Goal: Task Accomplishment & Management: Manage account settings

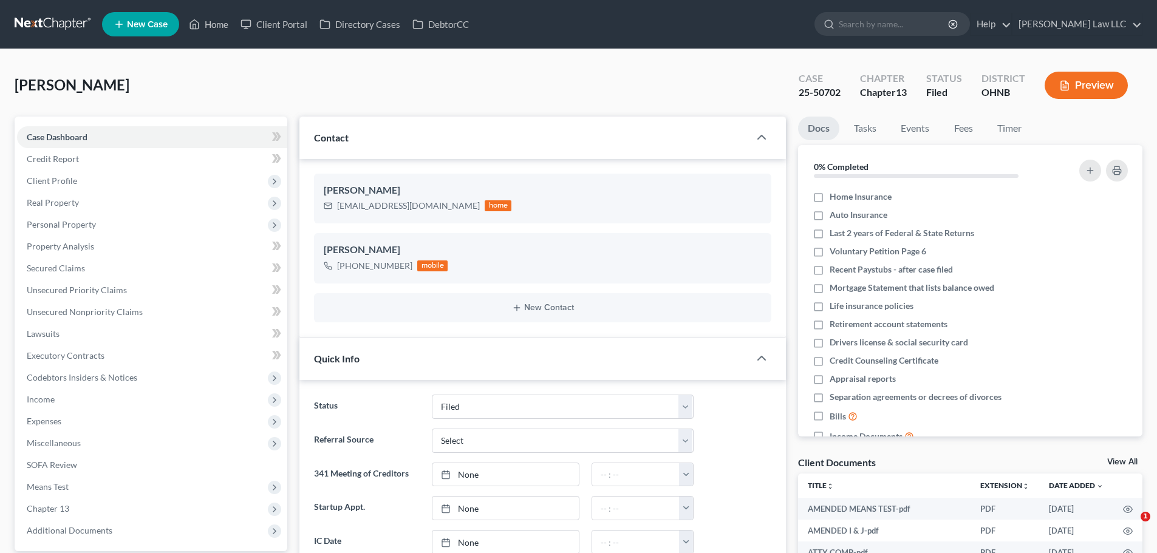
select select "6"
select select "0"
type input "henderson"
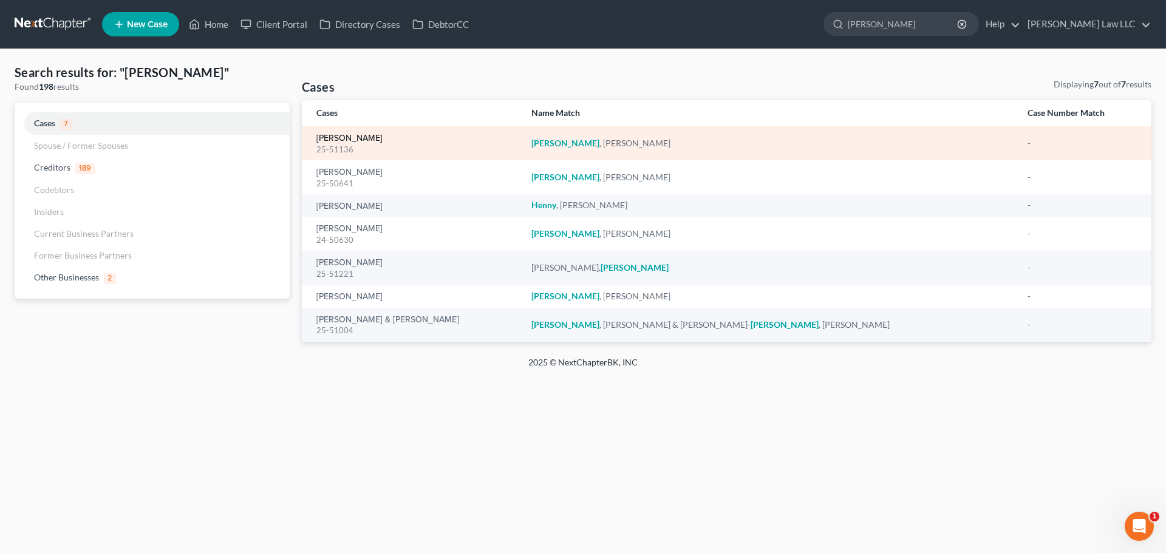
click at [363, 137] on link "[PERSON_NAME]" at bounding box center [350, 138] width 66 height 9
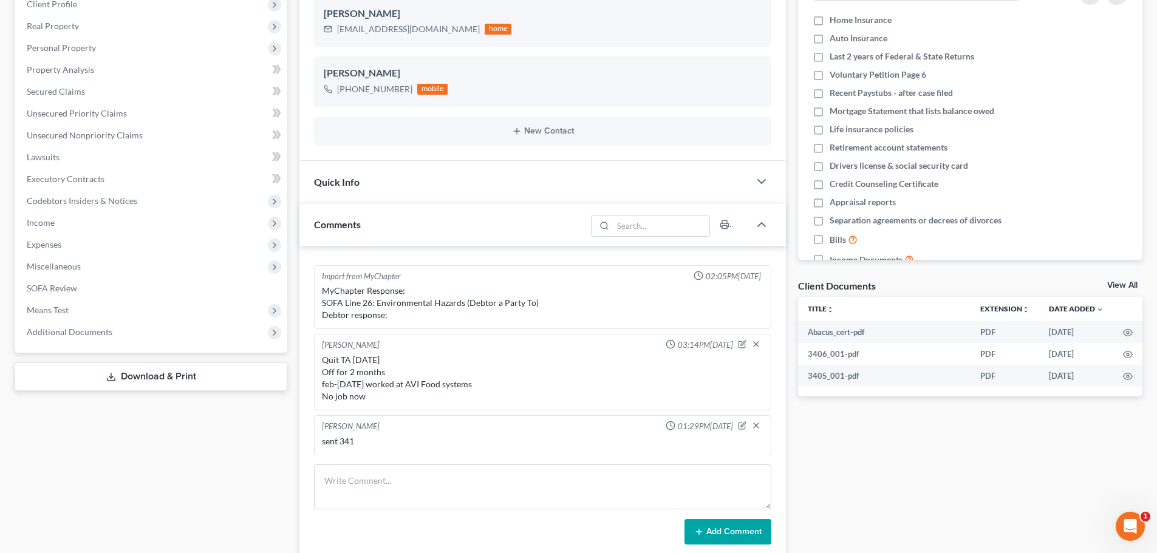
scroll to position [182, 0]
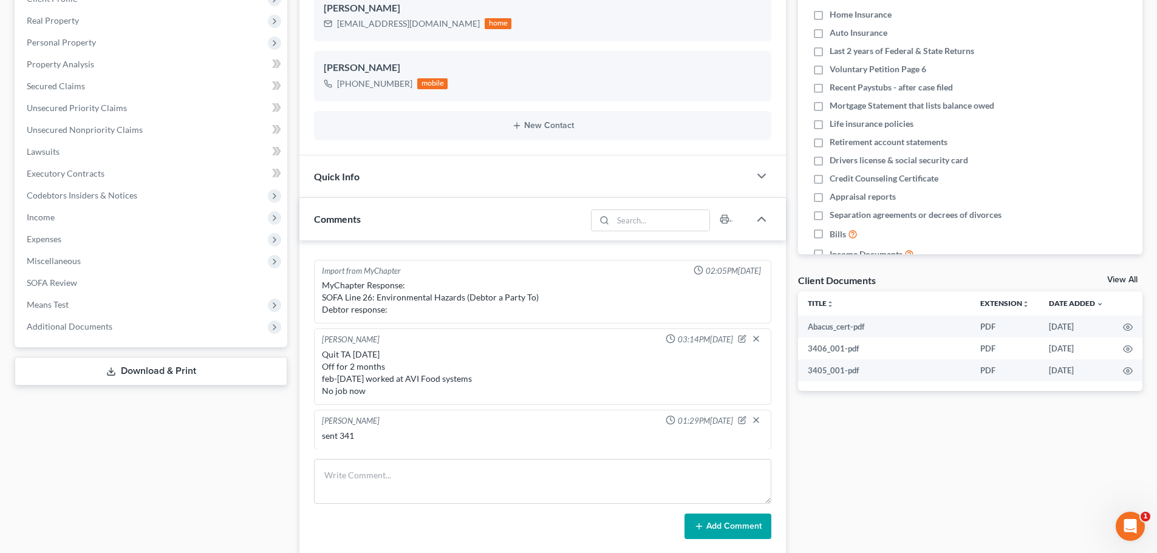
click at [239, 465] on div "Case Dashboard Payments Invoices Payments Payments Credit Report Client Profile" at bounding box center [151, 551] width 285 height 1234
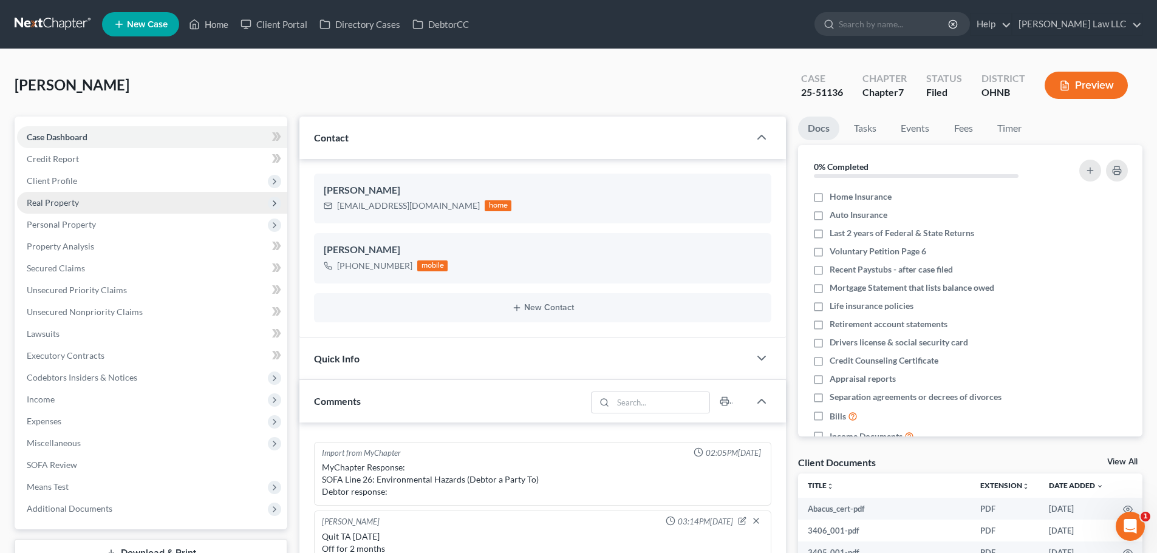
click at [80, 205] on span "Real Property" at bounding box center [152, 203] width 270 height 22
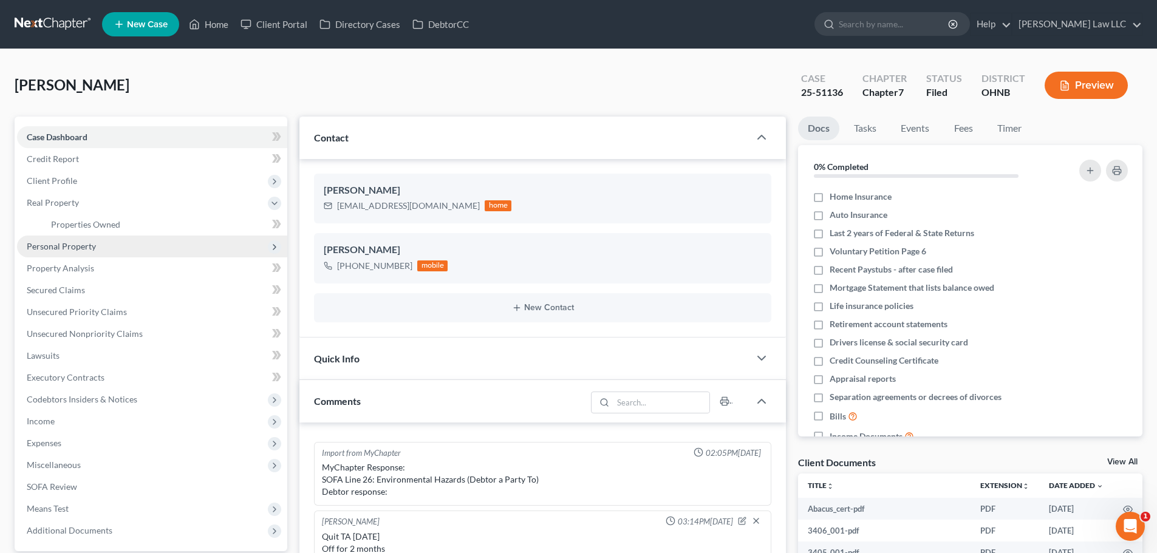
click at [84, 250] on span "Personal Property" at bounding box center [61, 246] width 69 height 10
click at [85, 247] on span "Vehicles Owned" at bounding box center [81, 246] width 61 height 10
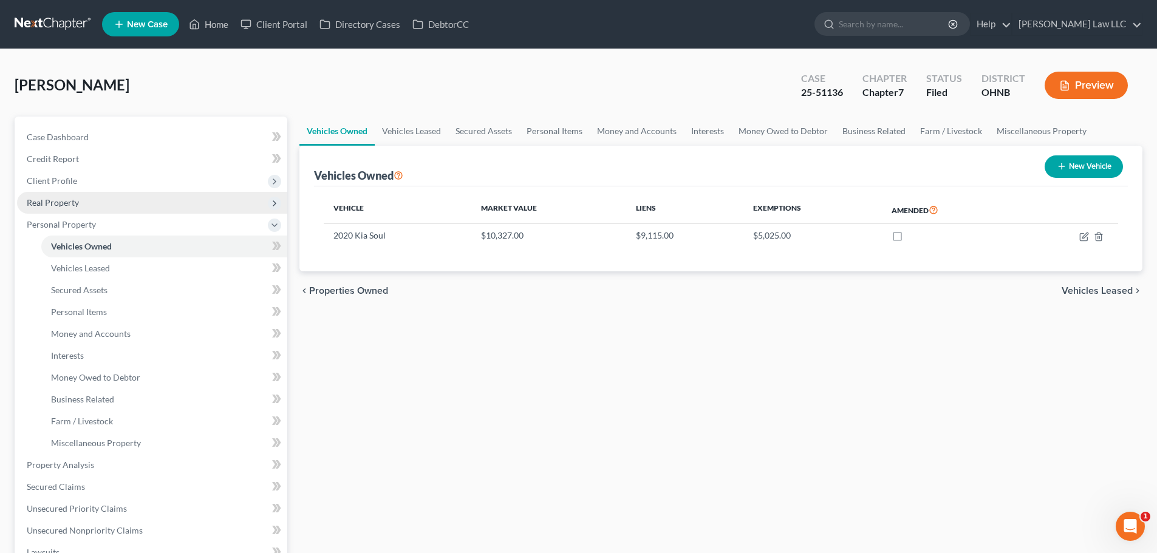
click at [70, 204] on span "Real Property" at bounding box center [53, 202] width 52 height 10
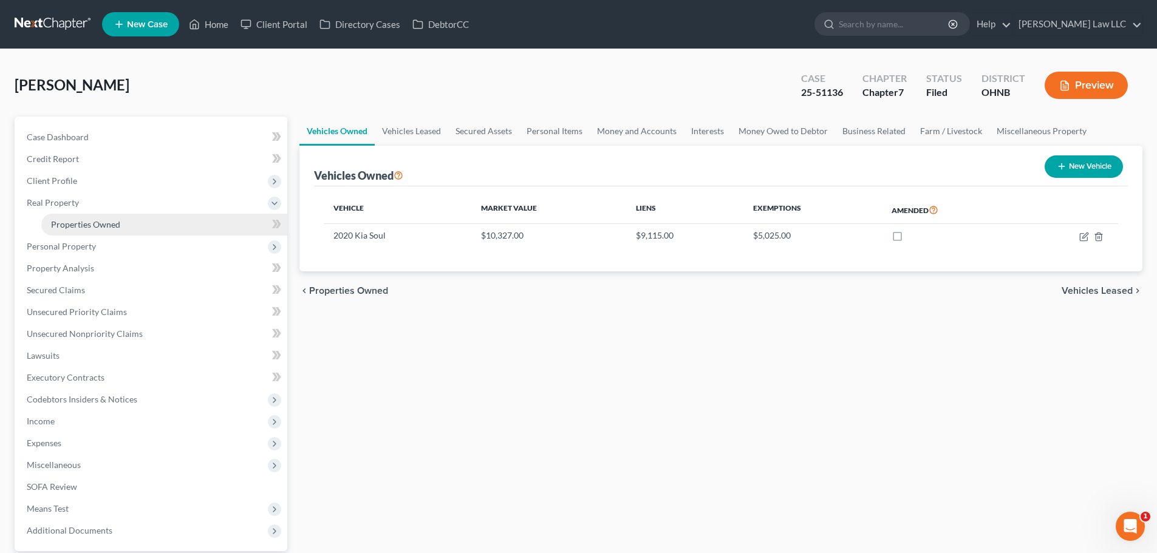
click at [92, 226] on span "Properties Owned" at bounding box center [85, 224] width 69 height 10
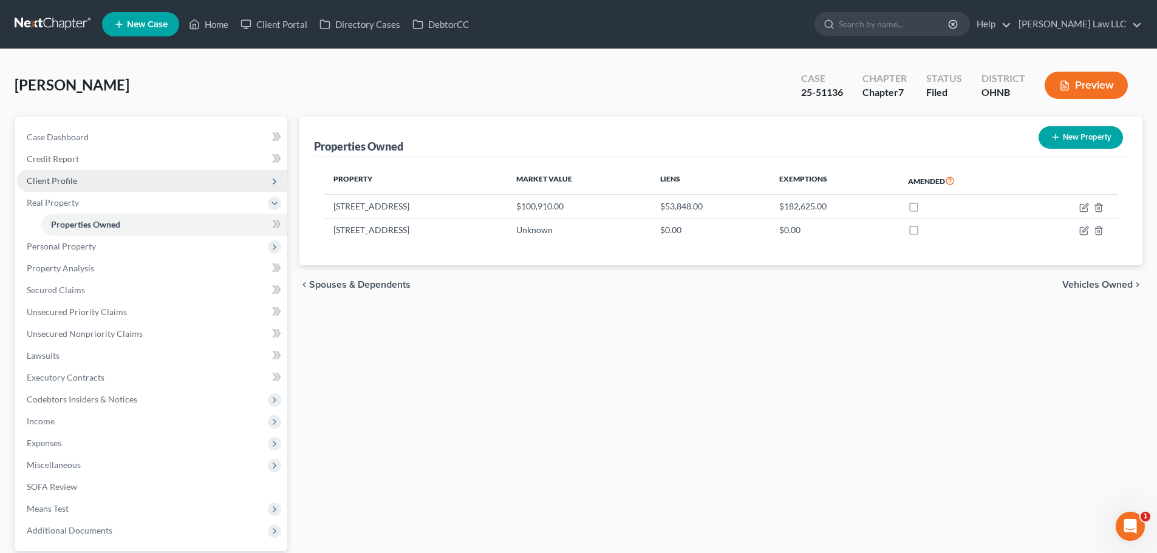
click at [53, 181] on span "Client Profile" at bounding box center [52, 181] width 50 height 10
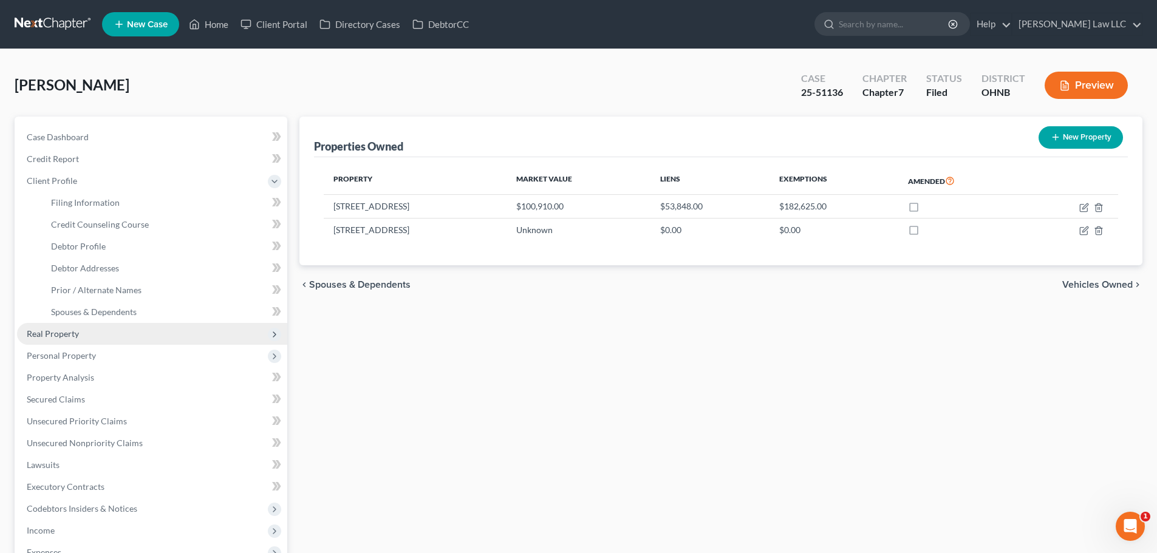
click at [84, 338] on span "Real Property" at bounding box center [152, 334] width 270 height 22
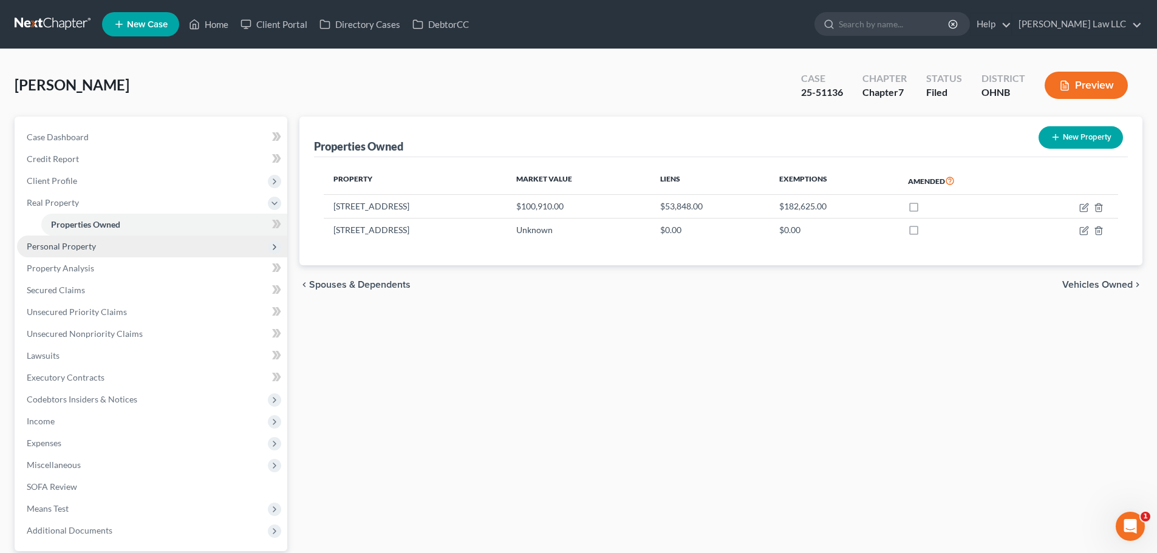
click at [89, 248] on span "Personal Property" at bounding box center [61, 246] width 69 height 10
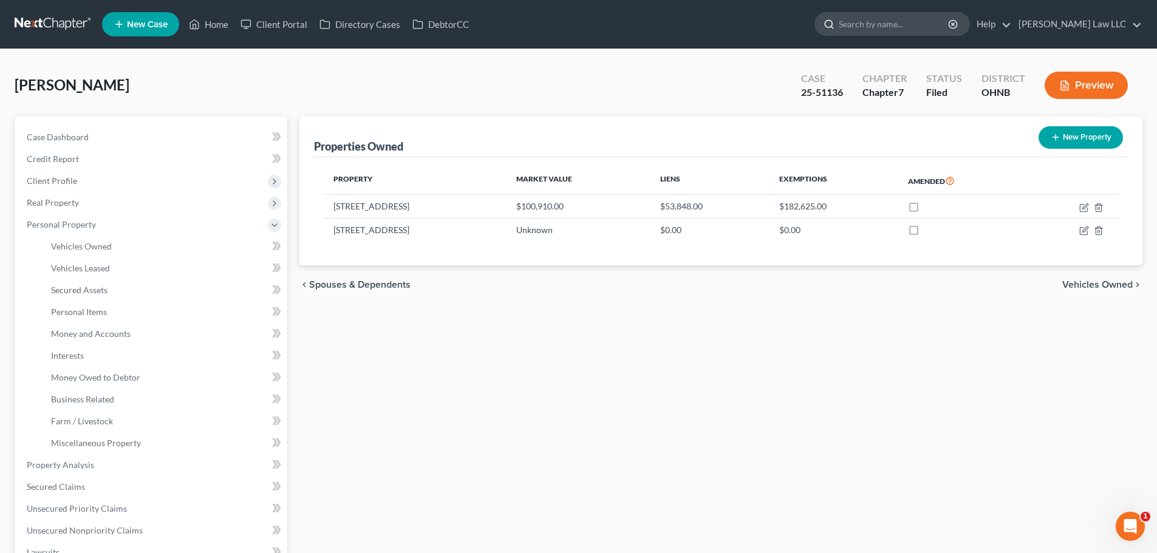
click at [918, 35] on input "search" at bounding box center [894, 24] width 111 height 22
type input "BECKER"
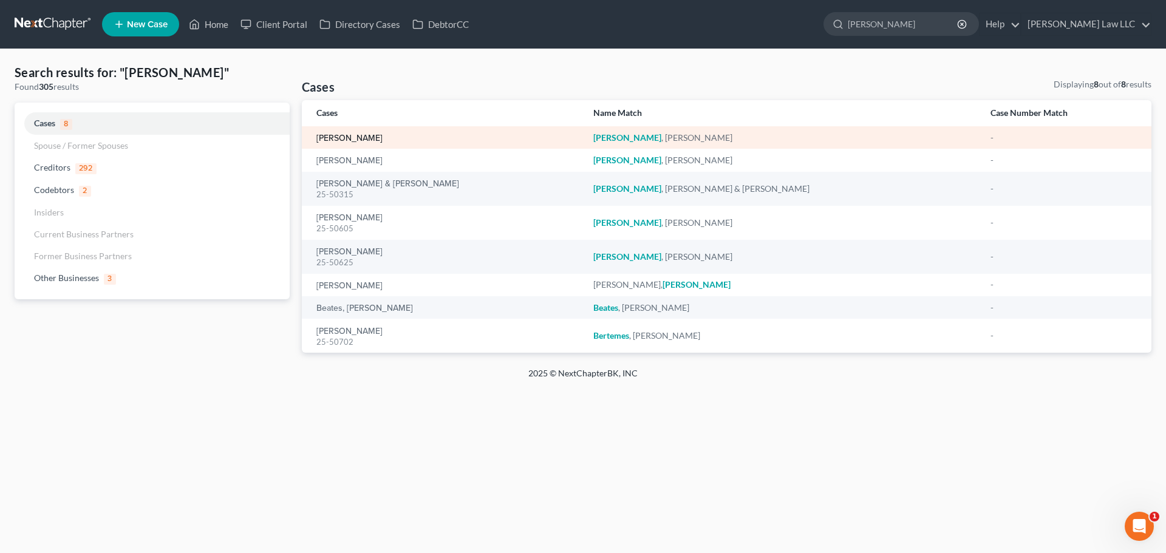
click at [349, 134] on link "[PERSON_NAME]" at bounding box center [350, 138] width 66 height 9
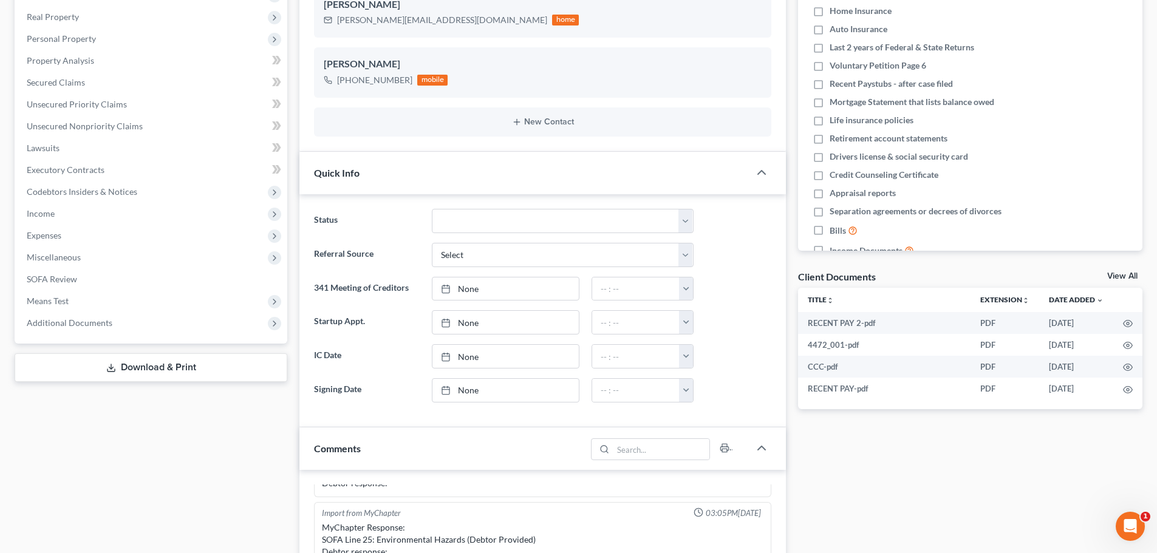
scroll to position [61, 0]
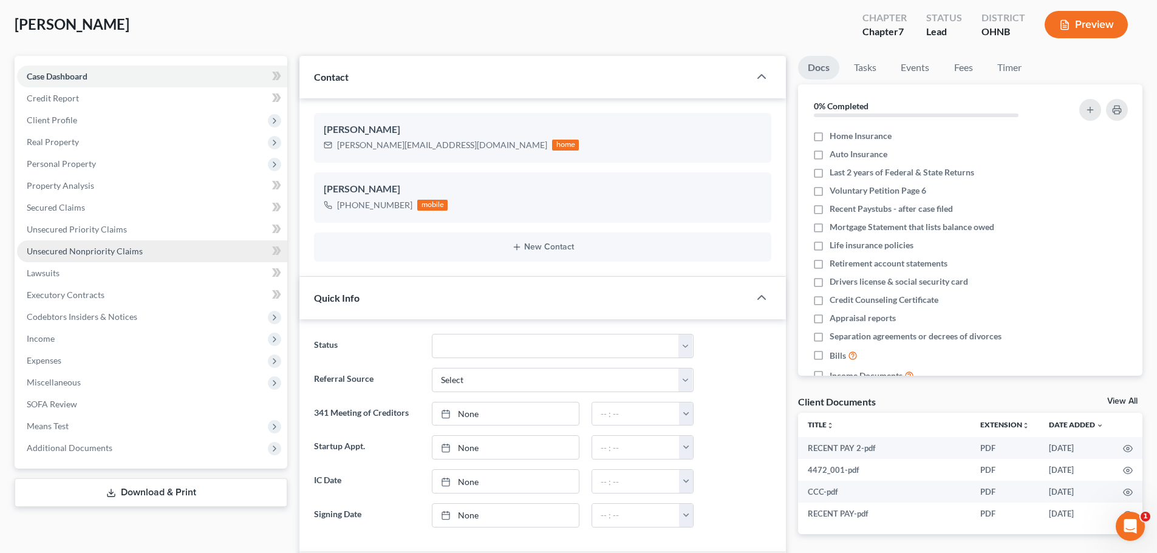
click at [86, 249] on span "Unsecured Nonpriority Claims" at bounding box center [85, 251] width 116 height 10
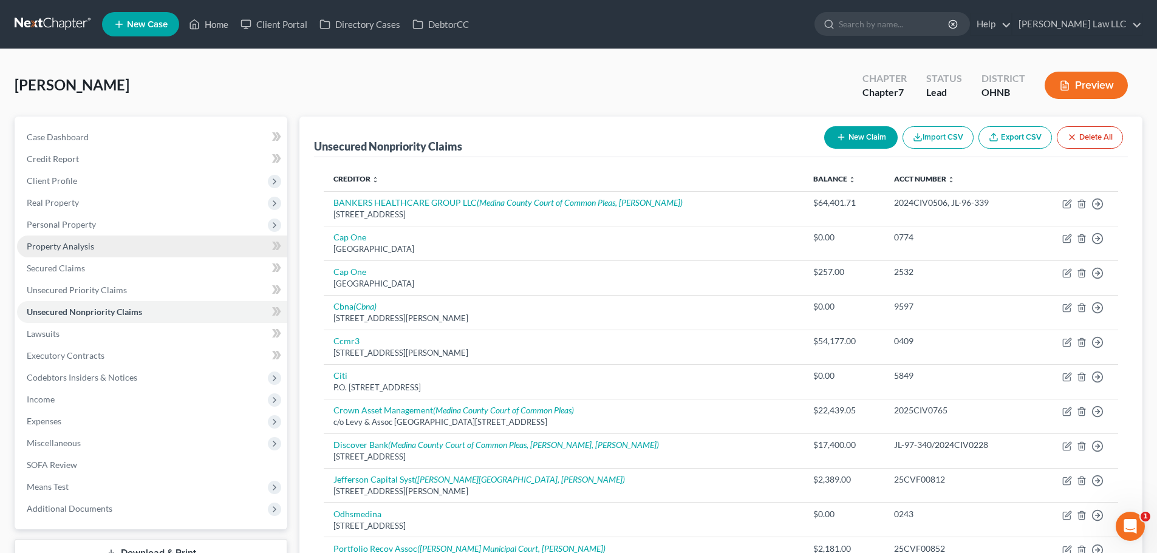
click at [65, 244] on span "Property Analysis" at bounding box center [60, 246] width 67 height 10
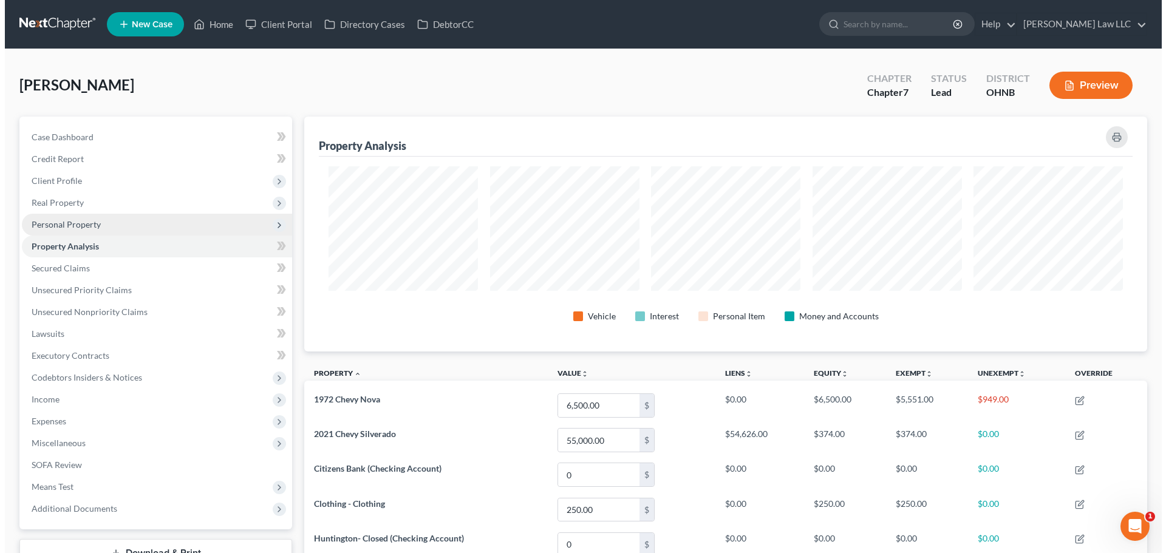
scroll to position [235, 843]
click at [69, 230] on span "Personal Property" at bounding box center [152, 225] width 270 height 22
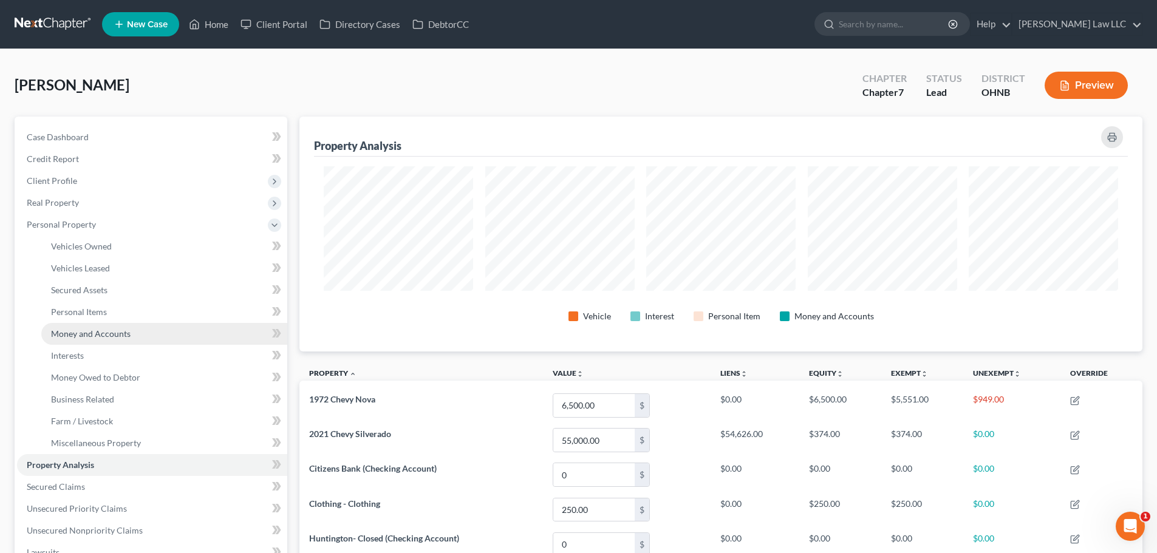
click at [85, 330] on span "Money and Accounts" at bounding box center [91, 334] width 80 height 10
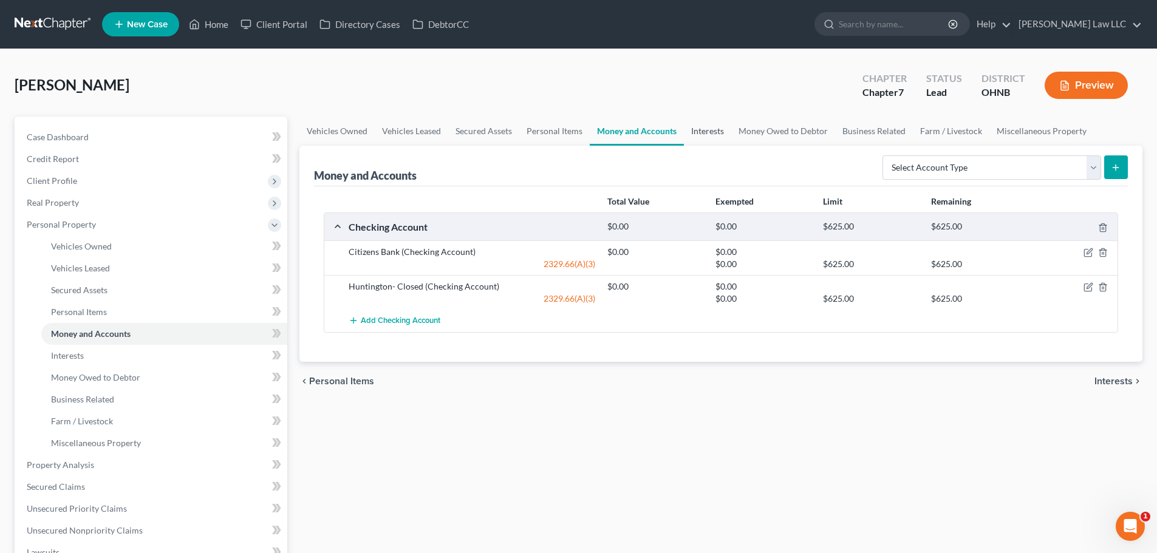
click at [696, 132] on link "Interests" at bounding box center [707, 131] width 47 height 29
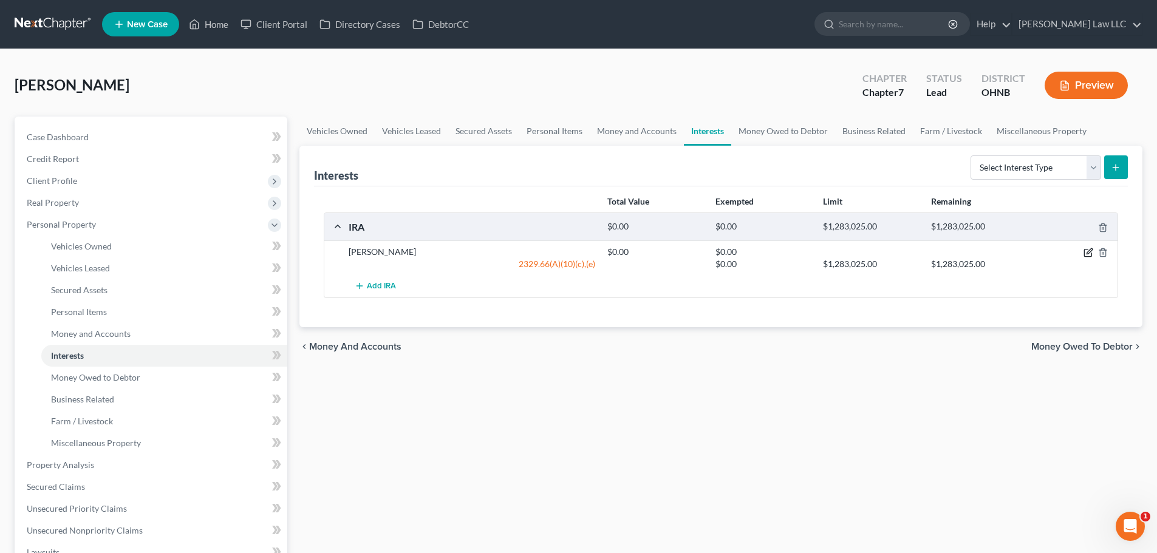
click at [1085, 253] on icon "button" at bounding box center [1089, 253] width 10 height 10
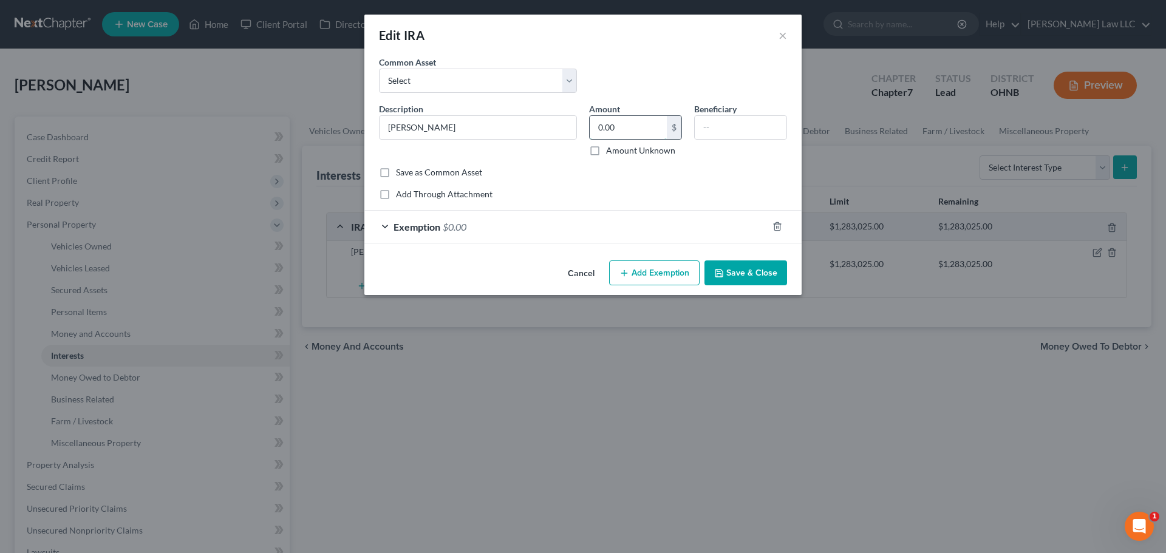
click at [655, 132] on input "0.00" at bounding box center [628, 127] width 77 height 23
type input "2,000"
click at [611, 76] on div "Common Asset Select IRA - Morgan Stanley" at bounding box center [583, 79] width 420 height 47
click at [522, 214] on div "Exemption $0.00" at bounding box center [566, 227] width 403 height 32
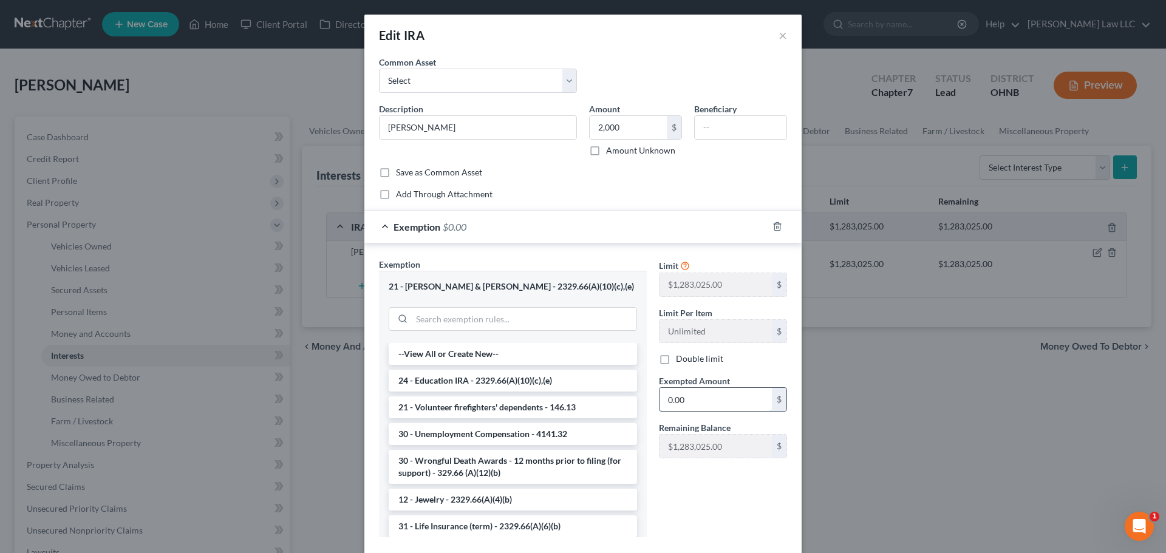
click at [711, 403] on input "0.00" at bounding box center [716, 399] width 112 height 23
type input "2,000"
click at [604, 226] on div "Exemption $2,000.00" at bounding box center [566, 227] width 403 height 32
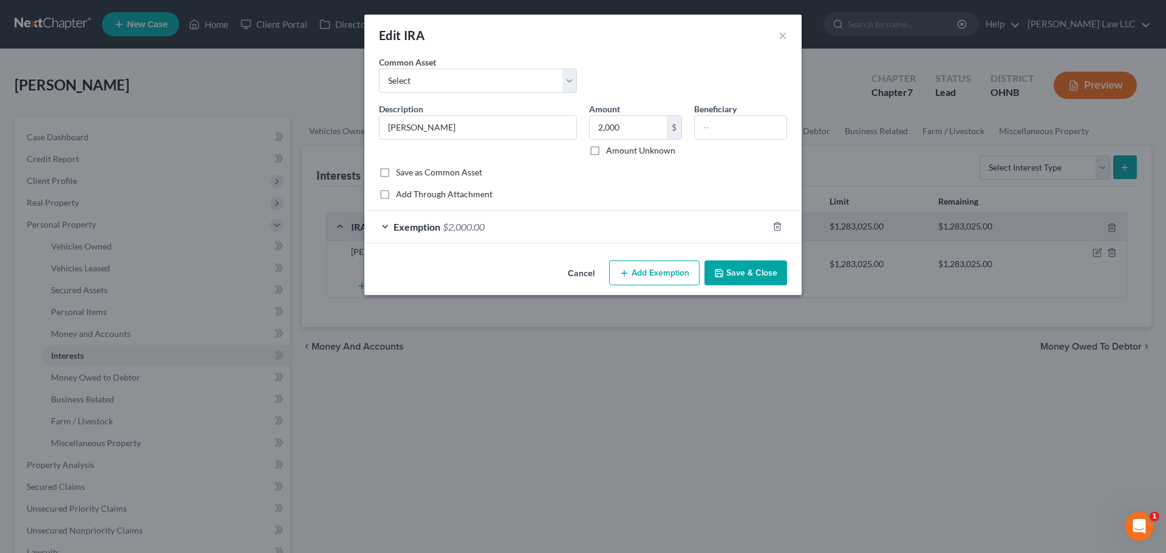
click at [755, 272] on button "Save & Close" at bounding box center [746, 274] width 83 height 26
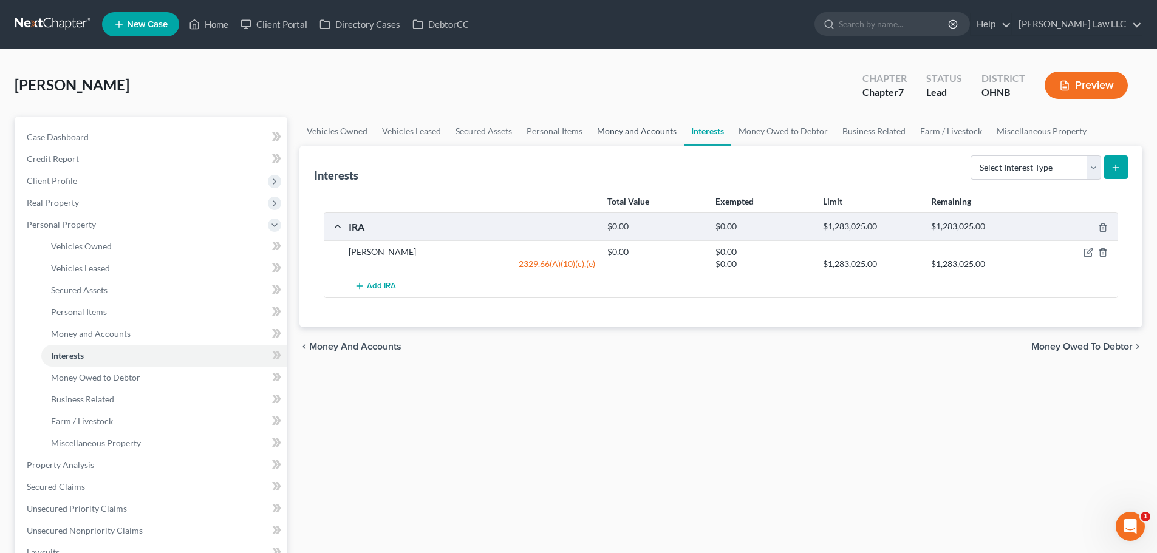
click at [631, 137] on link "Money and Accounts" at bounding box center [637, 131] width 94 height 29
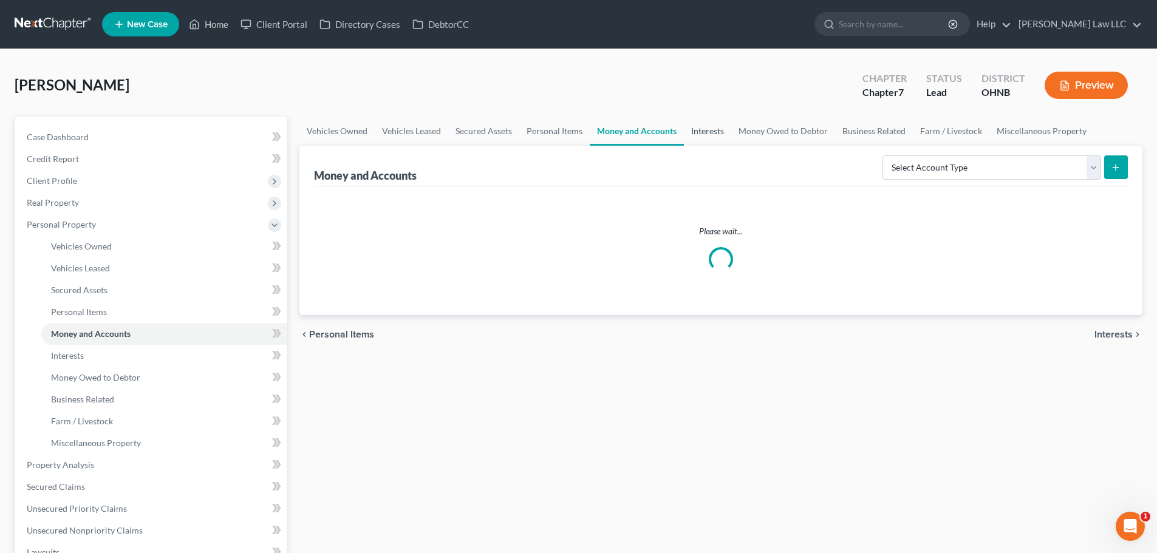
click at [703, 132] on link "Interests" at bounding box center [707, 131] width 47 height 29
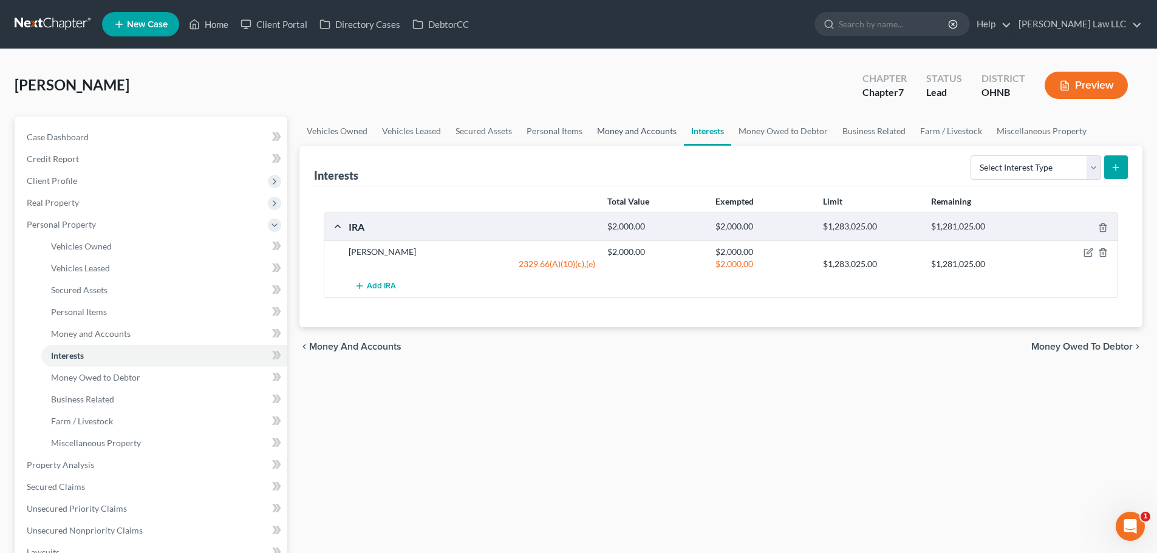
click at [649, 132] on link "Money and Accounts" at bounding box center [637, 131] width 94 height 29
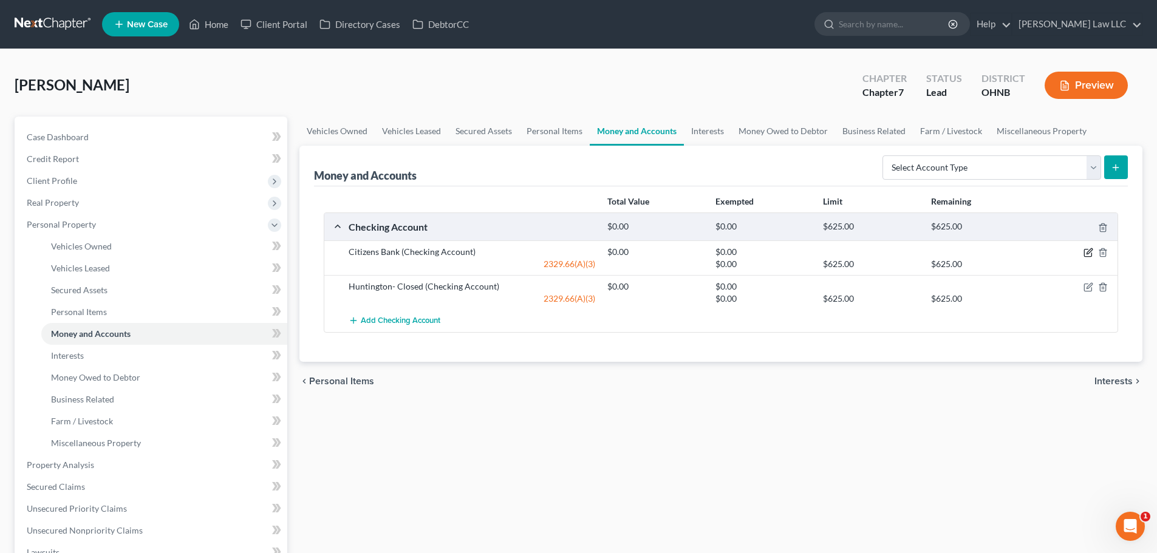
click at [1086, 251] on icon "button" at bounding box center [1089, 253] width 10 height 10
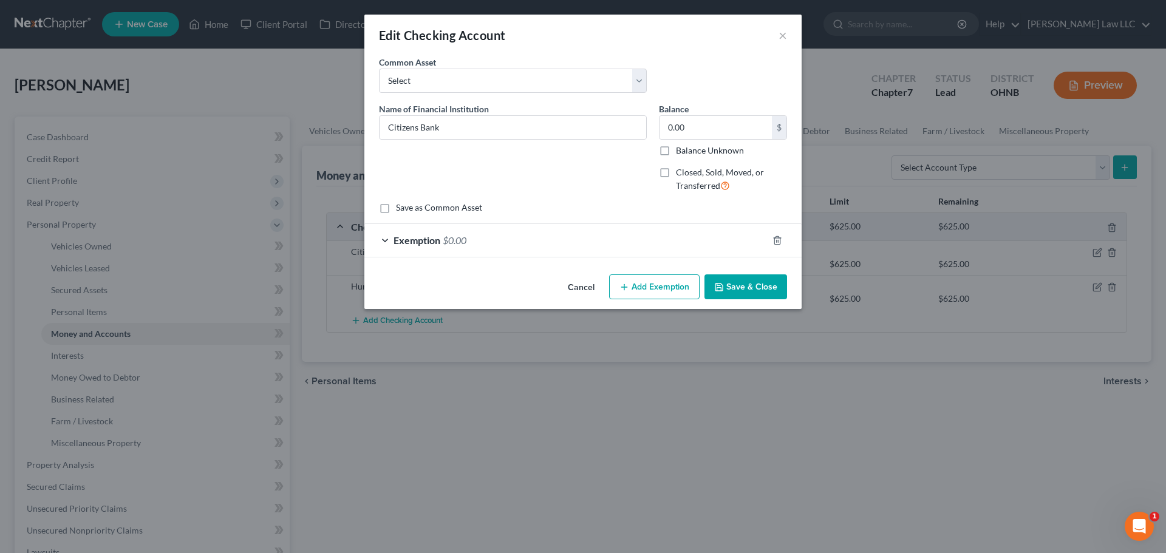
click at [468, 244] on div "Exemption $0.00" at bounding box center [566, 240] width 403 height 32
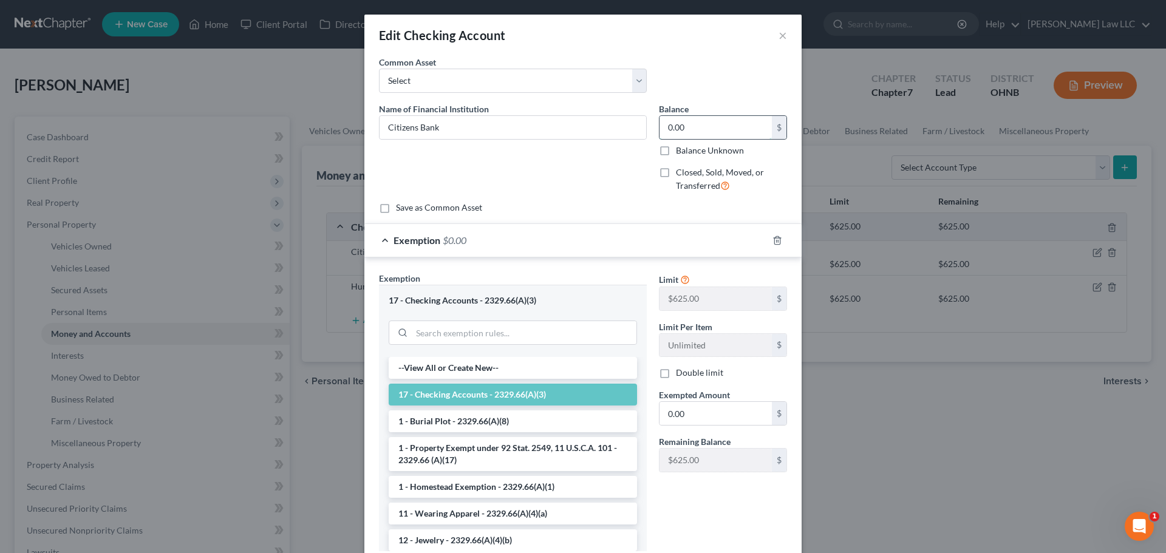
click at [698, 123] on input "0.00" at bounding box center [716, 127] width 112 height 23
type input "800"
click at [574, 187] on div "Name of Financial Institution * Citizens Bank" at bounding box center [513, 153] width 280 height 100
click at [696, 412] on input "0.00" at bounding box center [716, 413] width 112 height 23
click at [586, 269] on div "Exemption Set must be selected for CA. Exemption * 17 - Checking Accounts - 232…" at bounding box center [583, 415] width 437 height 314
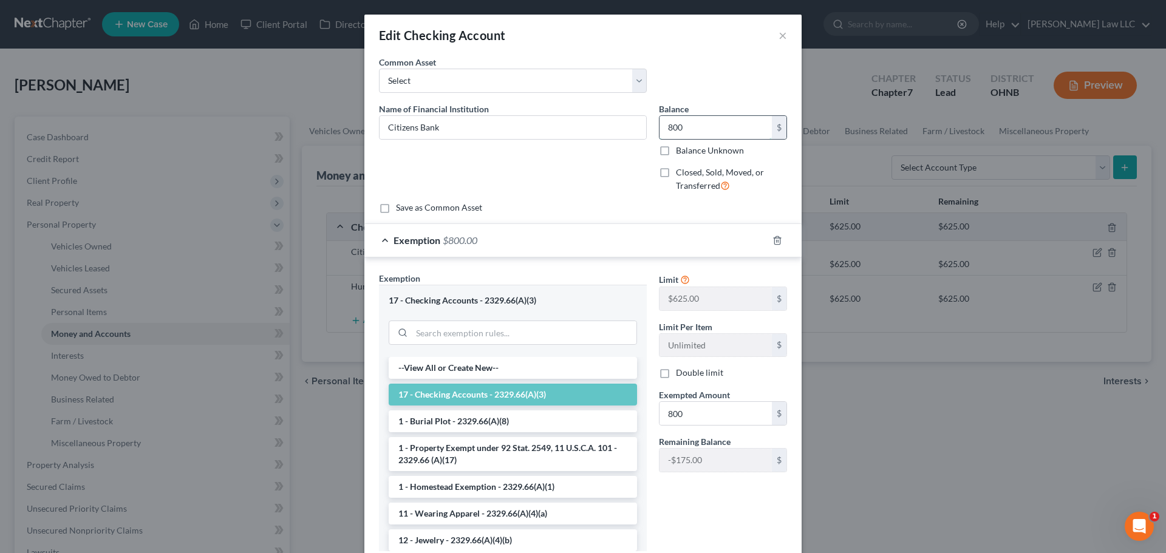
click at [695, 127] on input "800" at bounding box center [716, 127] width 112 height 23
click at [693, 408] on input "800" at bounding box center [716, 413] width 112 height 23
type input "625"
click at [618, 276] on div "Exemption * 17 - Checking Accounts - 2329.66(A)(3) --View All or Create New-- 1…" at bounding box center [513, 411] width 268 height 279
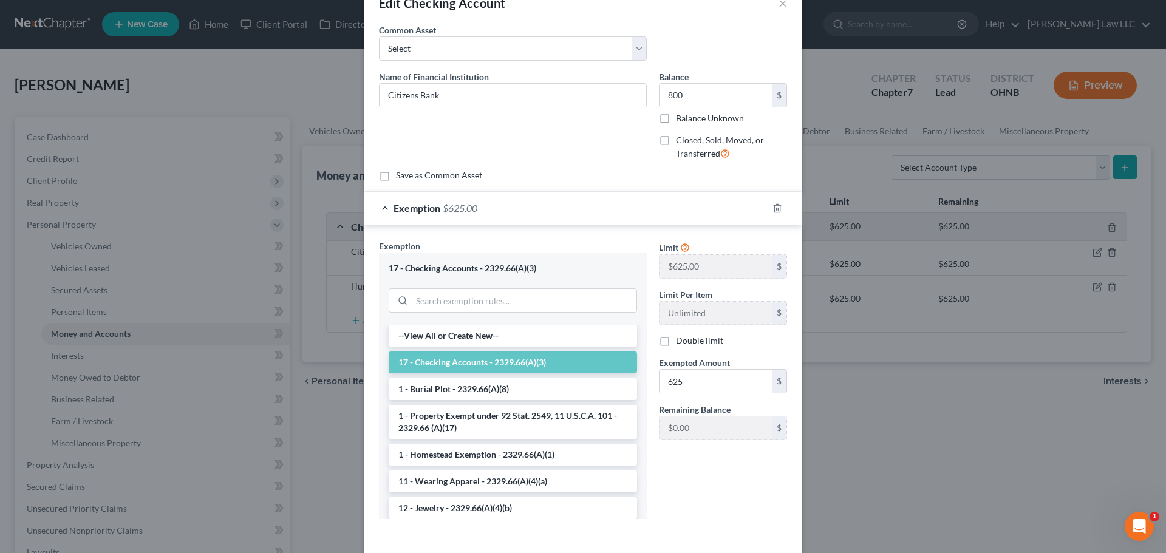
scroll to position [85, 0]
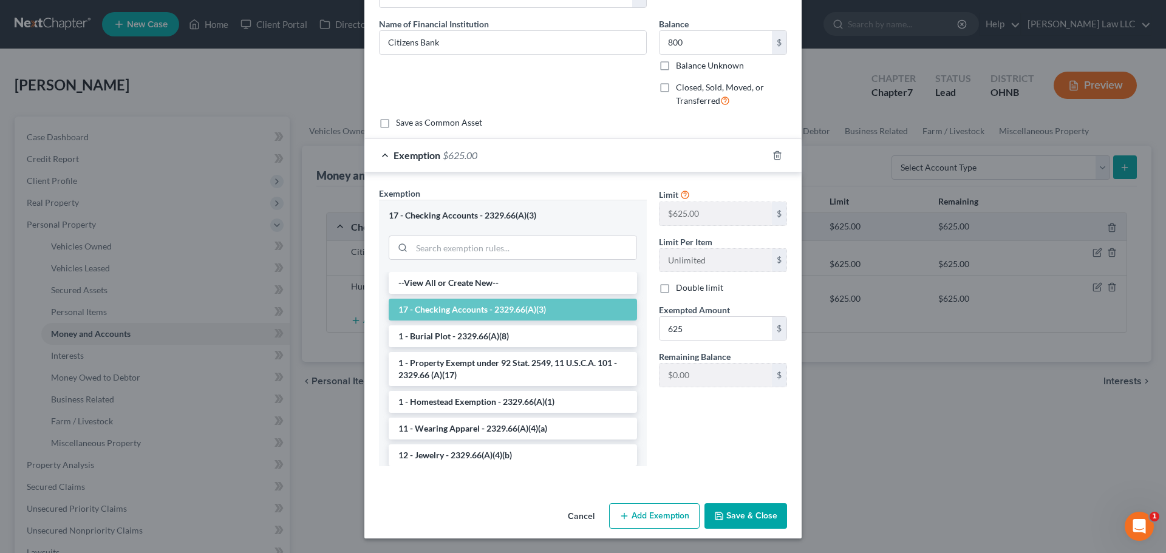
click at [747, 519] on button "Save & Close" at bounding box center [746, 517] width 83 height 26
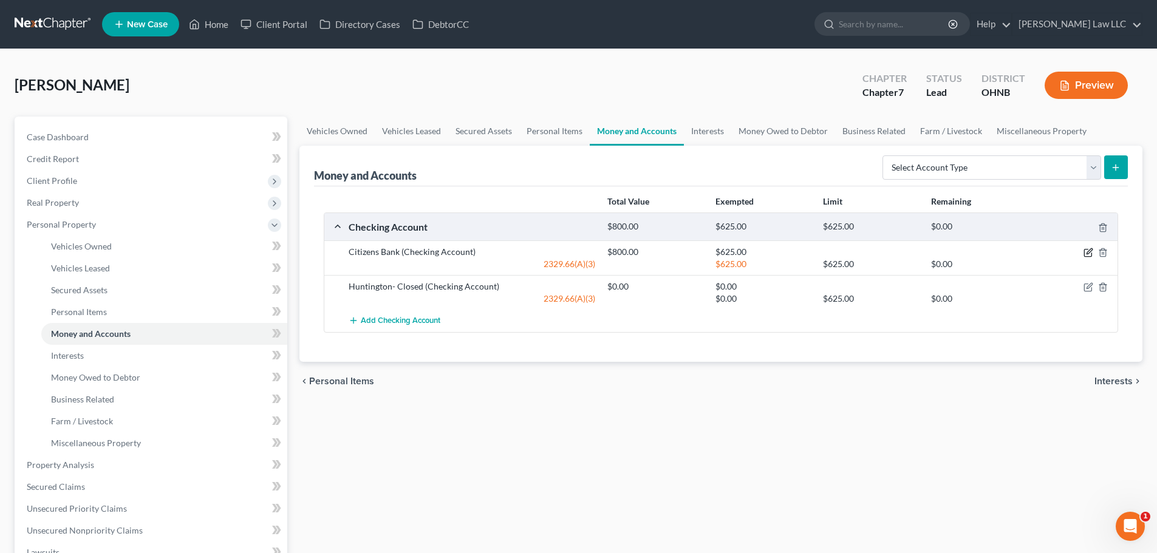
click at [1088, 253] on icon "button" at bounding box center [1089, 253] width 10 height 10
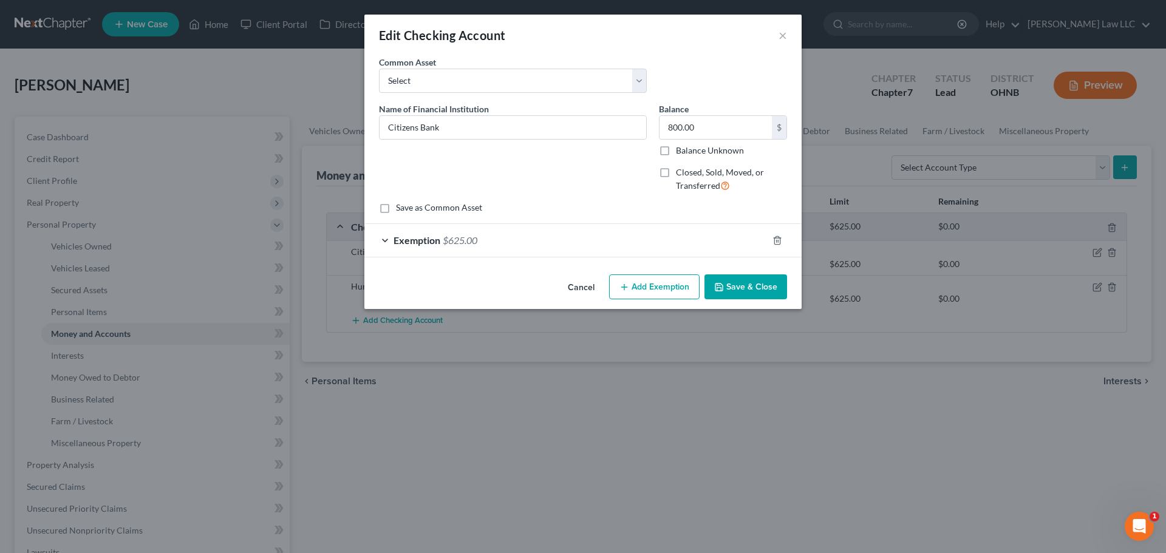
click at [660, 283] on button "Add Exemption" at bounding box center [654, 288] width 91 height 26
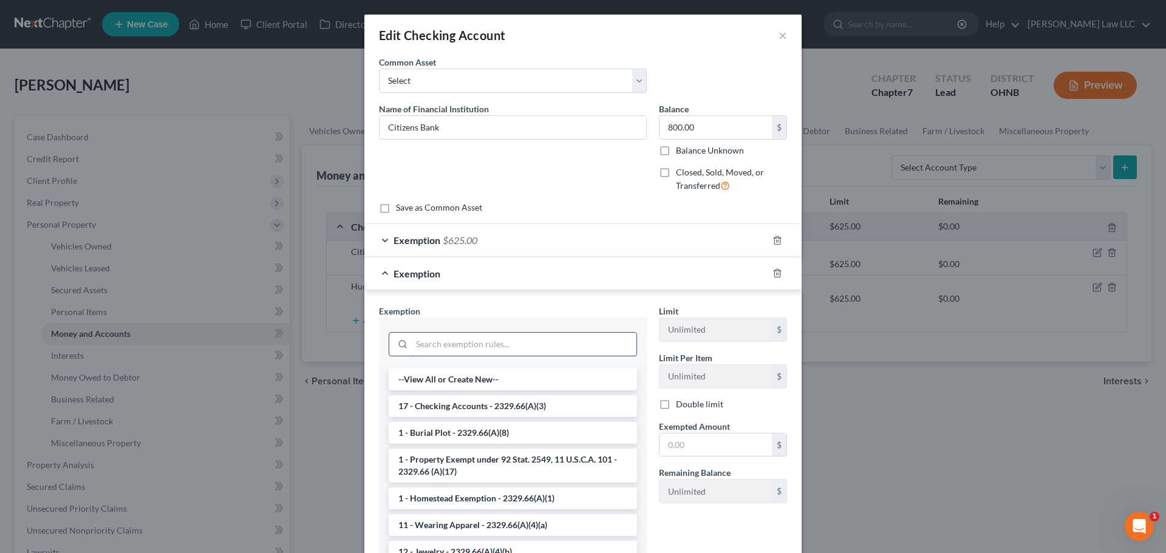
click at [451, 348] on input "search" at bounding box center [524, 344] width 225 height 23
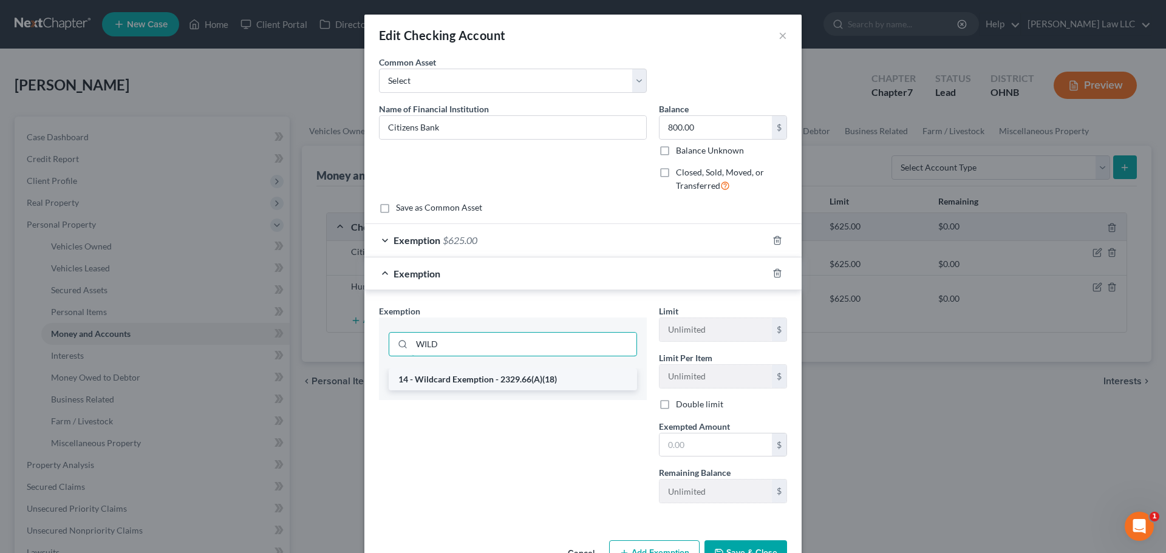
type input "WILD"
click at [442, 377] on li "14 - Wildcard Exemption - 2329.66(A)(18)" at bounding box center [513, 380] width 248 height 22
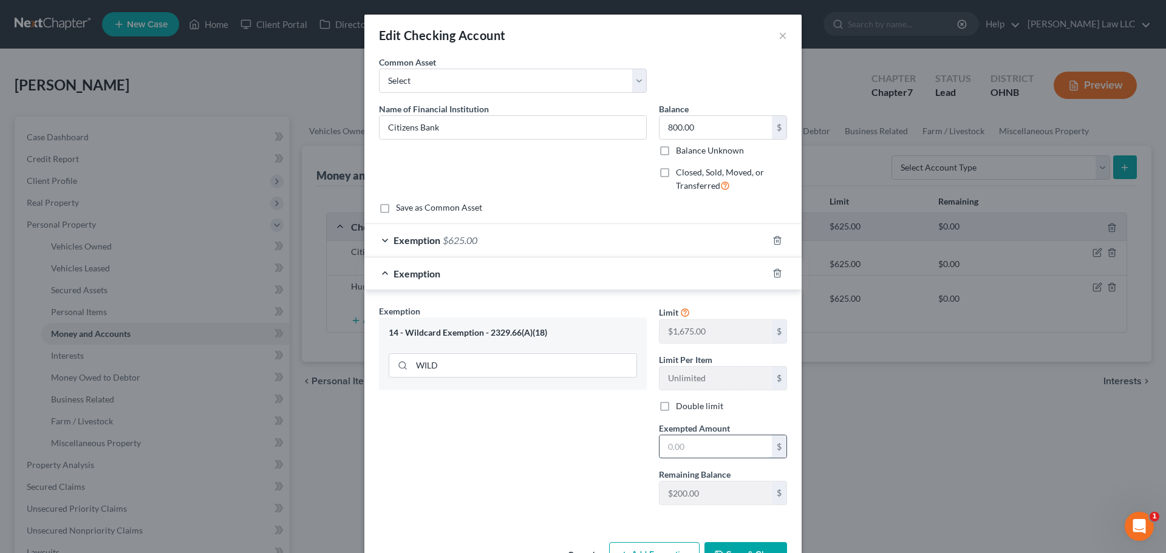
click at [711, 453] on input "text" at bounding box center [716, 447] width 112 height 23
type input "175"
click at [589, 461] on div "Exemption Set must be selected for CA. Exemption * 14 - Wildcard Exemption - 23…" at bounding box center [513, 410] width 280 height 210
click at [736, 546] on button "Save & Close" at bounding box center [746, 556] width 83 height 26
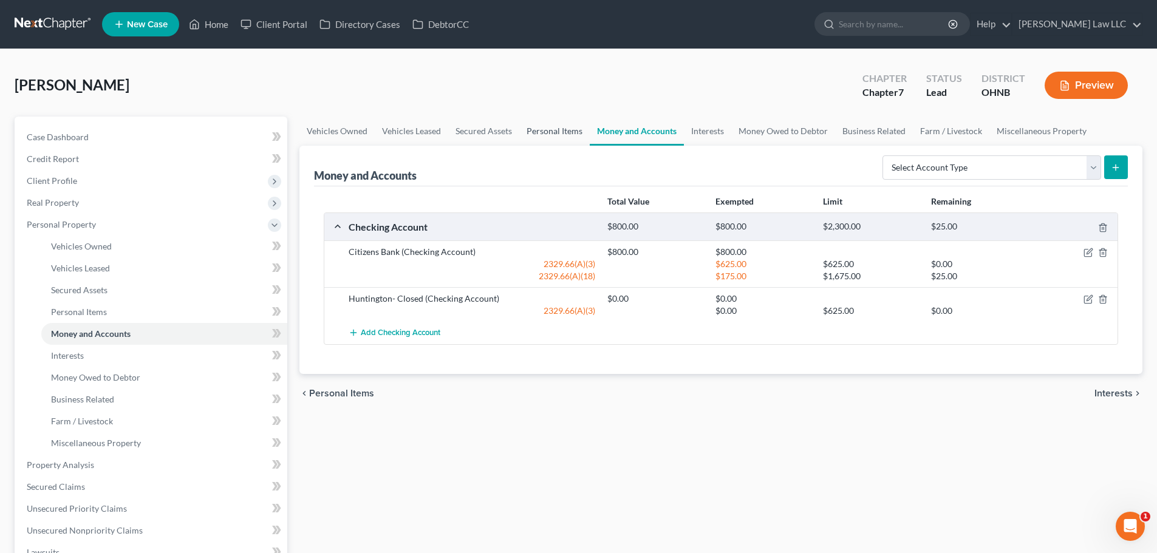
drag, startPoint x: 527, startPoint y: 126, endPoint x: 549, endPoint y: 130, distance: 22.2
click at [528, 126] on link "Personal Items" at bounding box center [554, 131] width 70 height 29
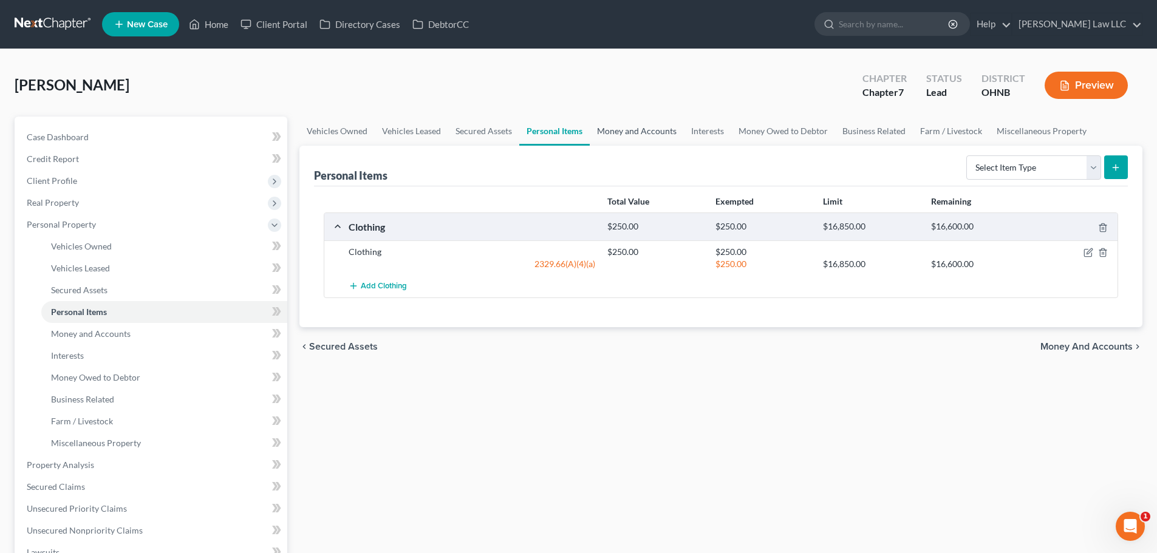
click at [620, 128] on link "Money and Accounts" at bounding box center [637, 131] width 94 height 29
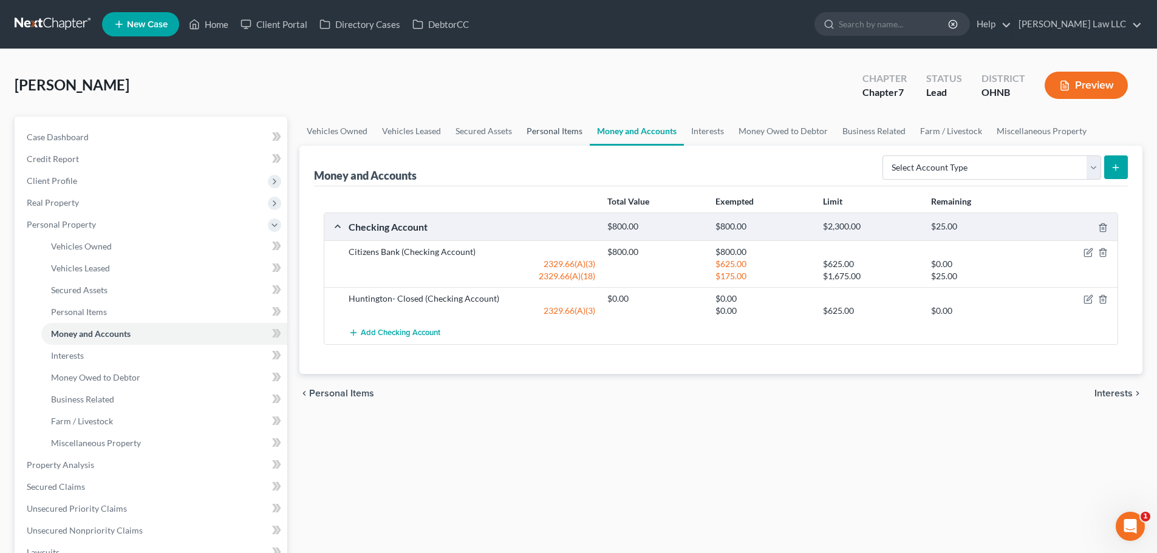
click at [545, 129] on link "Personal Items" at bounding box center [554, 131] width 70 height 29
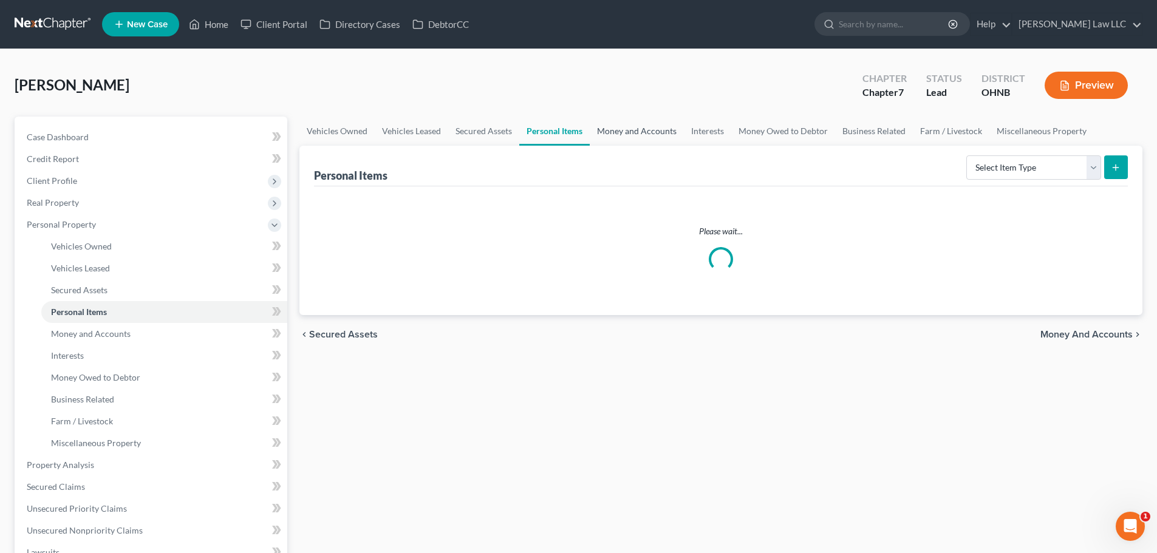
click at [628, 130] on link "Money and Accounts" at bounding box center [637, 131] width 94 height 29
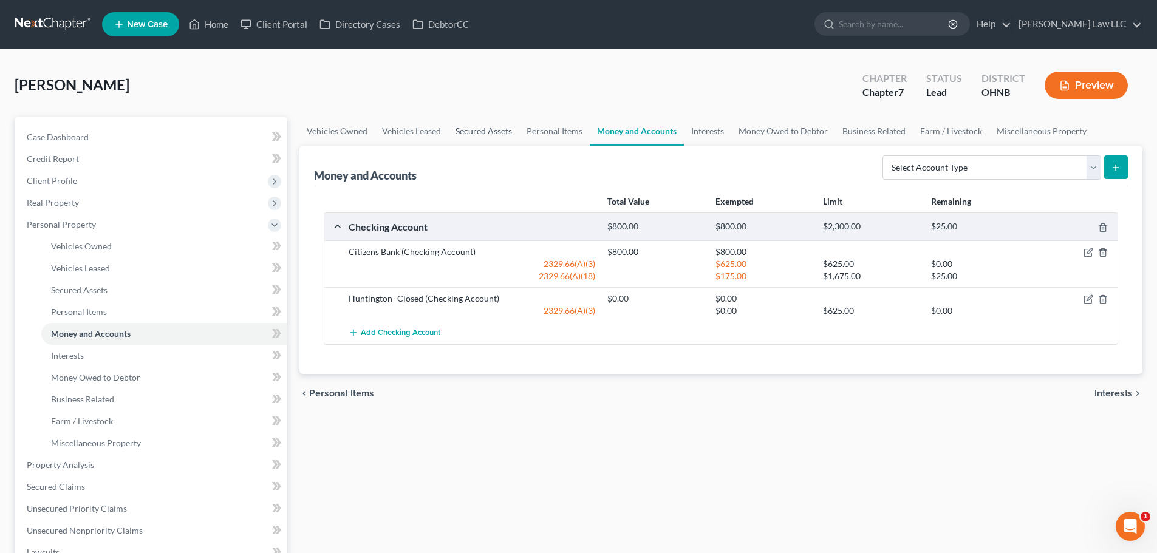
click at [482, 135] on link "Secured Assets" at bounding box center [483, 131] width 71 height 29
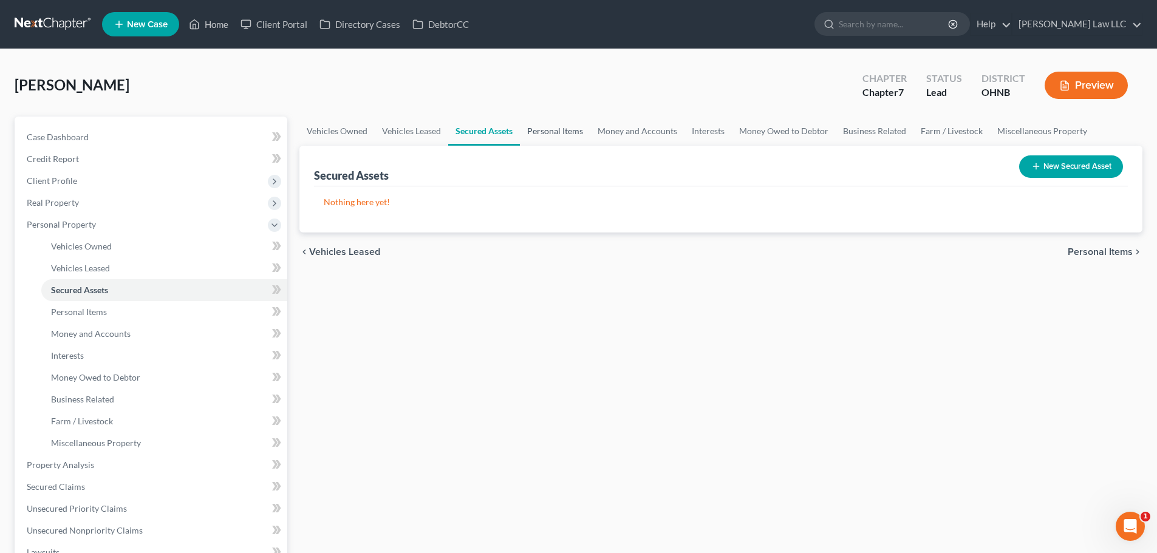
click at [535, 135] on link "Personal Items" at bounding box center [555, 131] width 70 height 29
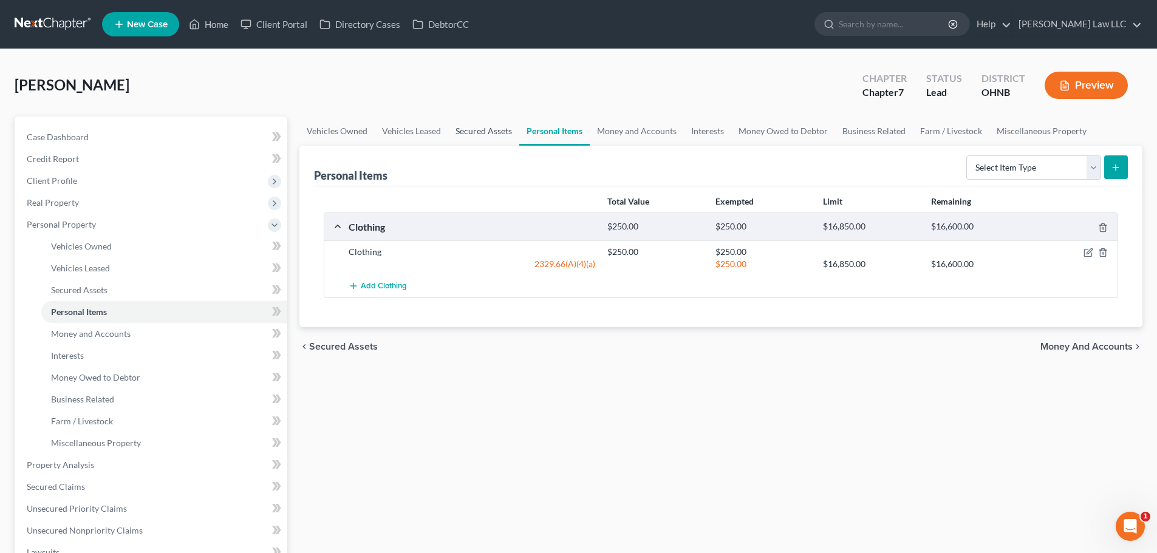
click at [490, 132] on link "Secured Assets" at bounding box center [483, 131] width 71 height 29
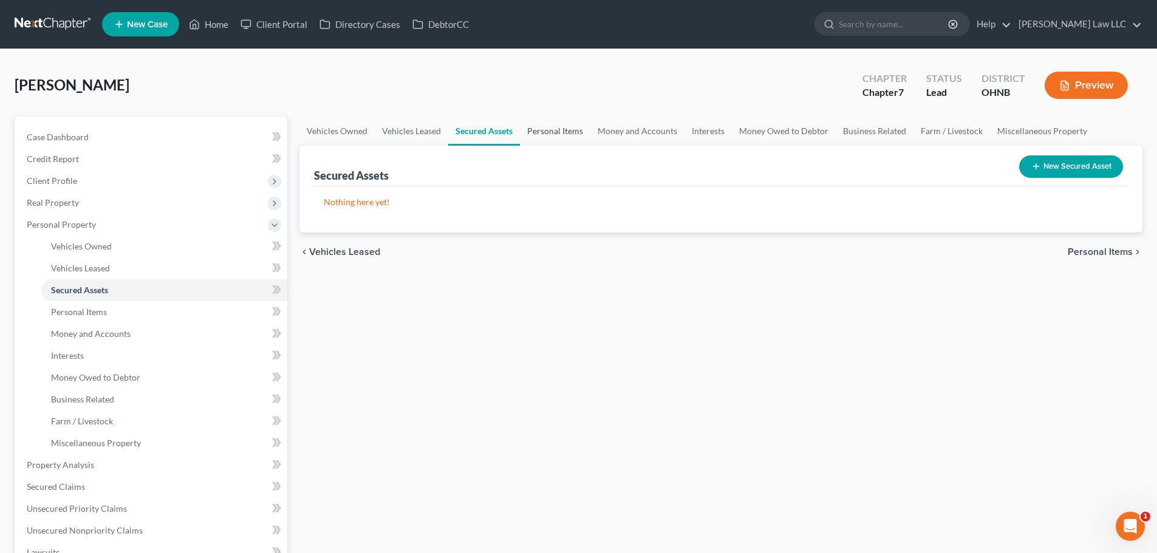
click at [543, 131] on link "Personal Items" at bounding box center [555, 131] width 70 height 29
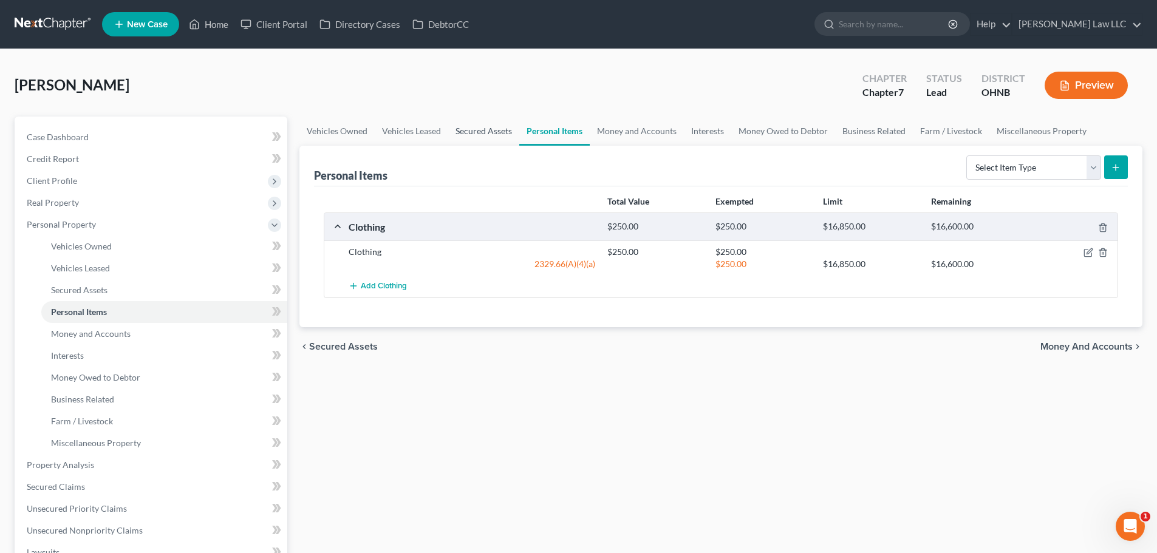
click at [489, 128] on link "Secured Assets" at bounding box center [483, 131] width 71 height 29
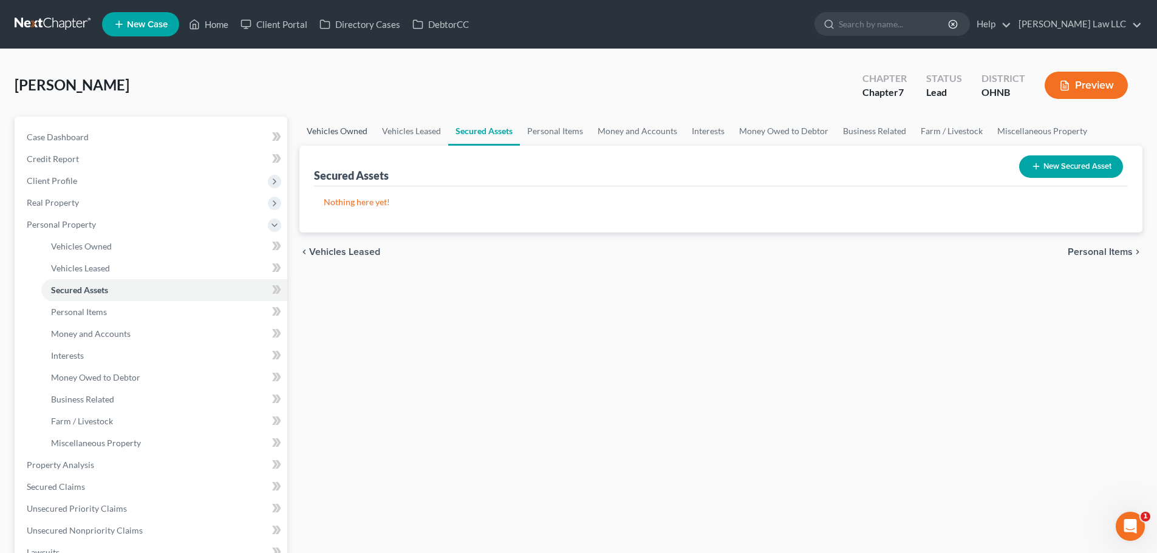
click at [365, 125] on link "Vehicles Owned" at bounding box center [337, 131] width 75 height 29
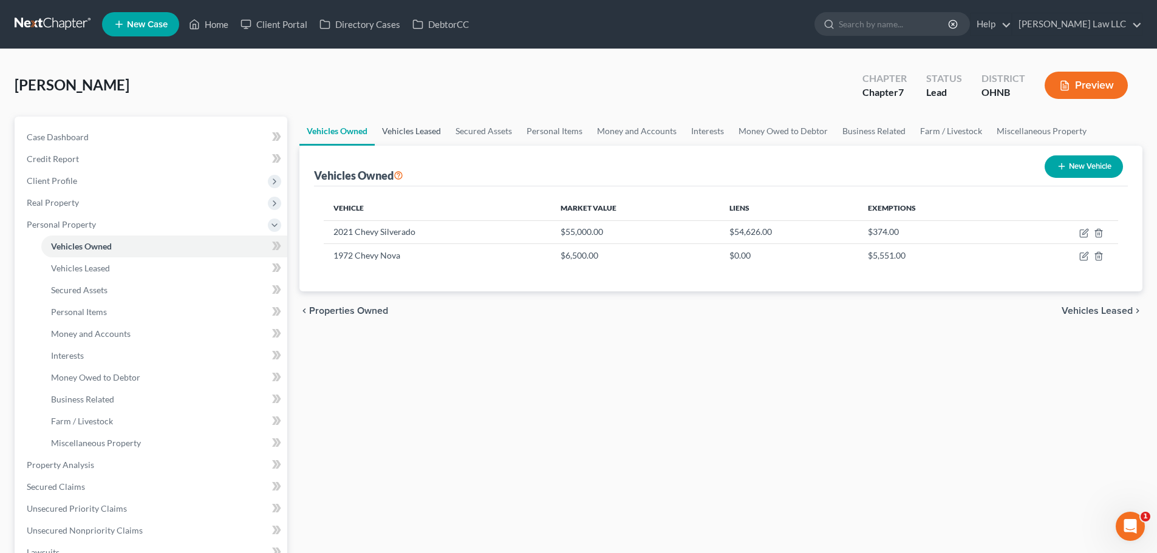
click at [408, 129] on link "Vehicles Leased" at bounding box center [412, 131] width 74 height 29
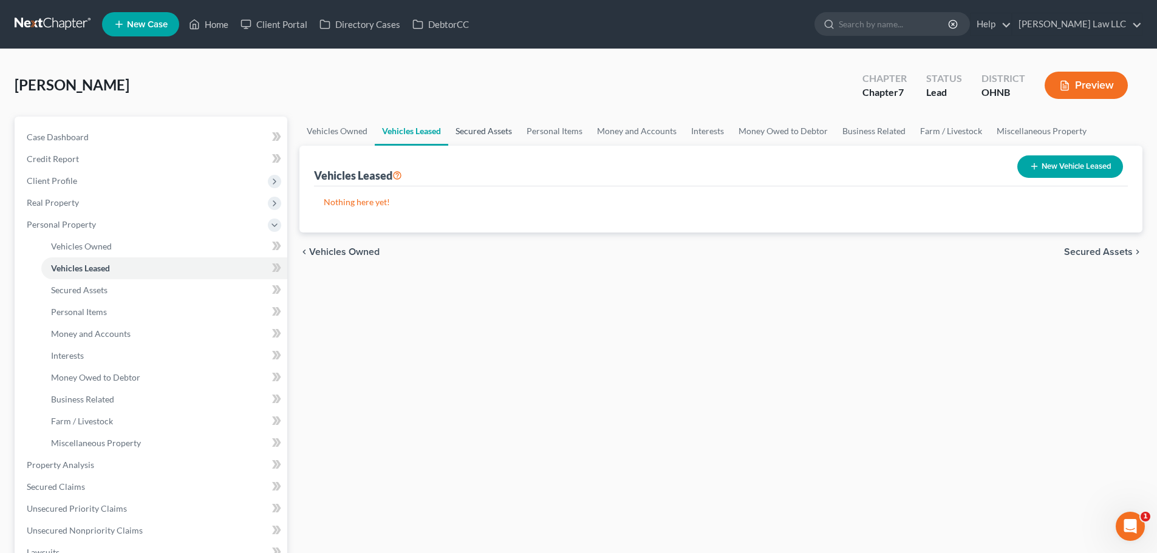
click at [483, 128] on link "Secured Assets" at bounding box center [483, 131] width 71 height 29
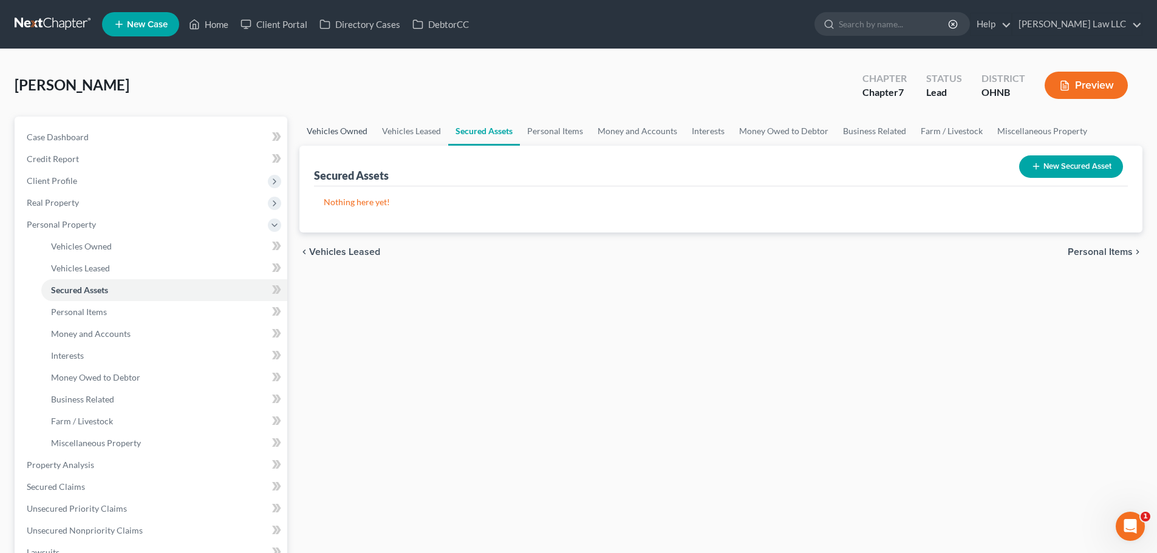
click at [342, 131] on link "Vehicles Owned" at bounding box center [337, 131] width 75 height 29
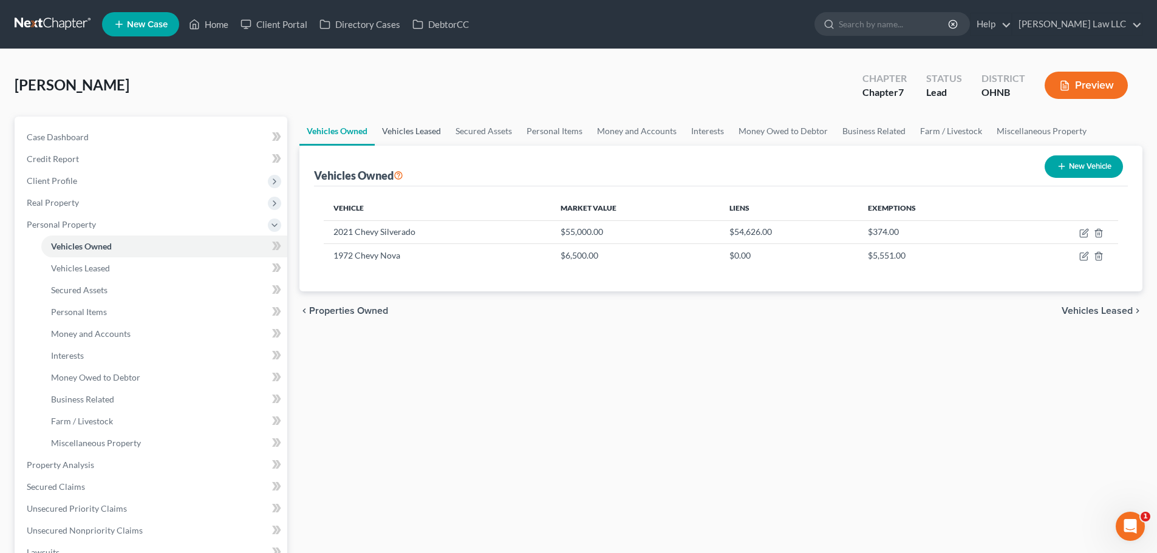
click at [409, 128] on link "Vehicles Leased" at bounding box center [412, 131] width 74 height 29
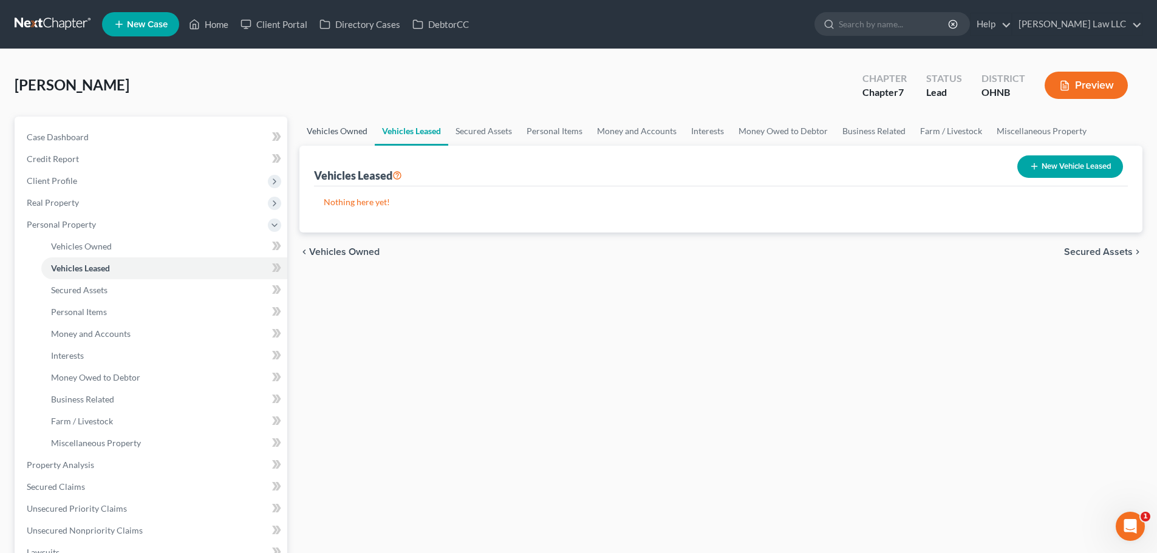
click at [352, 129] on link "Vehicles Owned" at bounding box center [337, 131] width 75 height 29
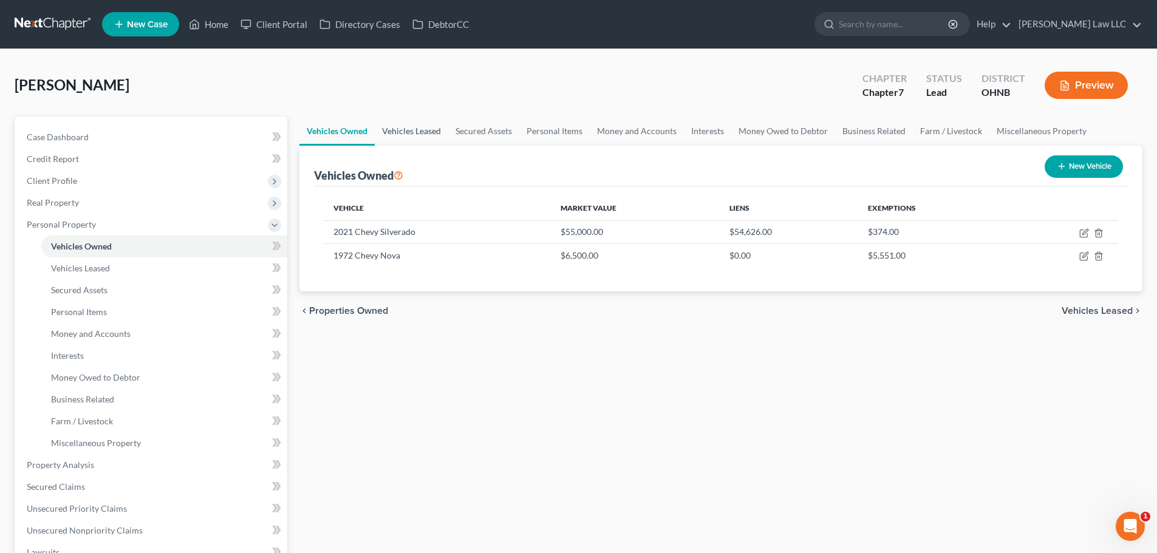
click at [397, 129] on link "Vehicles Leased" at bounding box center [412, 131] width 74 height 29
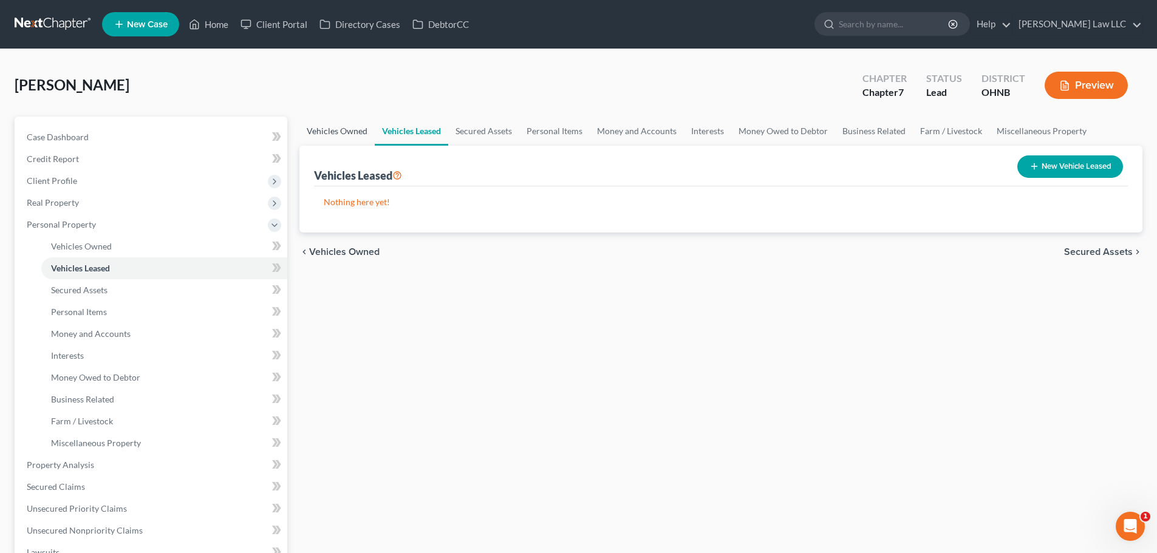
click at [344, 127] on link "Vehicles Owned" at bounding box center [337, 131] width 75 height 29
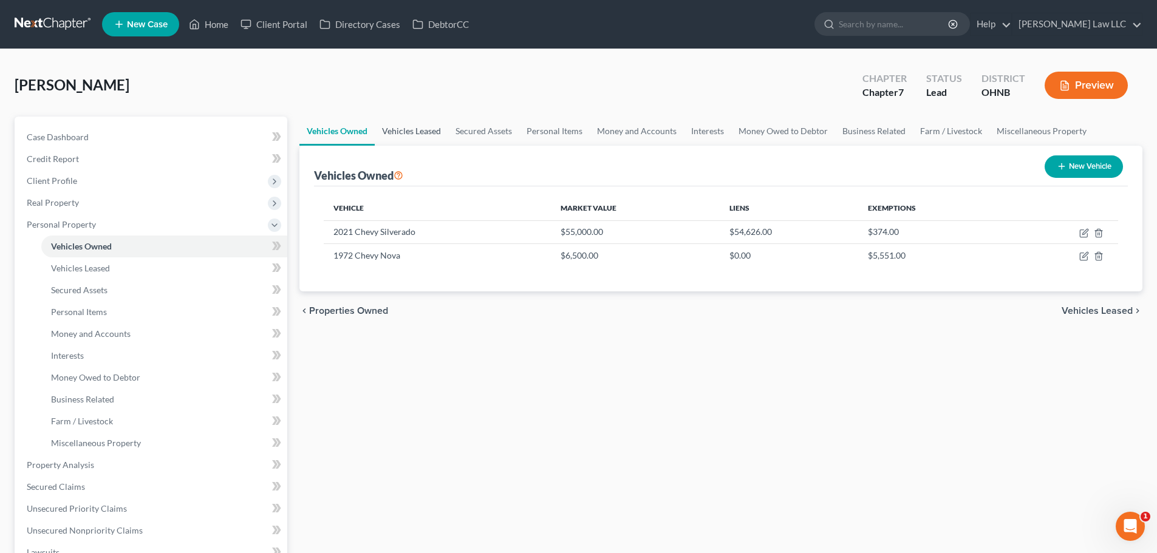
click at [399, 132] on link "Vehicles Leased" at bounding box center [412, 131] width 74 height 29
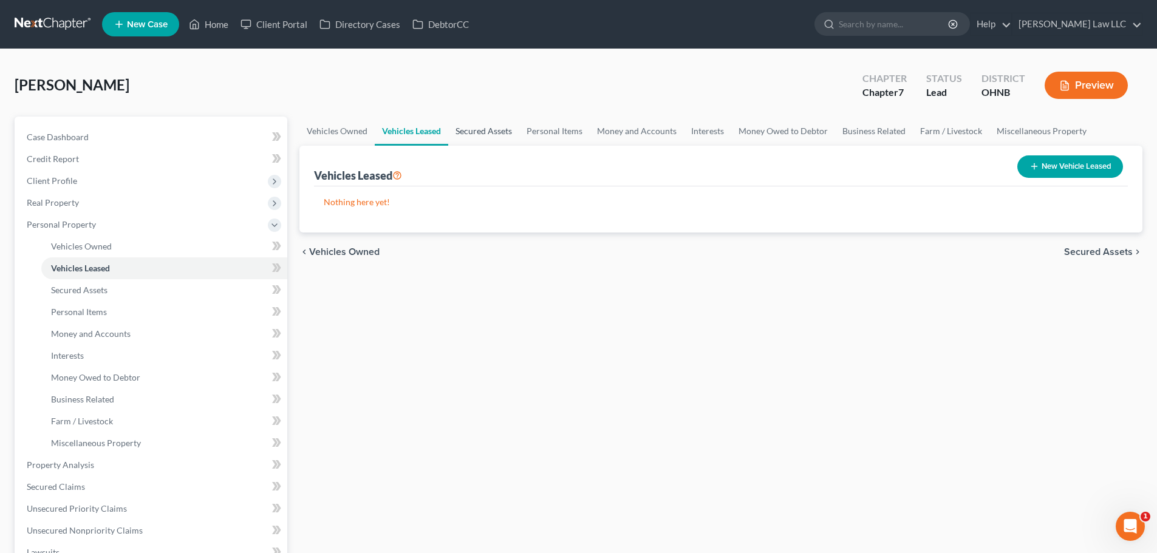
click at [503, 134] on link "Secured Assets" at bounding box center [483, 131] width 71 height 29
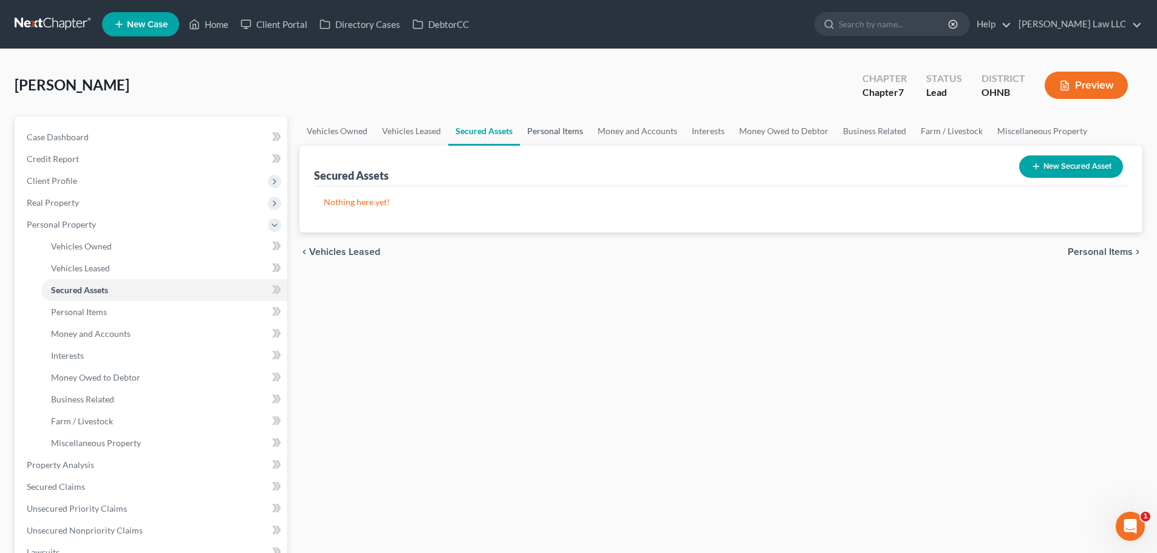
click at [546, 132] on link "Personal Items" at bounding box center [555, 131] width 70 height 29
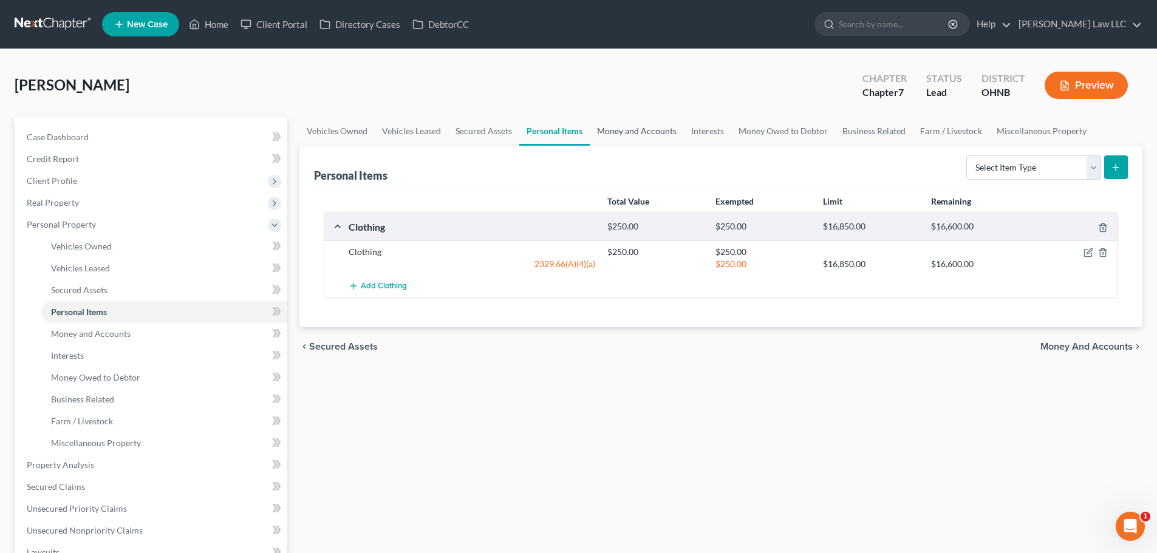
click at [643, 134] on link "Money and Accounts" at bounding box center [637, 131] width 94 height 29
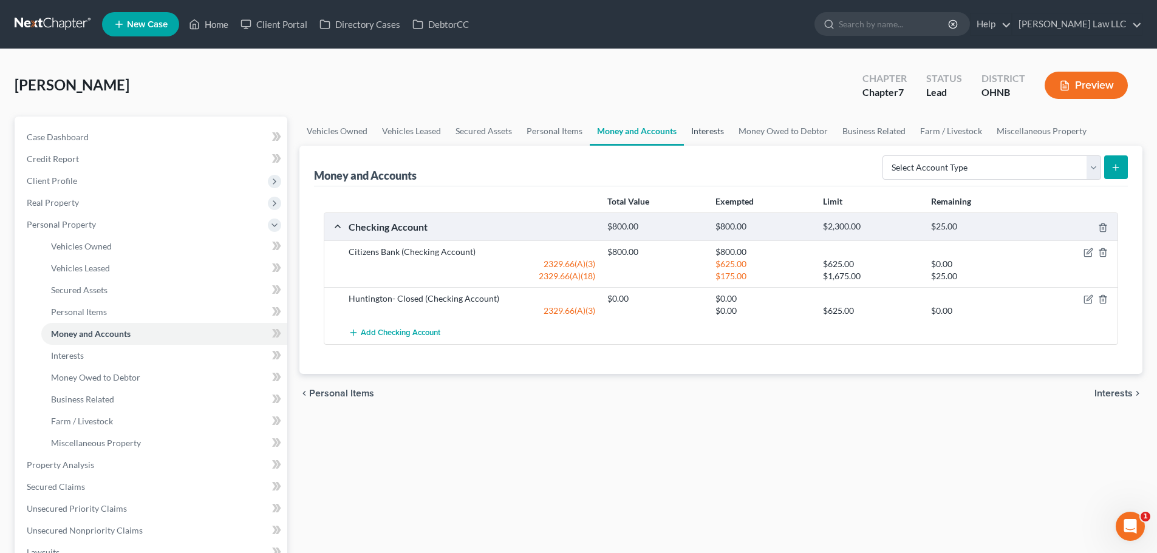
click at [702, 125] on link "Interests" at bounding box center [707, 131] width 47 height 29
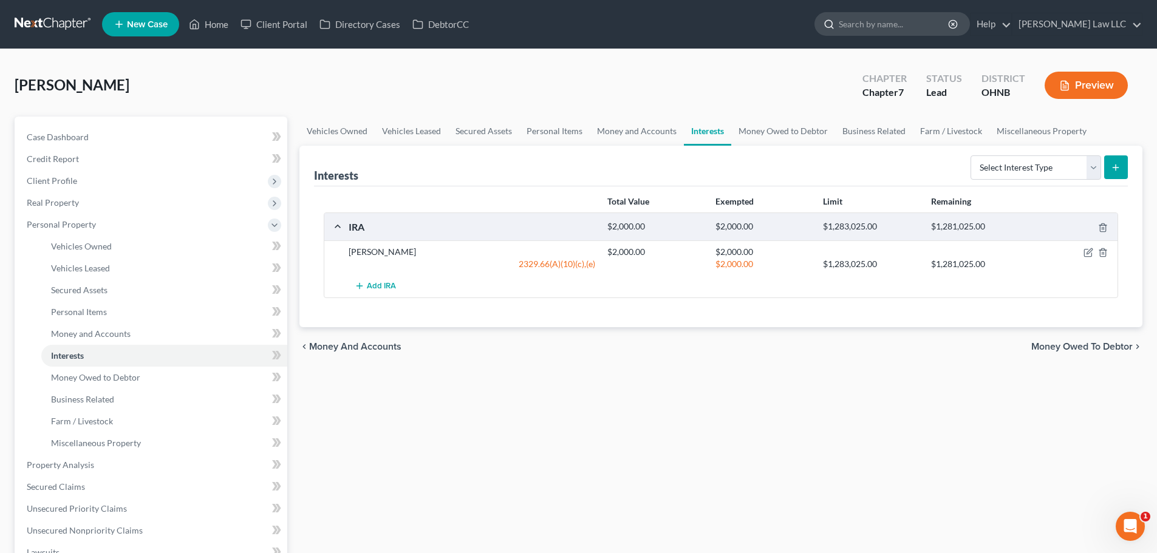
click at [922, 22] on input "search" at bounding box center [894, 24] width 111 height 22
type input "[PERSON_NAME]"
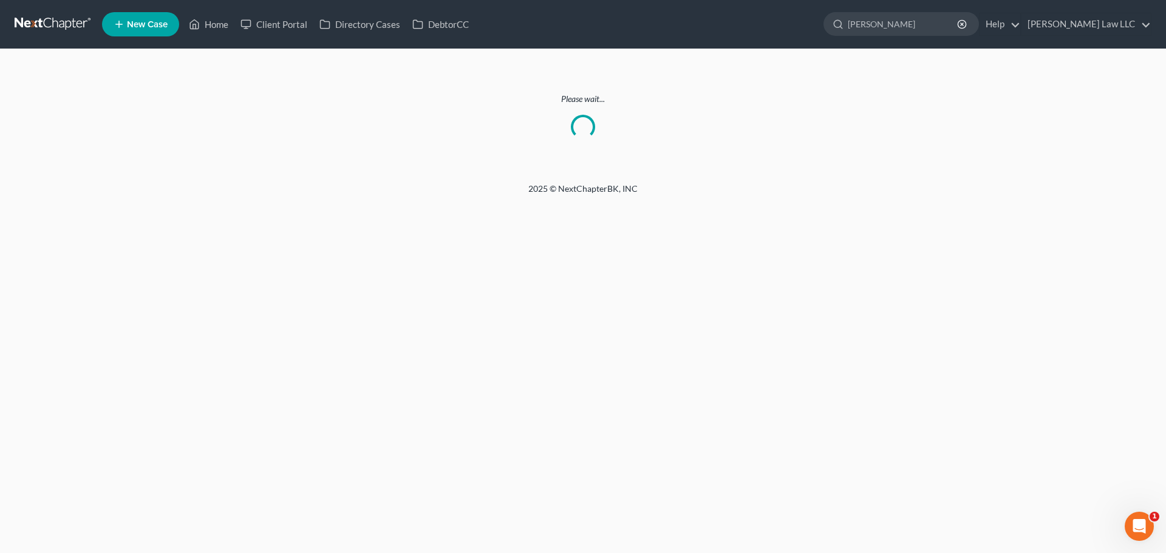
click at [67, 19] on link at bounding box center [54, 24] width 78 height 22
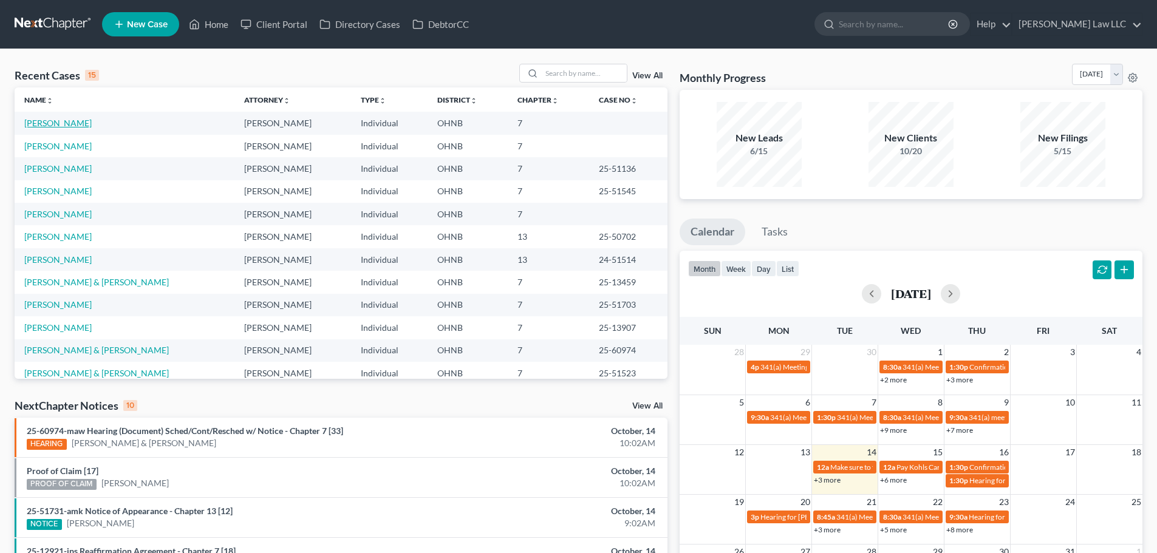
click at [64, 127] on link "[PERSON_NAME]" at bounding box center [57, 123] width 67 height 10
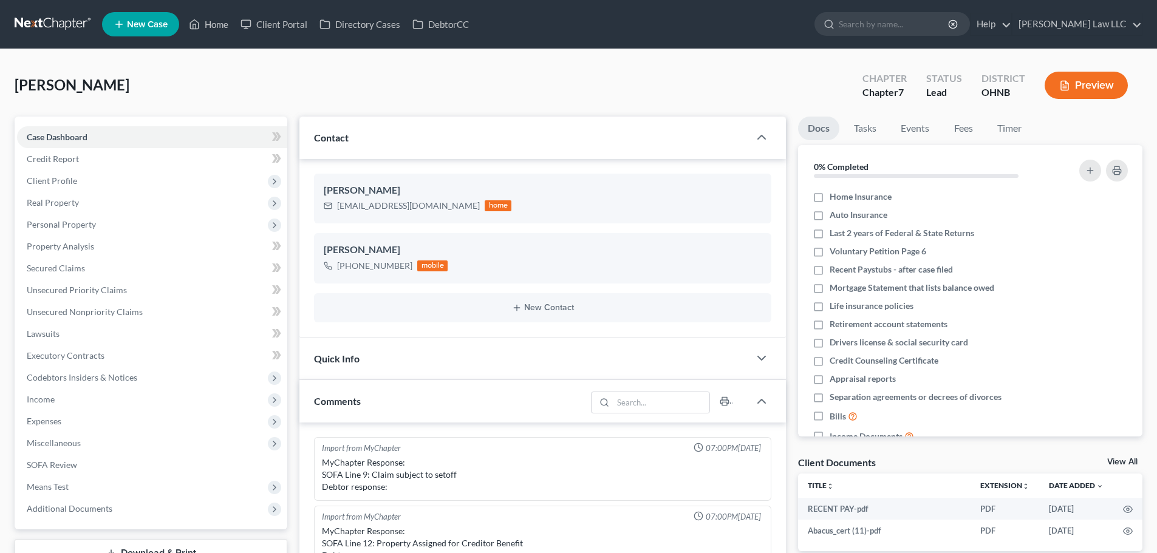
scroll to position [256, 0]
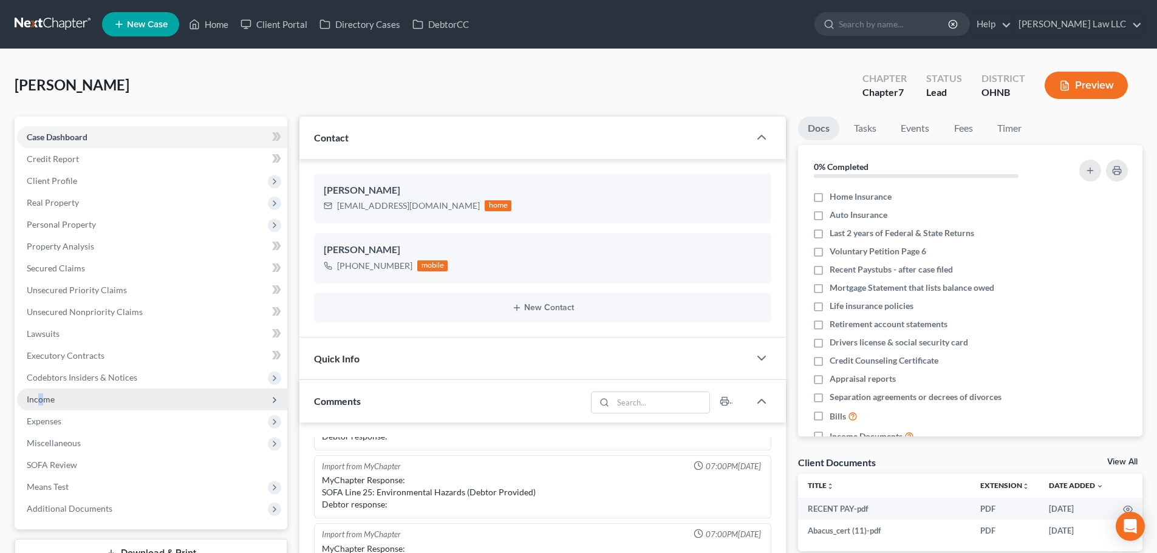
click at [41, 392] on span "Income" at bounding box center [152, 400] width 270 height 22
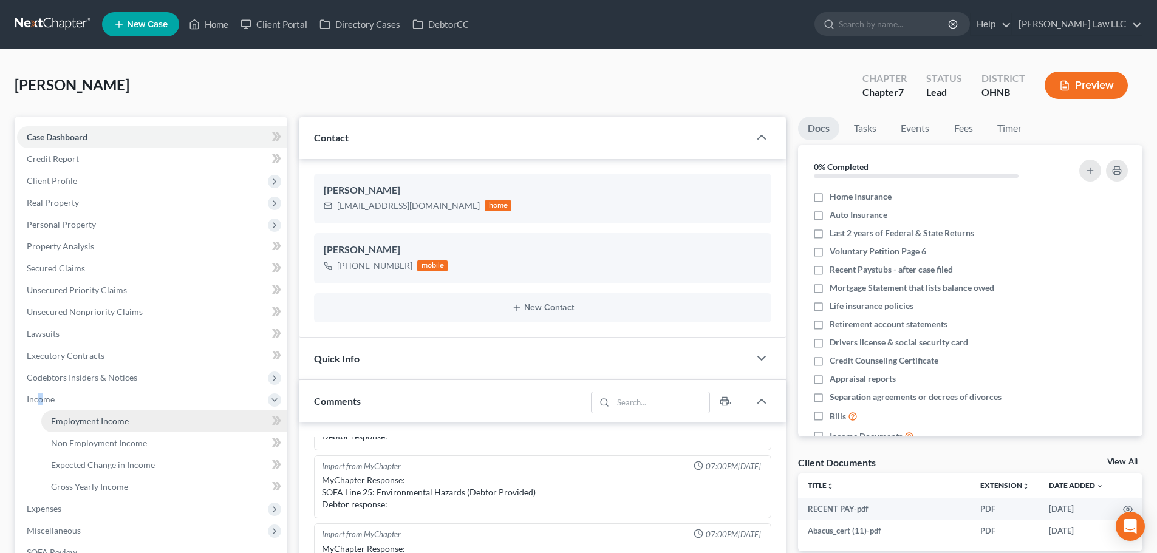
click at [83, 421] on span "Employment Income" at bounding box center [90, 421] width 78 height 10
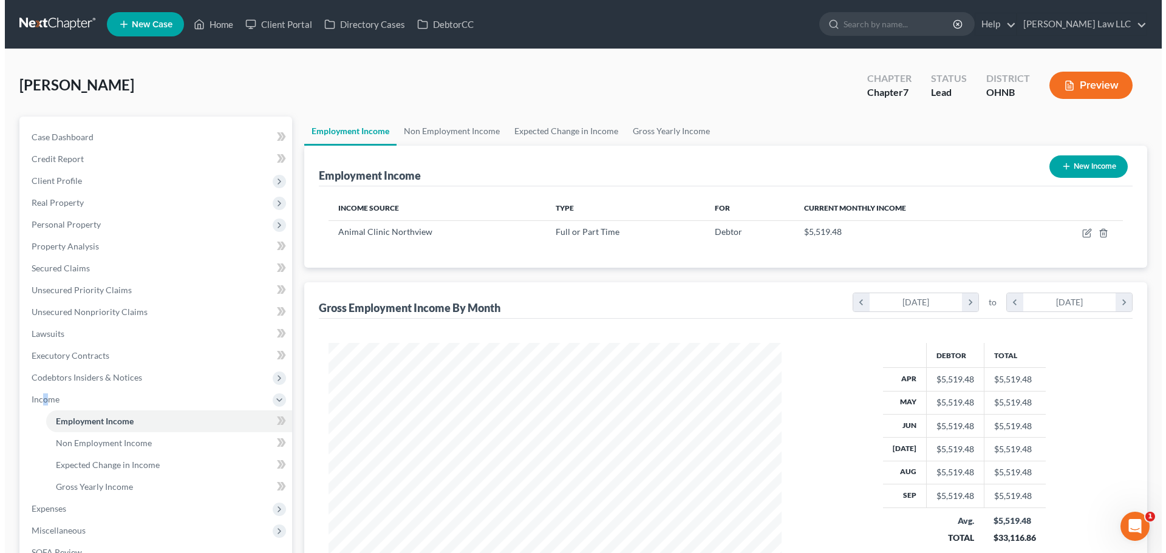
scroll to position [227, 478]
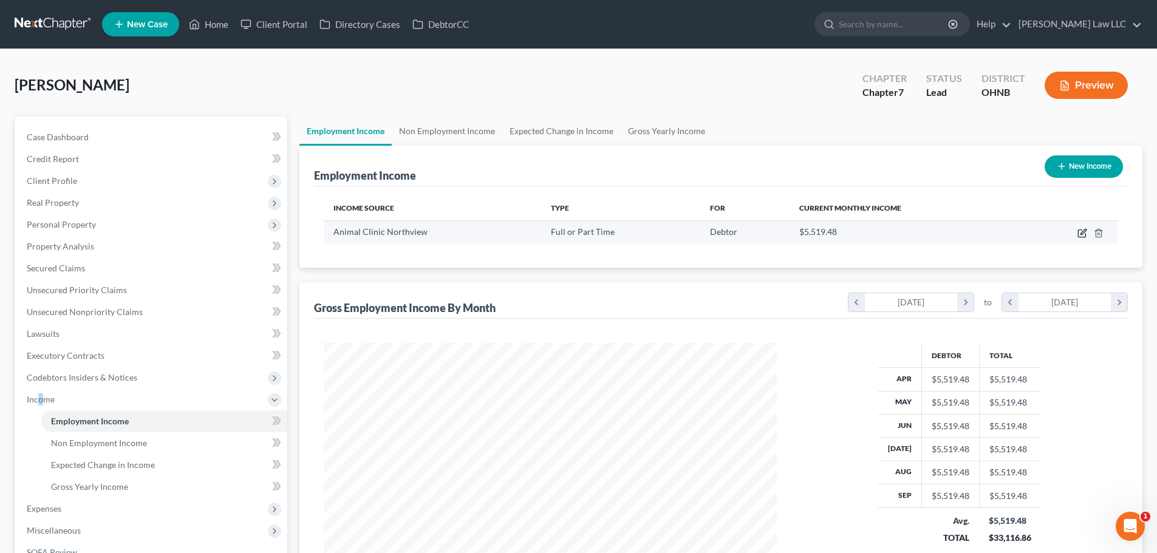
click at [1081, 233] on icon "button" at bounding box center [1083, 233] width 10 height 10
select select "0"
select select "36"
select select "2"
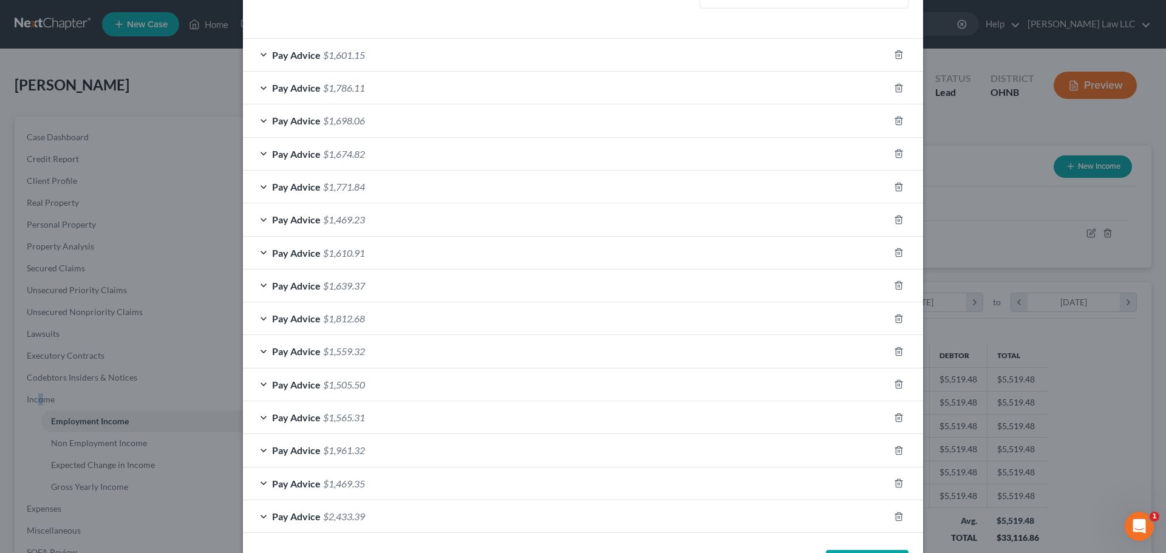
scroll to position [345, 0]
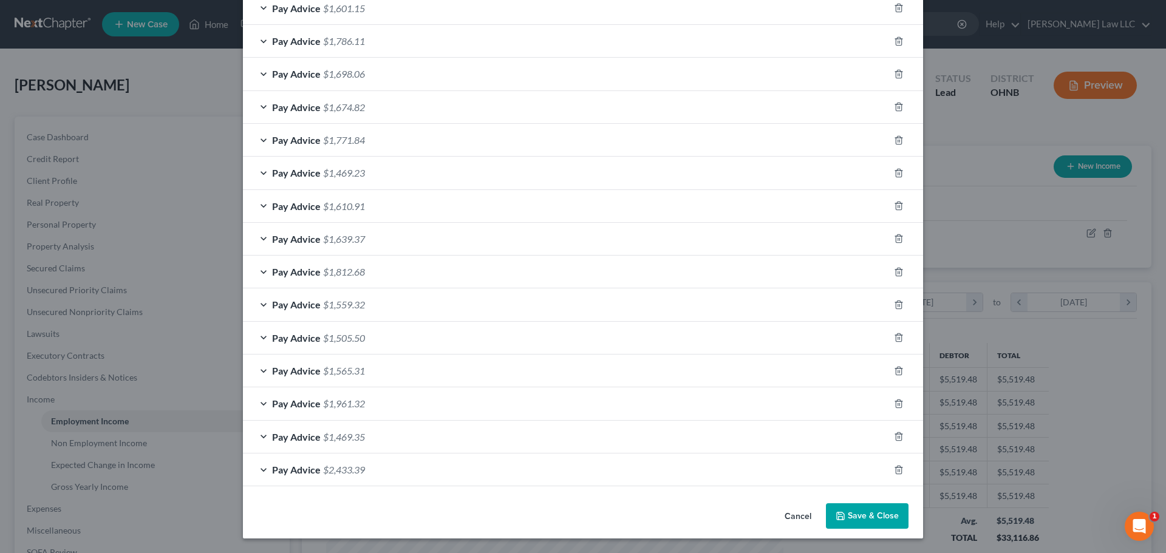
click at [306, 476] on div "Pay Advice $2,433.39" at bounding box center [566, 470] width 646 height 32
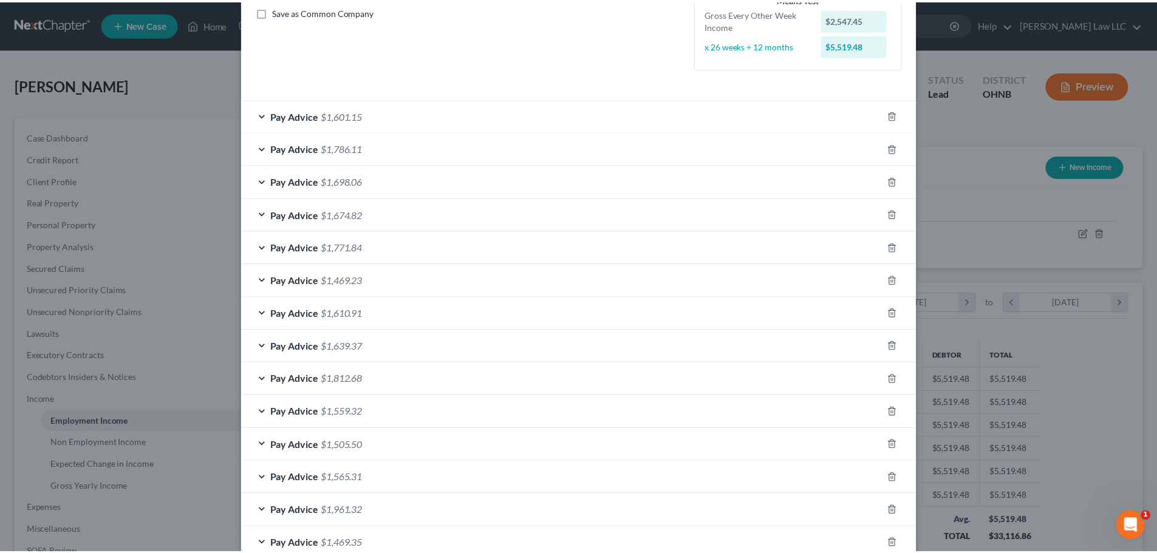
scroll to position [0, 0]
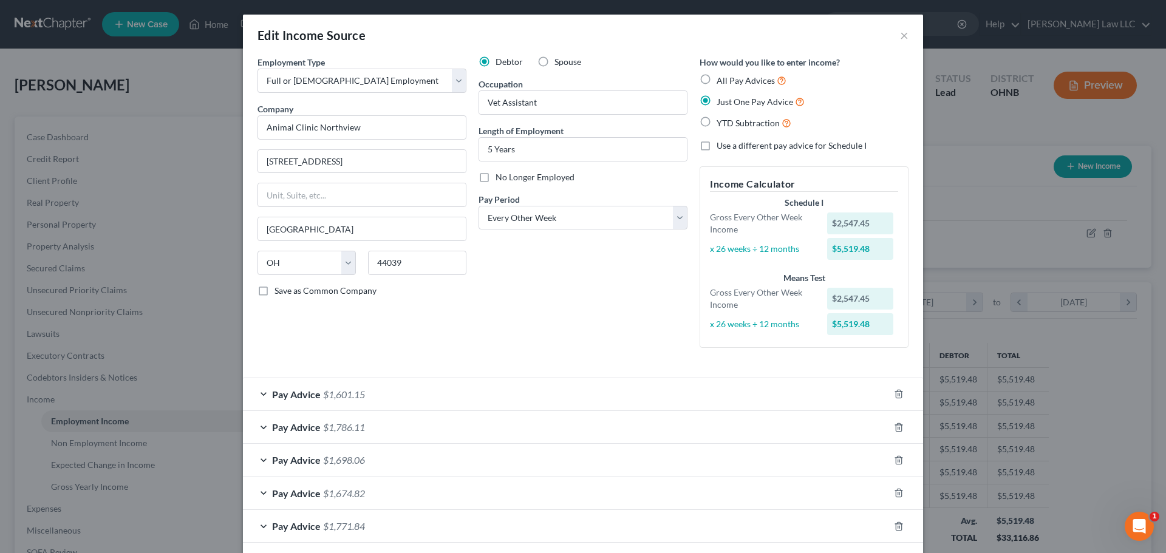
click at [275, 391] on span "Pay Advice" at bounding box center [296, 395] width 49 height 12
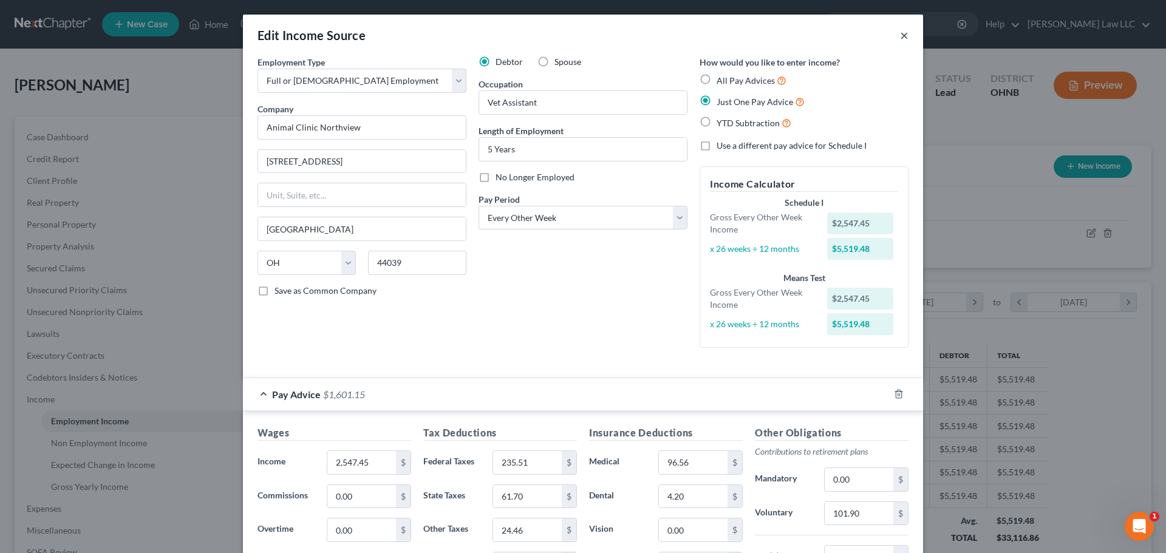
click at [903, 33] on button "×" at bounding box center [904, 35] width 9 height 15
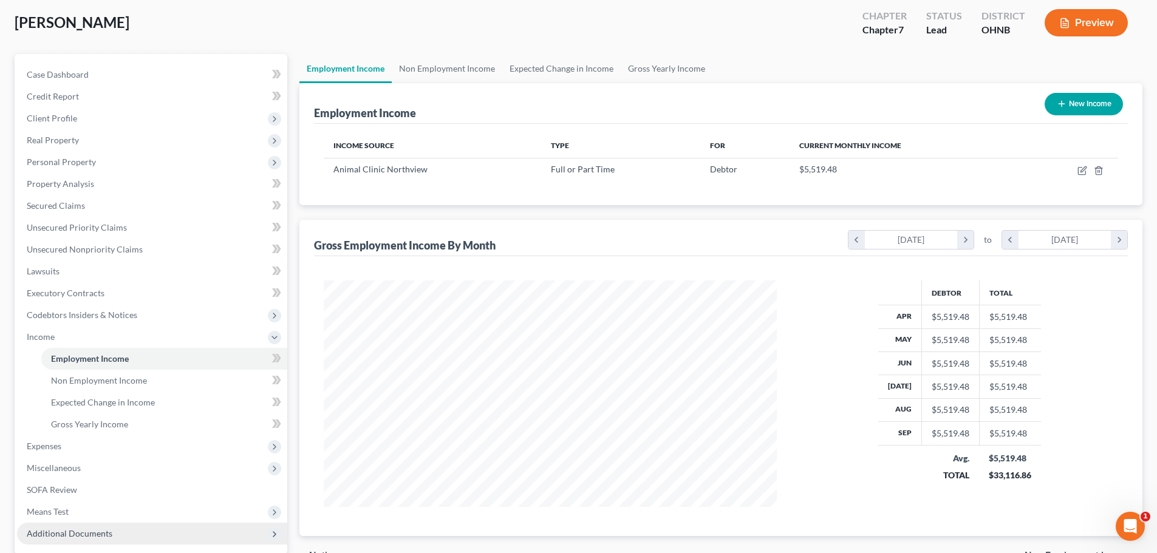
scroll to position [148, 0]
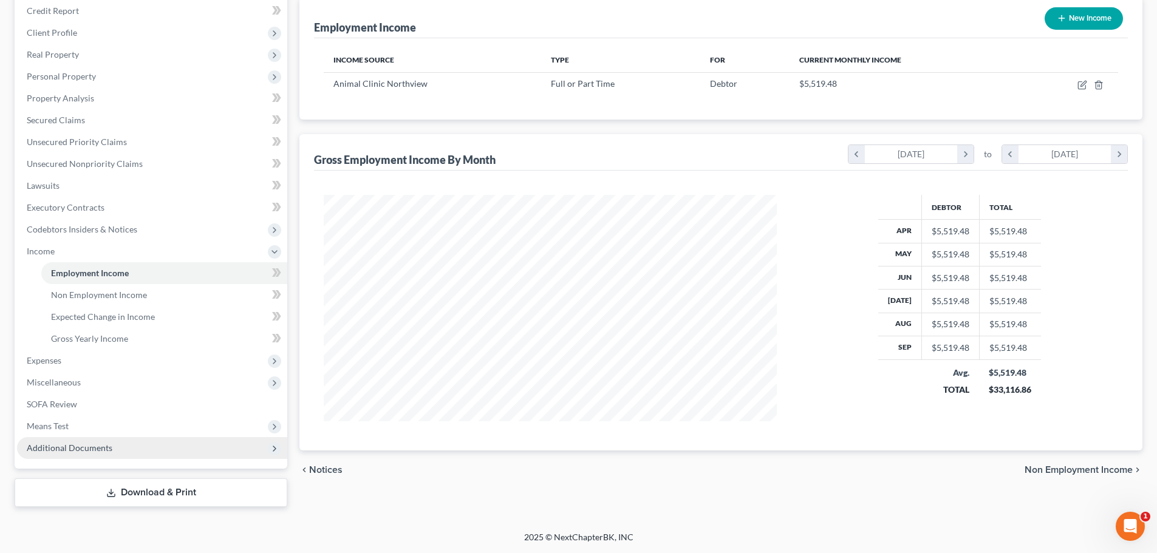
click at [58, 447] on span "Additional Documents" at bounding box center [70, 448] width 86 height 10
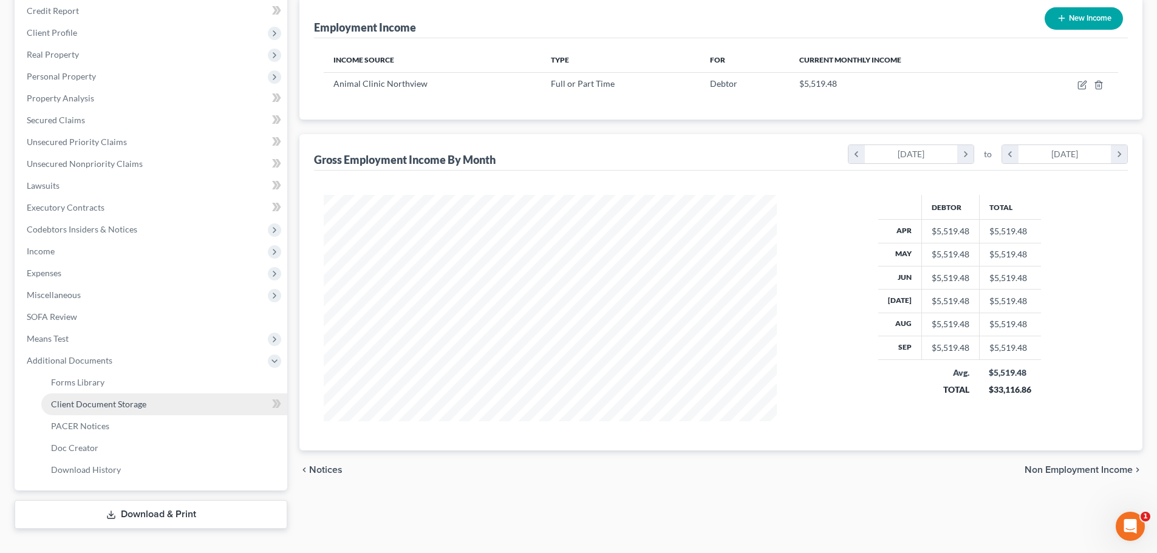
click at [129, 413] on link "Client Document Storage" at bounding box center [164, 405] width 246 height 22
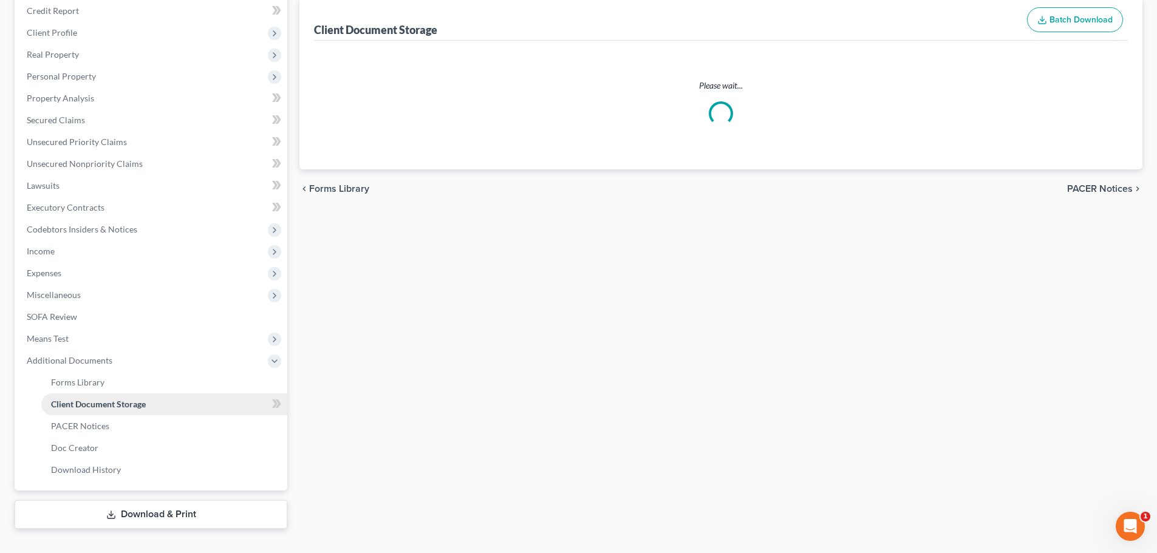
scroll to position [1, 0]
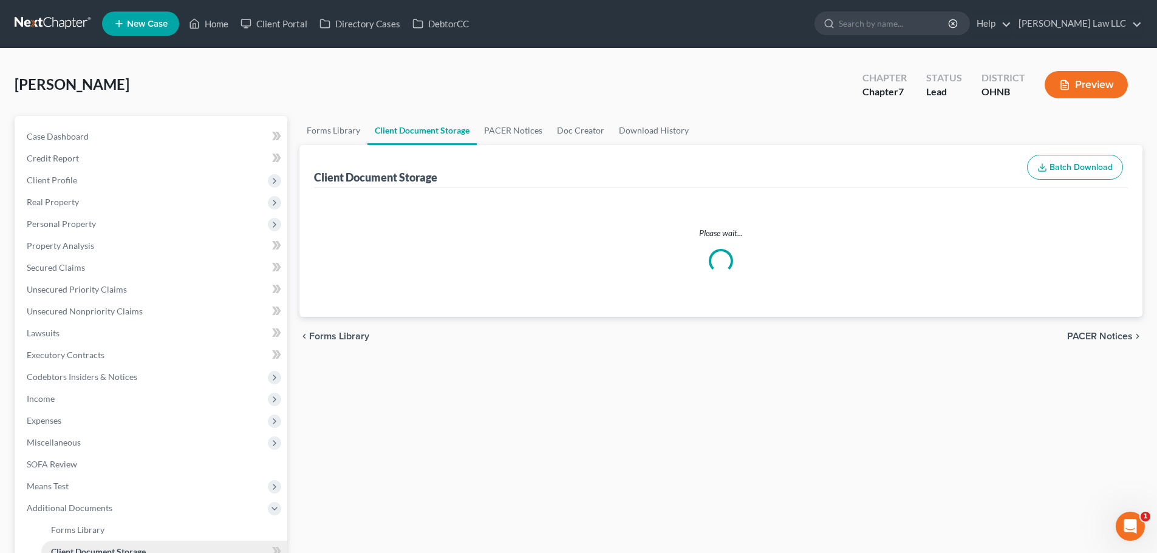
select select "5"
select select "20"
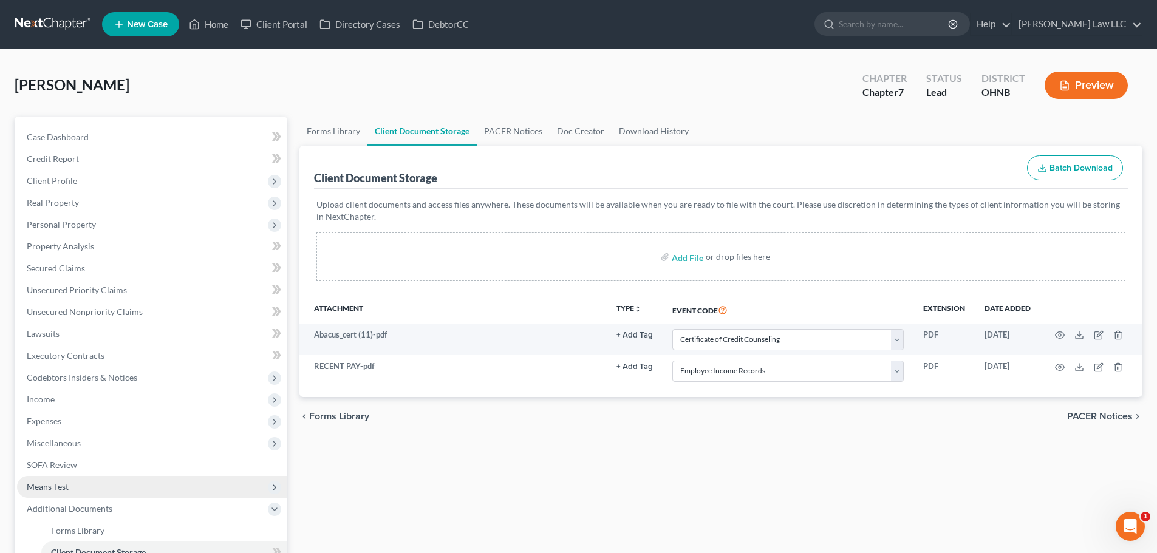
scroll to position [61, 0]
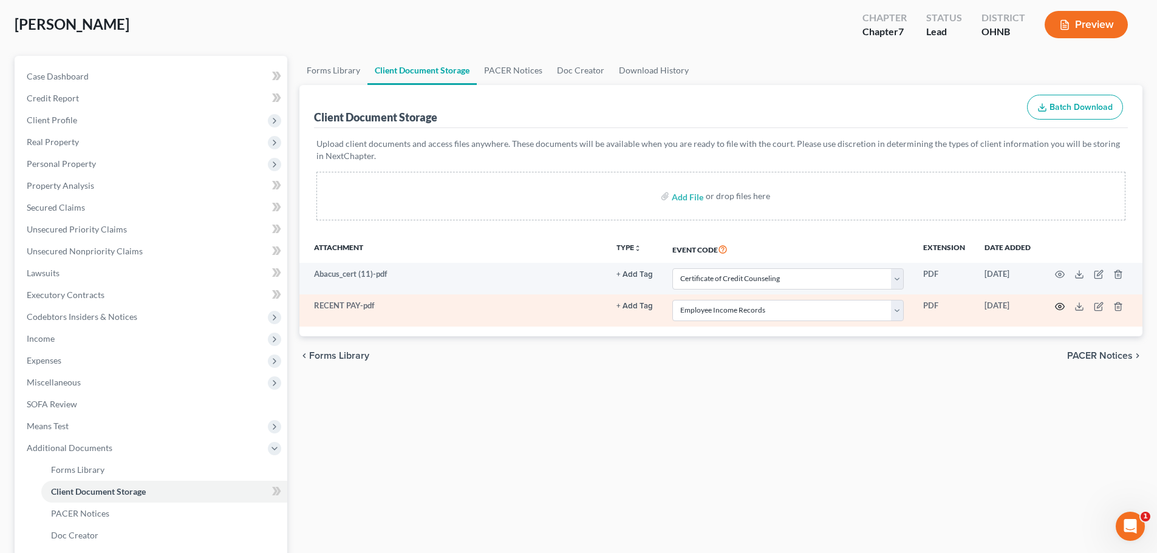
click at [1061, 307] on circle "button" at bounding box center [1060, 307] width 2 height 2
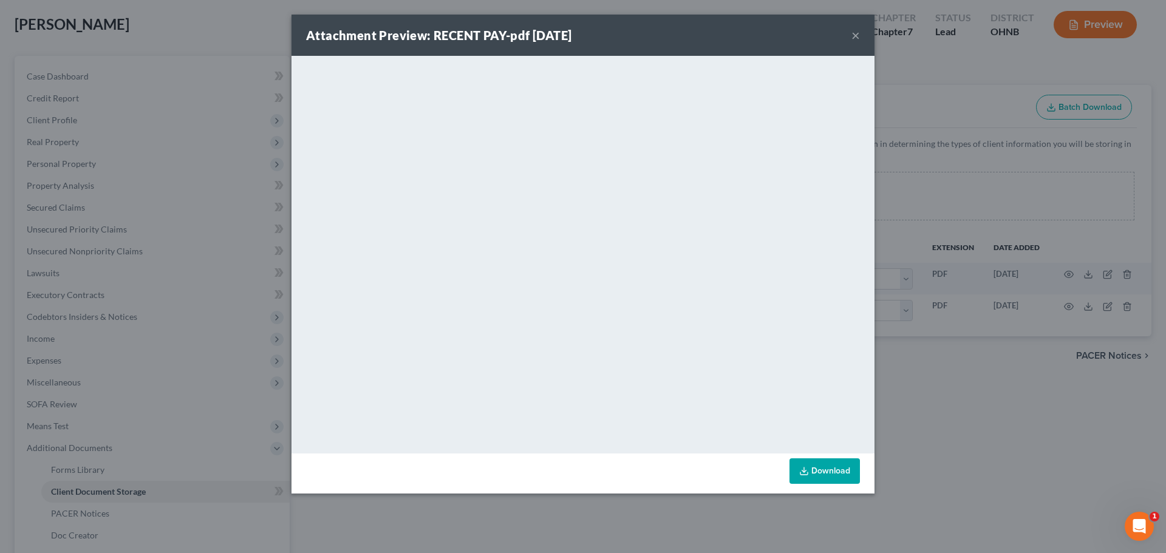
click at [863, 31] on div "Attachment Preview: RECENT PAY-pdf [DATE] ×" at bounding box center [583, 35] width 583 height 41
click at [854, 38] on button "×" at bounding box center [856, 35] width 9 height 15
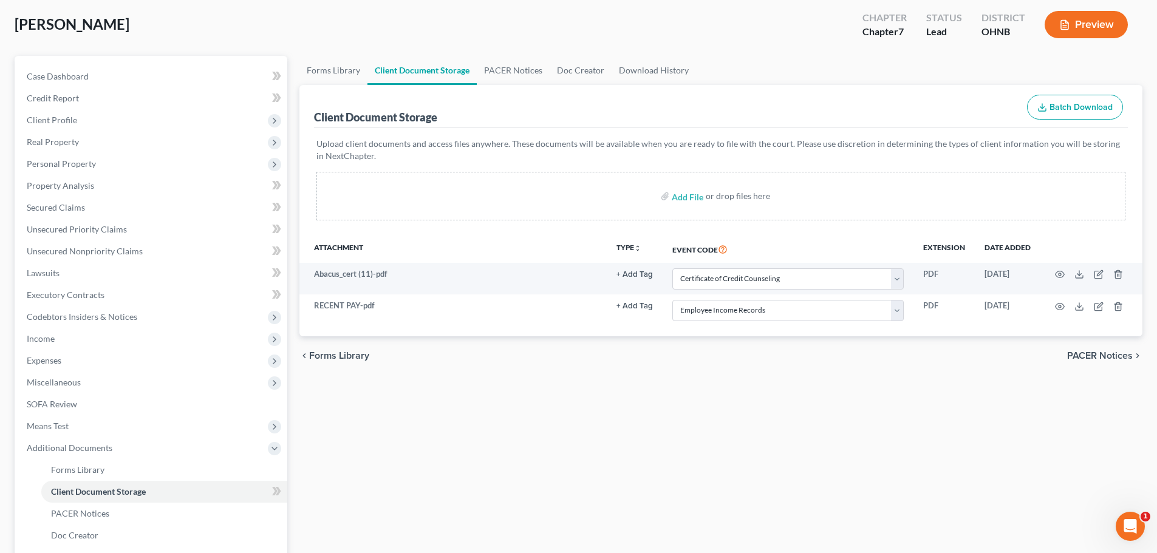
click at [433, 456] on div "Forms Library Client Document Storage PACER Notices Doc Creator Download Histor…" at bounding box center [720, 336] width 855 height 561
click at [326, 69] on link "Forms Library" at bounding box center [334, 70] width 68 height 29
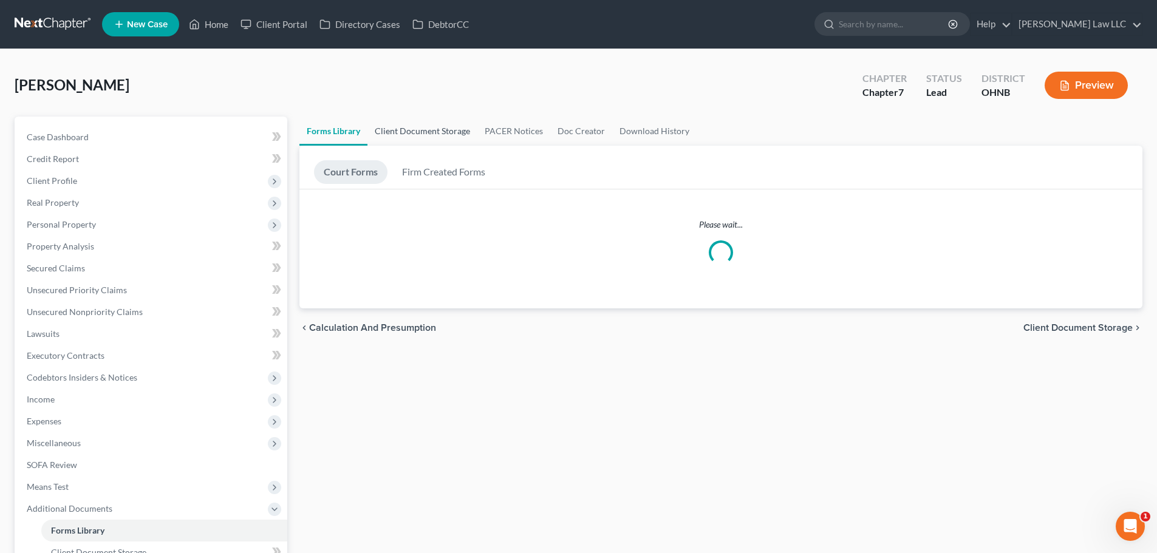
click at [443, 134] on link "Client Document Storage" at bounding box center [423, 131] width 110 height 29
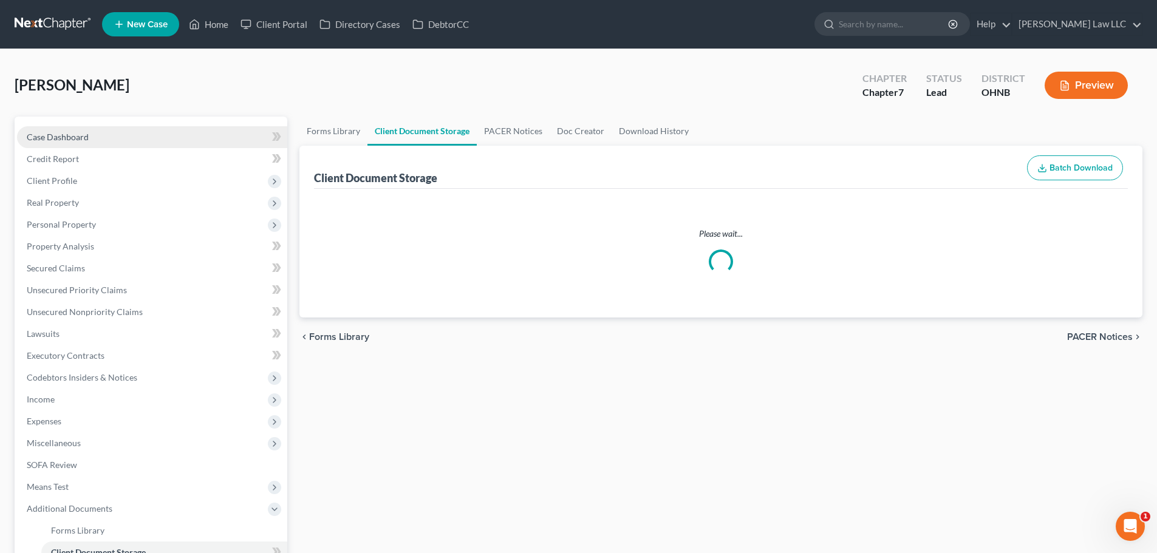
select select "5"
select select "20"
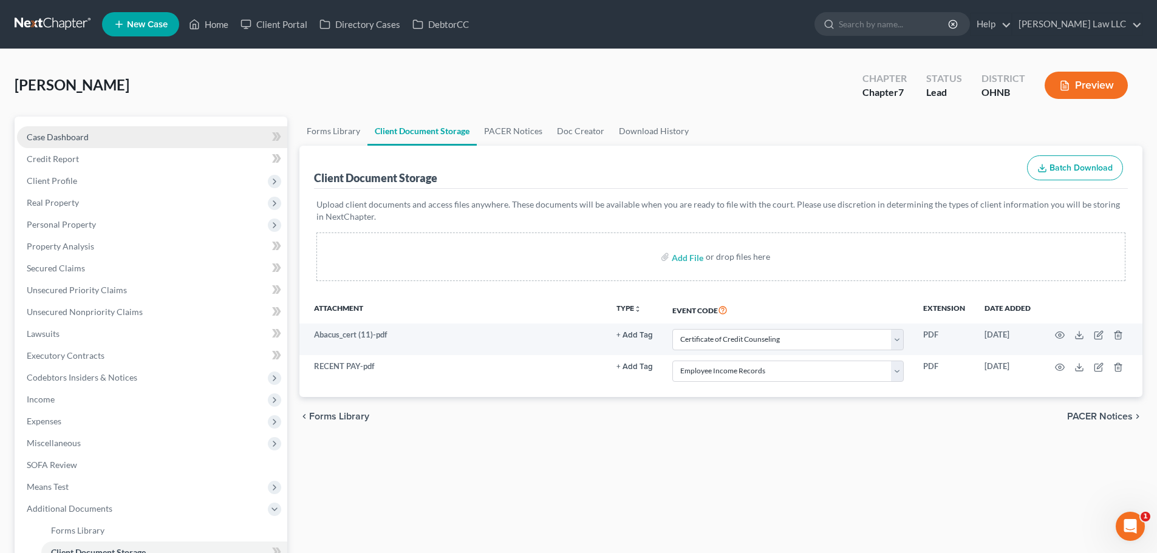
click at [55, 139] on span "Case Dashboard" at bounding box center [58, 137] width 62 height 10
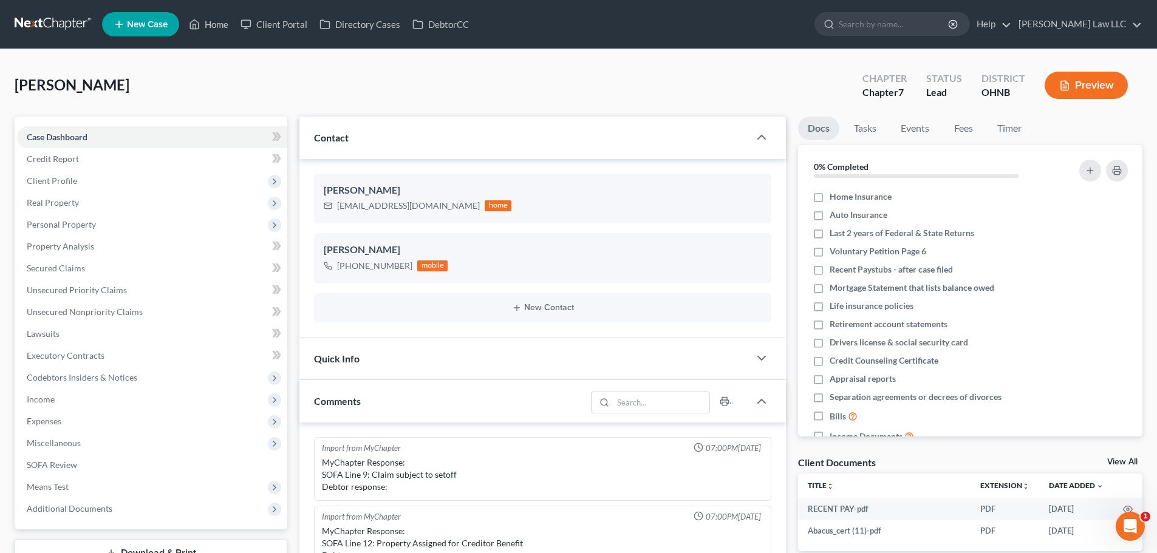
scroll to position [256, 0]
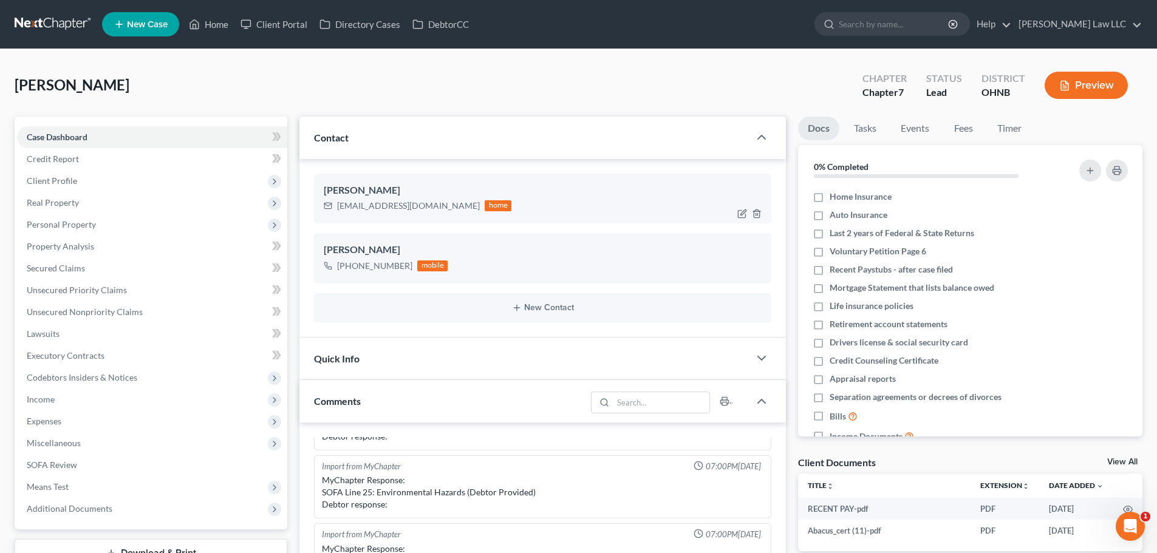
click at [378, 203] on div "[EMAIL_ADDRESS][DOMAIN_NAME]" at bounding box center [408, 206] width 143 height 12
copy div "[EMAIL_ADDRESS][DOMAIN_NAME]"
click at [56, 403] on span "Income" at bounding box center [152, 400] width 270 height 22
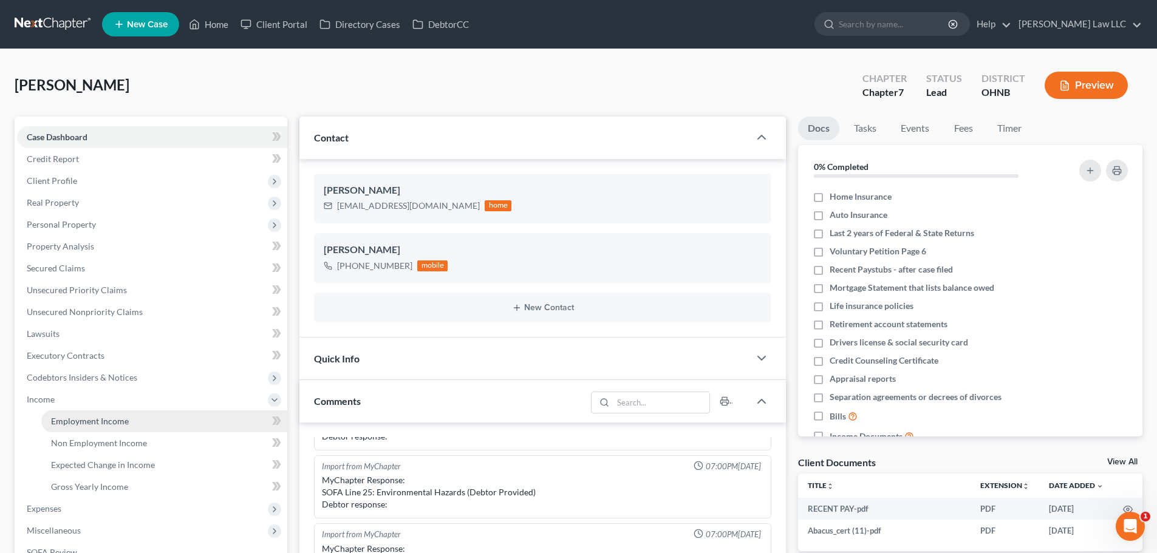
click at [89, 423] on span "Employment Income" at bounding box center [90, 421] width 78 height 10
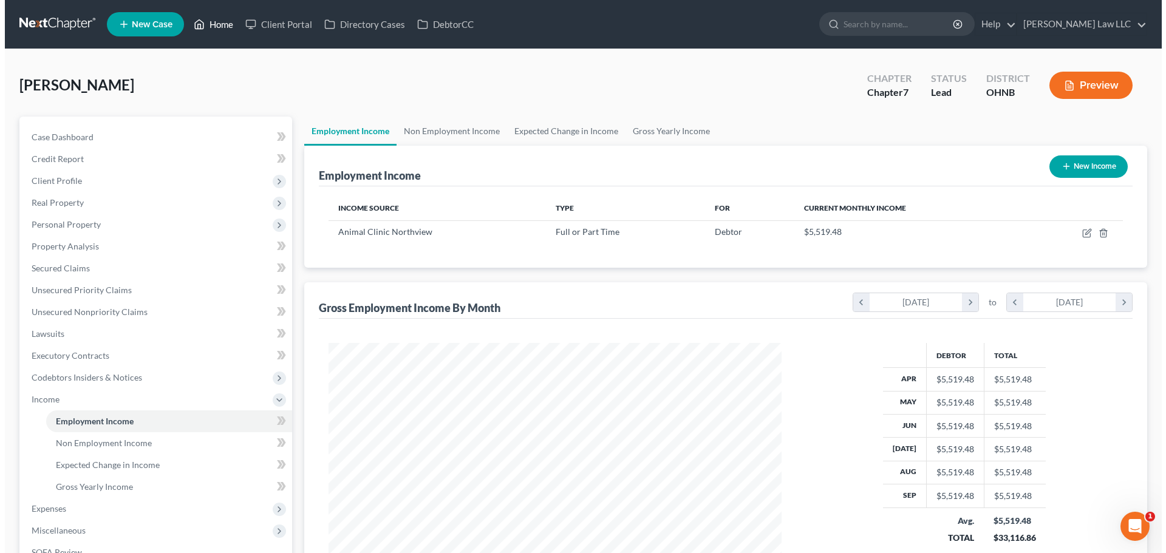
scroll to position [227, 478]
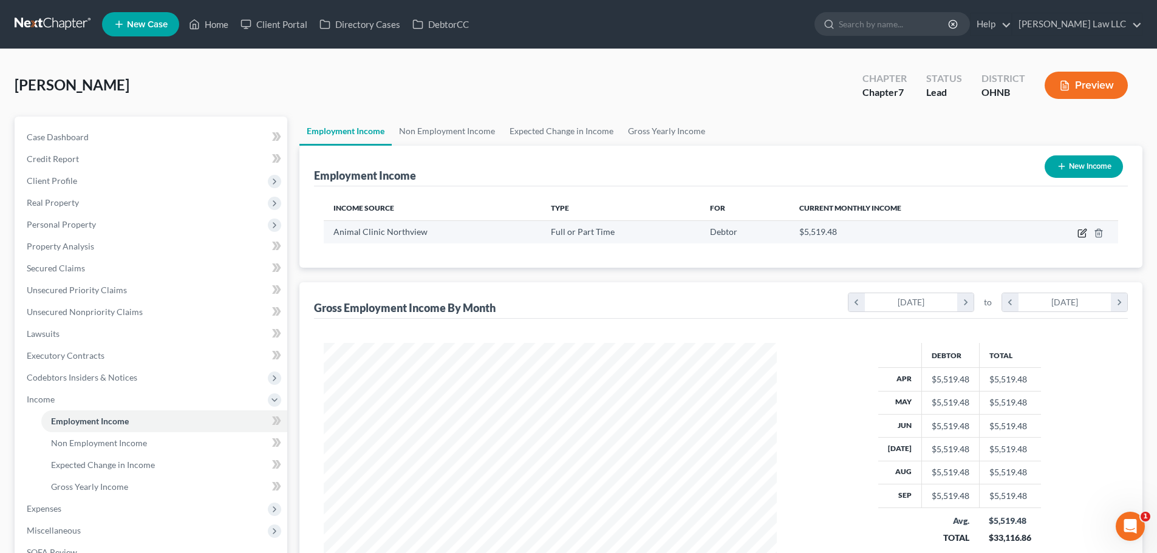
click at [1086, 231] on icon "button" at bounding box center [1083, 231] width 5 height 5
select select "0"
select select "36"
select select "2"
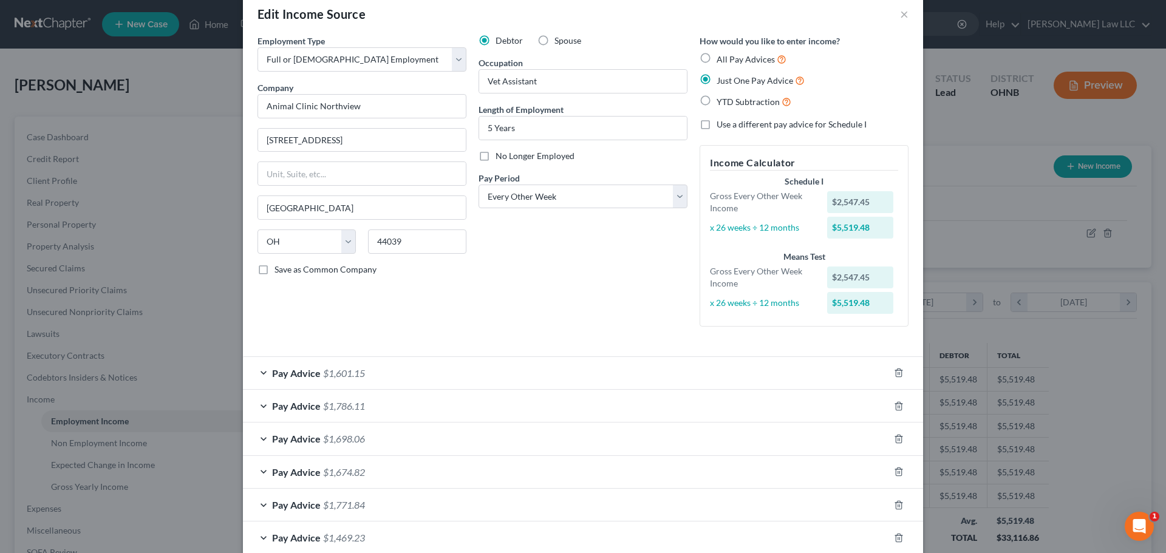
scroll to position [0, 0]
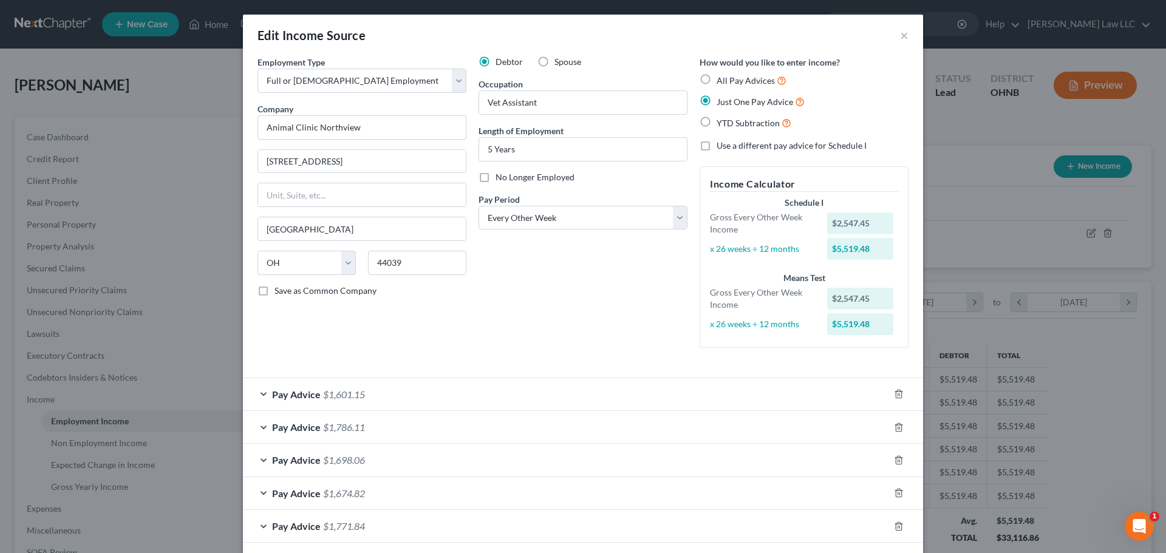
click at [721, 74] on label "All Pay Advices" at bounding box center [752, 81] width 70 height 14
click at [722, 74] on input "All Pay Advices" at bounding box center [726, 78] width 8 height 8
radio input "true"
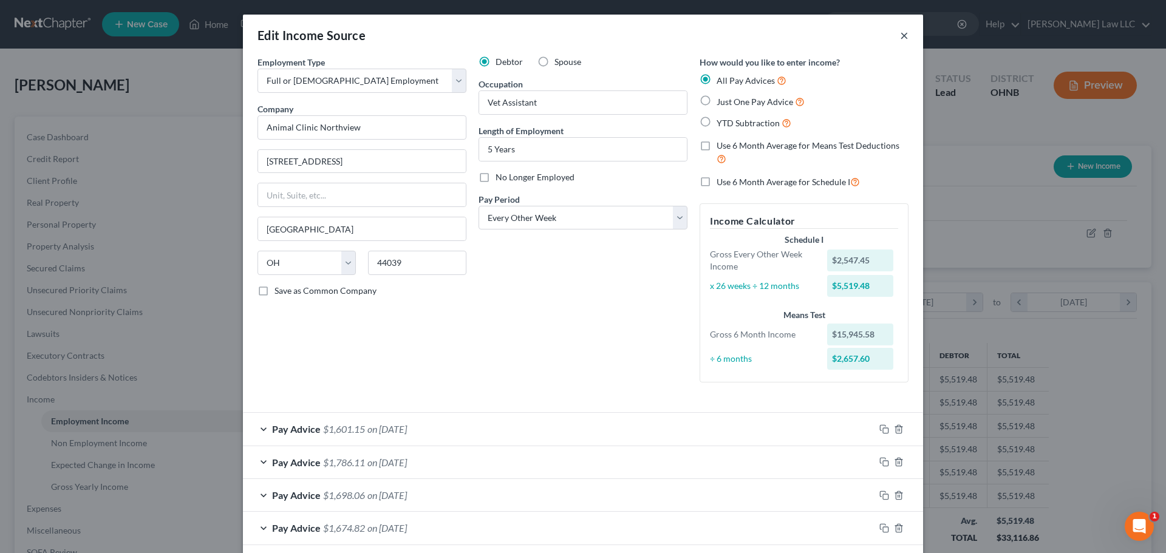
click at [900, 39] on button "×" at bounding box center [904, 35] width 9 height 15
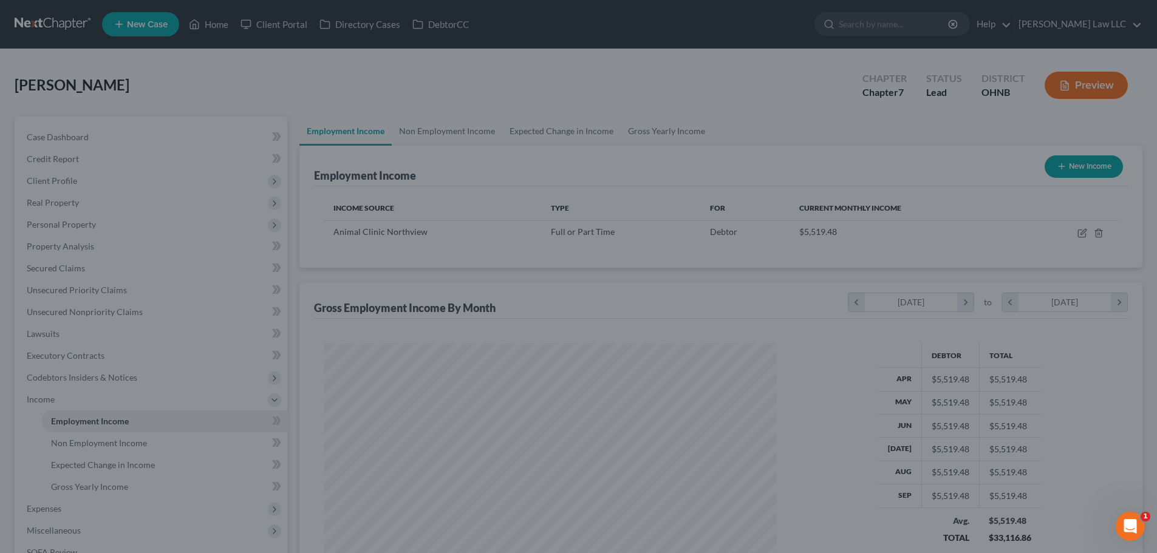
scroll to position [607286, 607035]
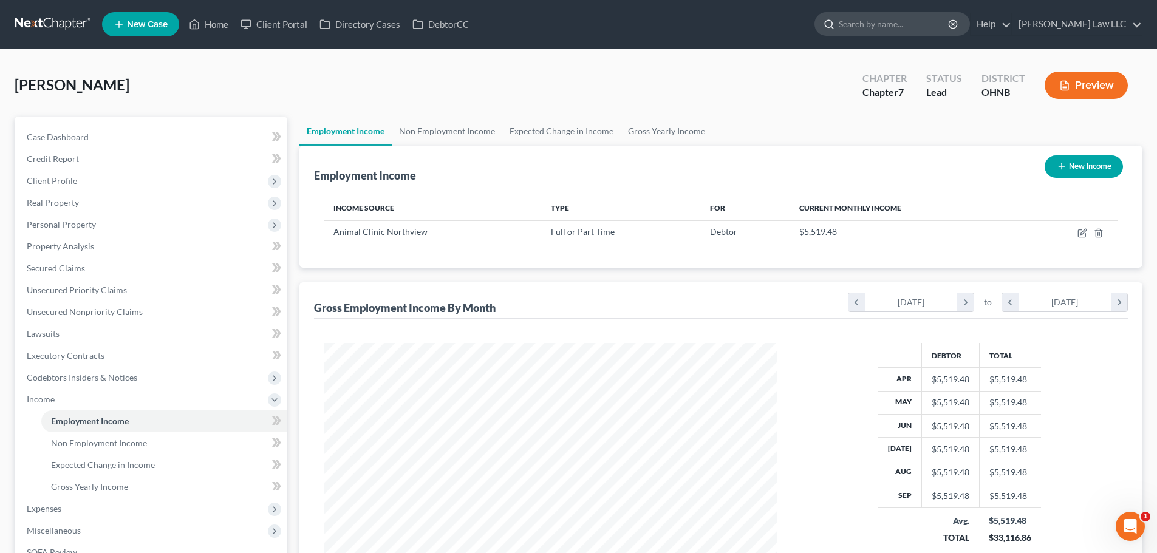
click at [907, 31] on input "search" at bounding box center [894, 24] width 111 height 22
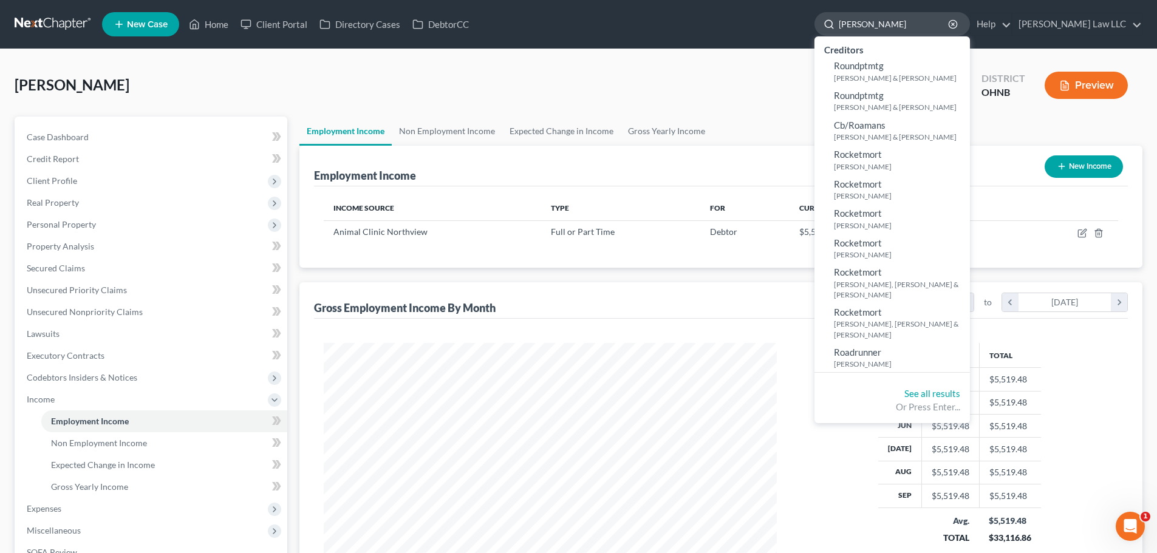
type input "[PERSON_NAME]"
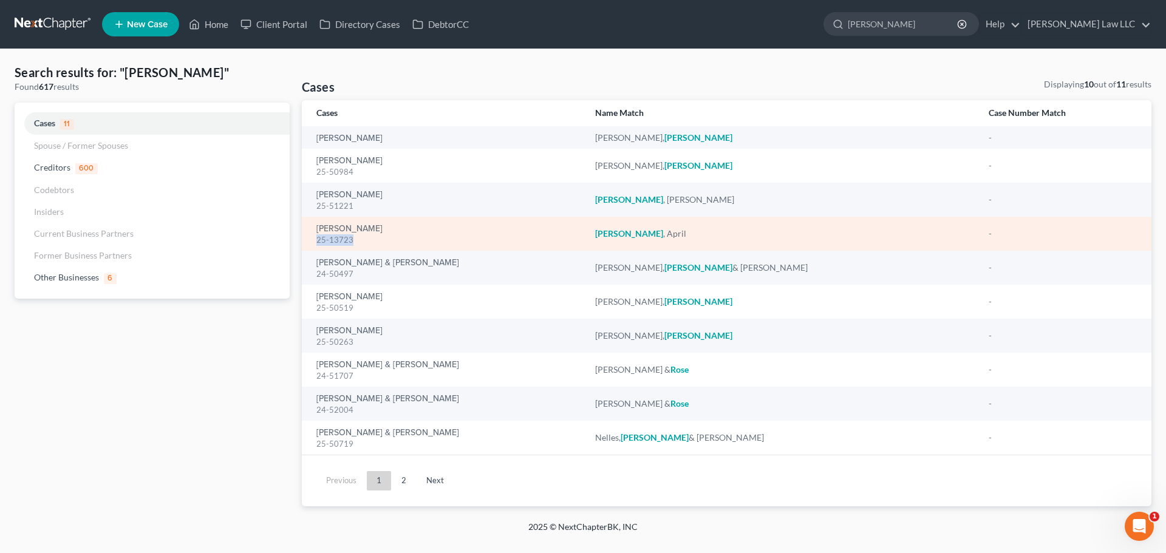
drag, startPoint x: 357, startPoint y: 241, endPoint x: 318, endPoint y: 244, distance: 39.1
click at [318, 244] on div "25-13723" at bounding box center [446, 240] width 259 height 12
copy div "25-13723"
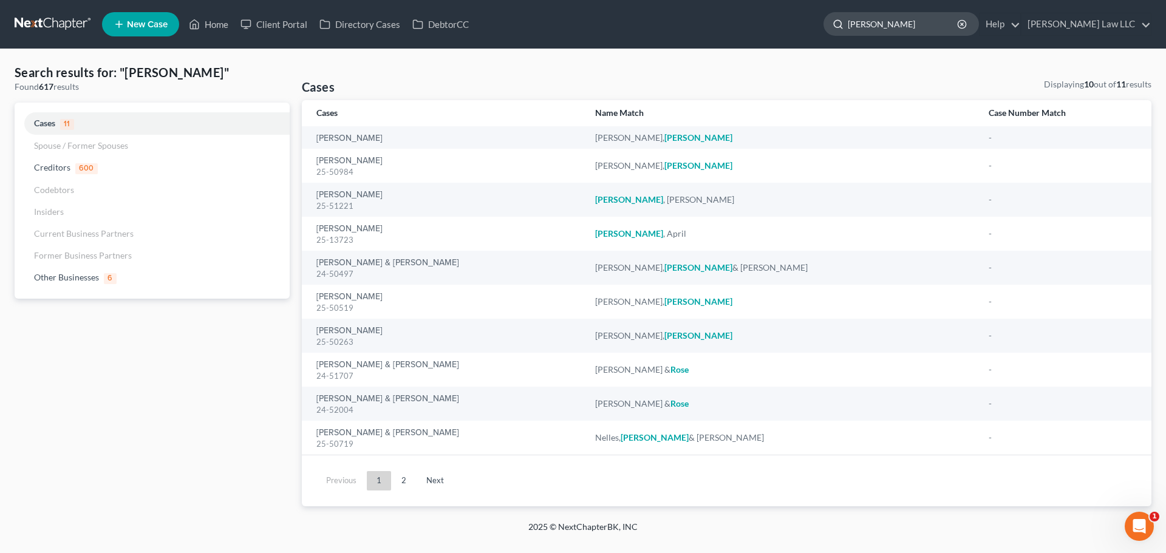
click at [918, 21] on input "[PERSON_NAME]" at bounding box center [903, 24] width 111 height 22
click at [919, 21] on input "[PERSON_NAME]" at bounding box center [903, 24] width 111 height 22
type input "[PERSON_NAME]"
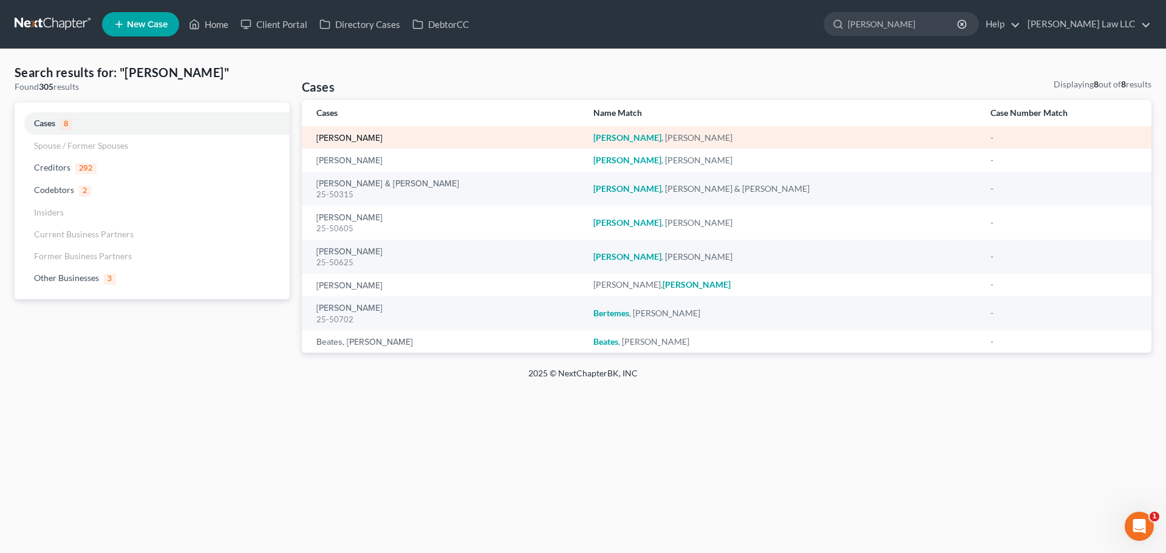
click at [355, 139] on link "[PERSON_NAME]" at bounding box center [350, 138] width 66 height 9
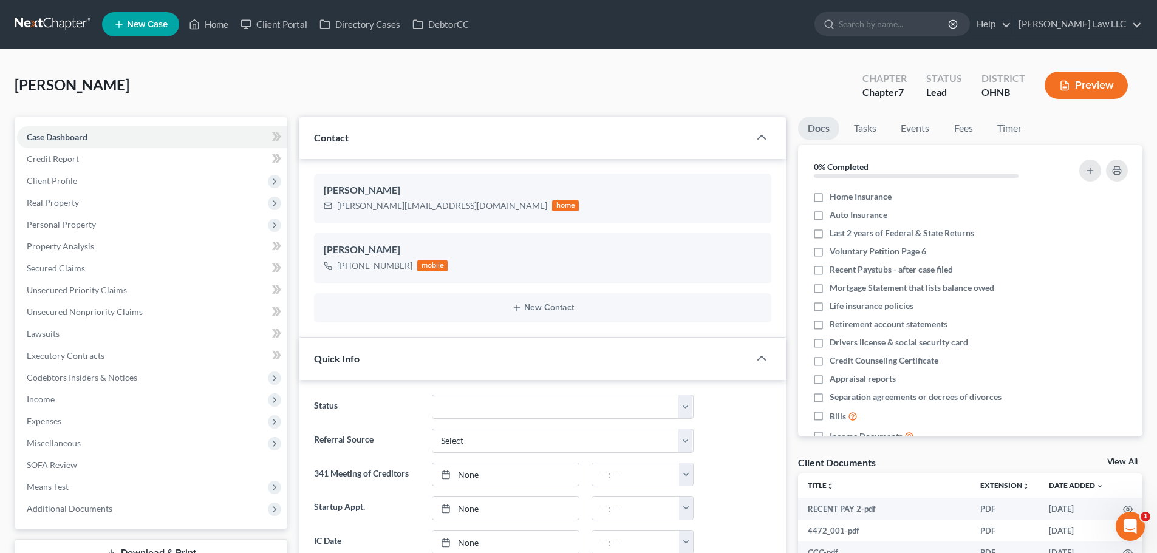
scroll to position [256, 0]
click at [89, 312] on span "Unsecured Nonpriority Claims" at bounding box center [85, 312] width 116 height 10
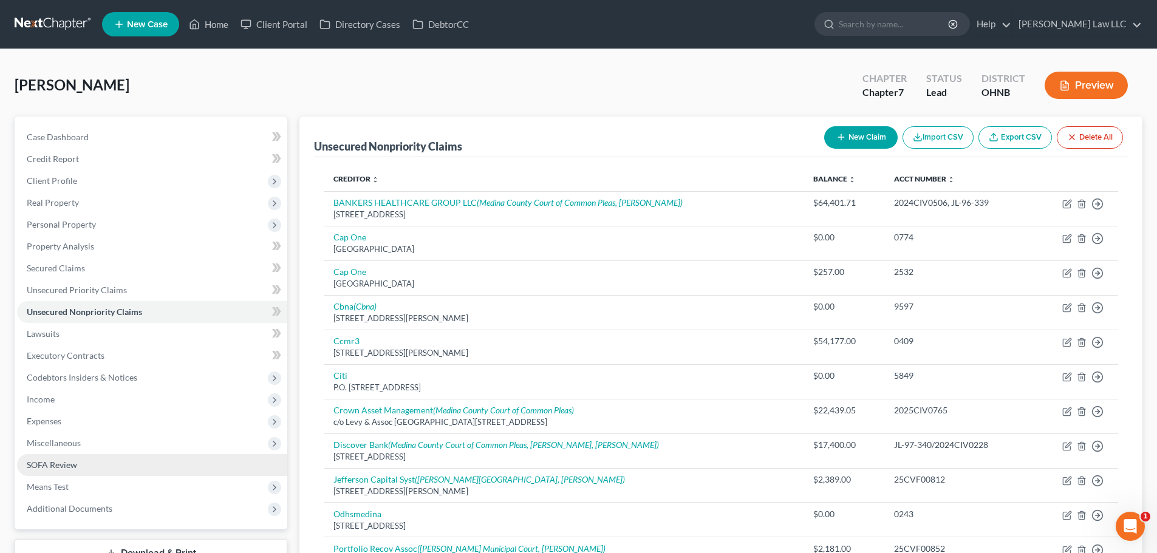
click at [60, 465] on span "SOFA Review" at bounding box center [52, 465] width 50 height 10
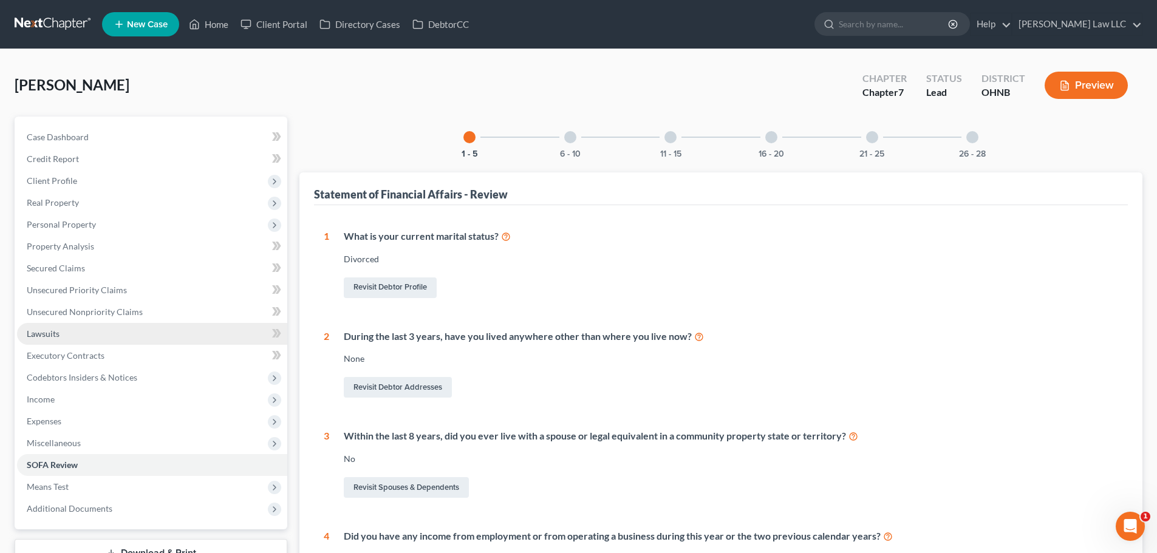
drag, startPoint x: 378, startPoint y: 100, endPoint x: 80, endPoint y: 334, distance: 379.0
click at [376, 100] on div "[PERSON_NAME] Upgraded Chapter Chapter 7 Status Lead District OHNB Preview" at bounding box center [579, 90] width 1128 height 53
click at [58, 469] on span "SOFA Review" at bounding box center [52, 465] width 51 height 10
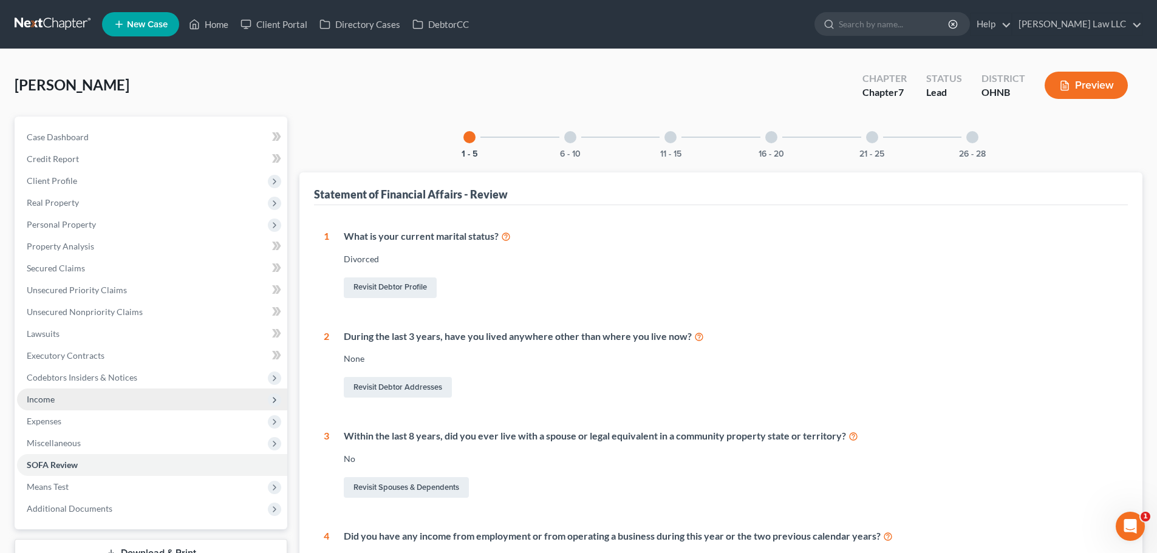
click at [69, 390] on span "Income" at bounding box center [152, 400] width 270 height 22
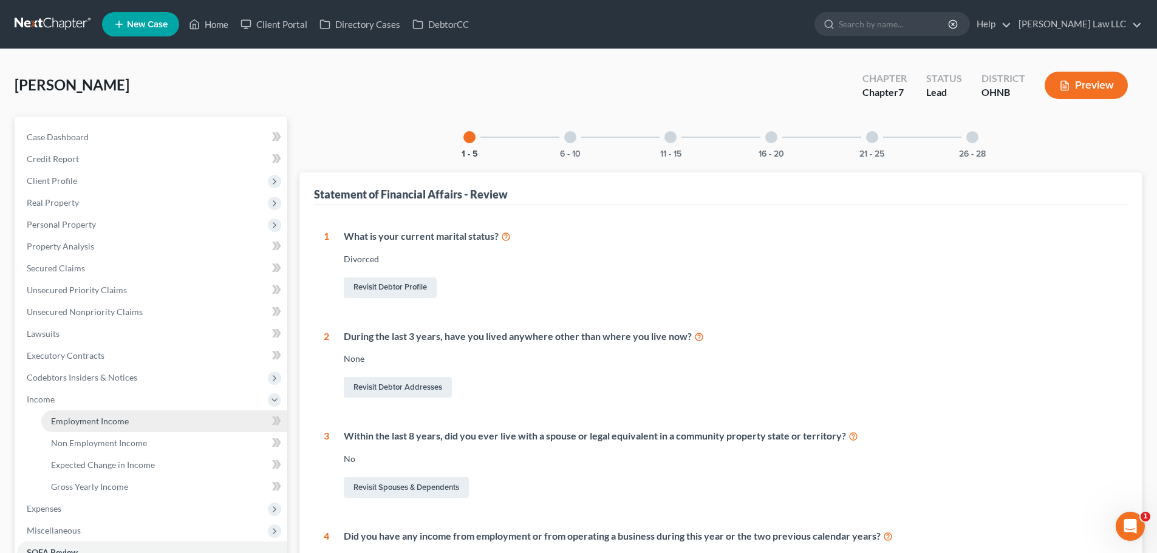
click at [98, 414] on link "Employment Income" at bounding box center [164, 422] width 246 height 22
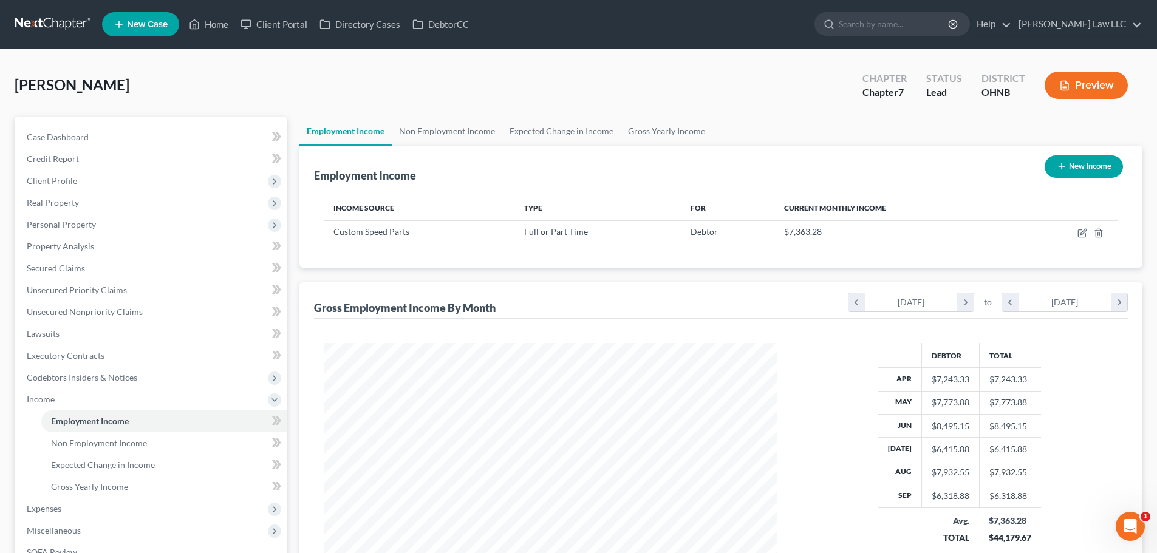
scroll to position [227, 478]
click at [673, 127] on link "Gross Yearly Income" at bounding box center [667, 131] width 92 height 29
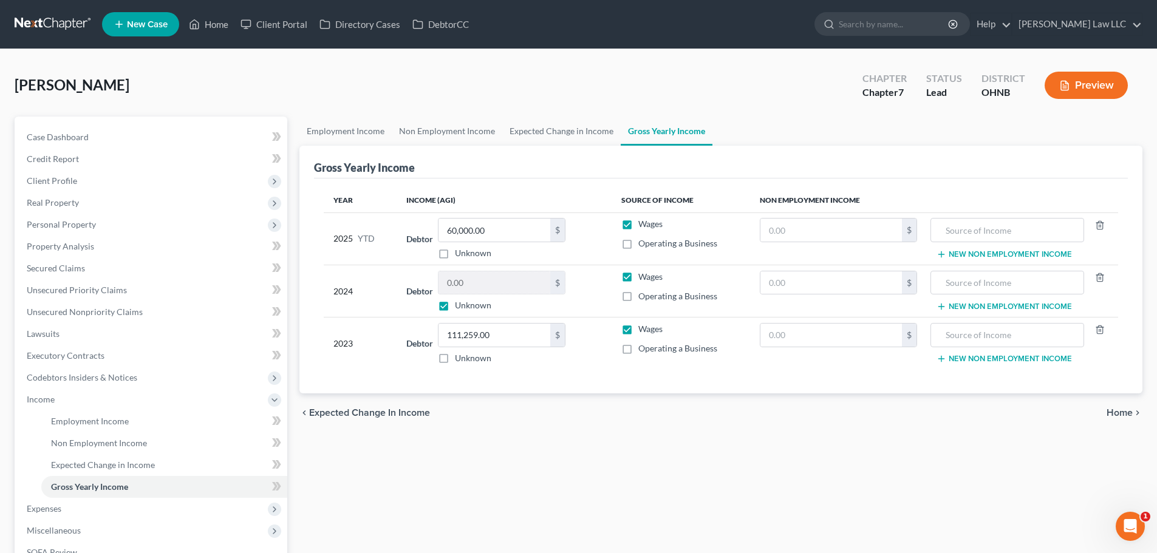
click at [488, 306] on label "Unknown" at bounding box center [473, 306] width 36 height 12
click at [468, 306] on input "Unknown" at bounding box center [464, 304] width 8 height 8
checkbox input "false"
click at [491, 286] on input "0.00" at bounding box center [495, 283] width 112 height 23
type input "93,754"
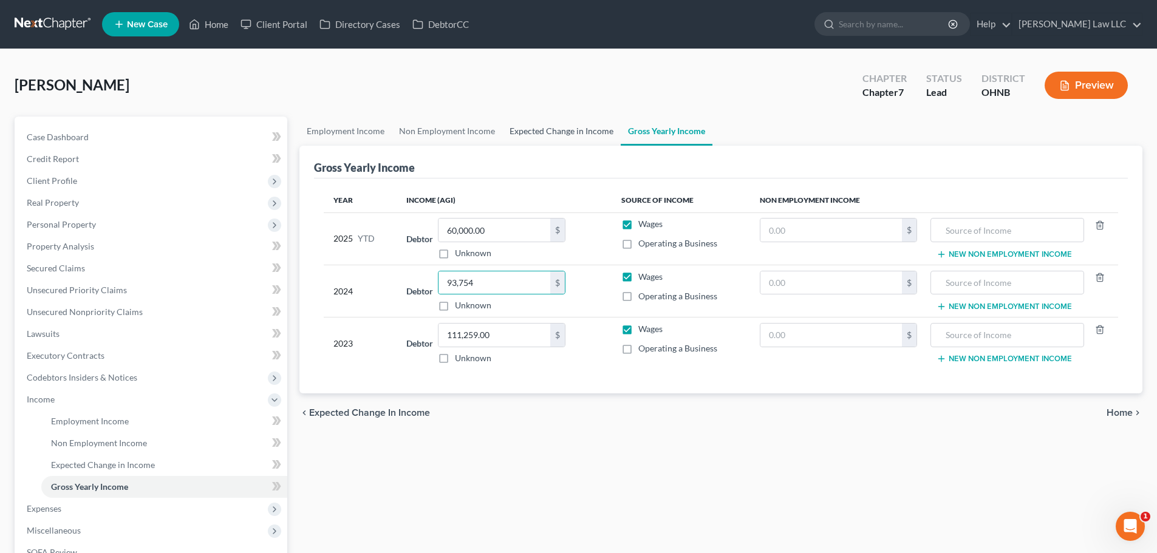
click at [550, 129] on link "Expected Change in Income" at bounding box center [561, 131] width 118 height 29
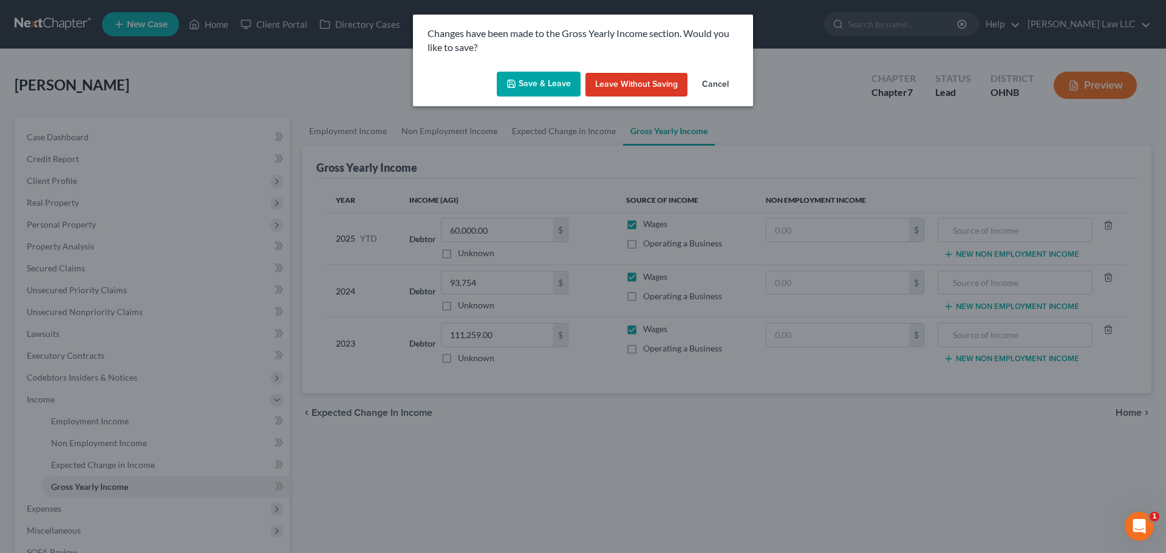
click at [560, 83] on button "Save & Leave" at bounding box center [539, 85] width 84 height 26
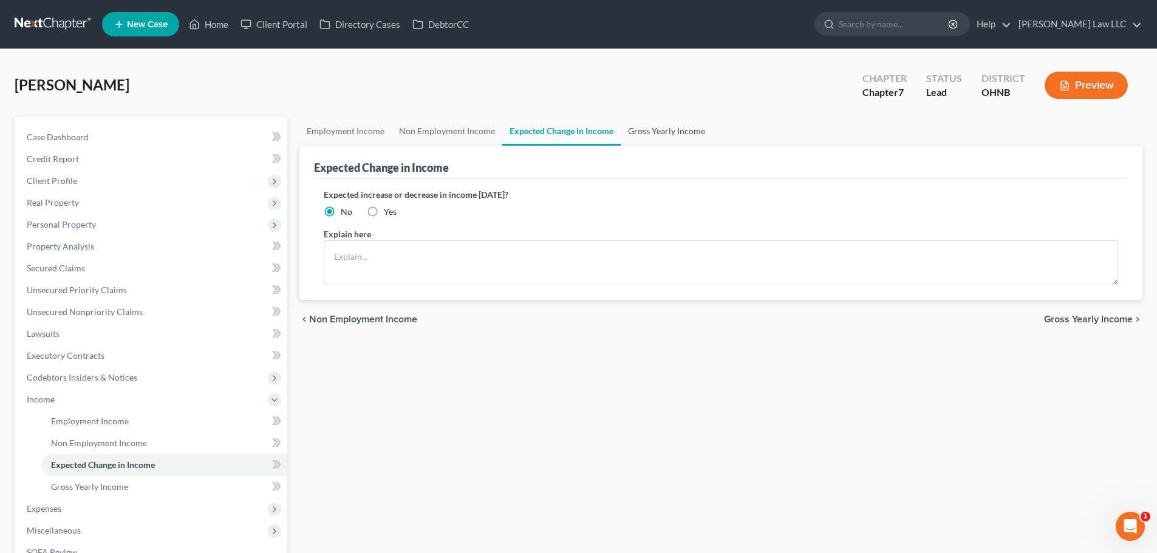
click at [647, 129] on link "Gross Yearly Income" at bounding box center [667, 131] width 92 height 29
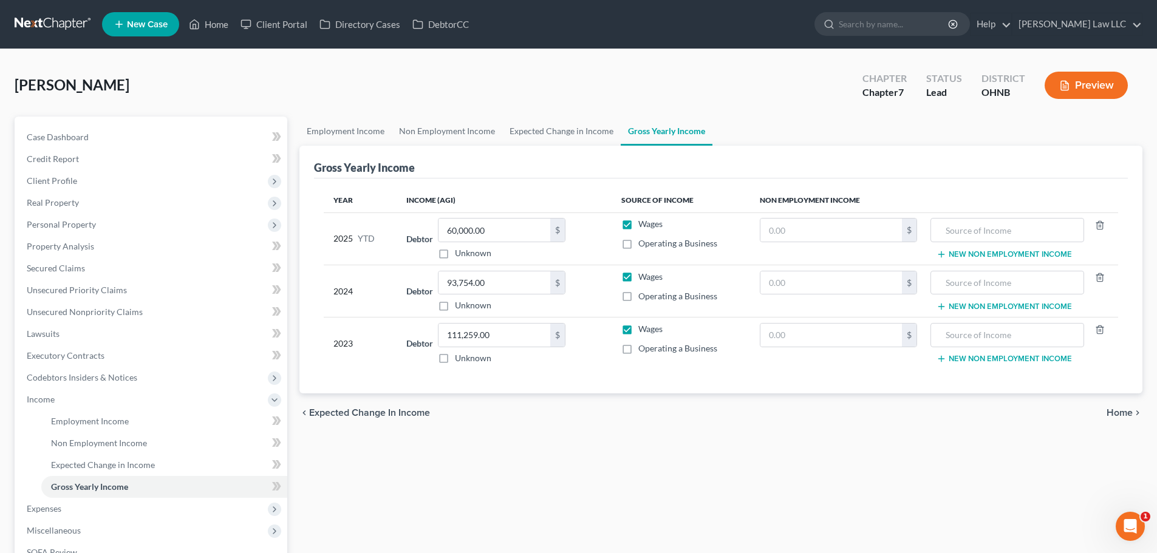
click at [527, 149] on div "Gross Yearly Income" at bounding box center [721, 162] width 814 height 33
click at [424, 137] on link "Non Employment Income" at bounding box center [447, 131] width 111 height 29
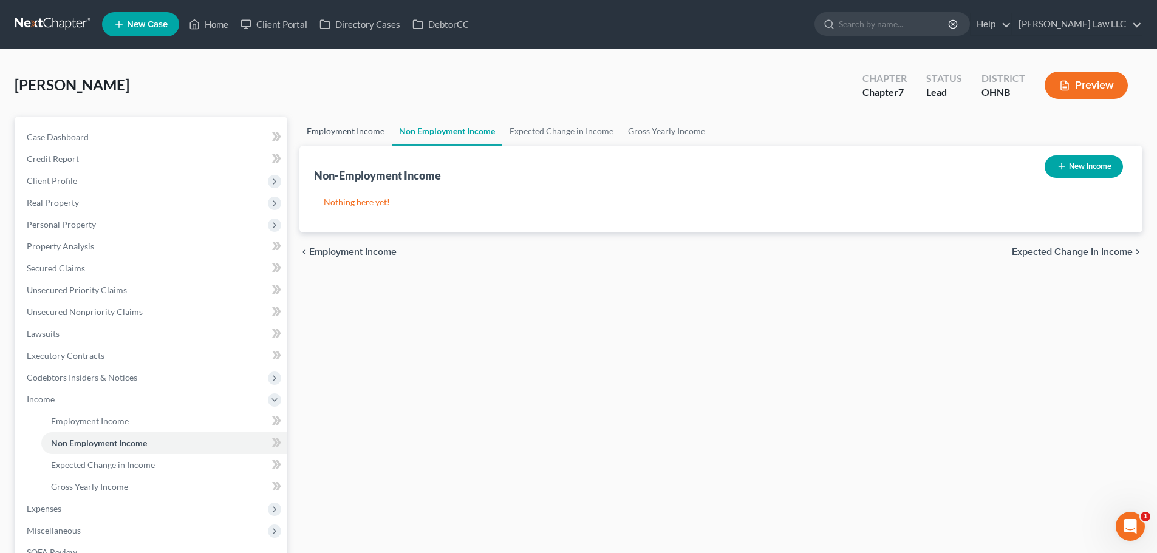
click at [358, 133] on link "Employment Income" at bounding box center [346, 131] width 92 height 29
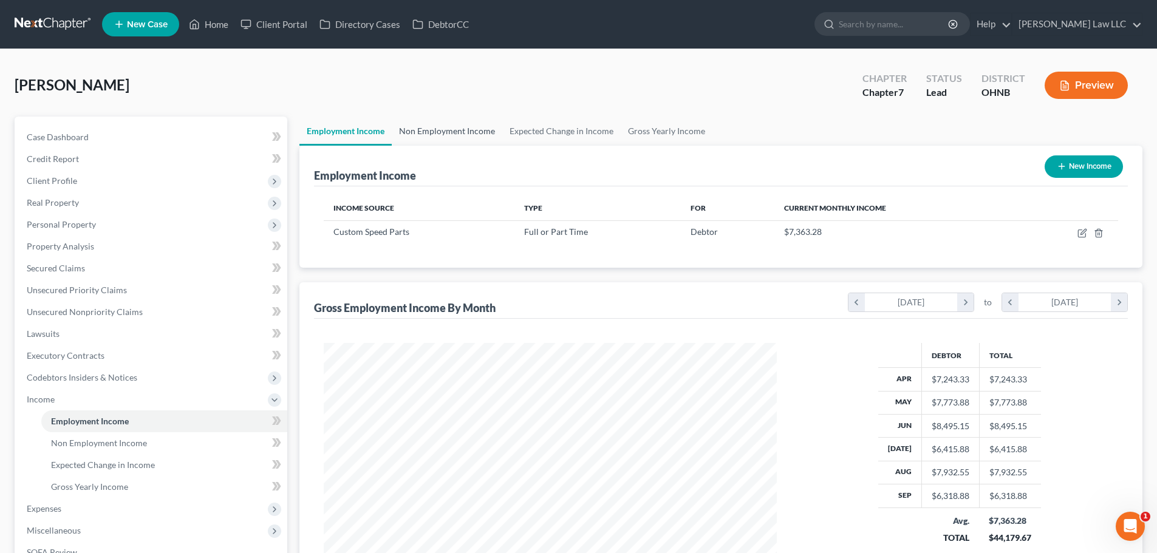
scroll to position [227, 478]
click at [438, 133] on link "Non Employment Income" at bounding box center [447, 131] width 111 height 29
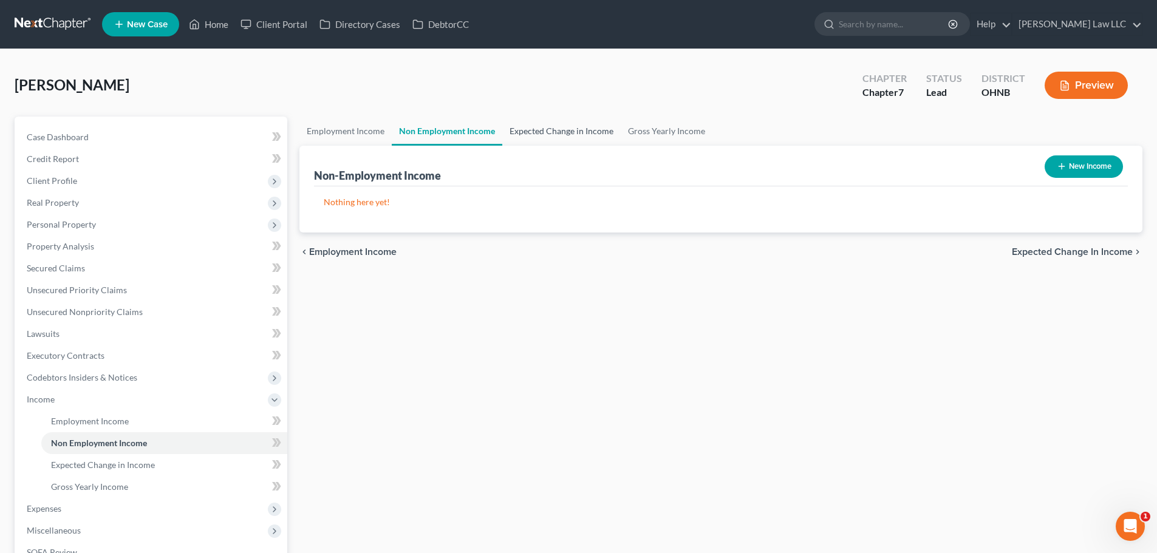
click at [551, 129] on link "Expected Change in Income" at bounding box center [561, 131] width 118 height 29
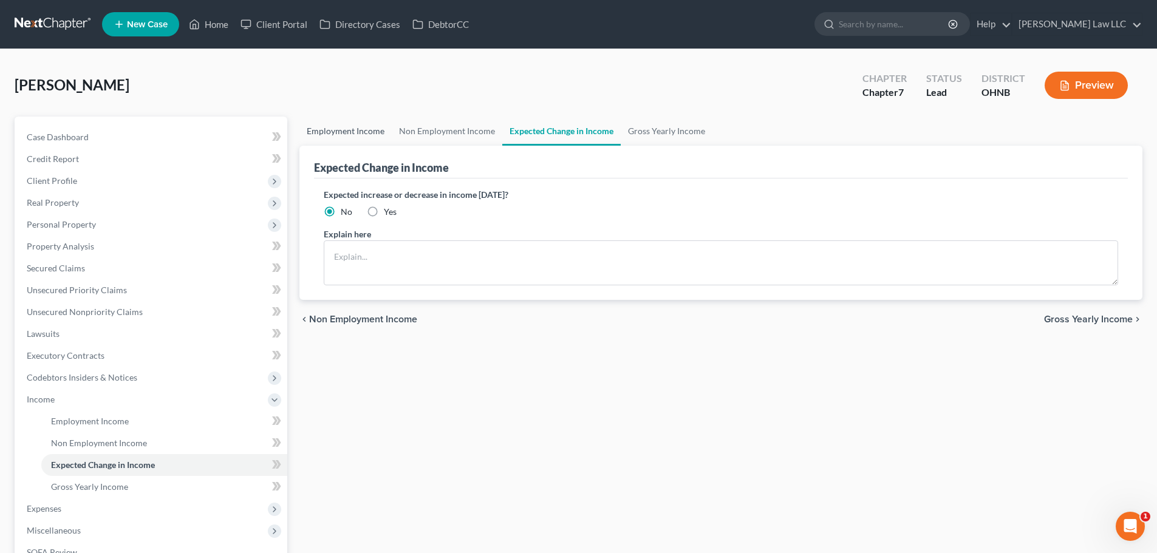
click at [337, 133] on link "Employment Income" at bounding box center [346, 131] width 92 height 29
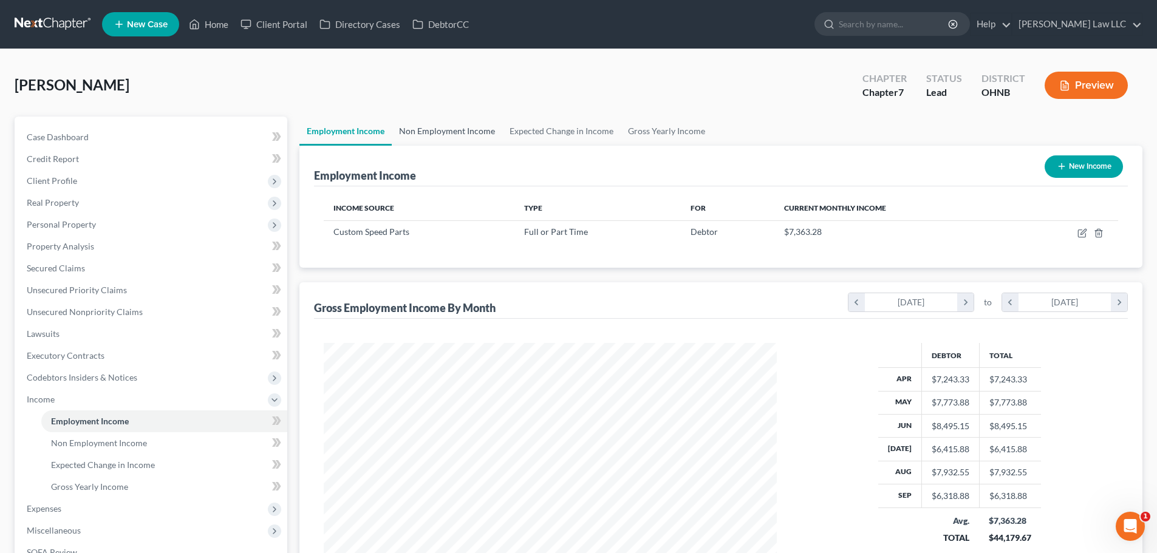
click at [430, 134] on link "Non Employment Income" at bounding box center [447, 131] width 111 height 29
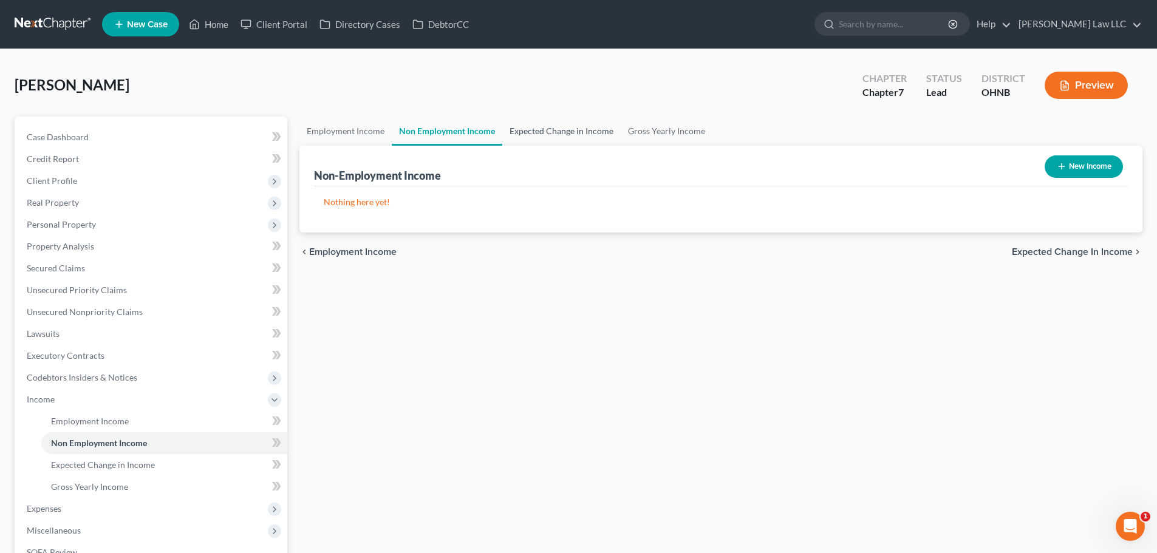
click at [542, 131] on link "Expected Change in Income" at bounding box center [561, 131] width 118 height 29
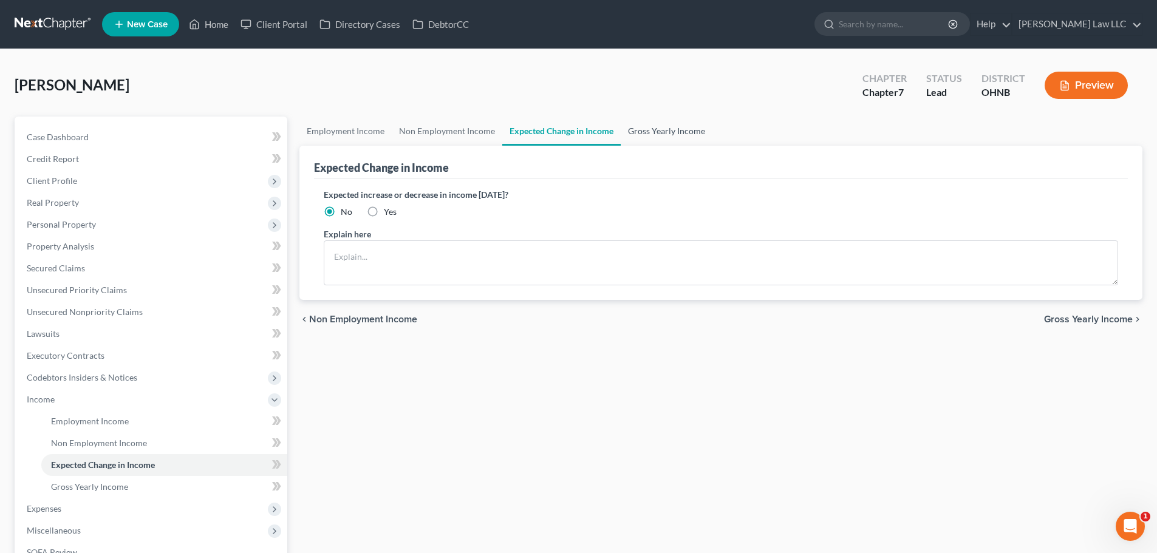
click at [648, 130] on link "Gross Yearly Income" at bounding box center [667, 131] width 92 height 29
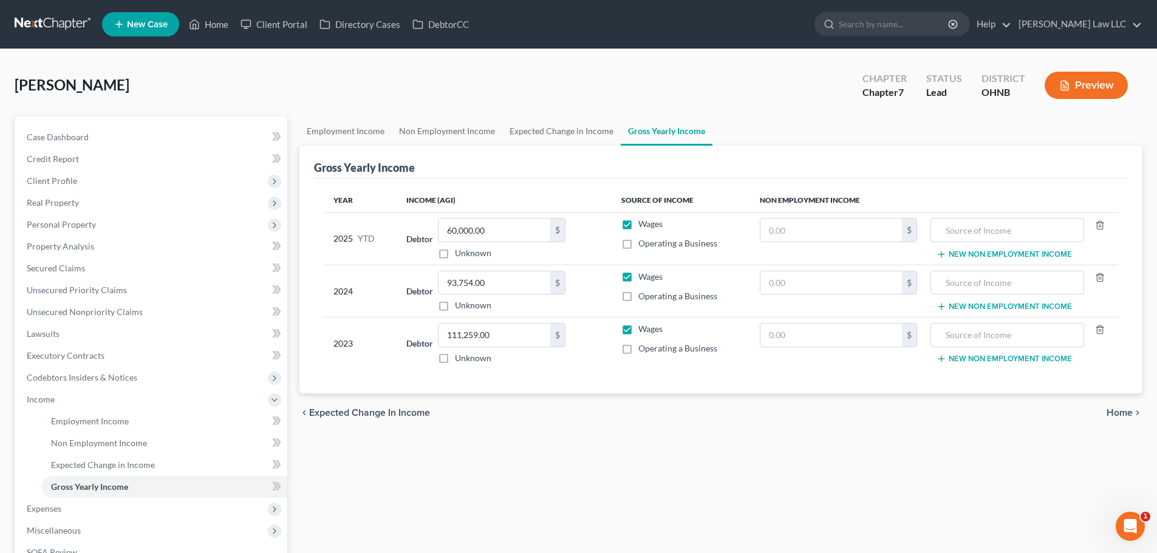
click at [428, 75] on div "Becker, Michael Upgraded Chapter Chapter 7 Status Lead District OHNB Preview" at bounding box center [579, 90] width 1128 height 53
click at [83, 455] on link "Expected Change in Income" at bounding box center [164, 465] width 246 height 22
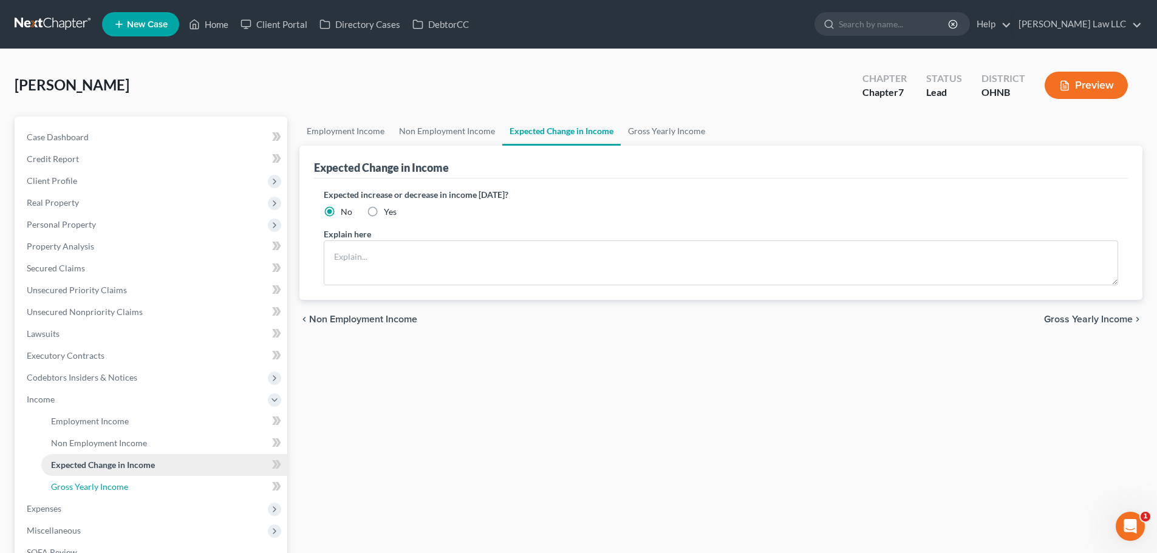
drag, startPoint x: 94, startPoint y: 487, endPoint x: 96, endPoint y: 464, distance: 23.2
click at [94, 488] on span "Gross Yearly Income" at bounding box center [89, 487] width 77 height 10
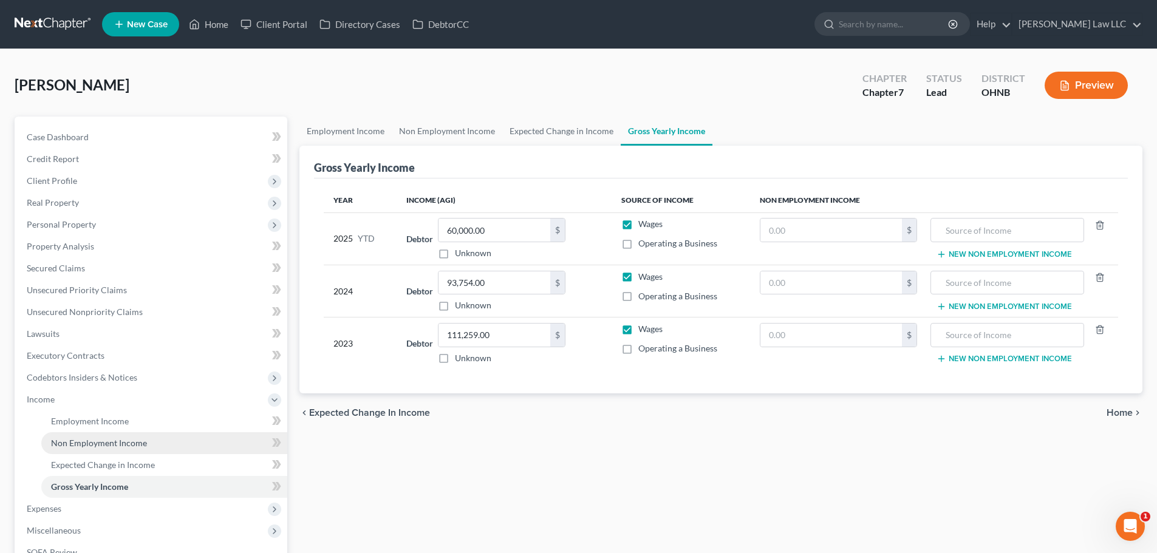
click at [101, 440] on span "Non Employment Income" at bounding box center [99, 443] width 96 height 10
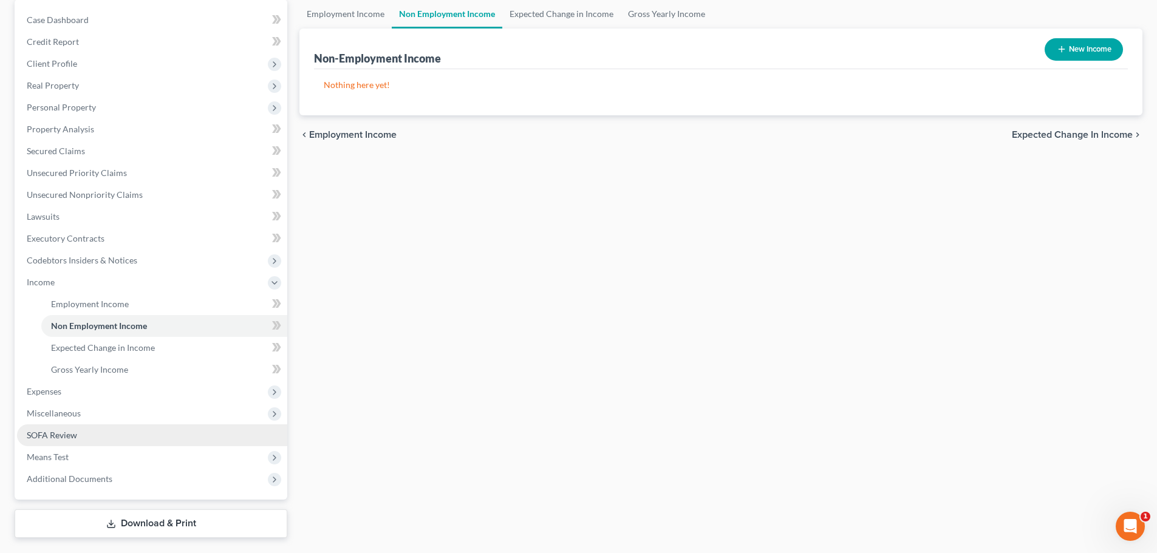
scroll to position [122, 0]
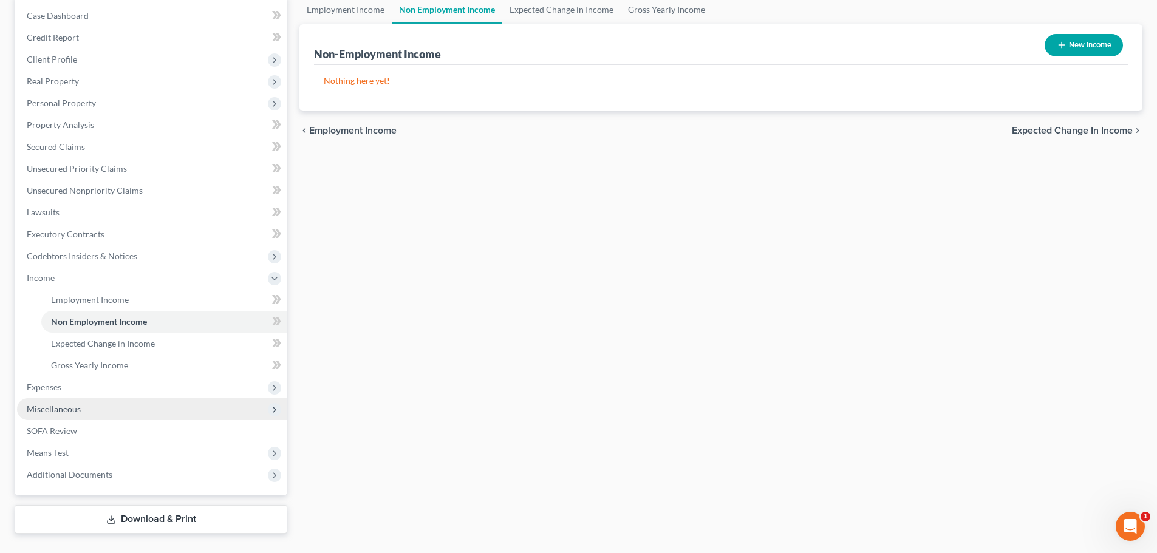
click at [76, 410] on span "Miscellaneous" at bounding box center [54, 409] width 54 height 10
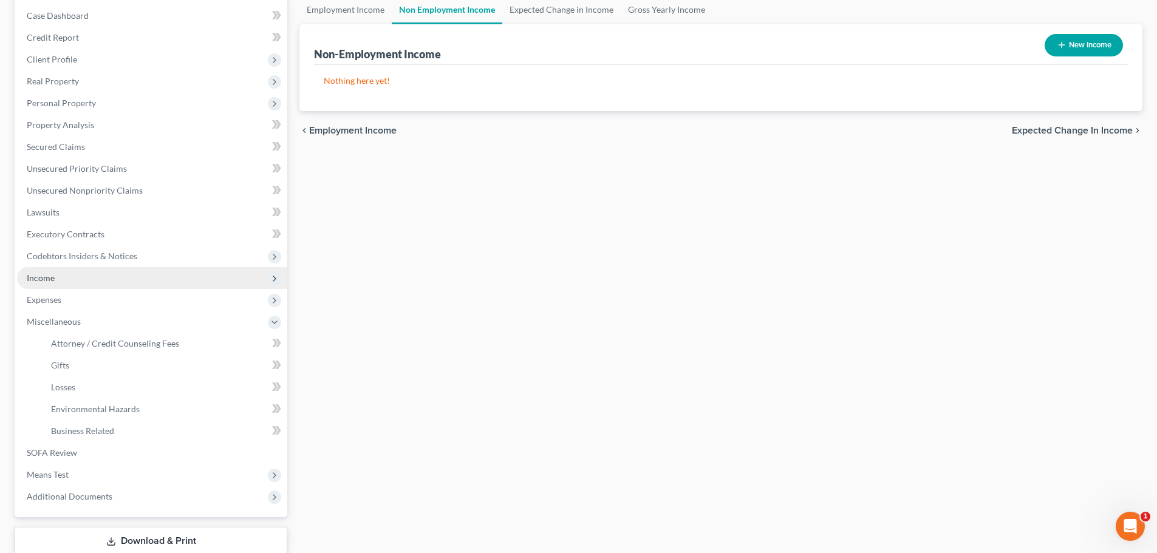
click at [56, 283] on span "Income" at bounding box center [152, 278] width 270 height 22
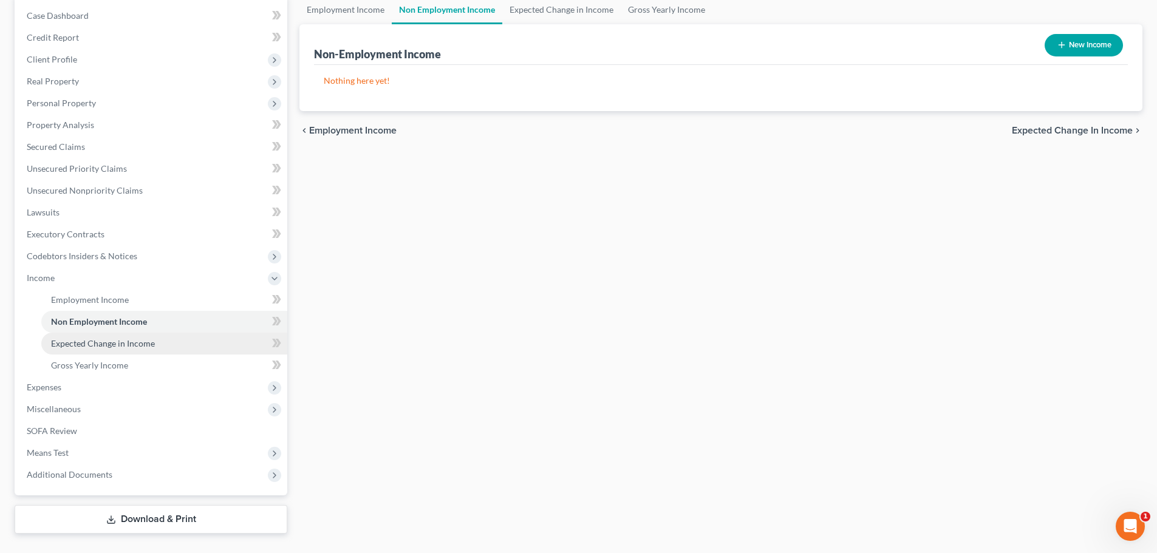
click at [92, 346] on span "Expected Change in Income" at bounding box center [103, 343] width 104 height 10
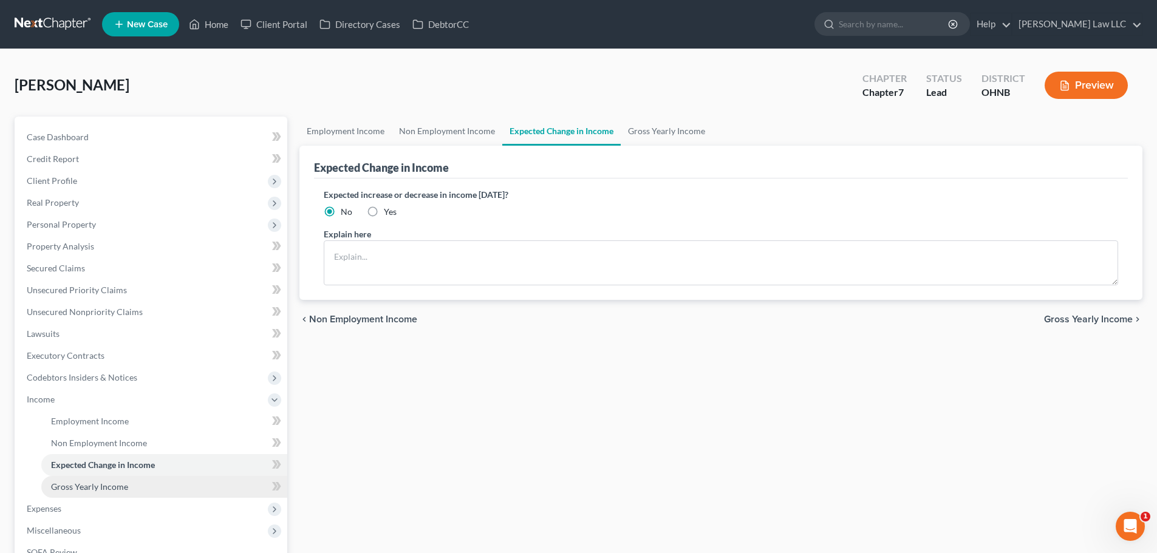
click at [97, 495] on link "Gross Yearly Income" at bounding box center [164, 487] width 246 height 22
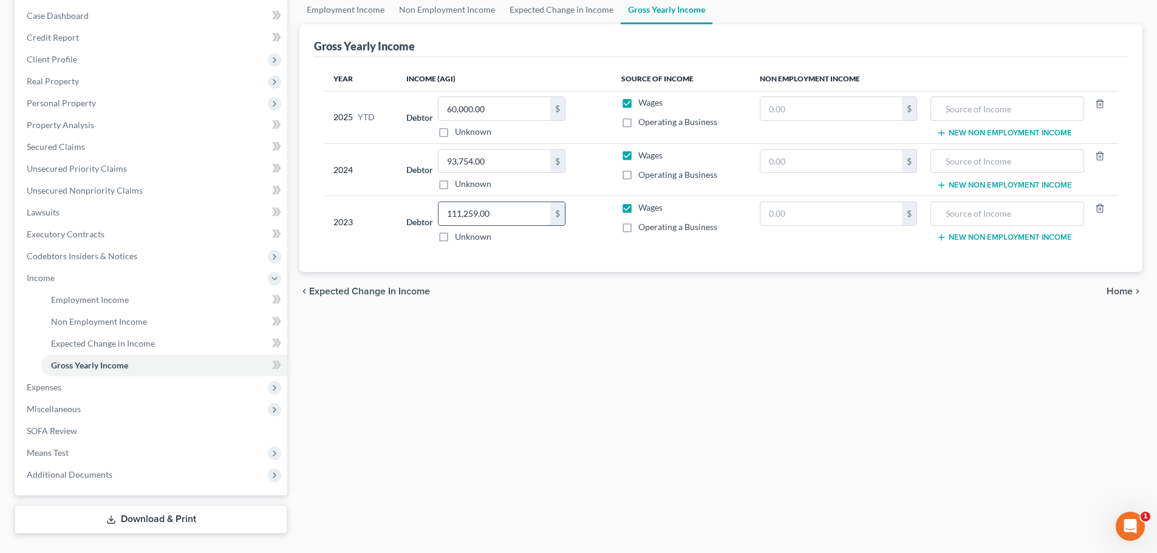
scroll to position [61, 0]
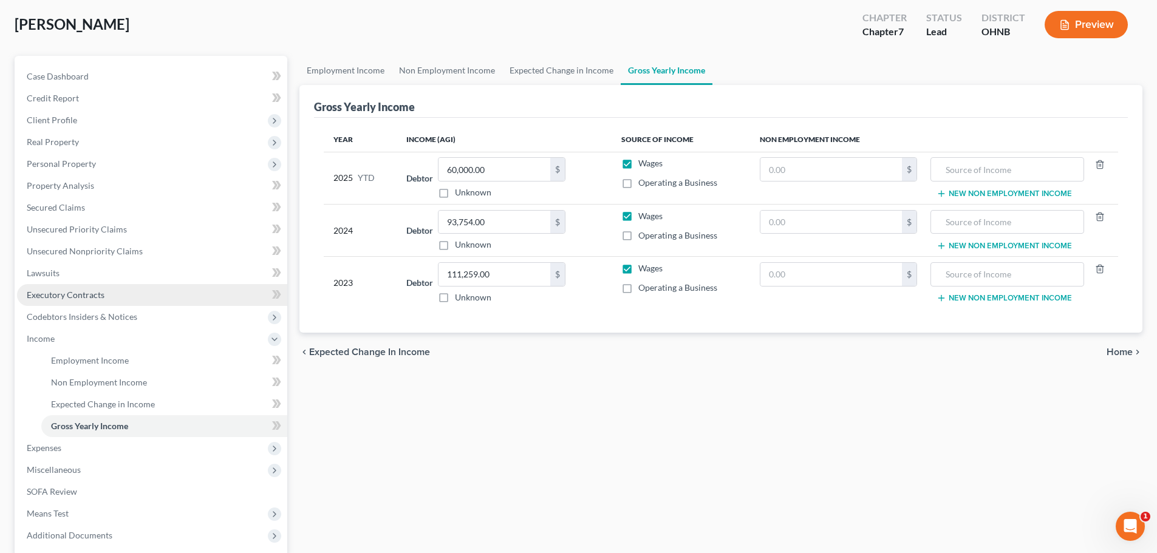
click at [89, 296] on span "Executory Contracts" at bounding box center [66, 295] width 78 height 10
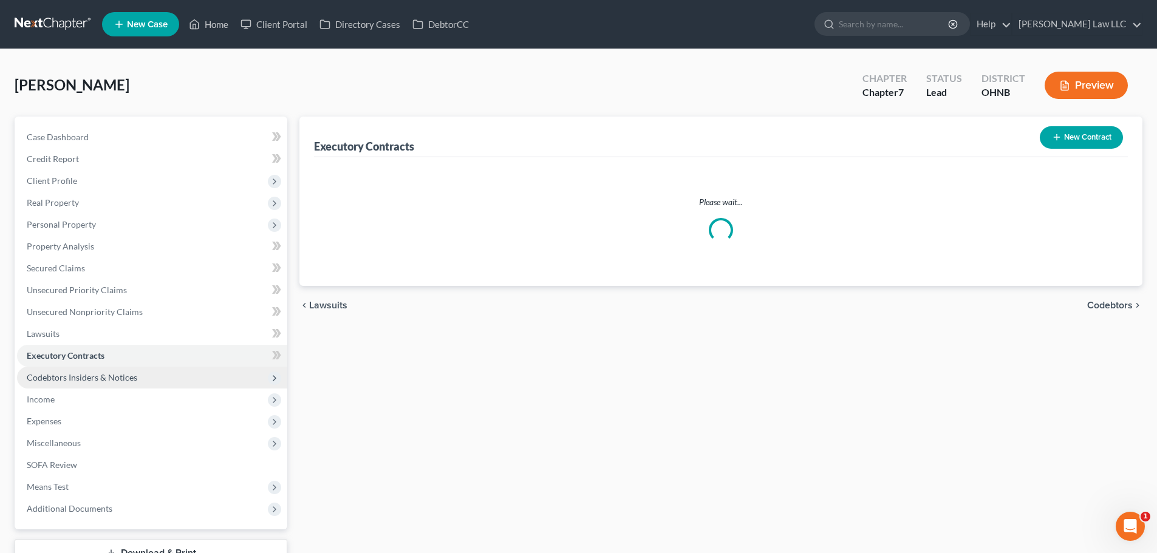
click at [89, 372] on span "Codebtors Insiders & Notices" at bounding box center [82, 377] width 111 height 10
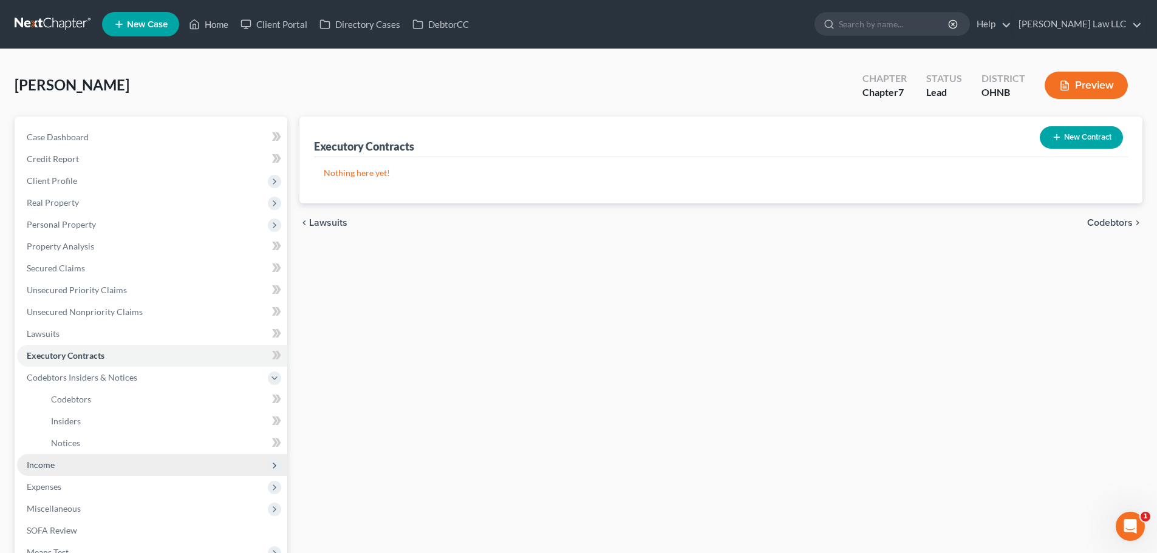
click at [60, 466] on span "Income" at bounding box center [152, 465] width 270 height 22
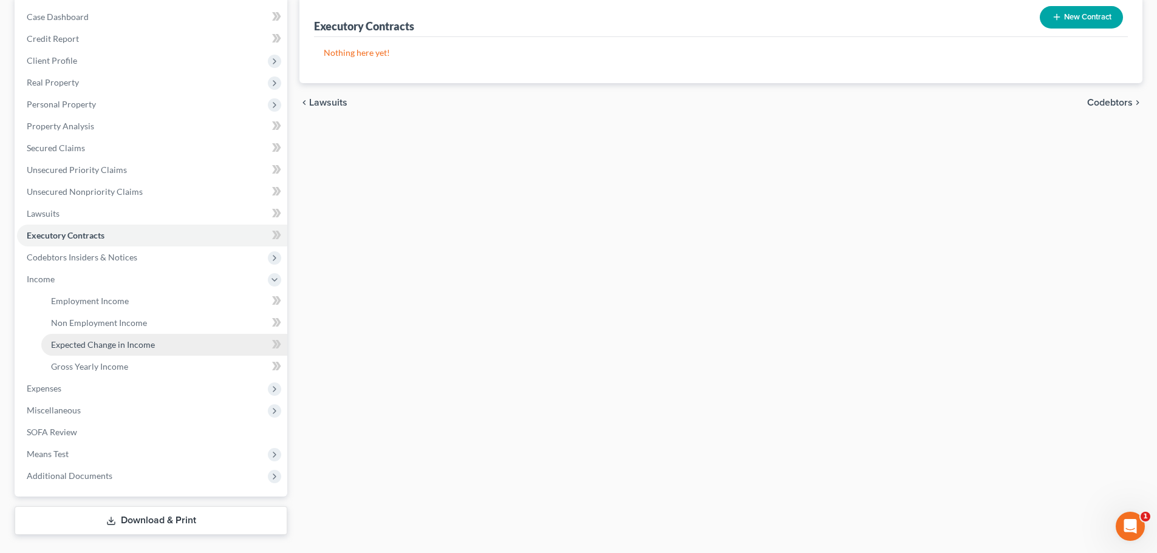
scroll to position [122, 0]
click at [112, 374] on link "Gross Yearly Income" at bounding box center [164, 366] width 246 height 22
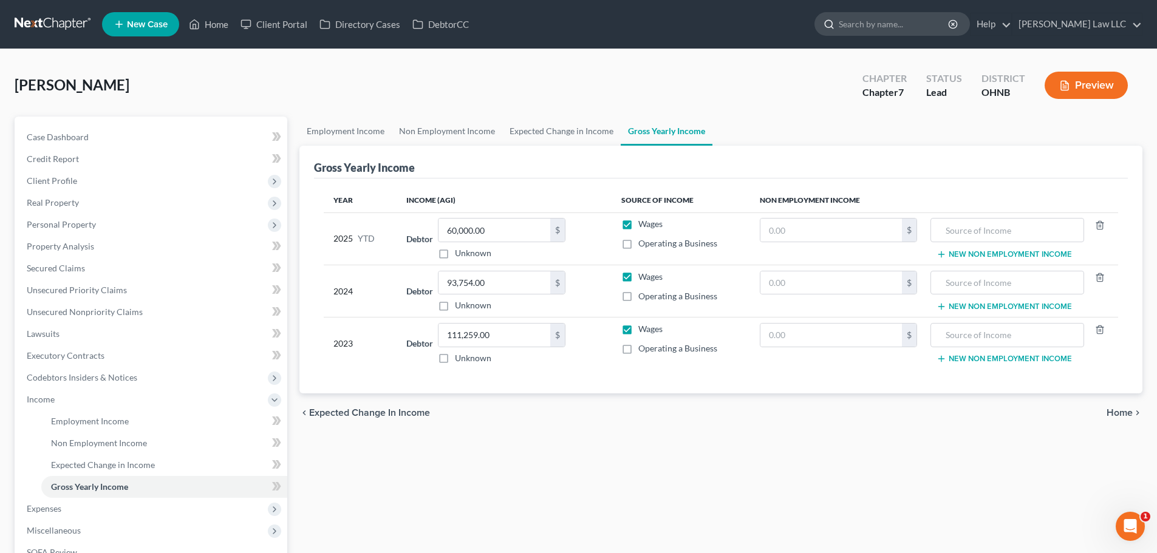
click at [911, 32] on input "search" at bounding box center [894, 24] width 111 height 22
type input "MOFFET"
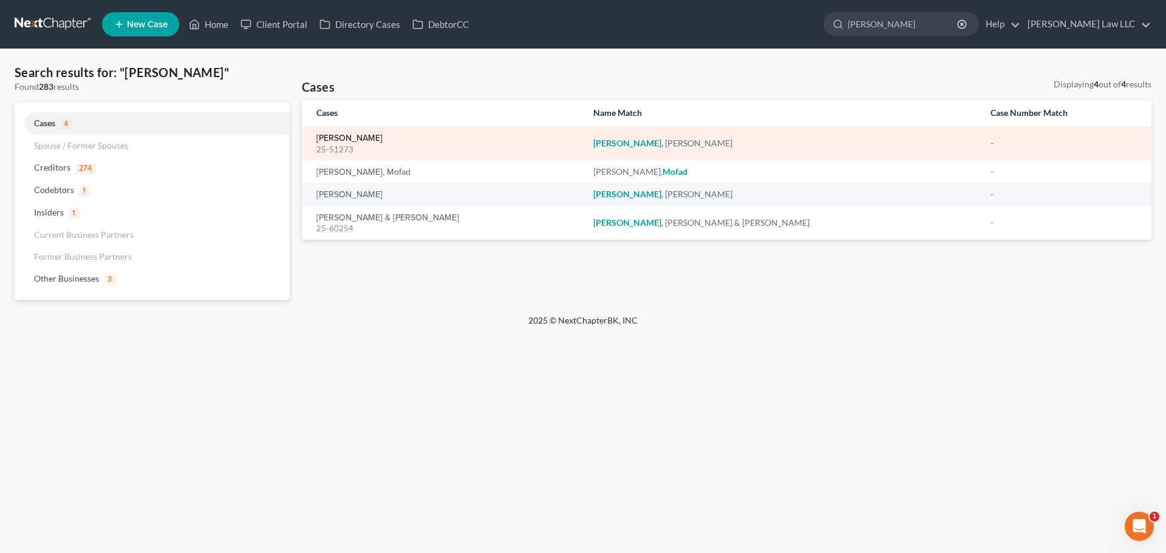
click at [351, 137] on link "[PERSON_NAME]" at bounding box center [350, 138] width 66 height 9
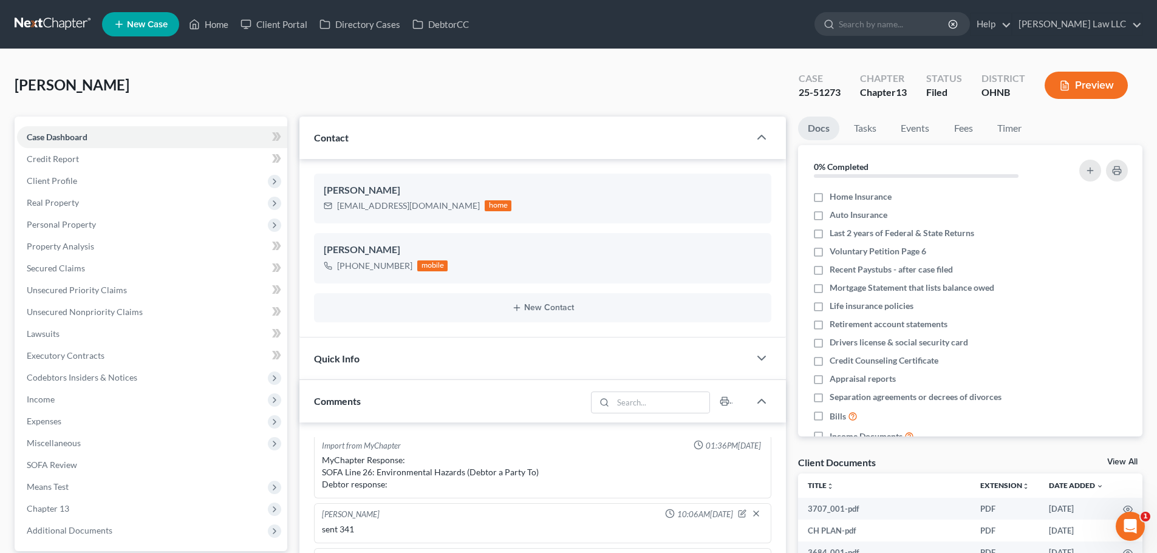
scroll to position [445, 0]
click at [180, 89] on div "Moffet, Melissa Upgraded Case 25-51273 Chapter Chapter 13 Status Filed District…" at bounding box center [579, 90] width 1128 height 53
click at [818, 96] on div "25-51273" at bounding box center [820, 93] width 42 height 14
click at [818, 95] on div "25-51273" at bounding box center [820, 93] width 42 height 14
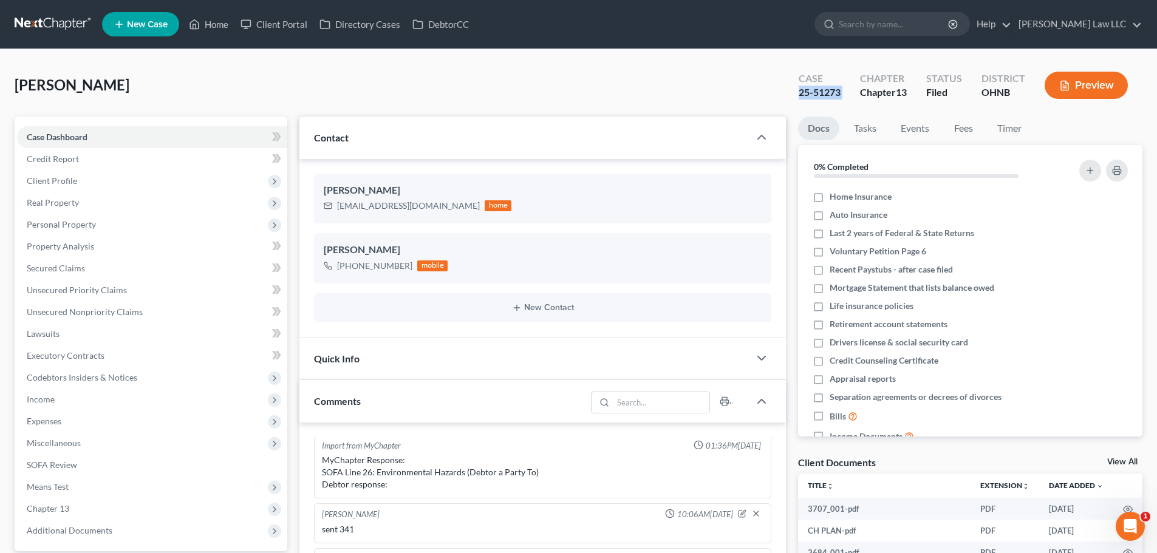
copy div "25-51273"
click at [927, 26] on input "search" at bounding box center [894, 24] width 111 height 22
type input "roberts"
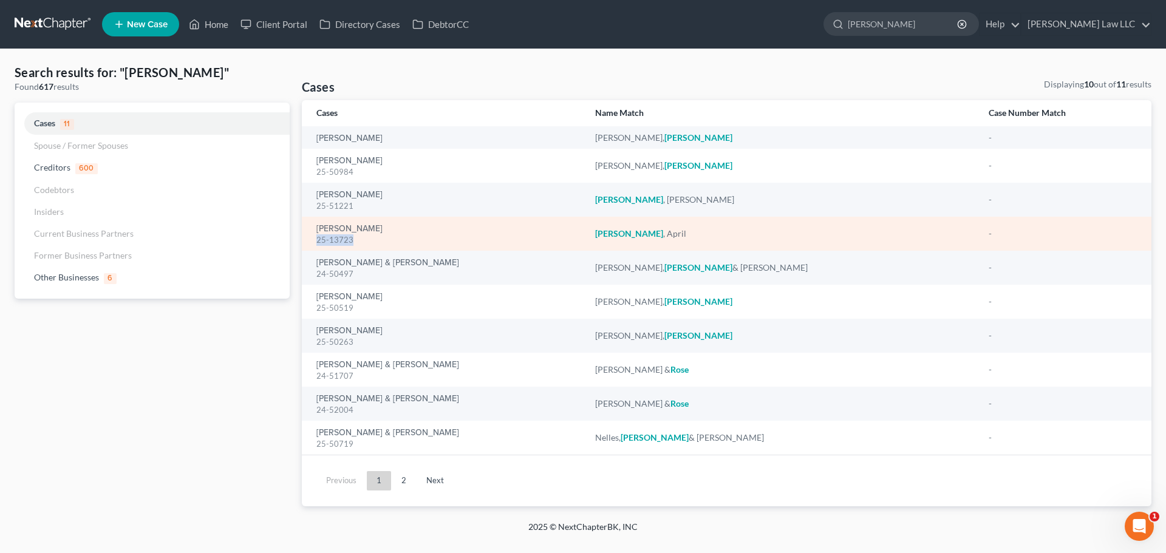
drag, startPoint x: 333, startPoint y: 243, endPoint x: 318, endPoint y: 244, distance: 15.2
click at [318, 244] on div "25-13723" at bounding box center [446, 240] width 259 height 12
copy div "25-13723"
click at [354, 225] on link "[PERSON_NAME]" at bounding box center [350, 229] width 66 height 9
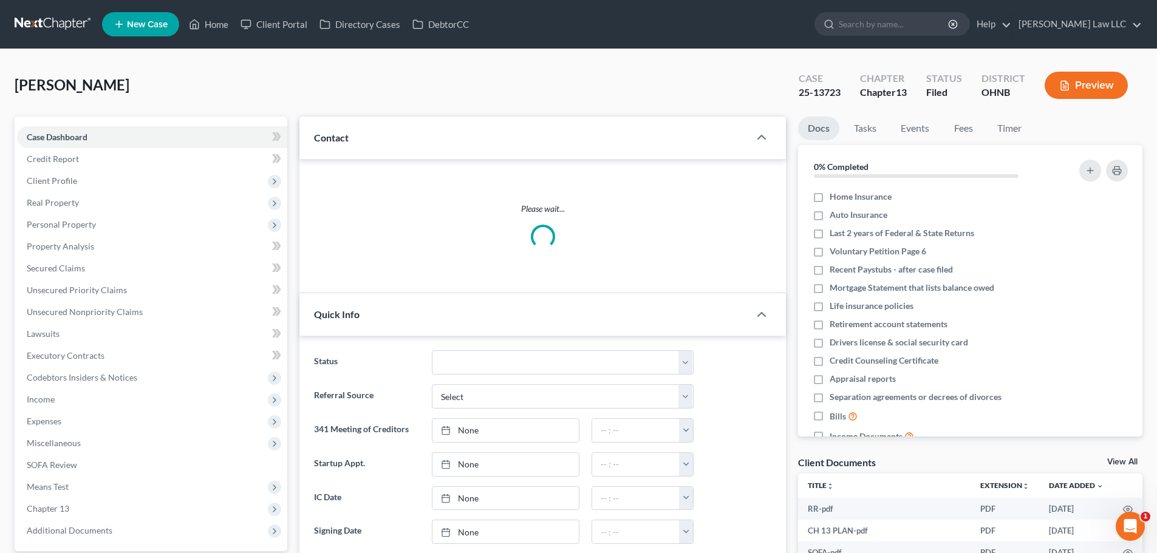
scroll to position [242, 0]
click at [810, 96] on div "25-13723" at bounding box center [820, 93] width 42 height 14
click at [810, 95] on div "25-13723" at bounding box center [820, 93] width 42 height 14
copy div "25-13723"
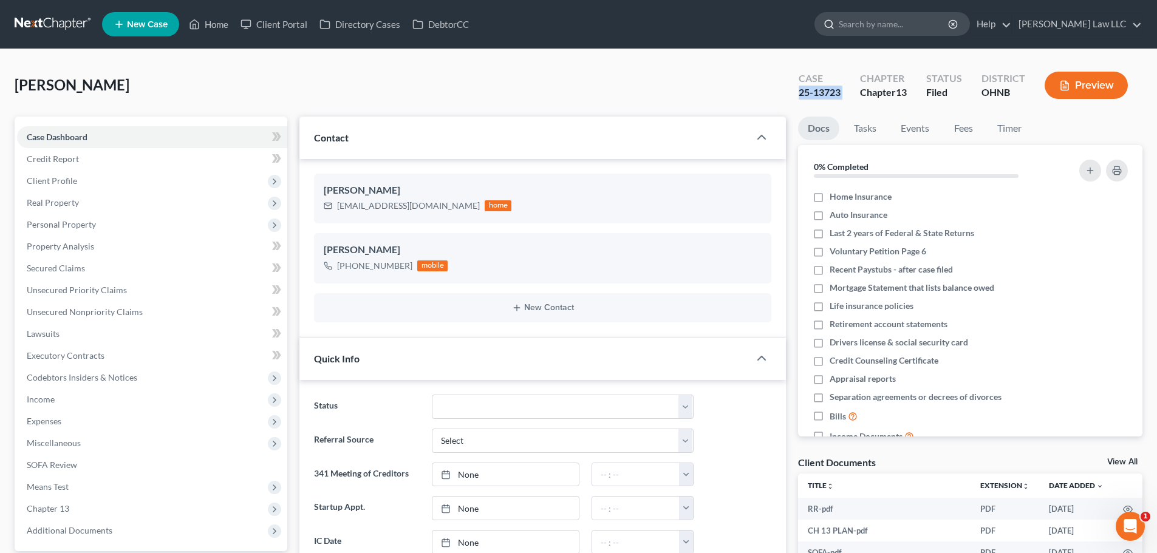
click at [937, 29] on input "search" at bounding box center [894, 24] width 111 height 22
type input "jackson"
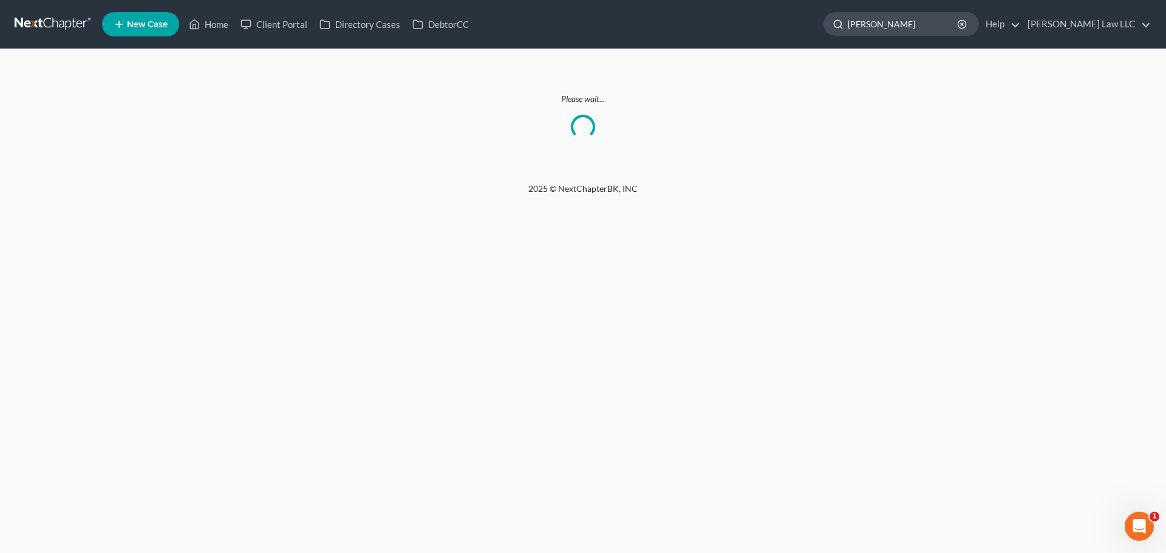
click at [942, 24] on input "jackson" at bounding box center [903, 24] width 111 height 22
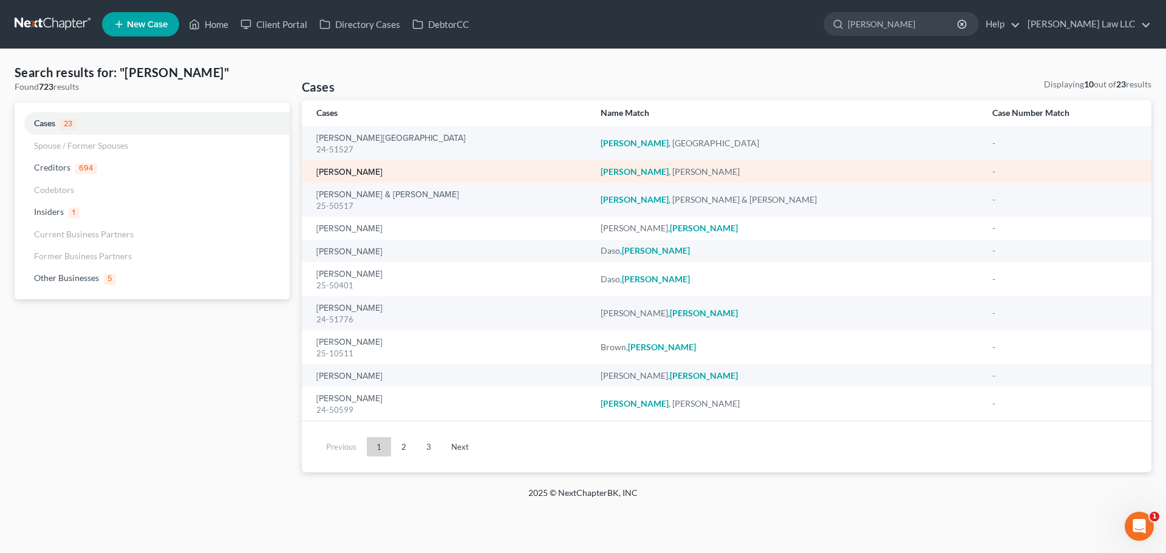
click at [354, 173] on link "[PERSON_NAME]" at bounding box center [350, 172] width 66 height 9
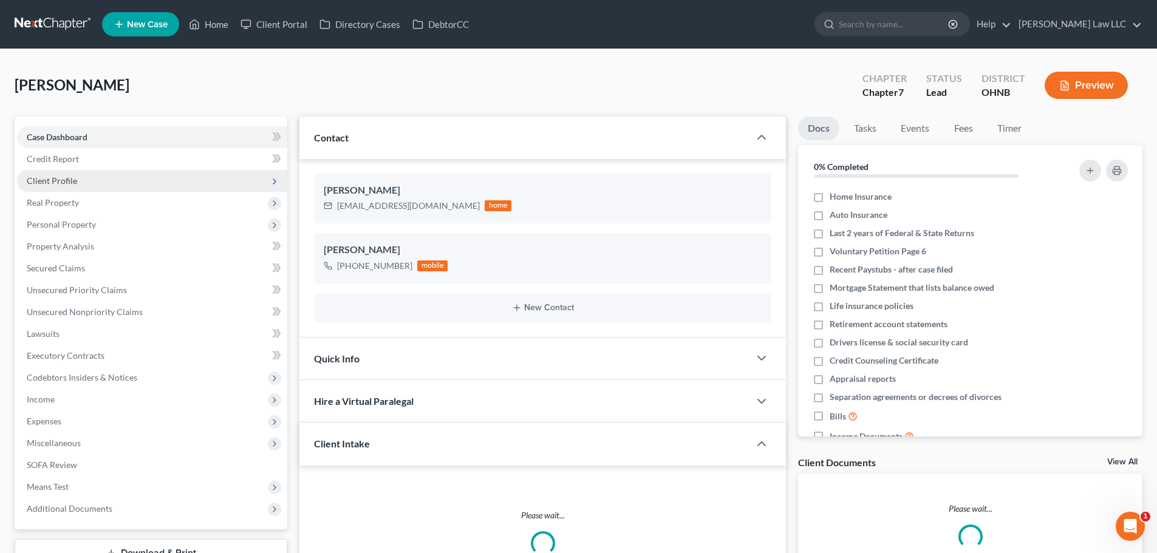
click at [66, 174] on span "Client Profile" at bounding box center [152, 181] width 270 height 22
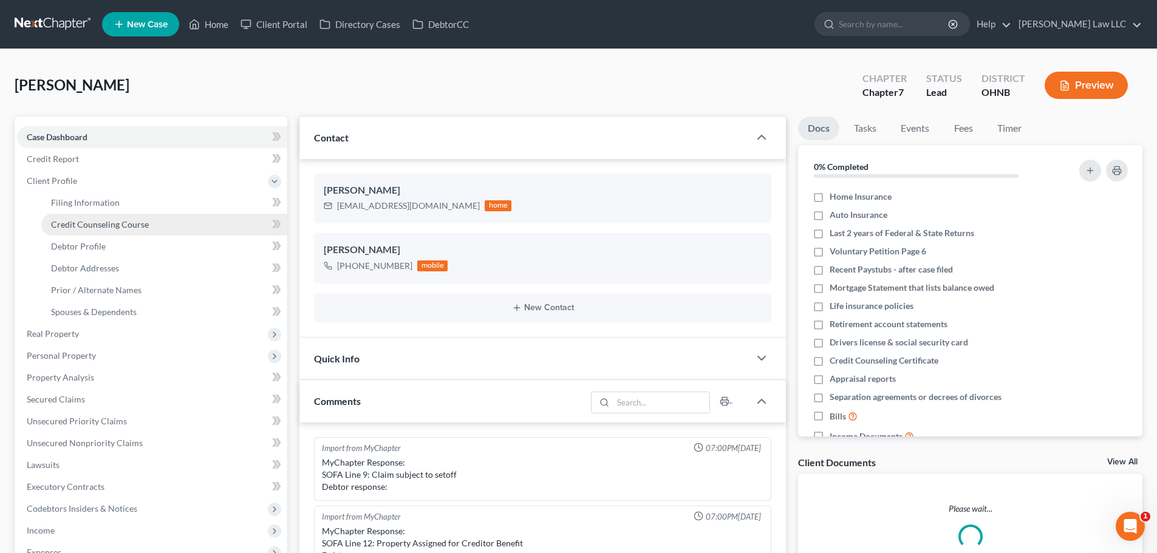
scroll to position [256, 0]
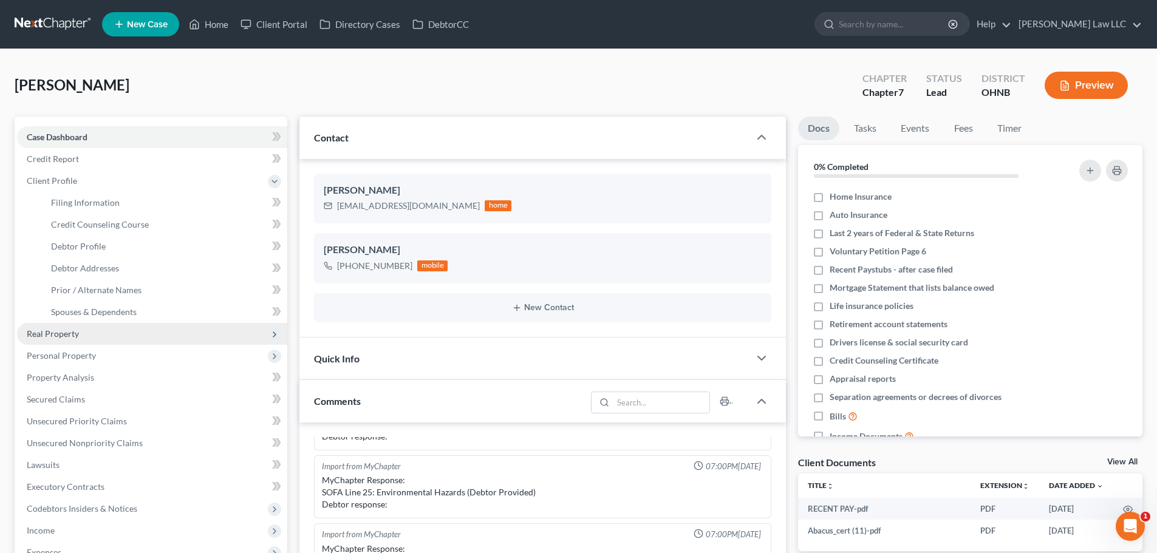
click at [75, 335] on span "Real Property" at bounding box center [53, 334] width 52 height 10
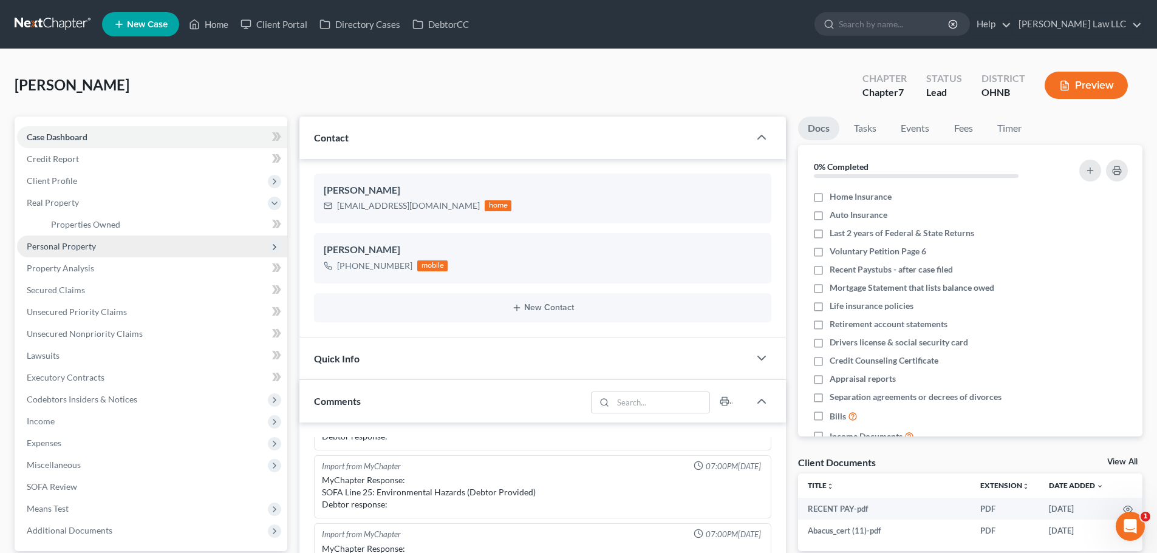
click at [114, 242] on span "Personal Property" at bounding box center [152, 247] width 270 height 22
click at [114, 250] on link "Vehicles Owned" at bounding box center [164, 247] width 246 height 22
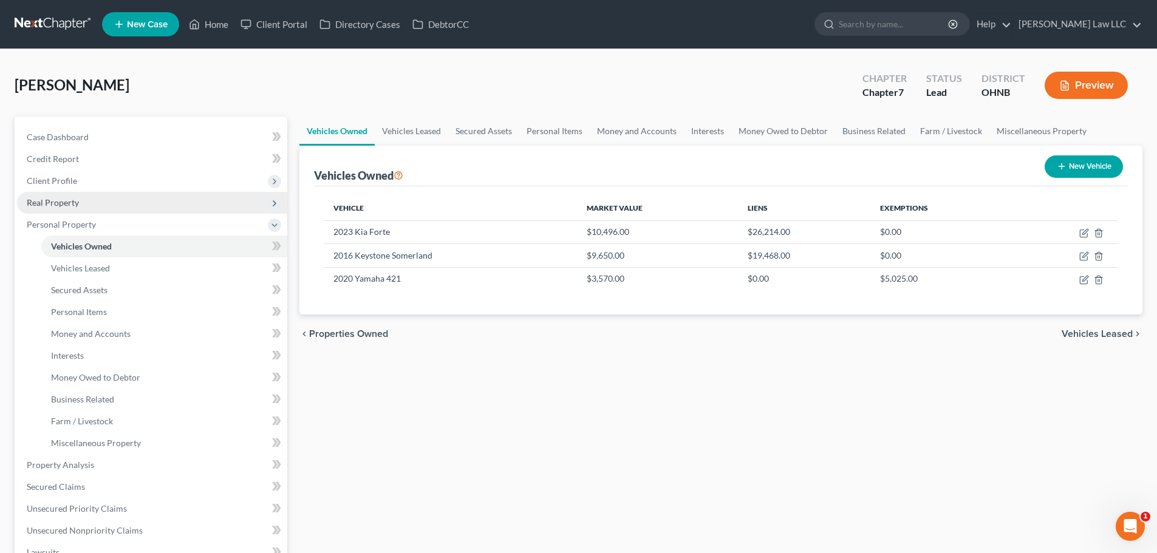
click at [84, 204] on span "Real Property" at bounding box center [152, 203] width 270 height 22
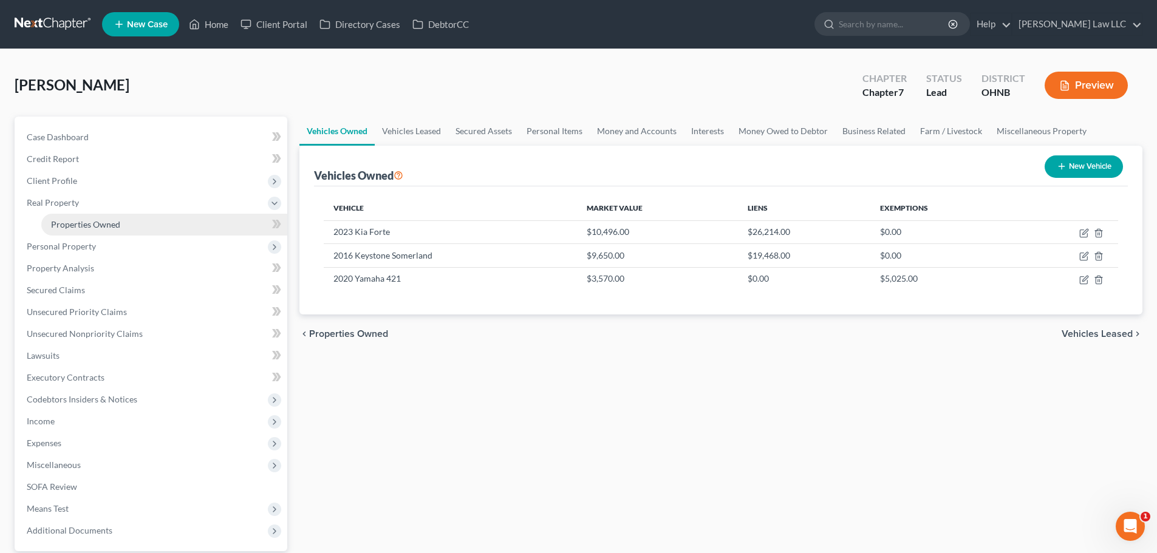
click at [84, 219] on span "Properties Owned" at bounding box center [85, 224] width 69 height 10
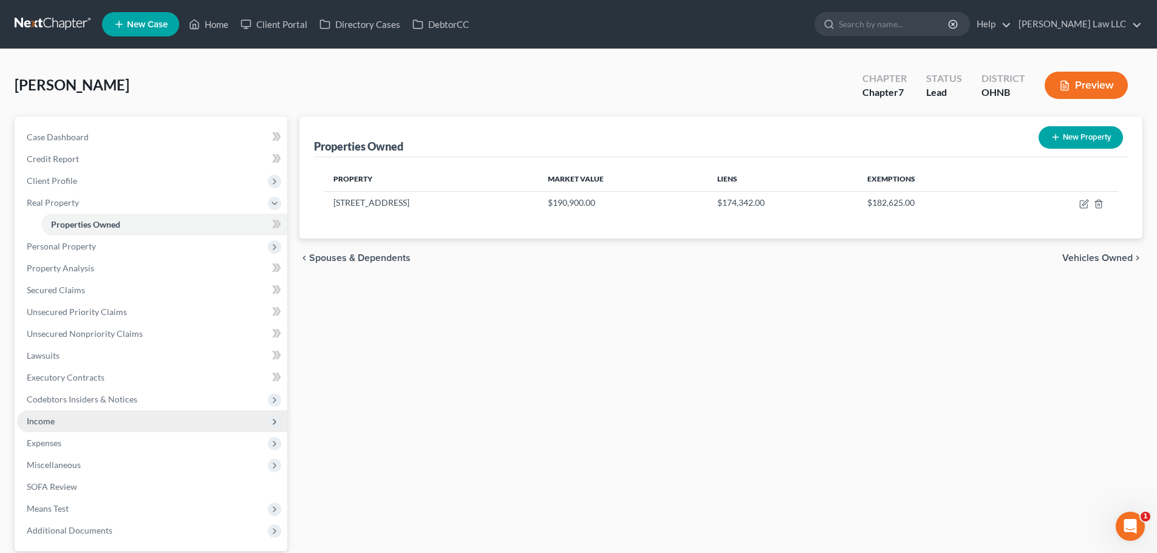
click at [50, 414] on span "Income" at bounding box center [152, 422] width 270 height 22
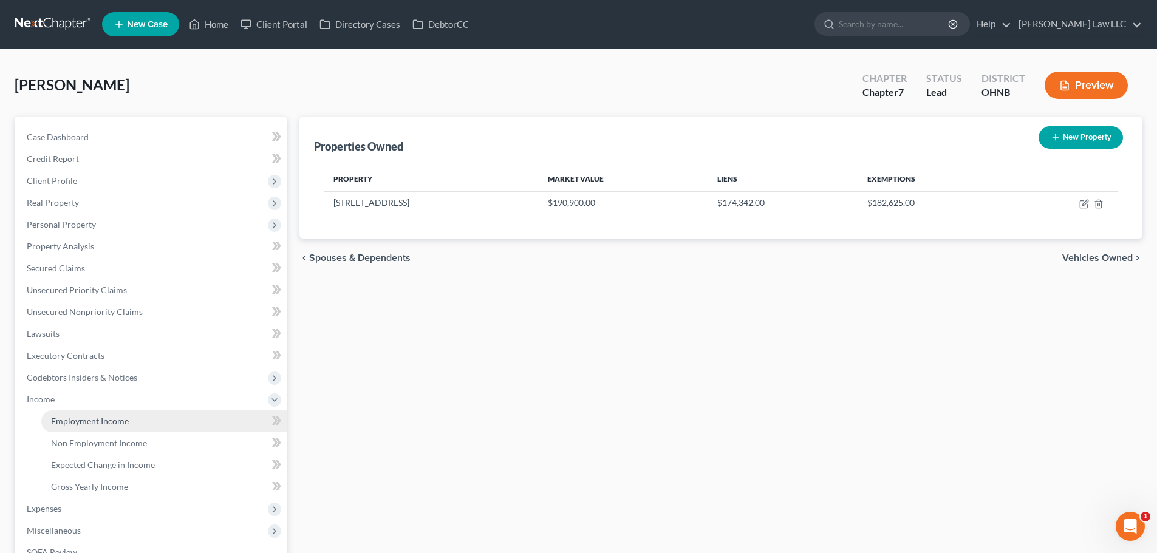
click at [128, 423] on link "Employment Income" at bounding box center [164, 422] width 246 height 22
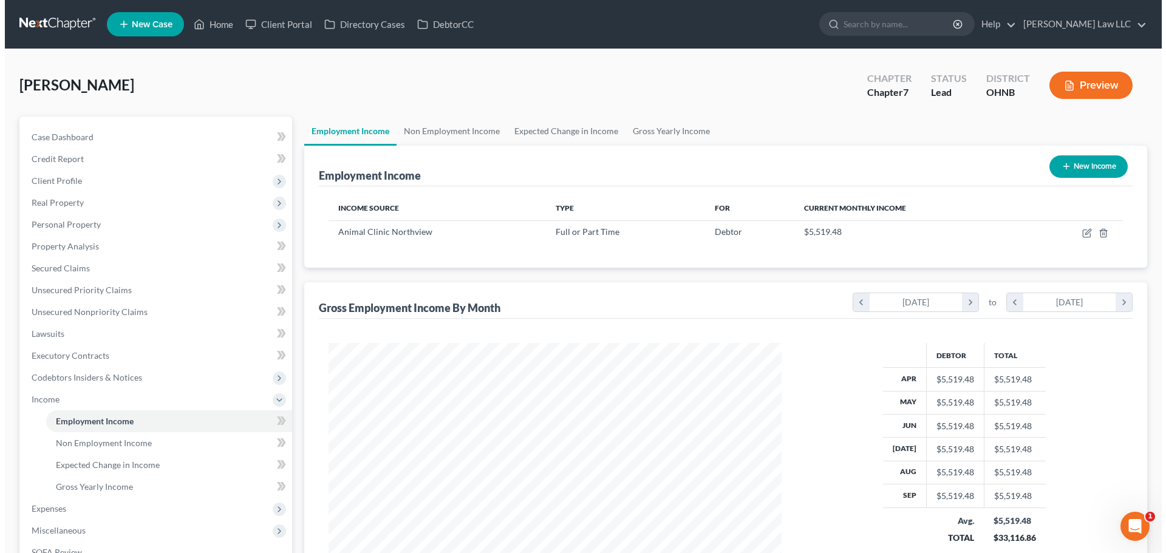
scroll to position [227, 478]
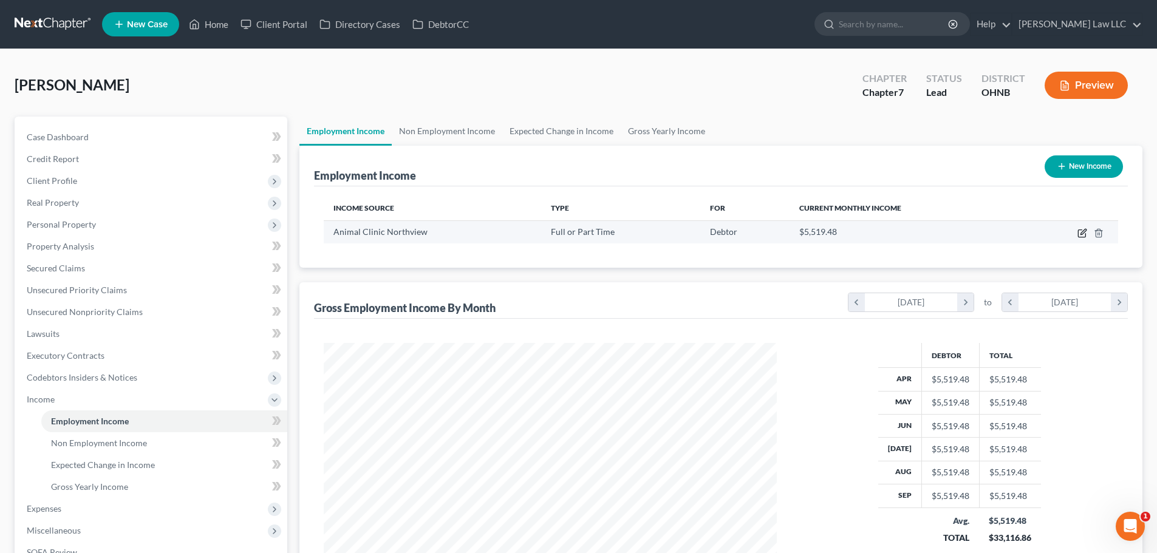
click at [1085, 231] on icon "button" at bounding box center [1083, 233] width 10 height 10
select select "0"
select select "36"
select select "2"
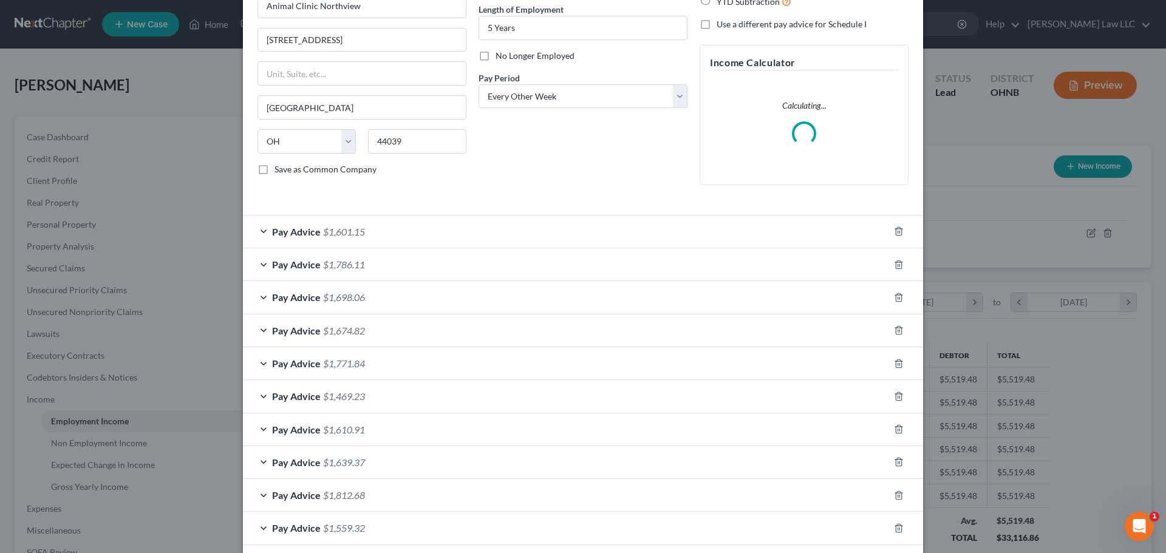
scroll to position [0, 0]
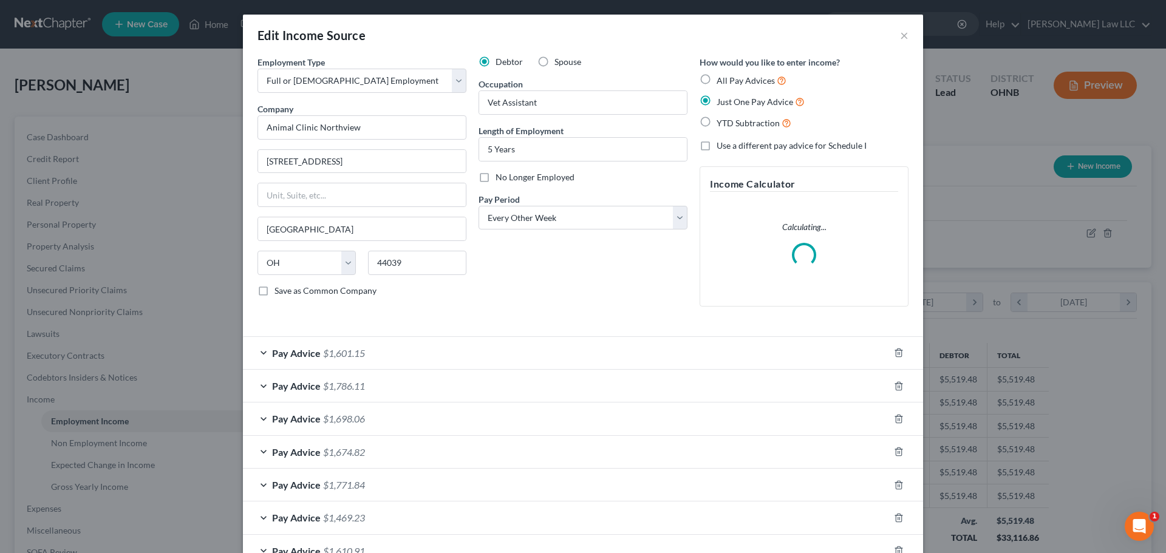
click at [747, 80] on span "All Pay Advices" at bounding box center [746, 80] width 58 height 10
click at [730, 80] on input "All Pay Advices" at bounding box center [726, 78] width 8 height 8
radio input "true"
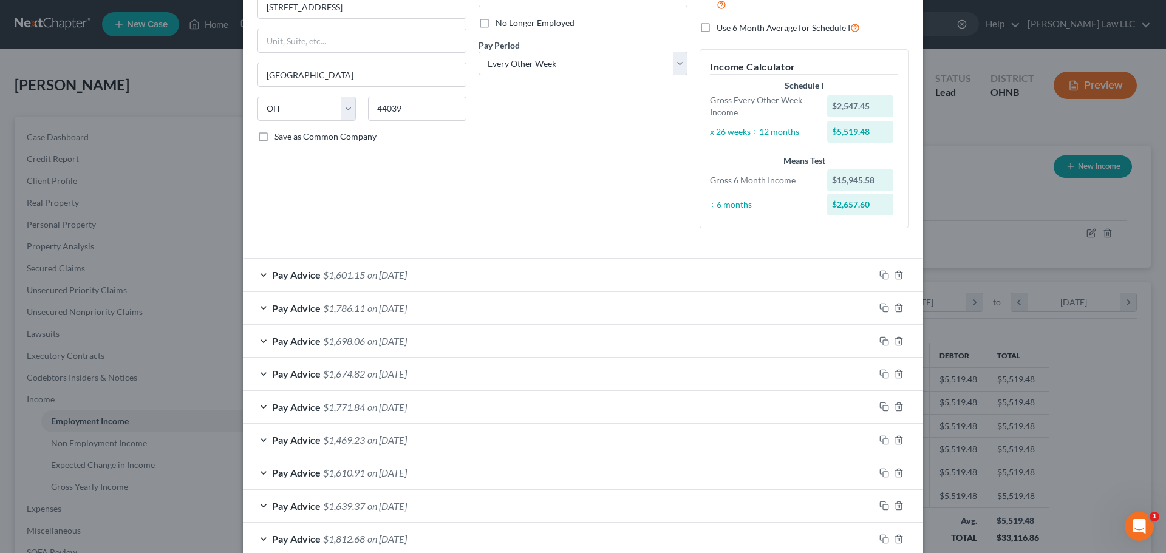
scroll to position [118, 0]
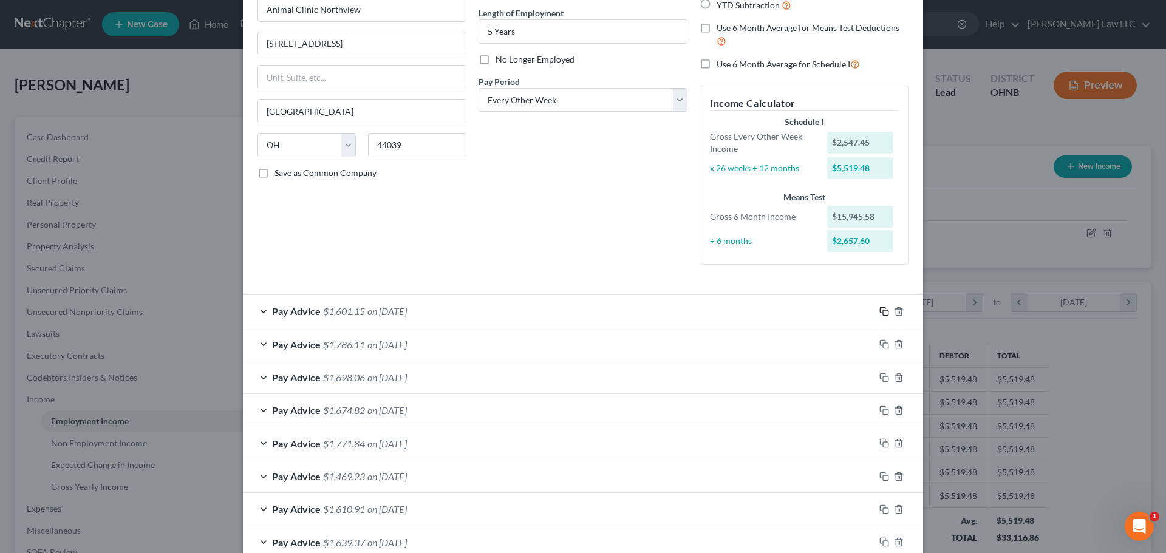
click at [882, 310] on icon "button" at bounding box center [885, 312] width 10 height 10
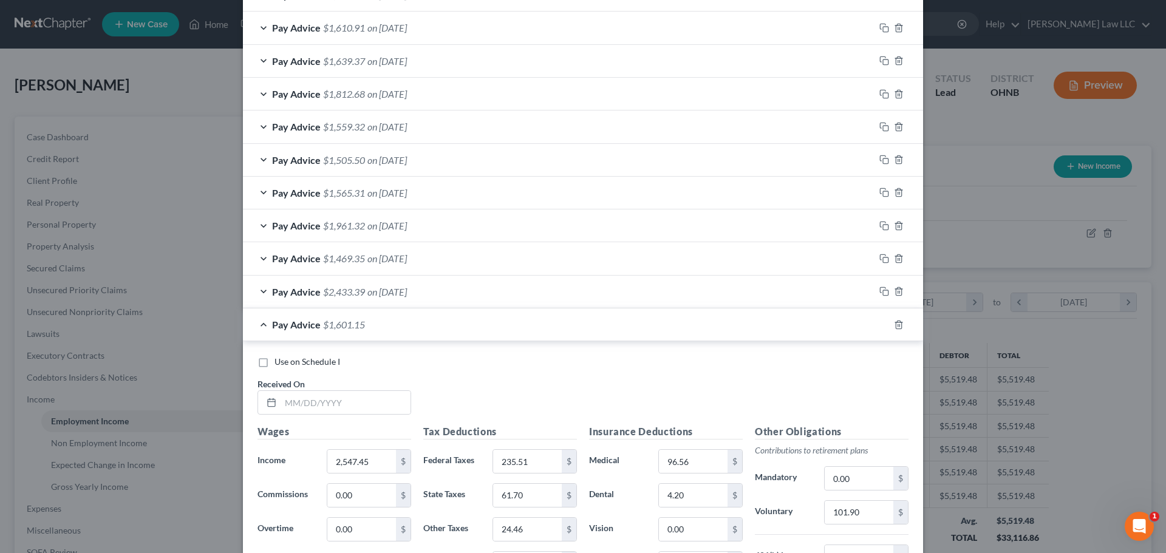
scroll to position [725, 0]
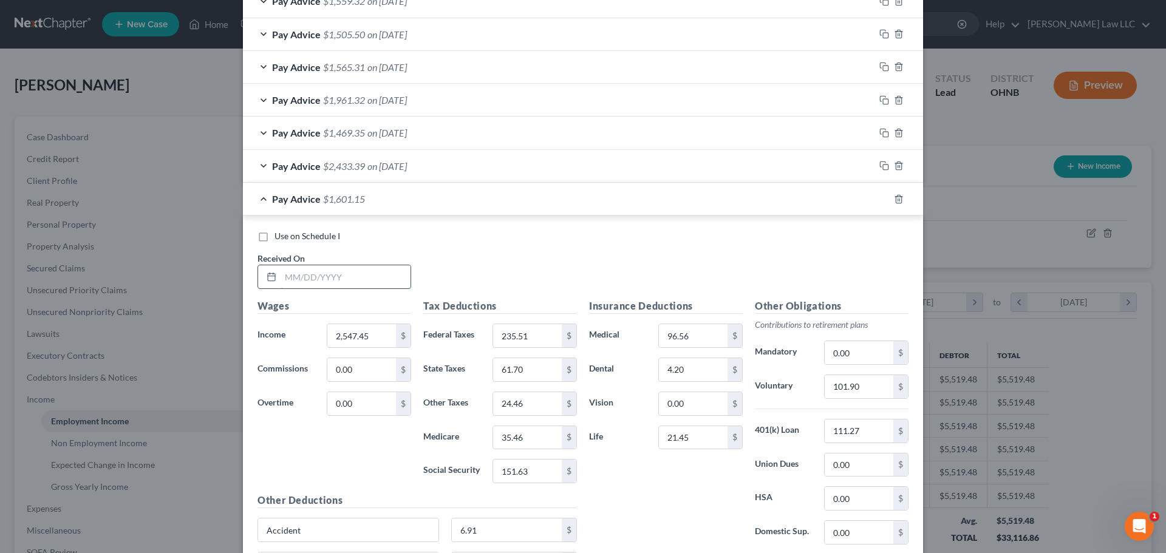
click at [322, 277] on input "text" at bounding box center [346, 276] width 130 height 23
type input "07/03/2025"
click at [572, 282] on div "Use on Schedule I Received On * 07/03/2025" at bounding box center [583, 264] width 663 height 69
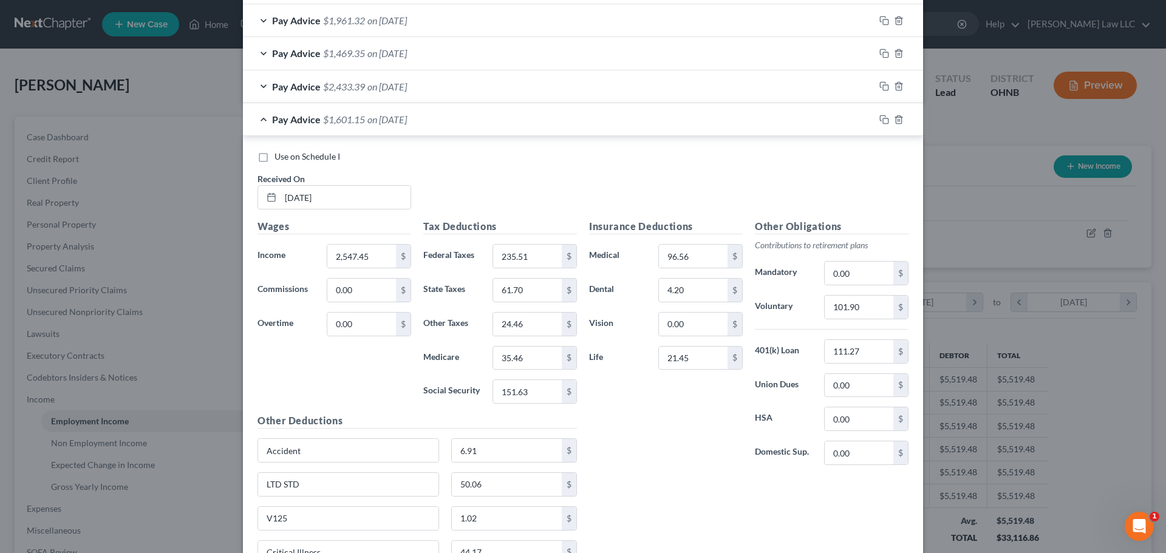
scroll to position [902, 0]
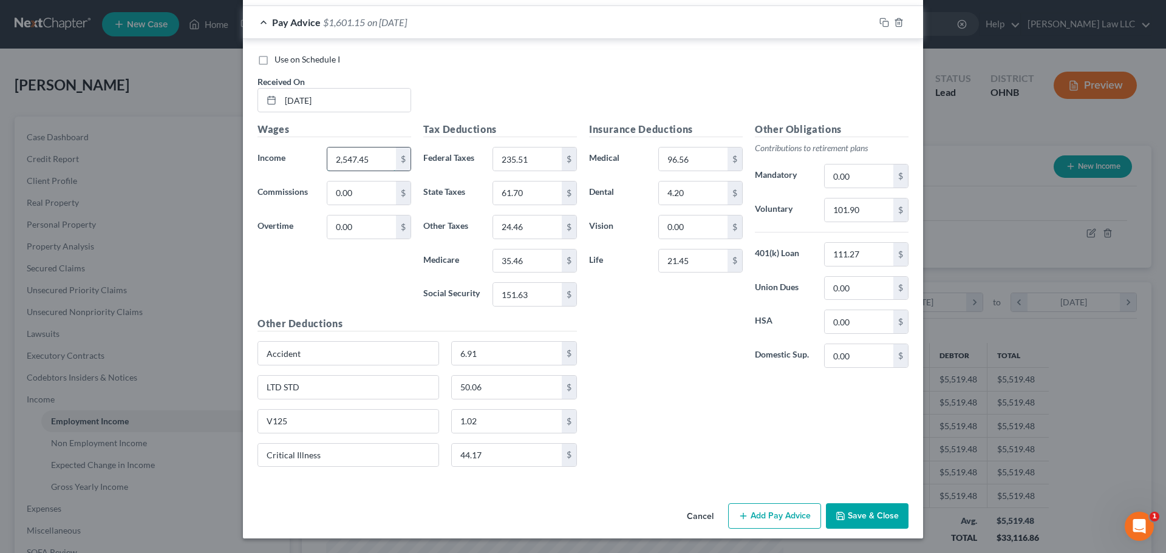
click at [371, 160] on input "2,547.45" at bounding box center [361, 159] width 69 height 23
type input "2,566.86"
click at [487, 91] on div "Use on Schedule I Received On * 07/03/2025" at bounding box center [583, 87] width 663 height 69
click at [368, 287] on div "Wages Income * 2,566.86 $ Commissions 0.00 $ Overtime 0.00 $" at bounding box center [335, 219] width 166 height 194
click at [531, 157] on input "235.51" at bounding box center [527, 159] width 69 height 23
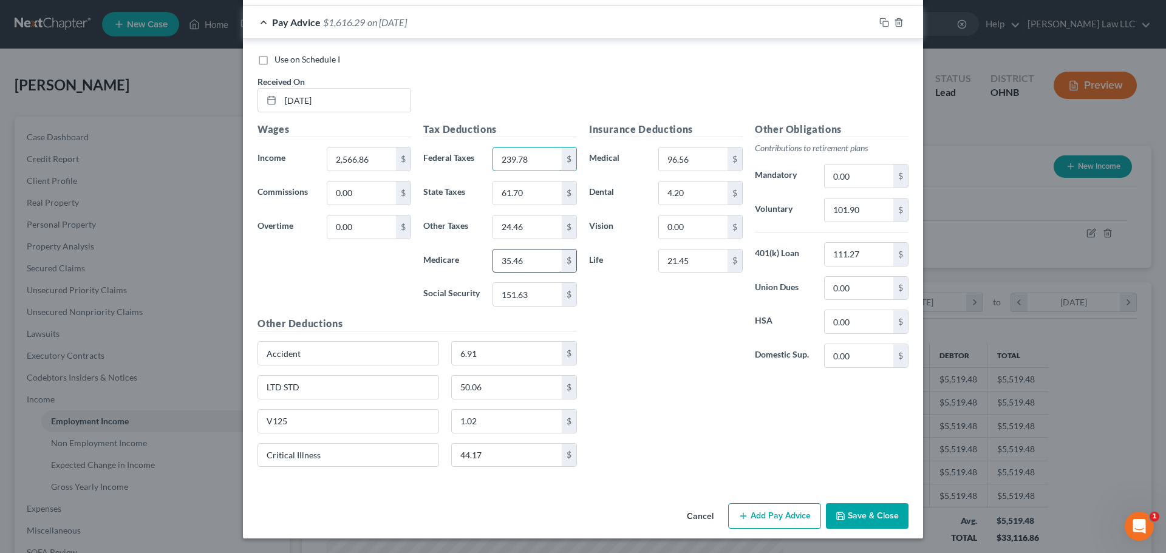
type input "239.78"
click at [535, 261] on input "35.46" at bounding box center [527, 261] width 69 height 23
type input "35.74"
click at [533, 294] on input "151.63" at bounding box center [527, 294] width 69 height 23
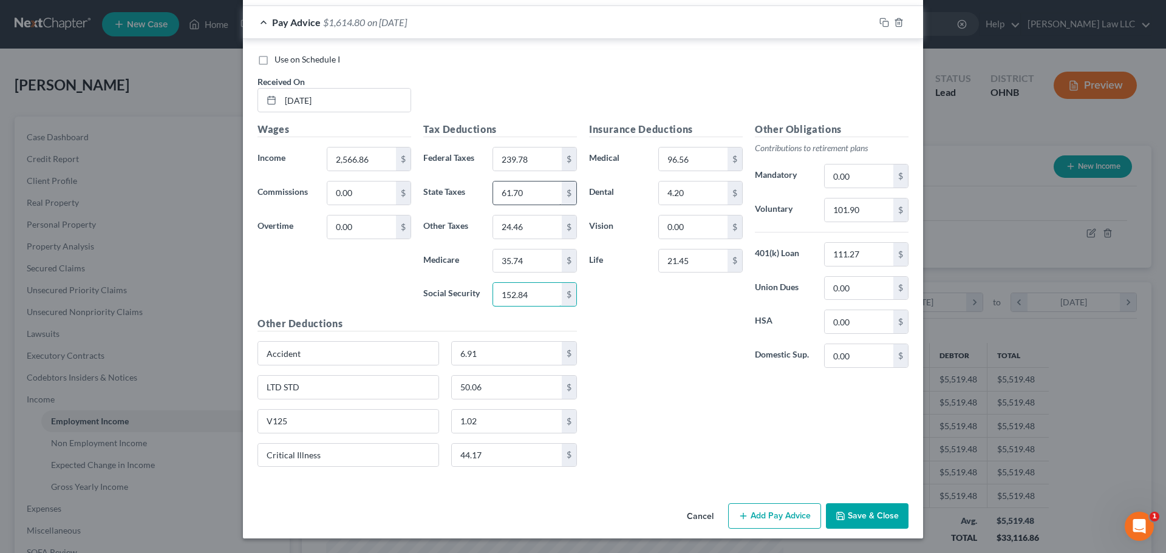
type input "152.84"
click at [540, 194] on input "61.70" at bounding box center [527, 193] width 69 height 23
type input "62.28"
click at [528, 218] on input "24.46" at bounding box center [527, 227] width 69 height 23
click at [539, 227] on input "24.46" at bounding box center [527, 227] width 69 height 23
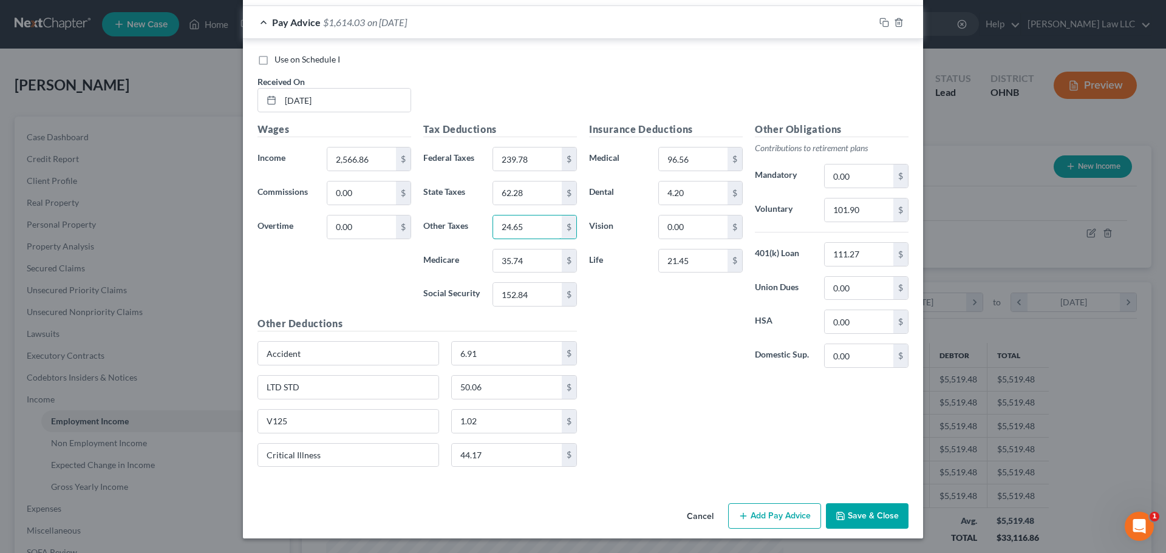
type input "24.65"
click at [491, 89] on div "Use on Schedule I Received On * 07/03/2025" at bounding box center [583, 87] width 663 height 69
click at [658, 372] on div "Insurance Deductions Medical 96.56 $ Dental 4.20 $ Vision 0.00 $ Life 21.45 $" at bounding box center [666, 250] width 166 height 256
click at [680, 371] on div "Insurance Deductions Medical 96.56 $ Dental 4.20 $ Vision 0.00 $ Life 21.45 $" at bounding box center [666, 250] width 166 height 256
click at [678, 369] on div "Insurance Deductions Medical 96.56 $ Dental 4.20 $ Vision 0.00 $ Life 21.45 $" at bounding box center [666, 250] width 166 height 256
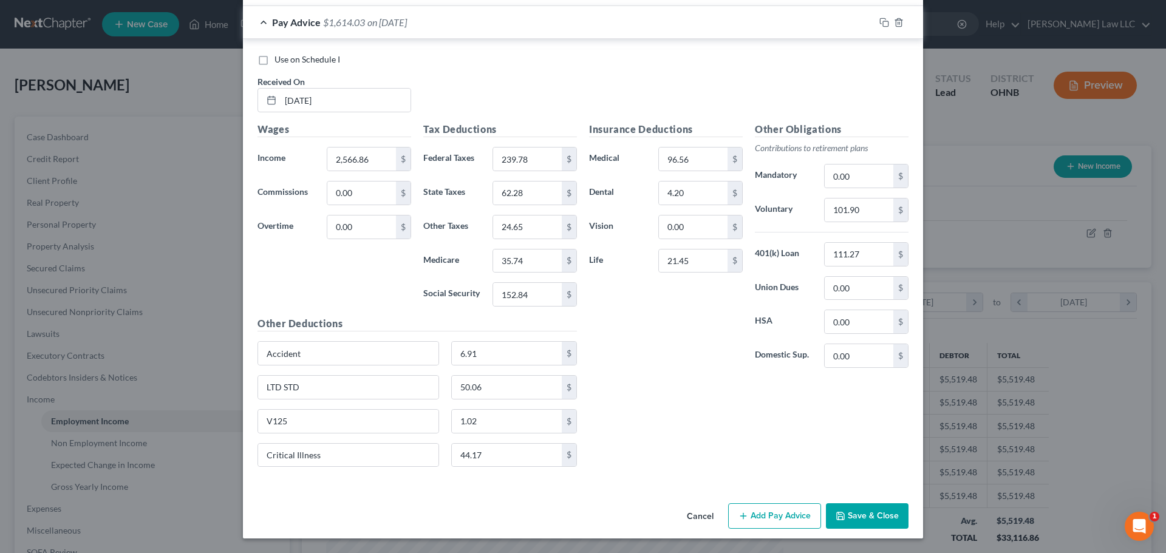
click at [678, 369] on div "Insurance Deductions Medical 96.56 $ Dental 4.20 $ Vision 0.00 $ Life 21.45 $" at bounding box center [666, 250] width 166 height 256
click at [864, 212] on input "101.90" at bounding box center [859, 210] width 69 height 23
type input "102.67"
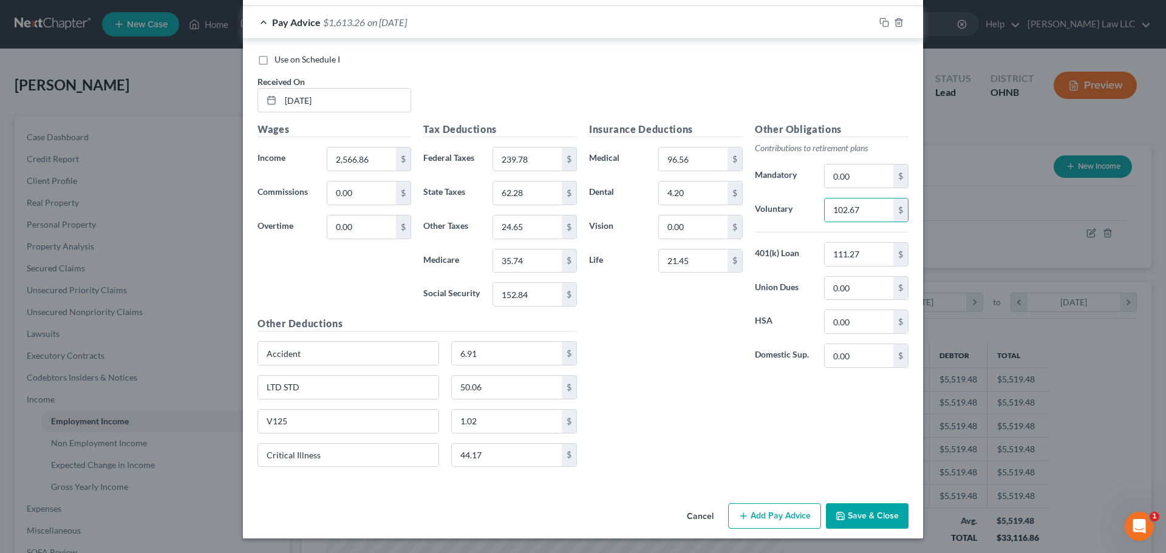
click at [471, 64] on div "Use on Schedule I" at bounding box center [583, 59] width 651 height 12
click at [255, 21] on div "Pay Advice $1,613.26 on 07/03/2025" at bounding box center [559, 22] width 632 height 32
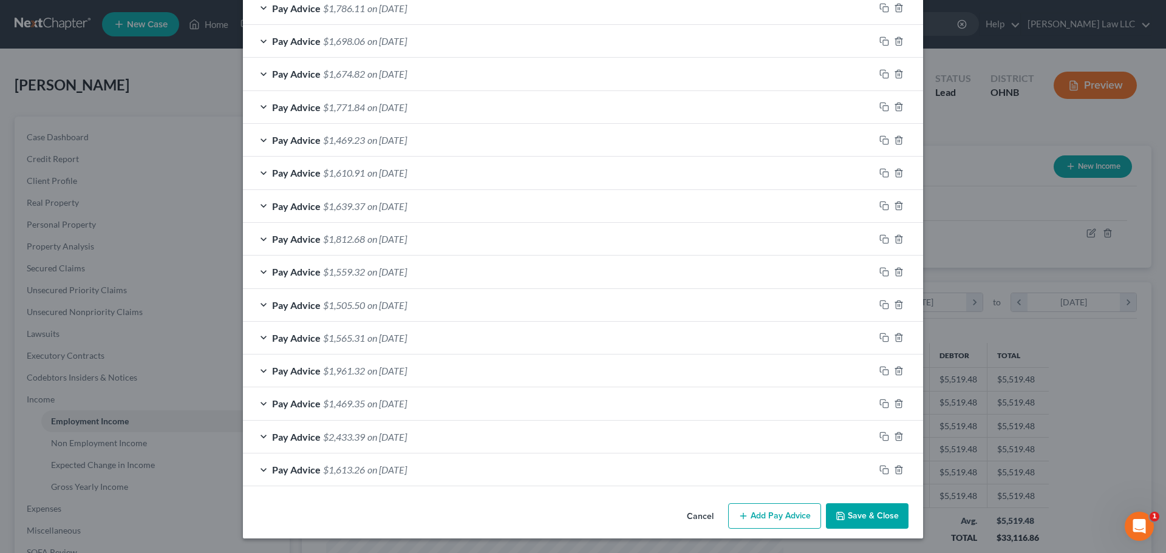
scroll to position [454, 0]
click at [880, 468] on icon "button" at bounding box center [885, 470] width 10 height 10
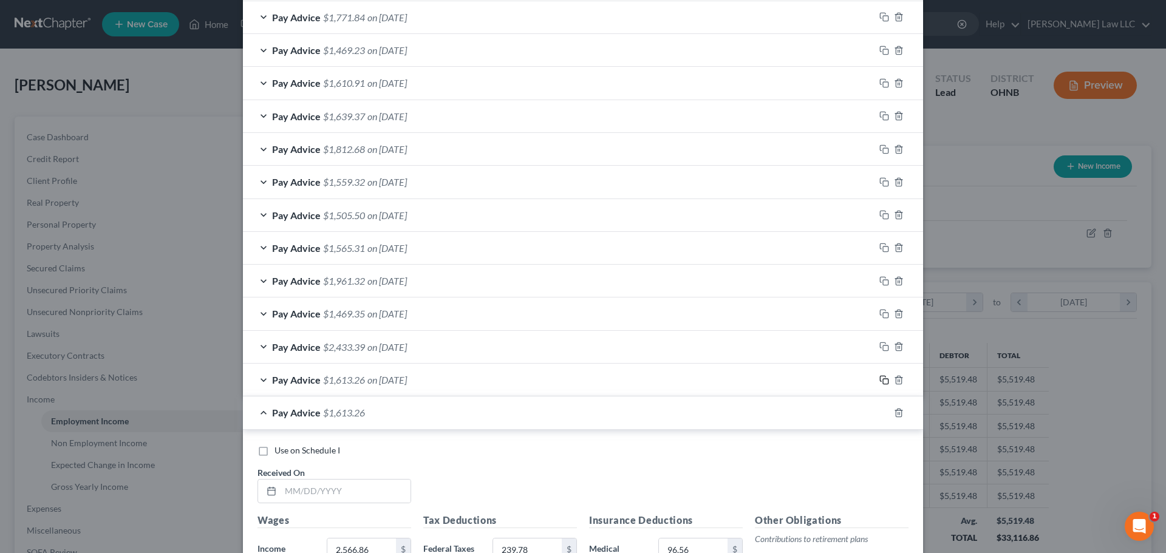
scroll to position [637, 0]
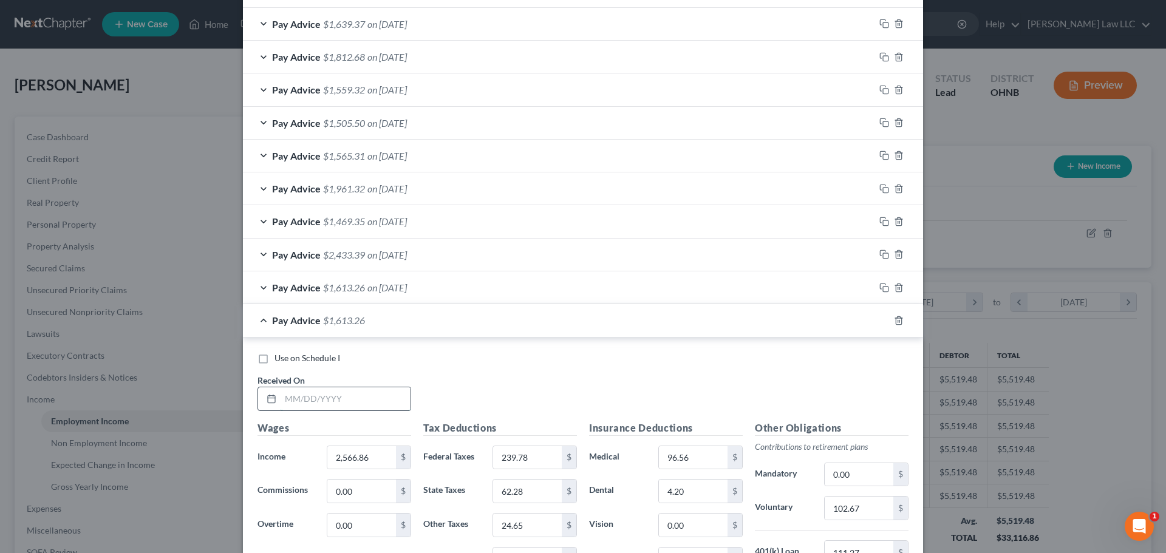
click at [374, 403] on input "text" at bounding box center [346, 399] width 130 height 23
type input "07/18/2025"
click at [479, 374] on div "Use on Schedule I Received On * 07/18/2025" at bounding box center [583, 386] width 663 height 69
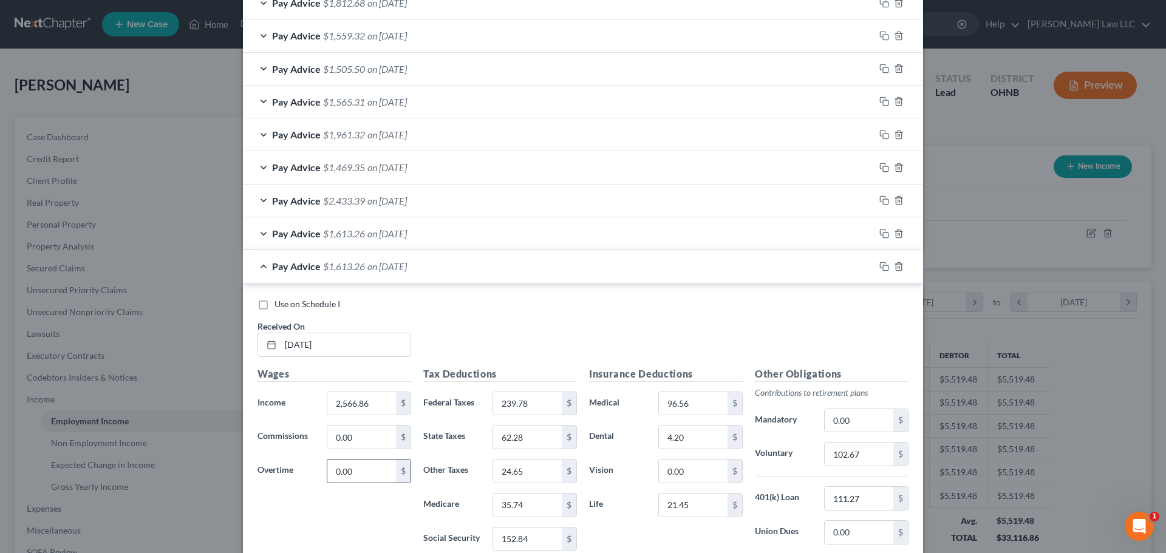
scroll to position [758, 0]
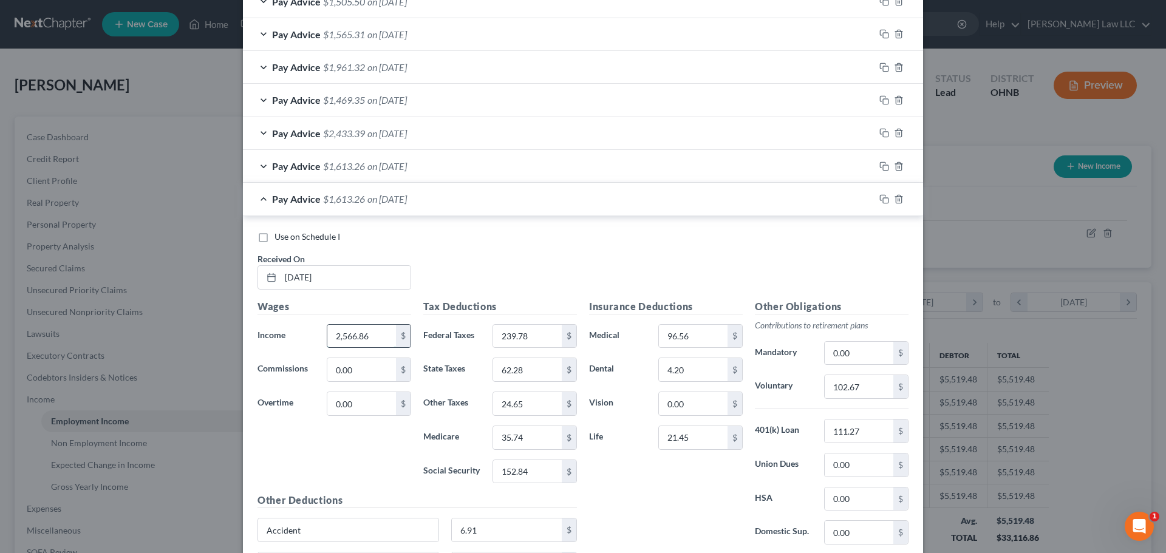
click at [377, 337] on input "2,566.86" at bounding box center [361, 336] width 69 height 23
type input "2,499.78"
click at [459, 252] on div "Use on Schedule I Received On * 07/18/2025" at bounding box center [583, 265] width 663 height 69
click at [538, 345] on input "239.78" at bounding box center [527, 336] width 69 height 23
type input "229.36"
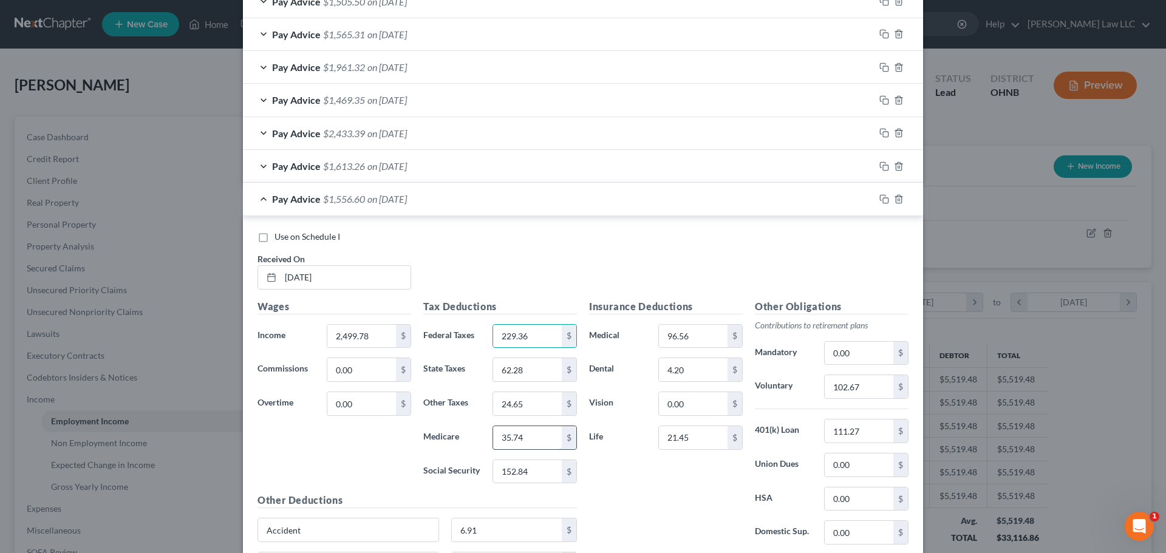
click at [535, 442] on input "35.74" at bounding box center [527, 437] width 69 height 23
type input "34.77"
click at [528, 469] on input "152.84" at bounding box center [527, 471] width 69 height 23
type input "148.68"
click at [543, 372] on input "62.28" at bounding box center [527, 369] width 69 height 23
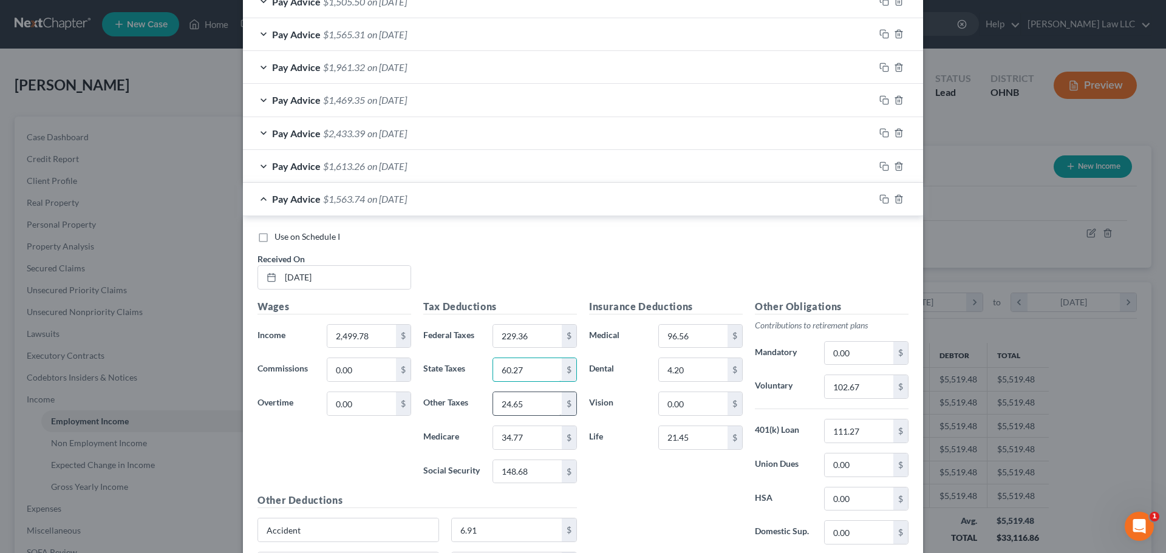
type input "60.27"
click at [530, 403] on input "24.65" at bounding box center [527, 403] width 69 height 23
type input "23.98"
click at [481, 256] on div "Use on Schedule I Received On * 07/18/2025" at bounding box center [583, 265] width 663 height 69
click at [866, 391] on input "102.67" at bounding box center [859, 386] width 69 height 23
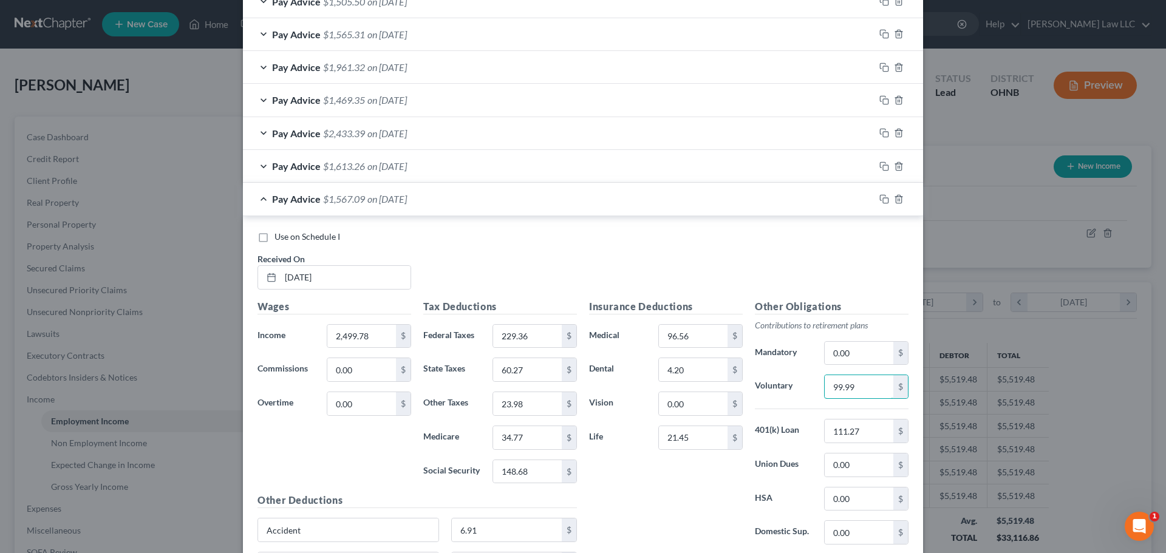
type input "99.99"
click at [258, 199] on div "Pay Advice $1,567.09 on 07/18/2025" at bounding box center [559, 199] width 632 height 32
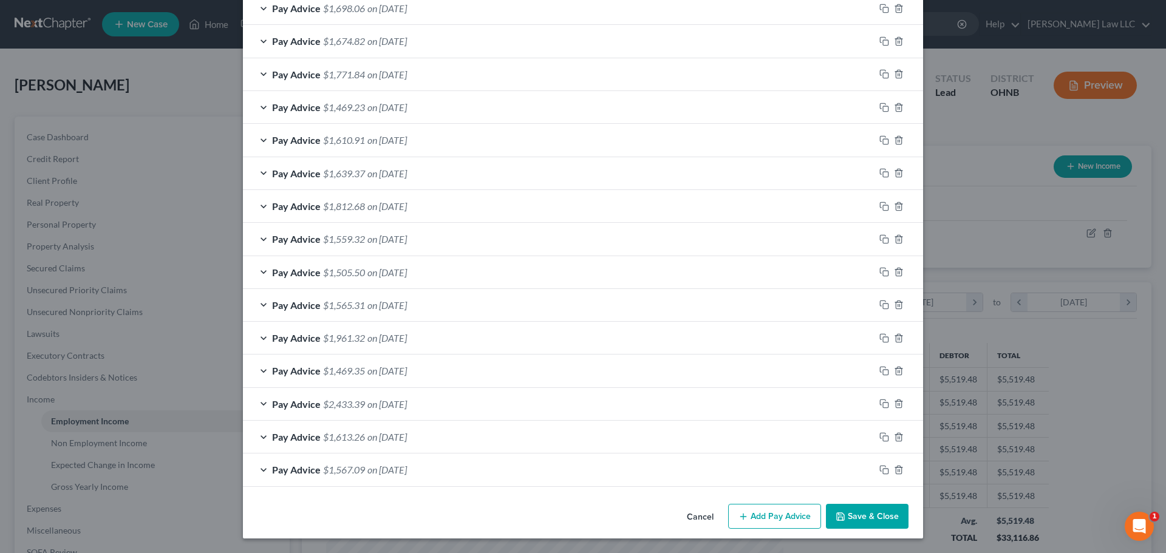
scroll to position [487, 0]
click at [881, 471] on icon "button" at bounding box center [885, 470] width 10 height 10
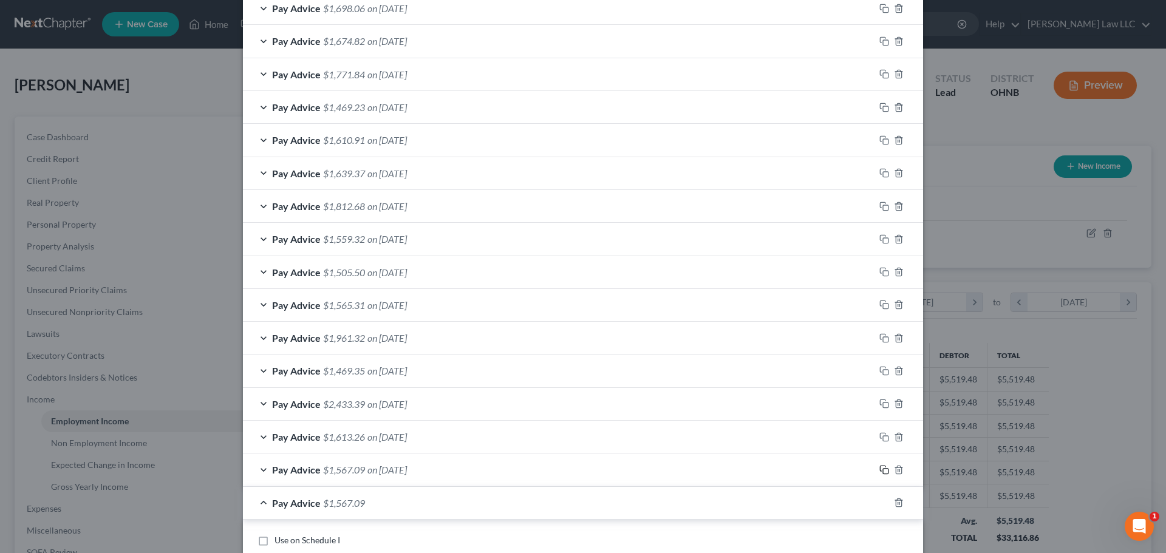
scroll to position [669, 0]
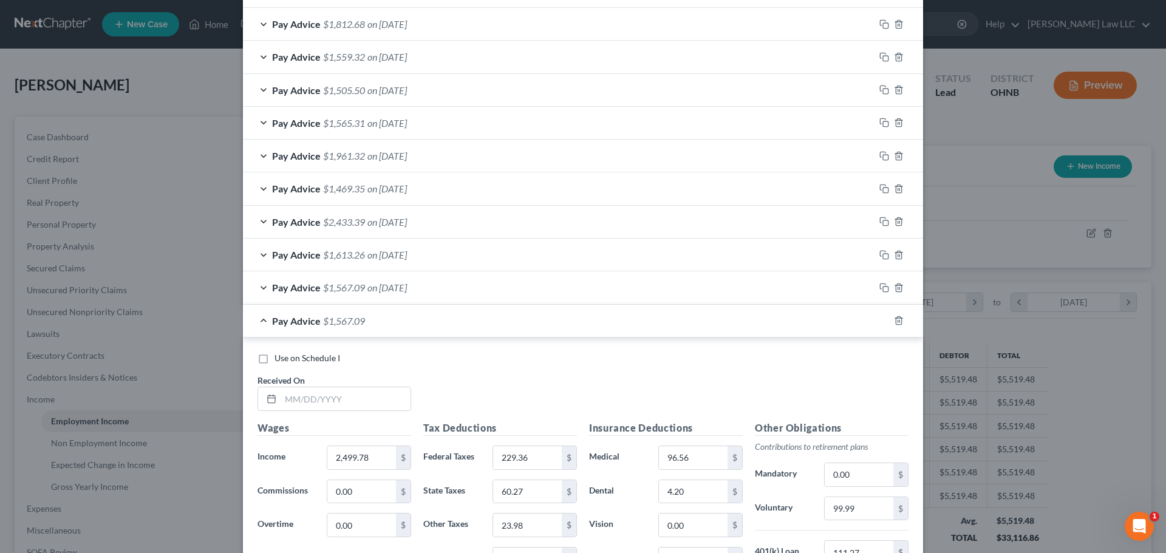
click at [338, 414] on div "Use on Schedule I Received On *" at bounding box center [583, 386] width 663 height 69
click at [340, 408] on input "text" at bounding box center [346, 399] width 130 height 23
type input "08/01/2025"
click at [448, 383] on div "Use on Schedule I Received On * 08/01/2025" at bounding box center [583, 386] width 663 height 69
click at [371, 453] on input "2,499.78" at bounding box center [361, 458] width 69 height 23
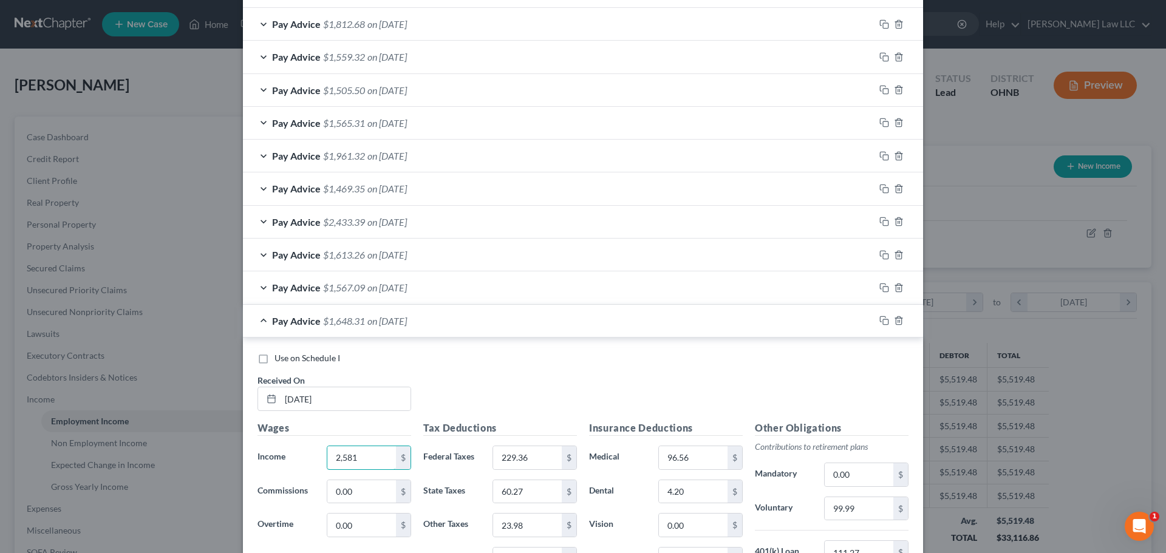
type input "2,581"
click at [468, 391] on div "Use on Schedule I Received On * 08/01/2025" at bounding box center [583, 386] width 663 height 69
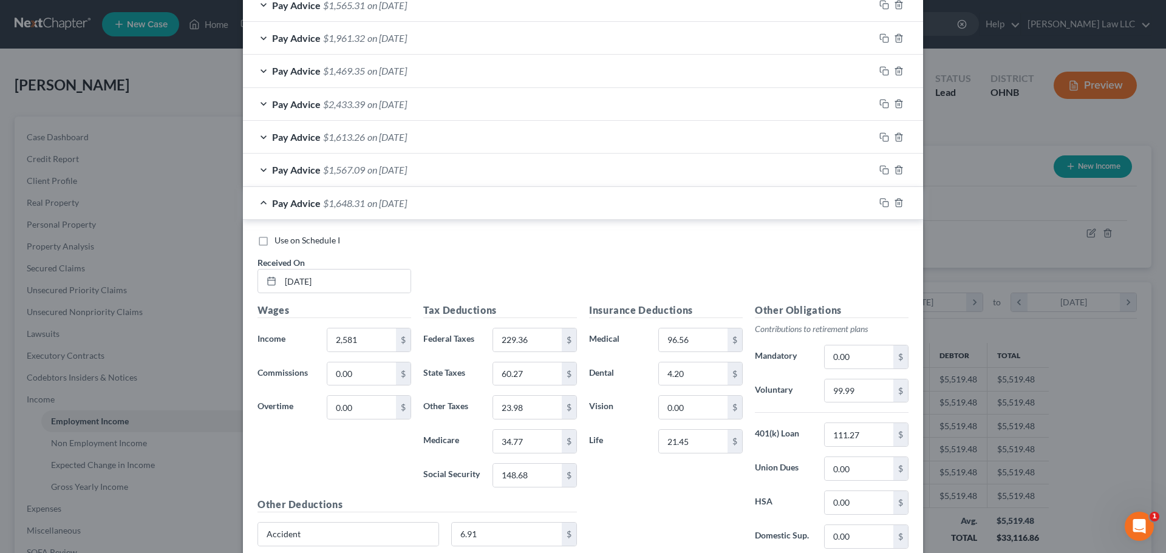
scroll to position [791, 0]
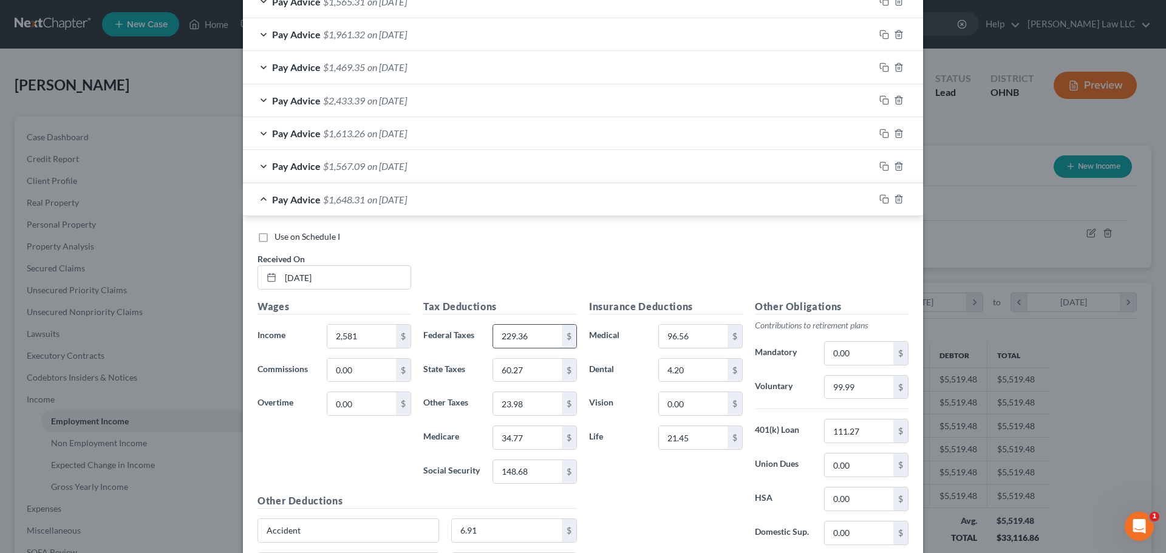
click at [520, 334] on input "229.36" at bounding box center [527, 336] width 69 height 23
type input "242.89"
click at [536, 434] on input "34.77" at bounding box center [527, 437] width 69 height 23
type input "35.95"
click at [530, 473] on input "148.68" at bounding box center [527, 471] width 69 height 23
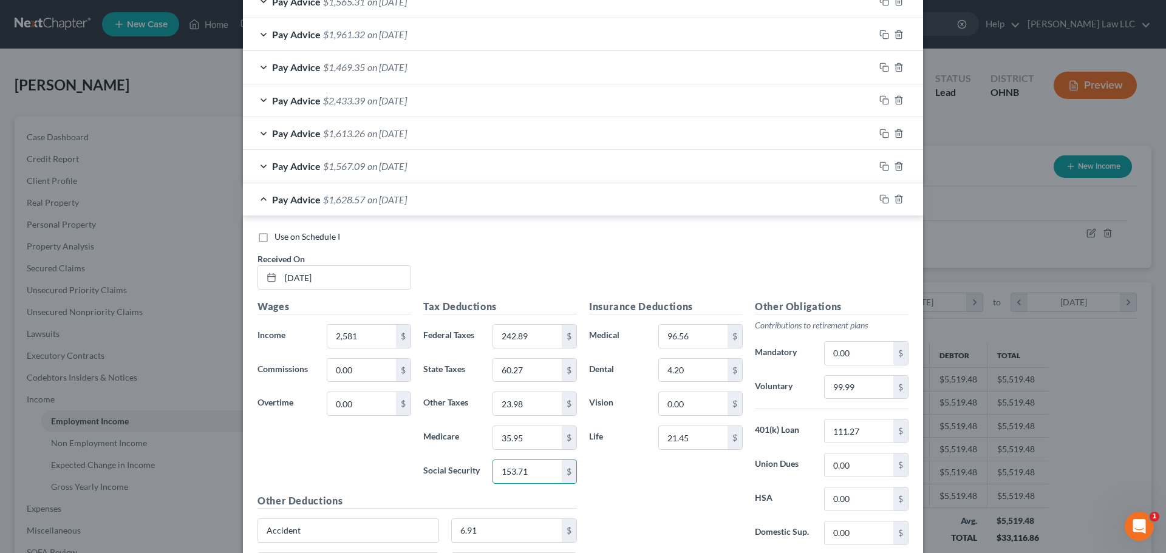
type input "153.71"
click at [637, 501] on div "Insurance Deductions Medical 96.56 $ Dental 4.20 $ Vision 0.00 $ Life 21.45 $" at bounding box center [666, 428] width 166 height 256
click at [533, 368] on input "60.27" at bounding box center [527, 370] width 69 height 23
type input "62.70"
click at [535, 397] on input "23.98" at bounding box center [527, 403] width 69 height 23
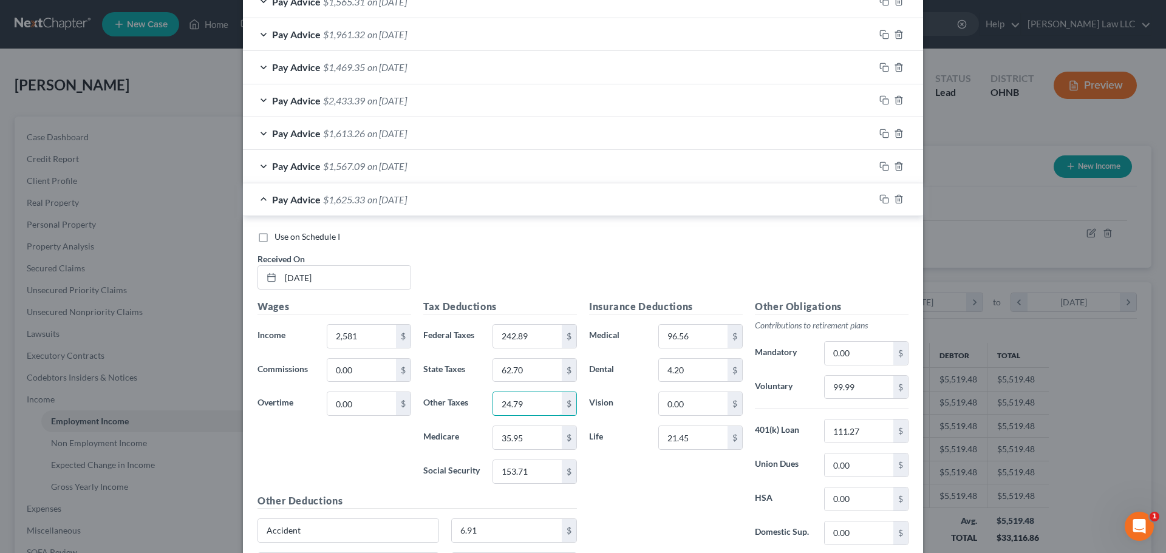
type input "24.79"
click at [601, 516] on div "Insurance Deductions Medical 96.56 $ Dental 4.20 $ Vision 0.00 $ Life 21.45 $" at bounding box center [666, 428] width 166 height 256
click at [664, 509] on div "Insurance Deductions Medical 96.56 $ Dental 4.20 $ Vision 0.00 $ Life 21.45 $" at bounding box center [666, 428] width 166 height 256
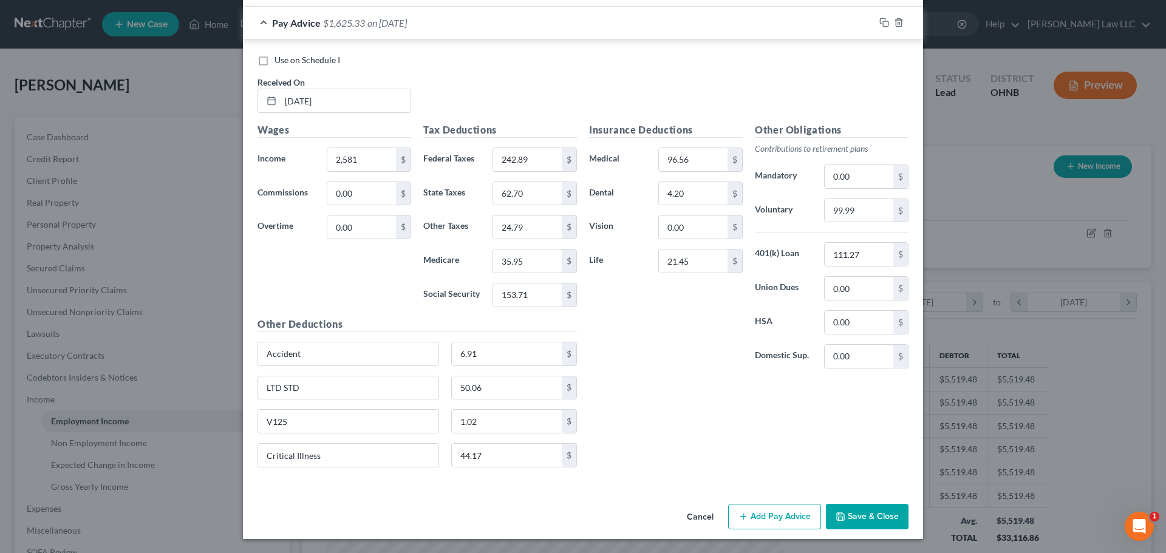
scroll to position [968, 0]
click at [640, 372] on div "Insurance Deductions Medical 96.56 $ Dental 4.20 $ Vision 0.00 $ Life 21.45 $" at bounding box center [666, 250] width 166 height 256
click at [861, 217] on input "99.99" at bounding box center [859, 210] width 69 height 23
type input "103.24"
click at [519, 79] on div "Use on Schedule I Received On * 08/01/2025" at bounding box center [583, 87] width 663 height 69
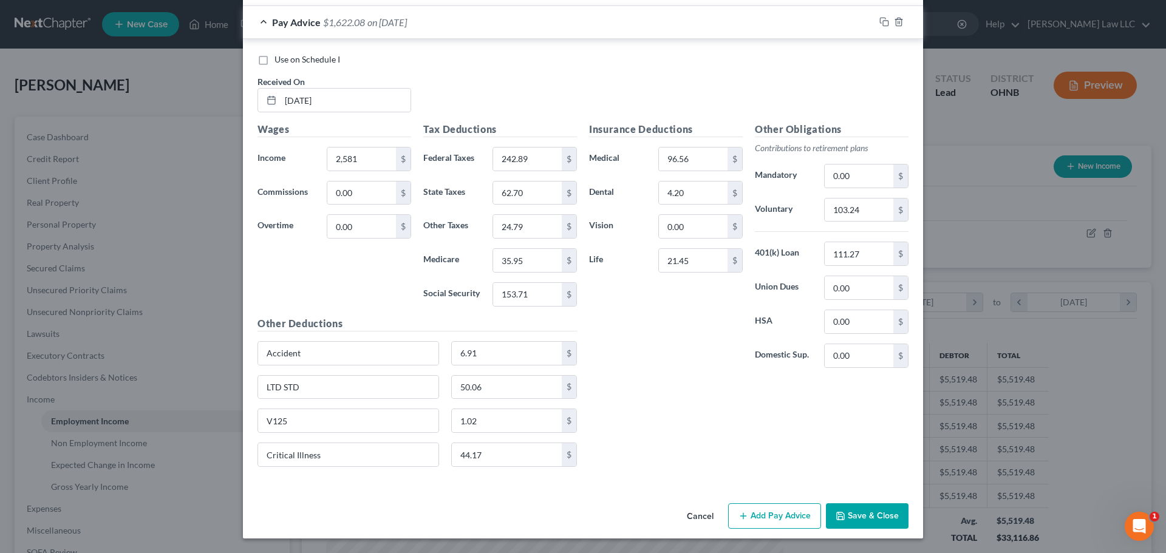
click at [256, 21] on div "Pay Advice $1,622.08 on 08/01/2025" at bounding box center [559, 22] width 632 height 32
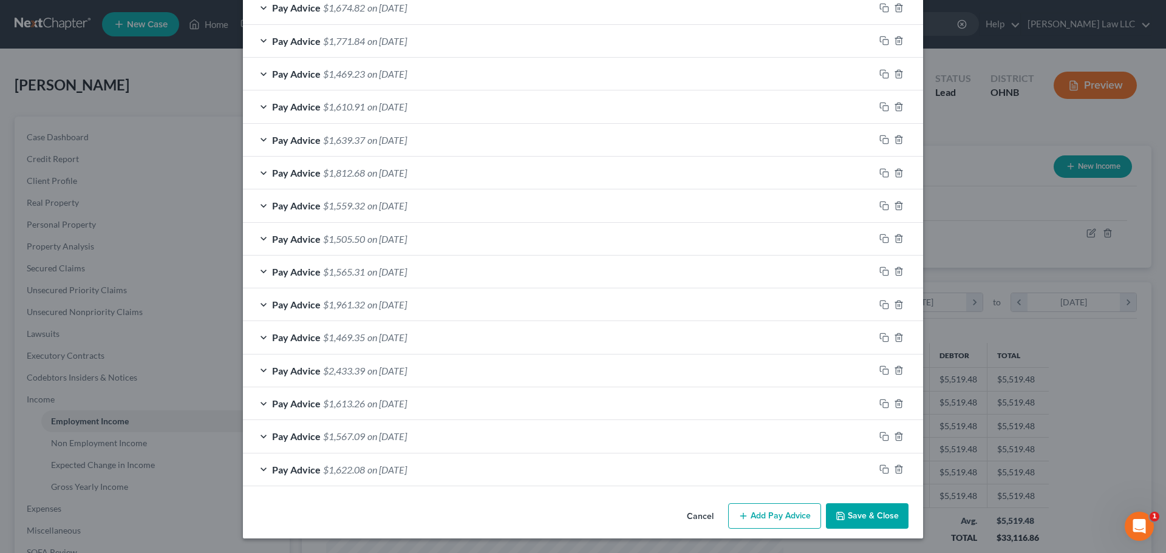
scroll to position [521, 0]
click at [880, 471] on icon "button" at bounding box center [885, 470] width 10 height 10
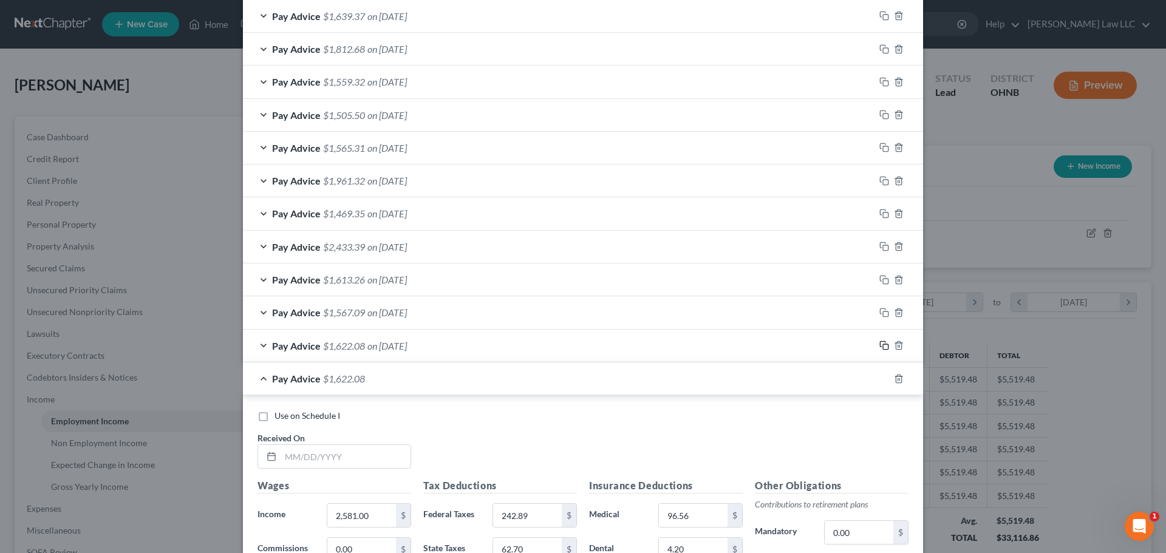
scroll to position [764, 0]
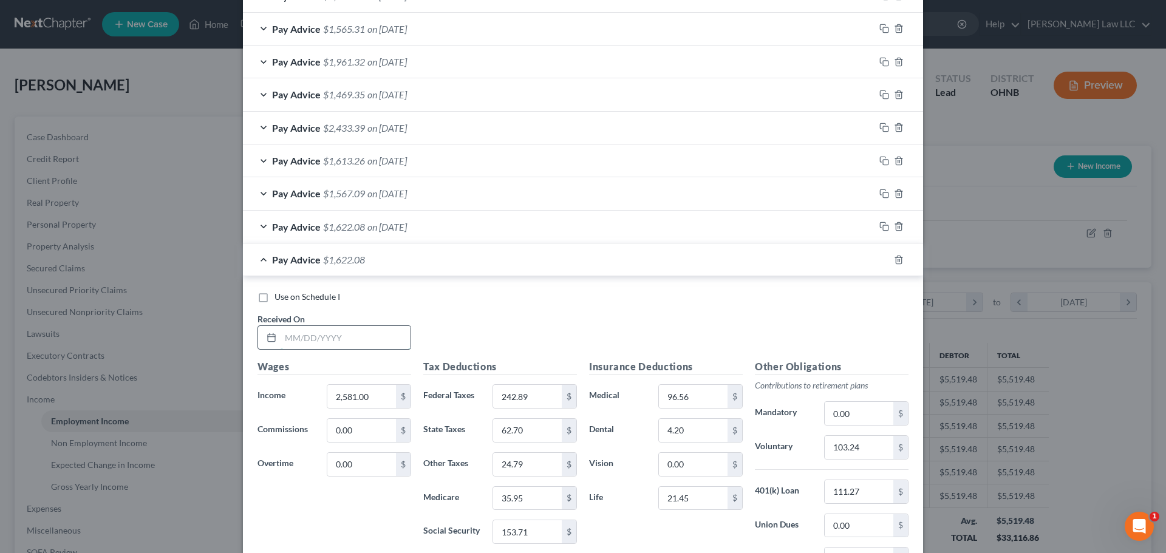
click at [360, 347] on input "text" at bounding box center [346, 337] width 130 height 23
type input "08/15/2025"
click at [491, 332] on div "Use on Schedule I Received On * 08/15/2025" at bounding box center [583, 325] width 663 height 69
click at [373, 395] on input "2,581.00" at bounding box center [361, 396] width 69 height 23
type input "2,393.76"
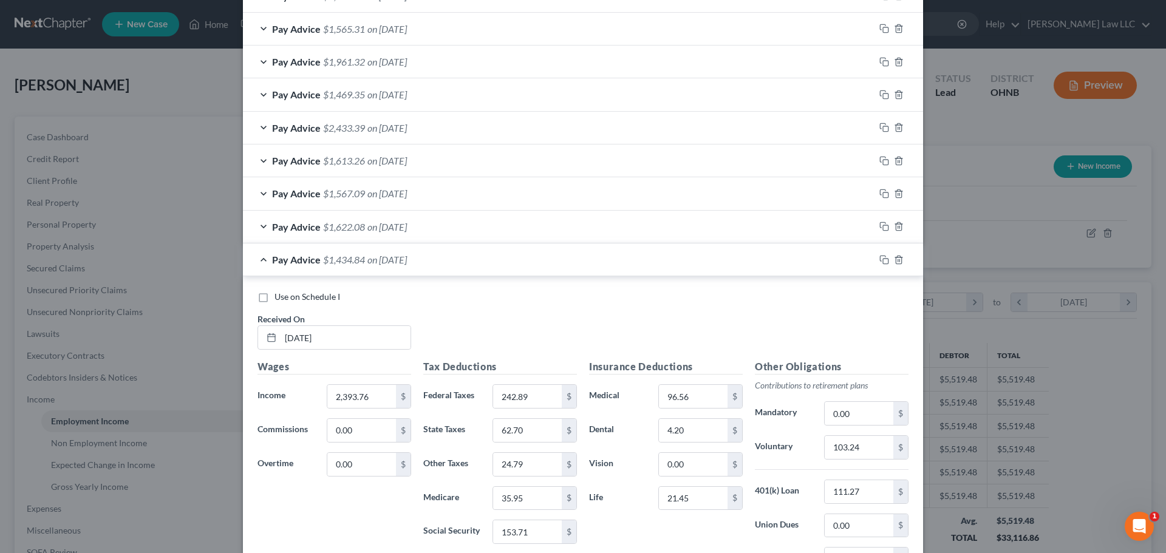
click at [550, 344] on div "Use on Schedule I Received On * 08/15/2025" at bounding box center [583, 325] width 663 height 69
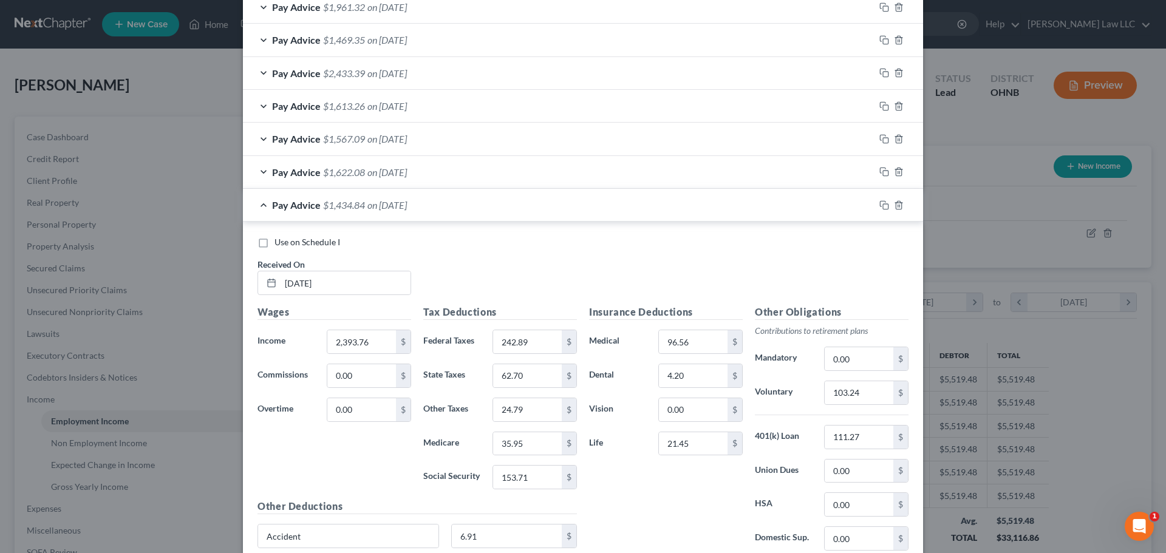
scroll to position [885, 0]
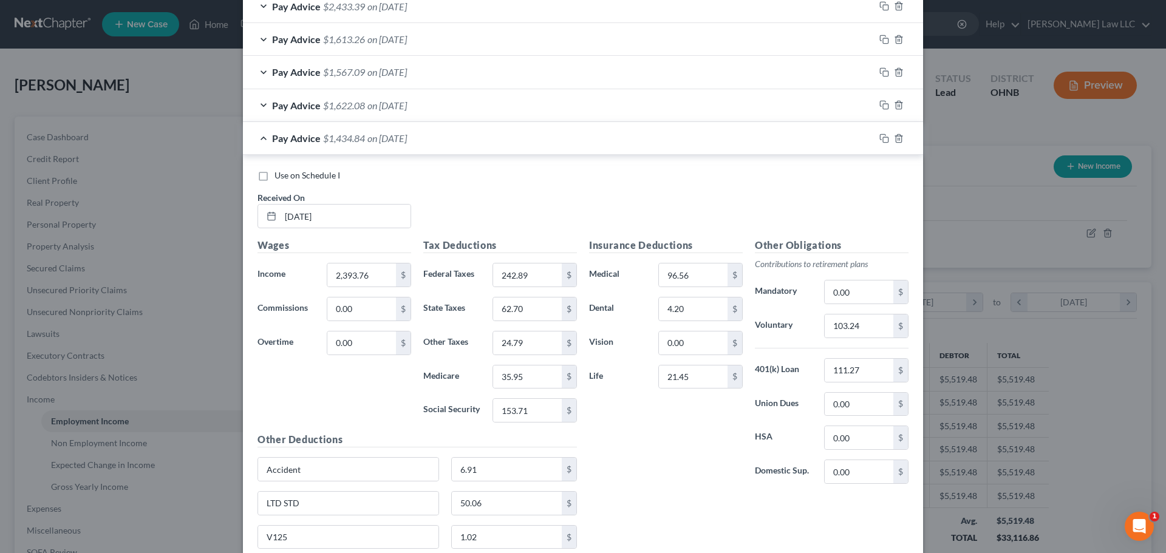
drag, startPoint x: 528, startPoint y: 202, endPoint x: 424, endPoint y: 231, distance: 107.7
click at [527, 202] on div "Use on Schedule I Received On * 08/15/2025" at bounding box center [583, 203] width 663 height 69
click at [535, 277] on input "242.89" at bounding box center [527, 275] width 69 height 23
type input "216.63"
click at [516, 378] on input "35.95" at bounding box center [527, 377] width 69 height 23
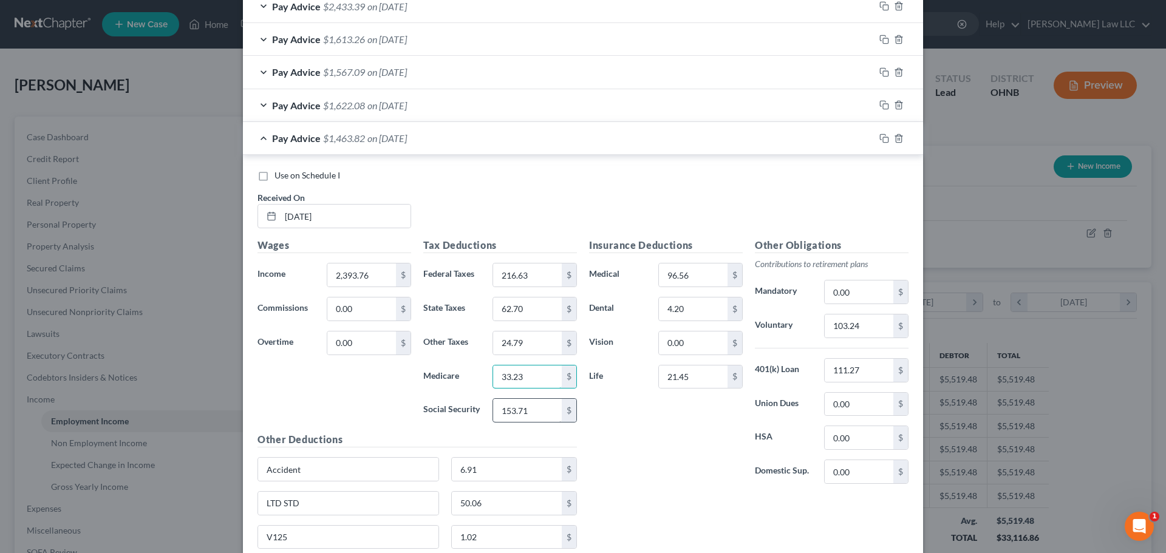
type input "33.23"
click at [518, 411] on input "153.71" at bounding box center [527, 410] width 69 height 23
type input "142.10"
click at [521, 313] on input "62.70" at bounding box center [527, 309] width 69 height 23
type input "57.10"
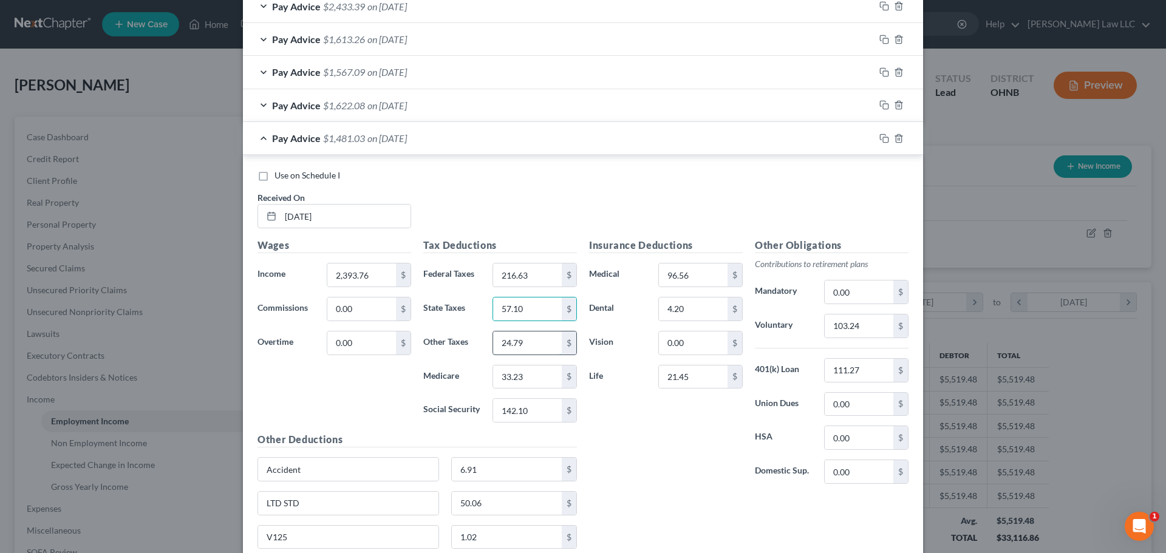
click at [539, 339] on input "24.79" at bounding box center [527, 343] width 69 height 23
type input "22.92"
click at [341, 374] on div "Wages Income * 2,393.76 $ Commissions 0.00 $ Overtime 0.00 $" at bounding box center [335, 335] width 166 height 194
click at [343, 395] on div "Wages Income * 2,393.76 $ Commissions 0.00 $ Overtime 0.00 $" at bounding box center [335, 335] width 166 height 194
click at [659, 493] on div "Insurance Deductions Medical 96.56 $ Dental 4.20 $ Vision 0.00 $ Life 21.45 $" at bounding box center [666, 366] width 166 height 256
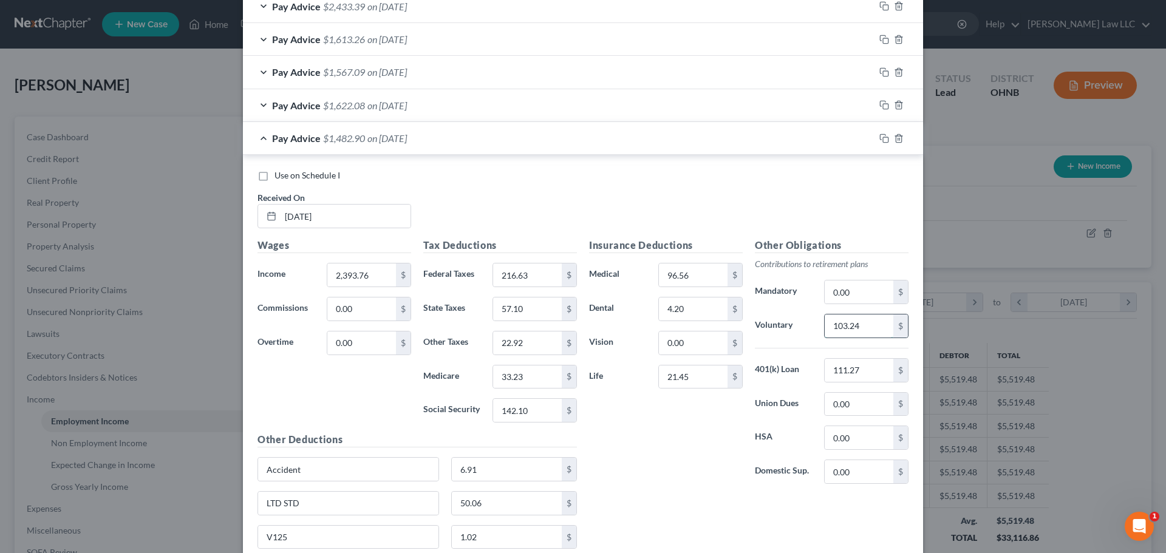
click at [844, 327] on input "103.24" at bounding box center [859, 326] width 69 height 23
type input "95.75"
click at [505, 212] on div "Use on Schedule I Received On * 08/15/2025" at bounding box center [583, 203] width 663 height 69
click at [258, 142] on div "Pay Advice $1,490.39 on 08/15/2025" at bounding box center [559, 138] width 632 height 32
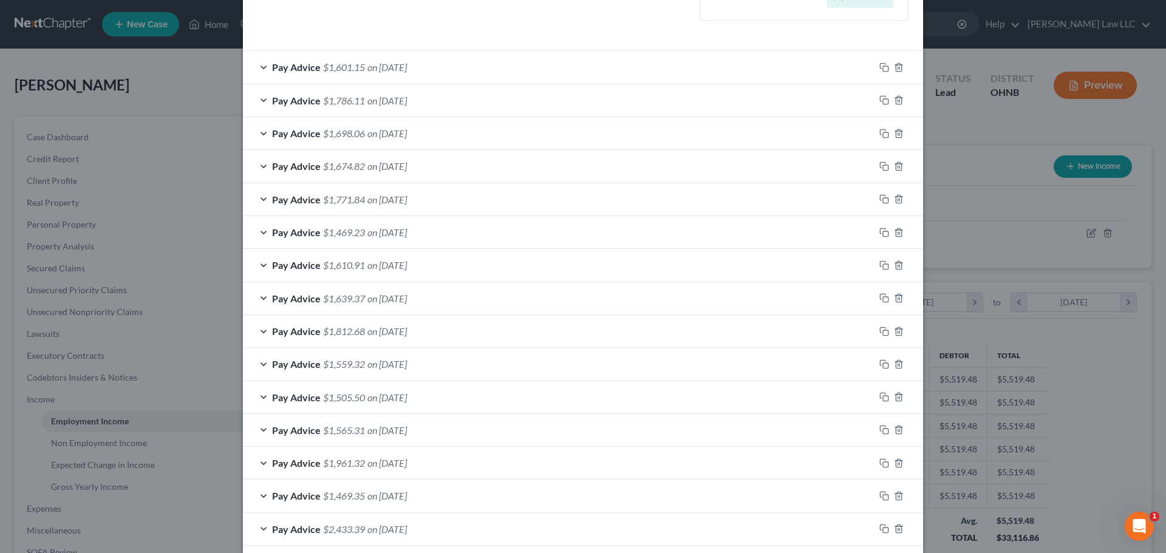
scroll to position [553, 0]
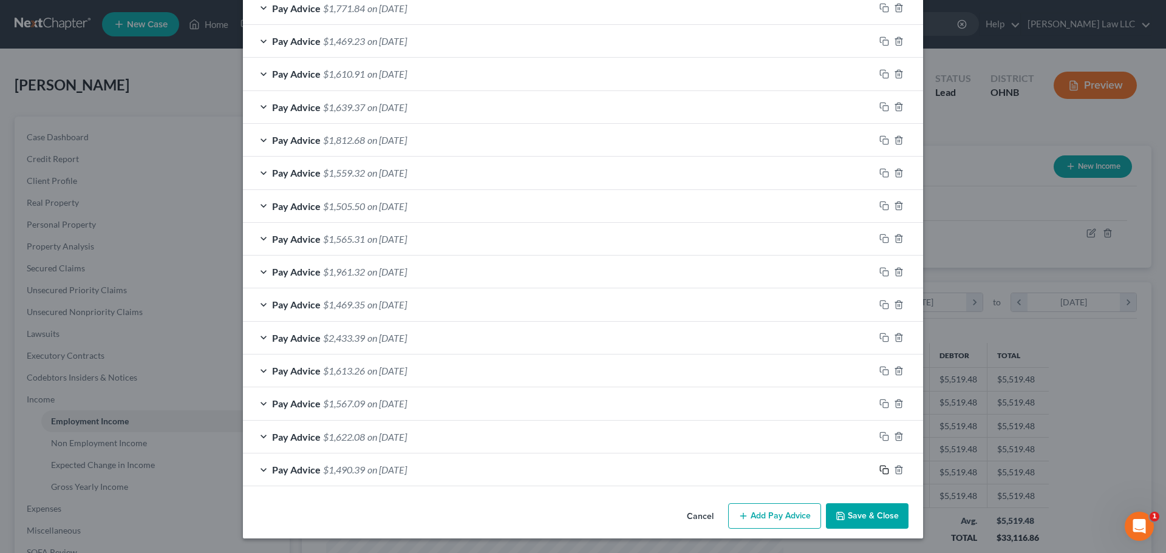
click at [880, 472] on icon "button" at bounding box center [885, 470] width 10 height 10
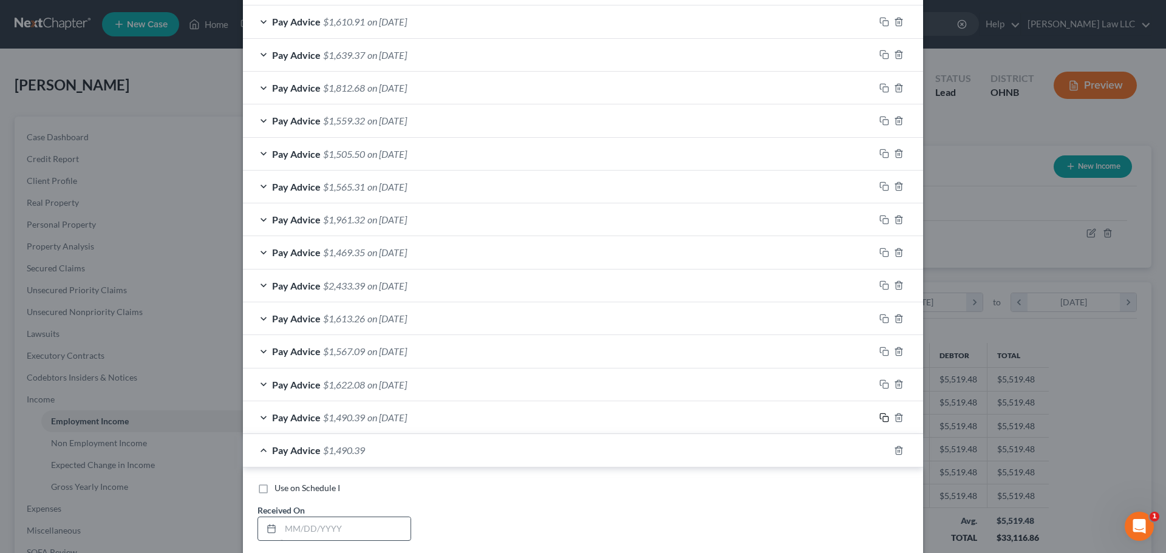
scroll to position [675, 0]
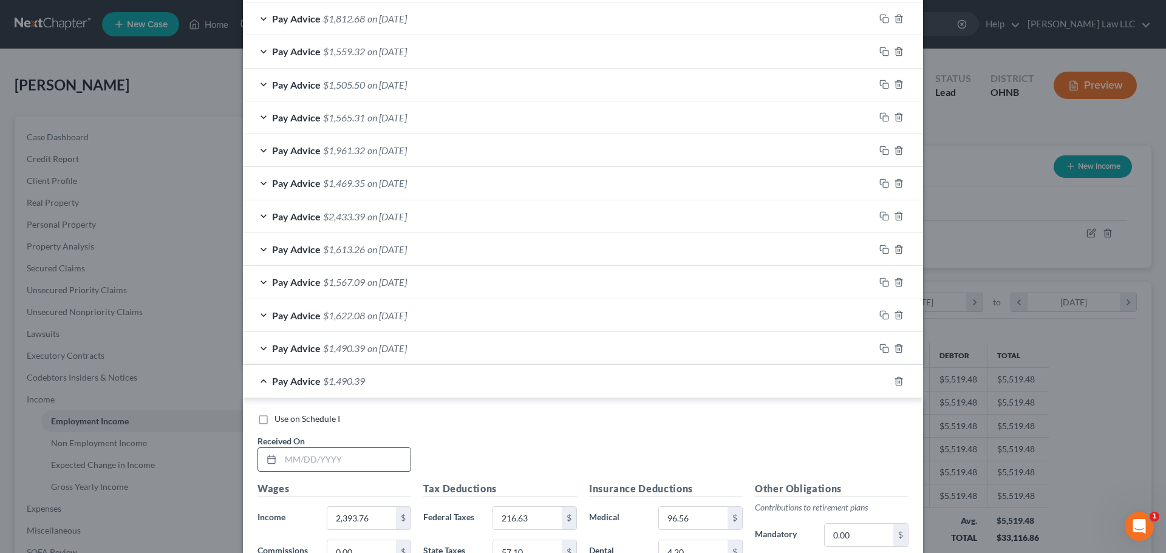
click at [321, 463] on input "text" at bounding box center [346, 459] width 130 height 23
type input "8/29/25"
click at [434, 437] on div "Use on Schedule I Received On * 8/29/25" at bounding box center [583, 447] width 663 height 69
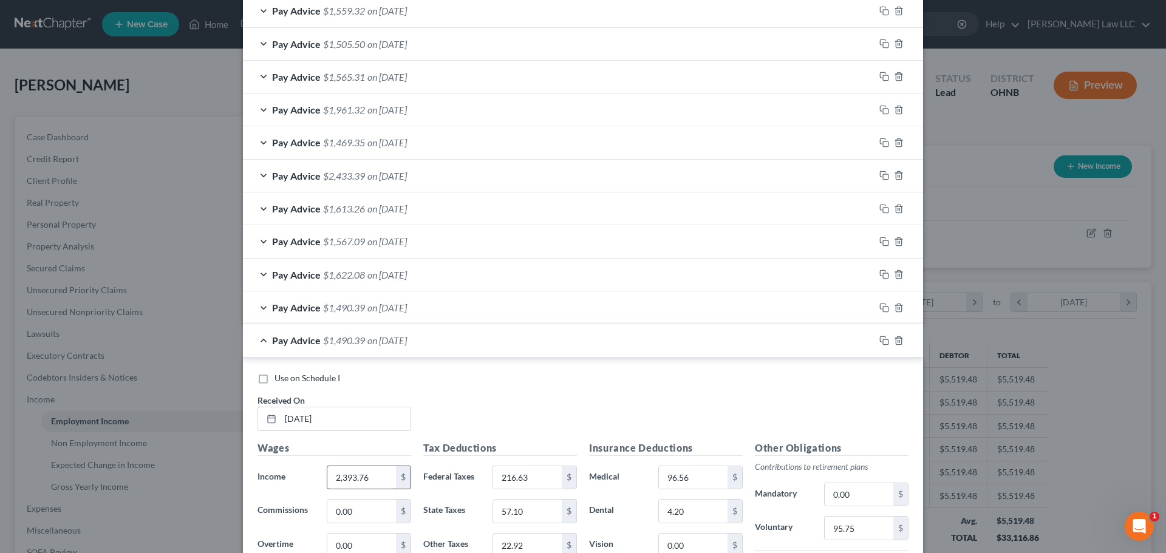
scroll to position [736, 0]
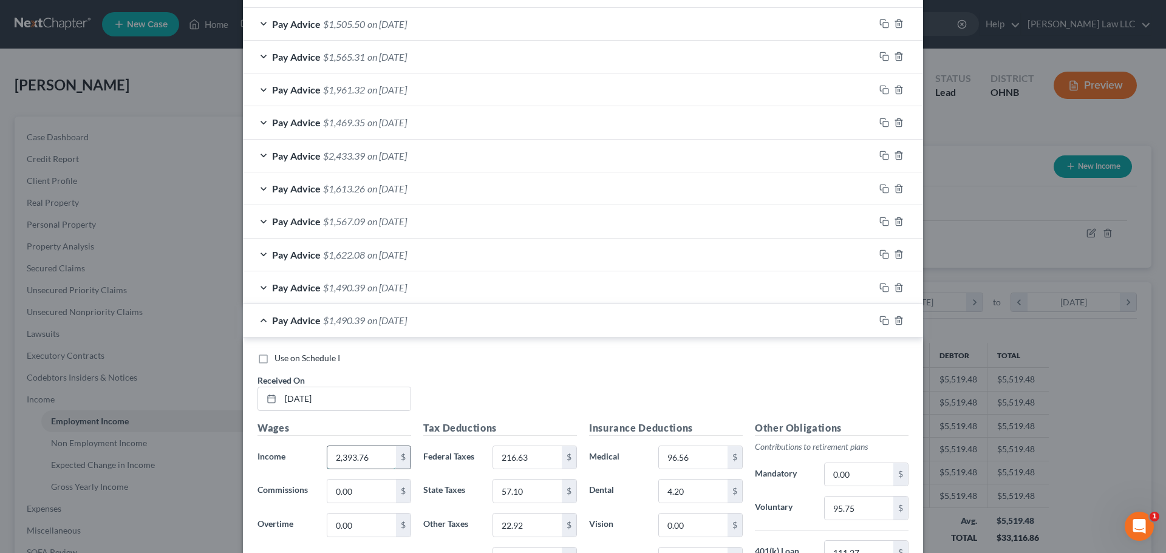
click at [368, 460] on input "2,393.76" at bounding box center [361, 458] width 69 height 23
type input "2,531.06"
click at [478, 382] on div "Use on Schedule I Received On * 8/29/25" at bounding box center [583, 386] width 663 height 69
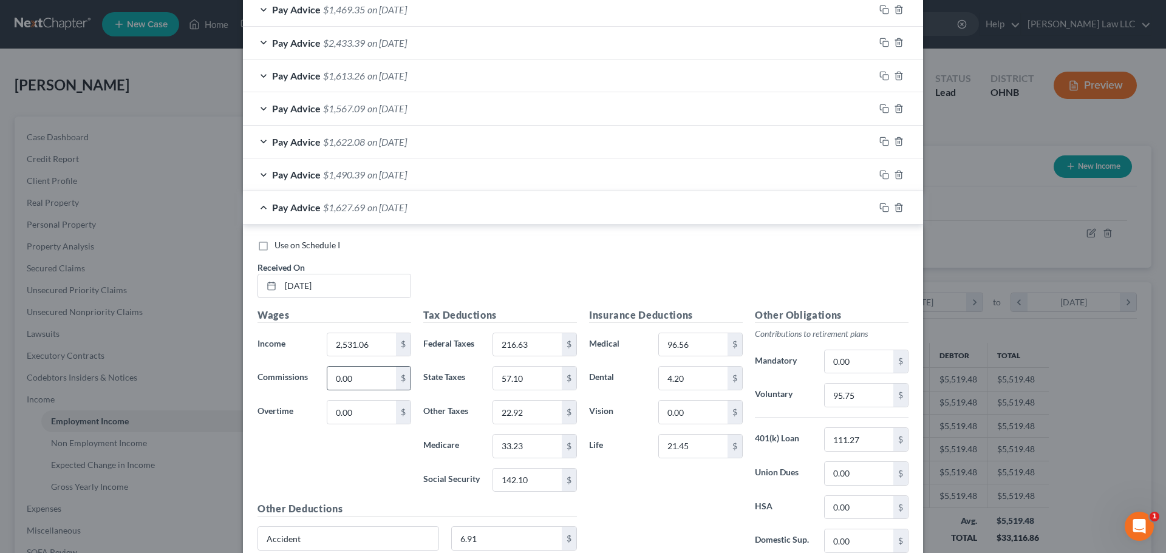
scroll to position [857, 0]
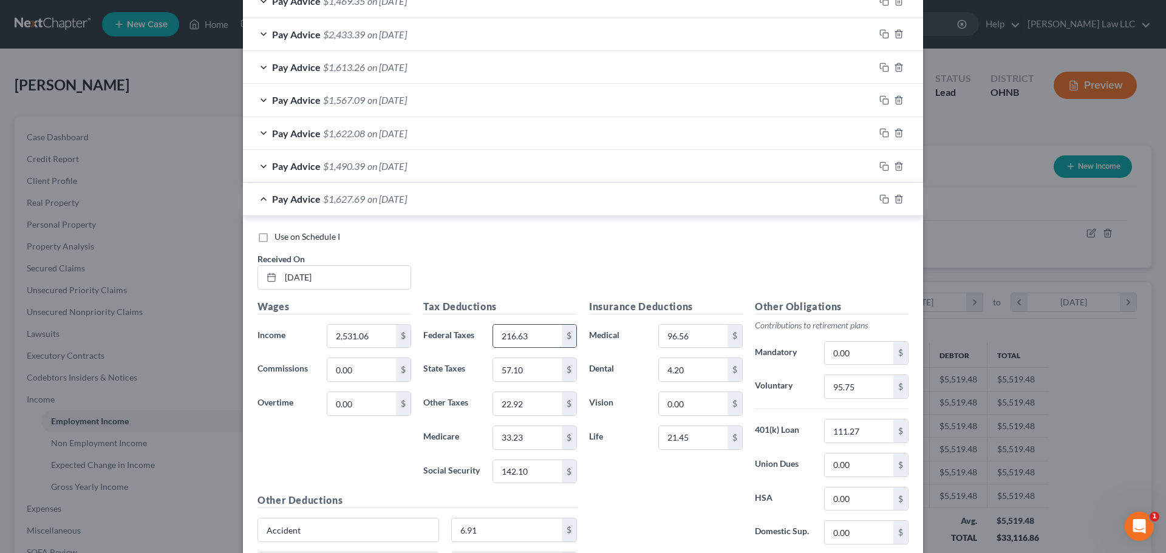
click at [543, 336] on input "216.63" at bounding box center [527, 336] width 69 height 23
type input "233.11"
click at [529, 450] on div "33.23 $" at bounding box center [535, 438] width 84 height 24
drag, startPoint x: 532, startPoint y: 437, endPoint x: 525, endPoint y: 438, distance: 6.1
click at [530, 437] on input "33.23" at bounding box center [527, 437] width 69 height 23
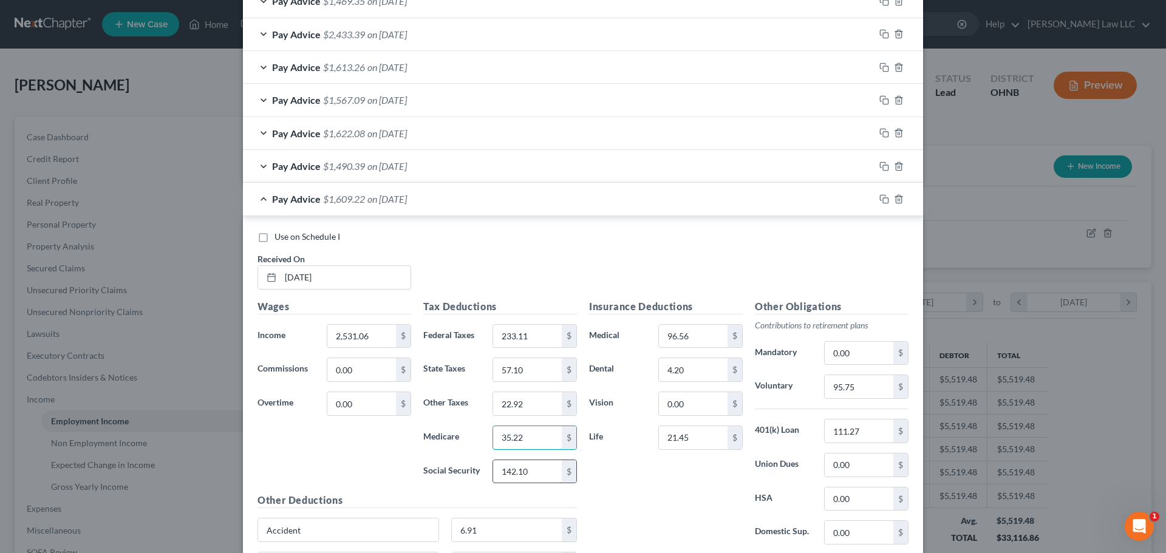
type input "35.22"
click at [529, 474] on input "142.10" at bounding box center [527, 471] width 69 height 23
type input "150.62"
click at [639, 503] on div "Insurance Deductions Medical 96.56 $ Dental 4.20 $ Vision 0.00 $ Life 21.45 $" at bounding box center [666, 428] width 166 height 256
click at [532, 371] on input "57.10" at bounding box center [527, 369] width 69 height 23
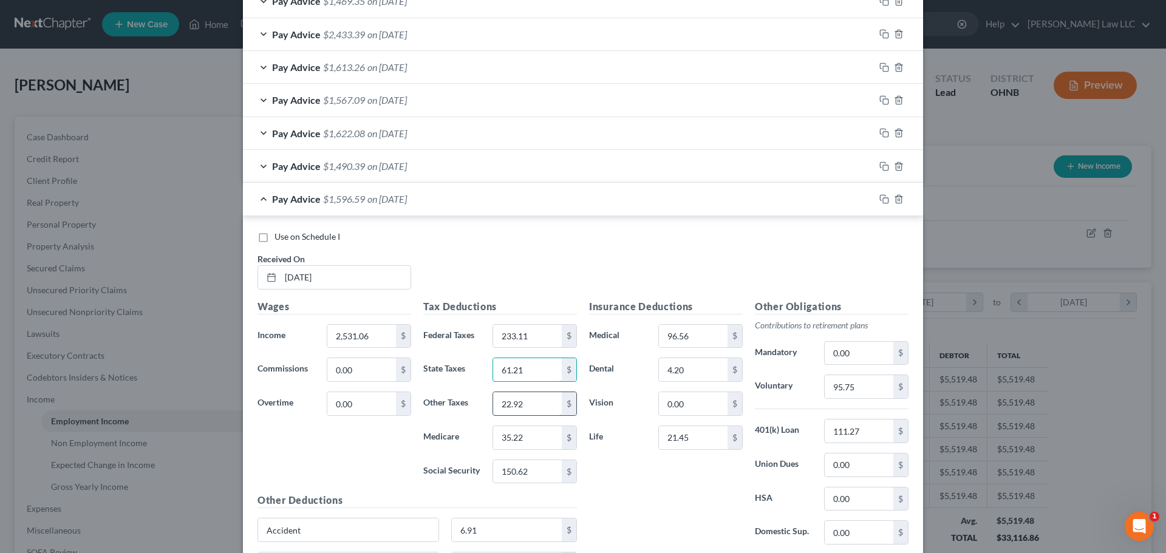
type input "61.21"
click at [547, 405] on input "22.92" at bounding box center [527, 403] width 69 height 23
type input "24.29"
click at [604, 487] on div "Insurance Deductions Medical 96.56 $ Dental 4.20 $ Vision 0.00 $ Life 21.45 $" at bounding box center [666, 428] width 166 height 256
click at [880, 393] on input "95.75" at bounding box center [859, 386] width 69 height 23
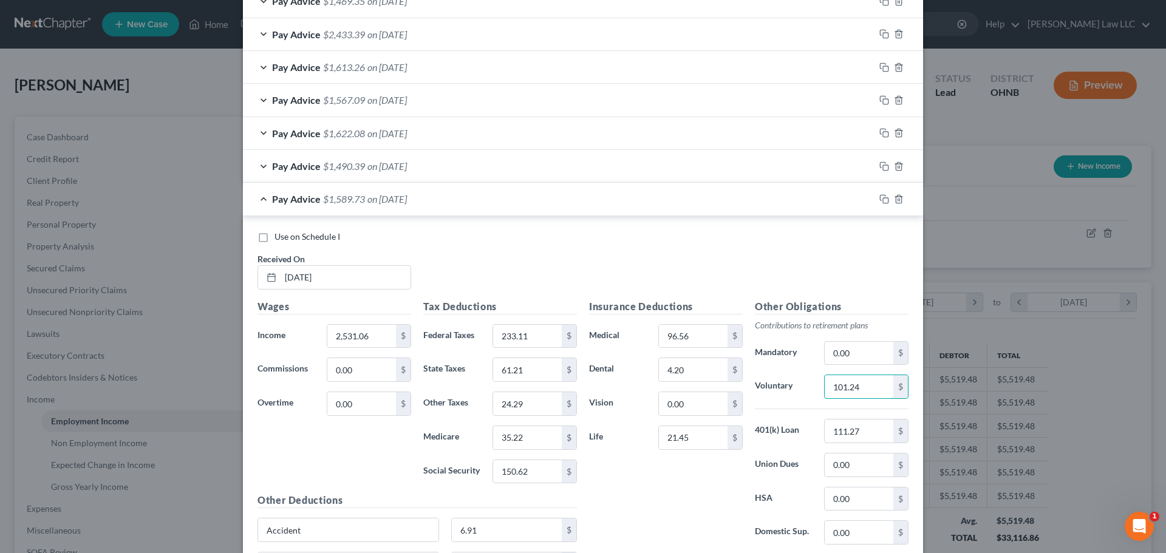
type input "101.24"
click at [519, 257] on div "Use on Schedule I Received On * 8/29/25" at bounding box center [583, 265] width 663 height 69
click at [256, 199] on div "Pay Advice $1,589.73 on 08/29/2025" at bounding box center [559, 199] width 632 height 32
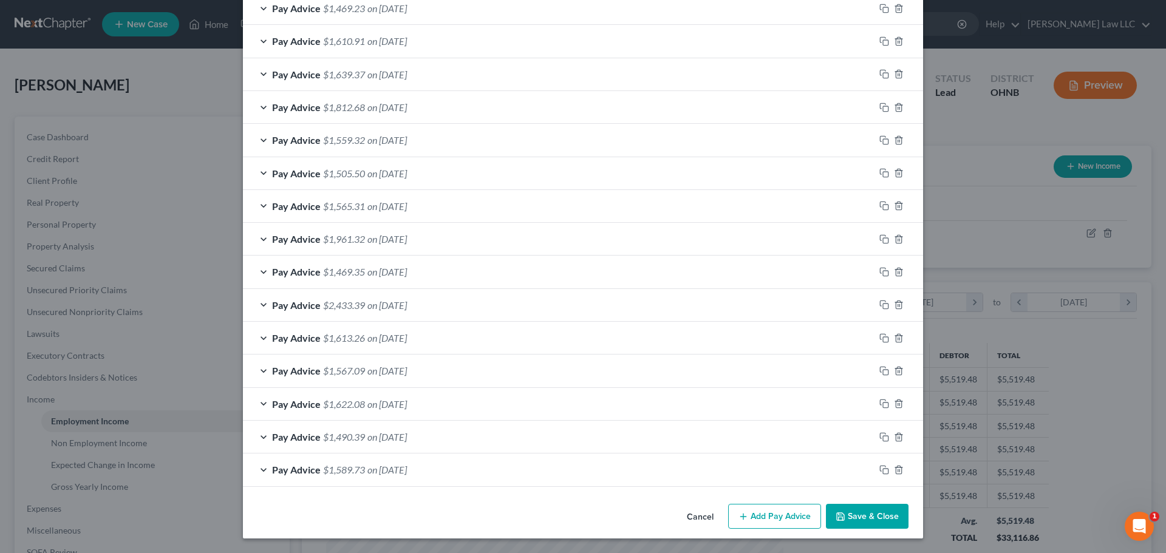
scroll to position [586, 0]
click at [881, 471] on icon "button" at bounding box center [885, 470] width 10 height 10
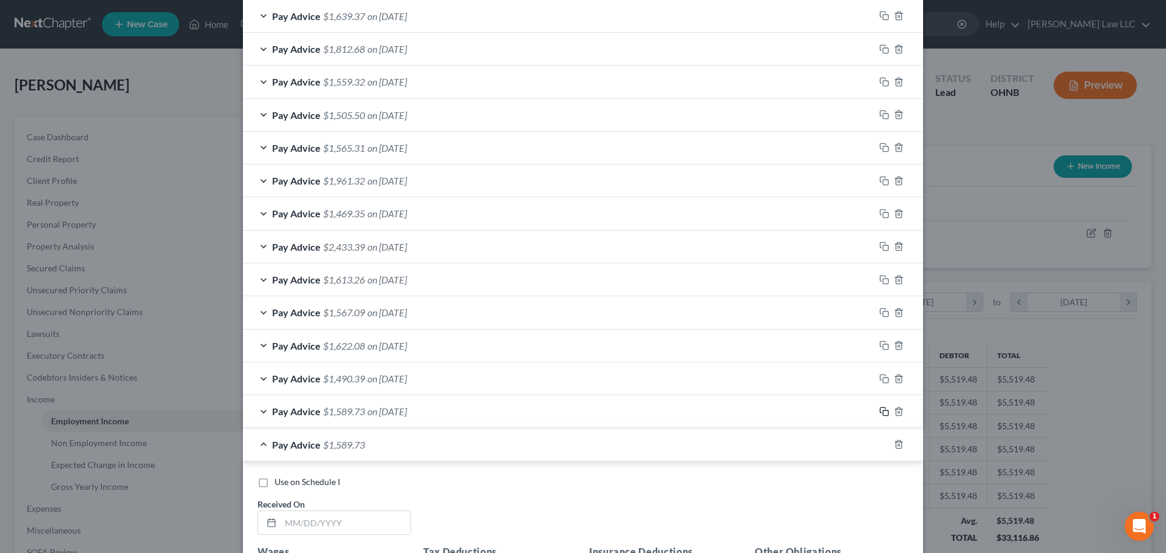
scroll to position [708, 0]
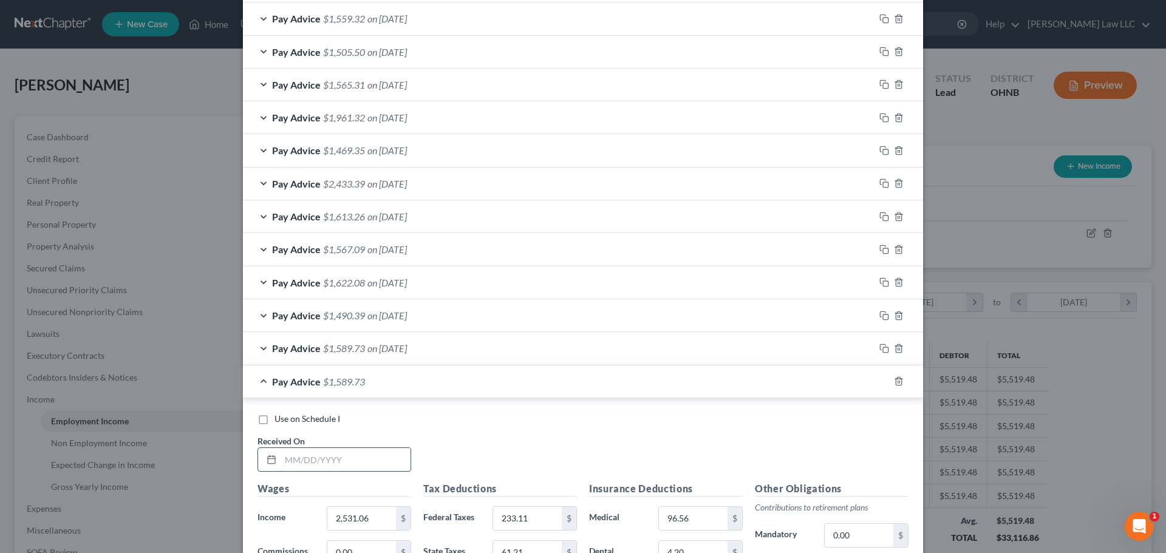
click at [332, 460] on input "text" at bounding box center [346, 459] width 130 height 23
type input "9/12/25"
click at [473, 450] on div "Use on Schedule I Received On * 9/12/25" at bounding box center [583, 447] width 663 height 69
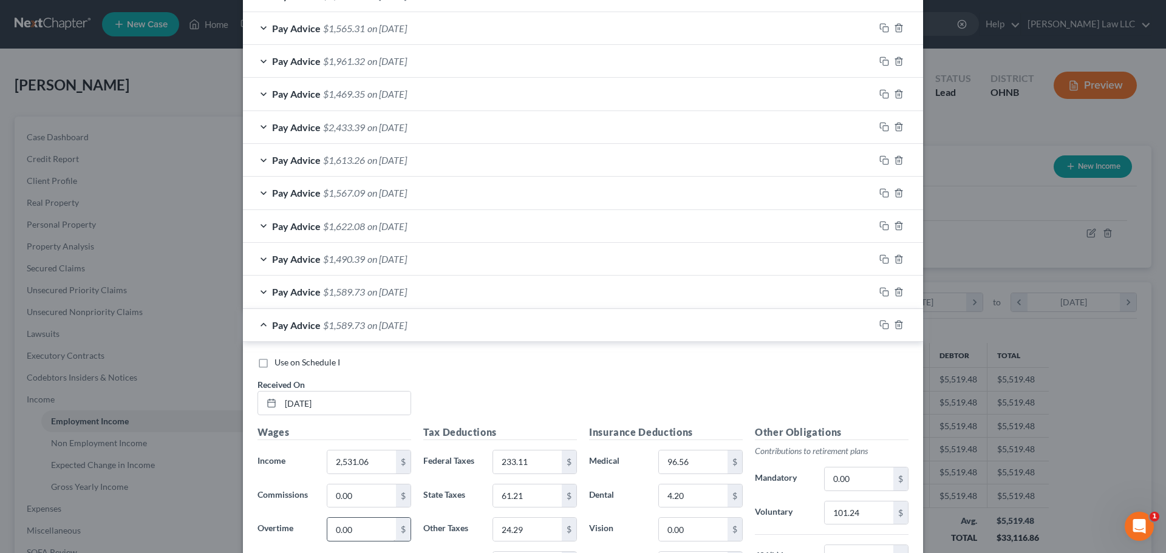
scroll to position [829, 0]
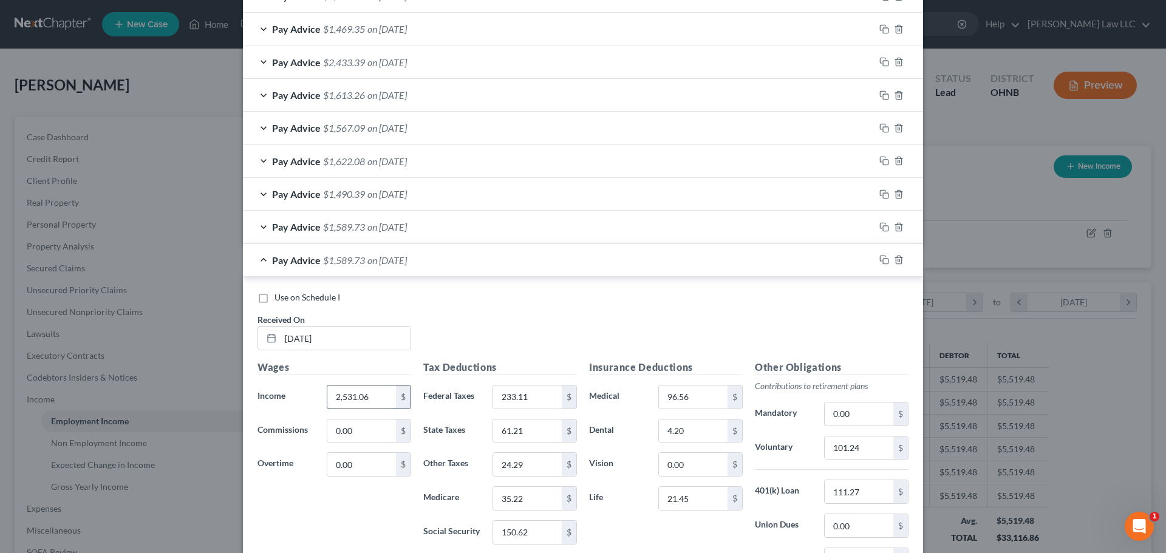
click at [382, 408] on input "2,531.06" at bounding box center [361, 397] width 69 height 23
type input "2,651.92"
click at [461, 324] on div "Use on Schedule I Received On * 9/12/25" at bounding box center [583, 326] width 663 height 69
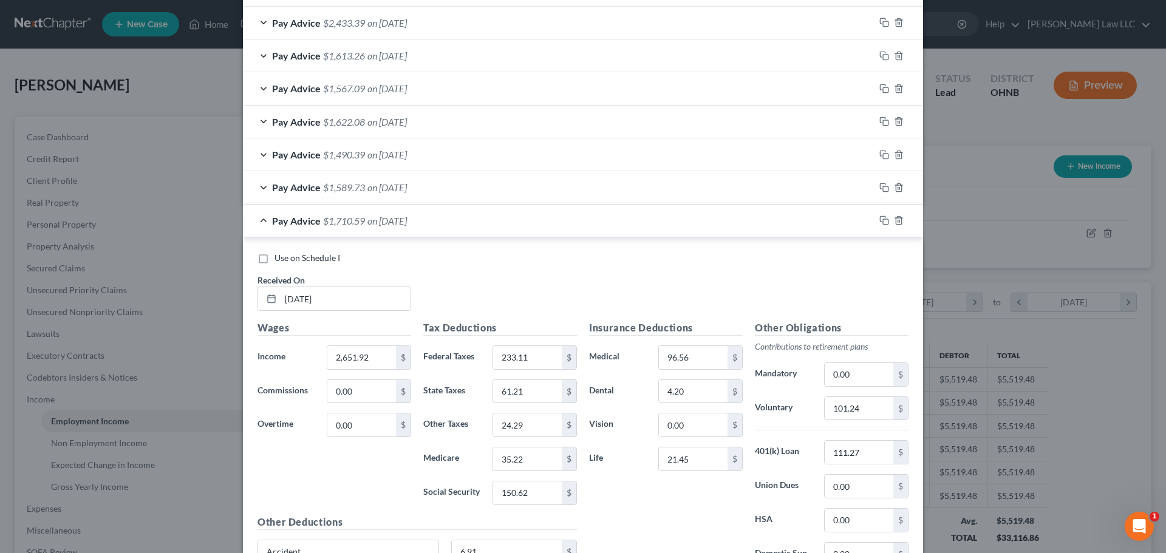
scroll to position [890, 0]
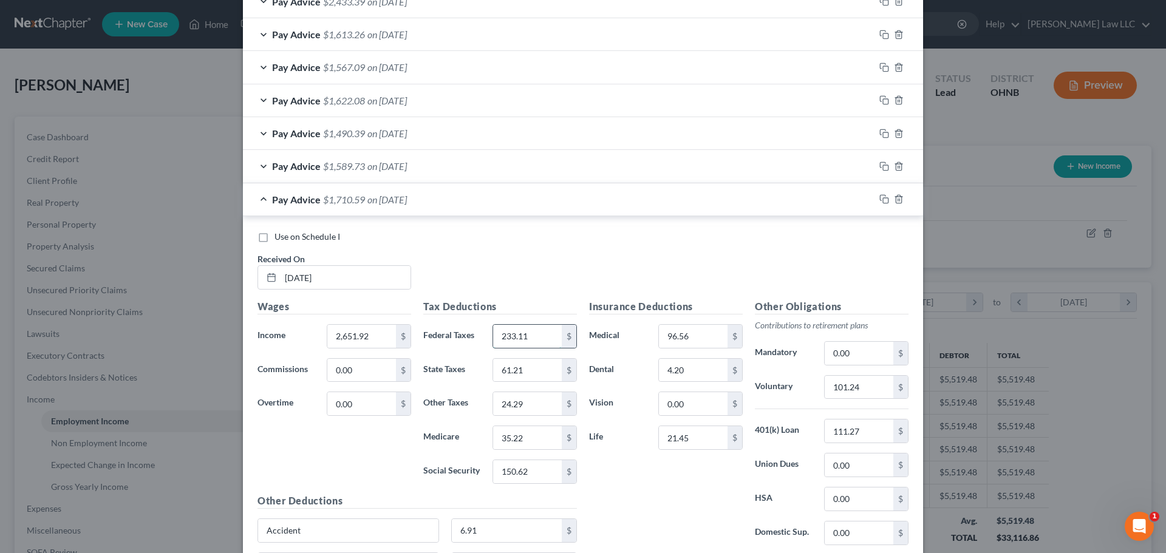
click at [521, 337] on input "233.11" at bounding box center [527, 336] width 69 height 23
type input "258.49"
click at [530, 431] on input "35.22" at bounding box center [527, 437] width 69 height 23
type input "36.98"
click at [527, 473] on input "150.62" at bounding box center [527, 471] width 69 height 23
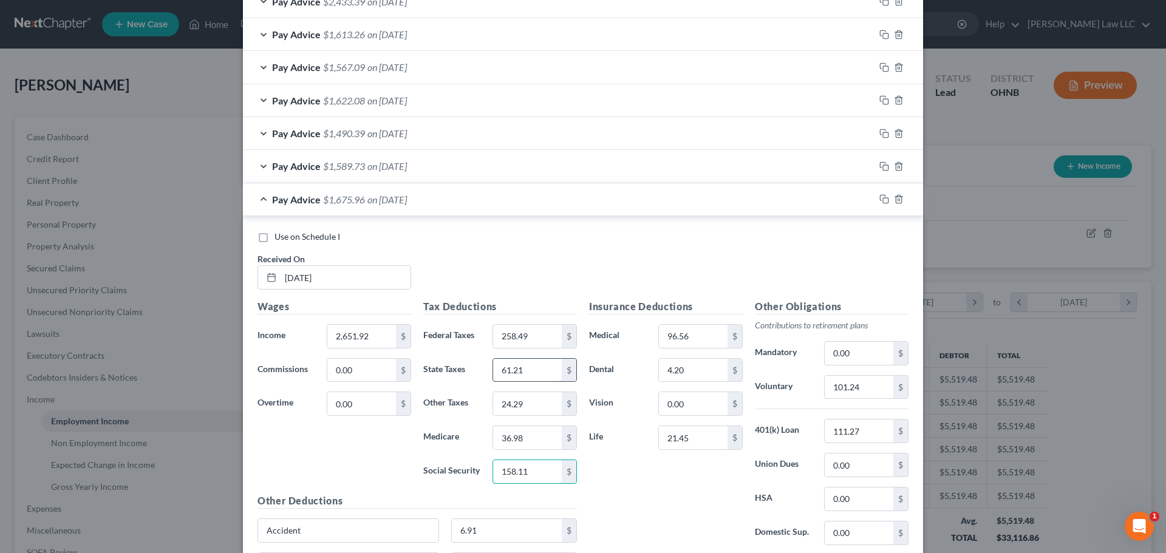
type input "158.11"
click at [539, 370] on input "61.21" at bounding box center [527, 370] width 69 height 23
type input "64.82"
drag, startPoint x: 609, startPoint y: 498, endPoint x: 519, endPoint y: 401, distance: 132.4
click at [607, 495] on div "Insurance Deductions Medical 96.56 $ Dental 4.20 $ Vision 0.00 $ Life 21.45 $" at bounding box center [666, 428] width 166 height 256
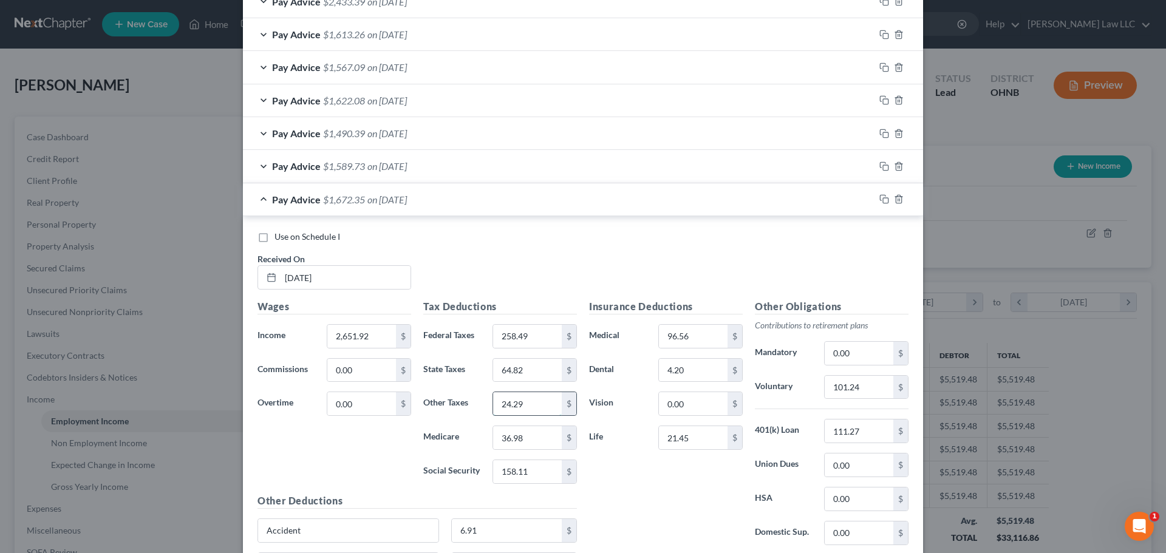
click at [520, 402] on input "24.29" at bounding box center [527, 403] width 69 height 23
type input "5"
type input "25.50"
click at [488, 267] on div "Use on Schedule I Received On * 9/12/25" at bounding box center [583, 265] width 663 height 69
click at [860, 385] on input "101.24" at bounding box center [859, 387] width 69 height 23
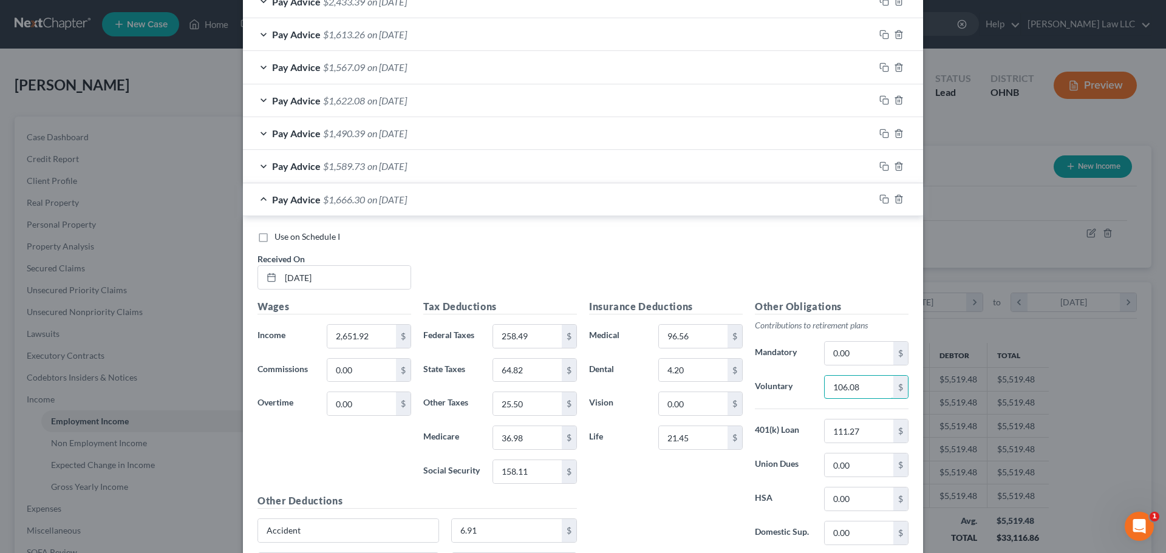
type input "106.08"
click at [549, 261] on div "Use on Schedule I Received On * 9/12/25" at bounding box center [583, 265] width 663 height 69
click at [259, 197] on div "Pay Advice $1,666.30 on 09/12/2025" at bounding box center [559, 199] width 632 height 32
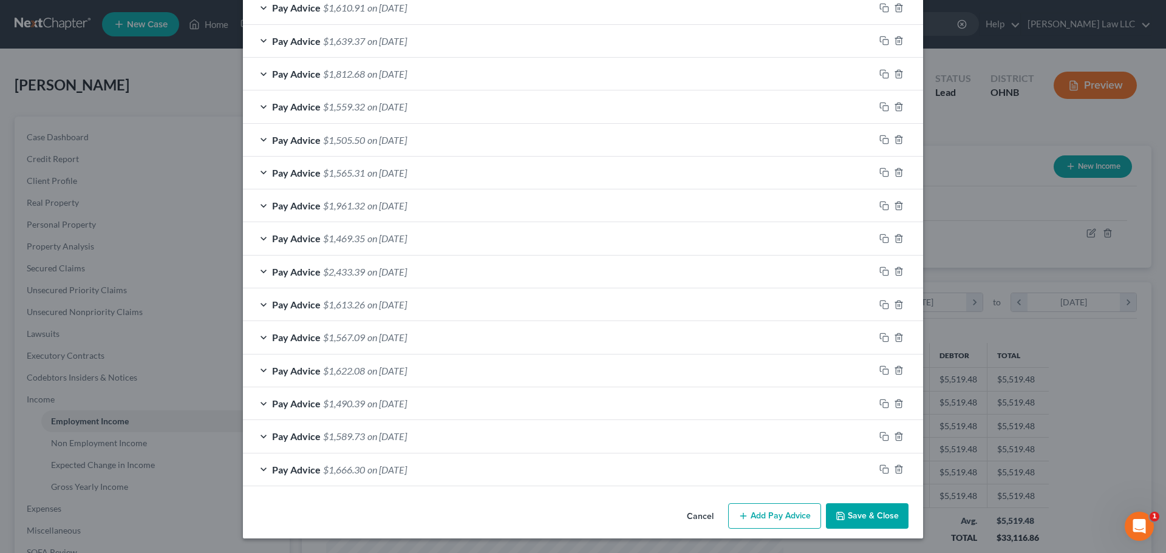
scroll to position [620, 0]
click at [880, 468] on icon "button" at bounding box center [885, 470] width 10 height 10
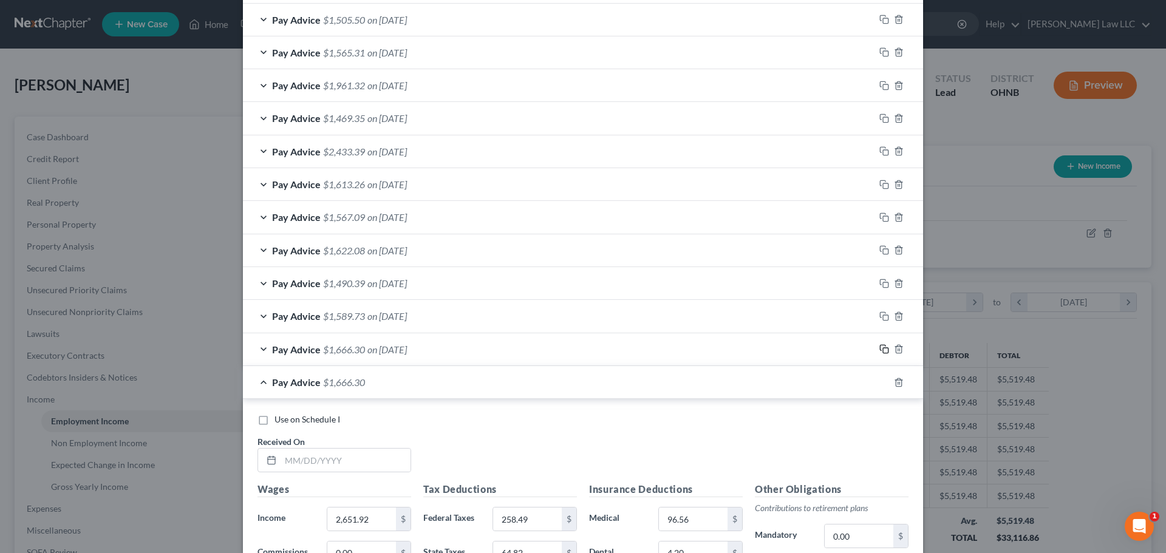
scroll to position [741, 0]
click at [350, 461] on input "text" at bounding box center [346, 459] width 130 height 23
type input "9/26/25"
click at [491, 461] on div "Use on Schedule I Received On * 9/26/25" at bounding box center [583, 447] width 663 height 69
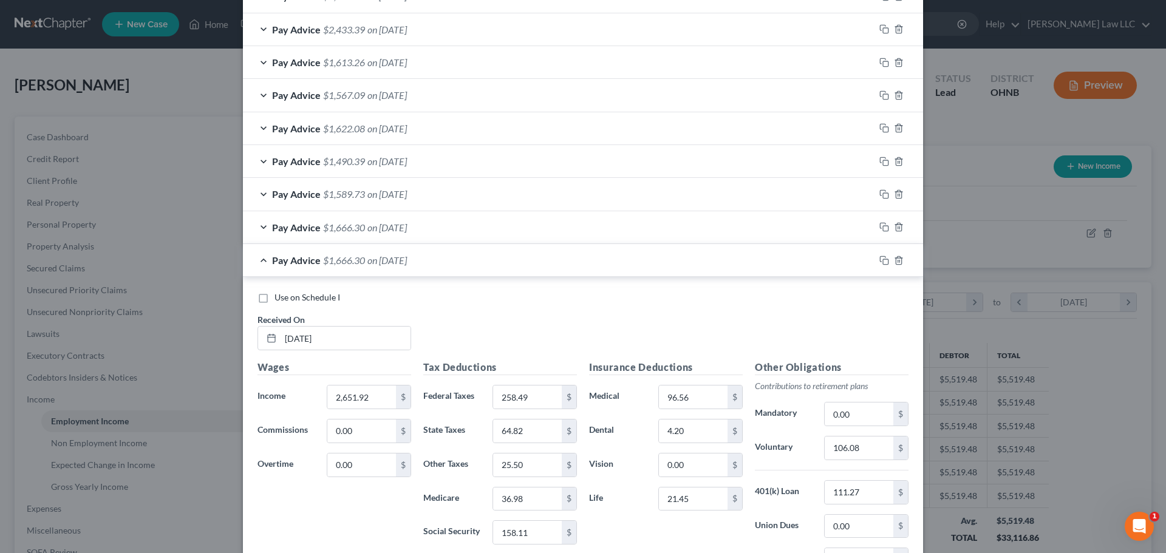
scroll to position [863, 0]
click at [382, 400] on input "2,651.92" at bounding box center [361, 396] width 69 height 23
type input "2,567.24"
click at [508, 320] on div "Use on Schedule I Received On * 9/26/25" at bounding box center [583, 325] width 663 height 69
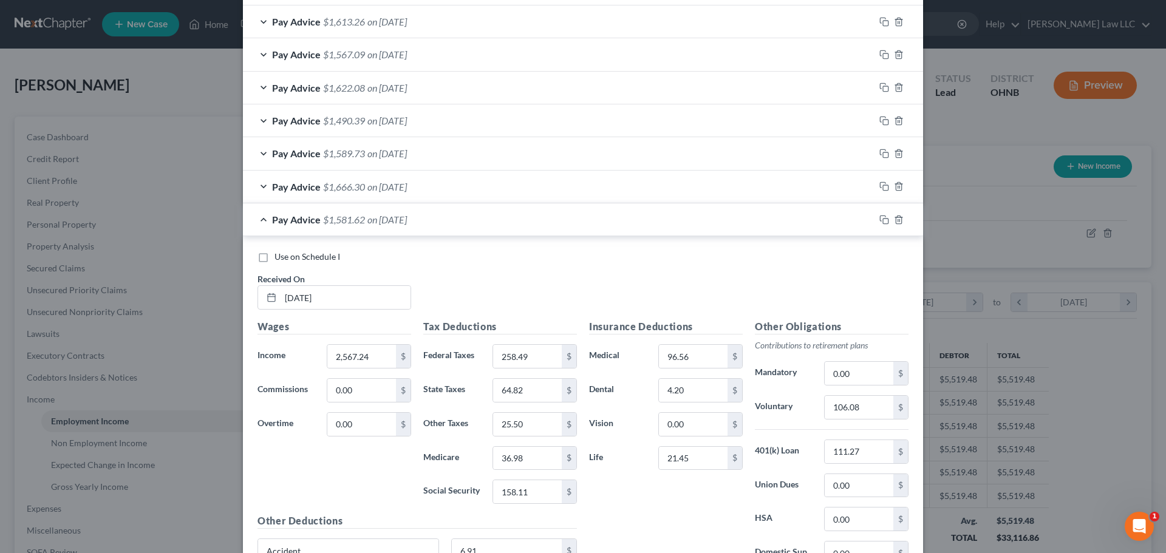
scroll to position [923, 0]
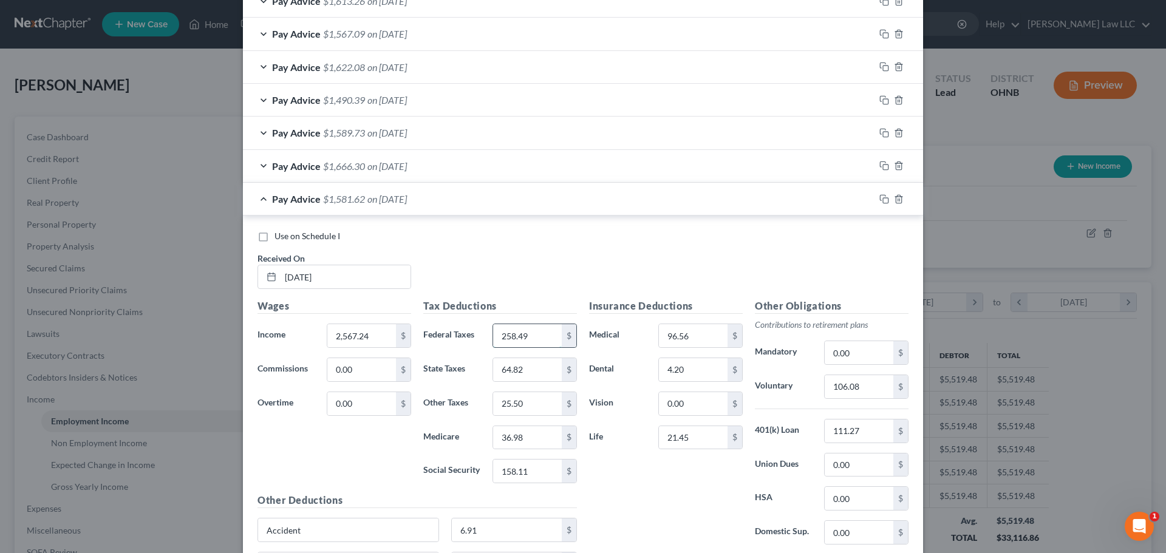
click at [546, 340] on input "258.49" at bounding box center [527, 335] width 69 height 23
type input "239.86"
click at [527, 434] on input "36.98" at bounding box center [527, 437] width 69 height 23
type input "35.75"
click at [541, 471] on input "158.11" at bounding box center [527, 471] width 69 height 23
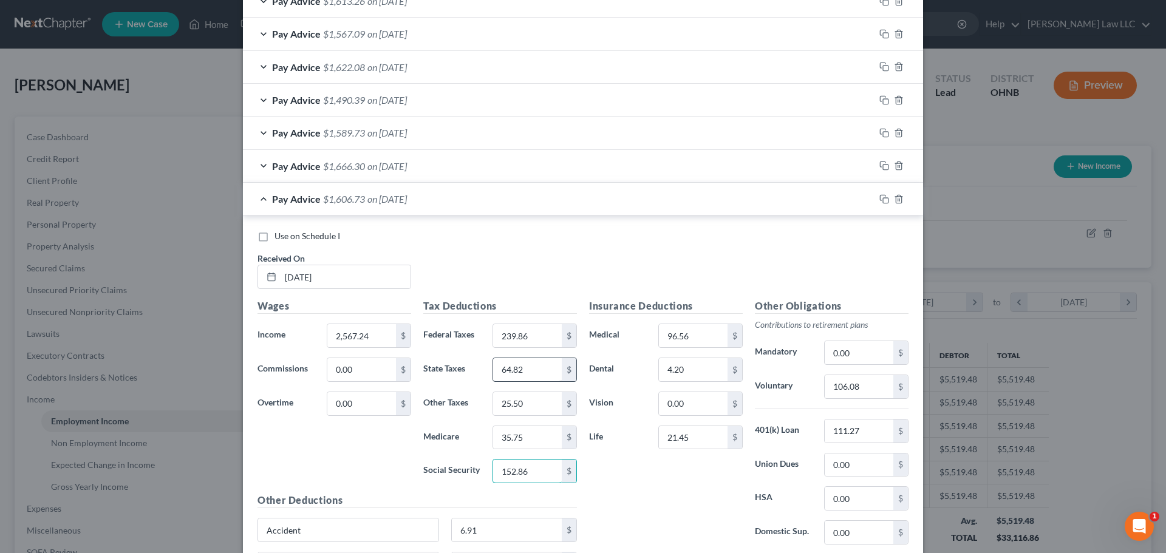
type input "152.86"
click at [532, 371] on input "64.82" at bounding box center [527, 369] width 69 height 23
type input "62.29"
click at [531, 407] on input "25.50" at bounding box center [527, 403] width 69 height 23
type input "24.65"
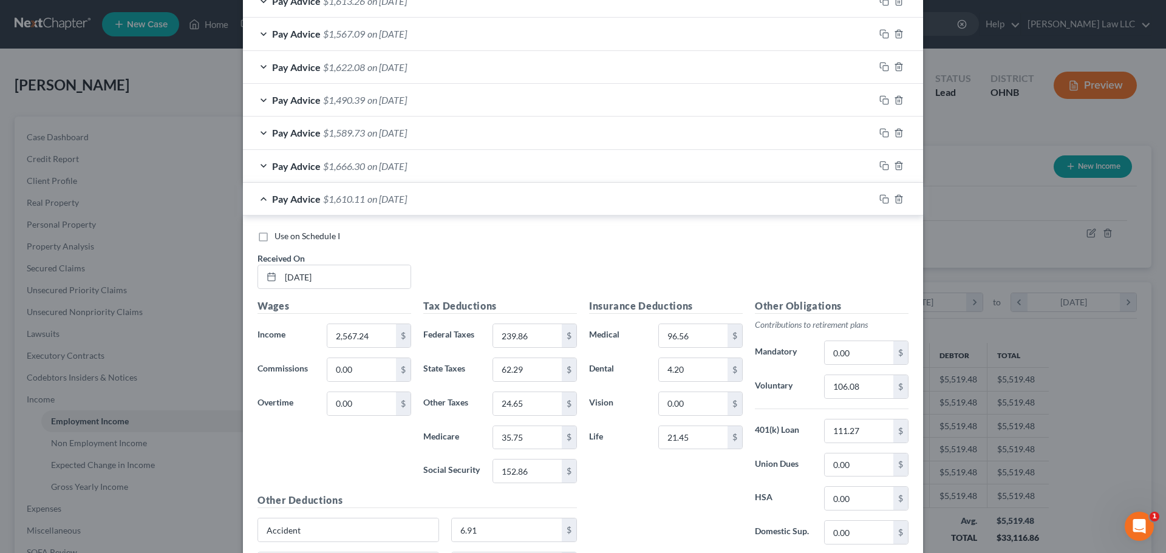
click at [335, 447] on div "Wages Income * 2,567.24 $ Commissions 0.00 $ Overtime 0.00 $" at bounding box center [335, 396] width 166 height 194
click at [617, 494] on div "Insurance Deductions Medical 96.56 $ Dental 4.20 $ Vision 0.00 $ Life 21.45 $" at bounding box center [666, 427] width 166 height 256
click at [625, 507] on div "Insurance Deductions Medical 96.56 $ Dental 4.20 $ Vision 0.00 $ Life 21.45 $" at bounding box center [666, 427] width 166 height 256
click at [651, 487] on div "Insurance Deductions Medical 96.56 $ Dental 4.20 $ Vision 0.00 $ Life 21.45 $" at bounding box center [666, 427] width 166 height 256
click at [623, 488] on div "Insurance Deductions Medical 96.56 $ Dental 4.20 $ Vision 0.00 $ Life 21.45 $" at bounding box center [666, 427] width 166 height 256
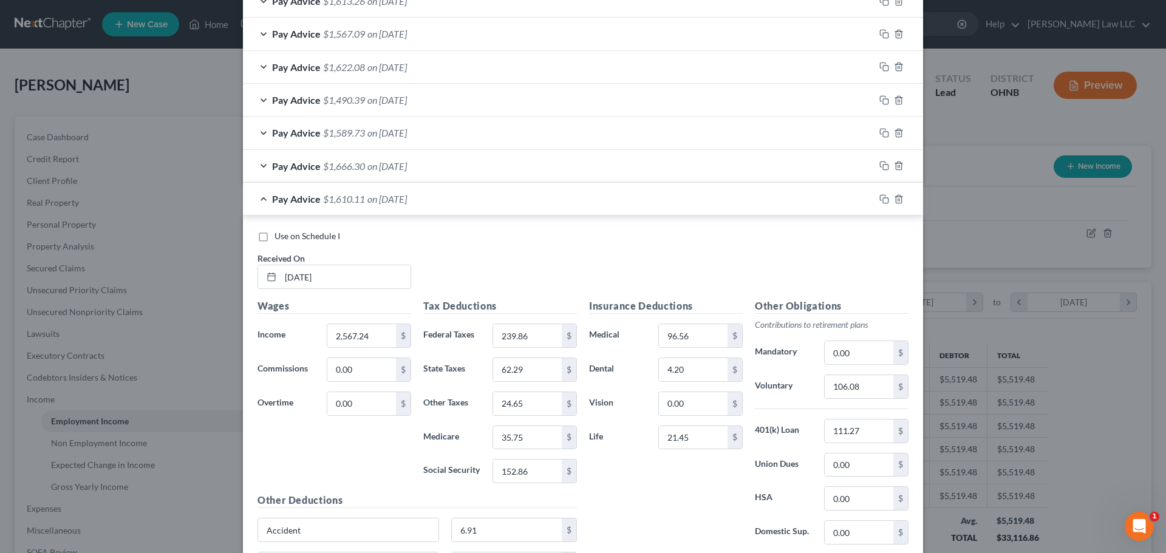
click at [623, 488] on div "Insurance Deductions Medical 96.56 $ Dental 4.20 $ Vision 0.00 $ Life 21.45 $" at bounding box center [666, 427] width 166 height 256
click at [649, 491] on div "Insurance Deductions Medical 96.56 $ Dental 4.20 $ Vision 0.00 $ Life 21.45 $" at bounding box center [666, 427] width 166 height 256
click at [837, 378] on input "106.08" at bounding box center [859, 386] width 69 height 23
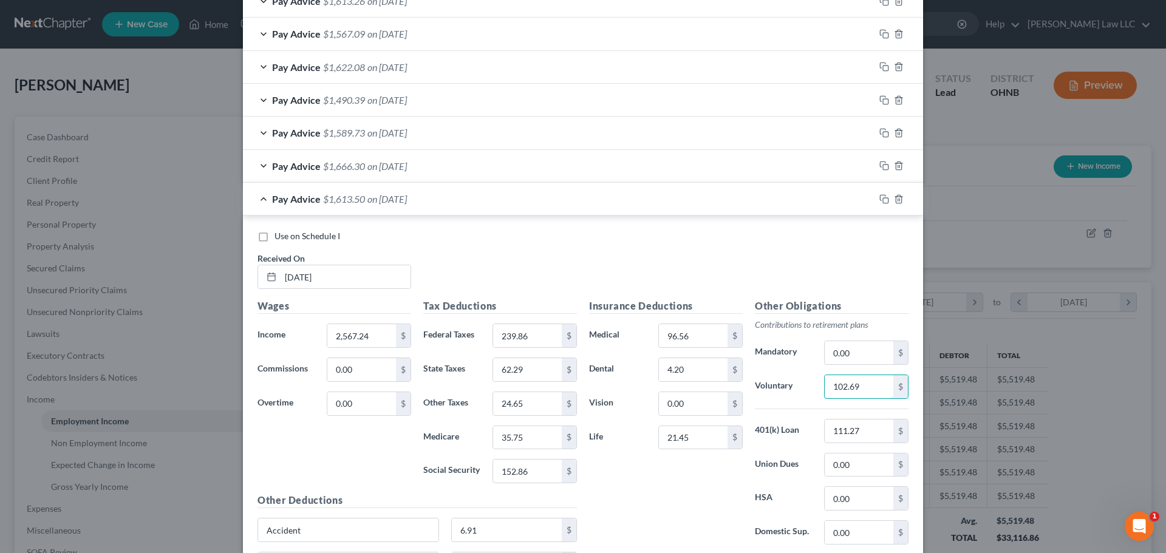
type input "102.69"
click at [655, 282] on div "Use on Schedule I Received On * 9/26/25" at bounding box center [583, 264] width 663 height 69
click at [587, 252] on div "Use on Schedule I Received On * 9/26/25" at bounding box center [583, 264] width 663 height 69
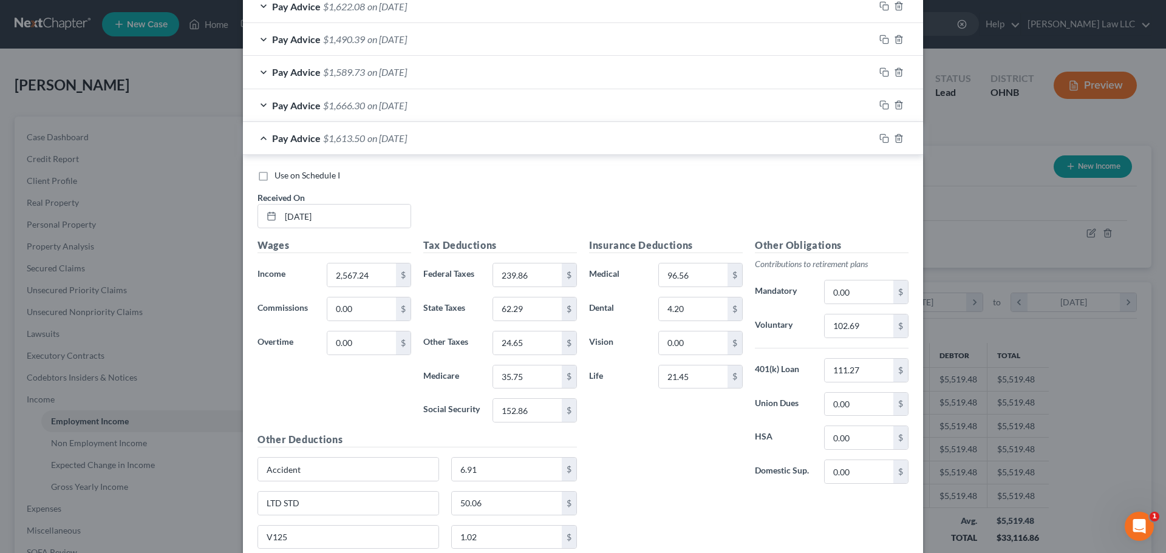
click at [689, 470] on div "Insurance Deductions Medical 96.56 $ Dental 4.20 $ Vision 0.00 $ Life 21.45 $" at bounding box center [666, 366] width 166 height 256
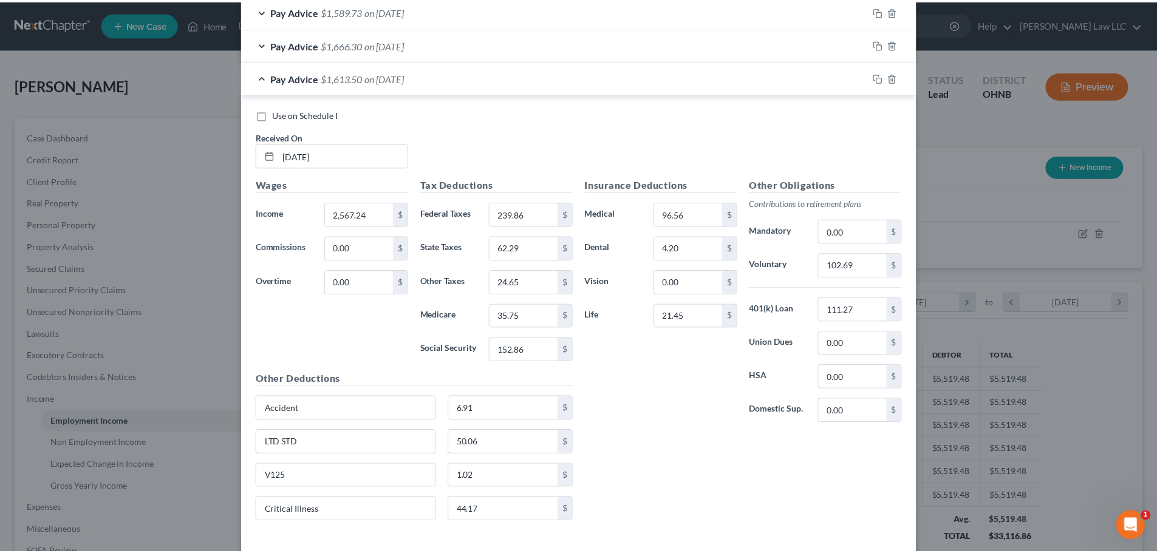
scroll to position [1100, 0]
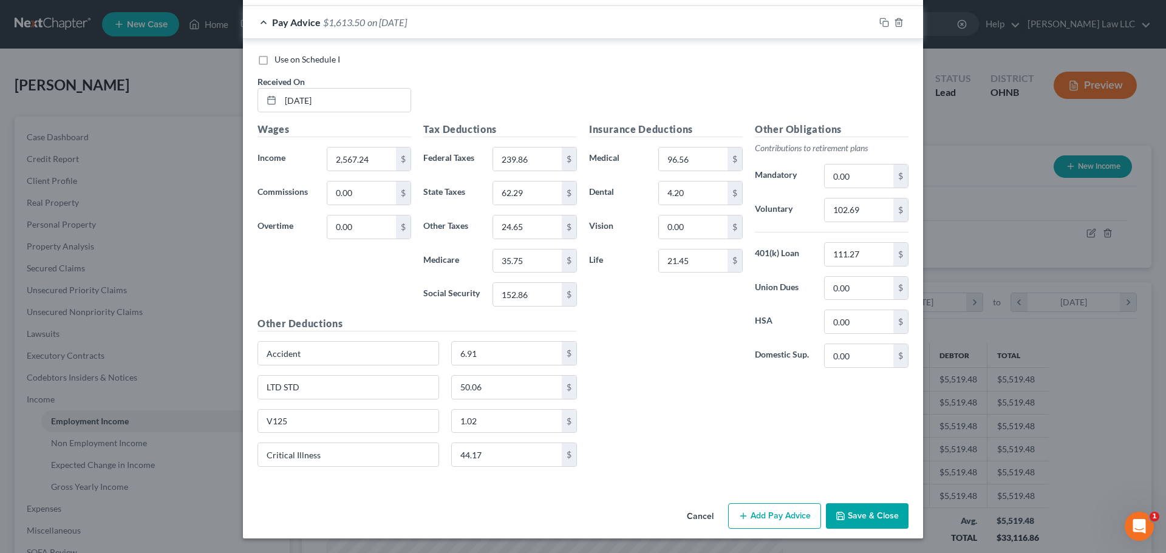
click at [672, 443] on div "Insurance Deductions Medical 96.56 $ Dental 4.20 $ Vision 0.00 $ Life 21.45 $ O…" at bounding box center [749, 299] width 332 height 355
click at [702, 415] on div "Insurance Deductions Medical 96.56 $ Dental 4.20 $ Vision 0.00 $ Life 21.45 $ O…" at bounding box center [749, 299] width 332 height 355
click at [697, 258] on input "21.45" at bounding box center [693, 261] width 69 height 23
click at [683, 359] on div "Insurance Deductions Medical 96.56 $ Dental 4.20 $ Vision 0.00 $ Life $" at bounding box center [666, 250] width 166 height 256
click at [867, 518] on button "Save & Close" at bounding box center [867, 517] width 83 height 26
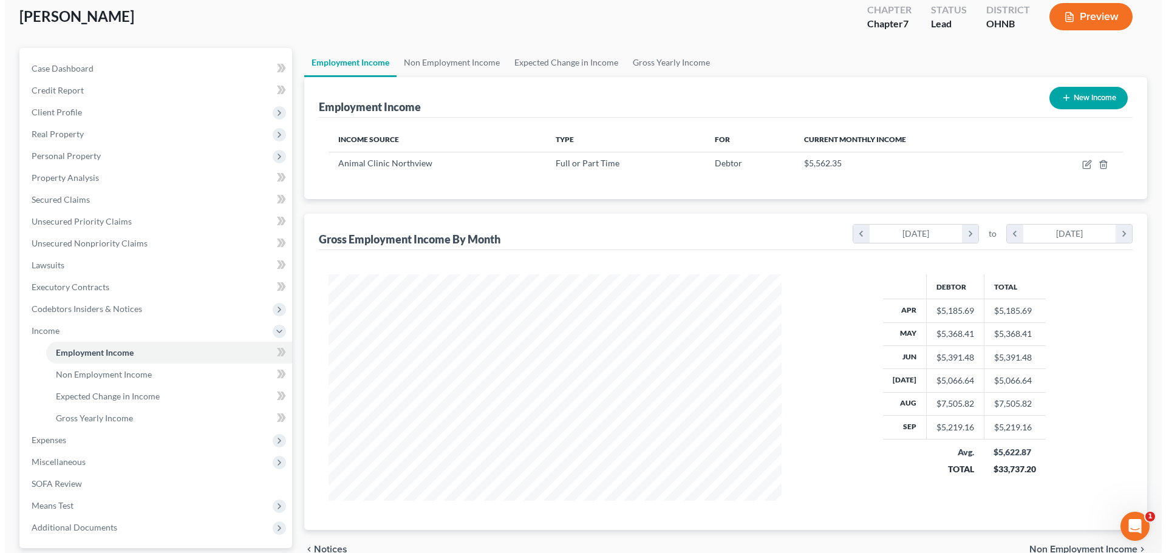
scroll to position [148, 0]
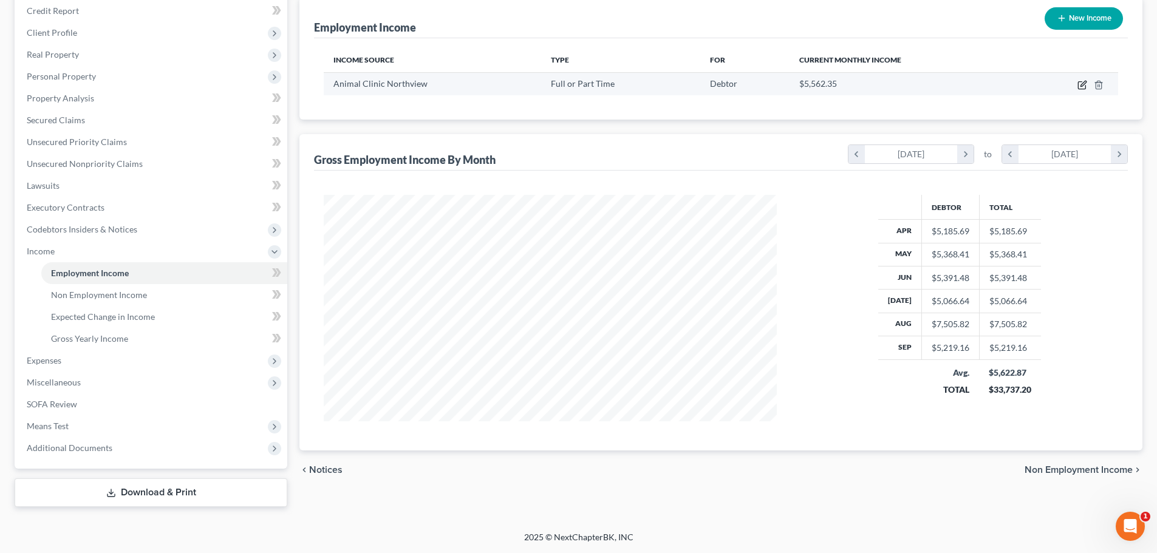
click at [1080, 84] on icon "button" at bounding box center [1083, 85] width 10 height 10
select select "0"
select select "36"
select select "2"
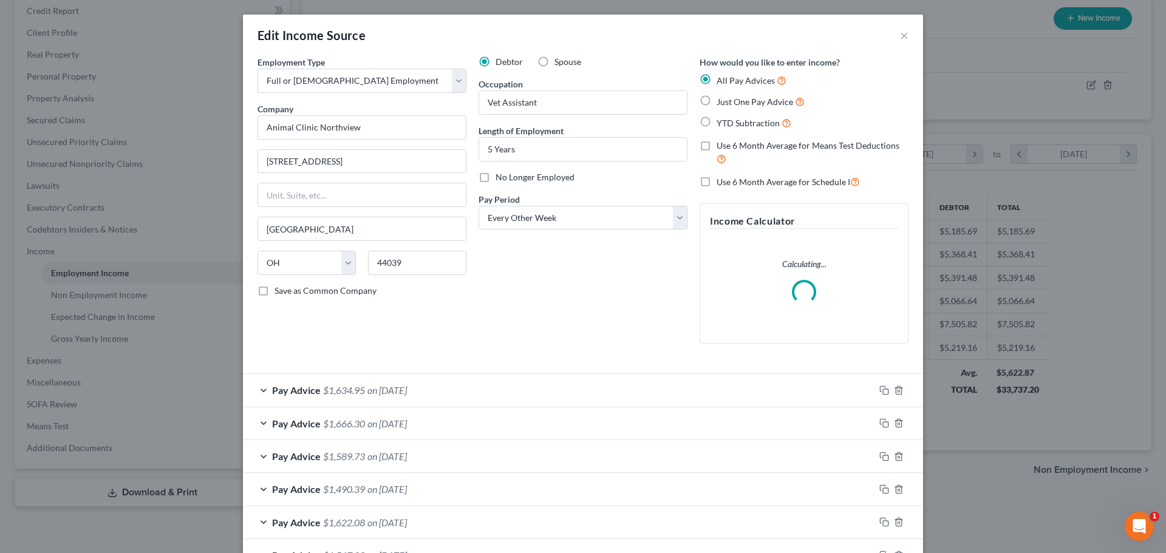
scroll to position [228, 482]
click at [717, 183] on span "Use 6 Month Average for Schedule I" at bounding box center [784, 182] width 134 height 10
click at [722, 183] on input "Use 6 Month Average for Schedule I" at bounding box center [726, 179] width 8 height 8
checkbox input "true"
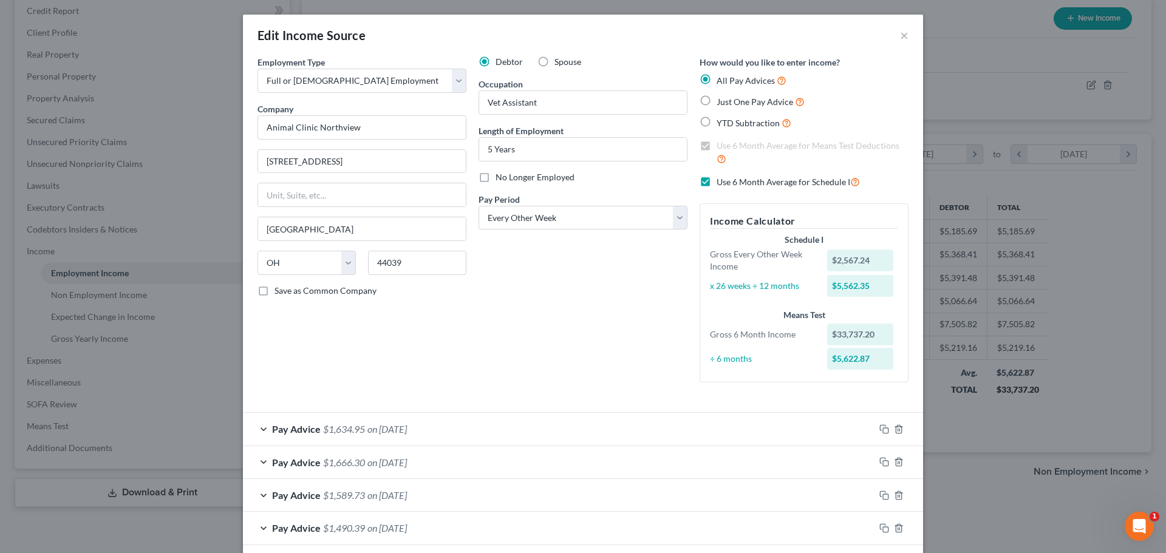
click at [565, 303] on div "Debtor Spouse Occupation Vet Assistant Length of Employment 5 Years No Longer E…" at bounding box center [583, 224] width 221 height 337
click at [570, 320] on div "Debtor Spouse Occupation Vet Assistant Length of Employment 5 Years No Longer E…" at bounding box center [583, 223] width 221 height 334
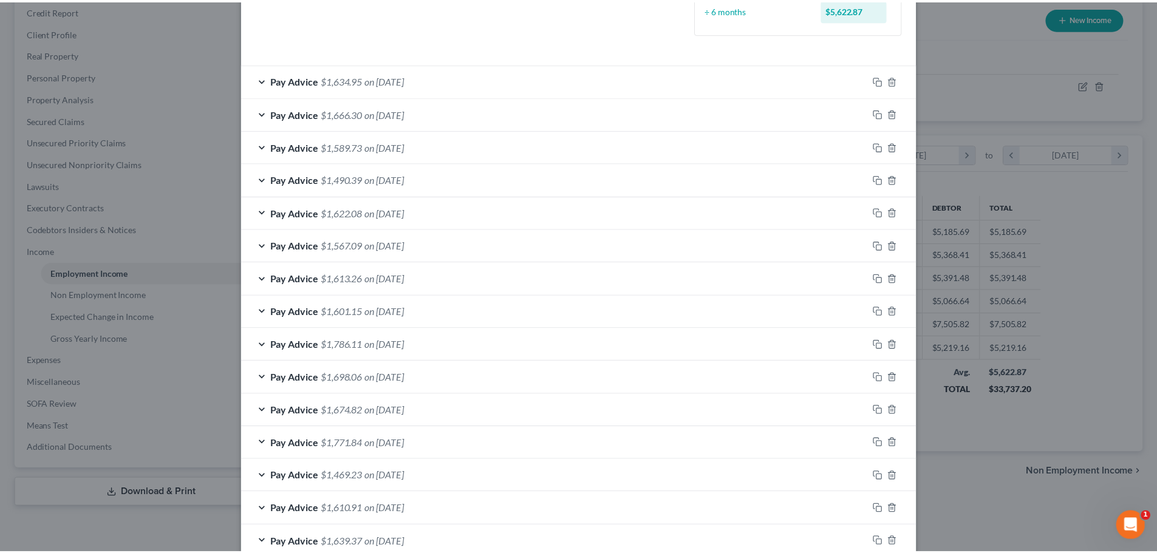
scroll to position [650, 0]
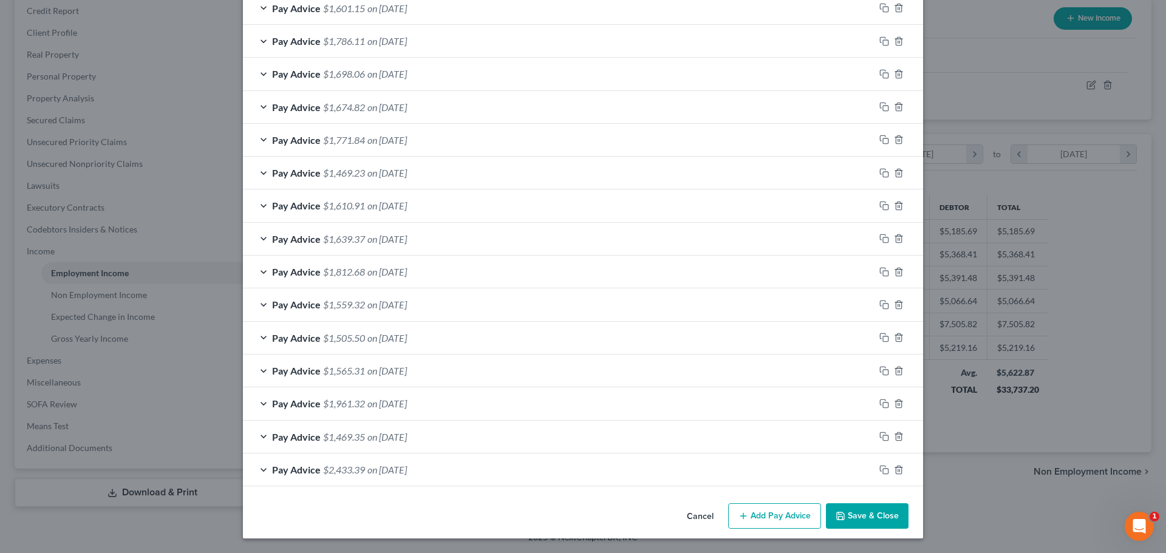
click at [864, 515] on button "Save & Close" at bounding box center [867, 517] width 83 height 26
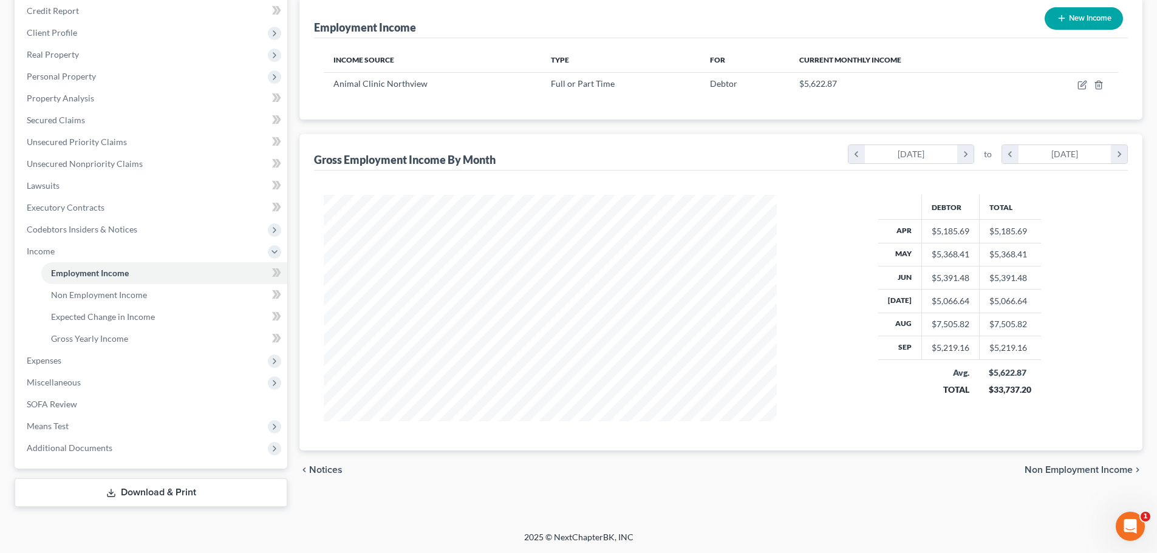
scroll to position [87, 0]
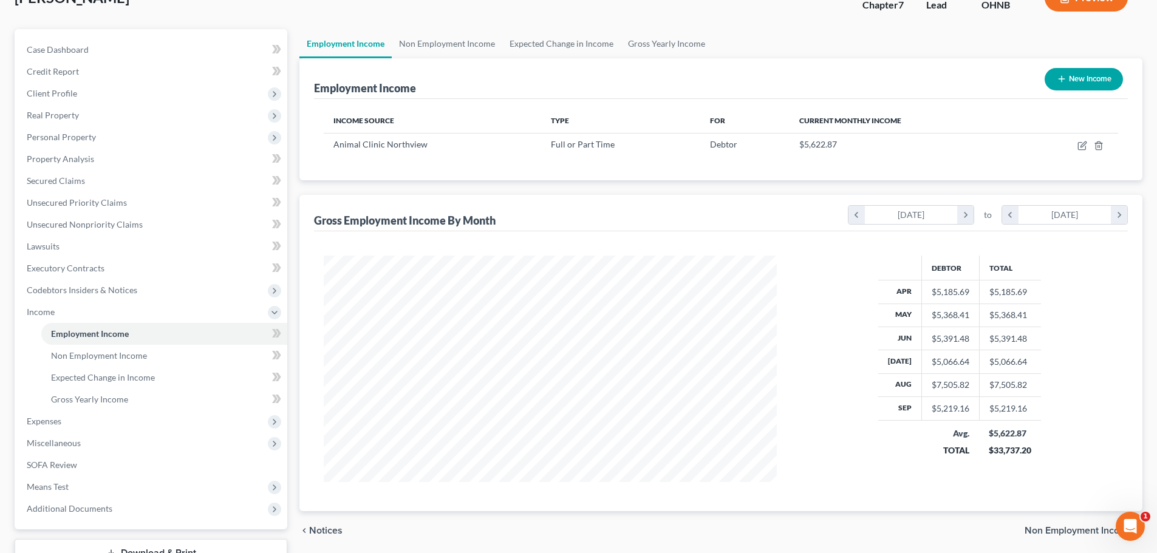
click at [719, 519] on div "chevron_left Notices Non Employment Income chevron_right" at bounding box center [721, 531] width 843 height 39
click at [443, 58] on div "Employment Income New Income" at bounding box center [721, 78] width 814 height 41
click at [447, 39] on link "Non Employment Income" at bounding box center [447, 43] width 111 height 29
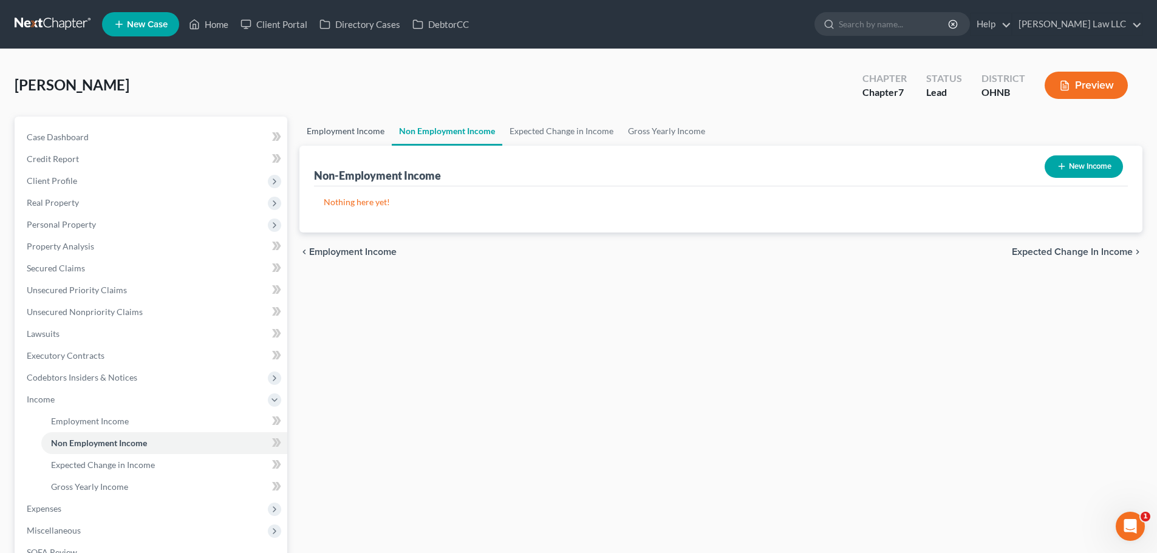
click at [337, 130] on link "Employment Income" at bounding box center [346, 131] width 92 height 29
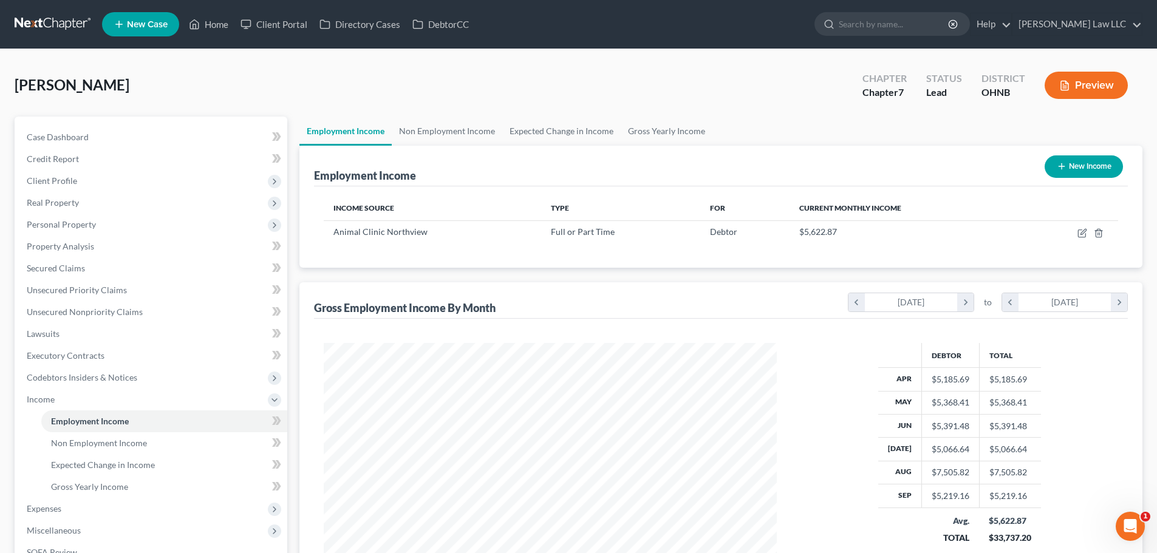
scroll to position [227, 478]
click at [85, 332] on link "Lawsuits" at bounding box center [152, 334] width 270 height 22
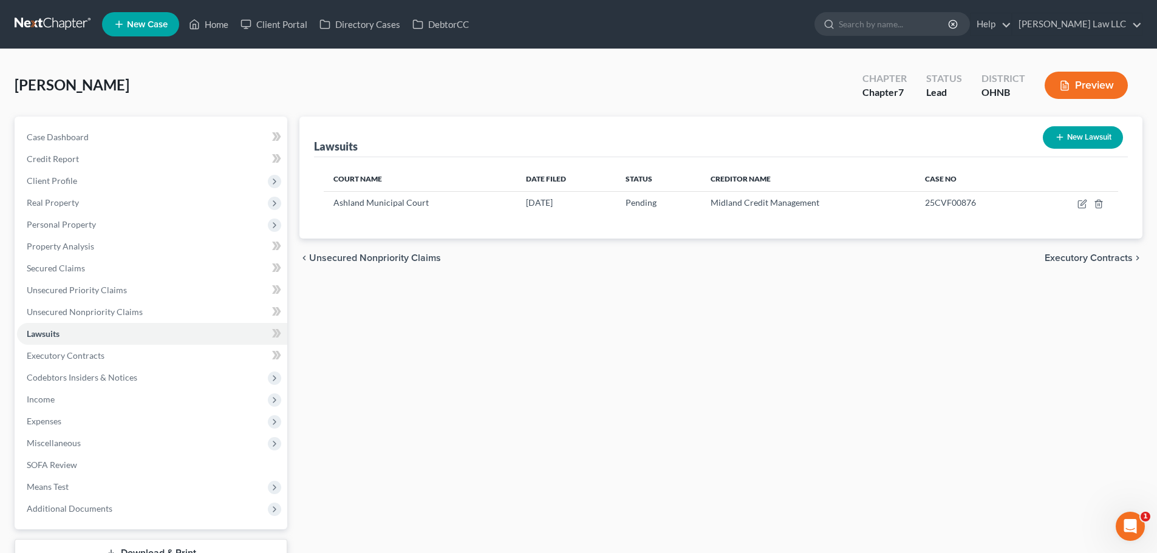
click at [509, 414] on div "Lawsuits New Lawsuit Court Name Date Filed Status Creditor Name Case No Ashland…" at bounding box center [720, 342] width 855 height 451
click at [891, 21] on input "search" at bounding box center [894, 24] width 111 height 22
type input "[PERSON_NAME]"
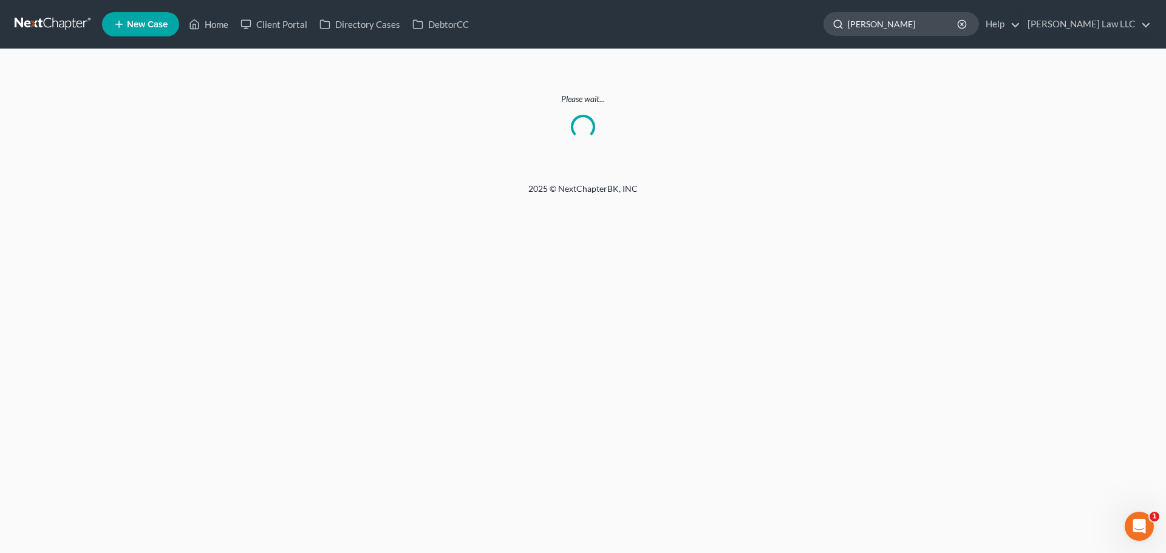
click at [928, 15] on input "[PERSON_NAME]" at bounding box center [903, 24] width 111 height 22
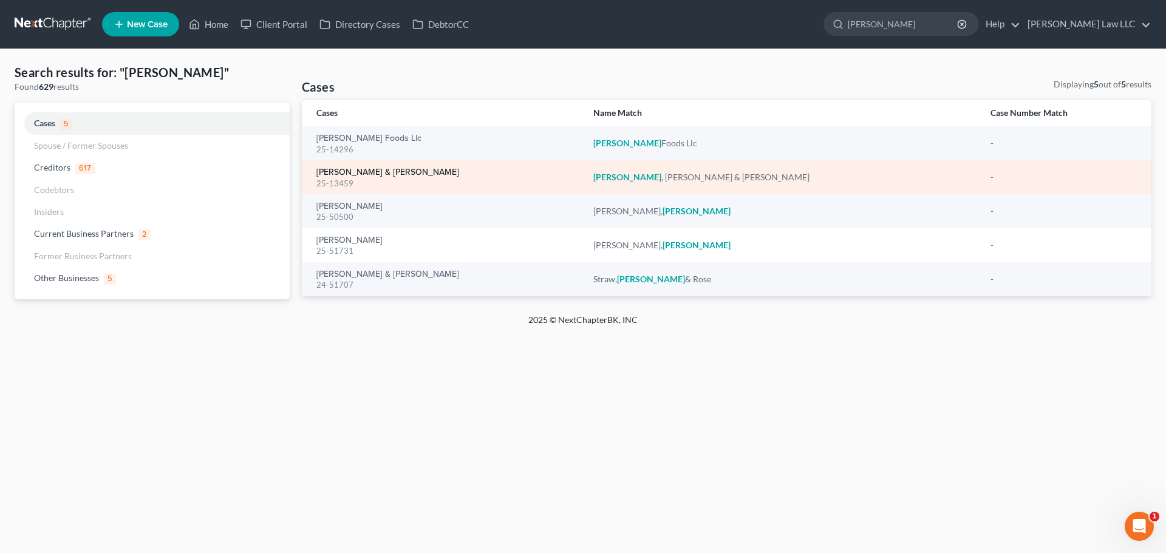
click at [361, 170] on link "[PERSON_NAME] & [PERSON_NAME]" at bounding box center [388, 172] width 143 height 9
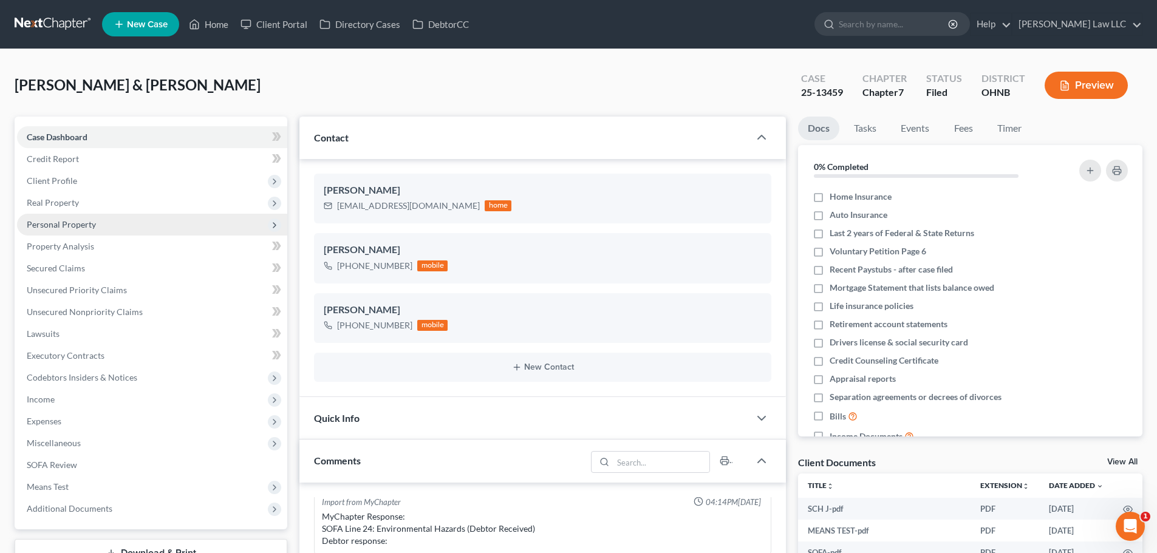
scroll to position [430, 0]
click at [72, 226] on span "Personal Property" at bounding box center [61, 224] width 69 height 10
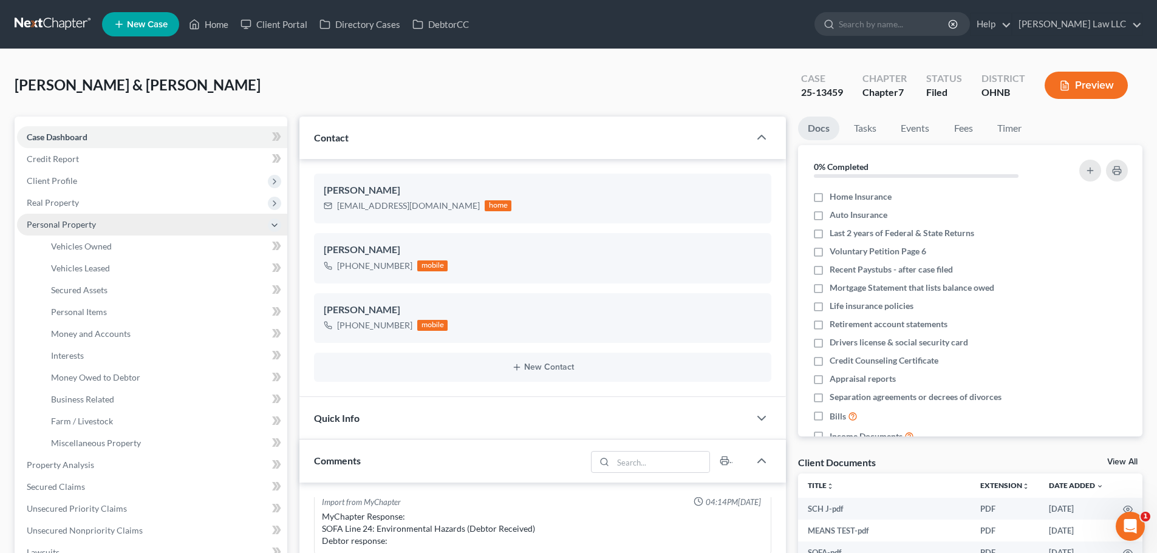
click at [75, 204] on span "Real Property" at bounding box center [53, 202] width 52 height 10
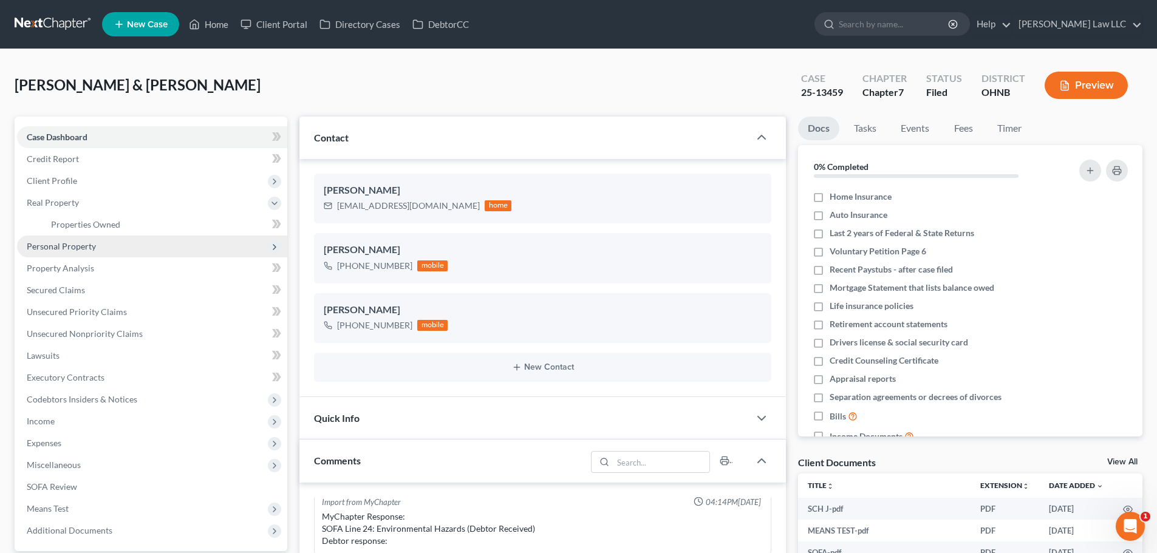
click at [81, 246] on span "Personal Property" at bounding box center [61, 246] width 69 height 10
click at [106, 243] on span "Vehicles Owned" at bounding box center [81, 246] width 61 height 10
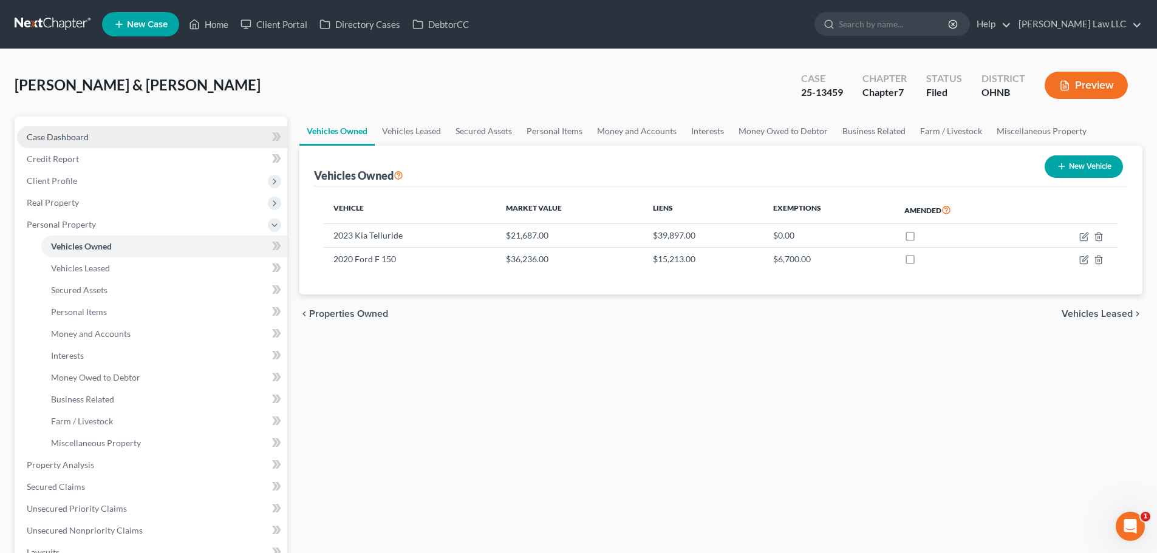
click at [72, 135] on span "Case Dashboard" at bounding box center [58, 137] width 62 height 10
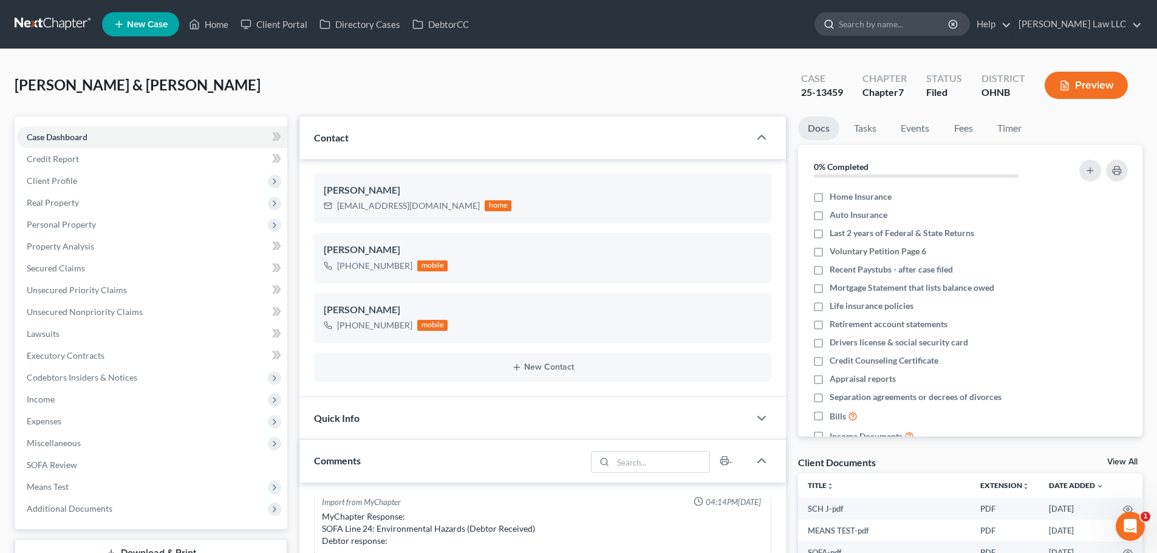
click at [896, 21] on input "search" at bounding box center [894, 24] width 111 height 22
type input "JACKSON"
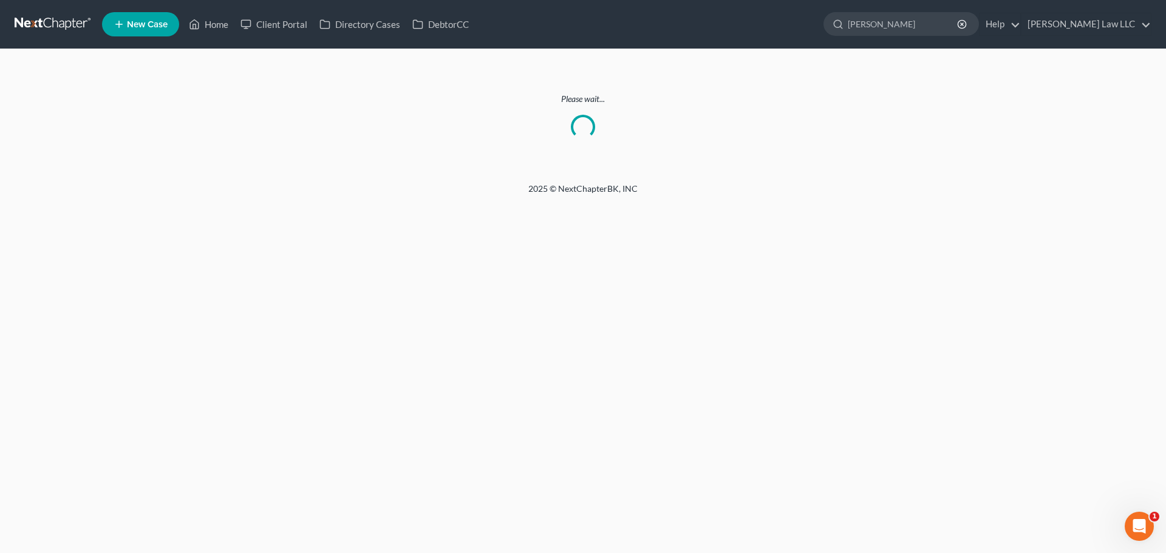
click at [53, 27] on link at bounding box center [54, 24] width 78 height 22
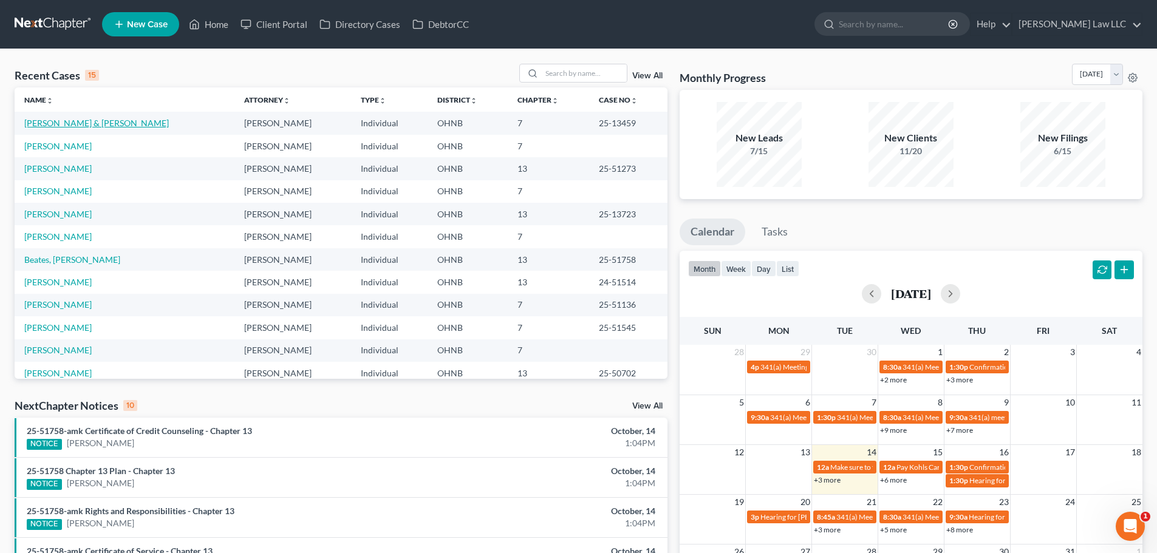
click at [72, 122] on link "[PERSON_NAME] & [PERSON_NAME]" at bounding box center [96, 123] width 145 height 10
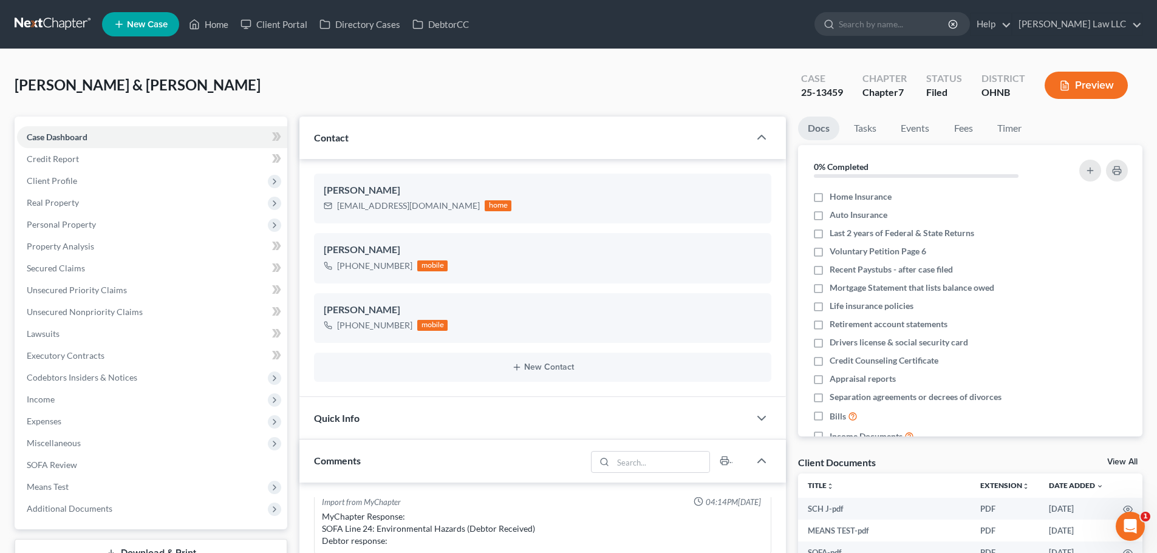
scroll to position [430, 0]
click at [911, 20] on input "search" at bounding box center [894, 24] width 111 height 22
type input "[PERSON_NAME]"
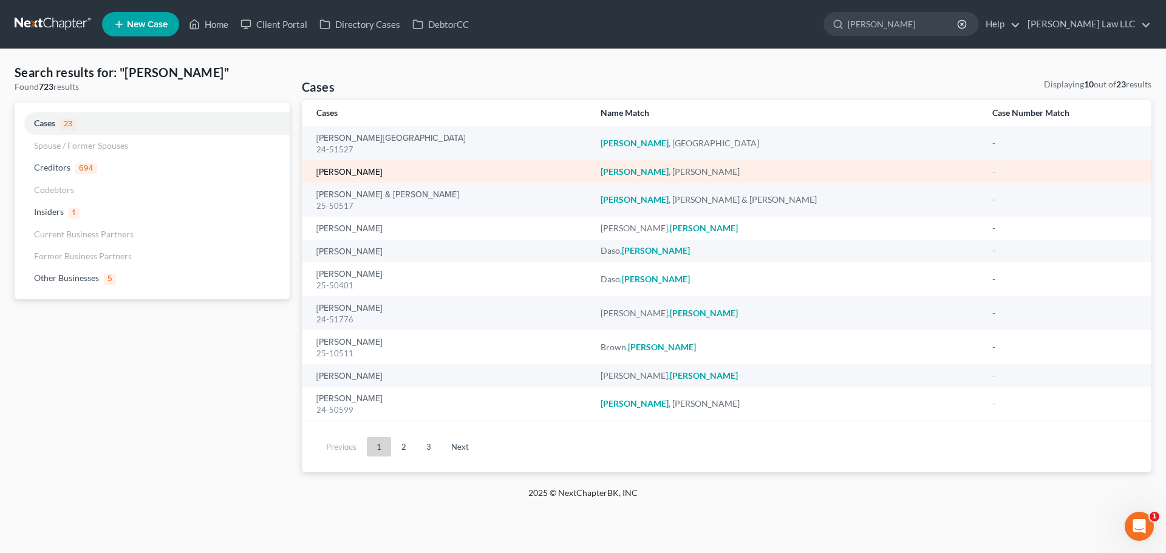
click at [358, 173] on link "[PERSON_NAME]" at bounding box center [350, 172] width 66 height 9
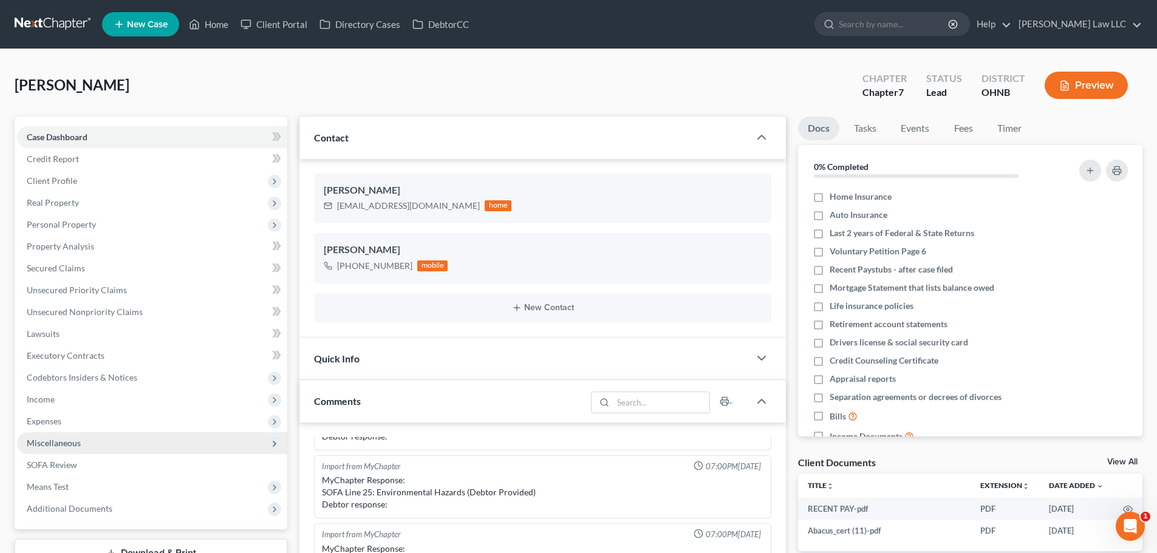
scroll to position [61, 0]
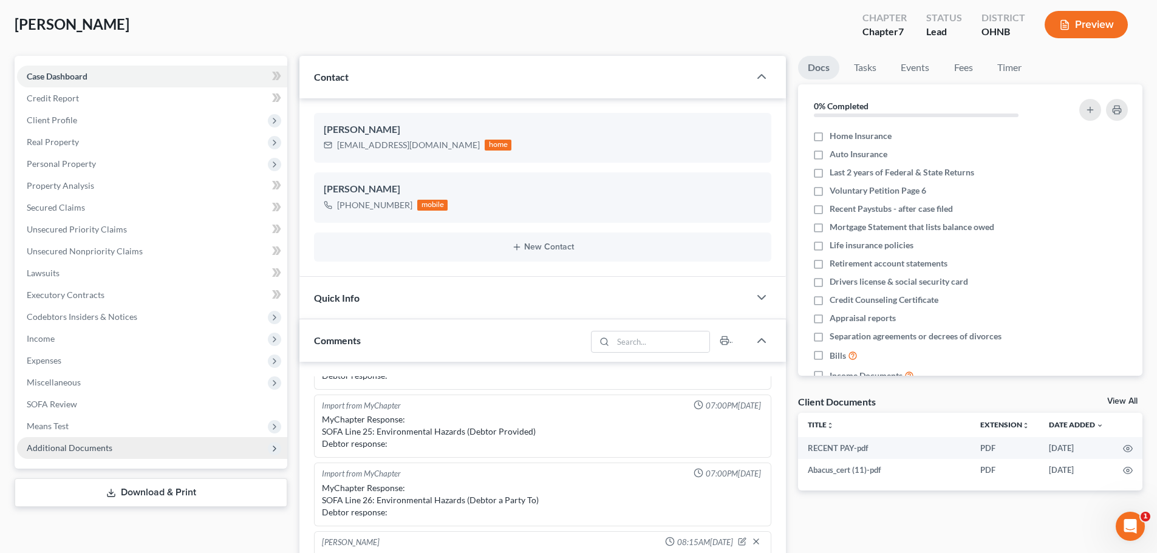
click at [84, 448] on span "Additional Documents" at bounding box center [70, 448] width 86 height 10
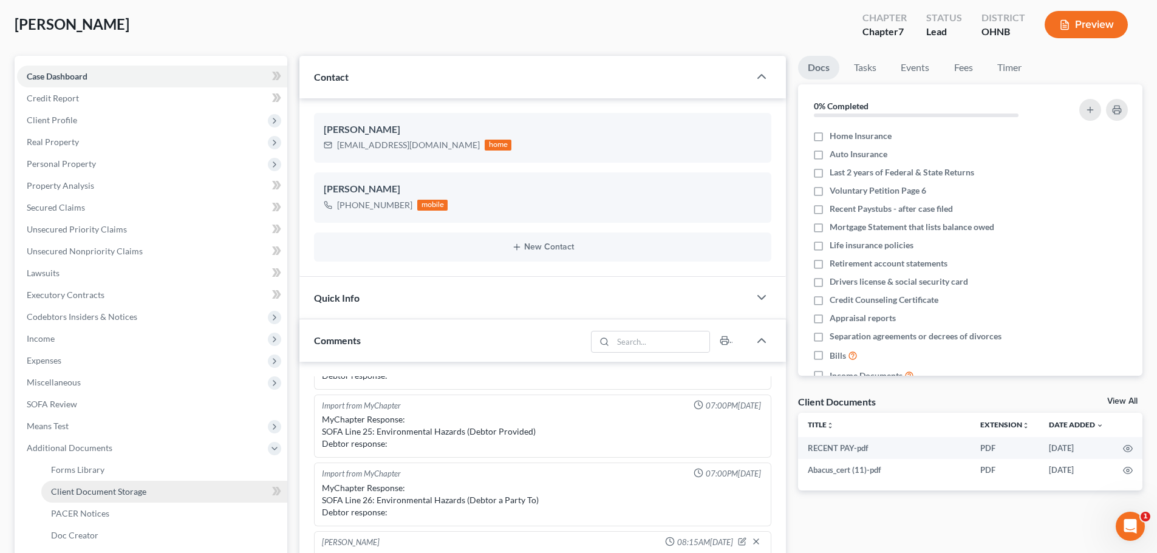
click at [152, 490] on link "Client Document Storage" at bounding box center [164, 492] width 246 height 22
select select "5"
select select "20"
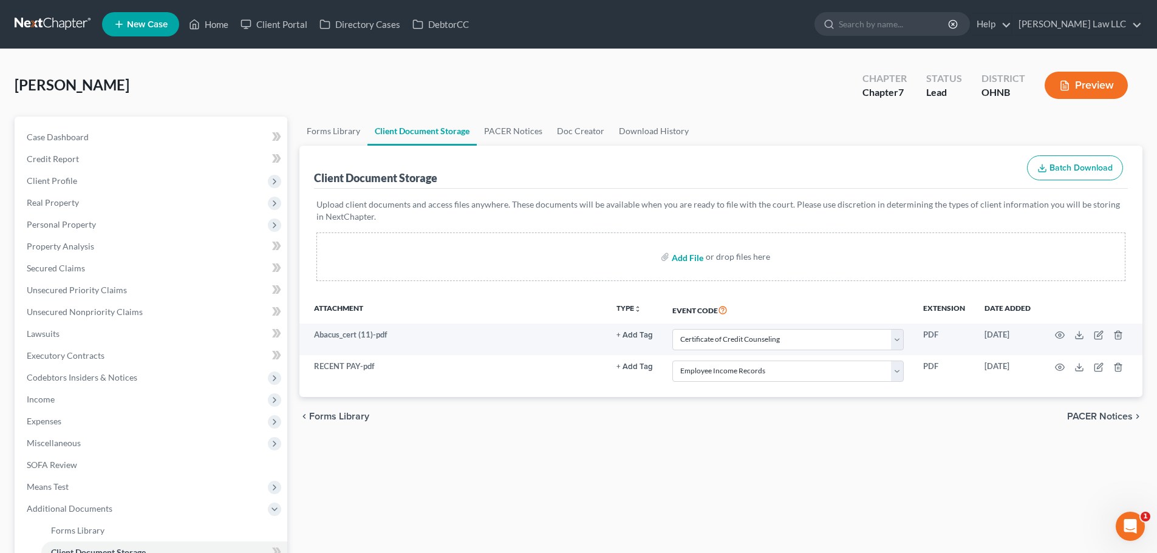
click at [679, 256] on input "file" at bounding box center [686, 257] width 29 height 22
type input "C:\fakepath\RECENT PAY 2.pdf"
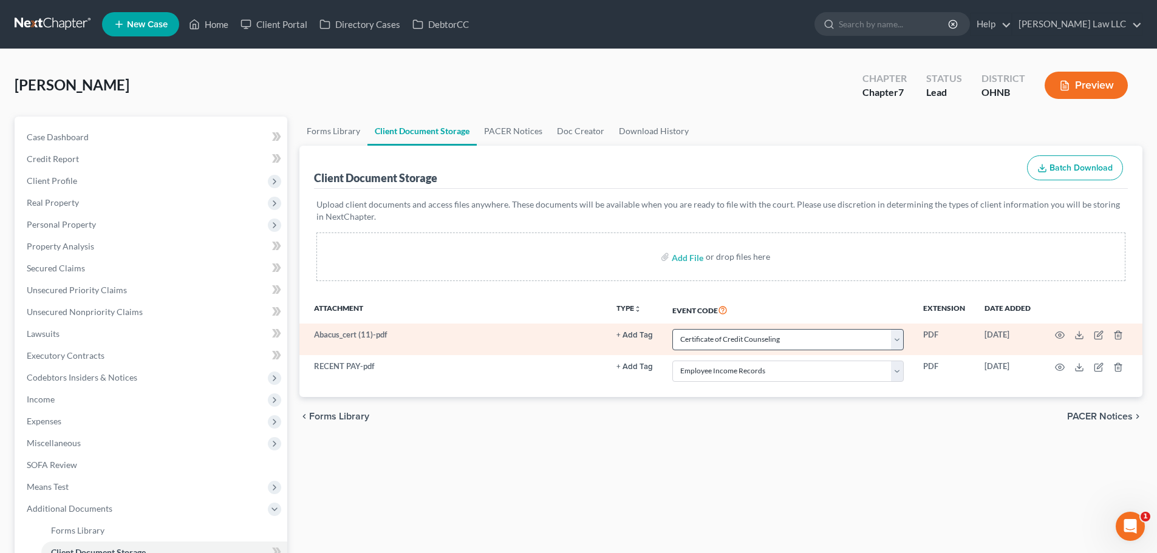
select select "5"
select select "20"
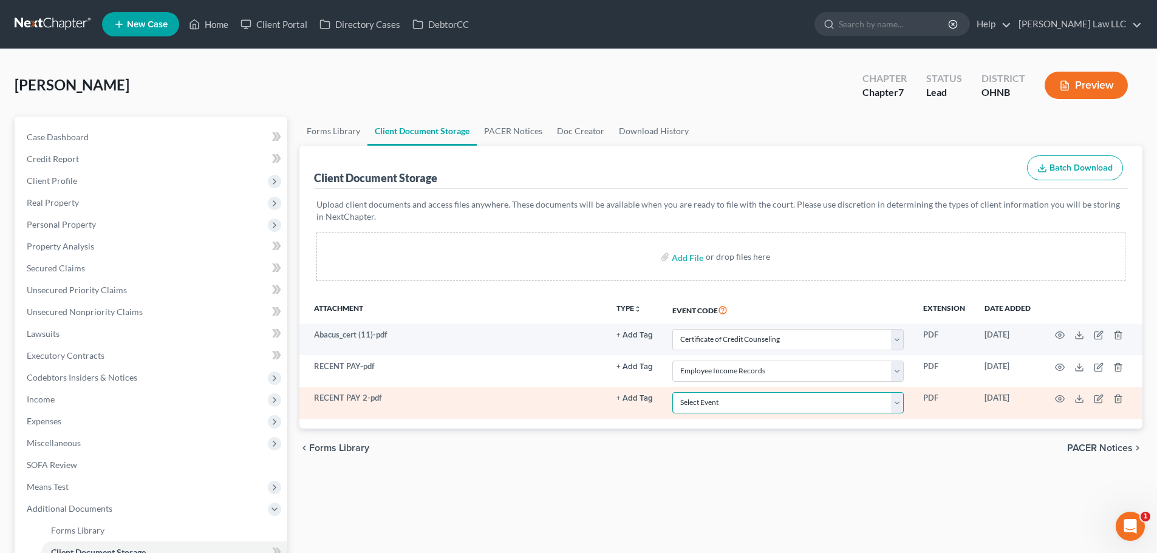
click at [710, 400] on select "Select Event 20 Largest Unsecured Creditors Amended List of Creditors (Fee) Ame…" at bounding box center [788, 402] width 231 height 21
select select "20"
click at [673, 392] on select "Select Event 20 Largest Unsecured Creditors Amended List of Creditors (Fee) Ame…" at bounding box center [788, 402] width 231 height 21
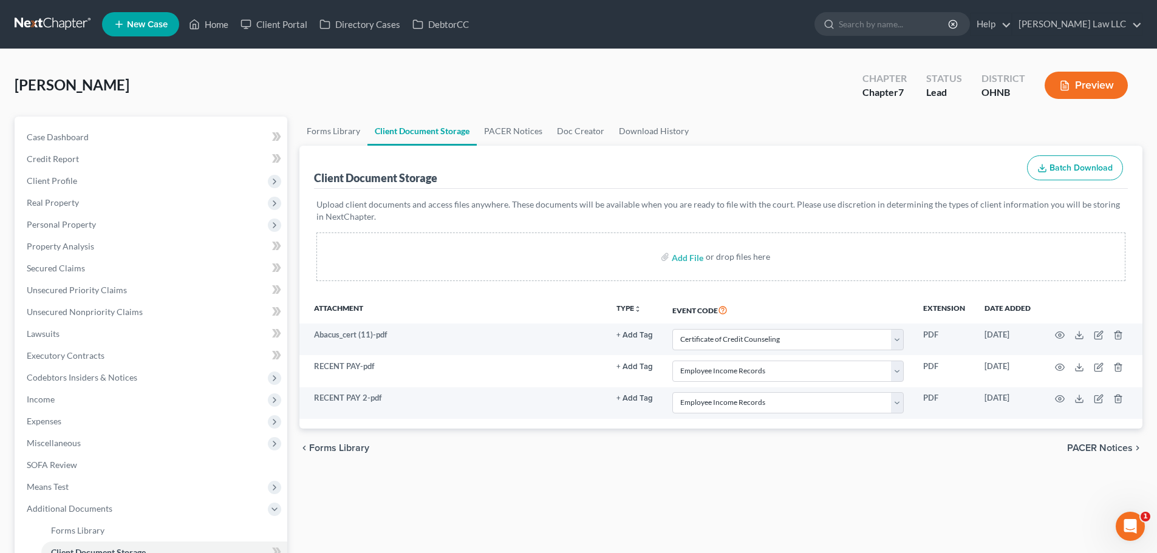
click at [725, 435] on div "chevron_left Forms Library PACER Notices chevron_right" at bounding box center [721, 448] width 843 height 39
click at [530, 133] on link "PACER Notices" at bounding box center [513, 131] width 73 height 29
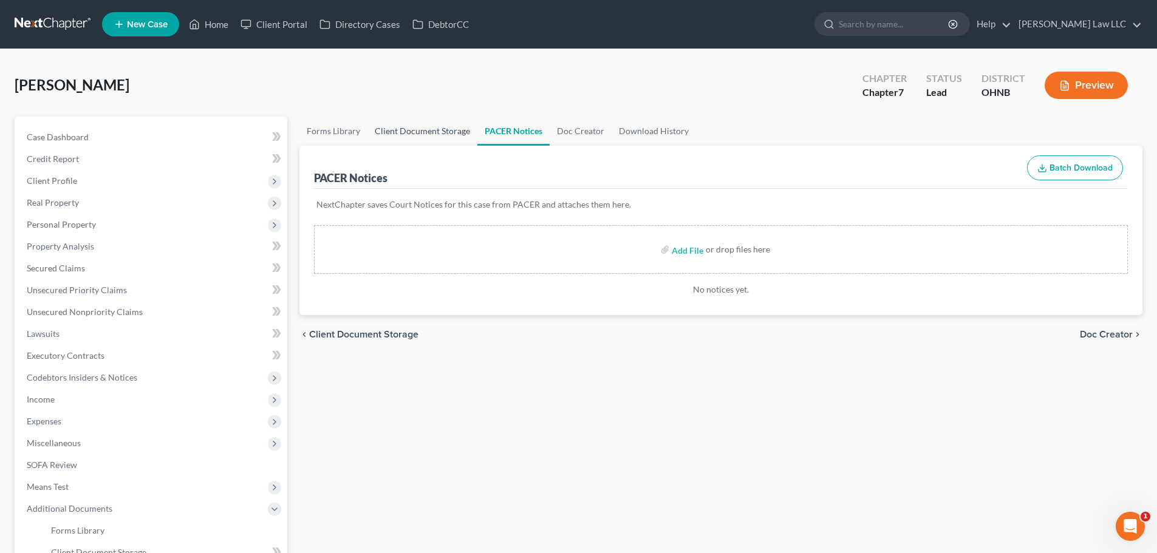
click at [401, 136] on link "Client Document Storage" at bounding box center [423, 131] width 110 height 29
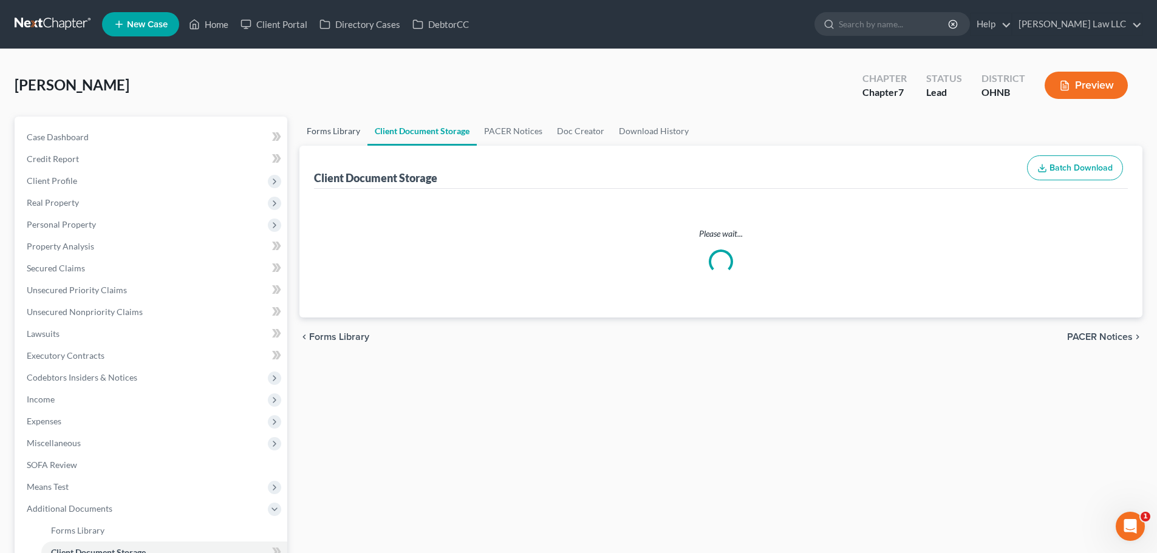
click at [331, 131] on link "Forms Library" at bounding box center [334, 131] width 68 height 29
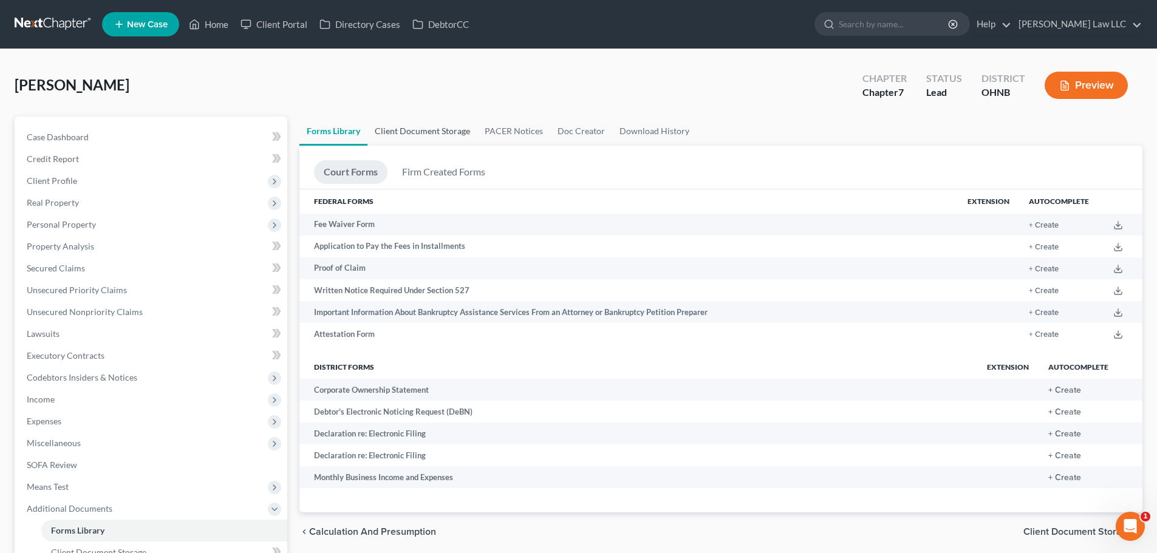
click at [425, 129] on link "Client Document Storage" at bounding box center [423, 131] width 110 height 29
select select "5"
select select "20"
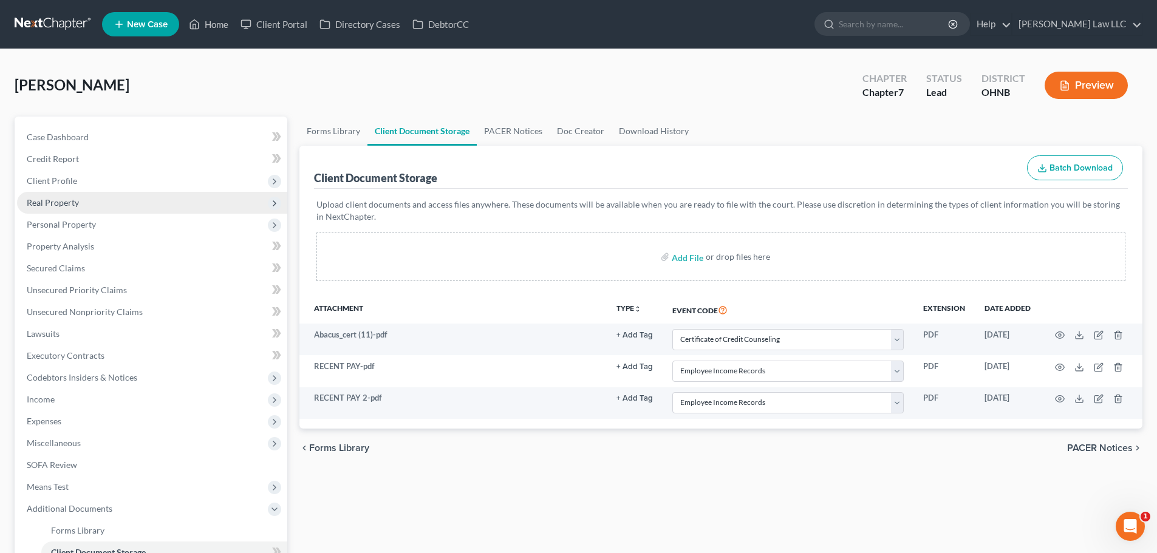
click at [94, 192] on span "Real Property" at bounding box center [152, 203] width 270 height 22
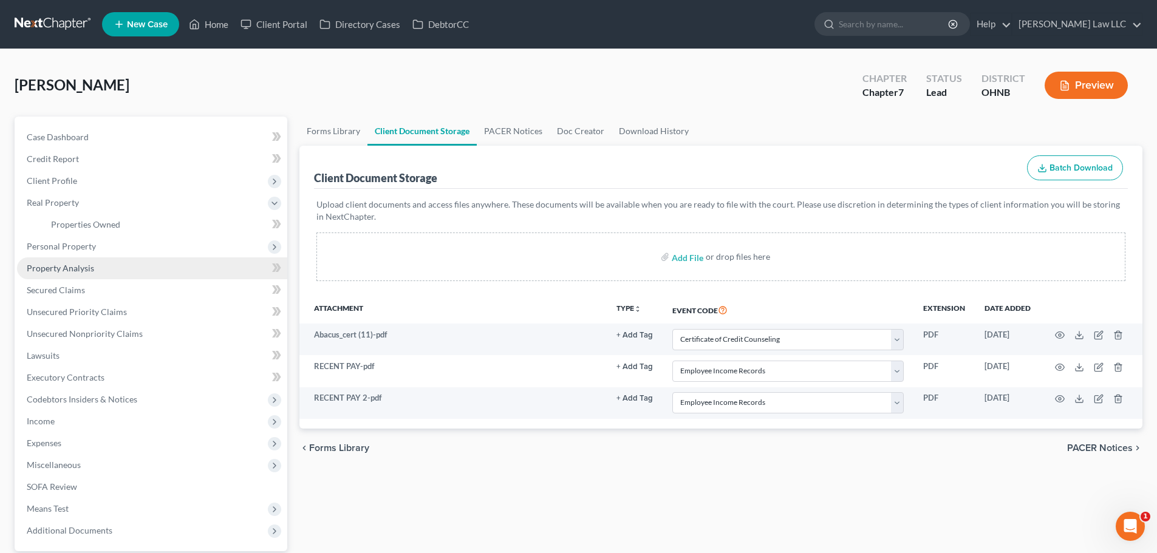
click at [78, 269] on span "Property Analysis" at bounding box center [60, 268] width 67 height 10
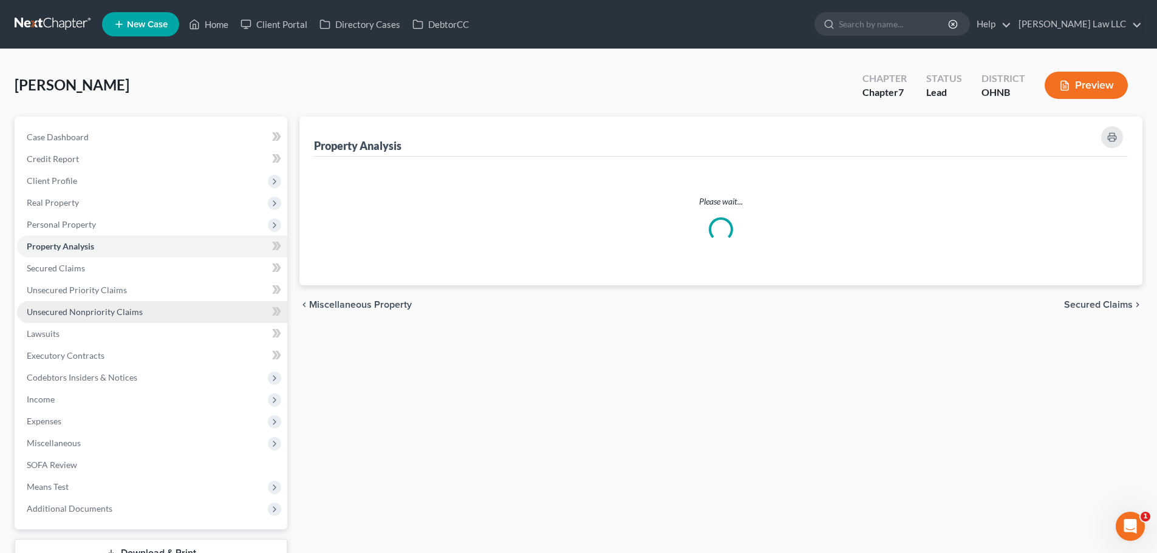
click at [76, 321] on link "Unsecured Nonpriority Claims" at bounding box center [152, 312] width 270 height 22
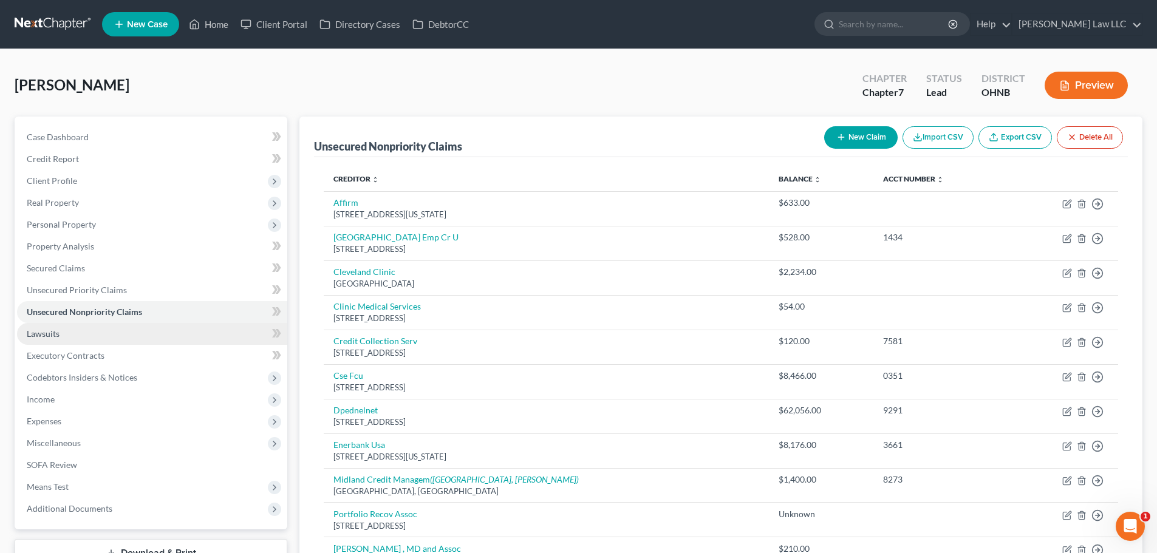
click at [74, 333] on link "Lawsuits" at bounding box center [152, 334] width 270 height 22
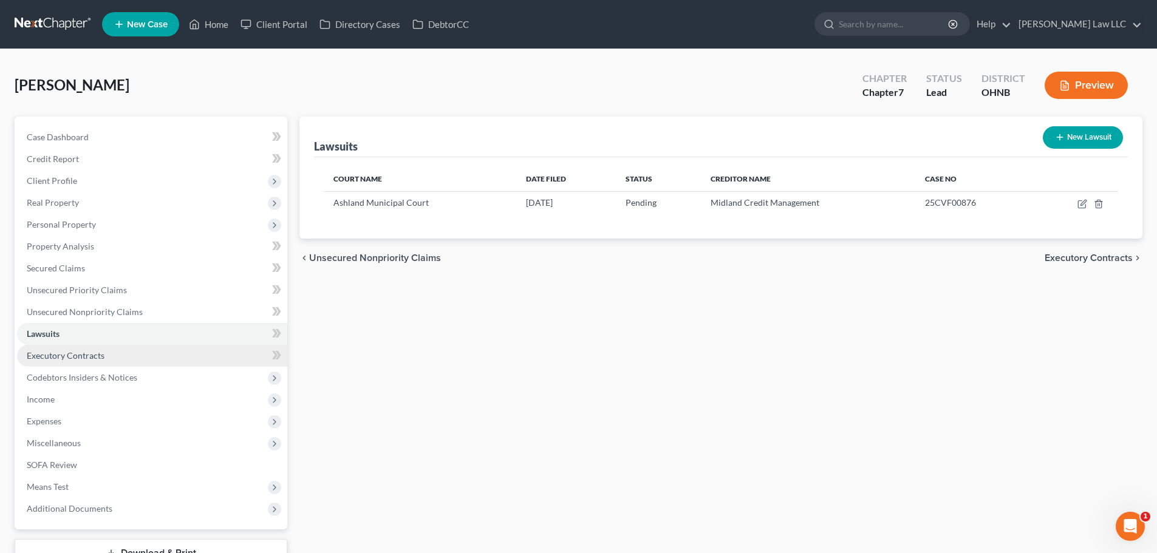
click at [75, 354] on span "Executory Contracts" at bounding box center [66, 356] width 78 height 10
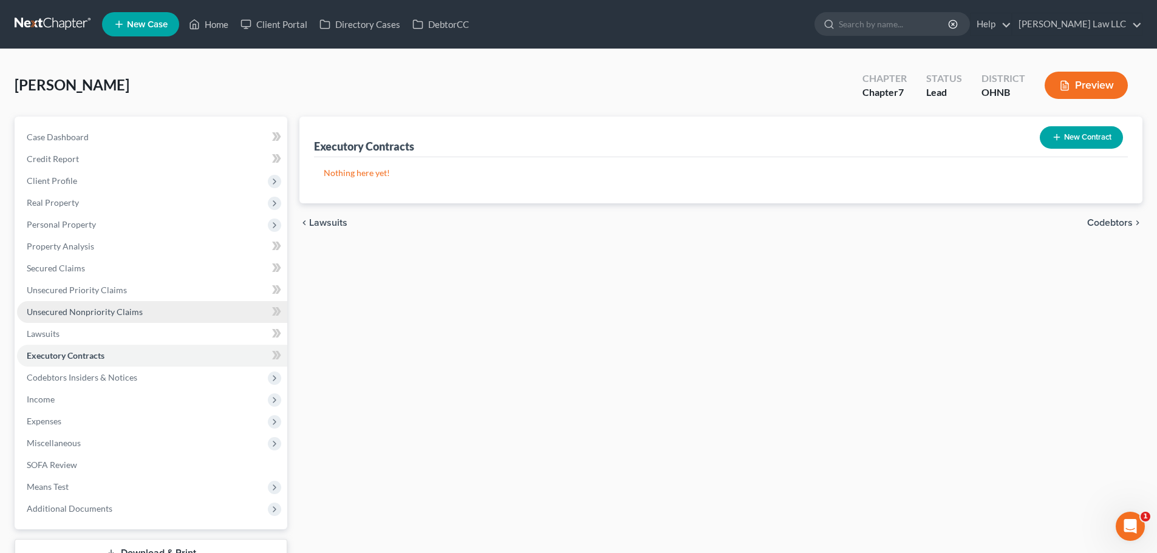
click at [62, 303] on link "Unsecured Nonpriority Claims" at bounding box center [152, 312] width 270 height 22
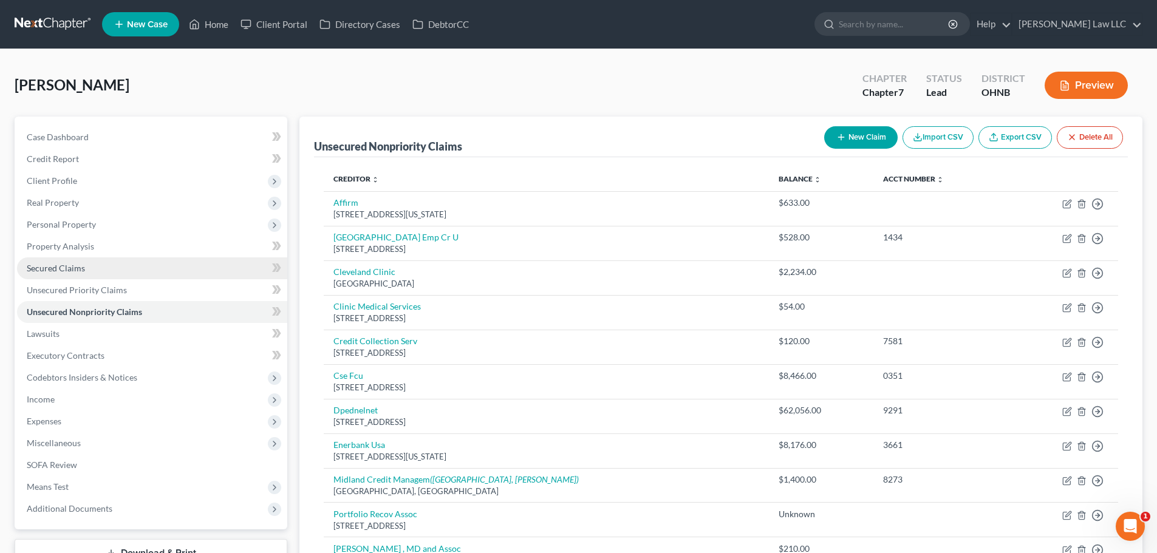
click at [62, 267] on span "Secured Claims" at bounding box center [56, 268] width 58 height 10
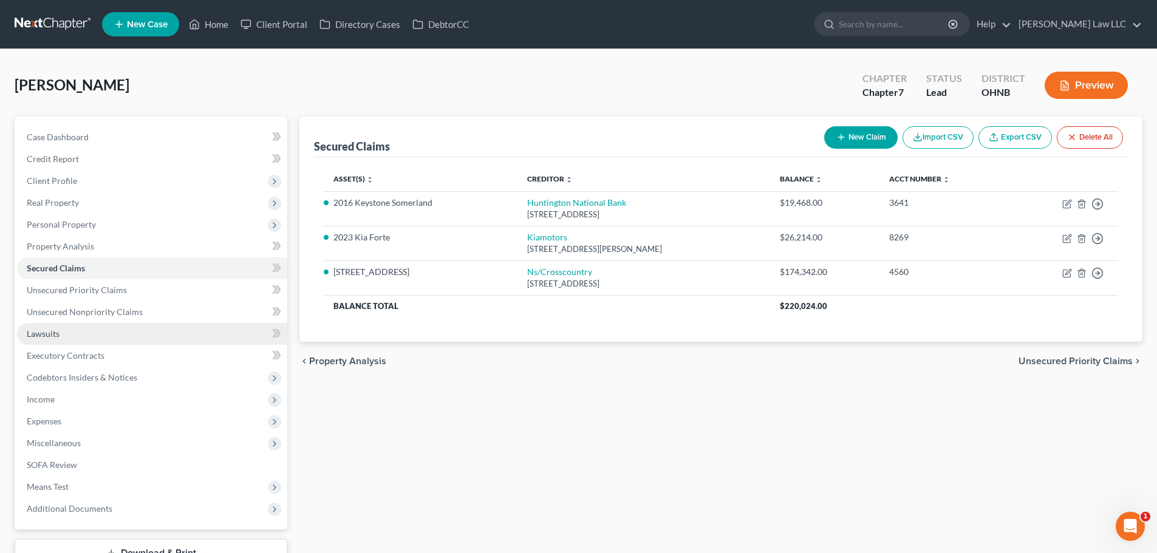
click at [68, 338] on link "Lawsuits" at bounding box center [152, 334] width 270 height 22
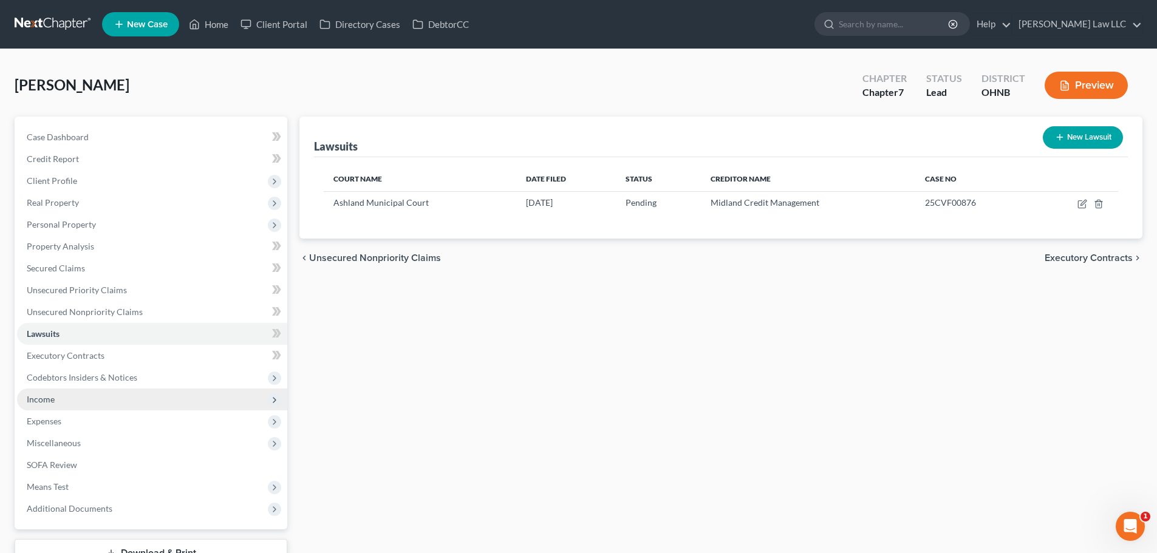
click at [77, 401] on span "Income" at bounding box center [152, 400] width 270 height 22
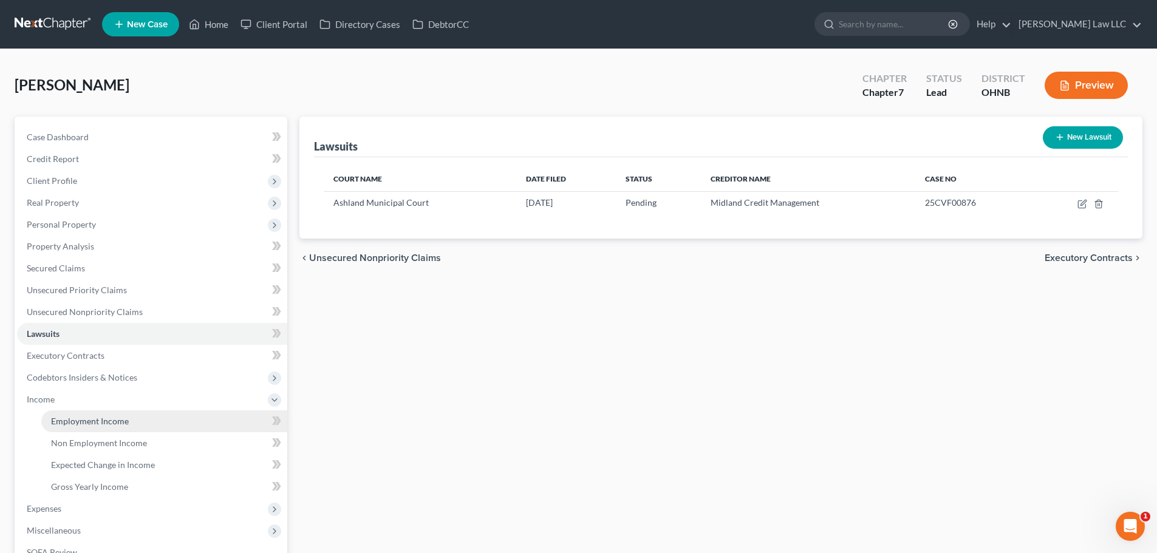
click at [100, 417] on span "Employment Income" at bounding box center [90, 421] width 78 height 10
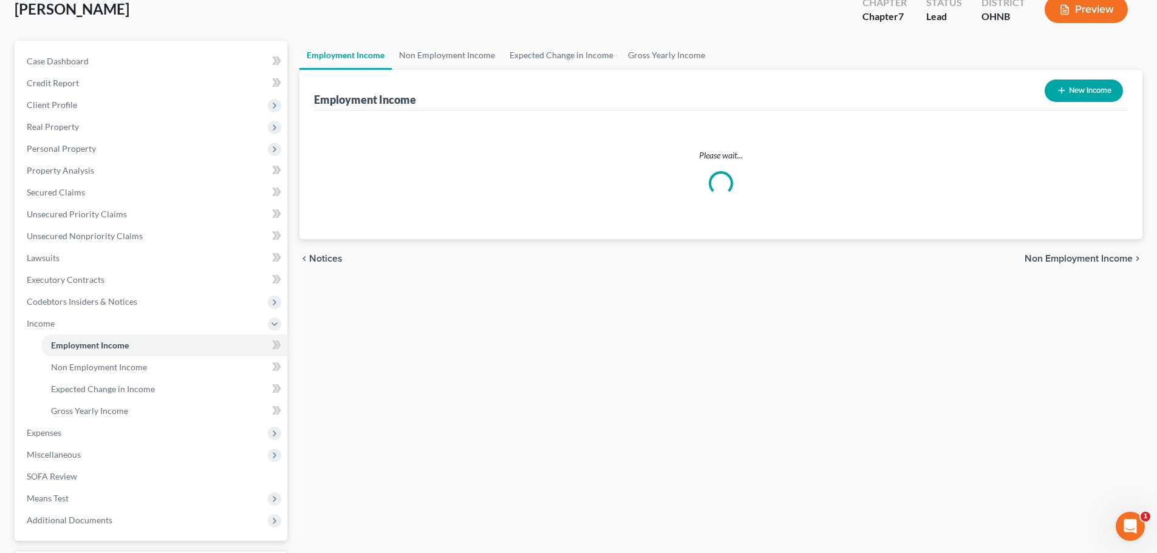
scroll to position [148, 0]
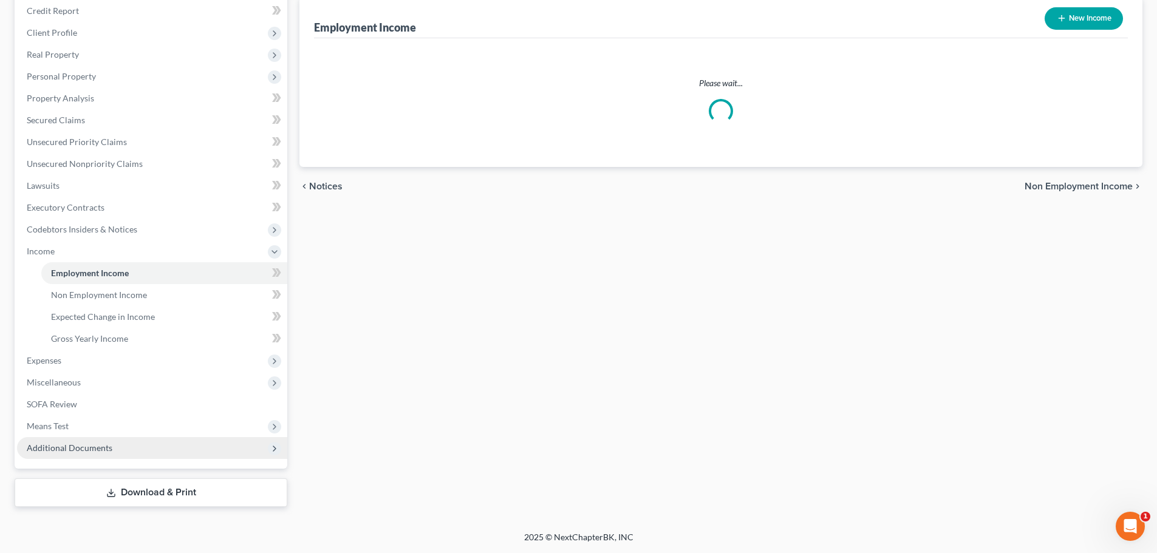
click at [74, 457] on span "Additional Documents" at bounding box center [152, 448] width 270 height 22
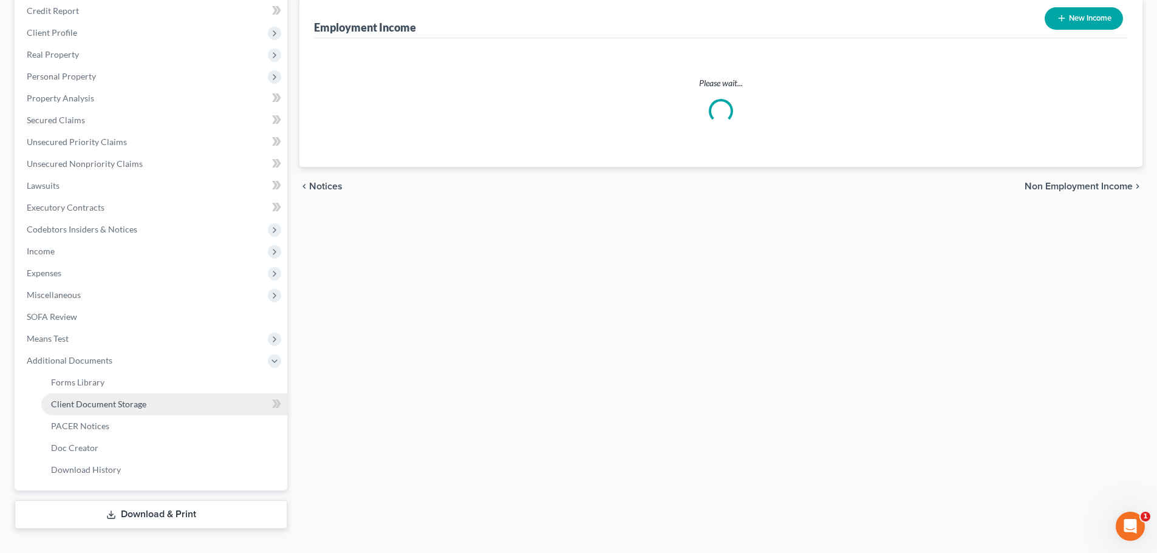
click at [144, 408] on span "Client Document Storage" at bounding box center [98, 404] width 95 height 10
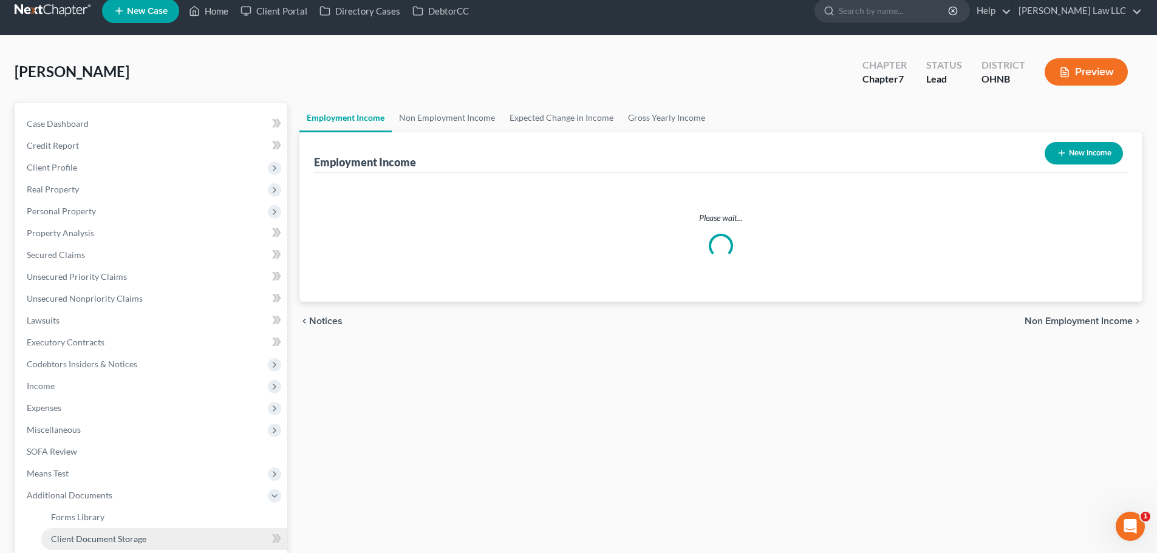
select select "5"
select select "20"
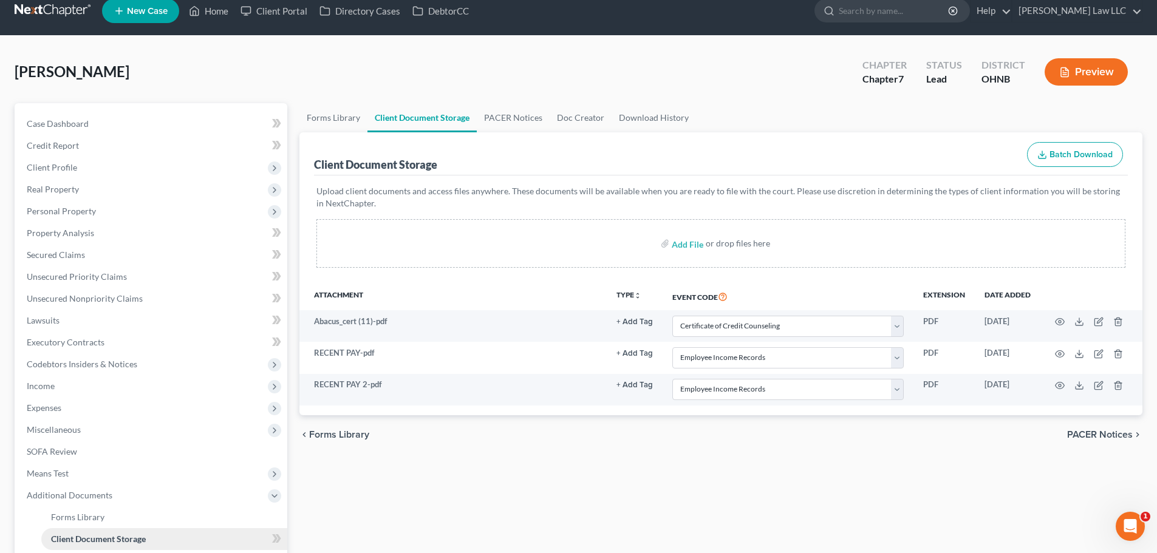
scroll to position [0, 0]
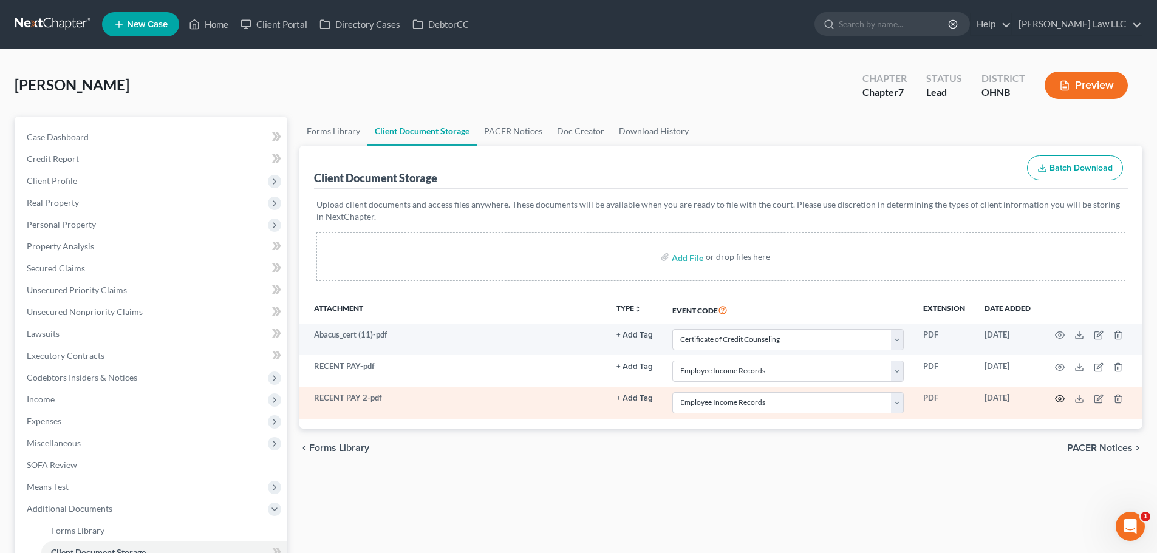
click at [1060, 401] on icon "button" at bounding box center [1060, 399] width 10 height 10
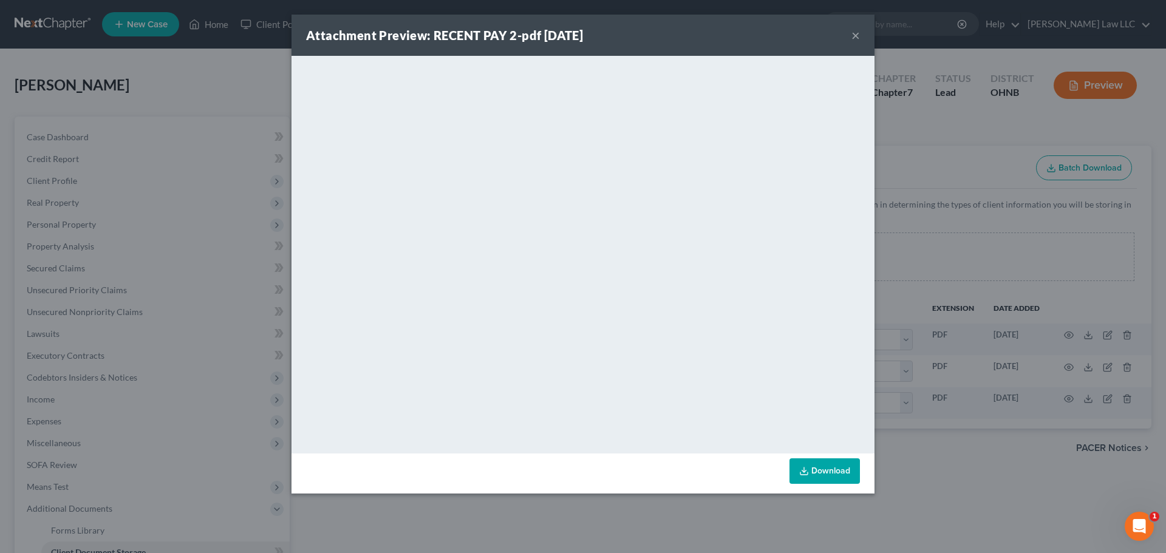
click at [849, 37] on div "Attachment Preview: RECENT PAY 2-pdf 10/14/2025 ×" at bounding box center [583, 35] width 583 height 41
click at [857, 35] on button "×" at bounding box center [856, 35] width 9 height 15
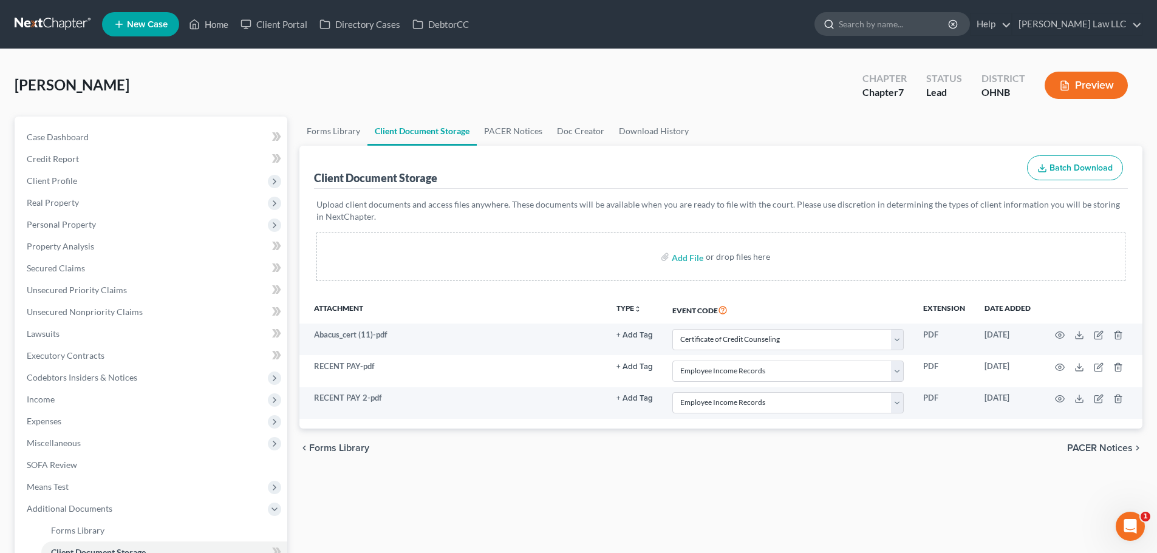
click at [889, 35] on input "search" at bounding box center [894, 24] width 111 height 22
type input "[PERSON_NAME]"
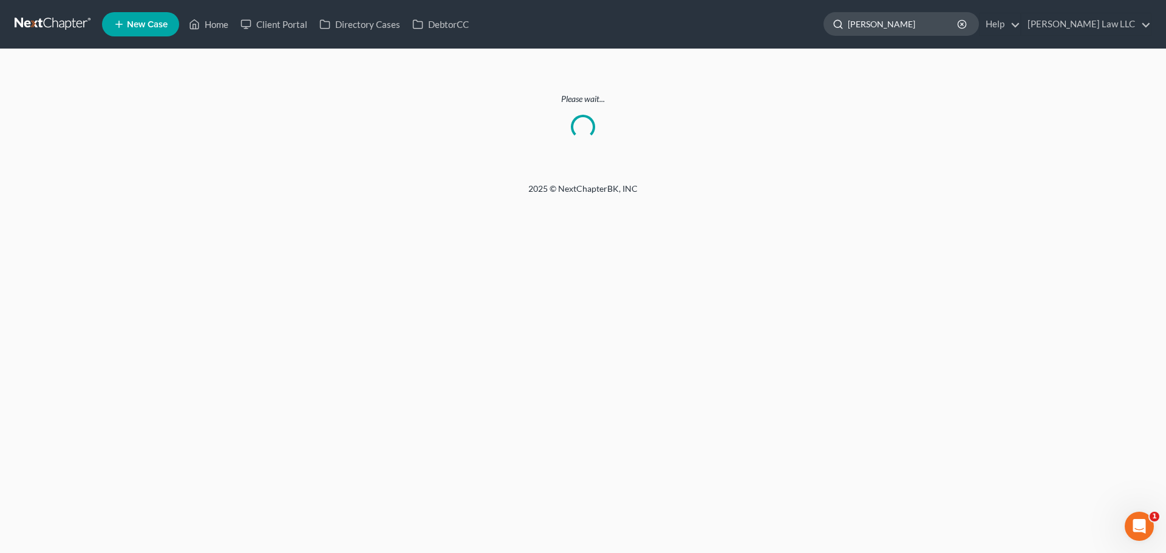
click at [935, 21] on input "[PERSON_NAME]" at bounding box center [903, 24] width 111 height 22
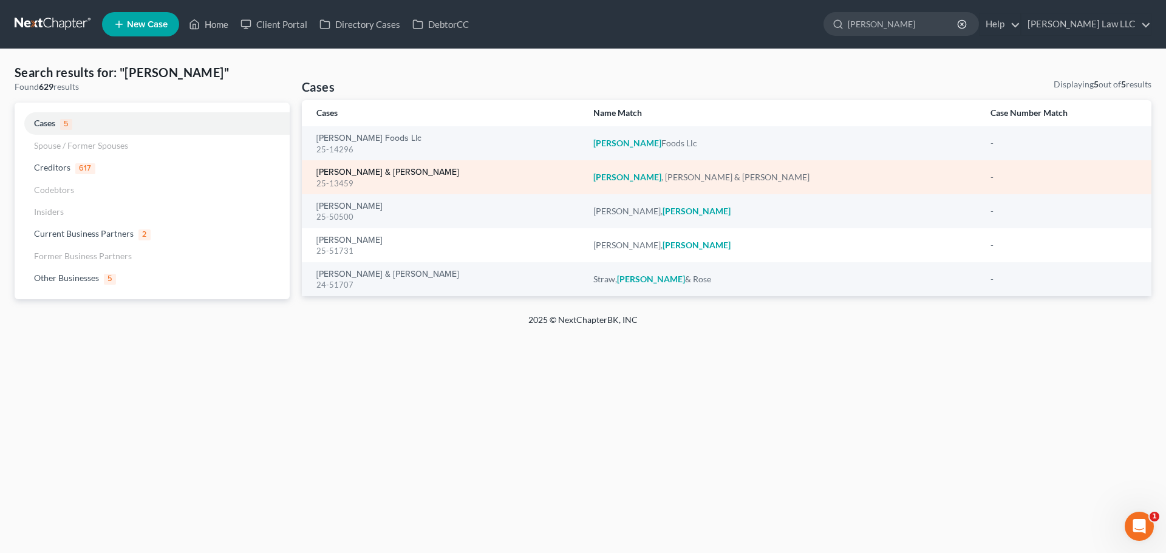
click at [372, 174] on link "[PERSON_NAME] & [PERSON_NAME]" at bounding box center [388, 172] width 143 height 9
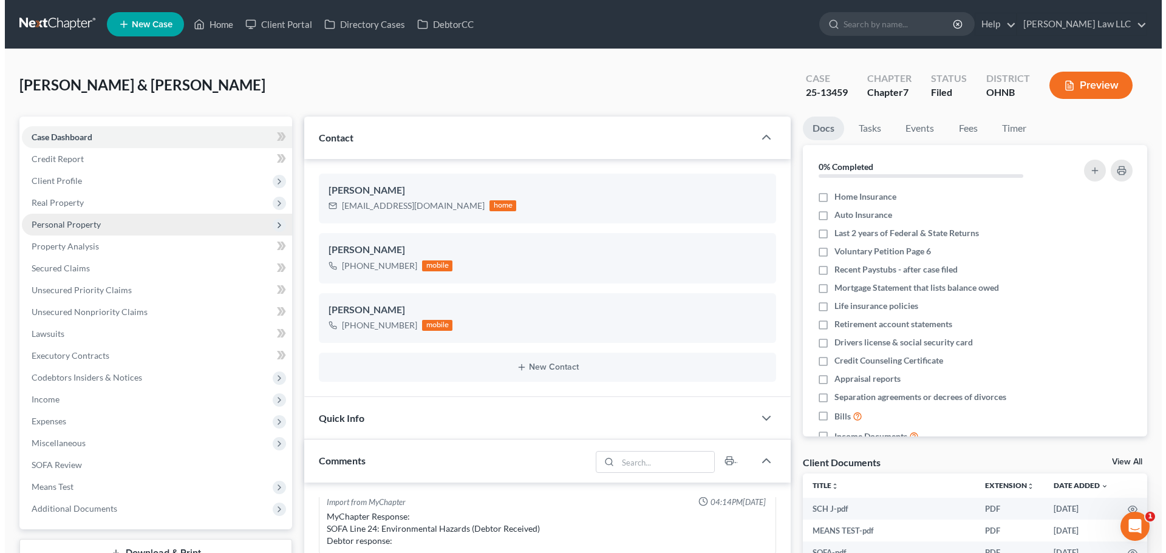
scroll to position [430, 0]
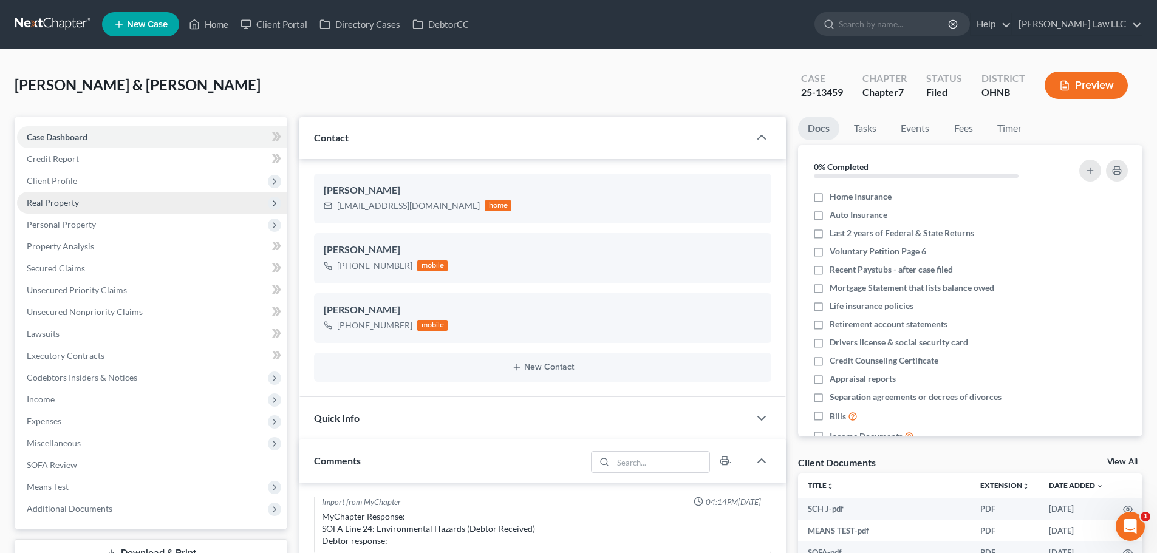
click at [84, 208] on span "Real Property" at bounding box center [152, 203] width 270 height 22
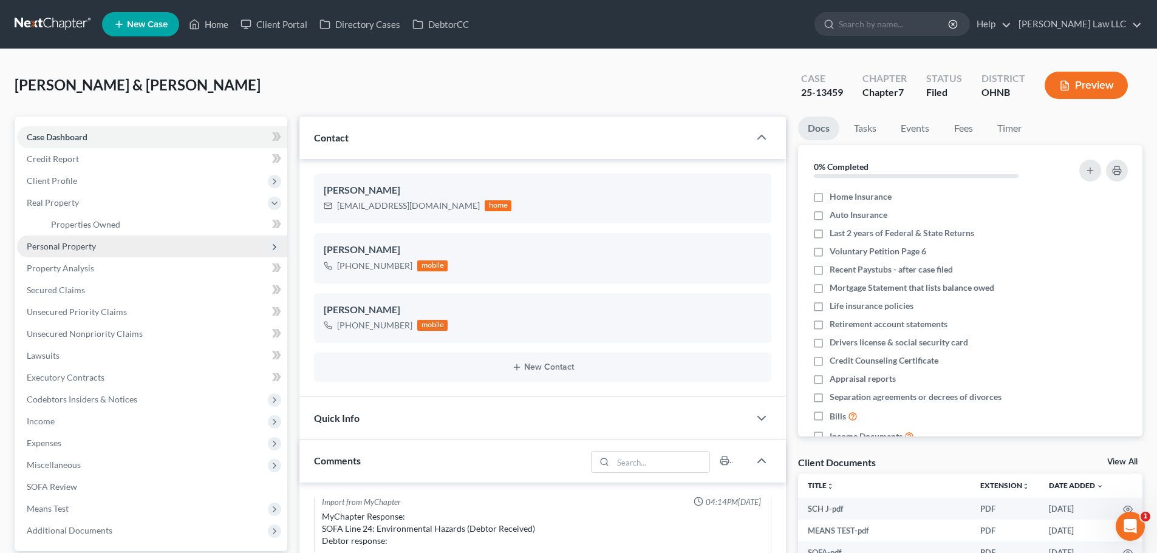
click at [82, 250] on span "Personal Property" at bounding box center [61, 246] width 69 height 10
click at [108, 246] on span "Vehicles Owned" at bounding box center [81, 246] width 61 height 10
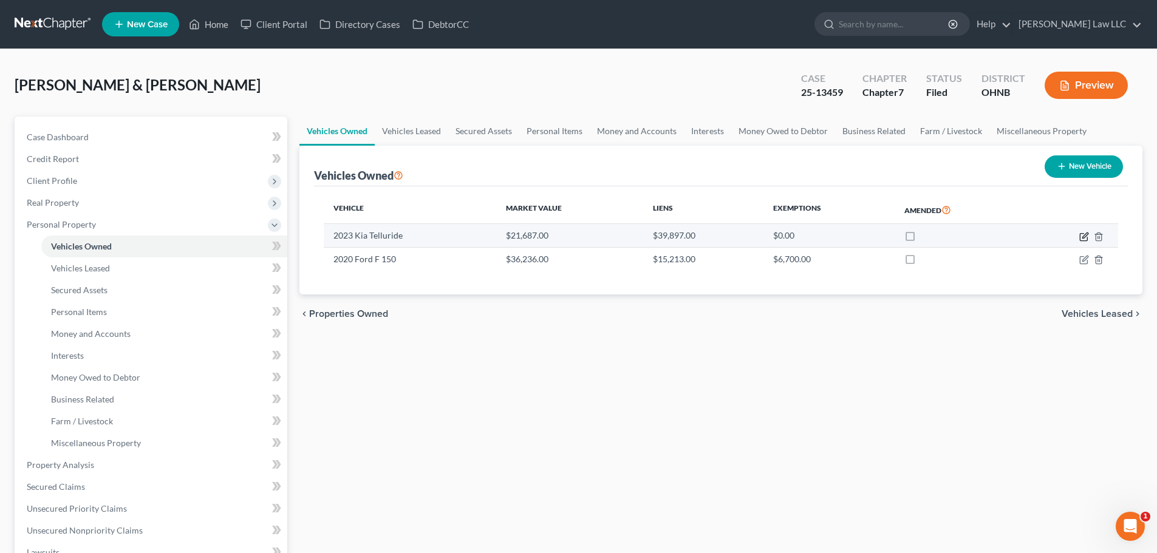
click at [1084, 235] on icon "button" at bounding box center [1085, 235] width 5 height 5
select select "0"
select select "3"
select select "2"
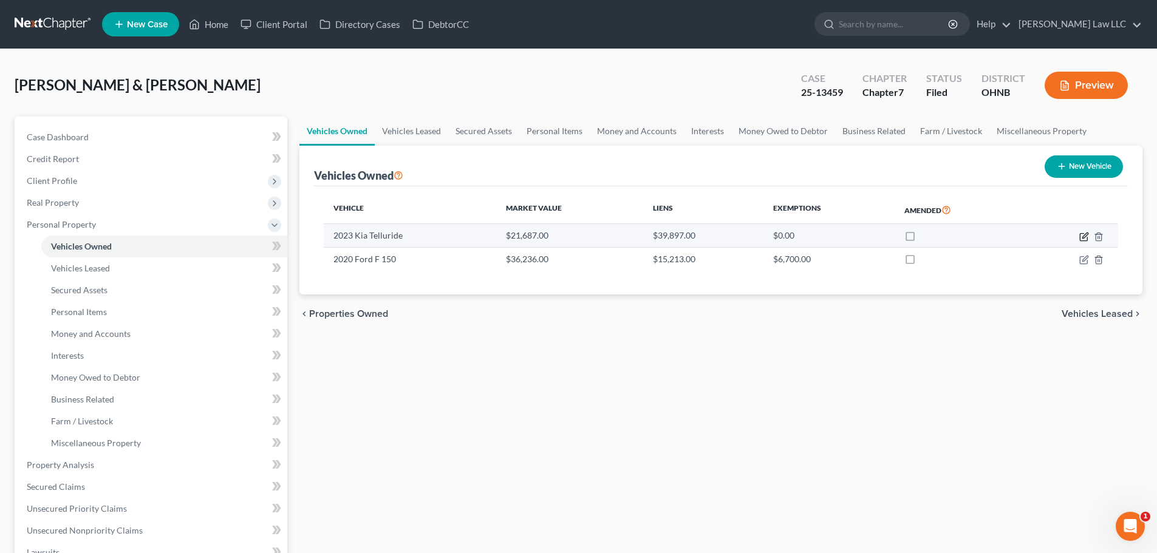
select select "4"
select select "2"
select select "0"
select select "2"
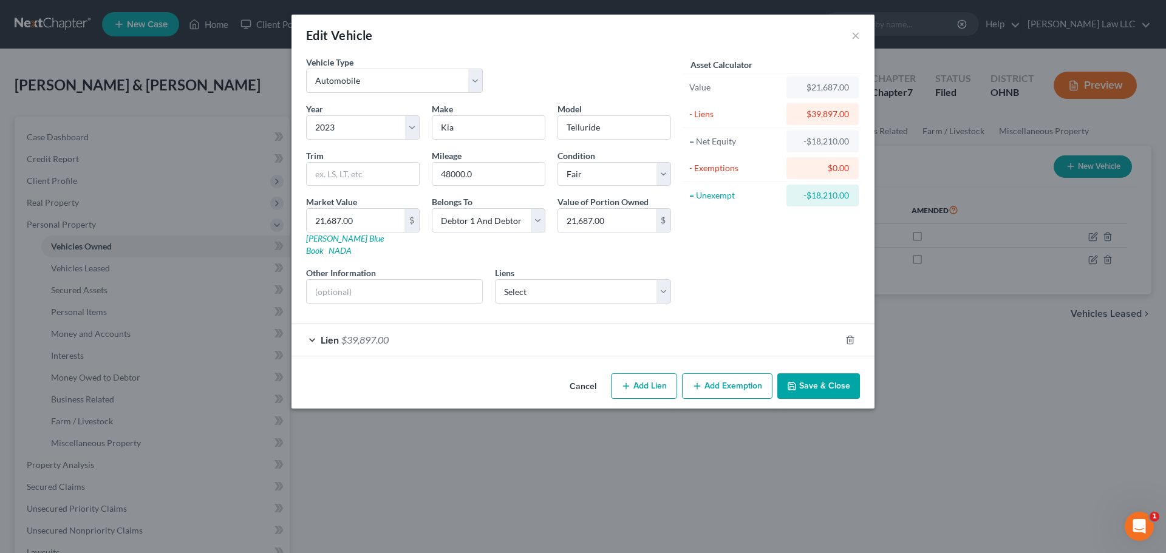
click at [433, 329] on div "Lien $39,897.00" at bounding box center [566, 340] width 549 height 32
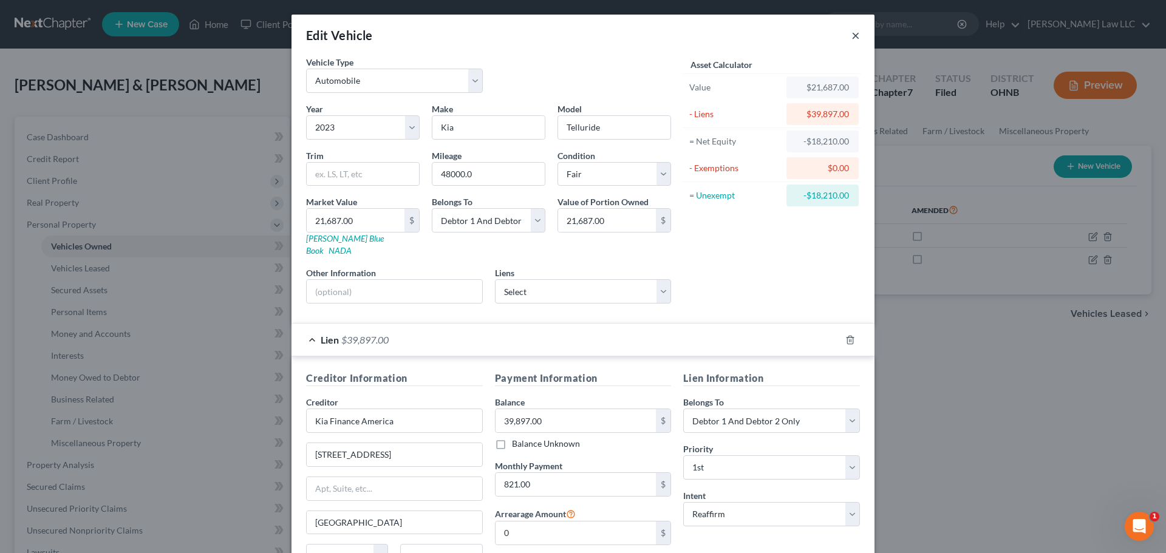
click at [853, 32] on button "×" at bounding box center [856, 35] width 9 height 15
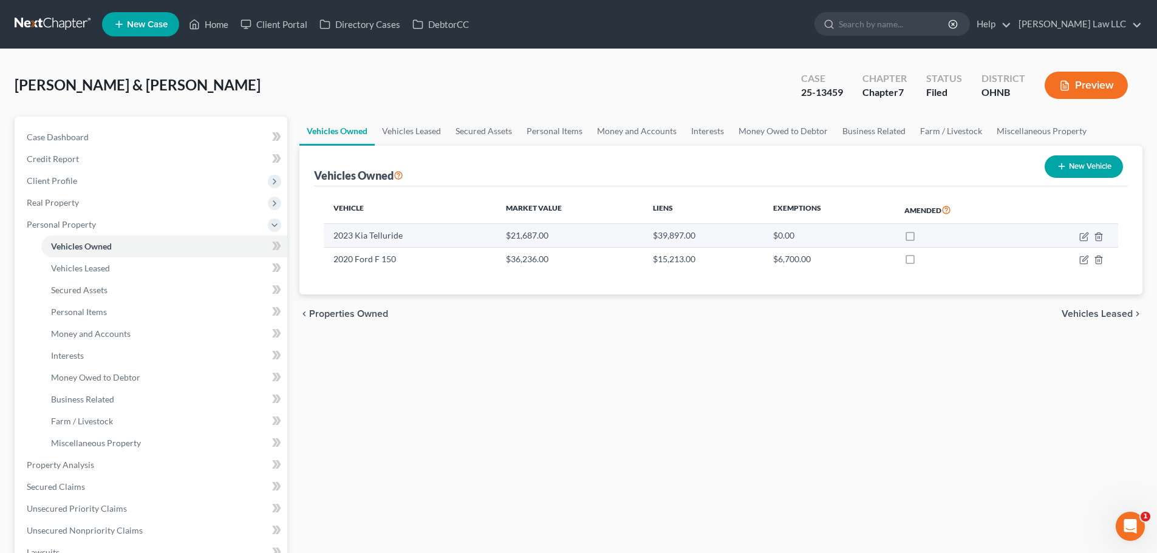
click at [363, 234] on td "2023 Kia Telluride" at bounding box center [410, 235] width 173 height 23
click at [1082, 236] on icon "button" at bounding box center [1085, 237] width 10 height 10
select select "0"
select select "3"
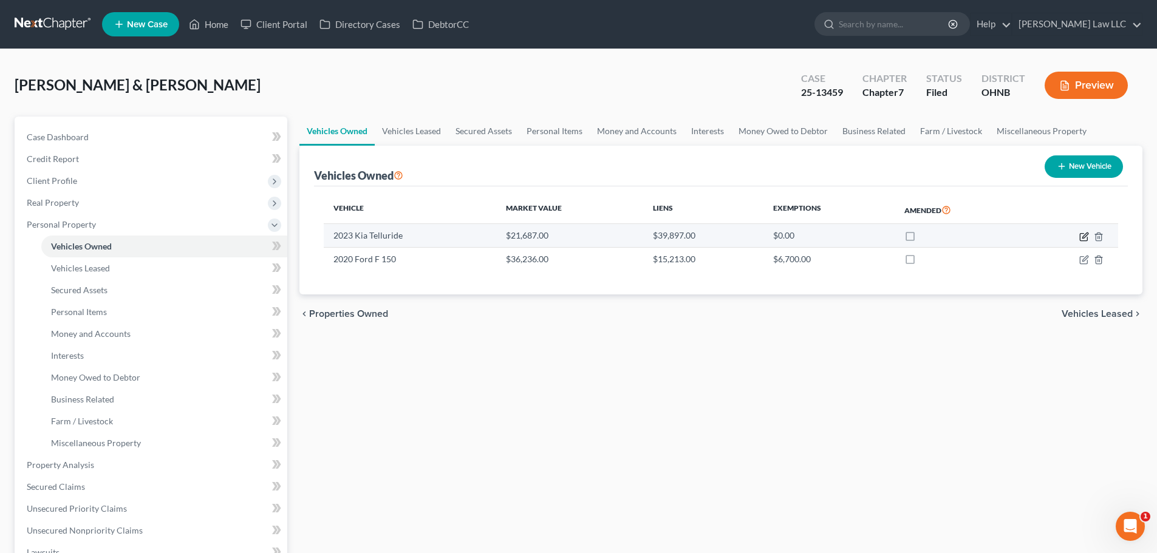
select select "2"
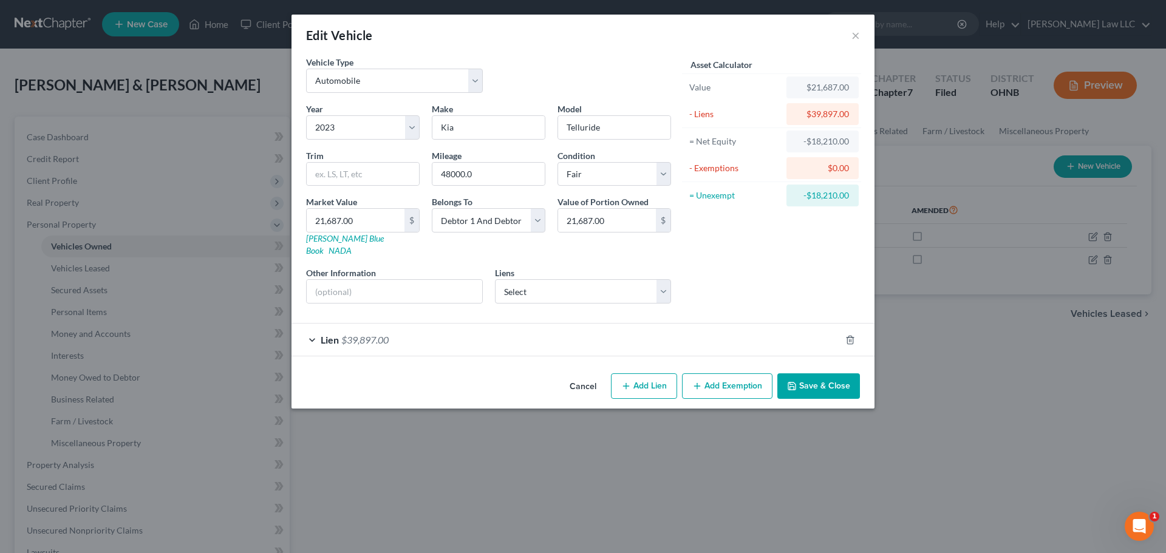
click at [530, 337] on div "Lien $39,897.00" at bounding box center [566, 340] width 549 height 32
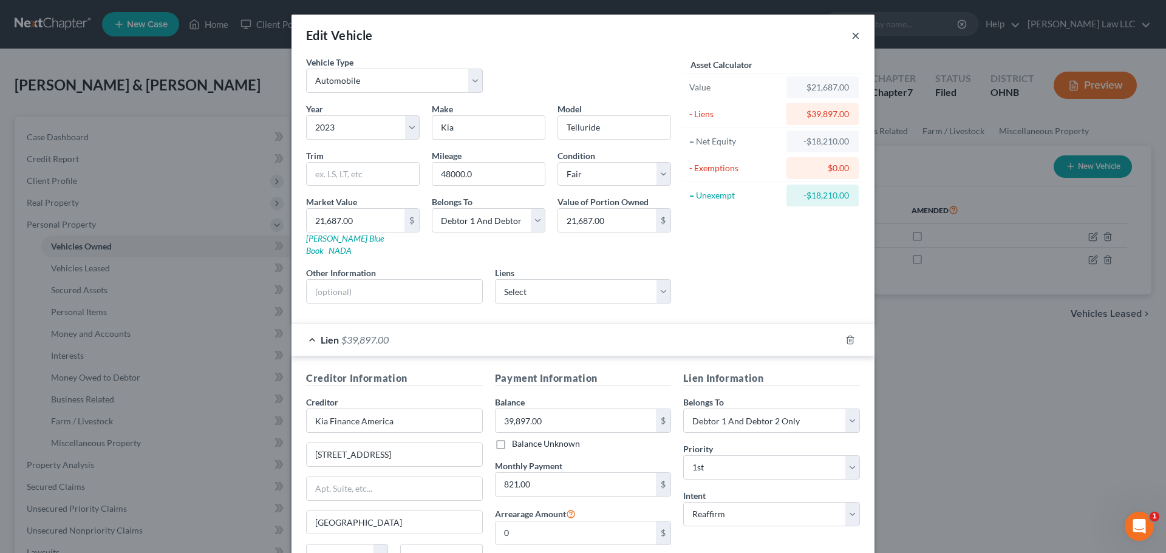
click at [852, 33] on button "×" at bounding box center [856, 35] width 9 height 15
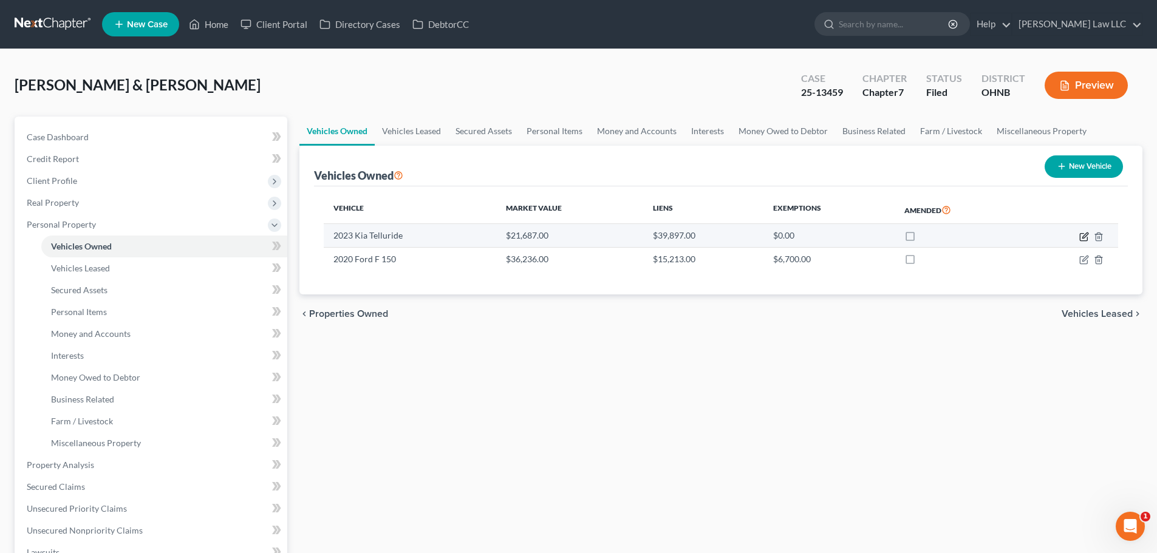
click at [1084, 234] on icon "button" at bounding box center [1085, 237] width 10 height 10
select select "0"
select select "3"
select select "2"
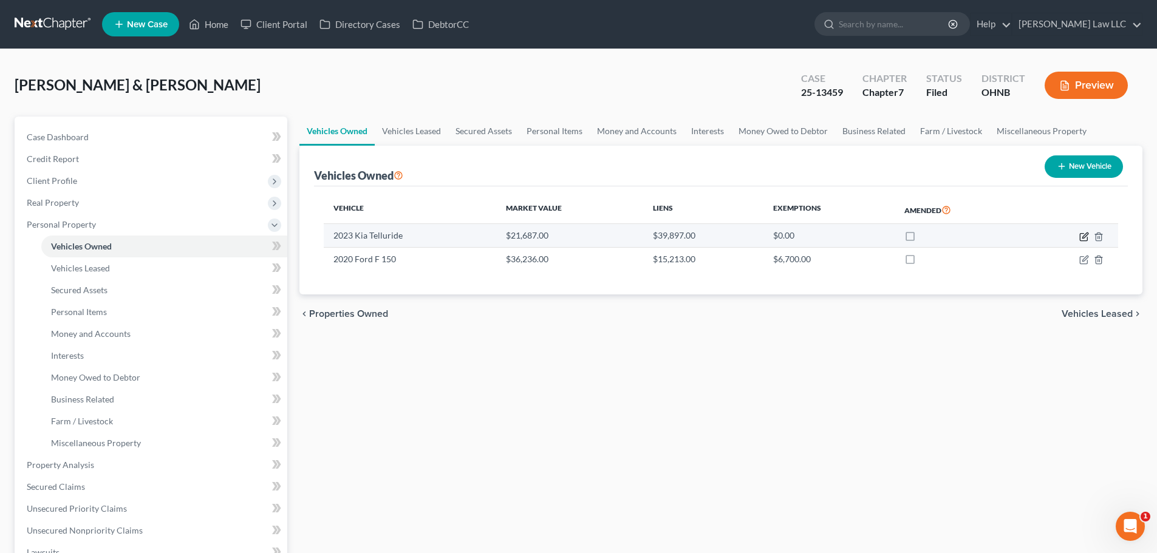
select select "4"
select select "2"
select select "0"
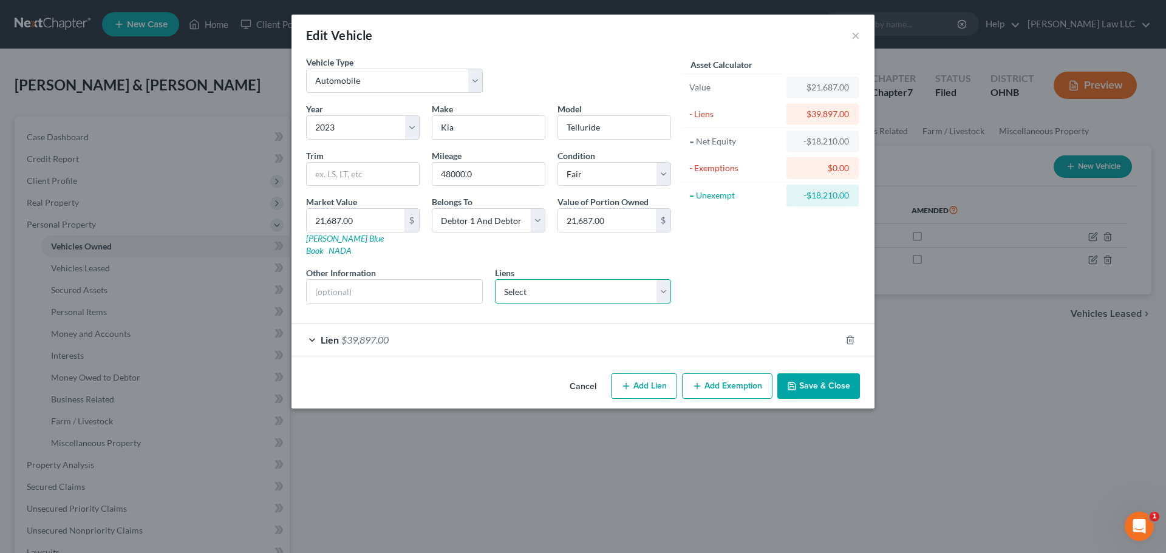
click at [563, 285] on select "Select Rumpke - $0.00 Sue Mahilo - $0.00 Sanson - $0.00 Stonegate Mortgage C - …" at bounding box center [583, 291] width 177 height 24
click at [739, 263] on div "Asset Calculator Value $21,687.00 - Liens $39,897.00 = Net Equity -$18,210.00 -…" at bounding box center [771, 185] width 189 height 258
click at [507, 324] on div "Lien $39,897.00" at bounding box center [566, 340] width 549 height 32
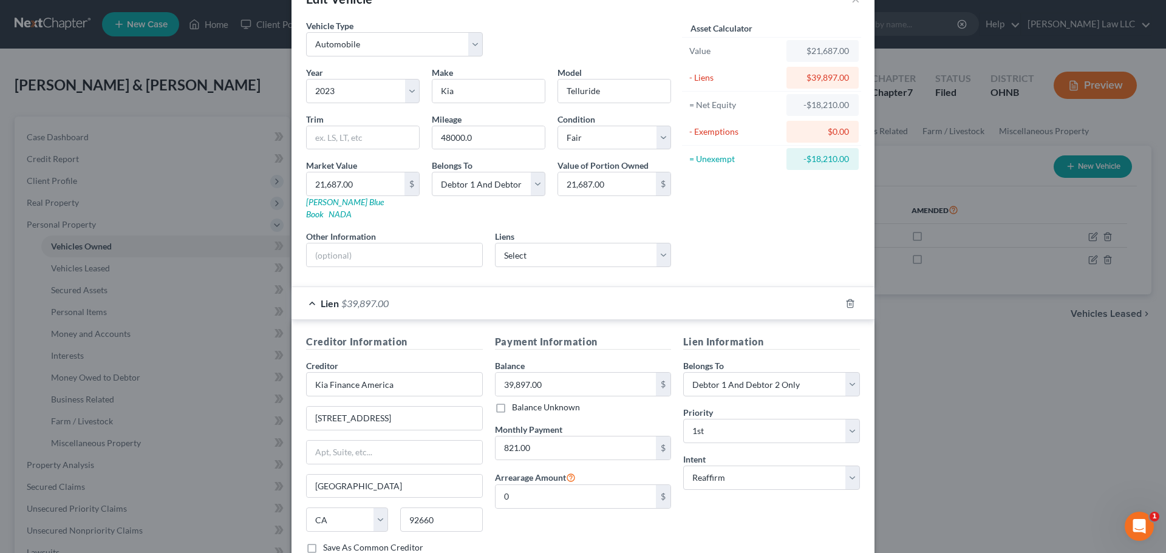
scroll to position [111, 0]
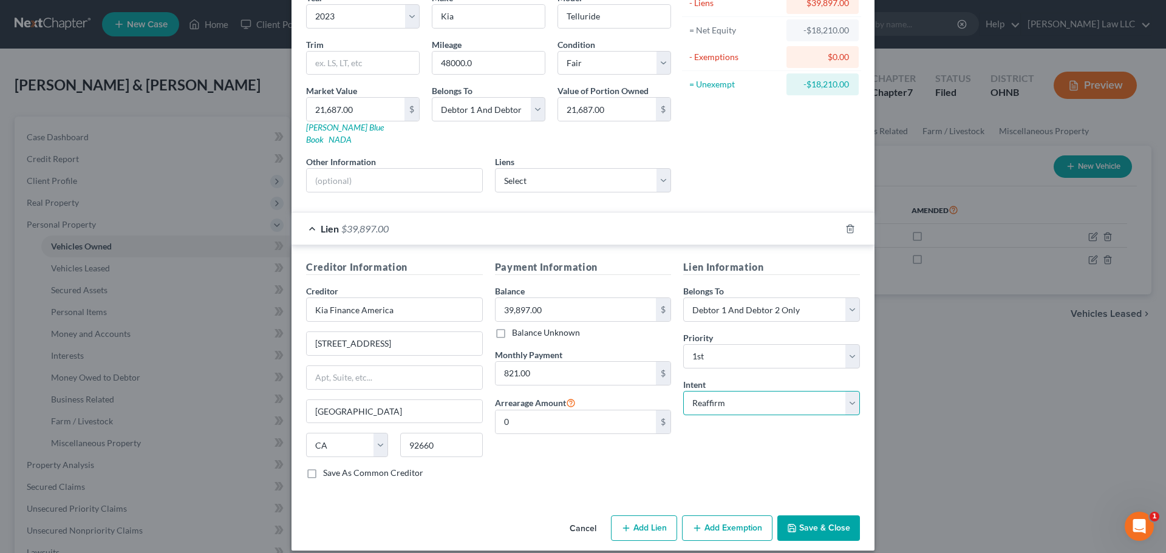
click at [724, 400] on select "Select Surrender Redeem Reaffirm Avoid Other" at bounding box center [771, 403] width 177 height 24
click at [733, 391] on select "Select Surrender Redeem Reaffirm Avoid Other" at bounding box center [771, 403] width 177 height 24
select select "0"
click at [683, 391] on select "Select Surrender Redeem Reaffirm Avoid Other" at bounding box center [771, 403] width 177 height 24
click at [819, 519] on button "Save & Close" at bounding box center [819, 529] width 83 height 26
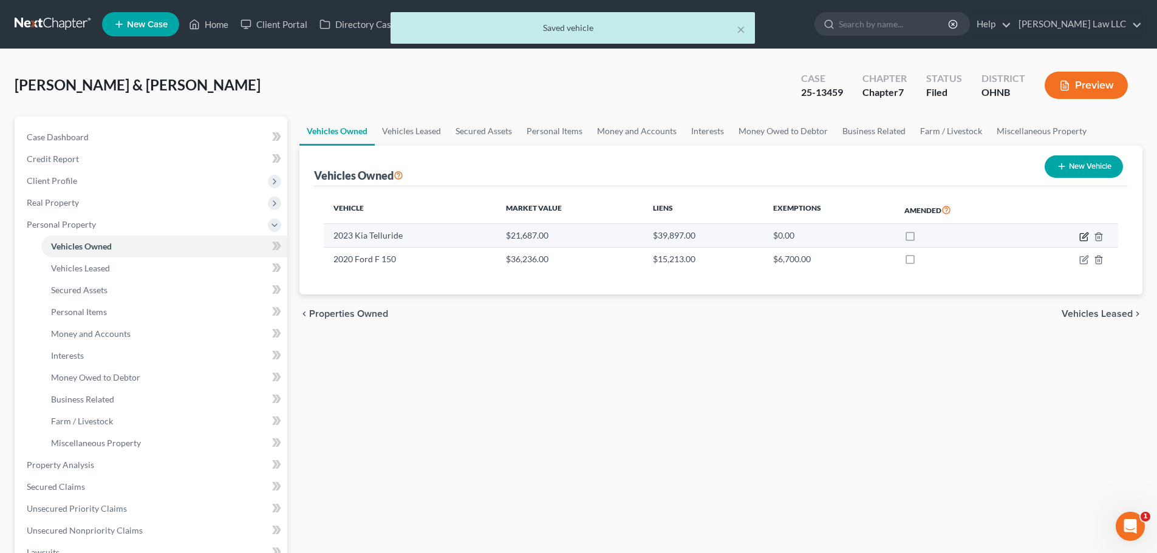
click at [1086, 238] on icon "button" at bounding box center [1085, 237] width 10 height 10
select select "0"
select select "3"
select select "2"
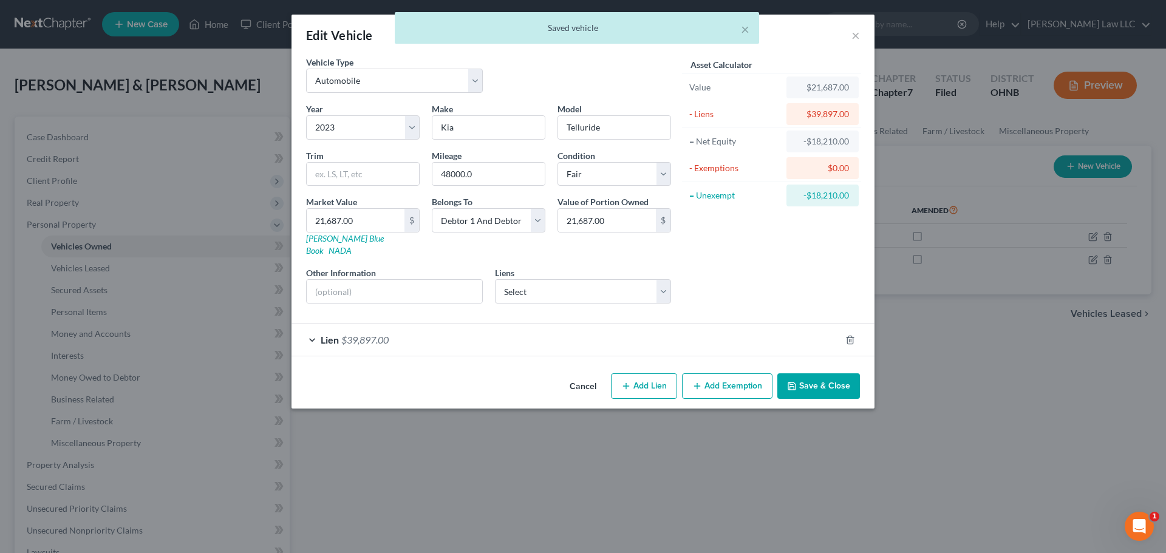
click at [657, 327] on div "Lien $39,897.00" at bounding box center [566, 340] width 549 height 32
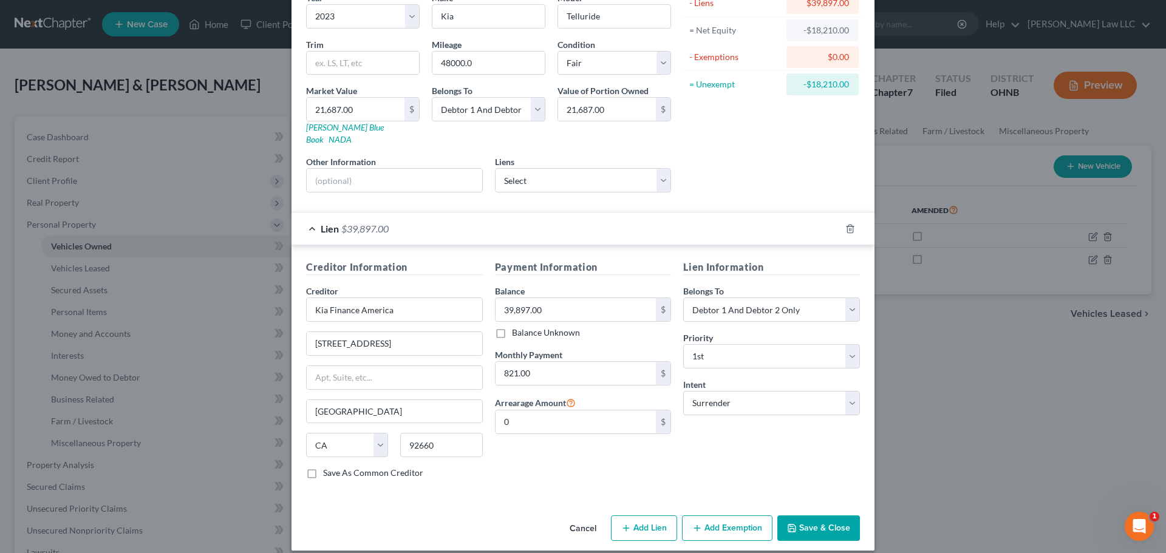
click at [816, 516] on button "Save & Close" at bounding box center [819, 529] width 83 height 26
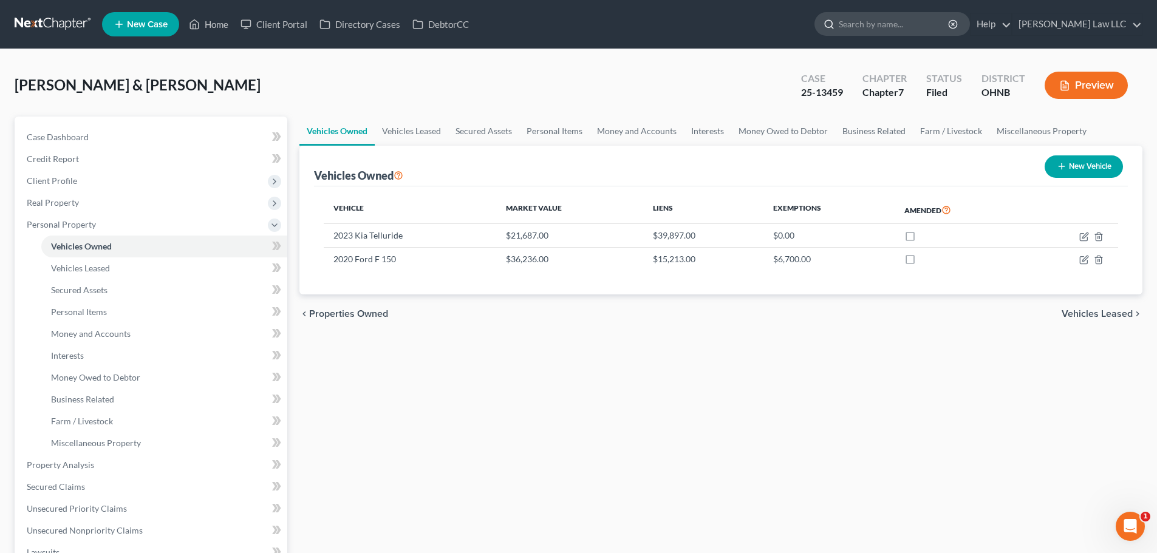
click at [889, 21] on input "search" at bounding box center [894, 24] width 111 height 22
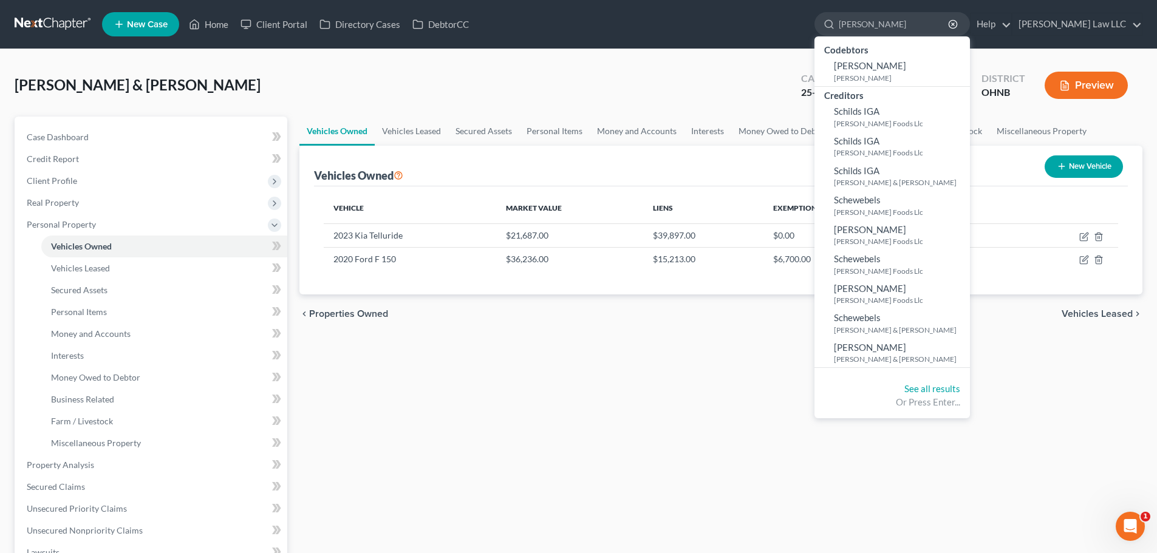
type input "schiber"
drag, startPoint x: 395, startPoint y: 86, endPoint x: 453, endPoint y: 56, distance: 65.5
click at [395, 86] on div "Domec, Jeffery & Erica Upgraded Case 25-13459 Chapter Chapter 7 Status Filed Di…" at bounding box center [579, 90] width 1128 height 53
click at [918, 19] on input "schiber" at bounding box center [894, 24] width 111 height 22
click at [65, 133] on span "Case Dashboard" at bounding box center [58, 137] width 62 height 10
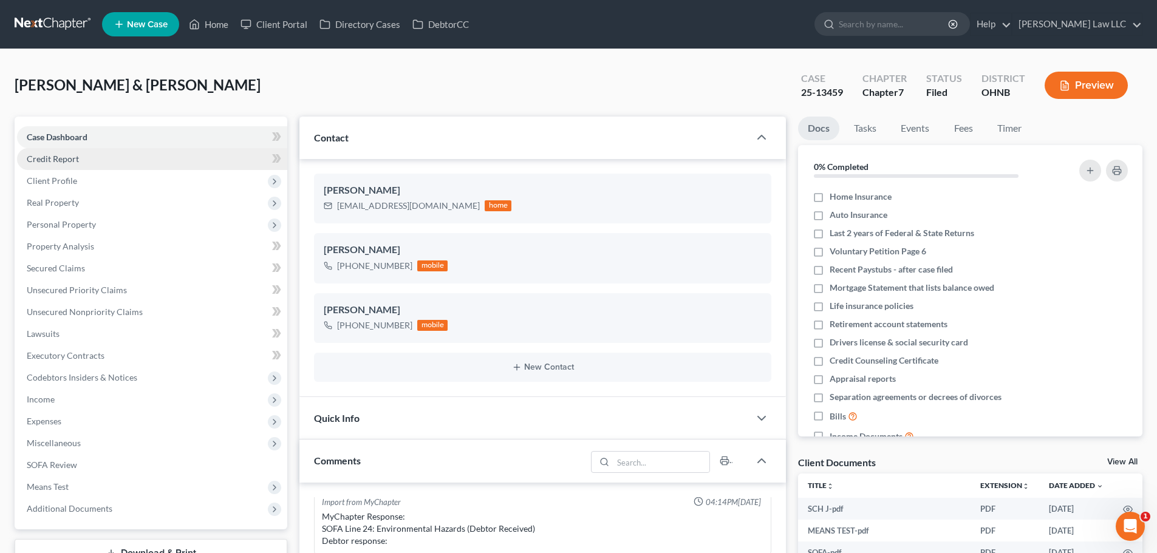
scroll to position [430, 0]
click at [61, 19] on link at bounding box center [54, 24] width 78 height 22
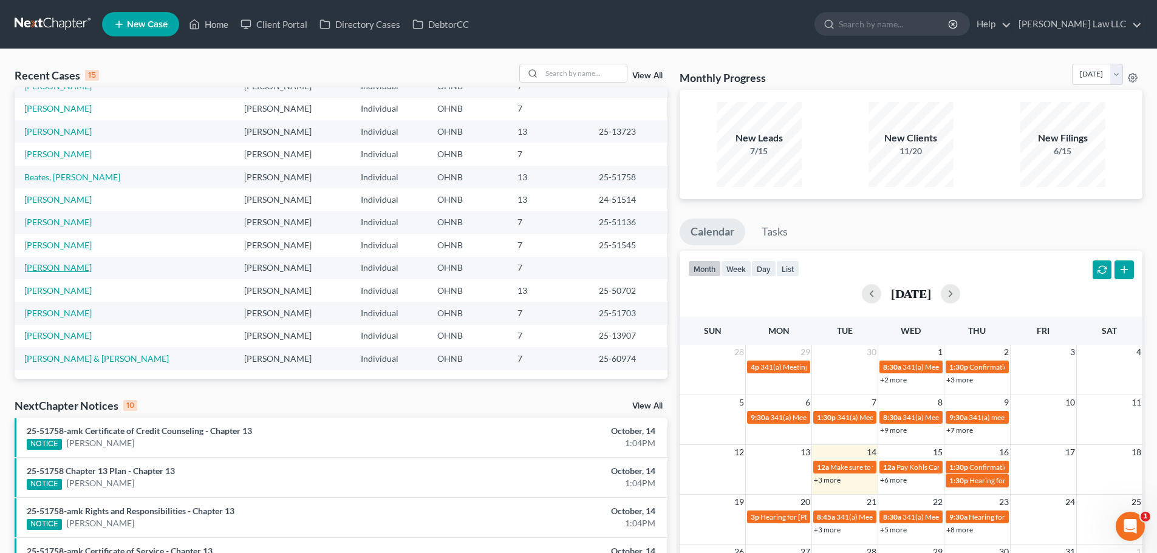
scroll to position [83, 0]
click at [67, 265] on link "[PERSON_NAME]" at bounding box center [57, 267] width 67 height 10
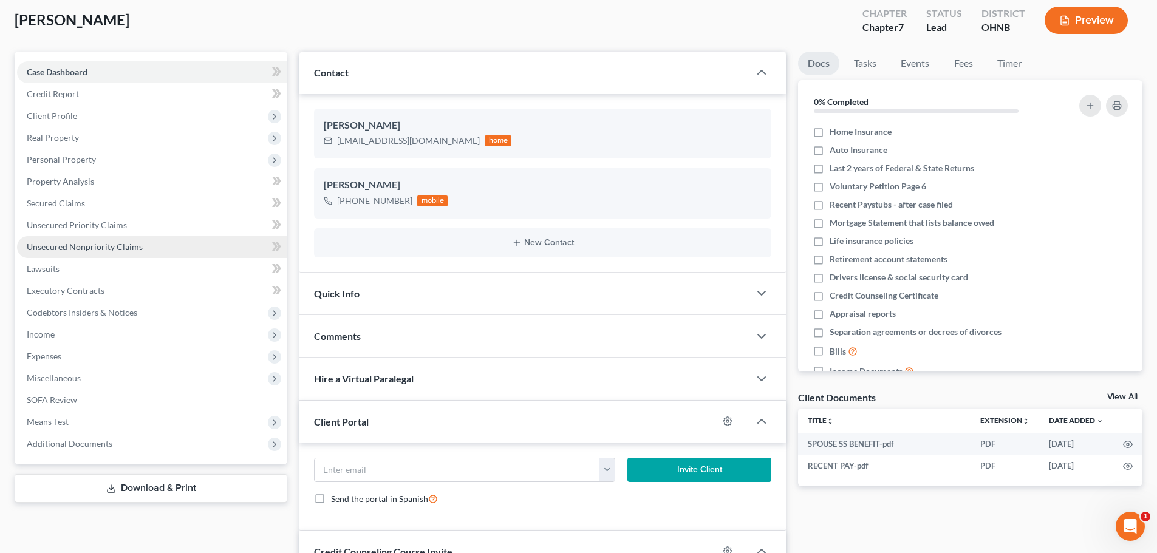
scroll to position [61, 0]
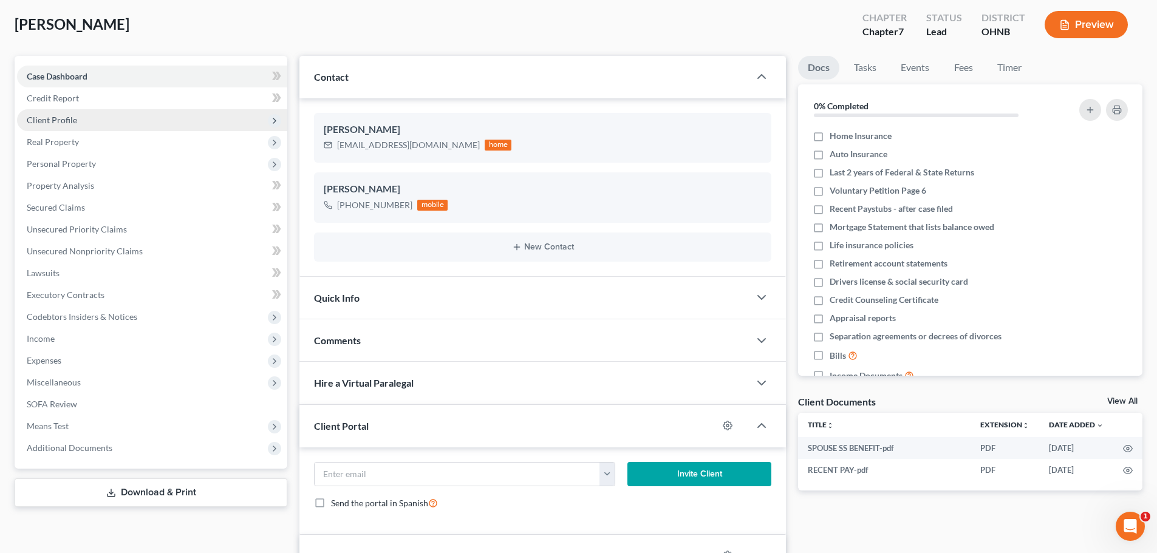
click at [77, 123] on span "Client Profile" at bounding box center [152, 120] width 270 height 22
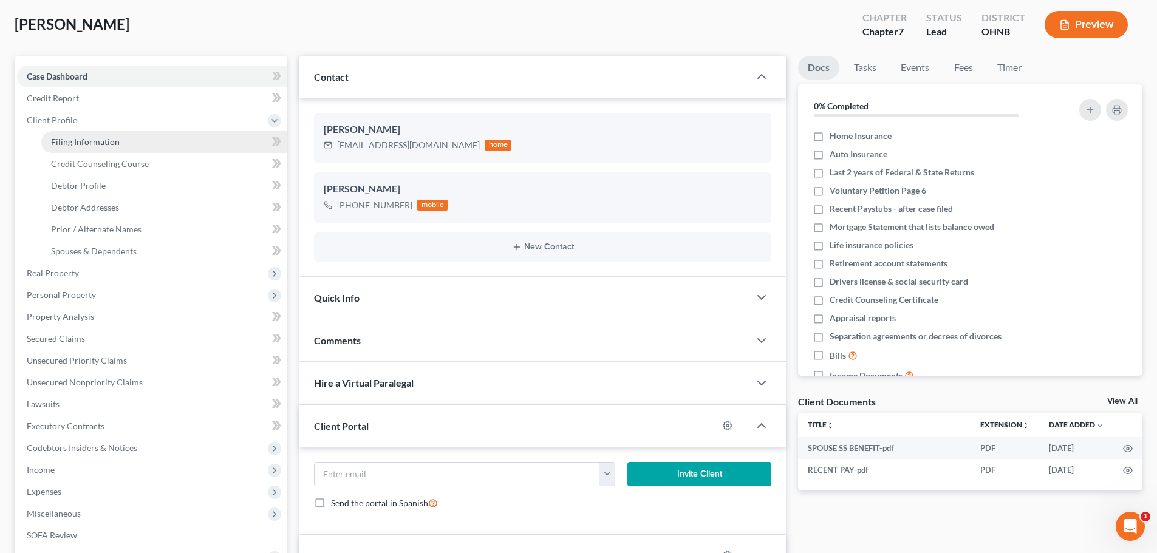
click at [108, 137] on span "Filing Information" at bounding box center [85, 142] width 69 height 10
select select "1"
select select "0"
select select "36"
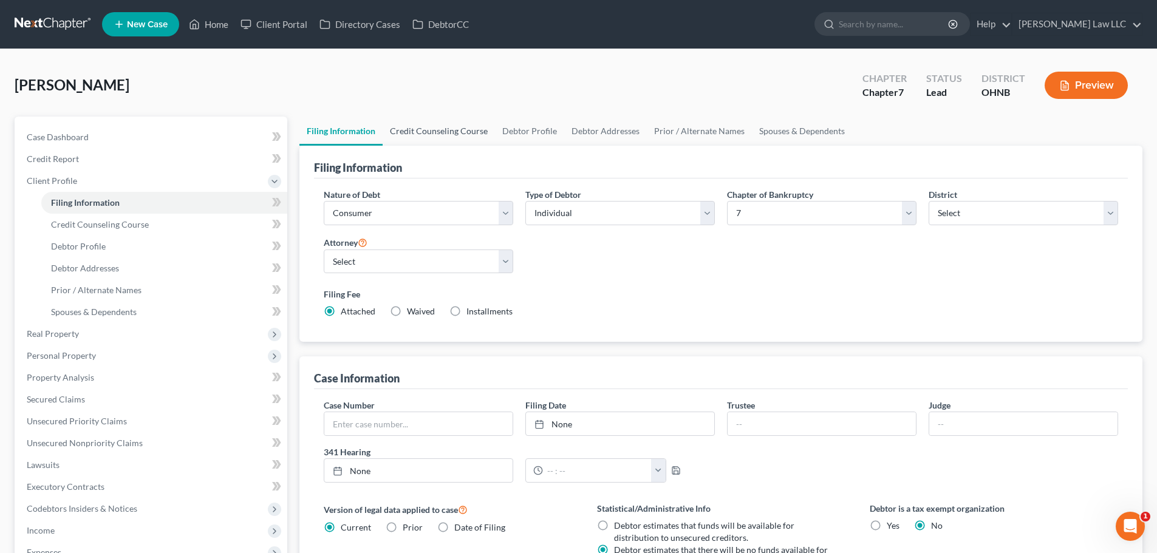
click at [447, 129] on link "Credit Counseling Course" at bounding box center [439, 131] width 112 height 29
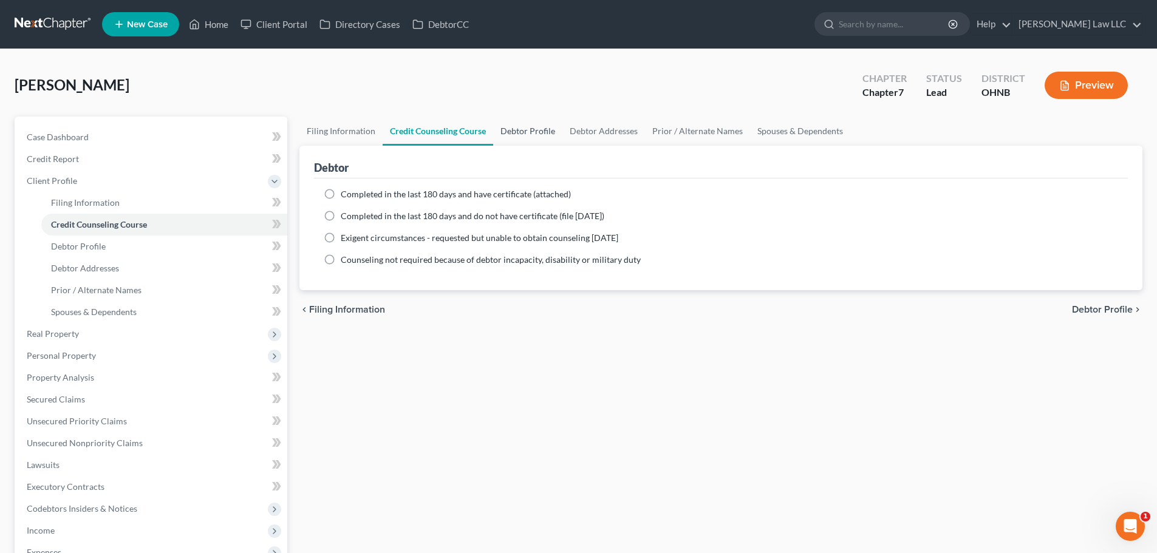
click at [533, 130] on link "Debtor Profile" at bounding box center [527, 131] width 69 height 29
select select "1"
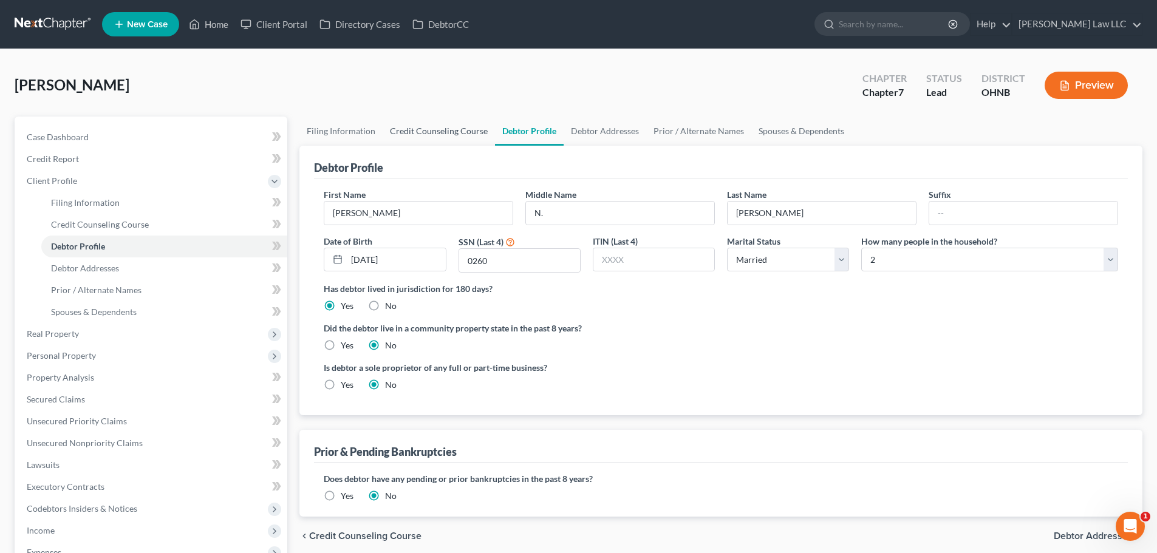
click at [440, 133] on link "Credit Counseling Course" at bounding box center [439, 131] width 112 height 29
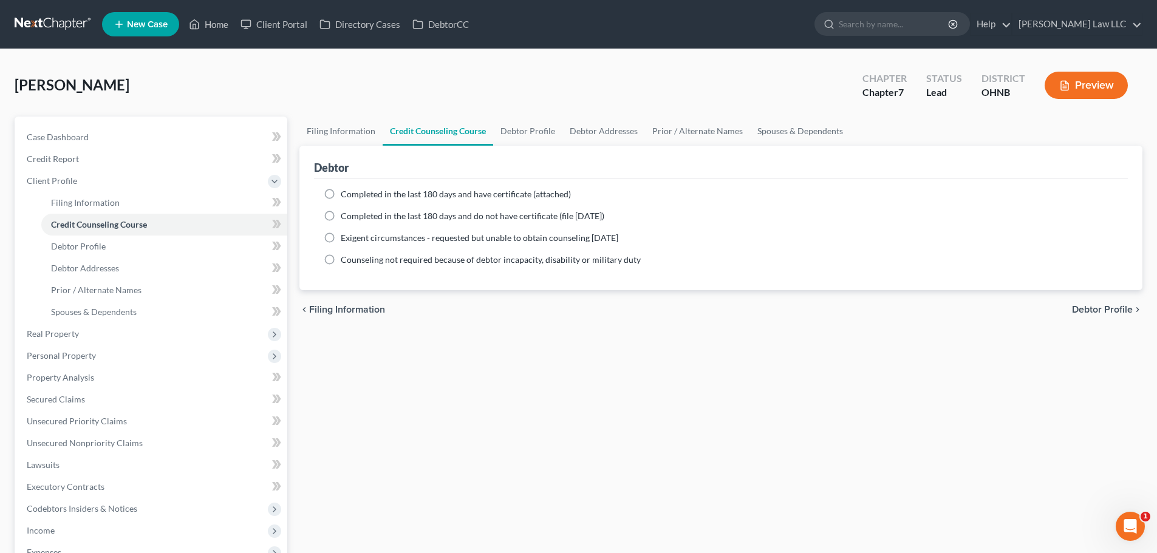
click at [403, 192] on span "Completed in the last 180 days and have certificate (attached)" at bounding box center [456, 194] width 230 height 10
click at [354, 192] on input "Completed in the last 180 days and have certificate (attached)" at bounding box center [350, 192] width 8 height 8
radio input "true"
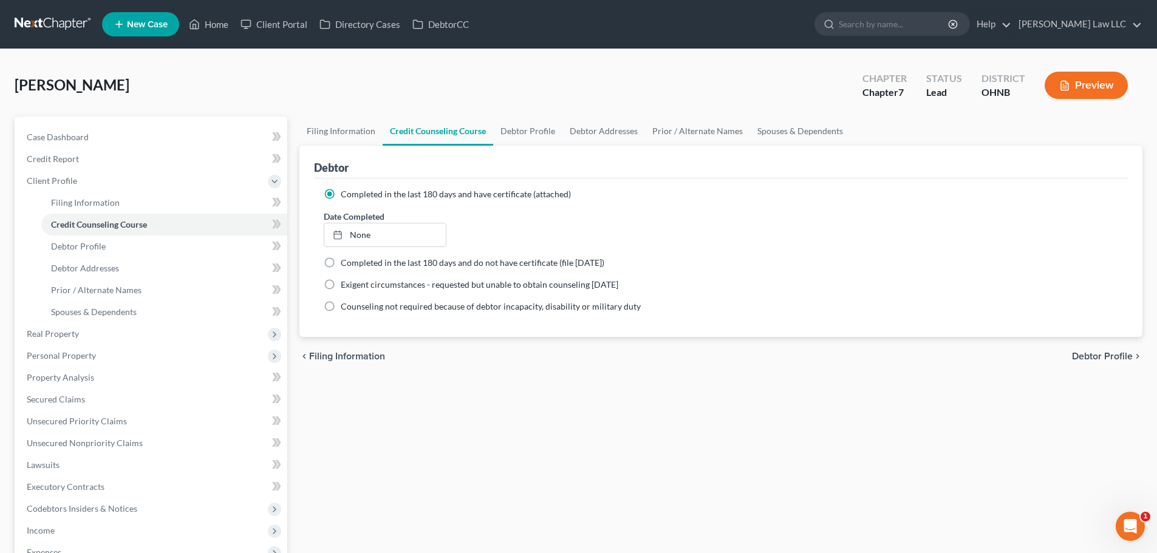
drag, startPoint x: 538, startPoint y: 428, endPoint x: 522, endPoint y: 410, distance: 23.3
click at [538, 428] on div "Filing Information Credit Counseling Course Debtor Profile Debtor Addresses Pri…" at bounding box center [720, 408] width 855 height 583
click at [338, 135] on link "Filing Information" at bounding box center [341, 131] width 83 height 29
select select "1"
select select "0"
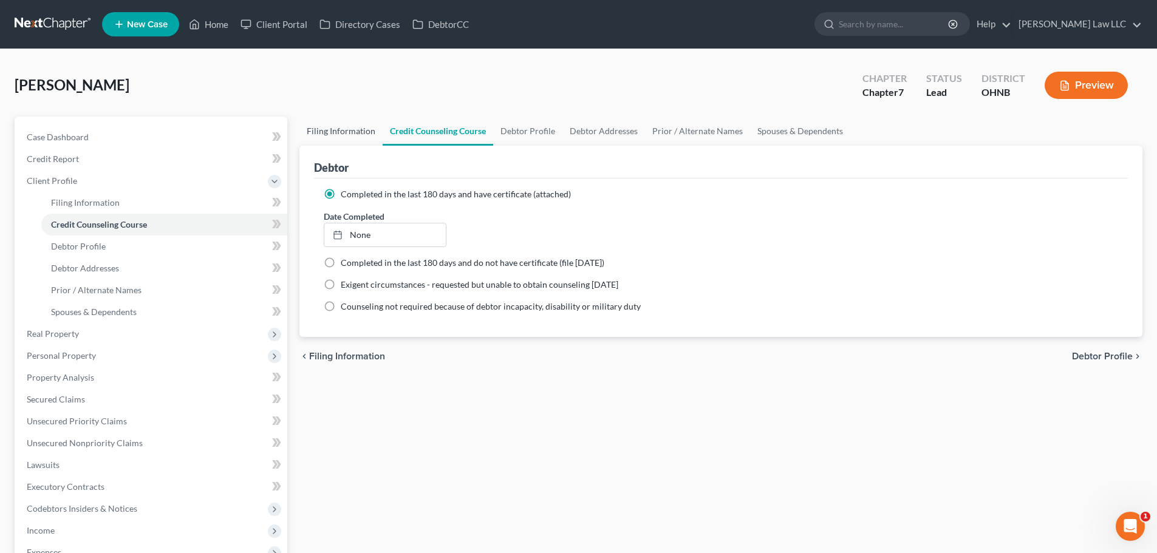
select select "0"
select select "61"
select select "0"
select select "36"
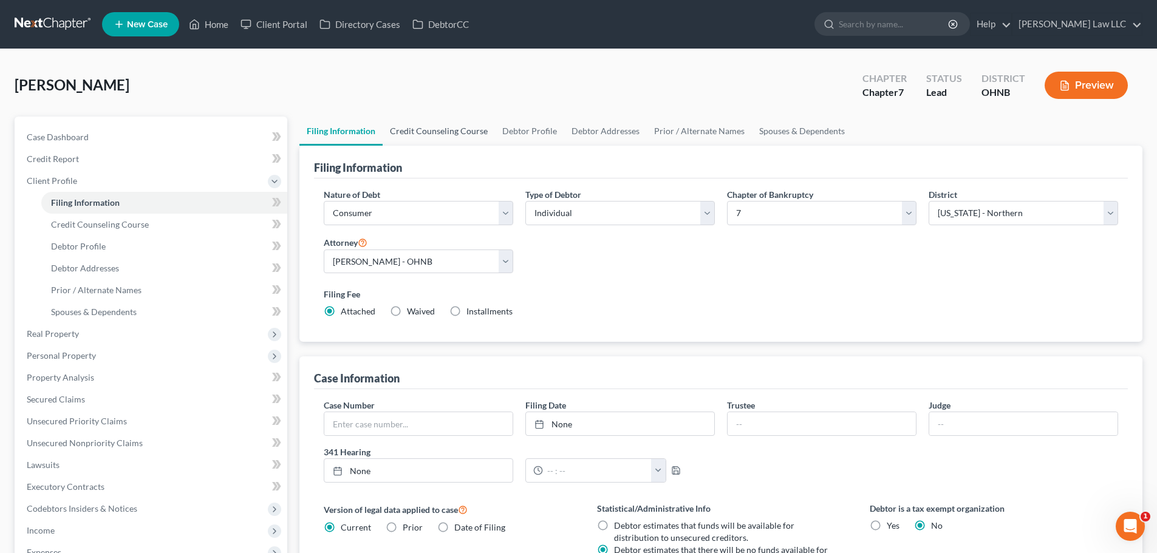
click at [442, 129] on link "Credit Counseling Course" at bounding box center [439, 131] width 112 height 29
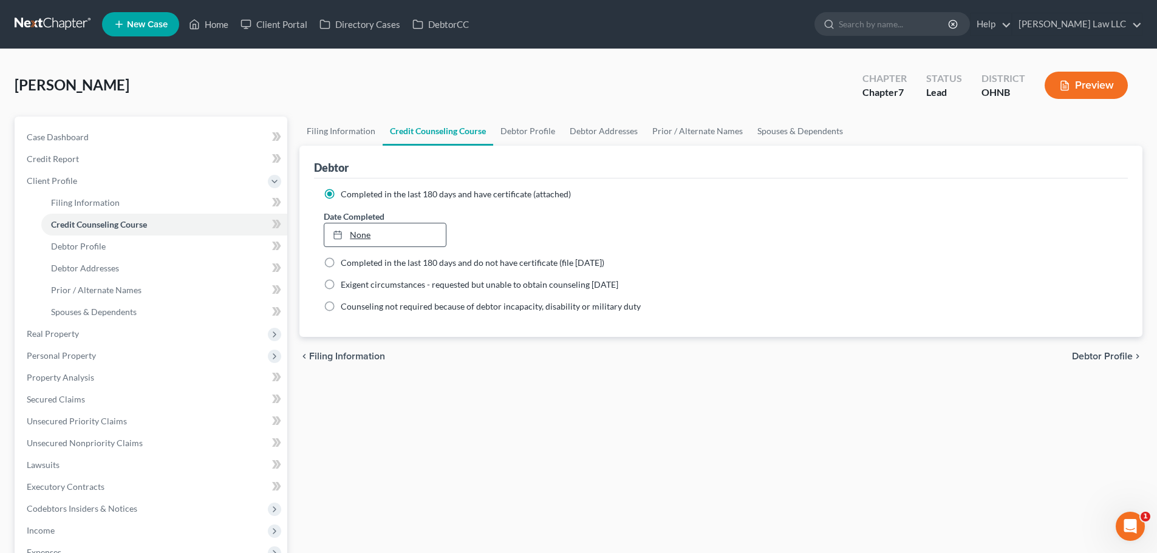
click at [414, 241] on link "None" at bounding box center [384, 235] width 121 height 23
click at [556, 408] on div "Filing Information Credit Counseling Course Debtor Profile Debtor Addresses Pri…" at bounding box center [720, 408] width 855 height 583
click at [538, 132] on link "Debtor Profile" at bounding box center [527, 131] width 69 height 29
select select "1"
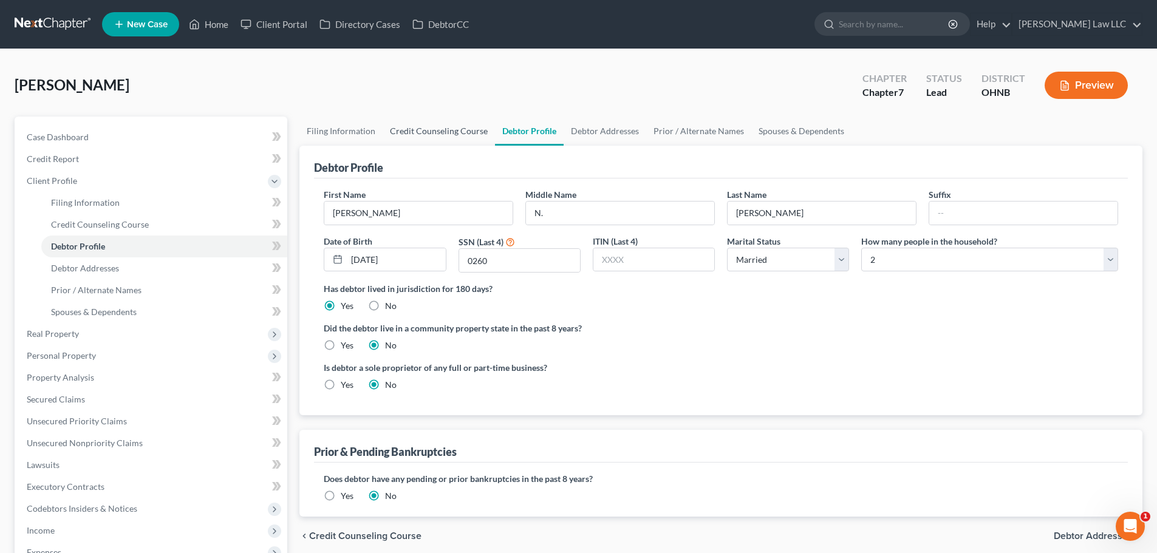
click at [450, 132] on link "Credit Counseling Course" at bounding box center [439, 131] width 112 height 29
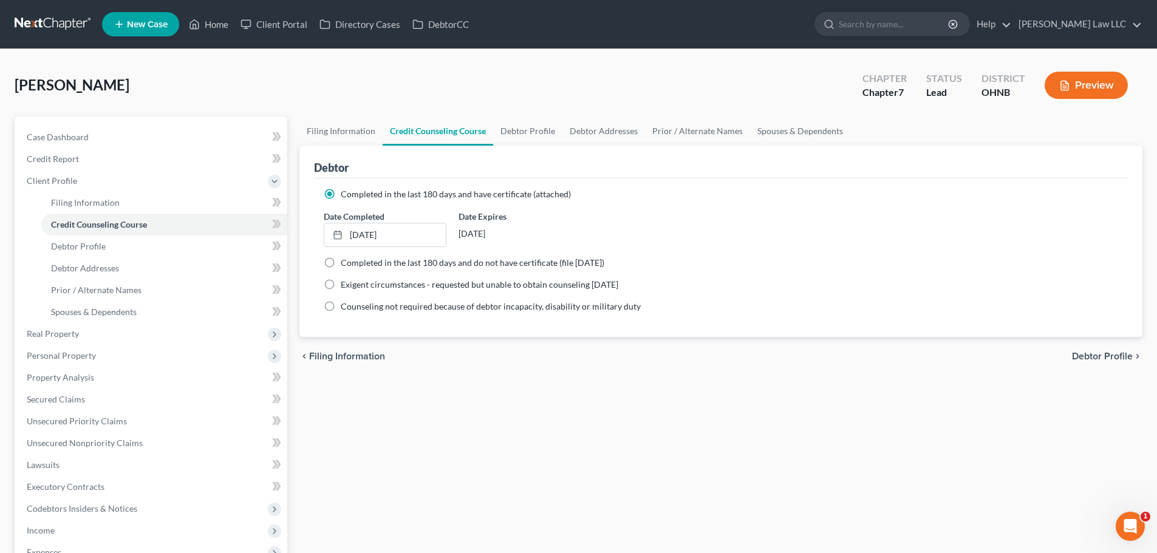
drag, startPoint x: 454, startPoint y: 507, endPoint x: 434, endPoint y: 490, distance: 25.9
click at [450, 502] on div "Filing Information Credit Counseling Course Debtor Profile Debtor Addresses Pri…" at bounding box center [720, 408] width 855 height 583
click at [122, 205] on link "Filing Information" at bounding box center [164, 203] width 246 height 22
select select "1"
select select "0"
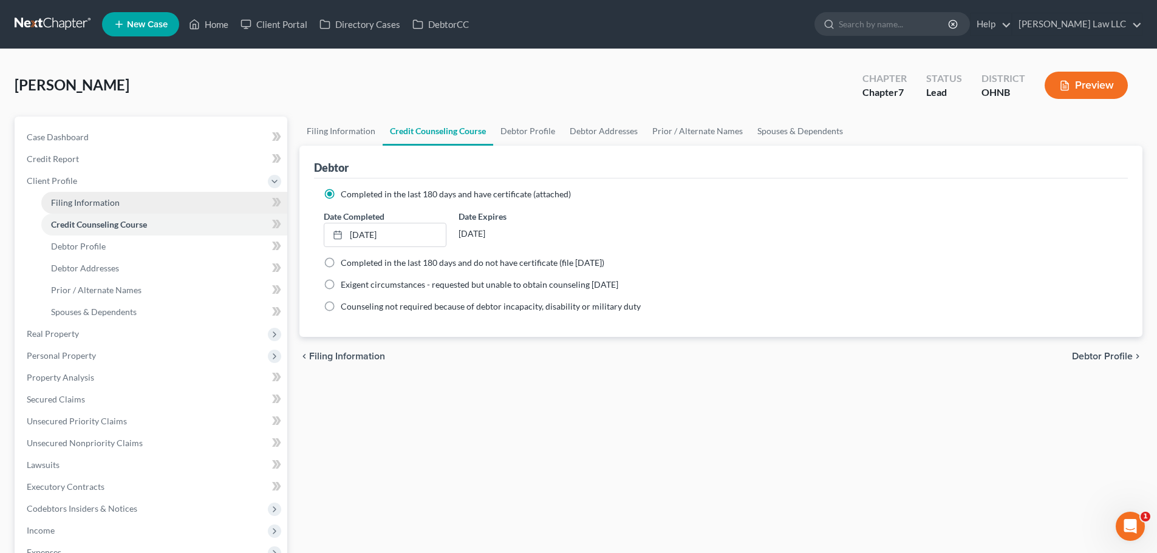
select select "0"
select select "61"
select select "0"
select select "36"
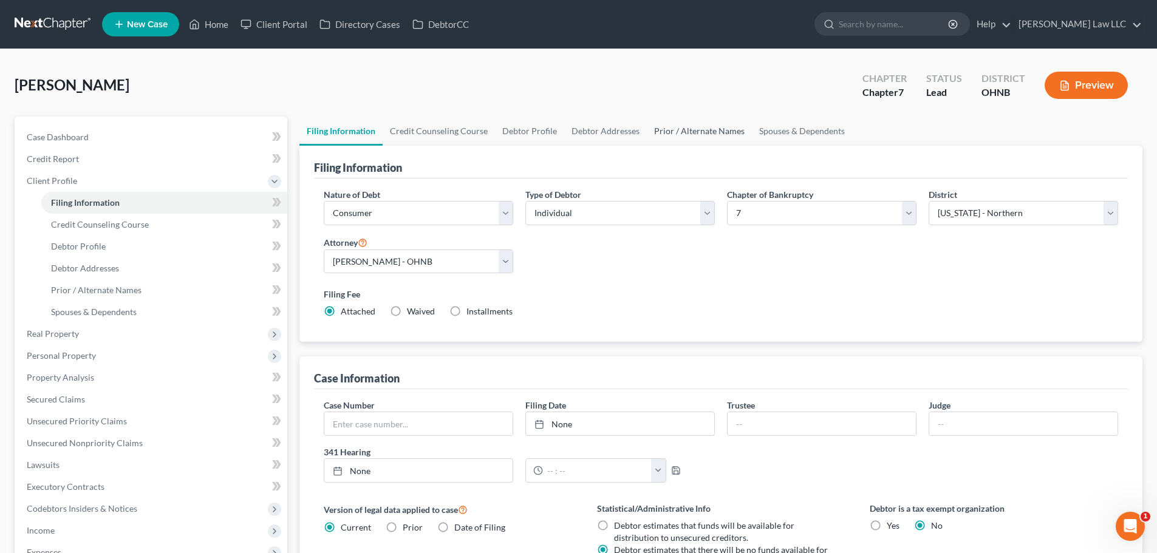
click at [721, 135] on link "Prior / Alternate Names" at bounding box center [699, 131] width 105 height 29
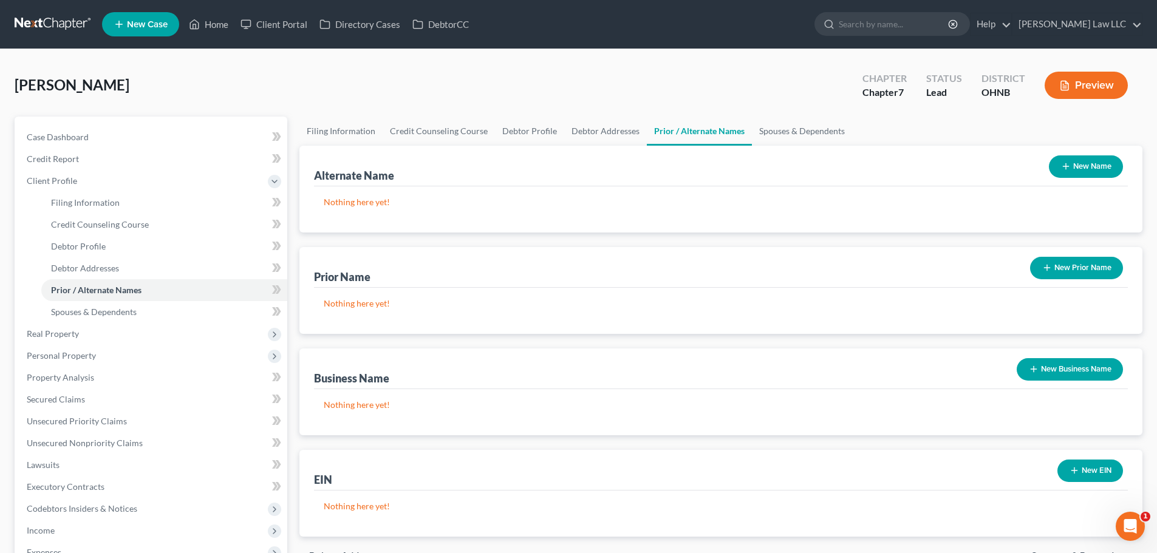
click at [1078, 267] on button "New Prior Name" at bounding box center [1076, 268] width 93 height 22
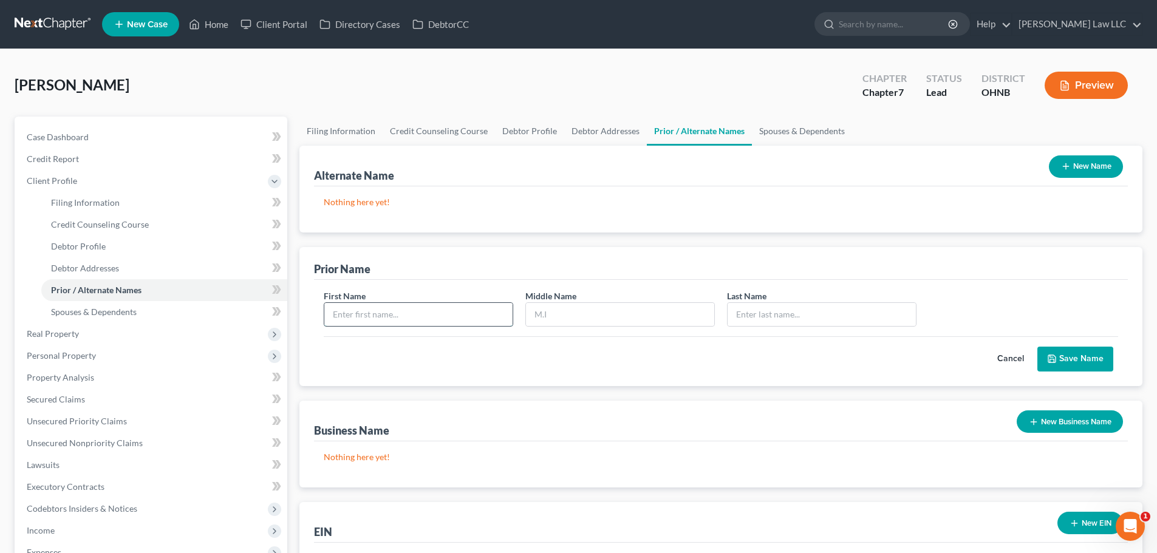
click at [386, 315] on input "text" at bounding box center [418, 314] width 188 height 23
type input "d"
type input "Denise"
type input "Nieman"
click at [591, 357] on div "Cancel Save Name" at bounding box center [721, 355] width 795 height 36
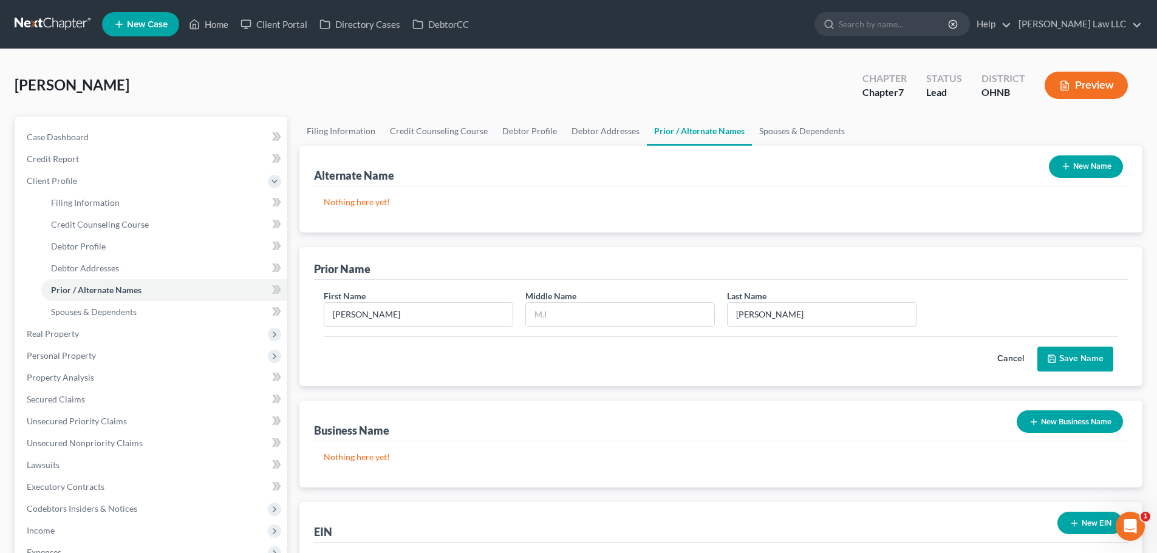
click at [1064, 360] on button "Save Name" at bounding box center [1076, 360] width 76 height 26
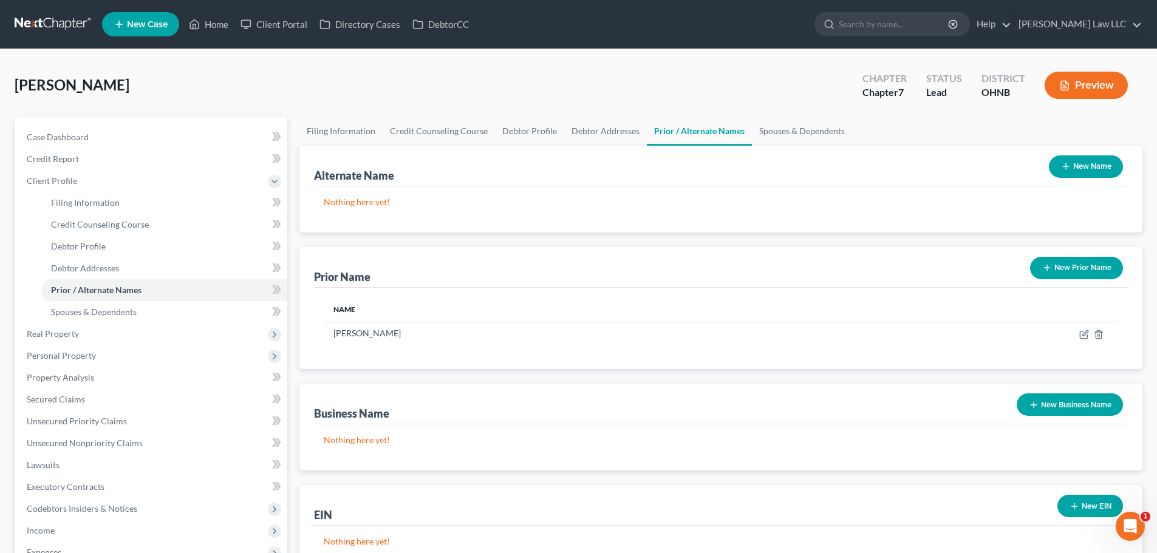
click at [1092, 263] on button "New Prior Name" at bounding box center [1076, 268] width 93 height 22
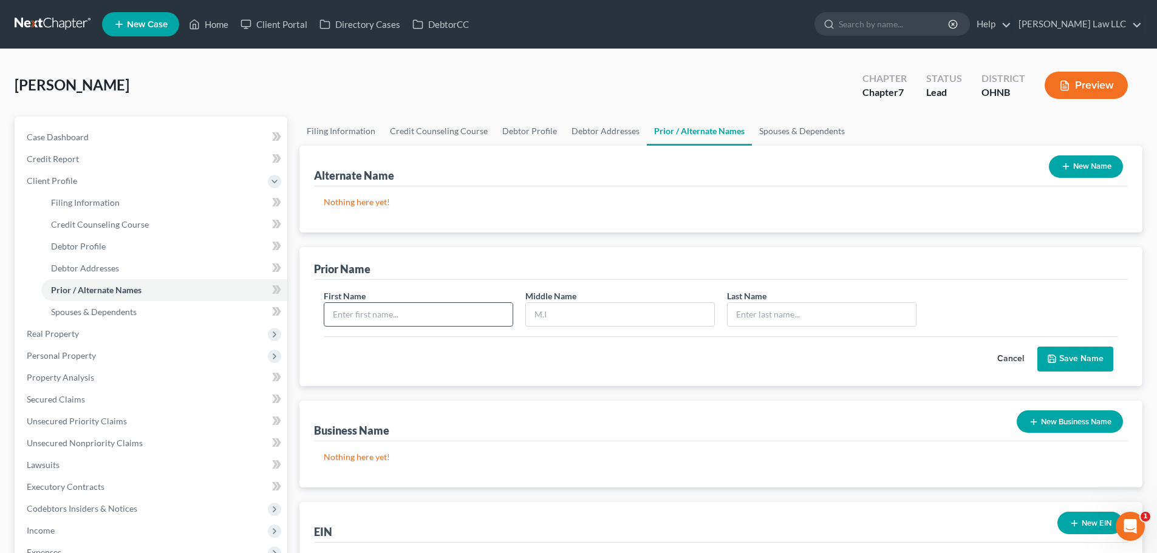
click at [426, 313] on input "text" at bounding box center [418, 314] width 188 height 23
type input "Denise"
type input "Kennedy"
click at [1070, 361] on button "Save Name" at bounding box center [1076, 360] width 76 height 26
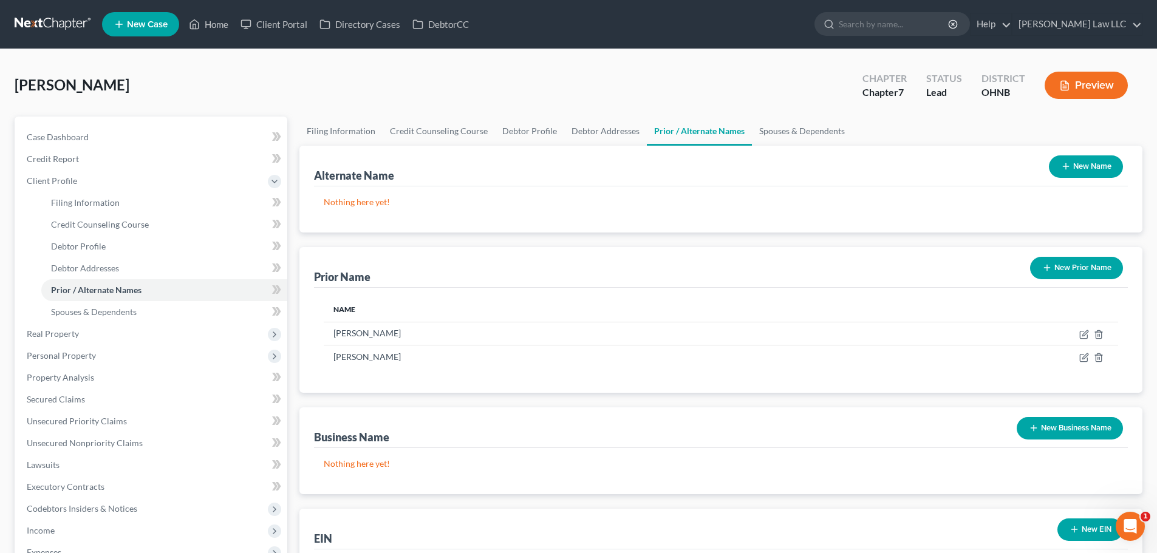
click at [295, 84] on div "Schreiber, Denise Upgraded Chapter Chapter 7 Status Lead District OHNB Preview" at bounding box center [579, 90] width 1128 height 53
click at [907, 24] on input "search" at bounding box center [894, 24] width 111 height 22
type input "henderson"
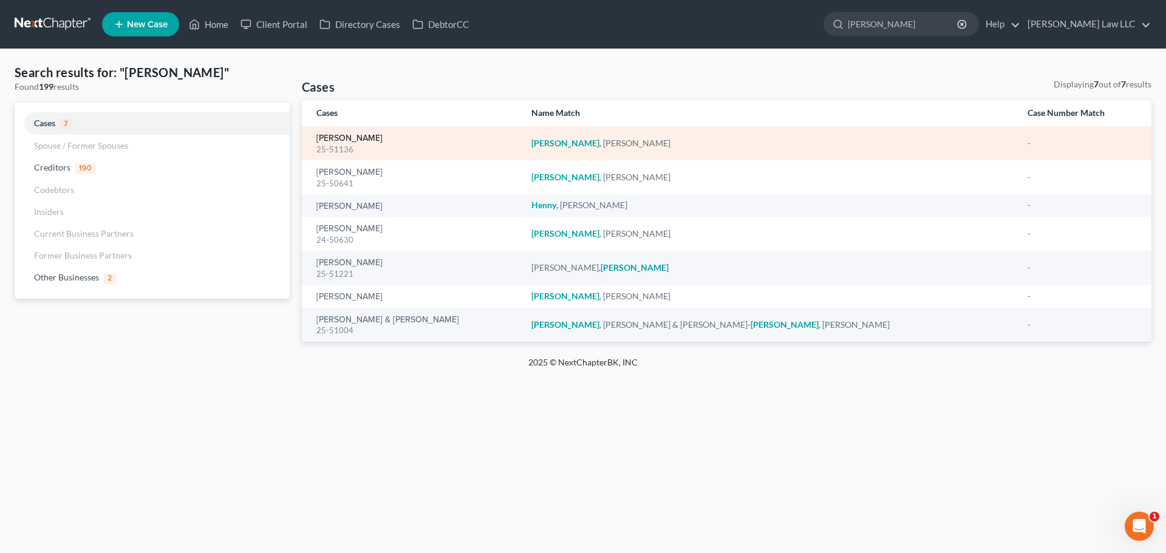
click at [353, 140] on link "[PERSON_NAME]" at bounding box center [350, 138] width 66 height 9
click at [352, 137] on link "[PERSON_NAME]" at bounding box center [350, 138] width 66 height 9
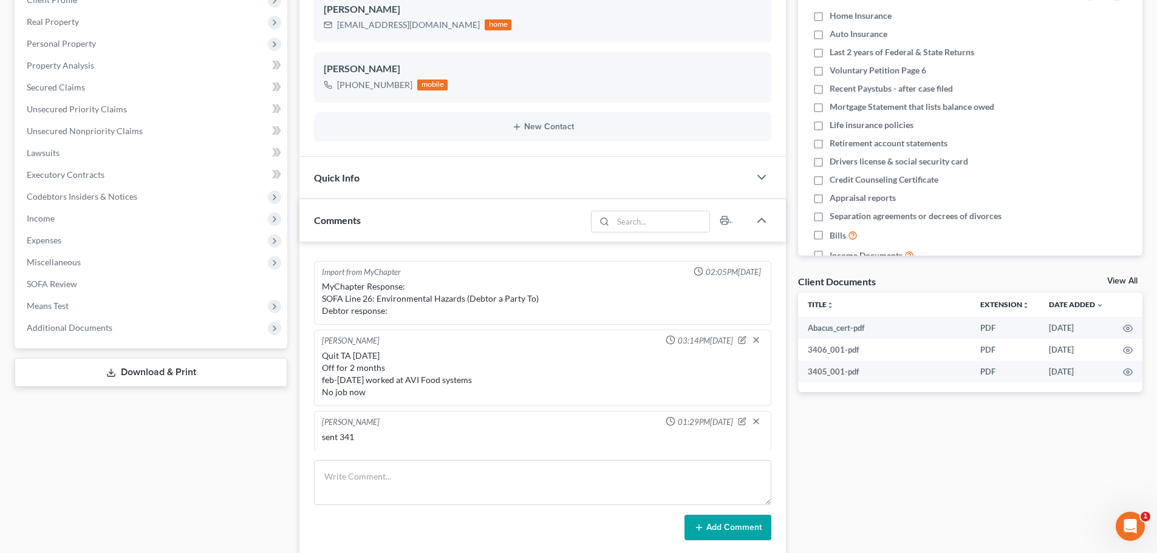
scroll to position [182, 0]
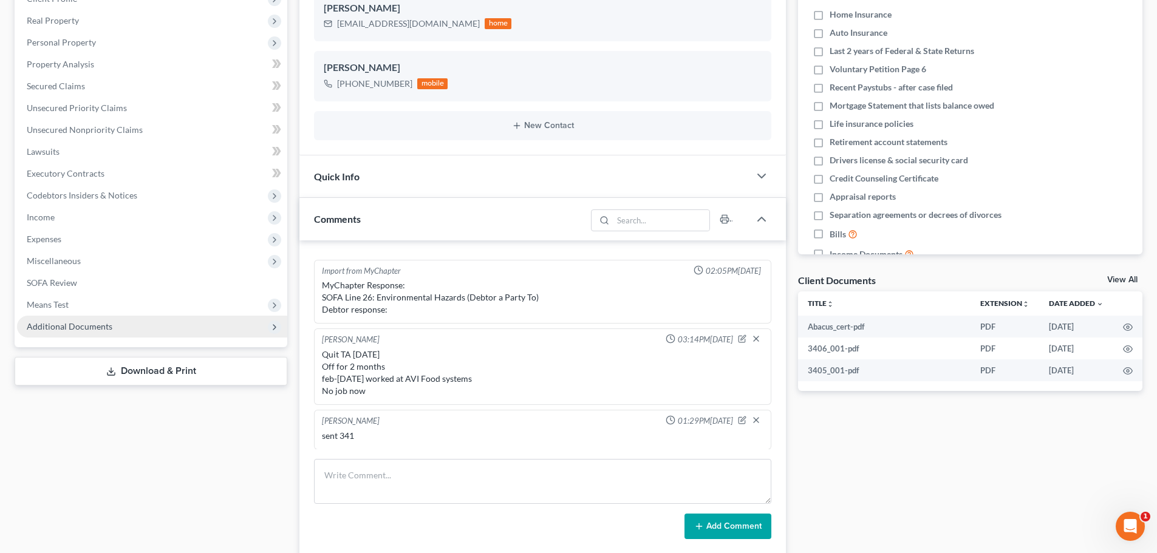
click at [83, 334] on span "Additional Documents" at bounding box center [152, 327] width 270 height 22
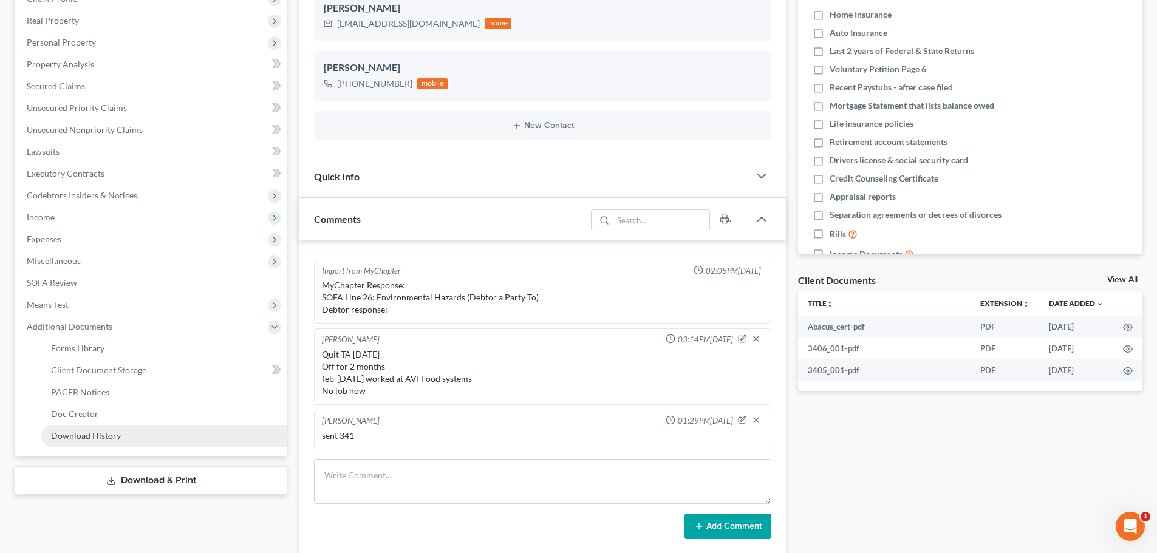
click at [103, 436] on span "Download History" at bounding box center [86, 436] width 70 height 10
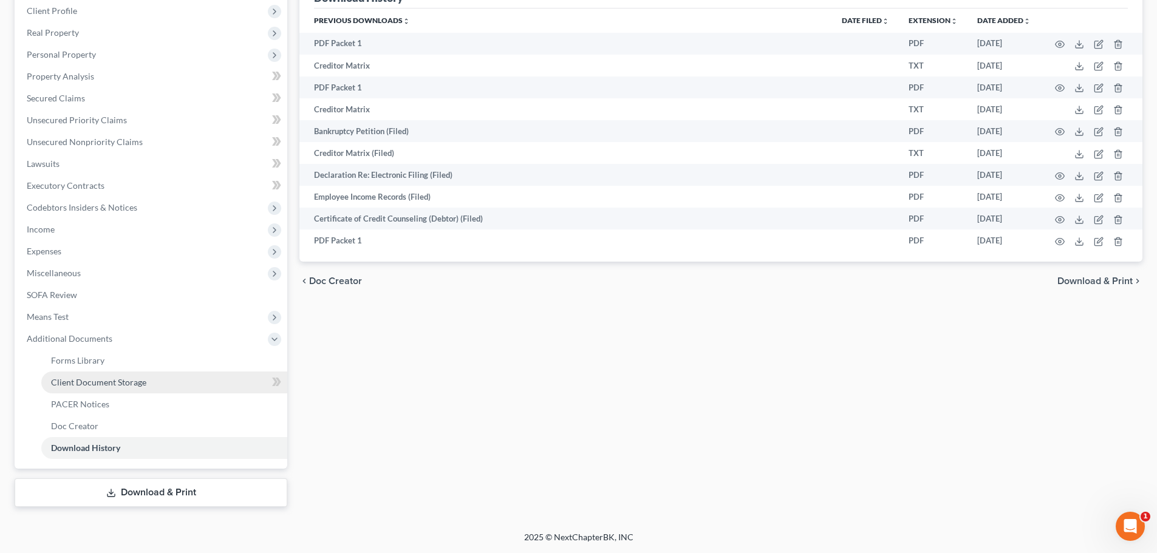
click at [126, 383] on span "Client Document Storage" at bounding box center [98, 382] width 95 height 10
select select "16"
select select "20"
select select "5"
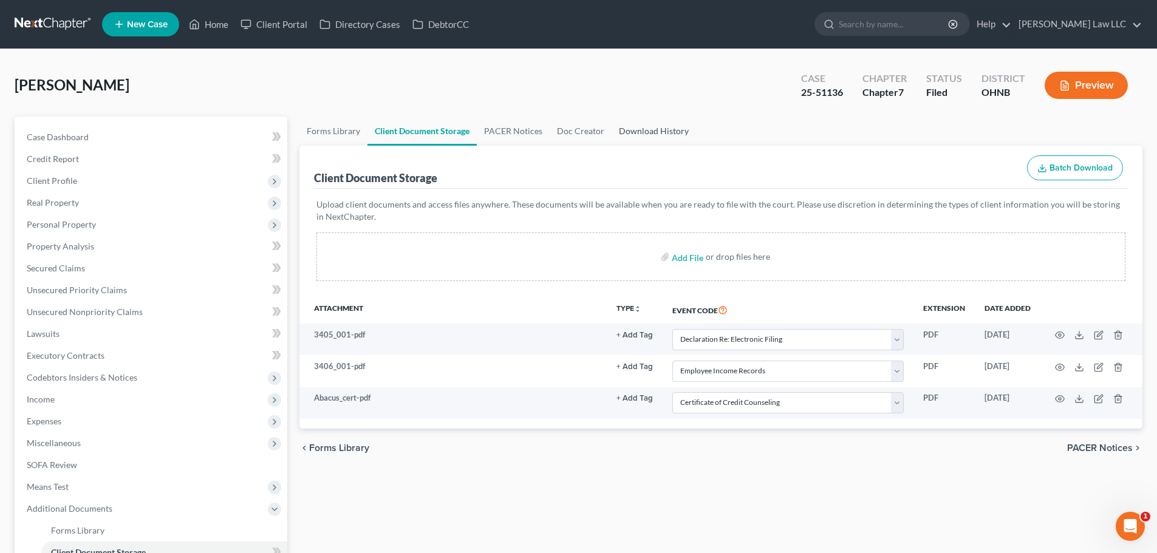
click at [660, 131] on link "Download History" at bounding box center [654, 131] width 84 height 29
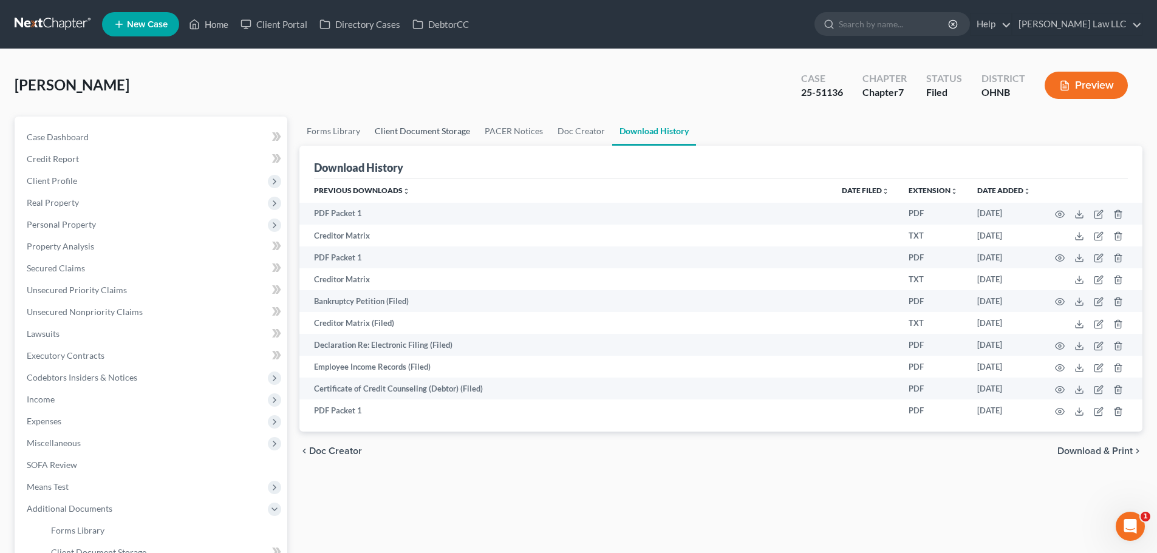
click at [428, 133] on link "Client Document Storage" at bounding box center [423, 131] width 110 height 29
select select "16"
select select "20"
select select "5"
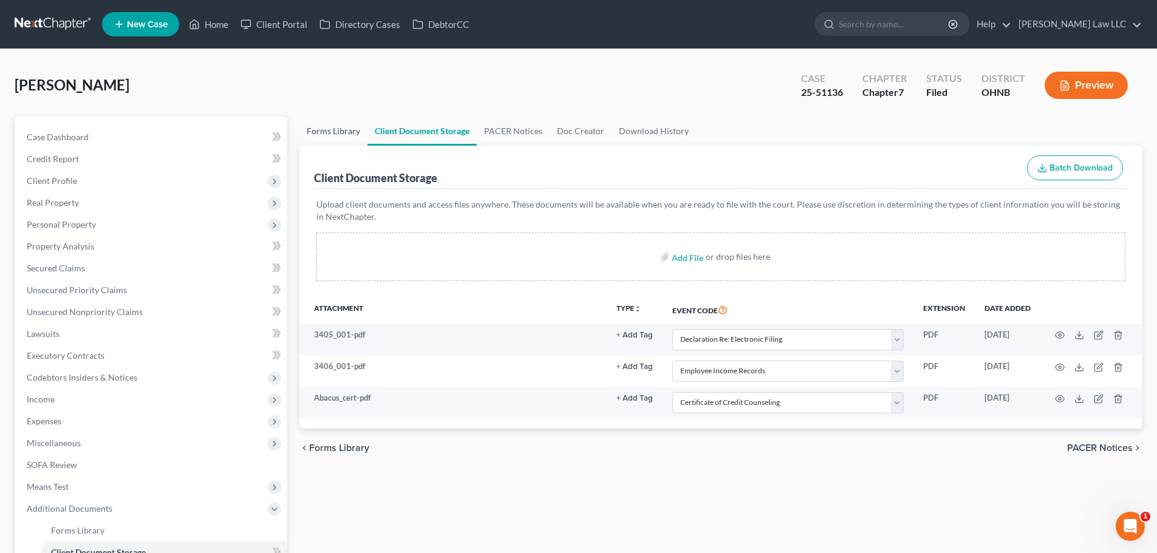
click at [344, 130] on link "Forms Library" at bounding box center [334, 131] width 68 height 29
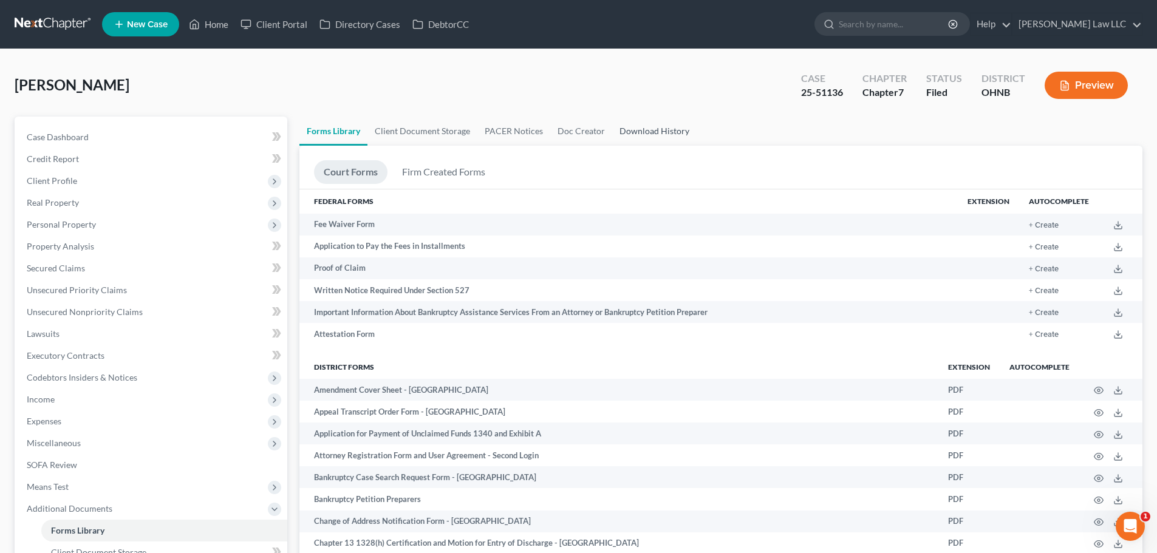
click at [658, 128] on link "Download History" at bounding box center [654, 131] width 84 height 29
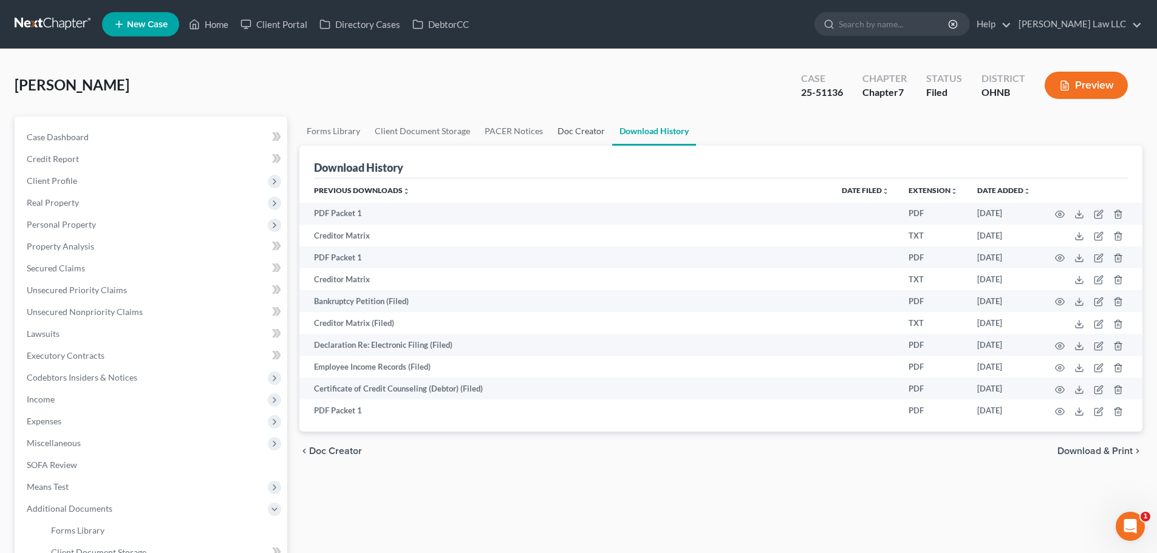
click at [564, 133] on link "Doc Creator" at bounding box center [581, 131] width 62 height 29
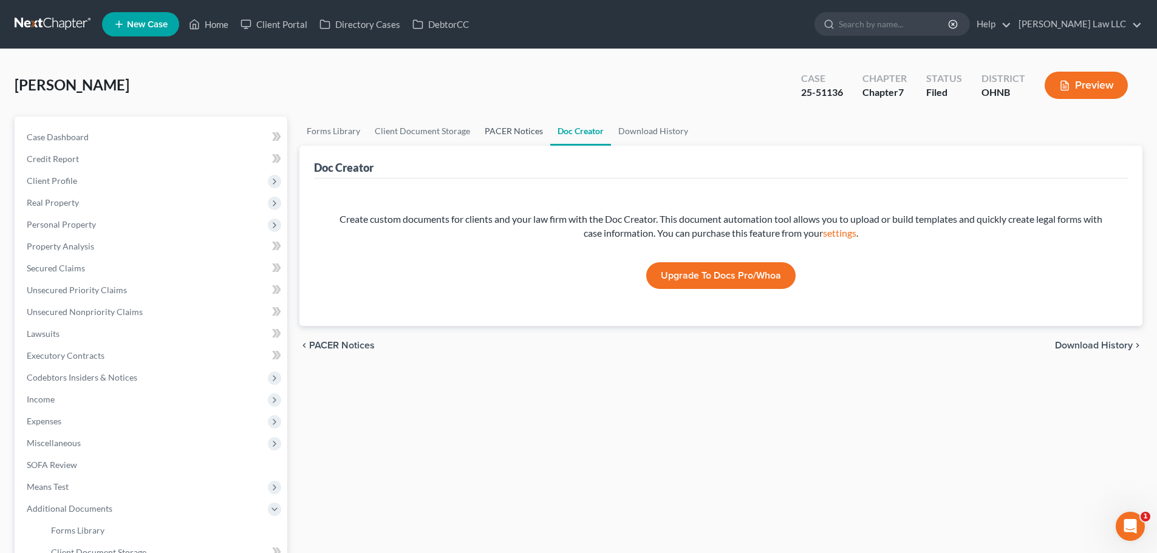
click at [491, 135] on link "PACER Notices" at bounding box center [514, 131] width 73 height 29
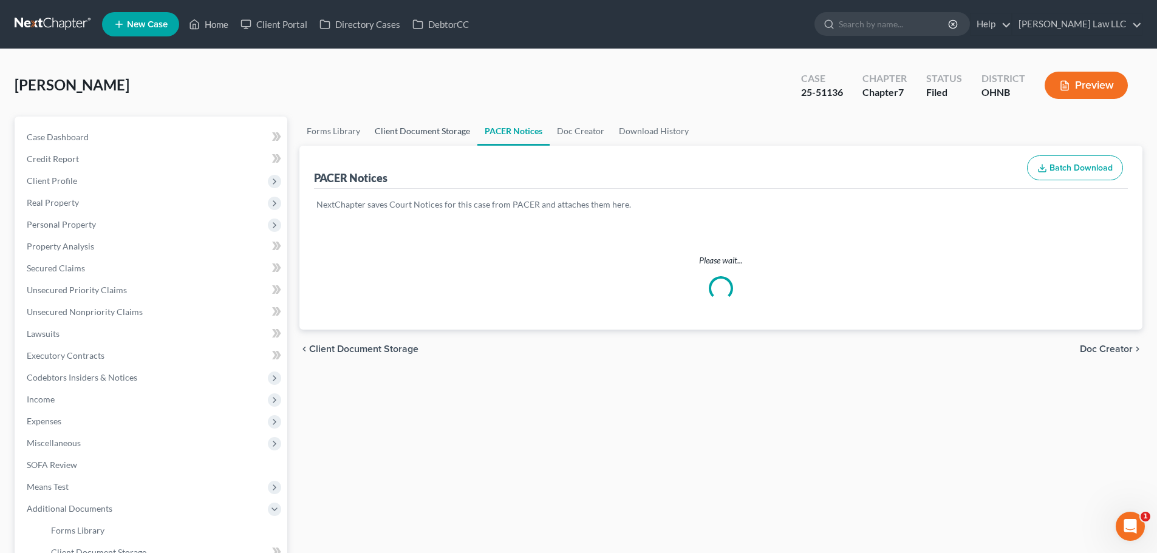
click at [420, 131] on link "Client Document Storage" at bounding box center [423, 131] width 110 height 29
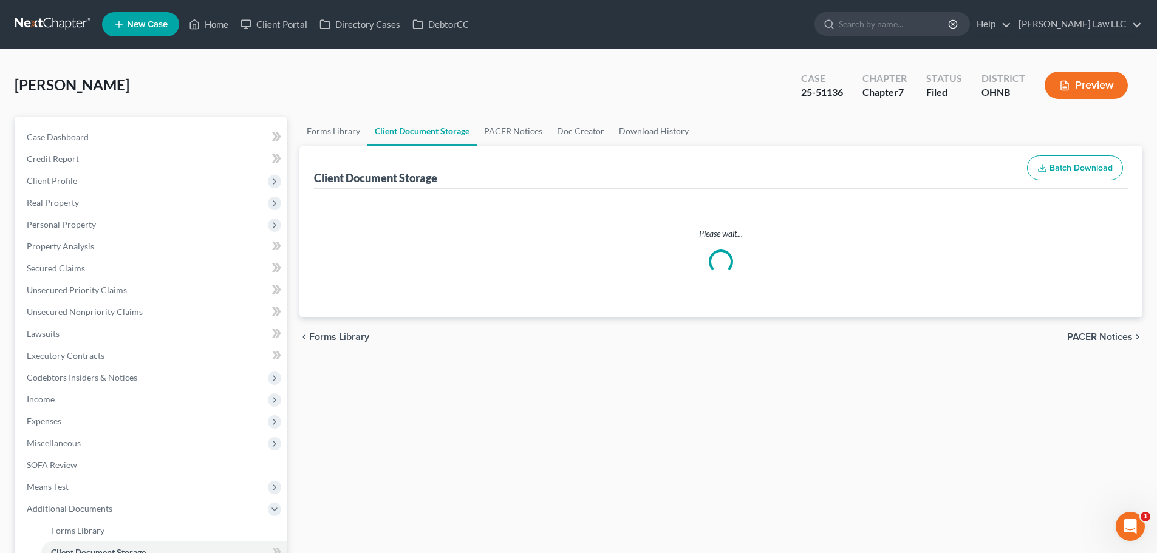
select select "16"
select select "20"
select select "5"
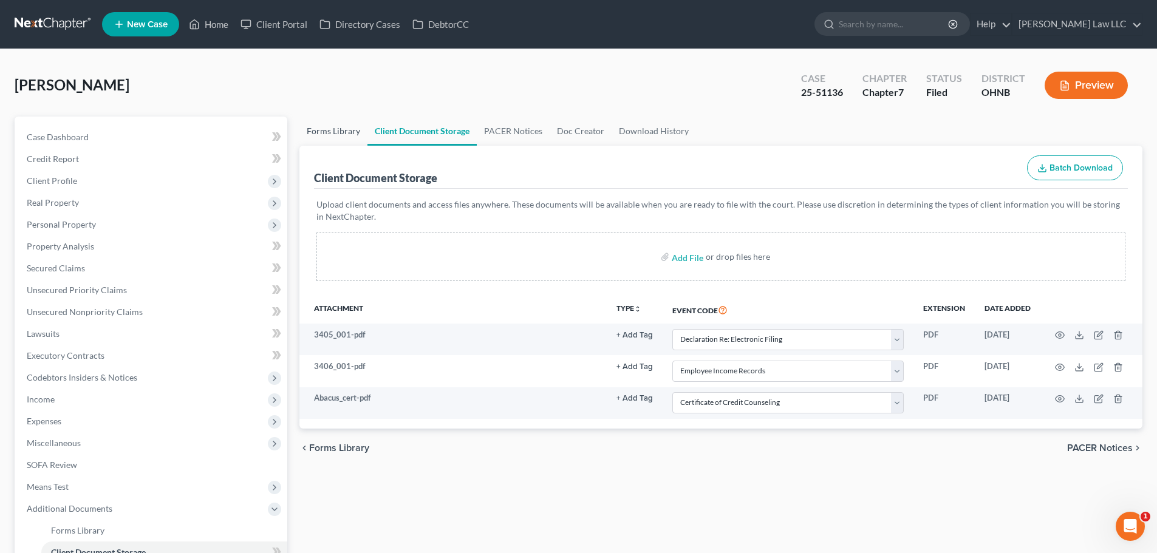
click at [321, 137] on link "Forms Library" at bounding box center [334, 131] width 68 height 29
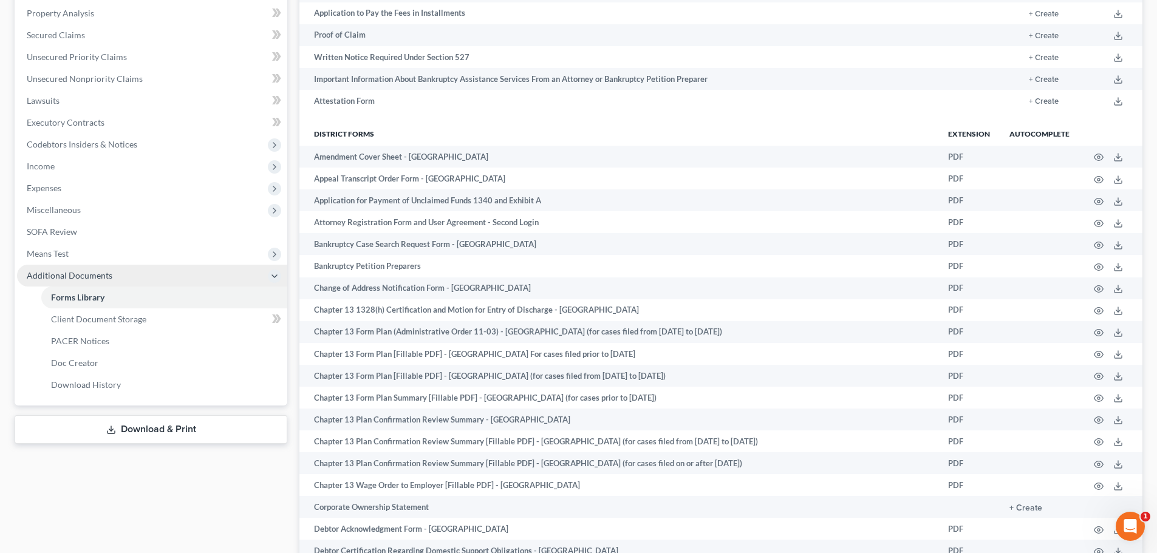
scroll to position [243, 0]
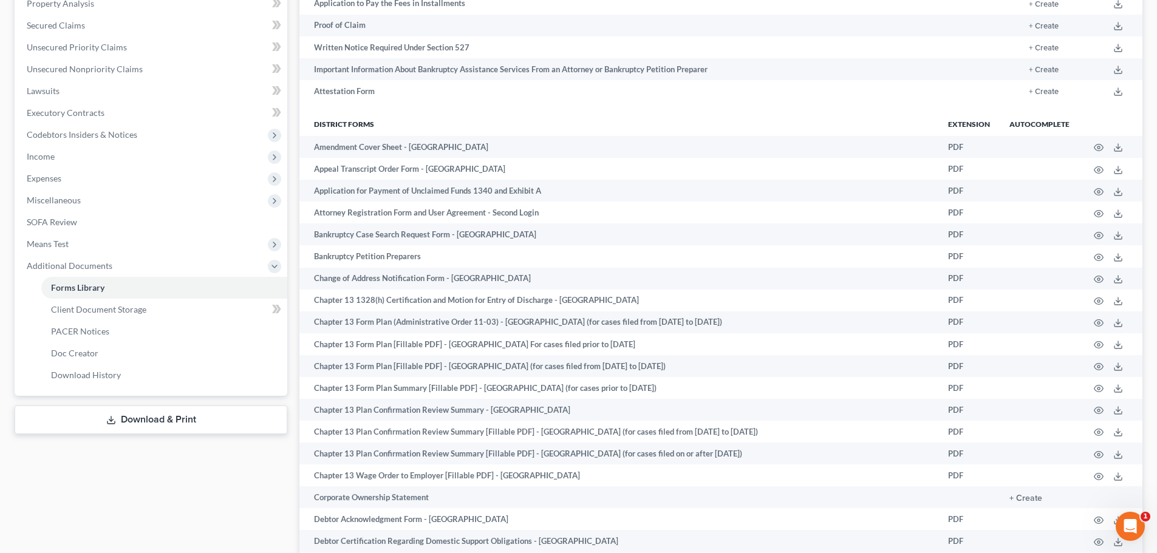
click at [168, 422] on link "Download & Print" at bounding box center [151, 420] width 273 height 29
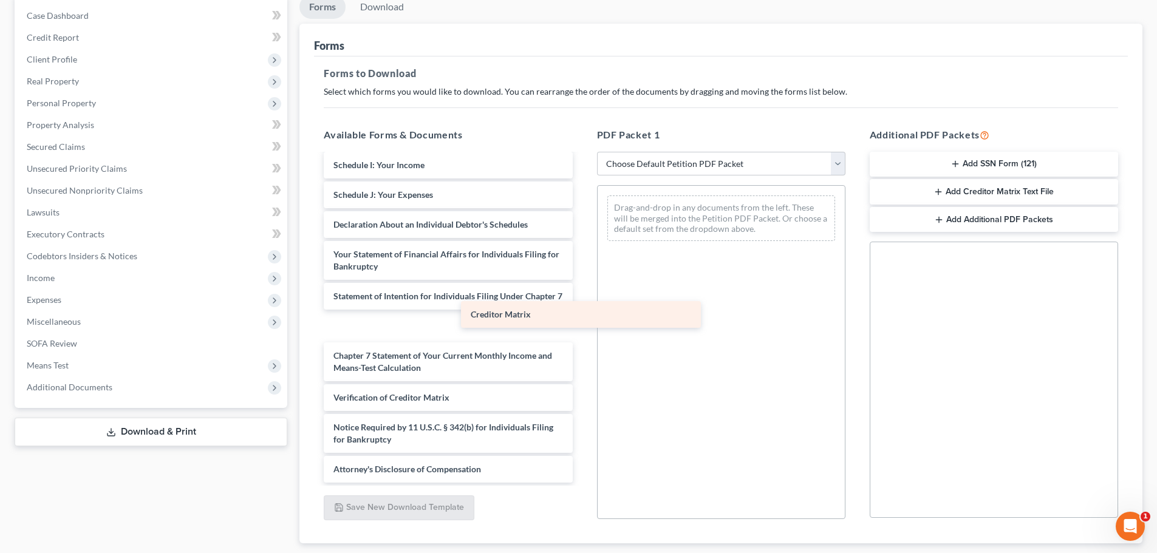
scroll to position [325, 0]
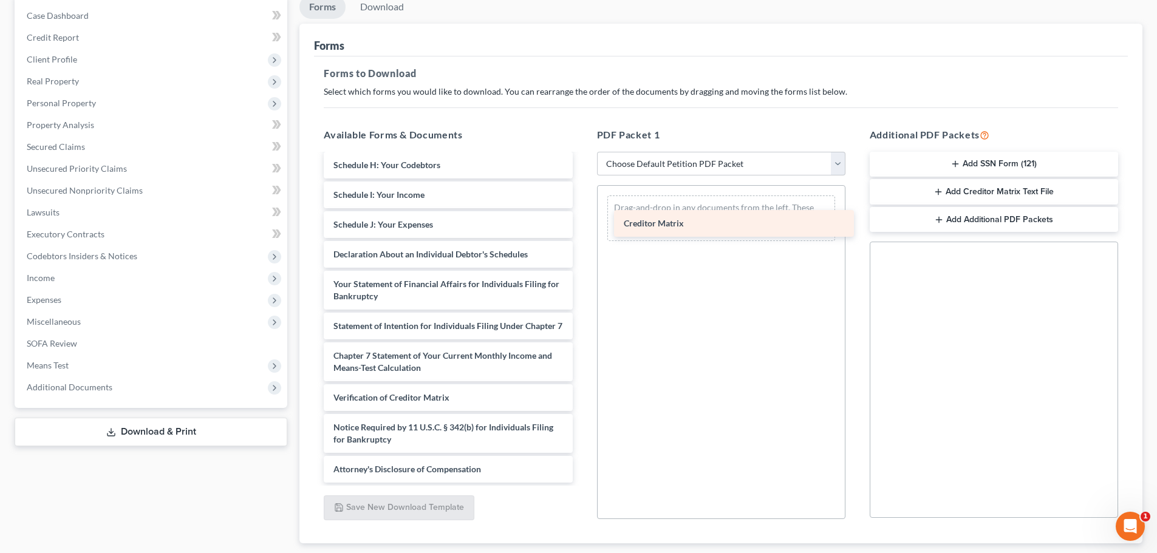
drag, startPoint x: 385, startPoint y: 371, endPoint x: 700, endPoint y: 219, distance: 350.5
click at [582, 219] on div "Creditor Matrix Abacus_cert-pdf 3406_001-pdf 3405_001-pdf Voluntary Petition fo…" at bounding box center [448, 162] width 268 height 641
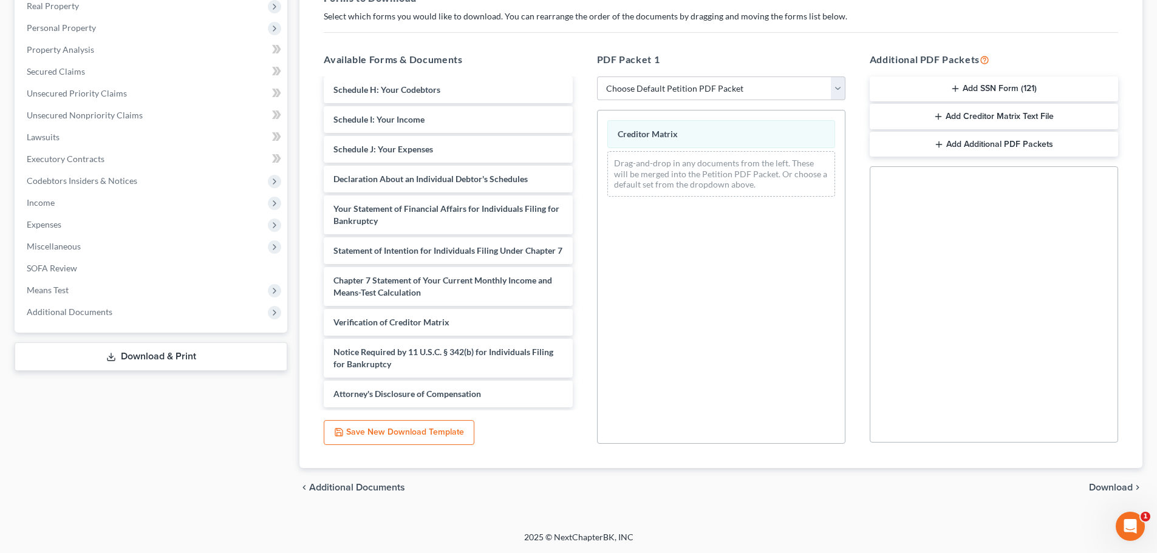
click at [1105, 488] on span "Download" at bounding box center [1111, 488] width 44 height 10
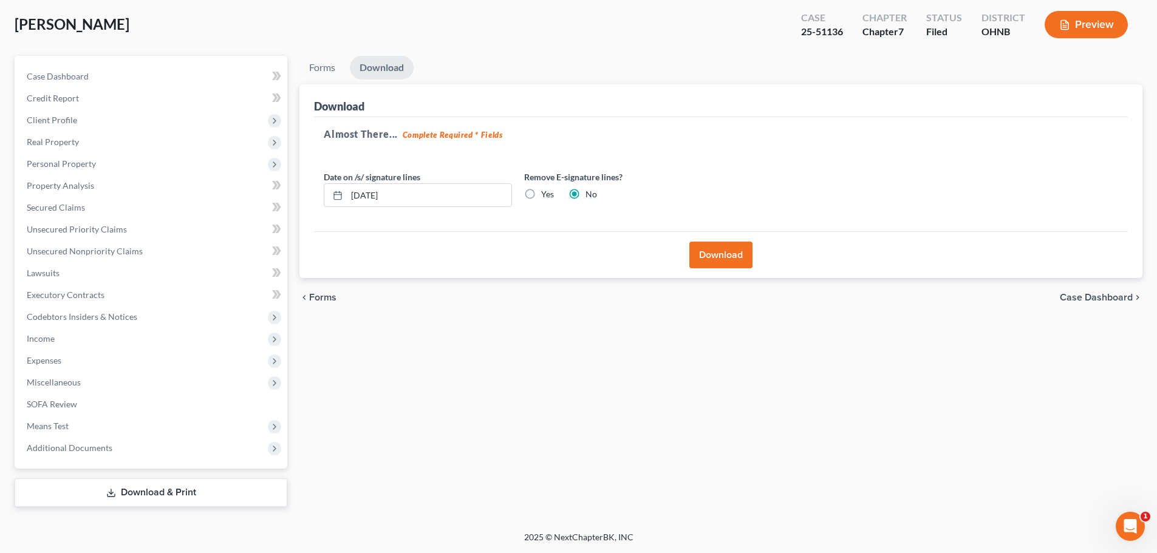
scroll to position [61, 0]
click at [722, 262] on button "Download" at bounding box center [721, 255] width 63 height 27
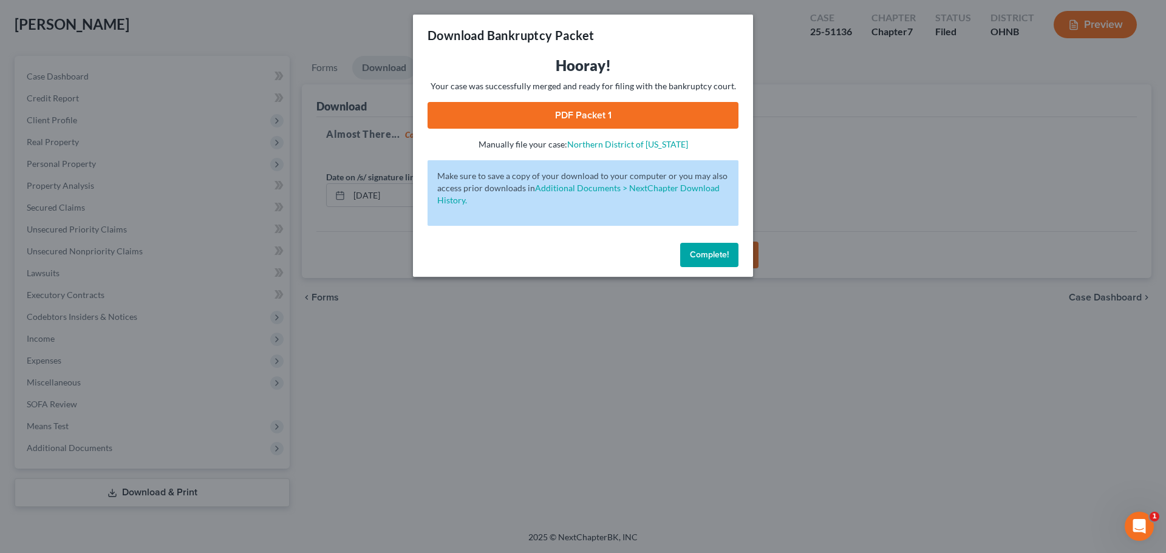
click at [589, 117] on link "PDF Packet 1" at bounding box center [583, 115] width 311 height 27
click at [711, 255] on span "Complete!" at bounding box center [709, 255] width 39 height 10
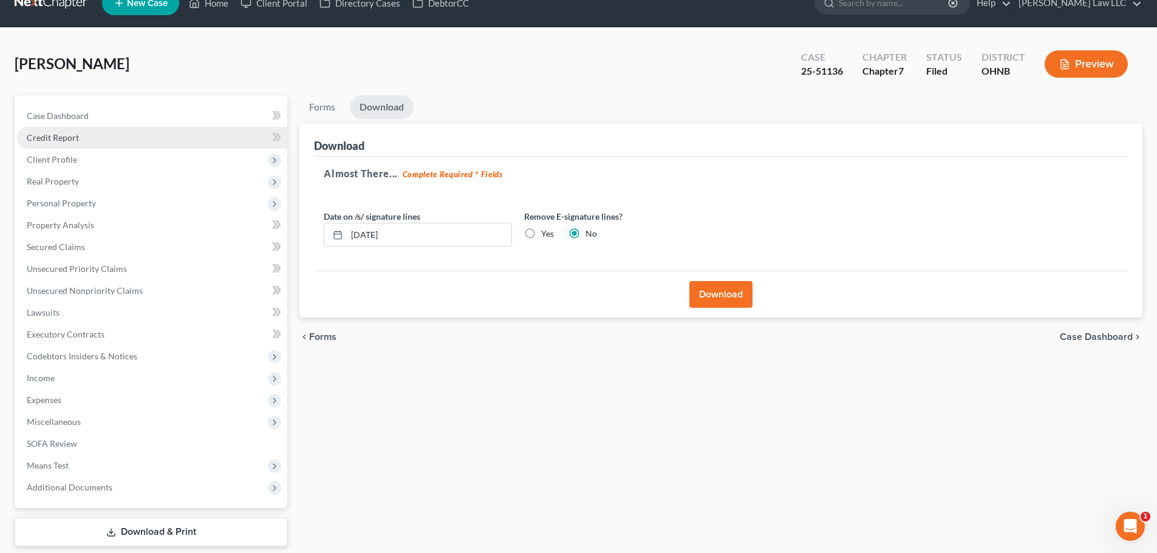
scroll to position [0, 0]
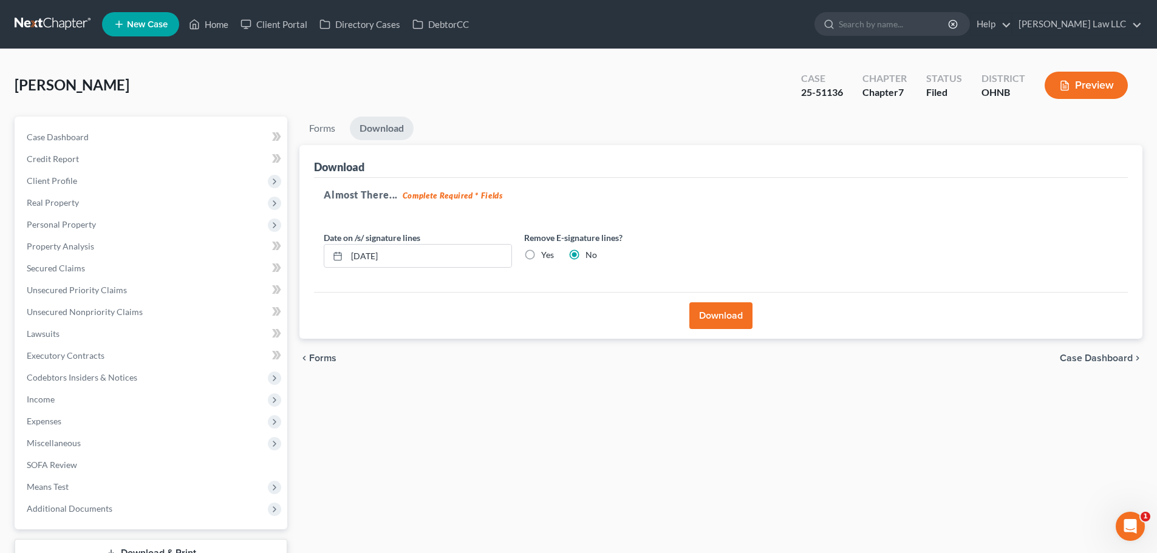
click at [65, 22] on link at bounding box center [54, 24] width 78 height 22
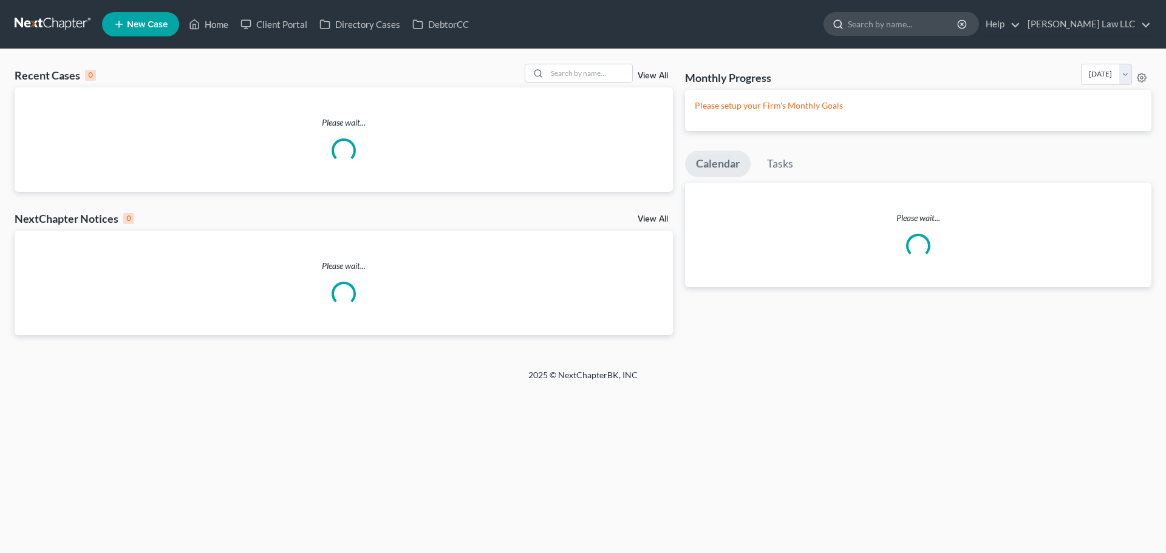
click at [913, 26] on input "search" at bounding box center [903, 24] width 111 height 22
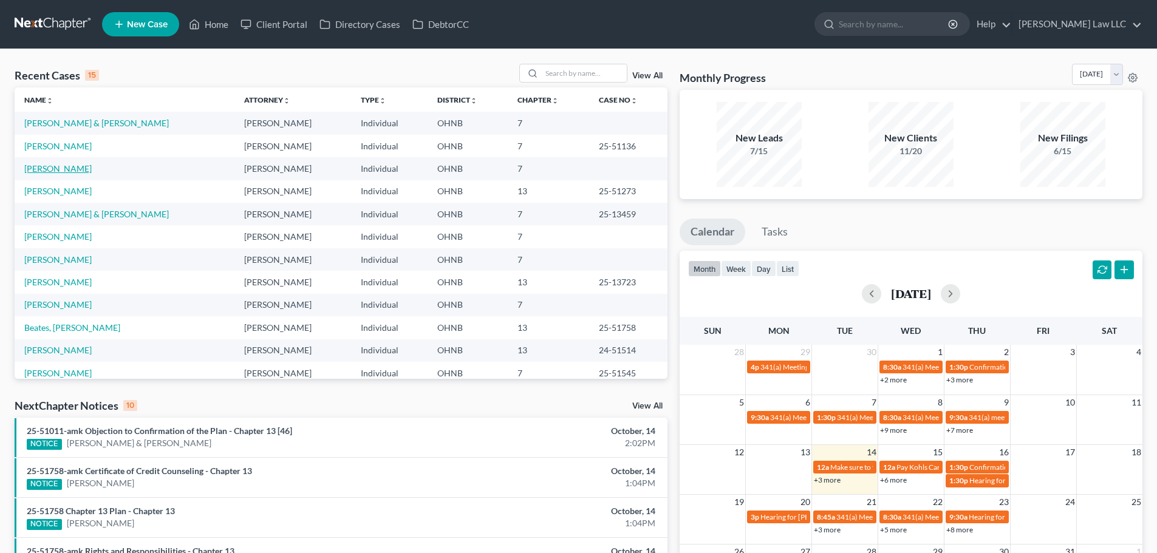
click at [53, 163] on link "[PERSON_NAME]" at bounding box center [57, 168] width 67 height 10
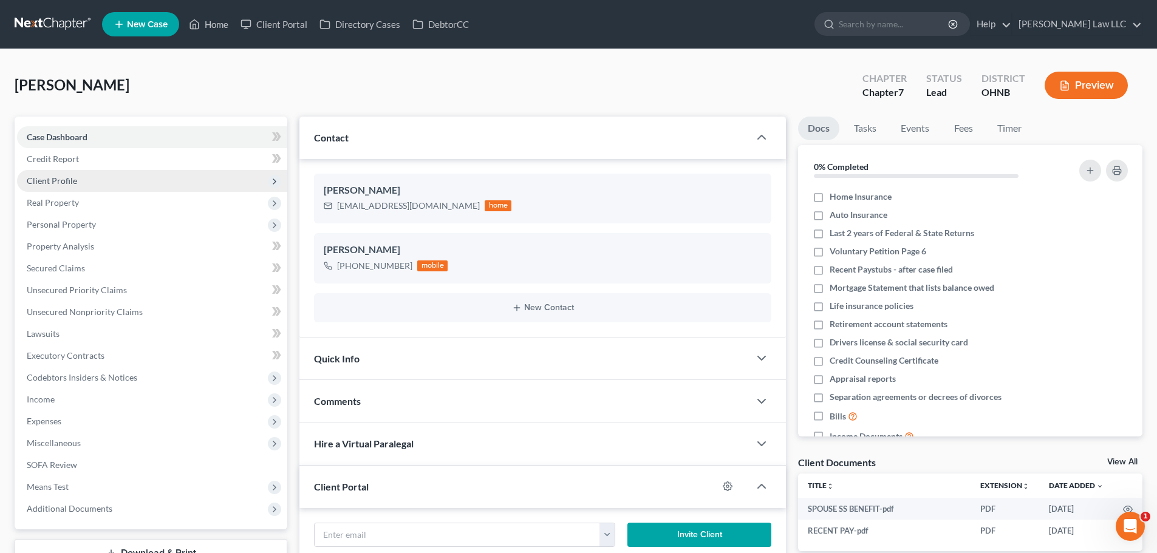
click at [72, 188] on span "Client Profile" at bounding box center [152, 181] width 270 height 22
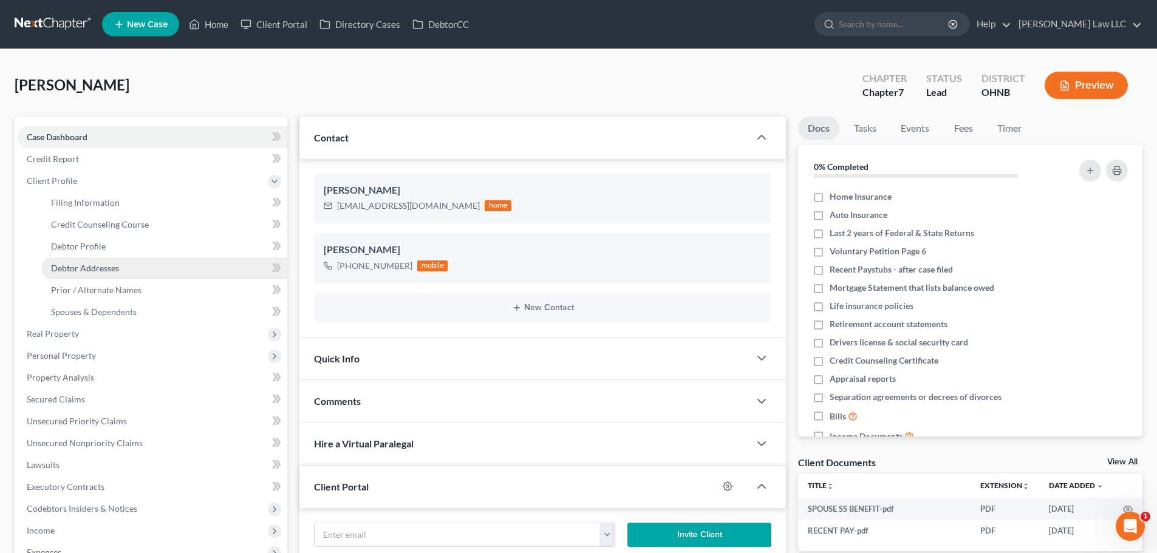
click at [96, 264] on span "Debtor Addresses" at bounding box center [85, 268] width 68 height 10
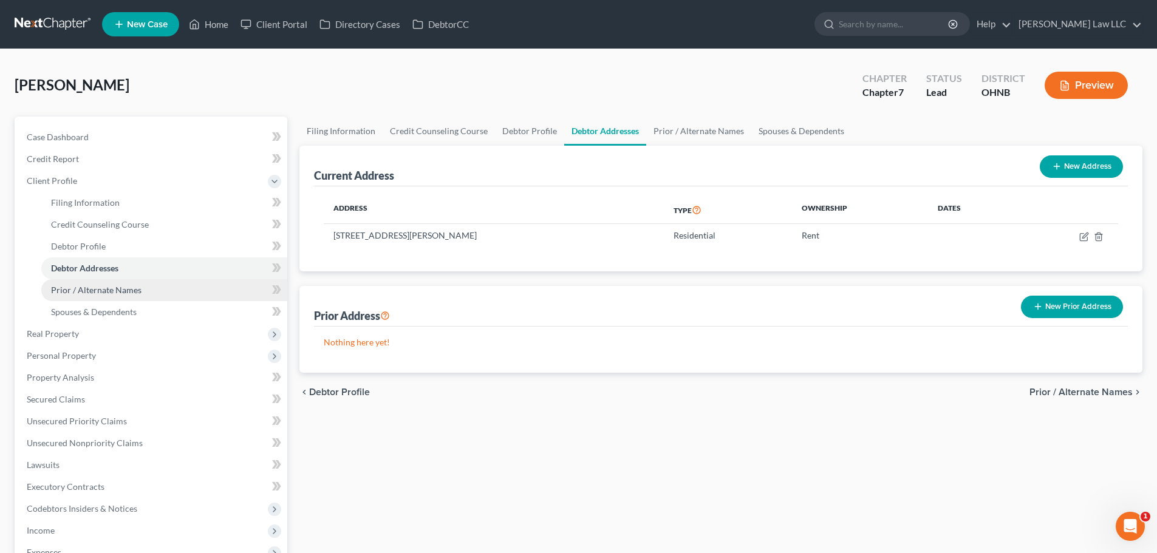
click at [123, 291] on span "Prior / Alternate Names" at bounding box center [96, 290] width 91 height 10
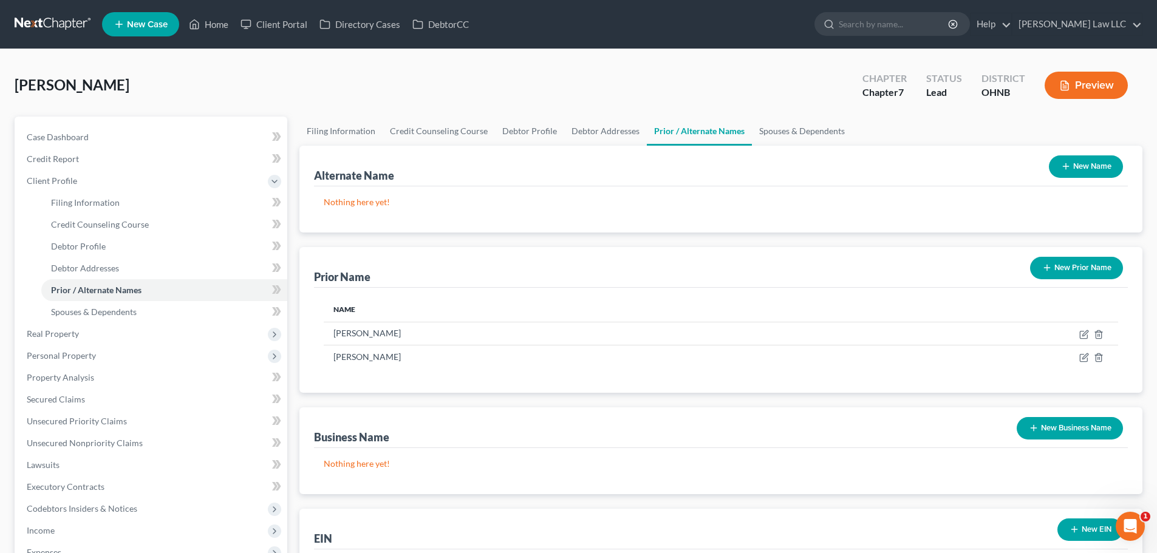
click at [635, 87] on div "[PERSON_NAME] Upgraded Chapter Chapter 7 Status Lead District [GEOGRAPHIC_DATA]…" at bounding box center [579, 90] width 1128 height 53
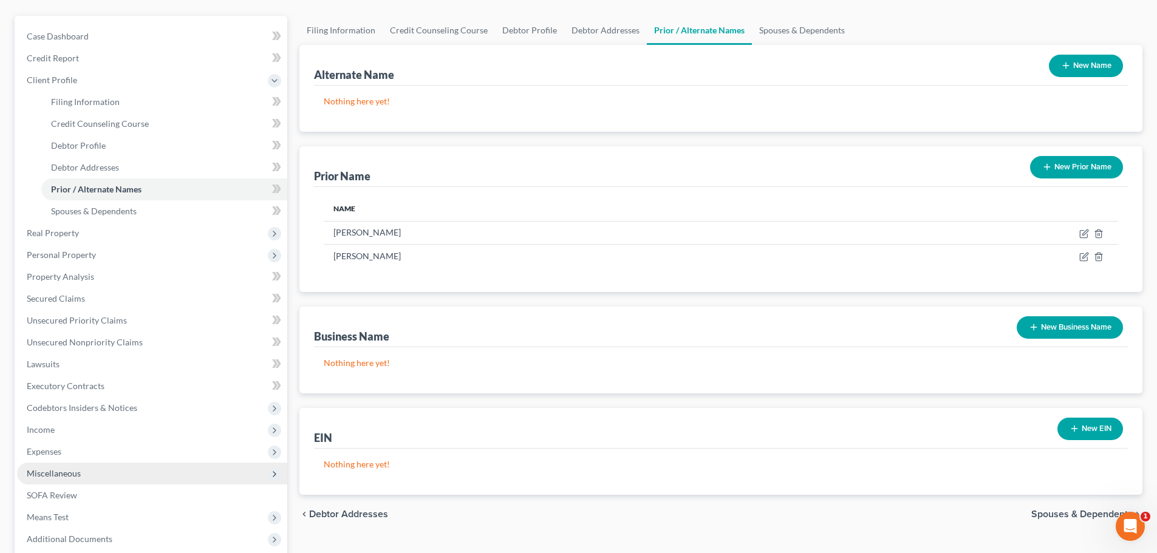
scroll to position [192, 0]
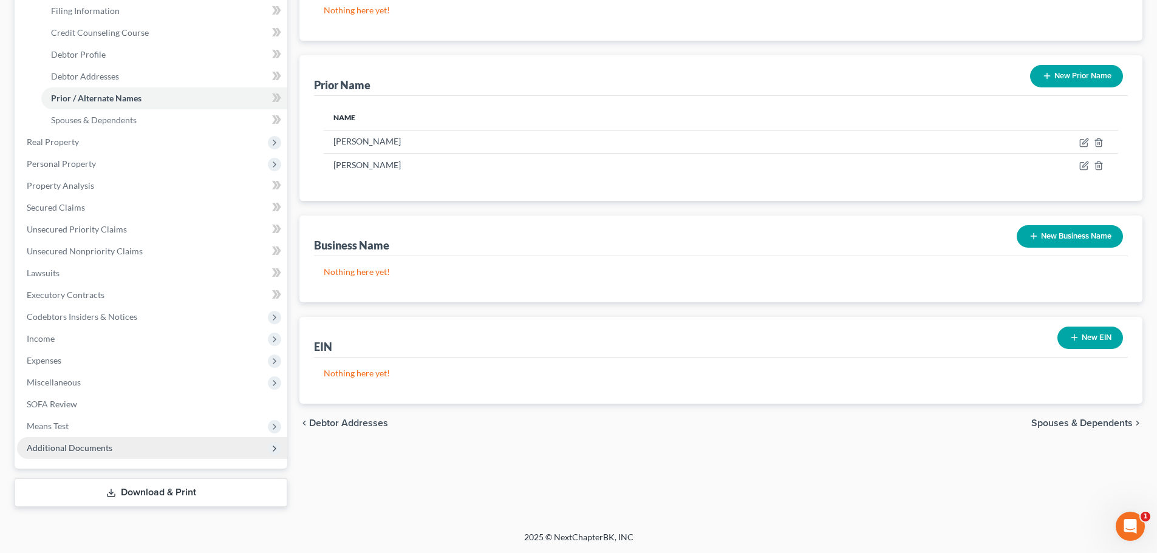
click at [93, 451] on span "Additional Documents" at bounding box center [70, 448] width 86 height 10
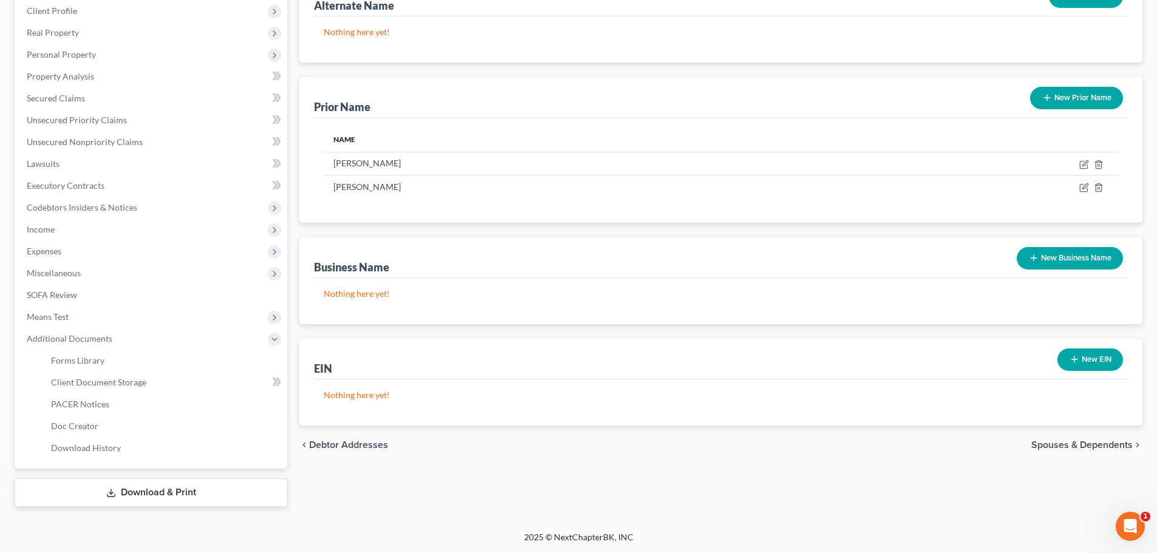
scroll to position [170, 0]
click at [74, 189] on span "Executory Contracts" at bounding box center [66, 185] width 78 height 10
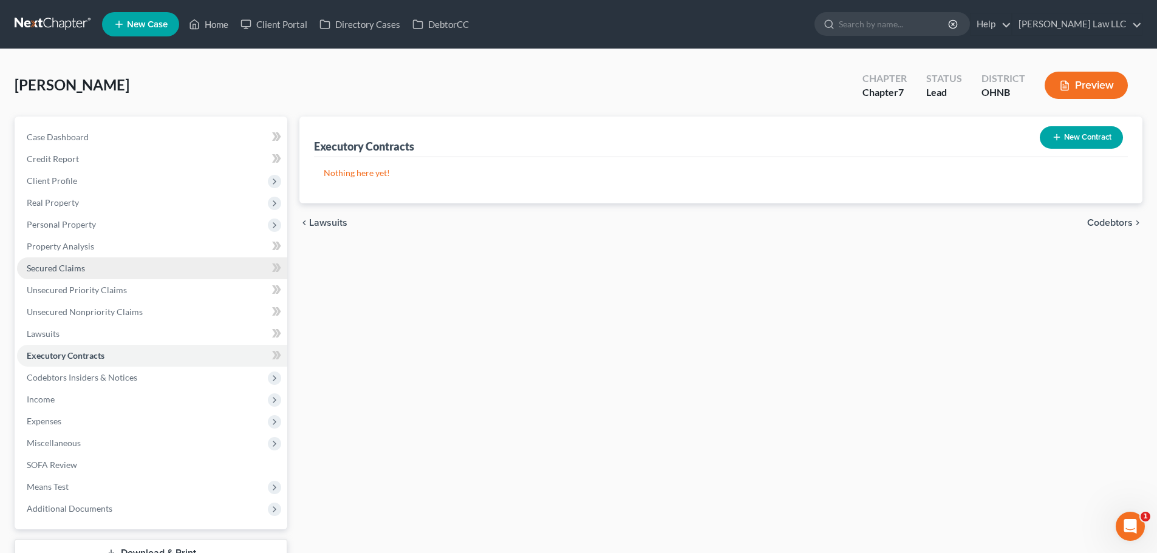
click at [81, 271] on span "Secured Claims" at bounding box center [56, 268] width 58 height 10
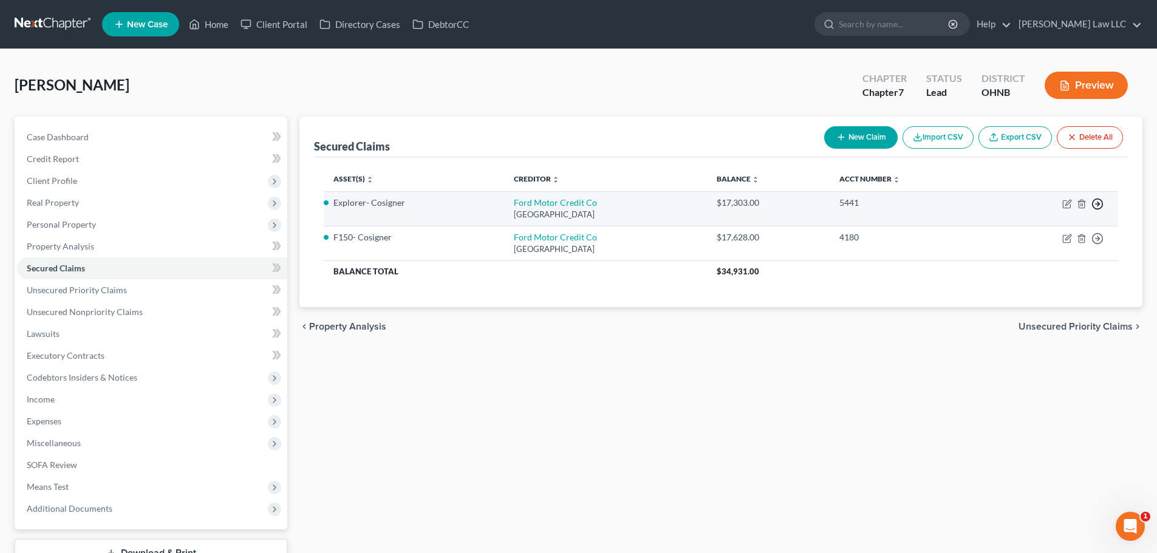
click at [1097, 202] on icon "button" at bounding box center [1098, 204] width 12 height 12
click at [1044, 257] on link "Move to G" at bounding box center [1041, 254] width 101 height 21
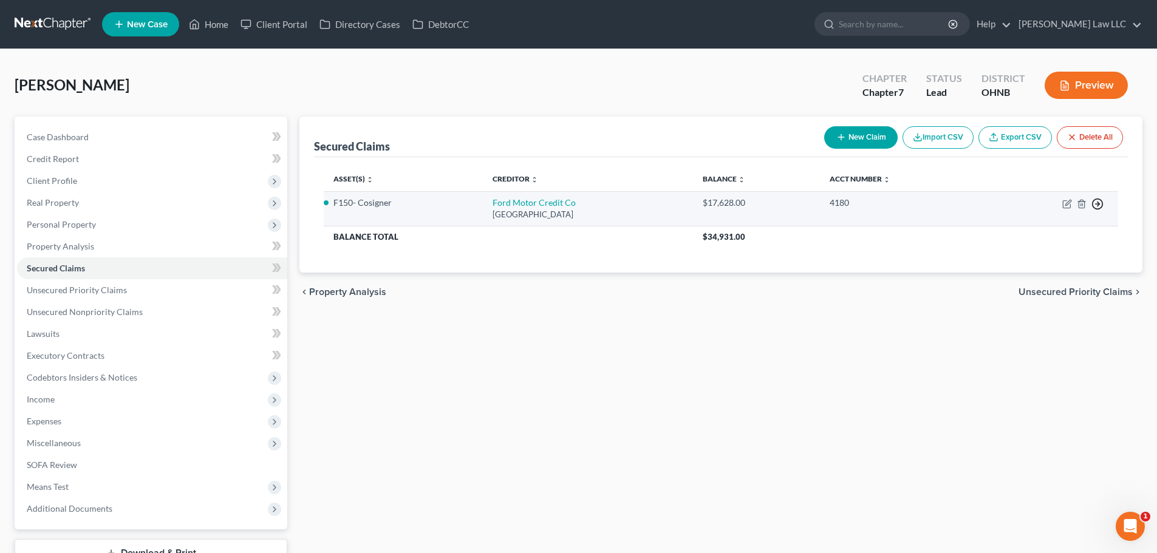
click at [1097, 205] on icon "button" at bounding box center [1098, 204] width 12 height 12
click at [1039, 254] on link "Move to G" at bounding box center [1041, 254] width 101 height 21
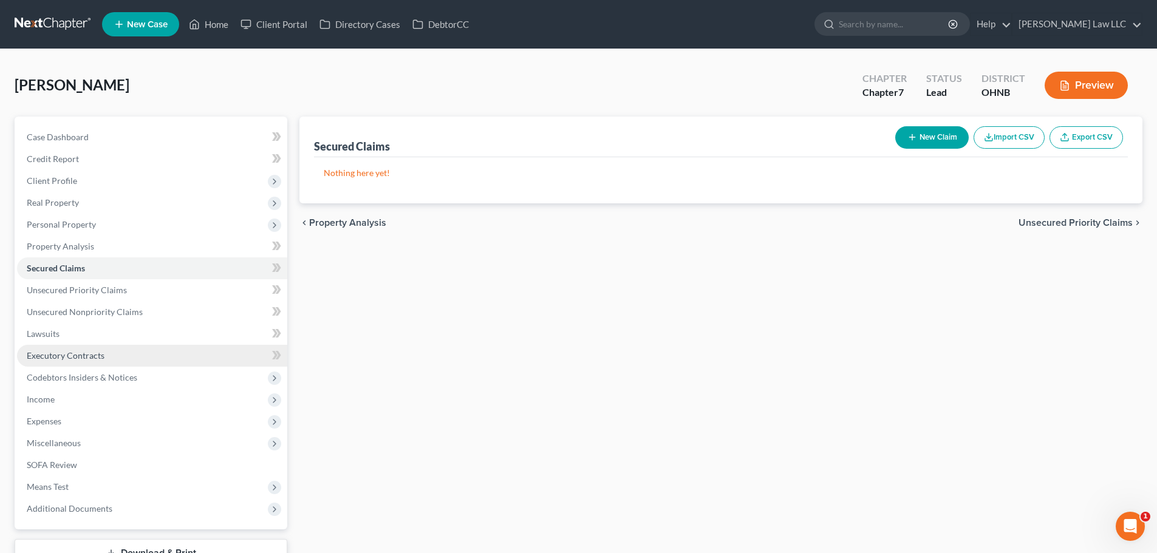
click at [97, 352] on span "Executory Contracts" at bounding box center [66, 356] width 78 height 10
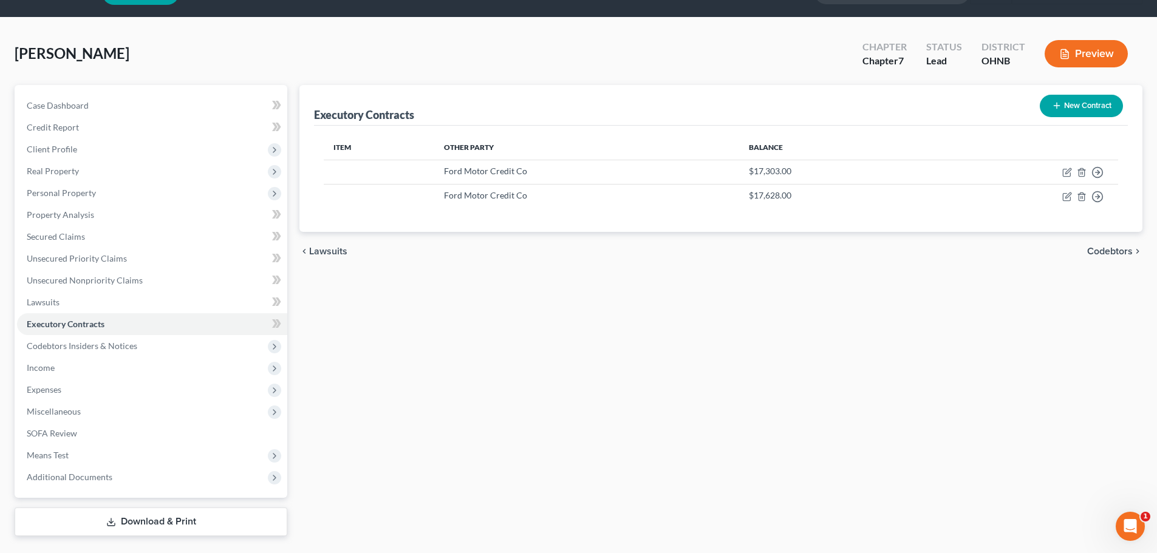
scroll to position [61, 0]
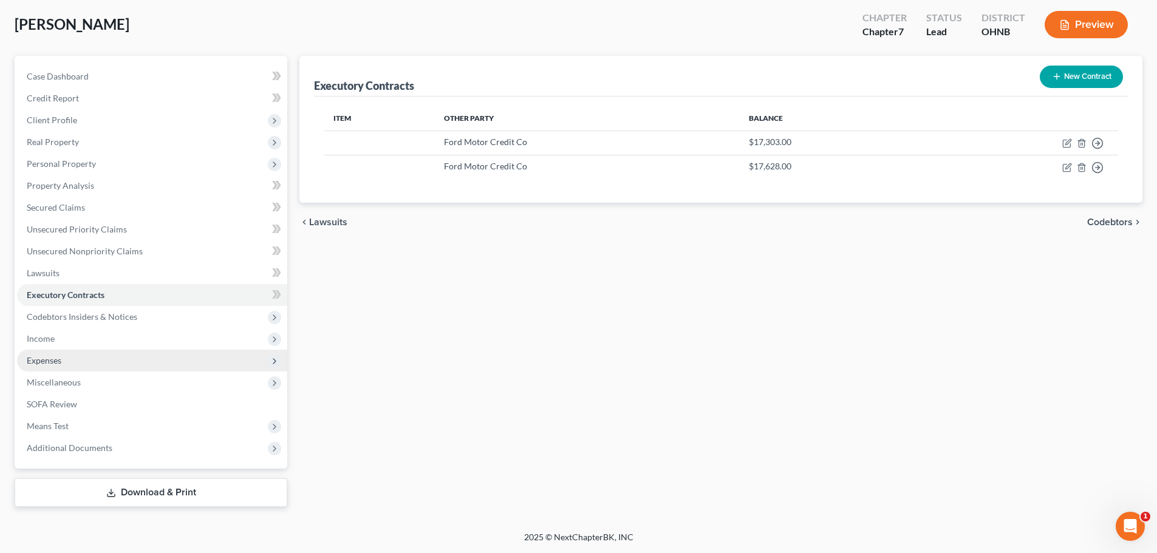
click at [53, 351] on span "Expenses" at bounding box center [152, 361] width 270 height 22
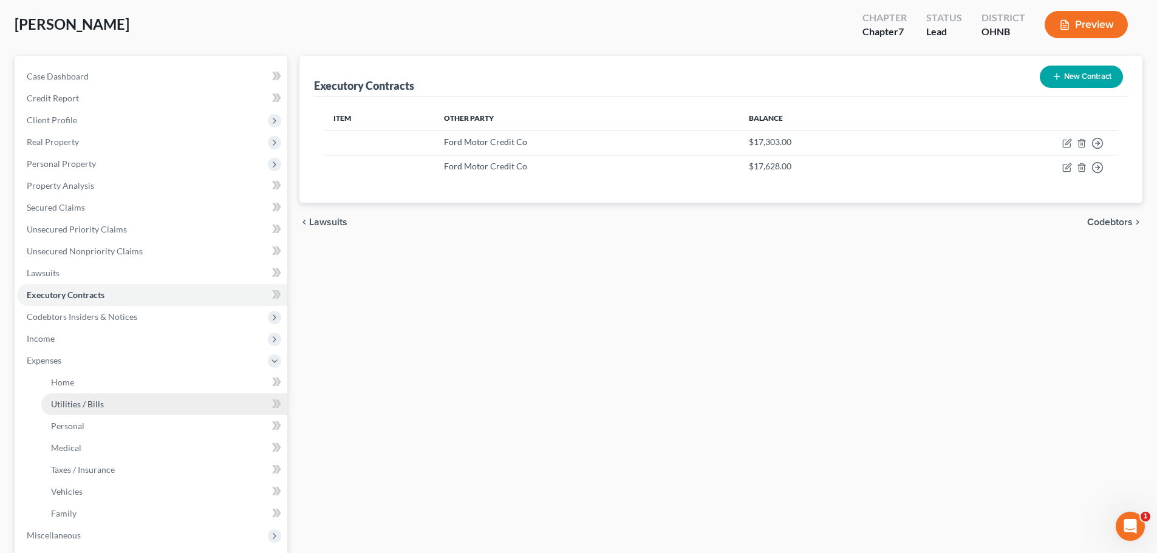
click at [75, 396] on link "Utilities / Bills" at bounding box center [164, 405] width 246 height 22
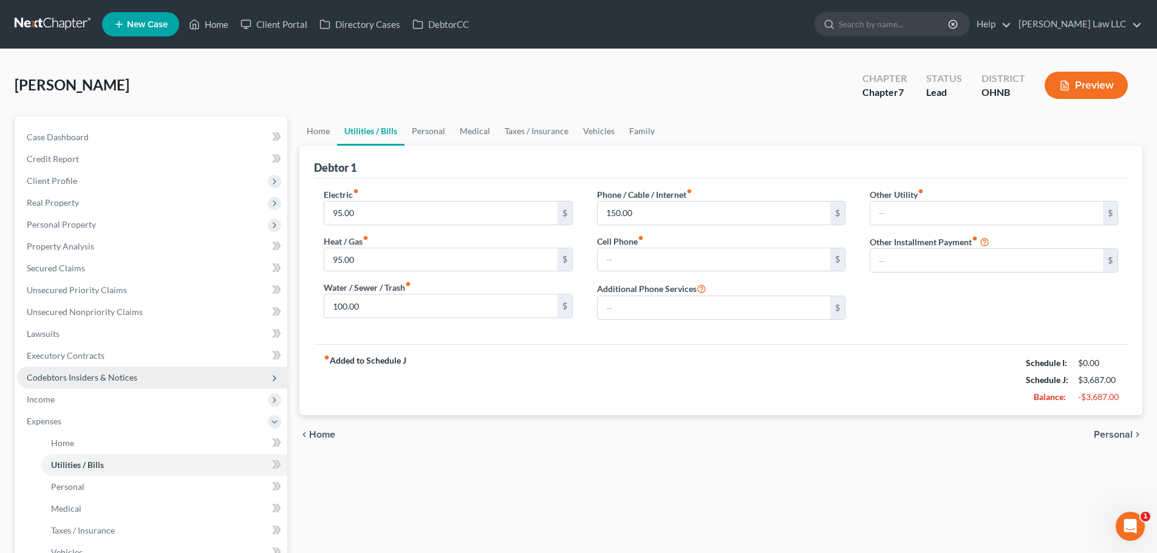
click at [75, 385] on span "Codebtors Insiders & Notices" at bounding box center [152, 378] width 270 height 22
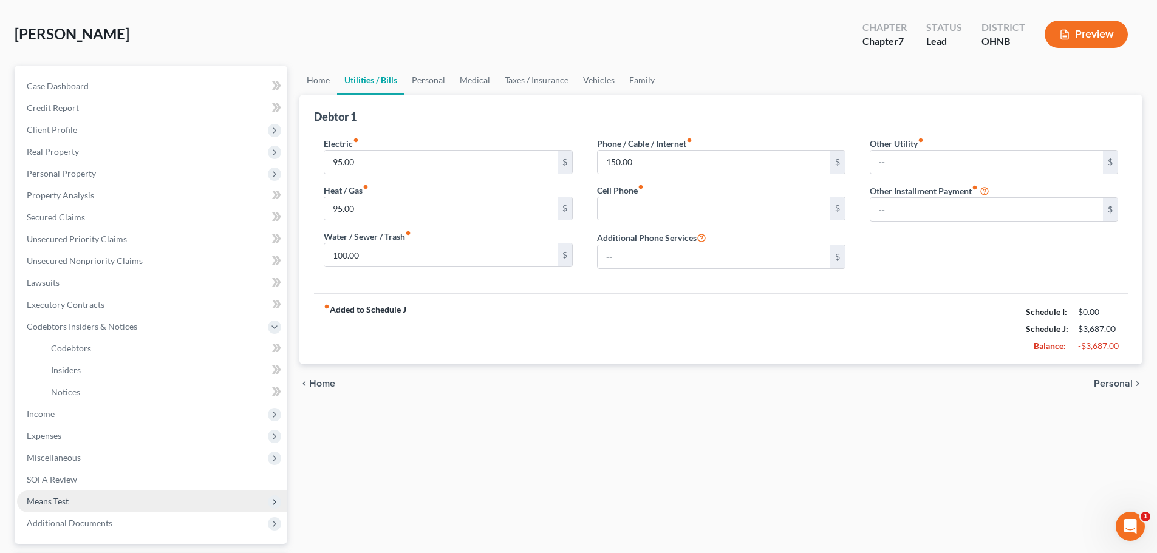
scroll to position [122, 0]
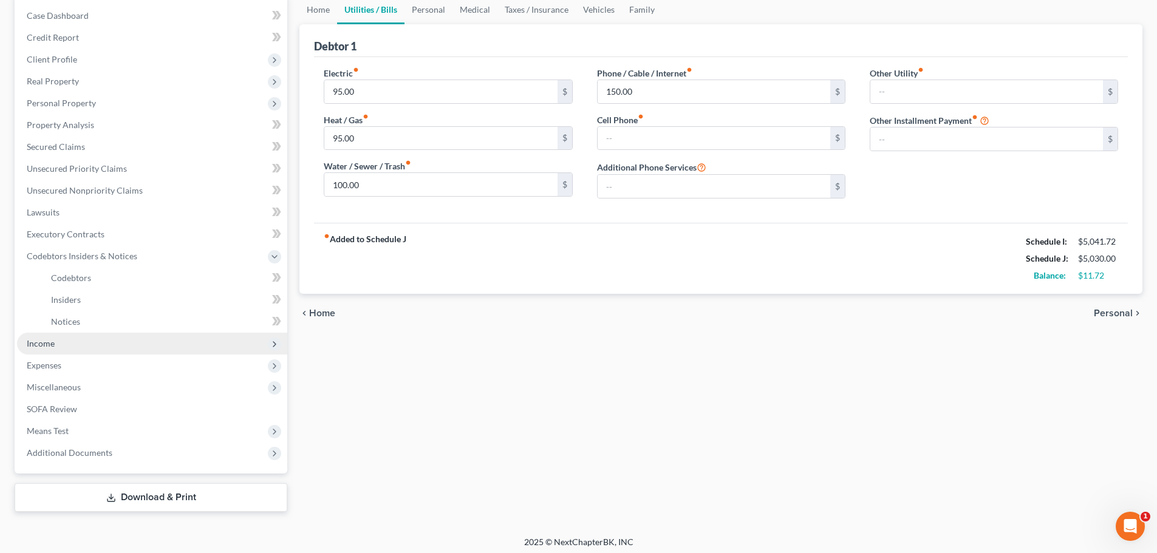
click at [47, 343] on span "Income" at bounding box center [41, 343] width 28 height 10
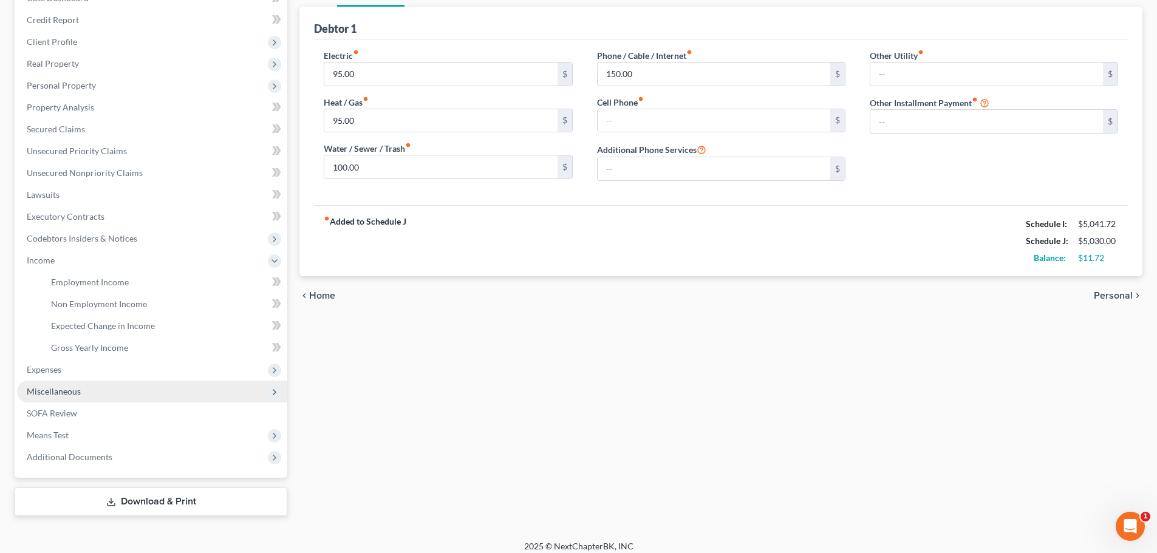
scroll to position [148, 0]
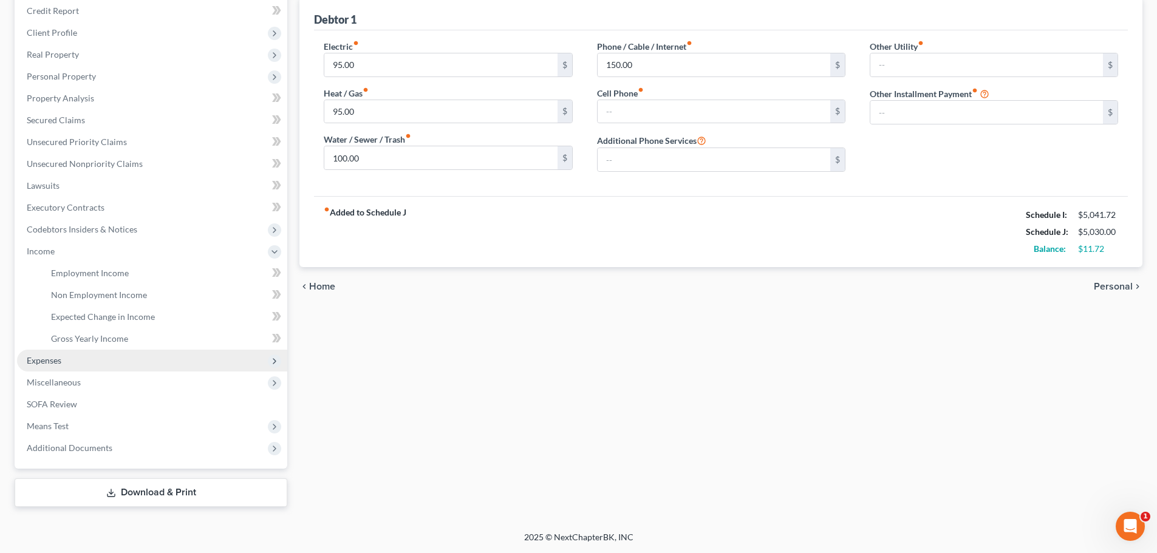
click at [51, 359] on span "Expenses" at bounding box center [44, 360] width 35 height 10
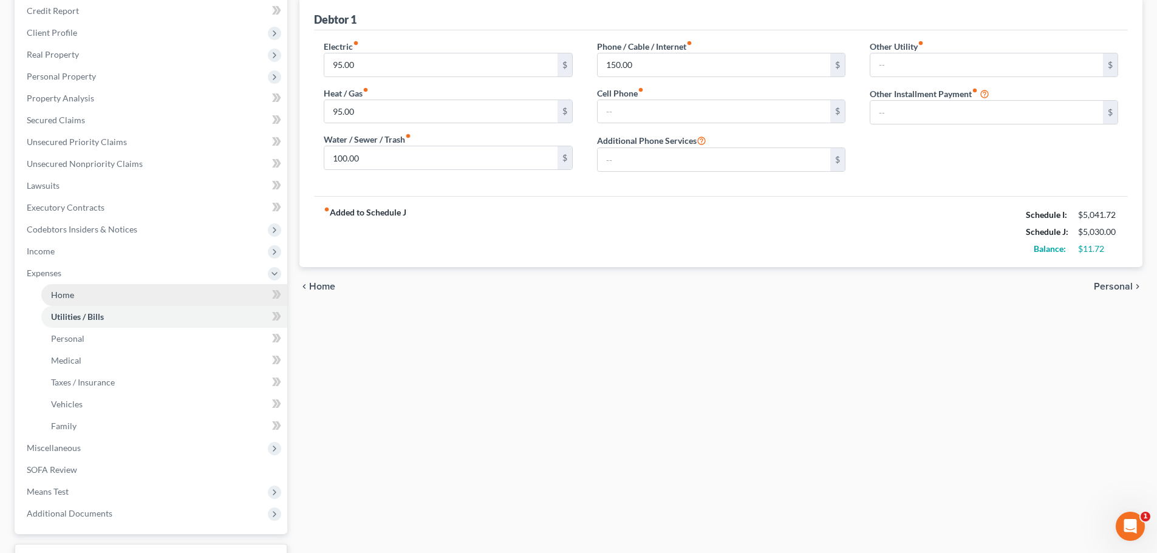
click at [75, 295] on link "Home" at bounding box center [164, 295] width 246 height 22
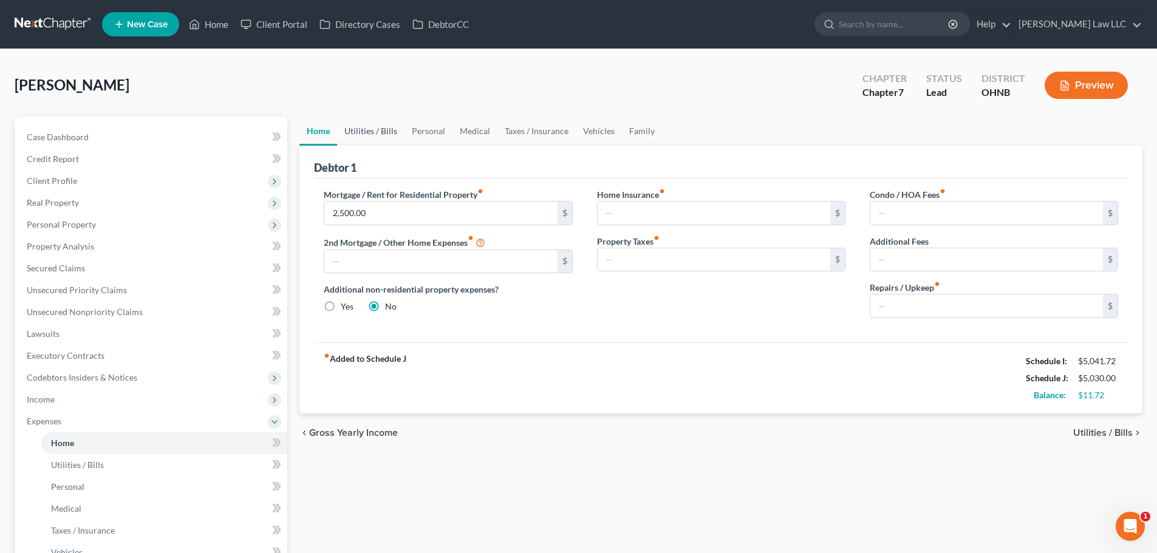
click at [369, 131] on link "Utilities / Bills" at bounding box center [370, 131] width 67 height 29
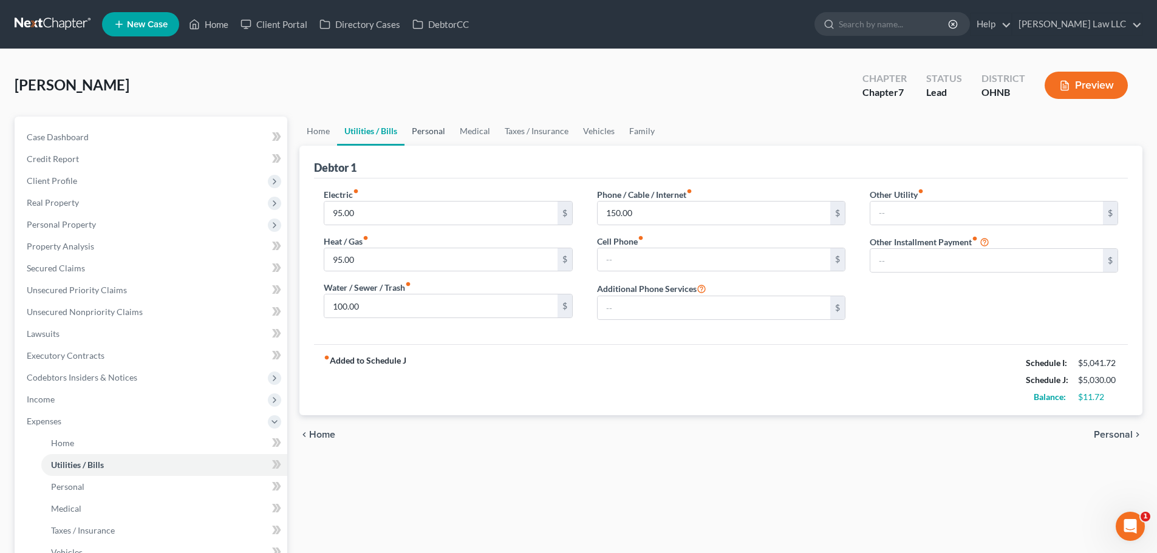
click at [417, 129] on link "Personal" at bounding box center [429, 131] width 48 height 29
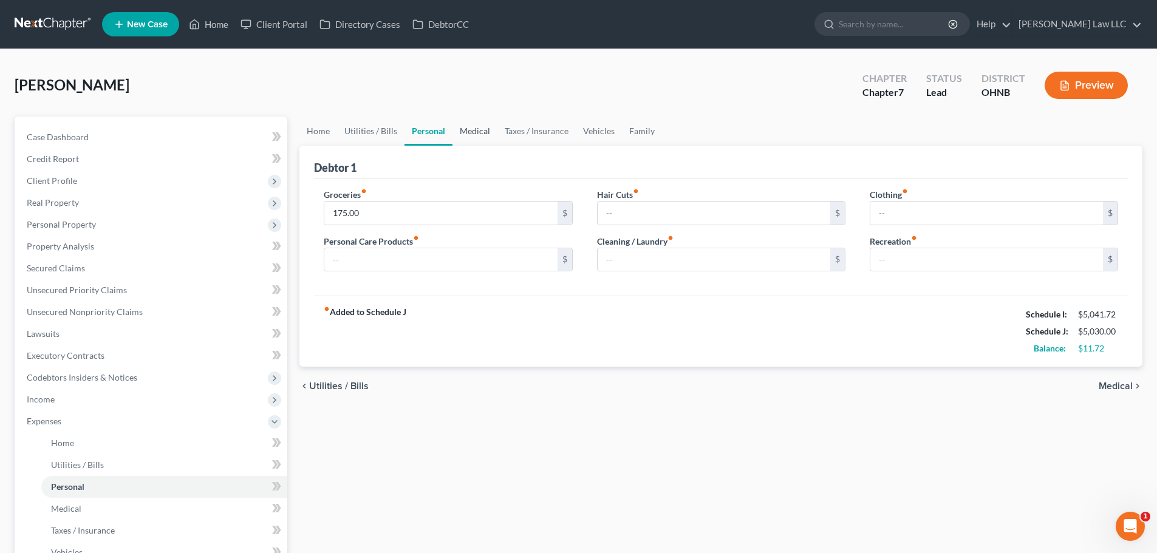
click at [468, 131] on link "Medical" at bounding box center [475, 131] width 45 height 29
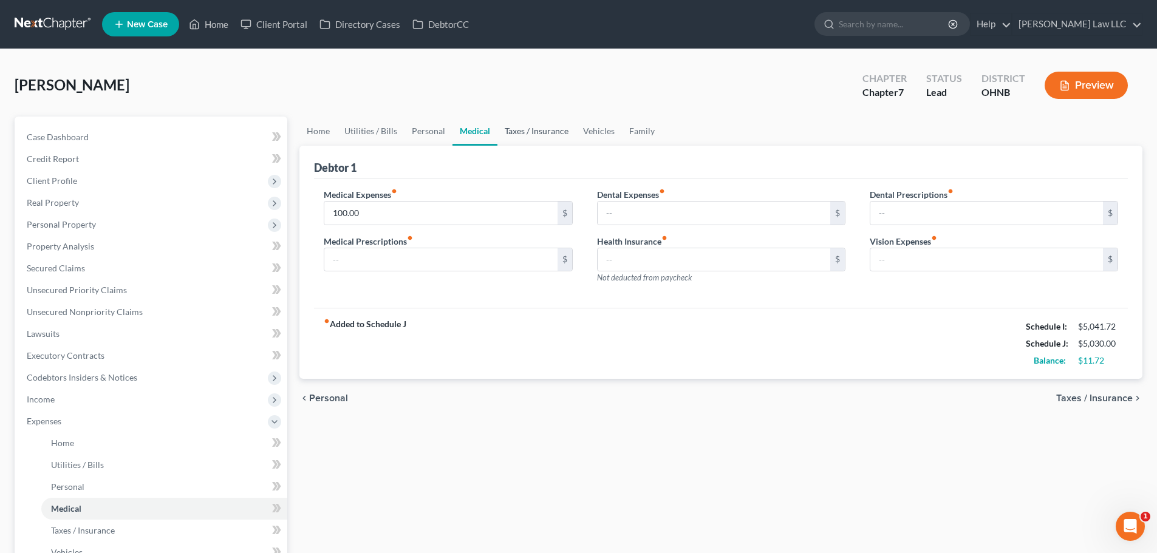
click at [518, 129] on link "Taxes / Insurance" at bounding box center [537, 131] width 78 height 29
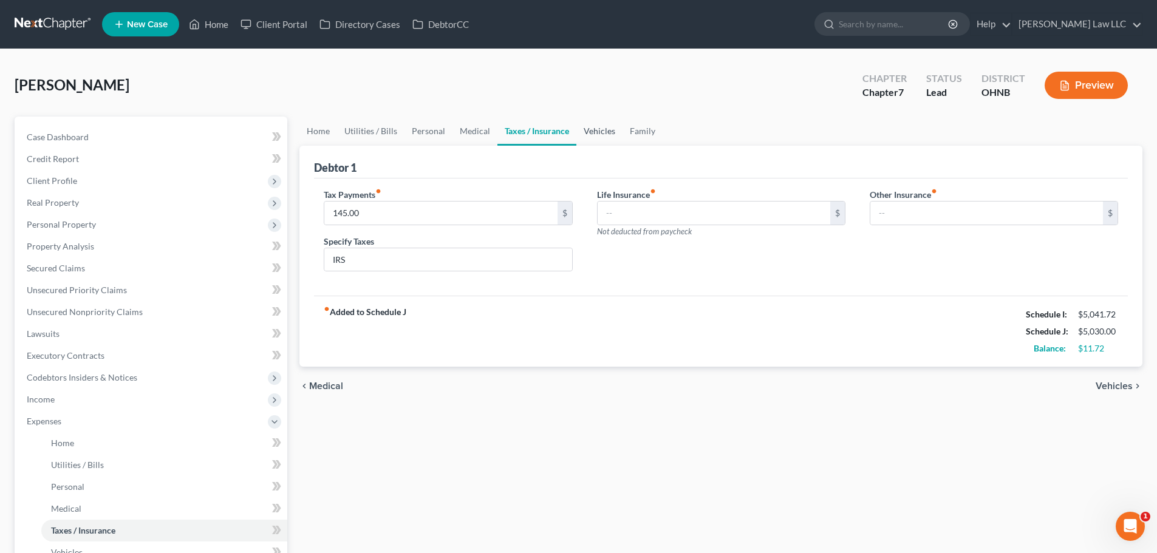
click at [586, 132] on link "Vehicles" at bounding box center [600, 131] width 46 height 29
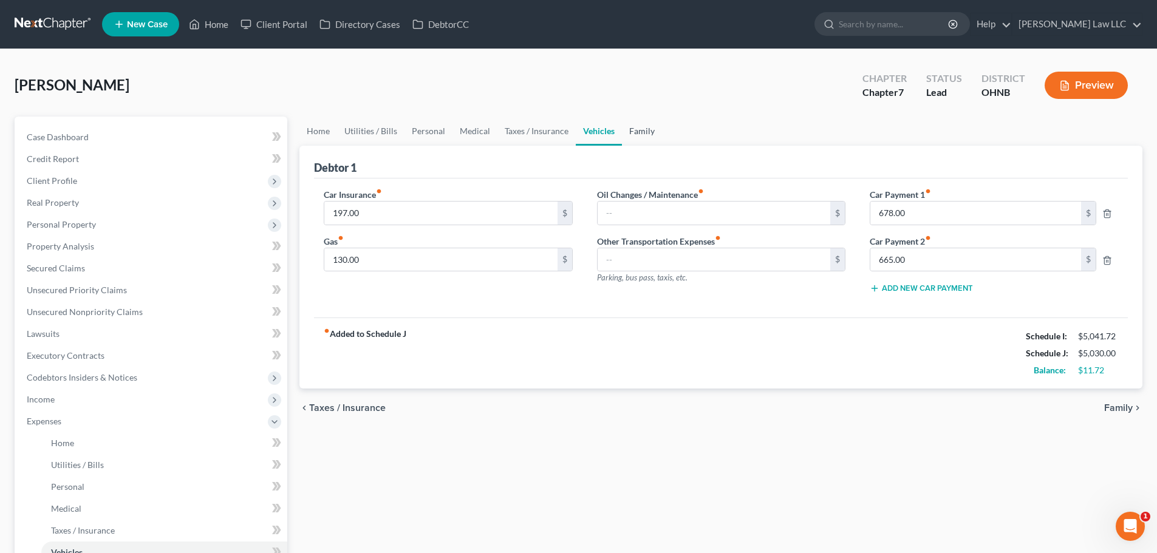
click at [629, 131] on link "Family" at bounding box center [642, 131] width 40 height 29
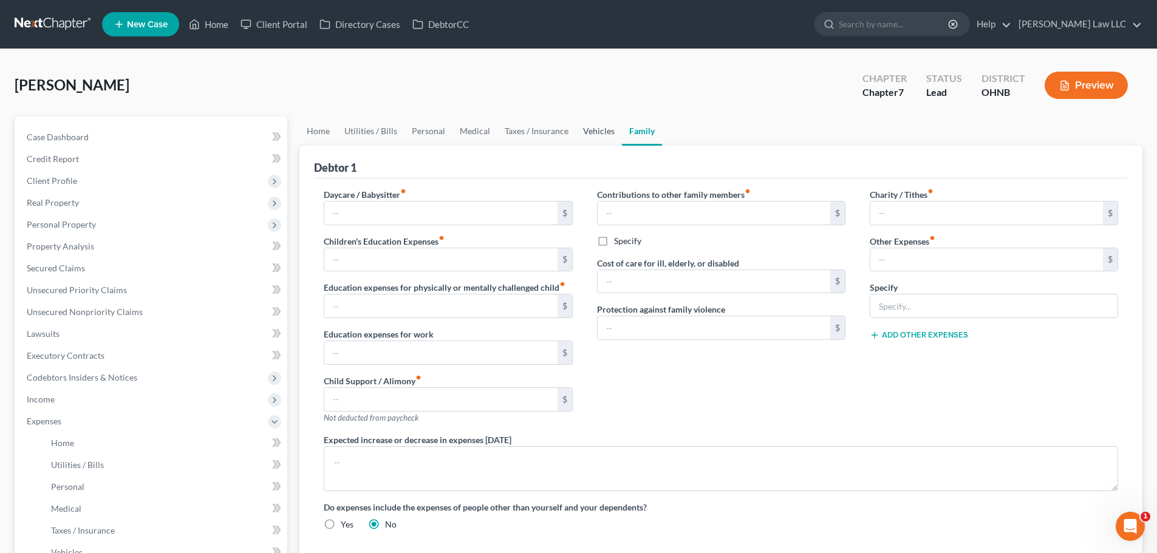
click at [602, 135] on link "Vehicles" at bounding box center [599, 131] width 46 height 29
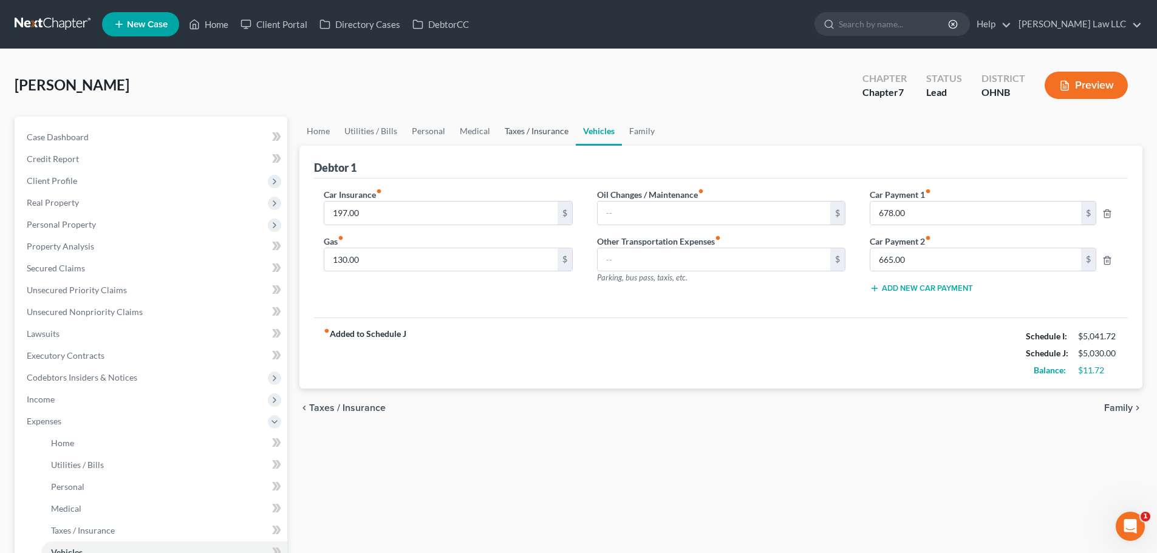
click at [541, 131] on link "Taxes / Insurance" at bounding box center [537, 131] width 78 height 29
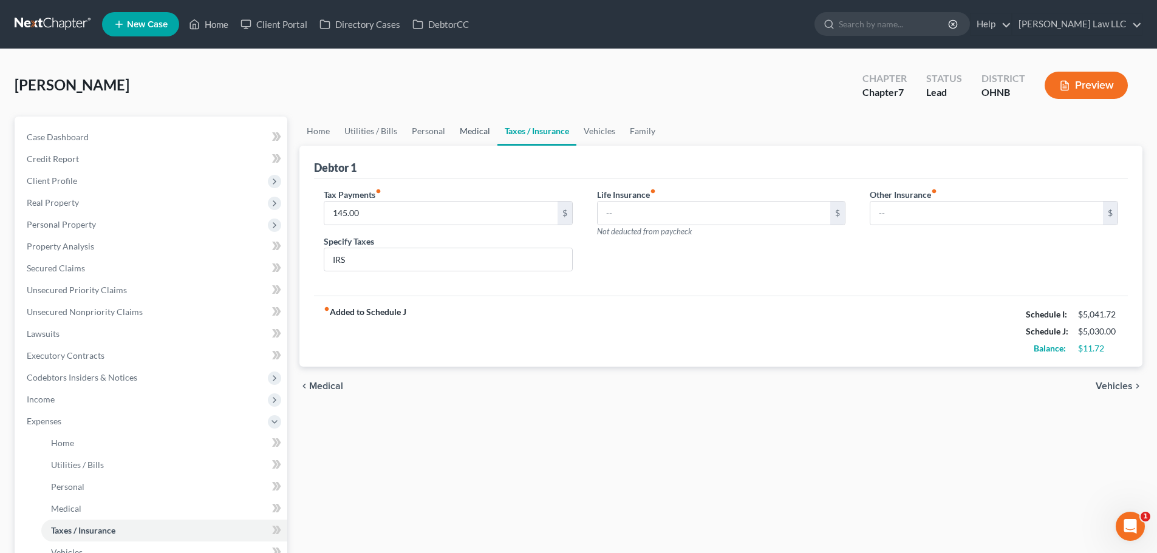
click at [478, 128] on link "Medical" at bounding box center [475, 131] width 45 height 29
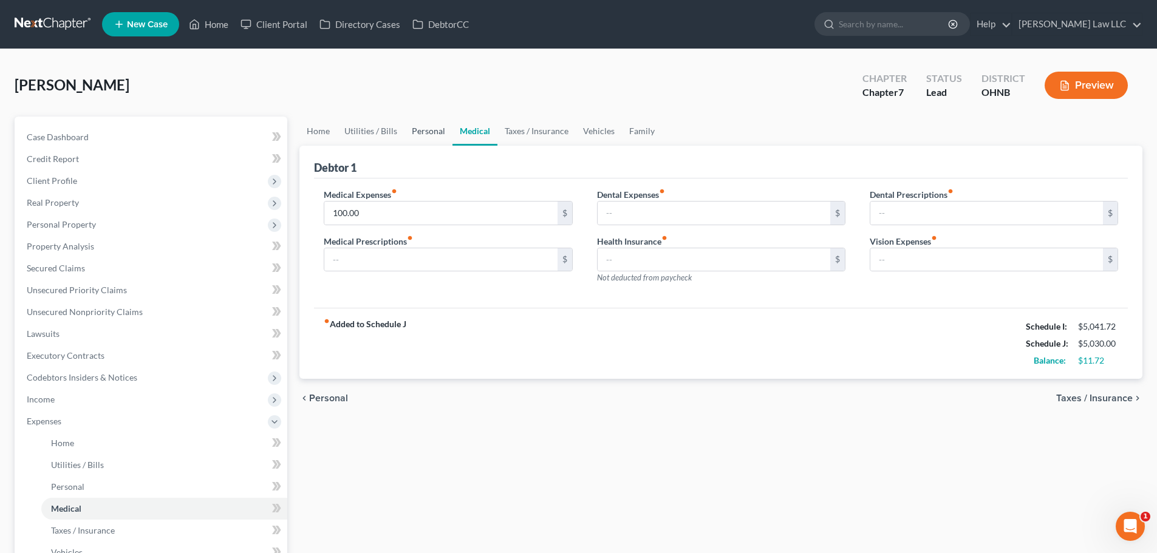
click at [434, 129] on link "Personal" at bounding box center [429, 131] width 48 height 29
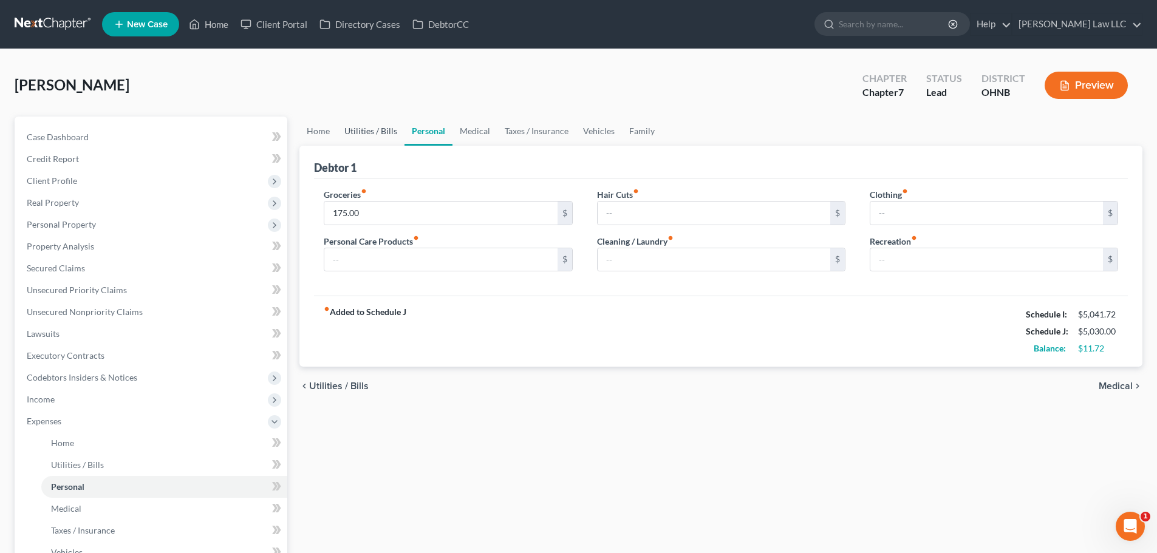
click at [381, 129] on link "Utilities / Bills" at bounding box center [370, 131] width 67 height 29
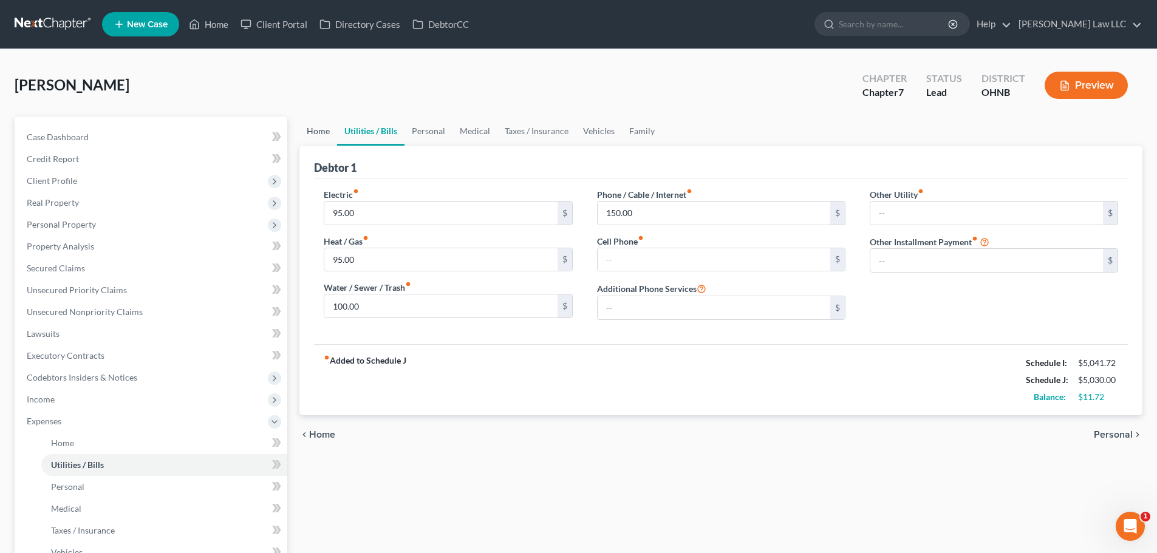
click at [303, 134] on link "Home" at bounding box center [319, 131] width 38 height 29
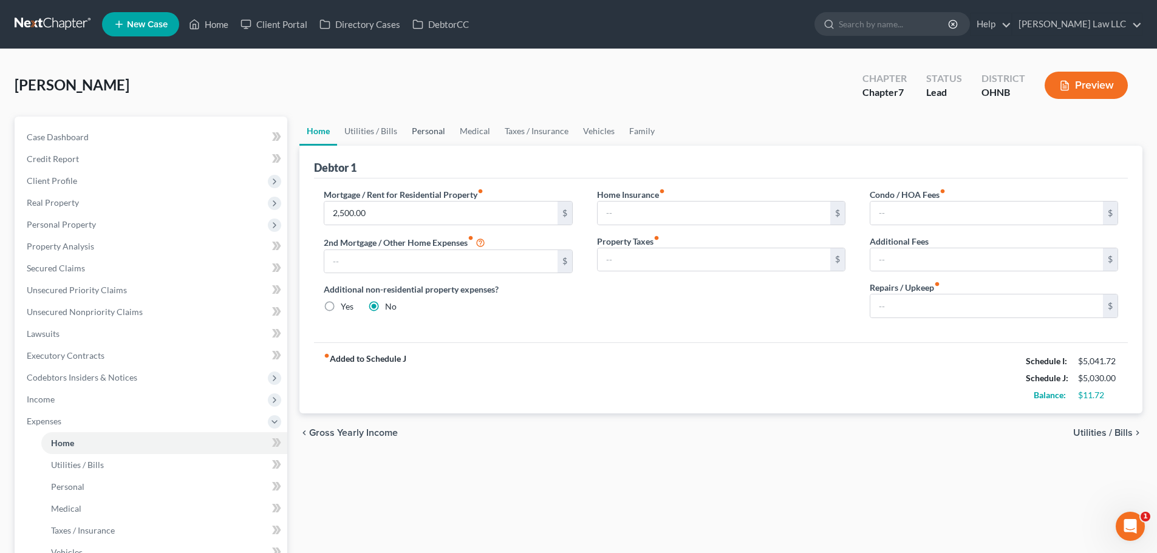
click at [426, 135] on link "Personal" at bounding box center [429, 131] width 48 height 29
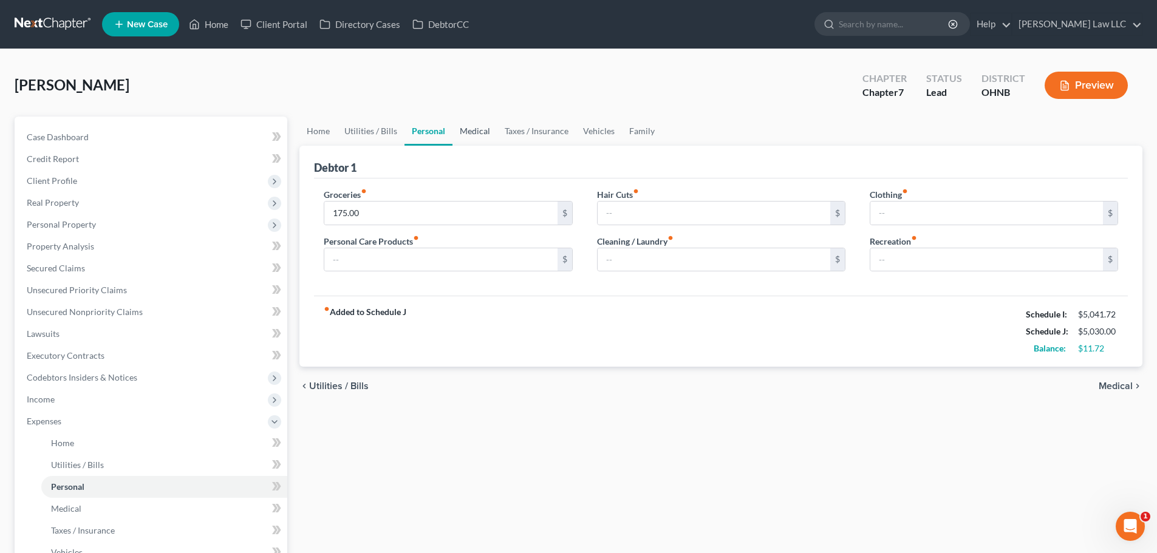
click at [468, 131] on link "Medical" at bounding box center [475, 131] width 45 height 29
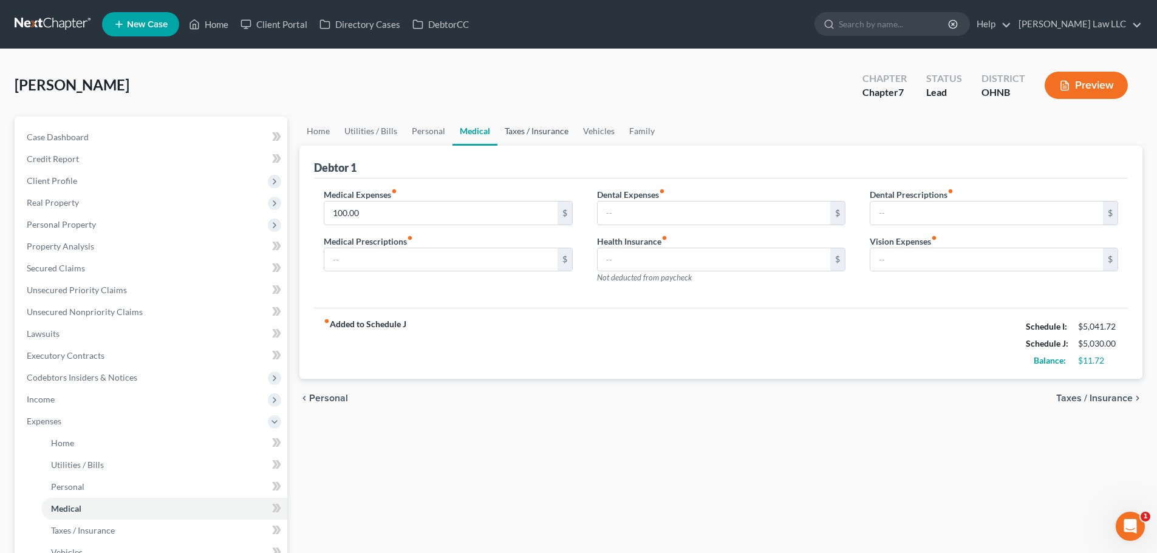
click at [518, 131] on link "Taxes / Insurance" at bounding box center [537, 131] width 78 height 29
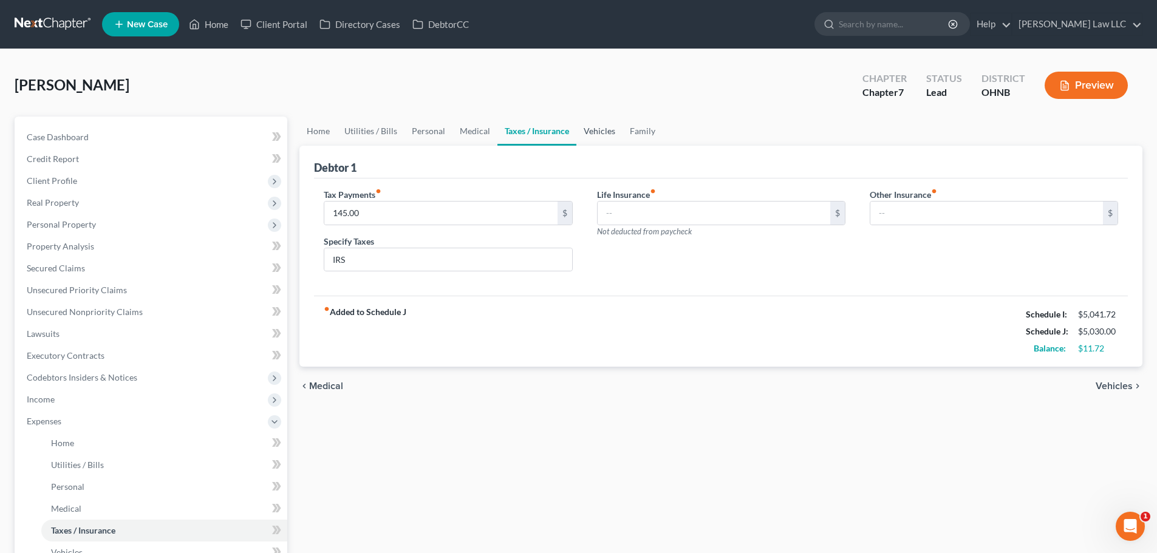
click at [603, 131] on link "Vehicles" at bounding box center [600, 131] width 46 height 29
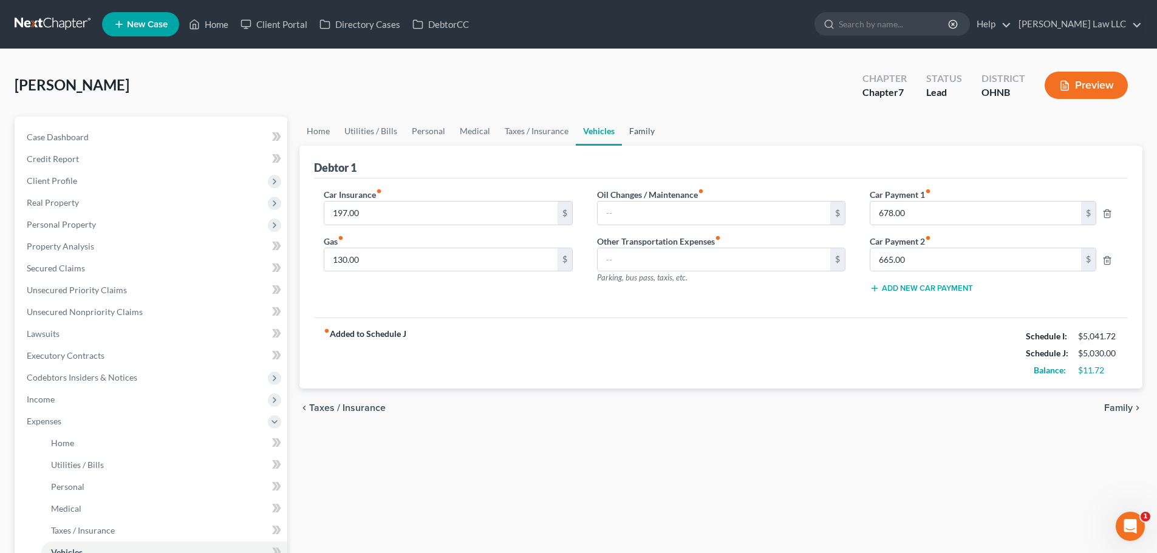
click at [636, 131] on link "Family" at bounding box center [642, 131] width 40 height 29
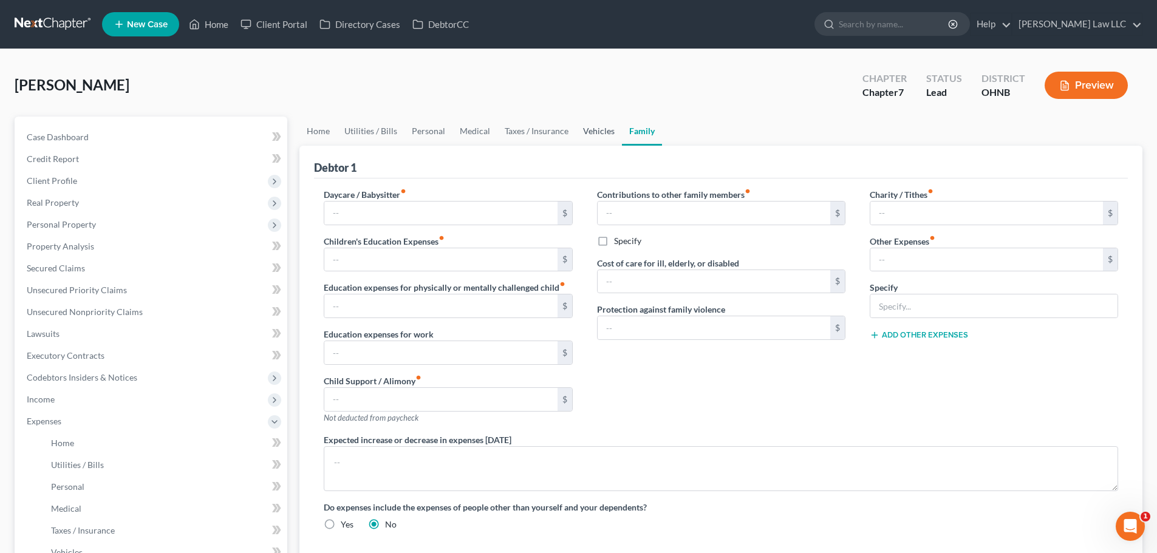
click at [597, 135] on link "Vehicles" at bounding box center [599, 131] width 46 height 29
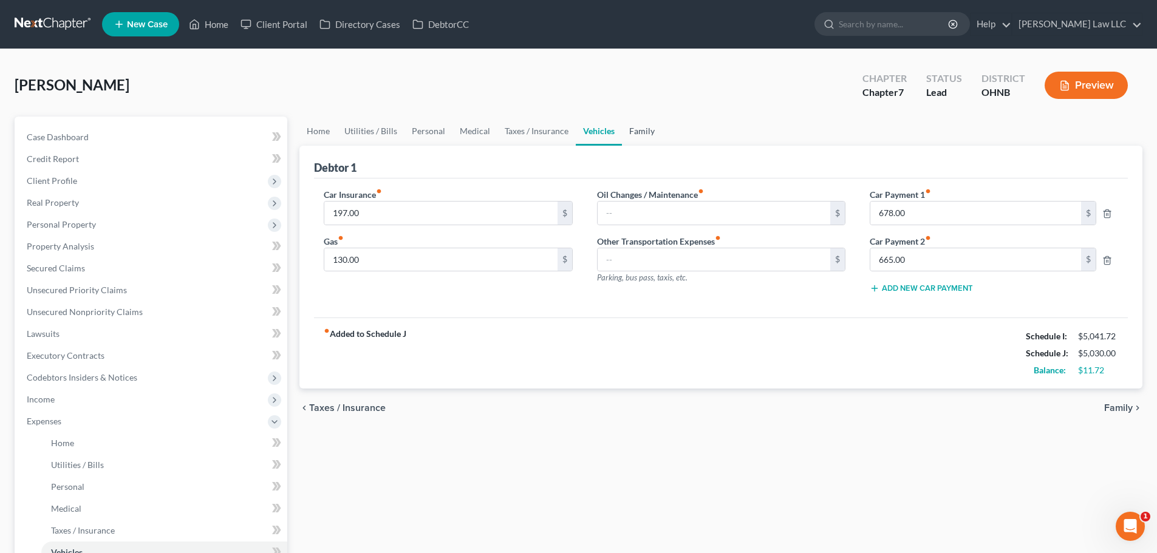
click at [637, 131] on link "Family" at bounding box center [642, 131] width 40 height 29
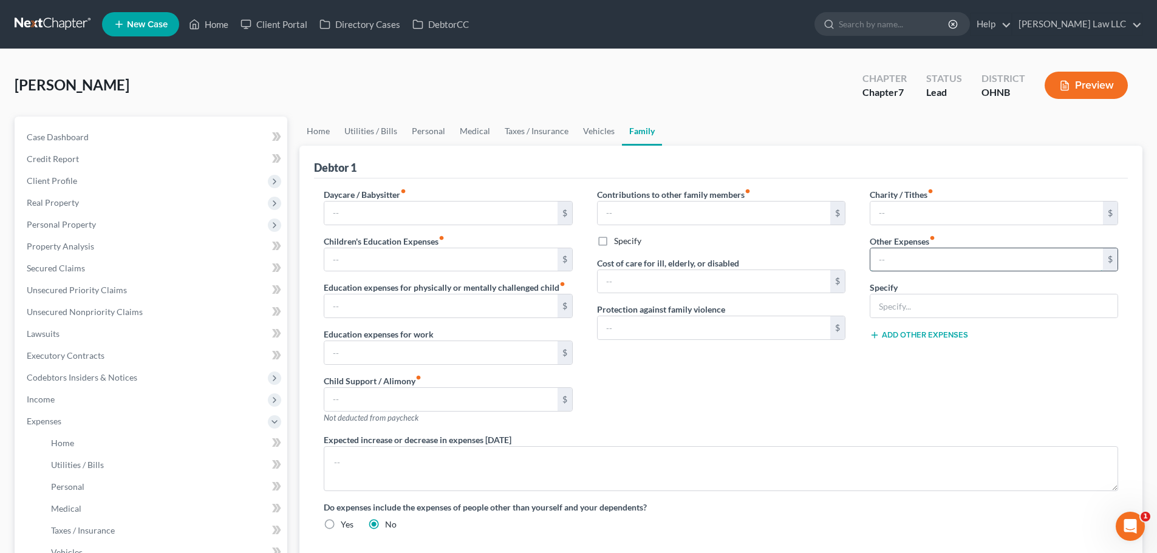
click at [903, 262] on input "text" at bounding box center [987, 259] width 233 height 23
type input "329"
type input "Camper"
drag, startPoint x: 882, startPoint y: 411, endPoint x: 857, endPoint y: 368, distance: 49.8
click at [881, 410] on div "Charity / Tithes fiber_manual_record $ Other Expenses fiber_manual_record 329 $…" at bounding box center [994, 310] width 273 height 245
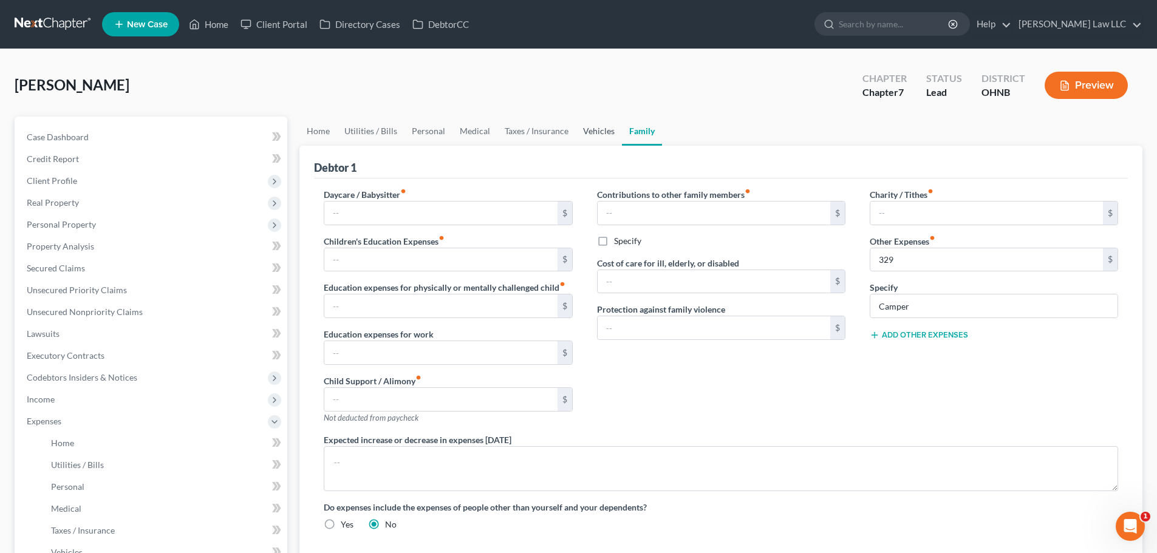
click at [599, 134] on link "Vehicles" at bounding box center [599, 131] width 46 height 29
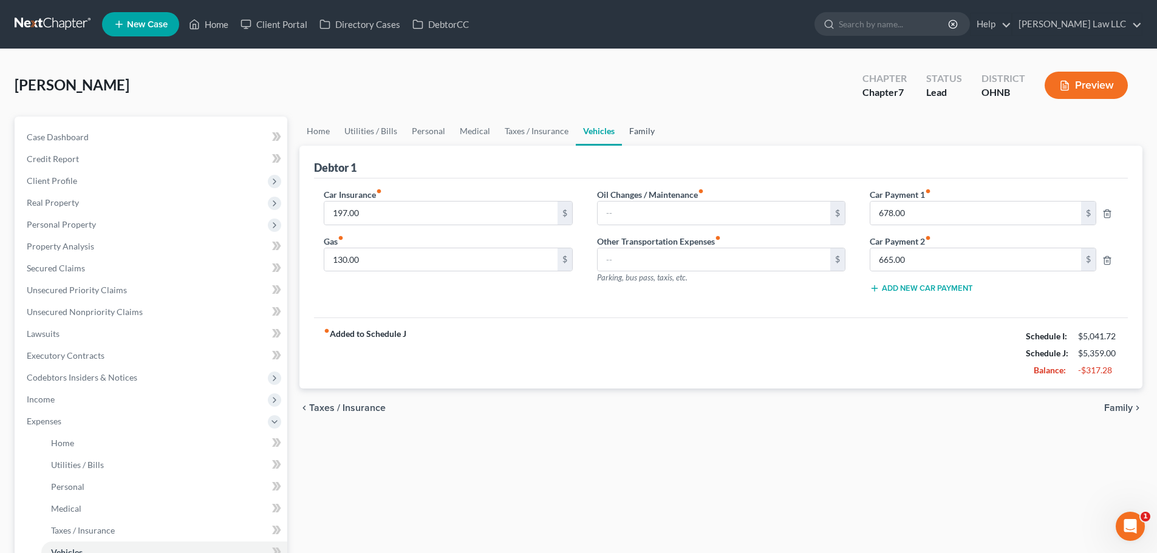
click at [632, 133] on link "Family" at bounding box center [642, 131] width 40 height 29
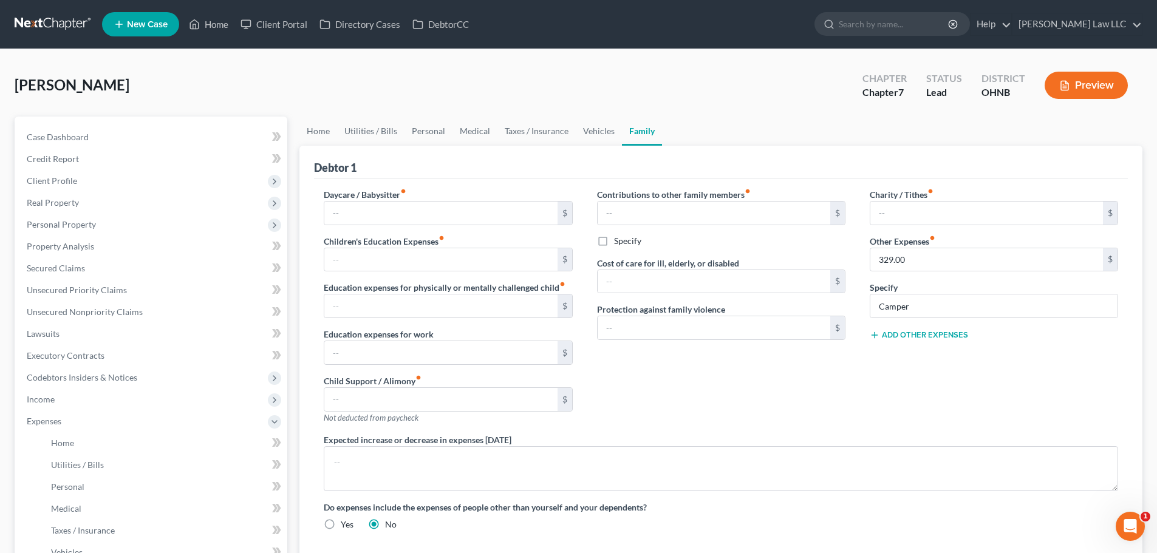
click at [693, 379] on div "Contributions to other family members fiber_manual_record $ Specify Cost of car…" at bounding box center [721, 310] width 273 height 245
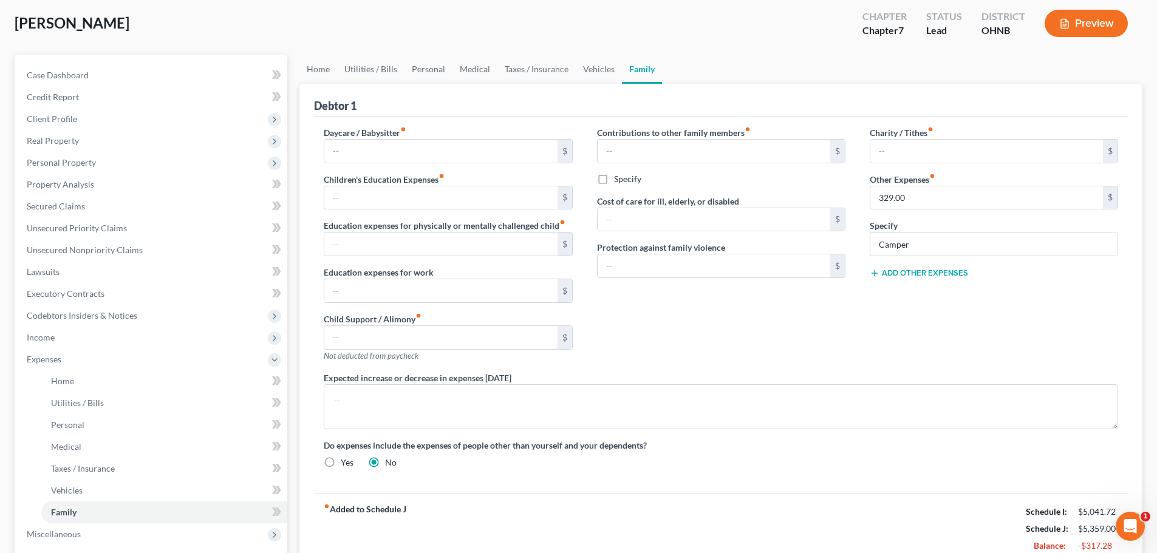
scroll to position [61, 0]
click at [326, 71] on link "Home" at bounding box center [319, 70] width 38 height 29
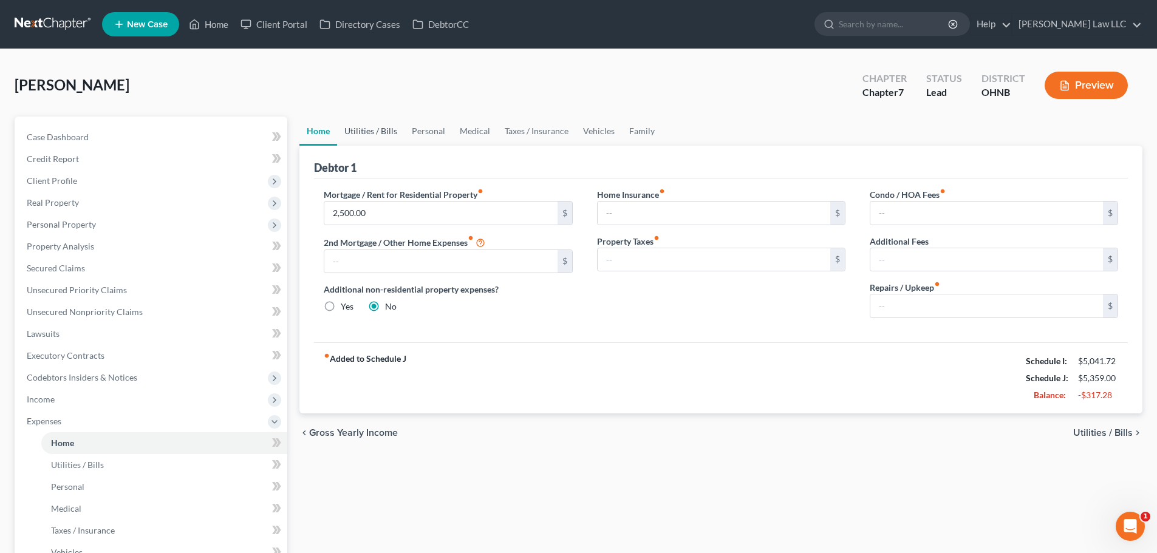
click at [376, 131] on link "Utilities / Bills" at bounding box center [370, 131] width 67 height 29
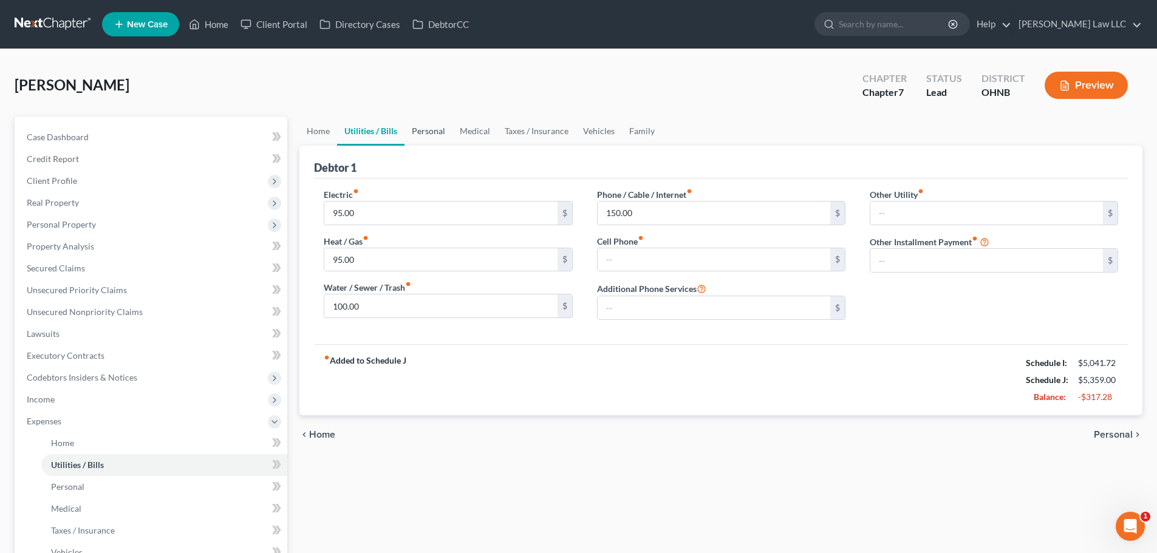
click at [417, 135] on link "Personal" at bounding box center [429, 131] width 48 height 29
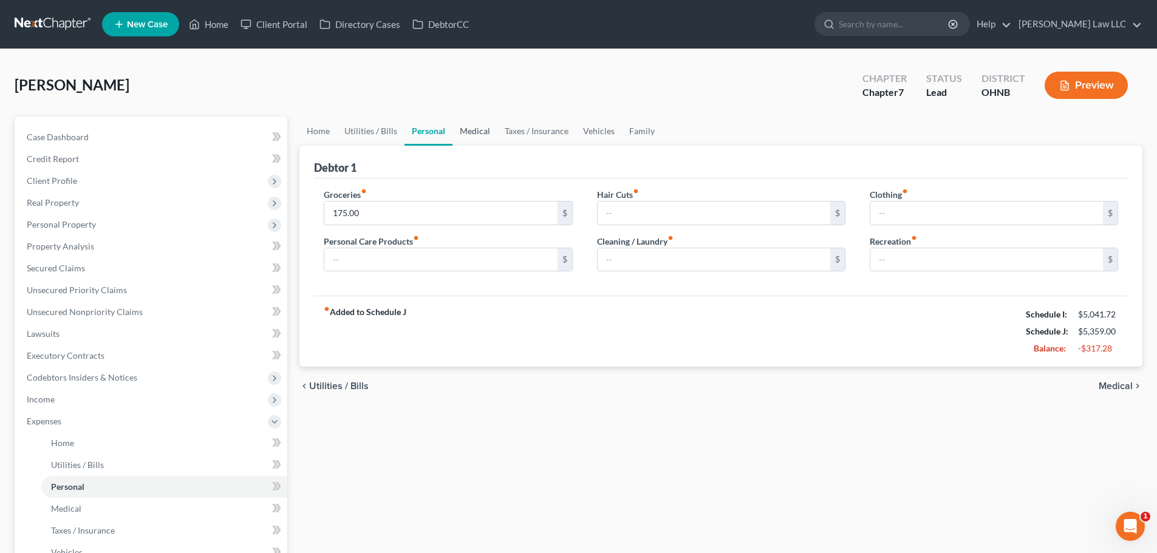
click at [469, 132] on link "Medical" at bounding box center [475, 131] width 45 height 29
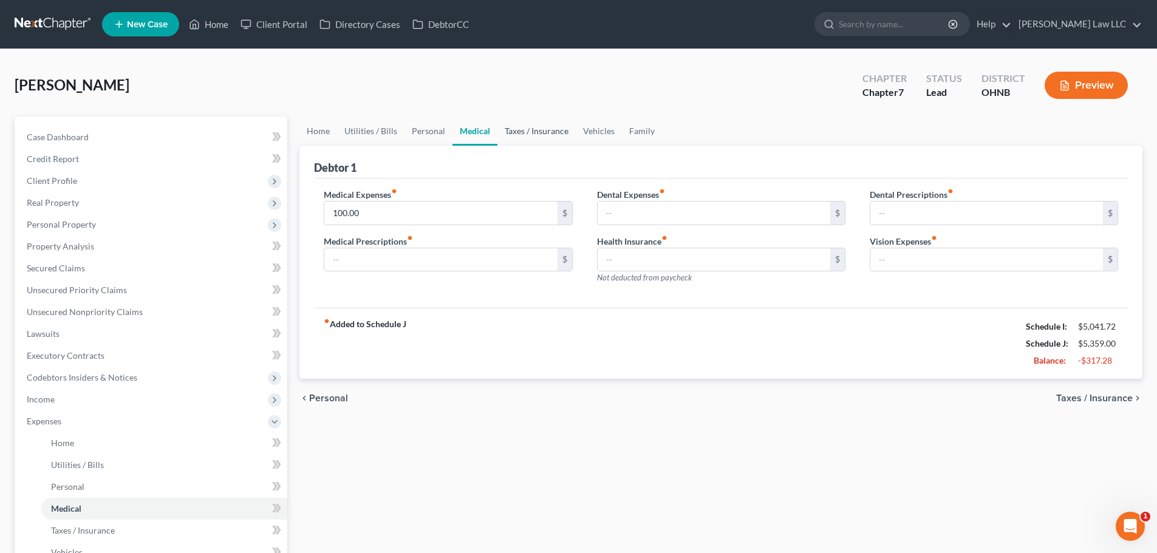
click at [512, 132] on link "Taxes / Insurance" at bounding box center [537, 131] width 78 height 29
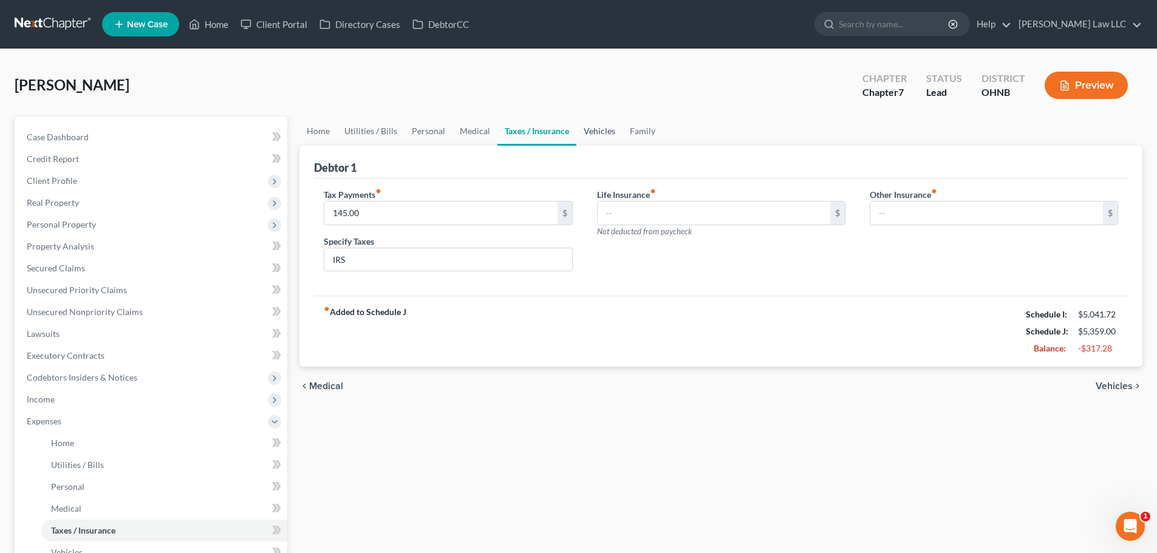
click at [600, 136] on link "Vehicles" at bounding box center [600, 131] width 46 height 29
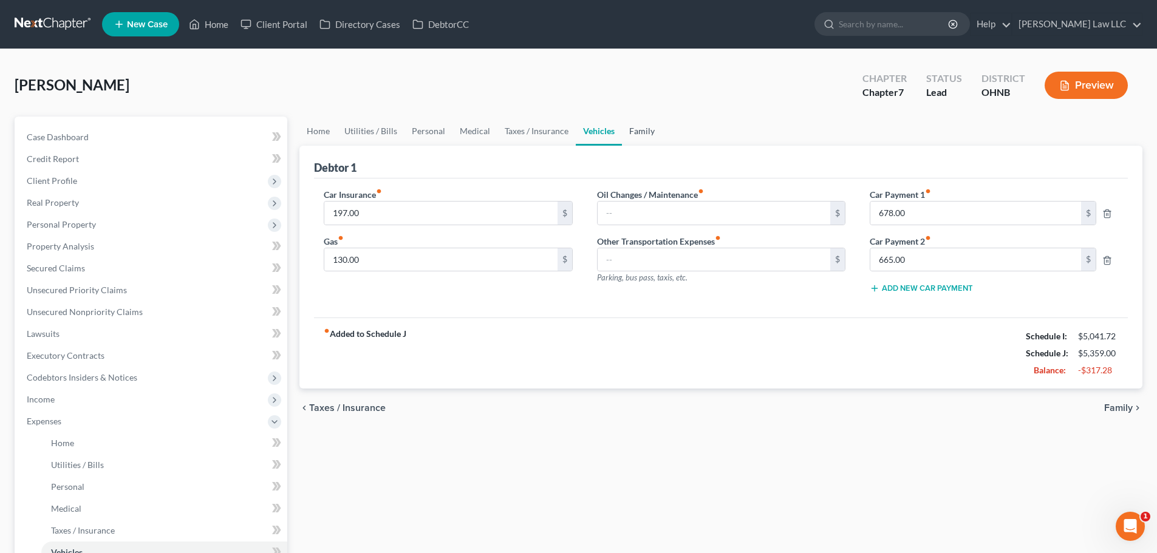
click at [650, 135] on link "Family" at bounding box center [642, 131] width 40 height 29
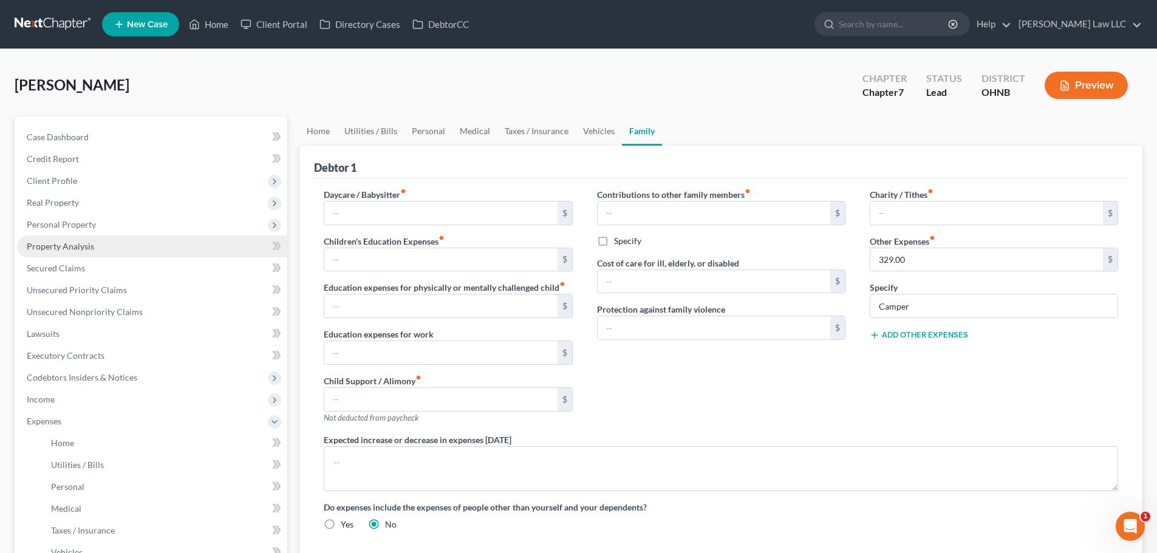
click at [85, 244] on span "Property Analysis" at bounding box center [60, 246] width 67 height 10
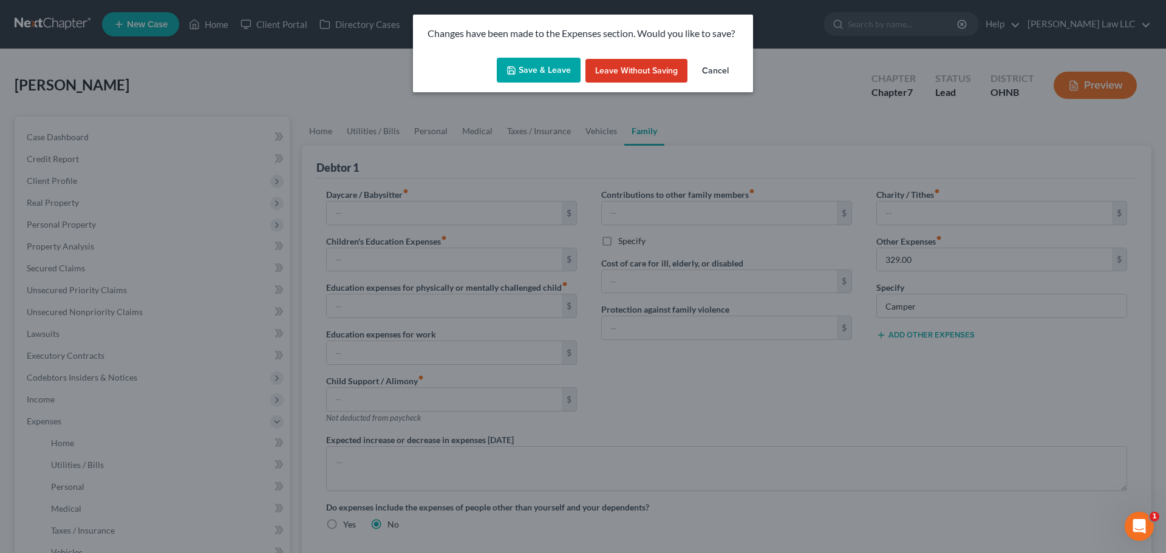
click at [529, 63] on button "Save & Leave" at bounding box center [539, 71] width 84 height 26
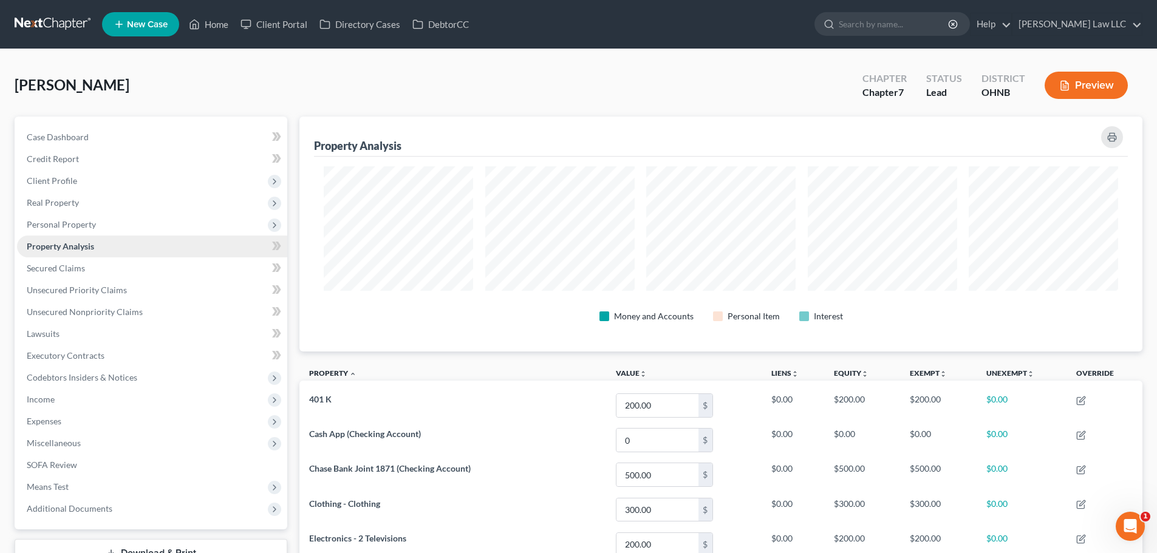
scroll to position [235, 843]
click at [74, 231] on span "Personal Property" at bounding box center [152, 225] width 270 height 22
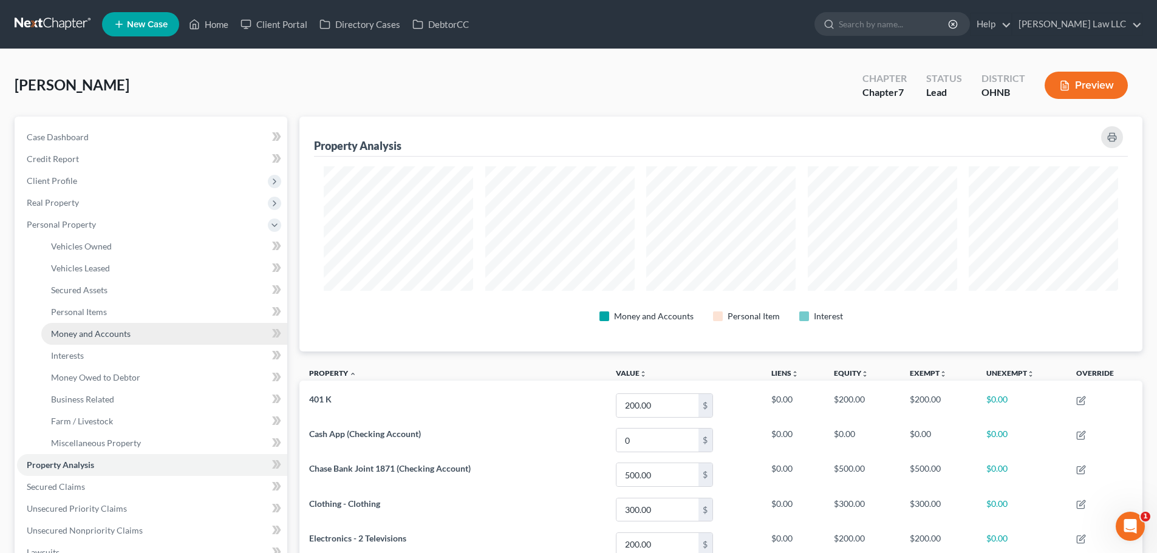
click at [104, 338] on span "Money and Accounts" at bounding box center [91, 334] width 80 height 10
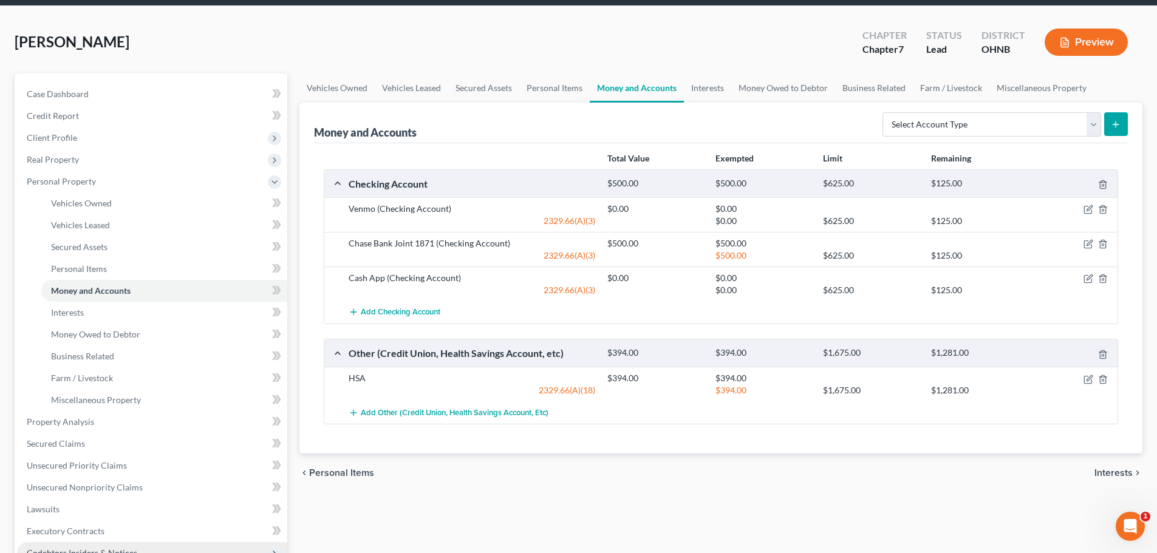
scroll to position [122, 0]
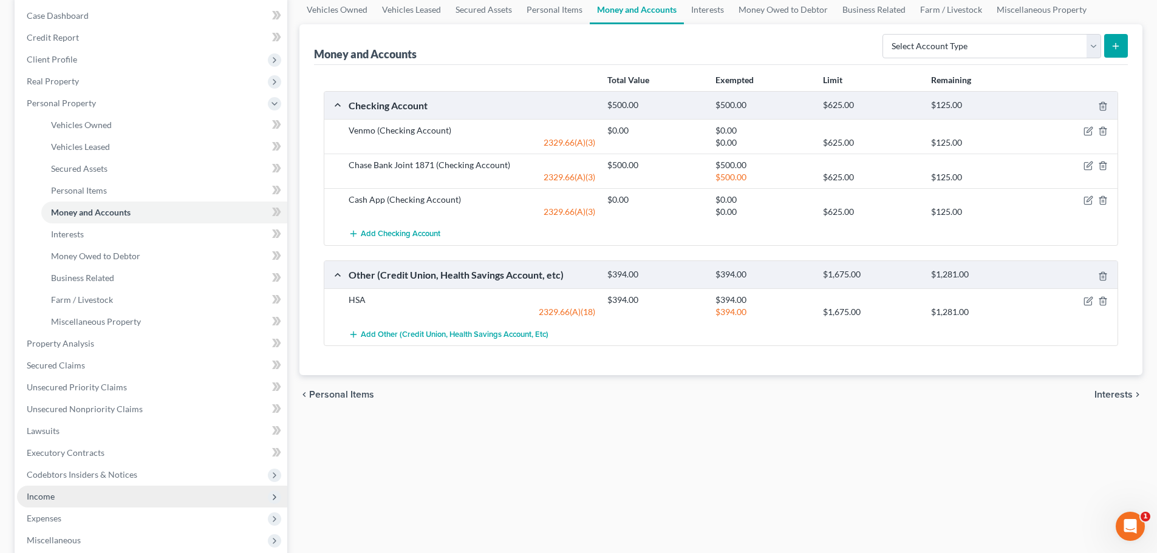
click at [53, 506] on span "Income" at bounding box center [152, 497] width 270 height 22
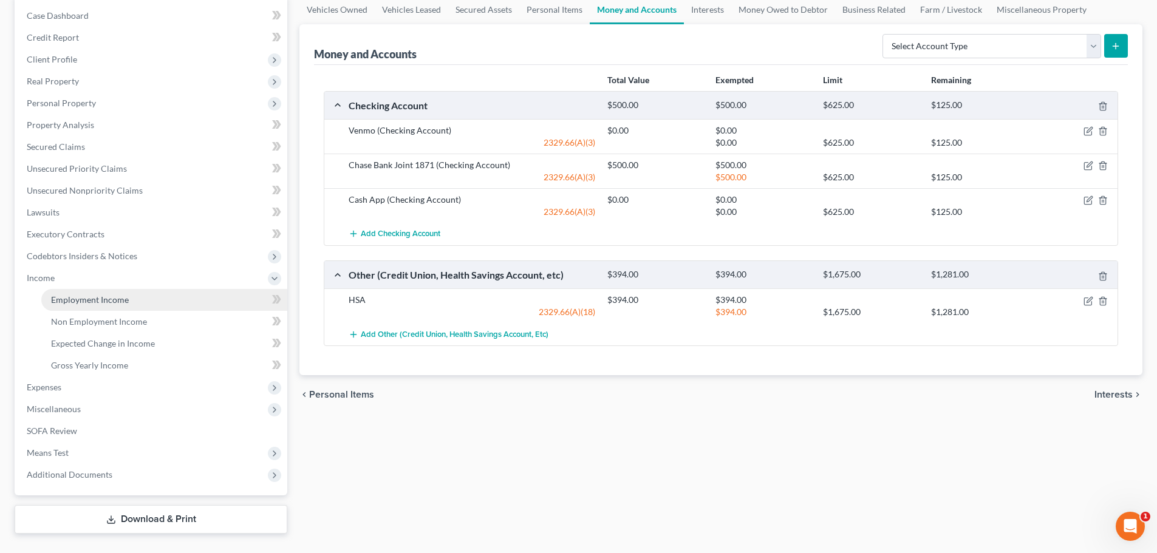
click at [94, 302] on span "Employment Income" at bounding box center [90, 300] width 78 height 10
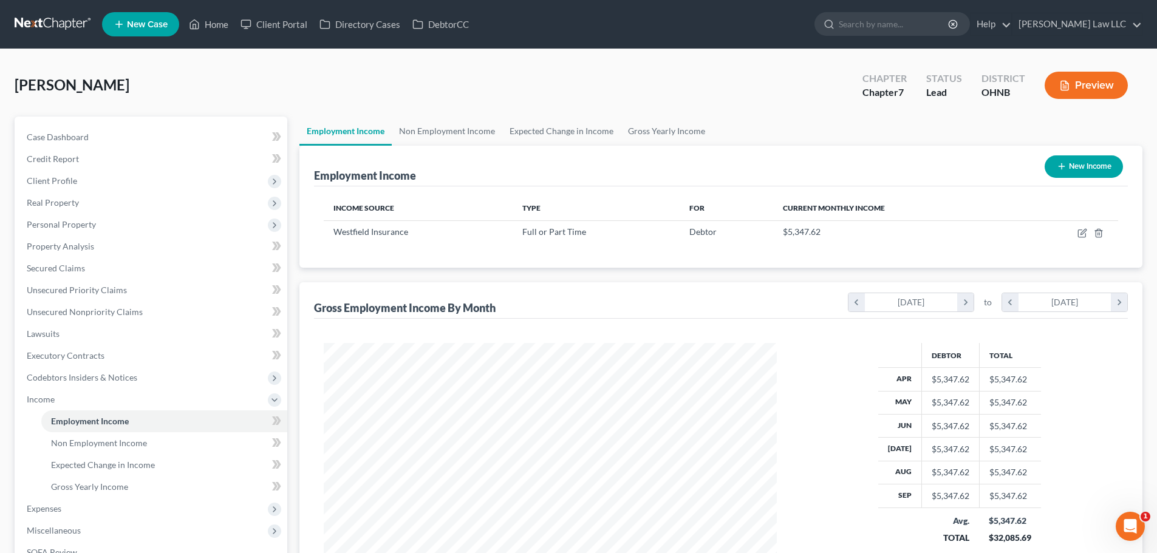
scroll to position [227, 478]
click at [468, 125] on link "Non Employment Income" at bounding box center [447, 131] width 111 height 29
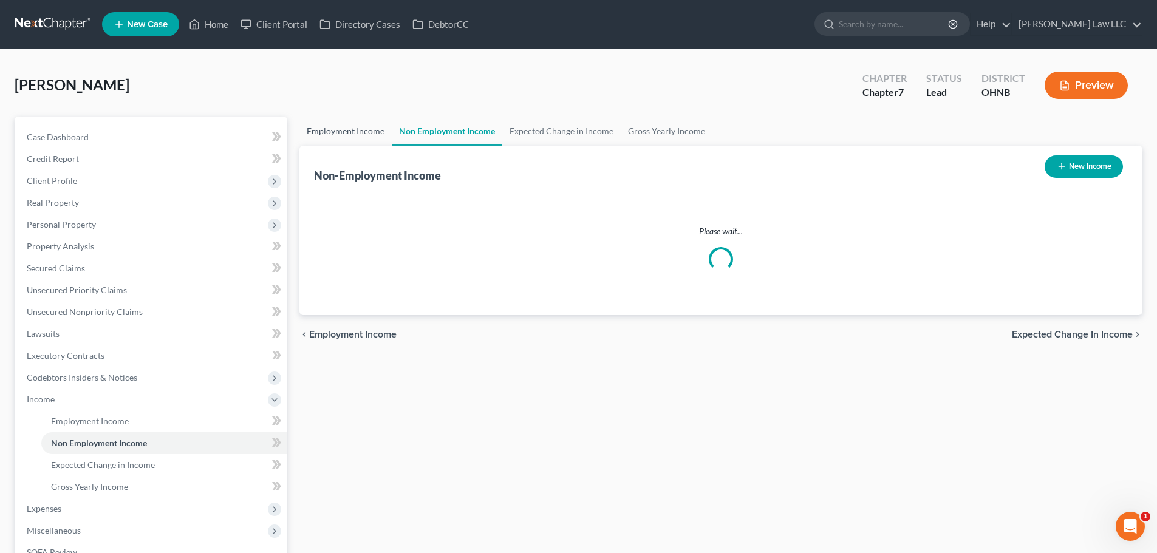
click at [331, 136] on link "Employment Income" at bounding box center [346, 131] width 92 height 29
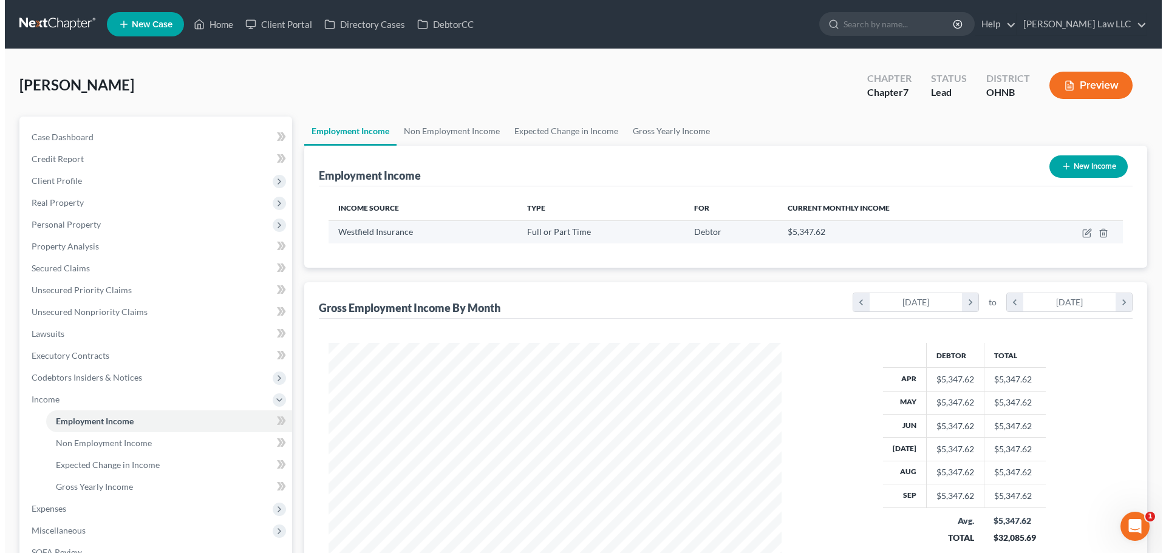
scroll to position [227, 478]
click at [1080, 234] on icon "button" at bounding box center [1083, 233] width 10 height 10
select select "0"
select select "36"
select select "2"
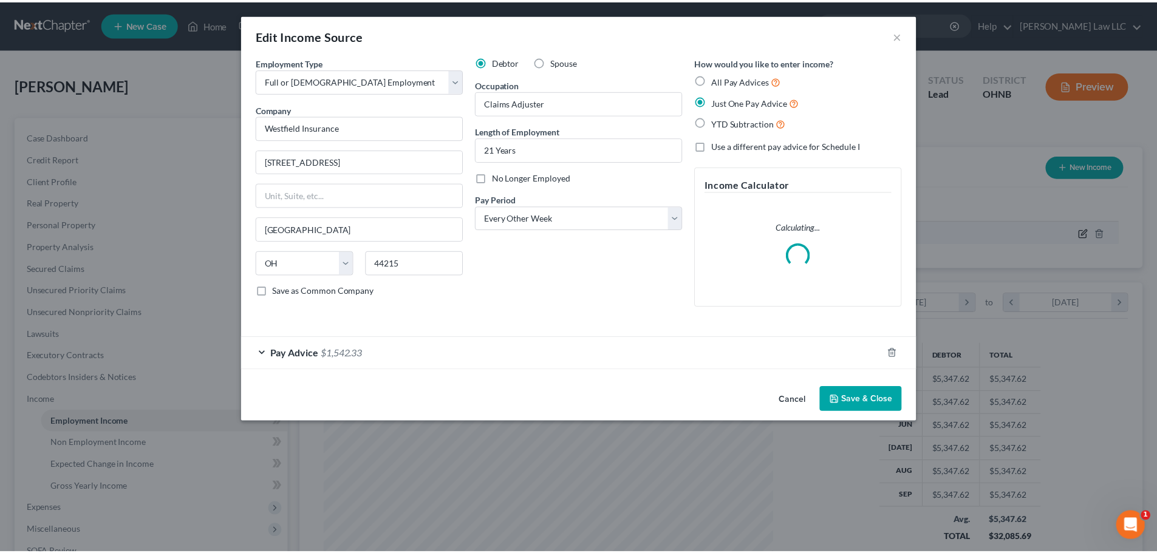
scroll to position [228, 482]
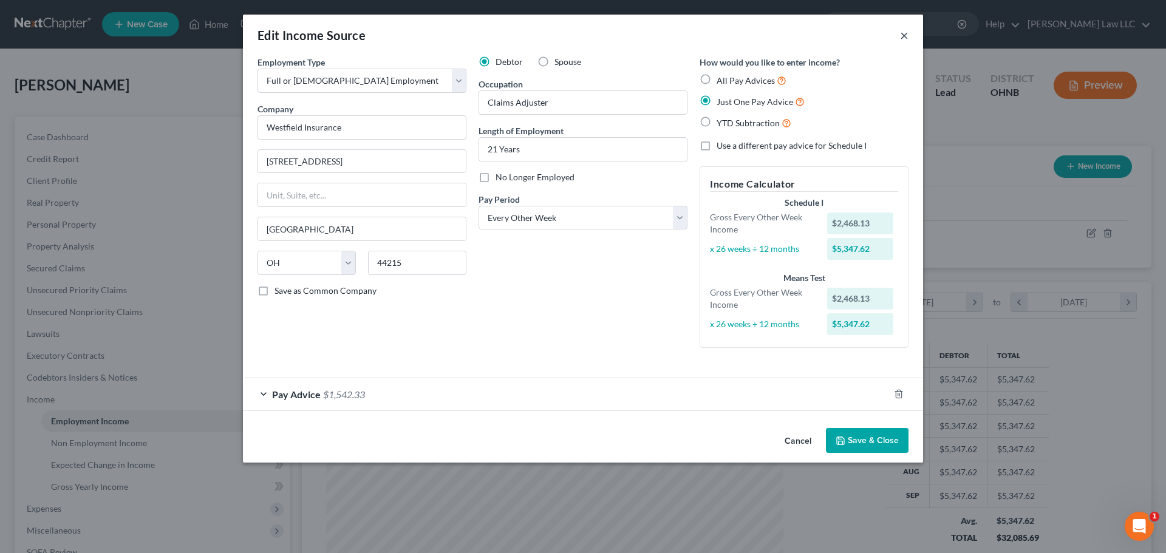
click at [903, 38] on button "×" at bounding box center [904, 35] width 9 height 15
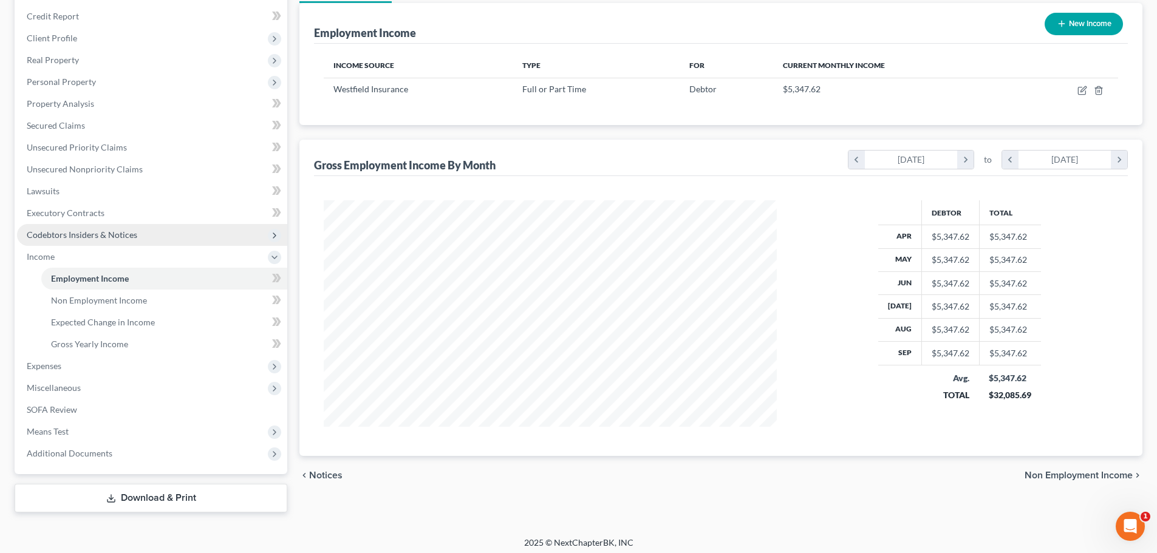
scroll to position [148, 0]
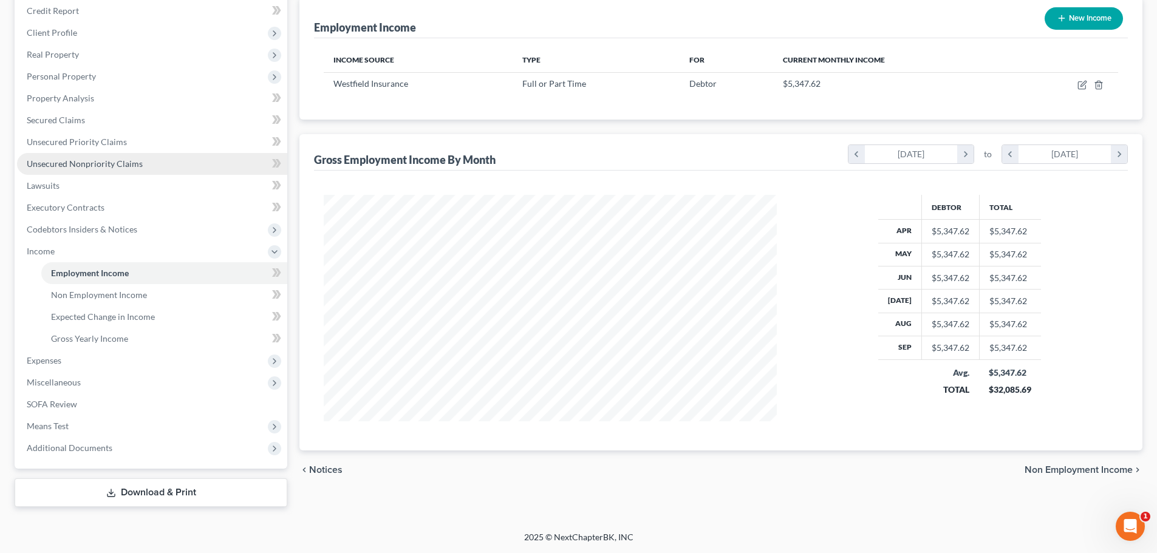
click at [95, 162] on span "Unsecured Nonpriority Claims" at bounding box center [85, 164] width 116 height 10
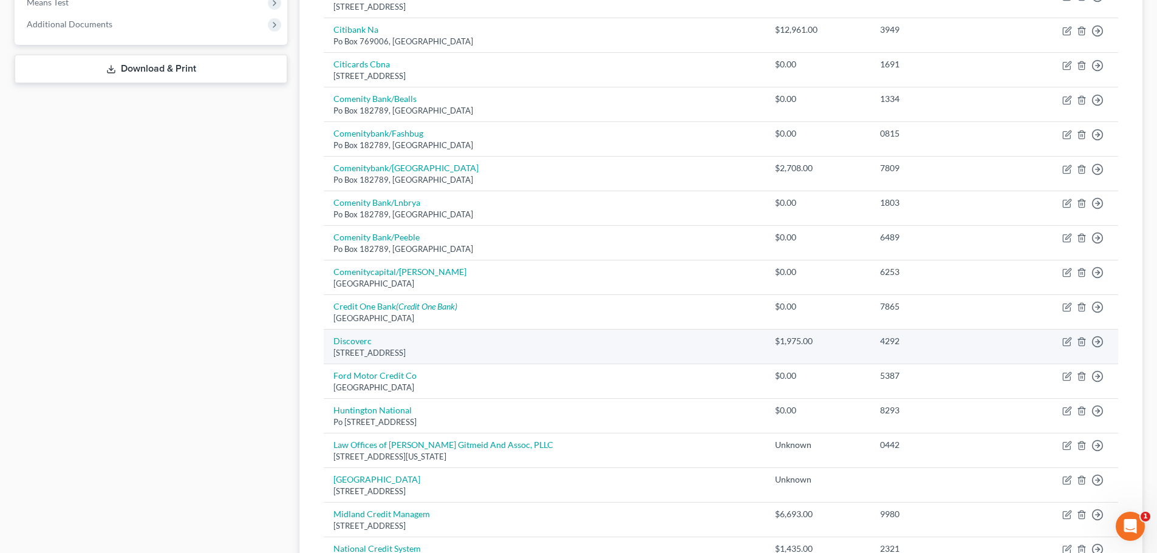
scroll to position [120, 0]
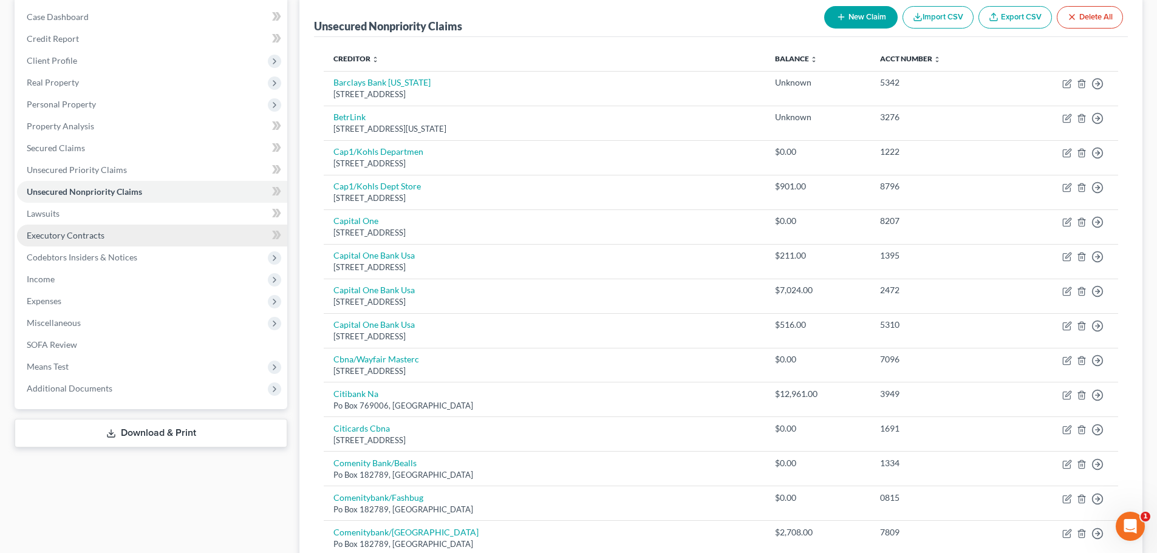
click at [65, 238] on span "Executory Contracts" at bounding box center [66, 235] width 78 height 10
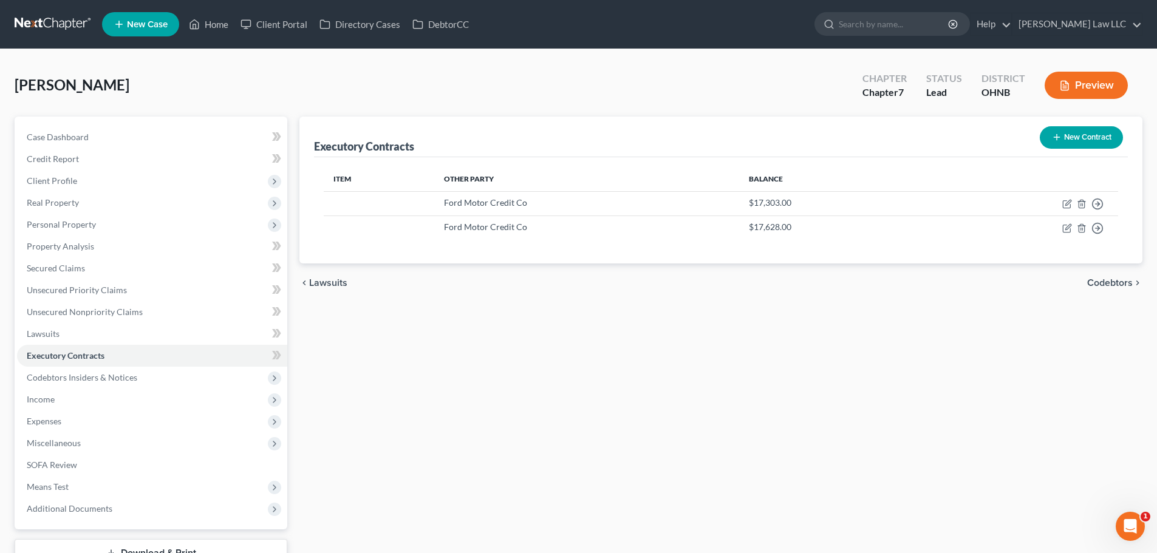
click at [58, 24] on link at bounding box center [54, 24] width 78 height 22
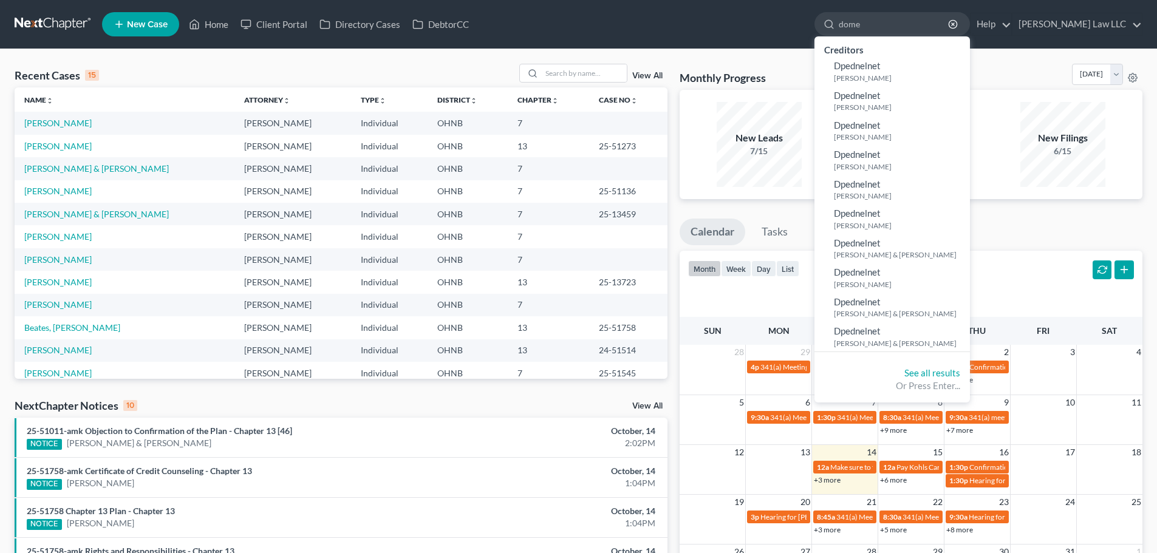
type input "[PERSON_NAME]"
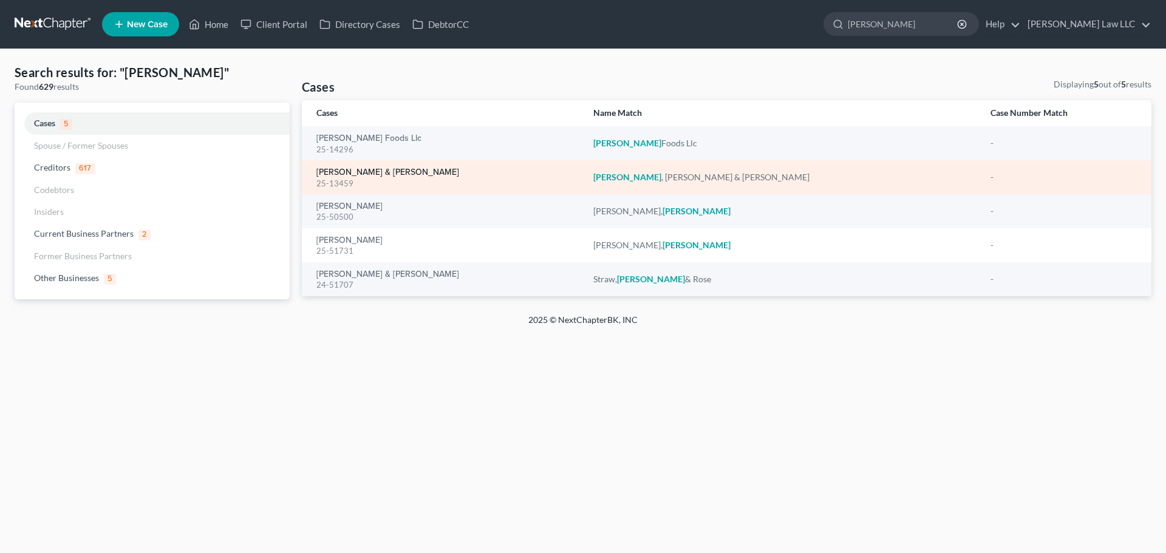
click at [350, 171] on link "[PERSON_NAME] & [PERSON_NAME]" at bounding box center [388, 172] width 143 height 9
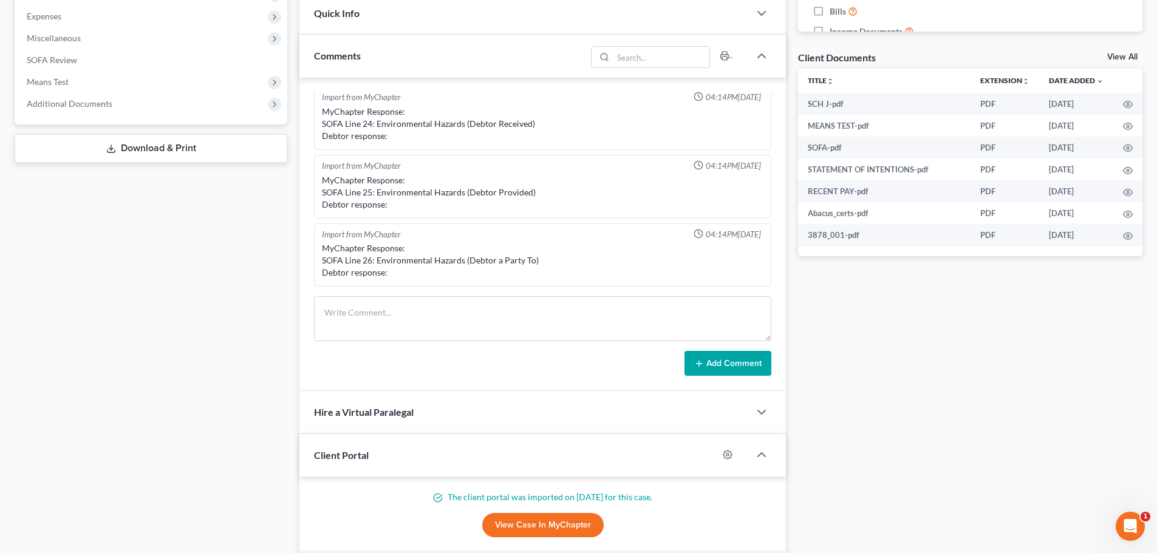
scroll to position [223, 0]
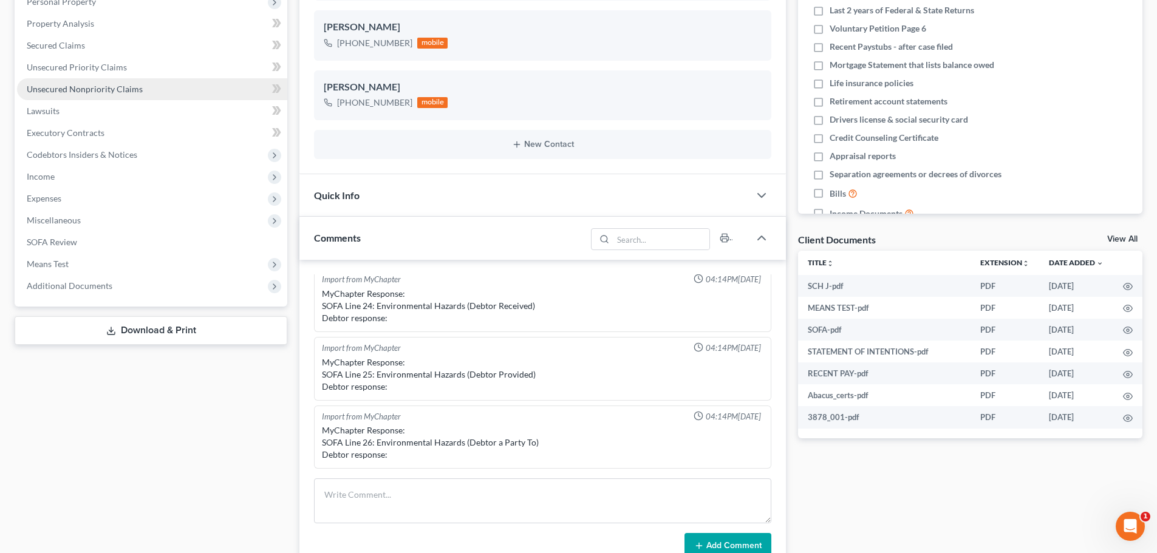
click at [63, 92] on span "Unsecured Nonpriority Claims" at bounding box center [85, 89] width 116 height 10
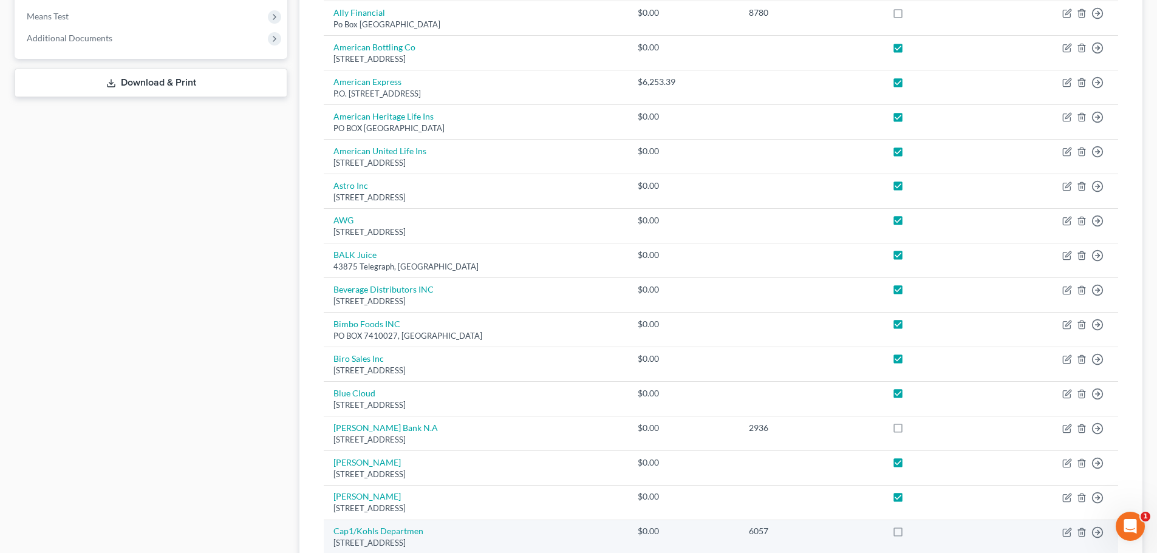
scroll to position [853, 0]
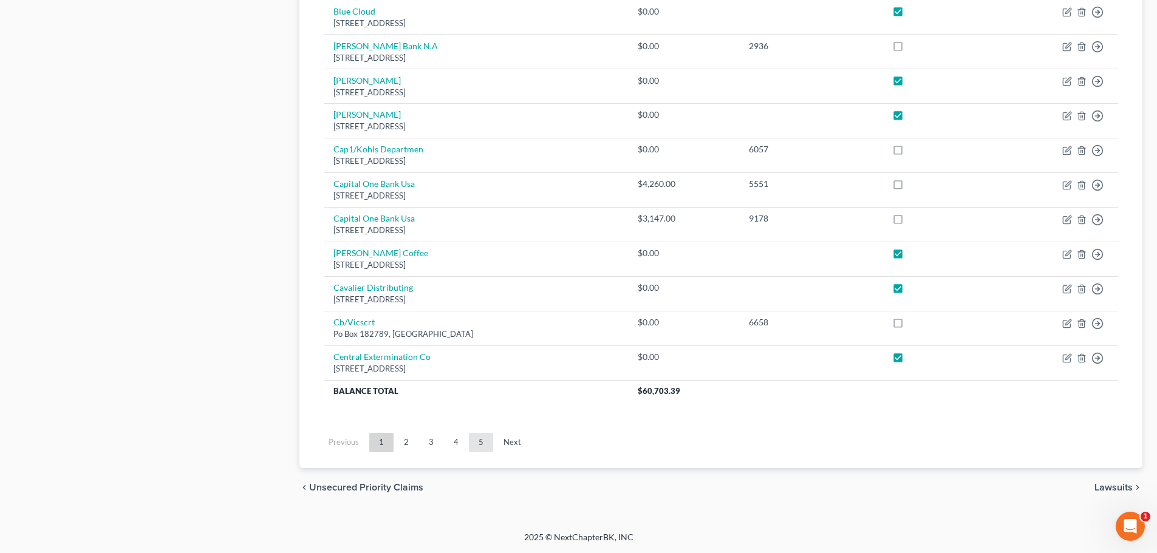
click at [474, 438] on link "5" at bounding box center [481, 442] width 24 height 19
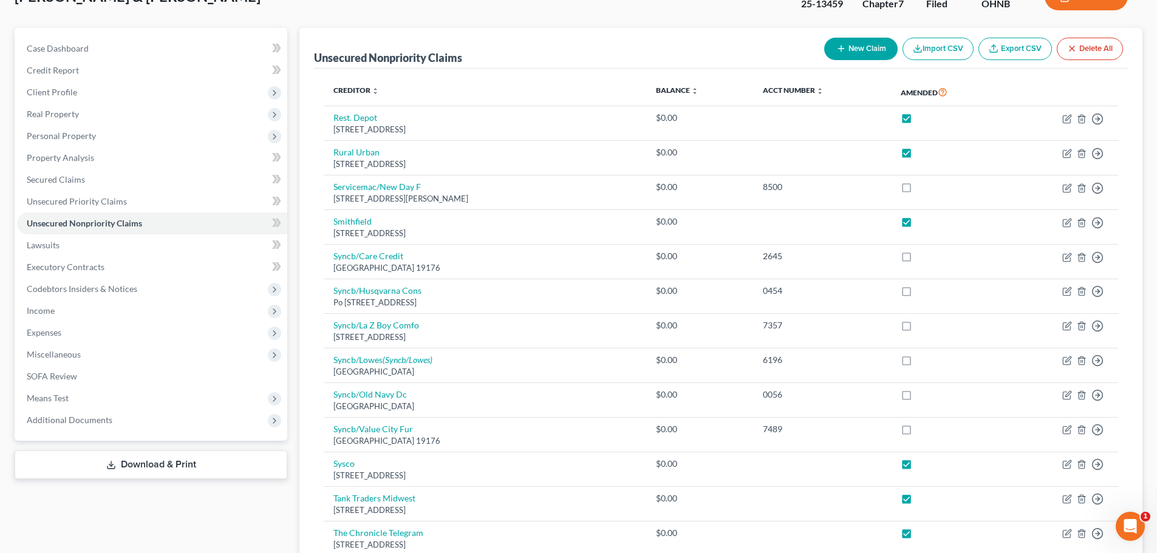
scroll to position [0, 0]
